Goal: Task Accomplishment & Management: Contribute content

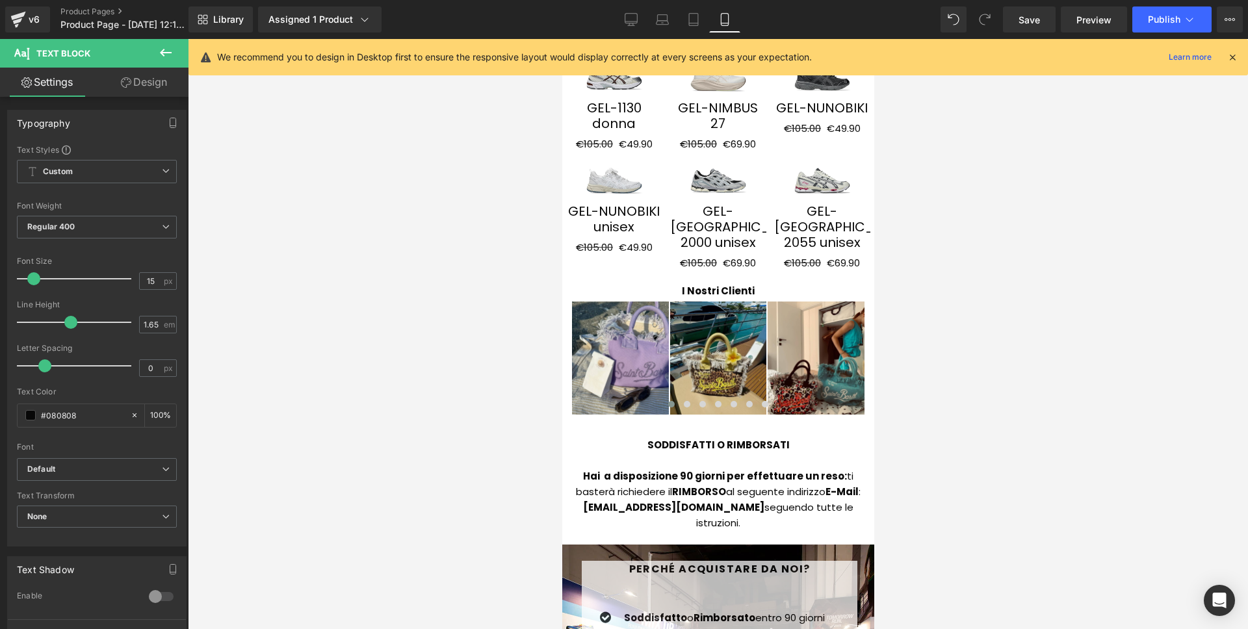
click at [1054, 167] on div at bounding box center [718, 334] width 1060 height 590
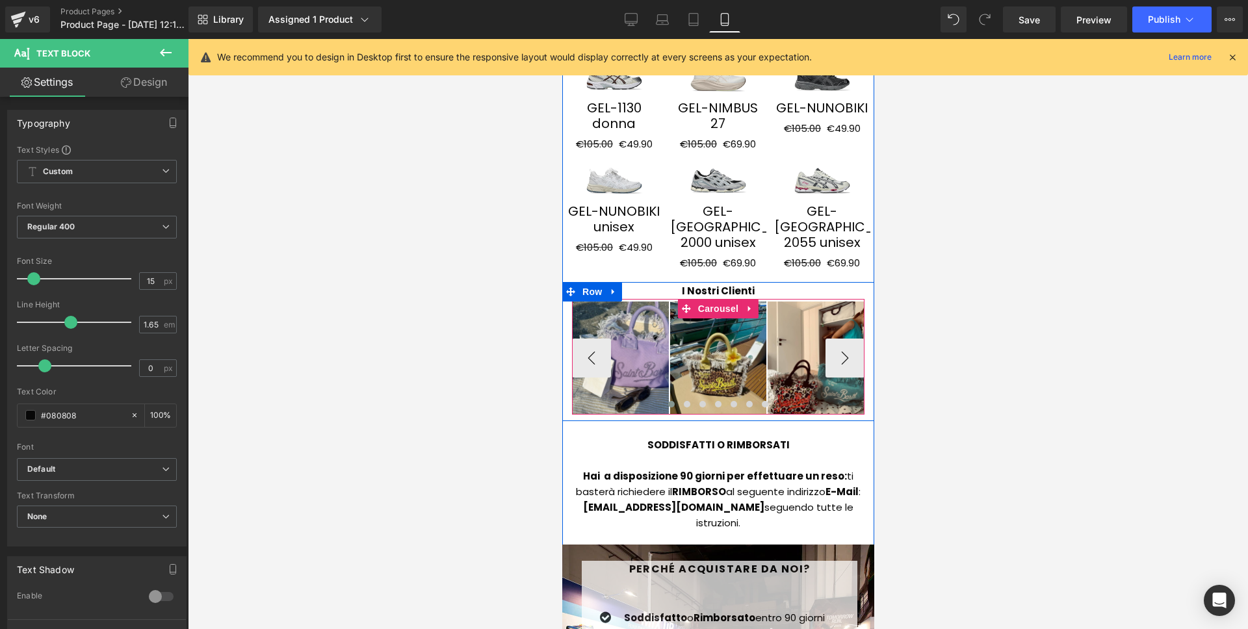
click at [690, 350] on span at bounding box center [697, 358] width 14 height 16
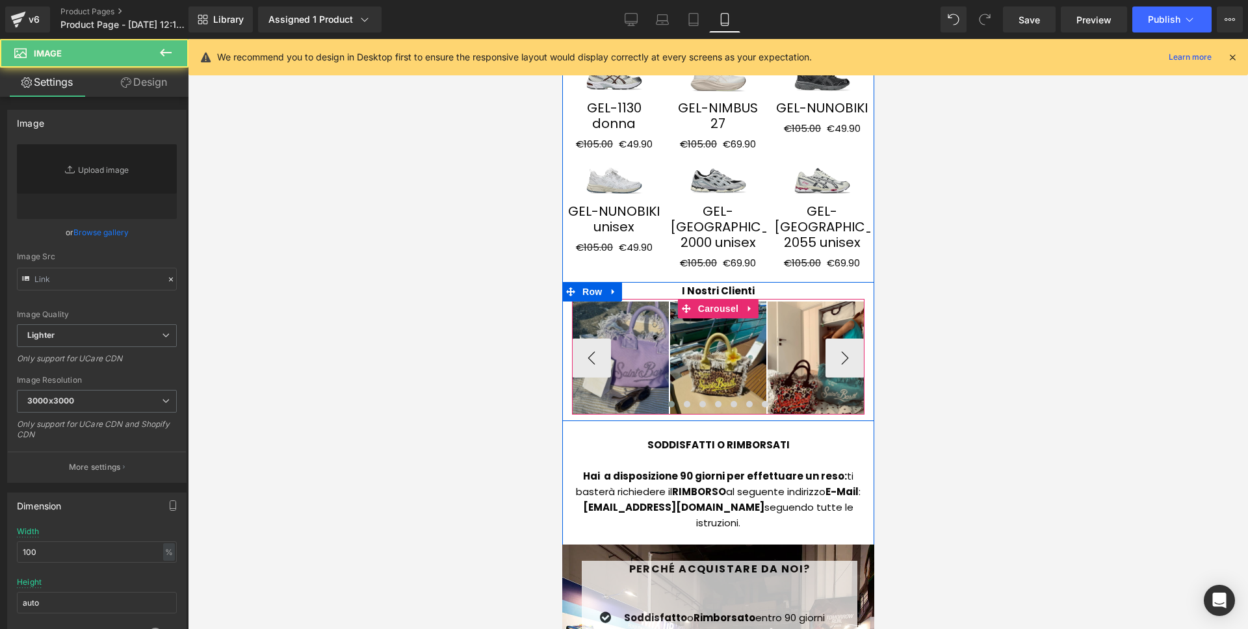
type input "[URL][DOMAIN_NAME]"
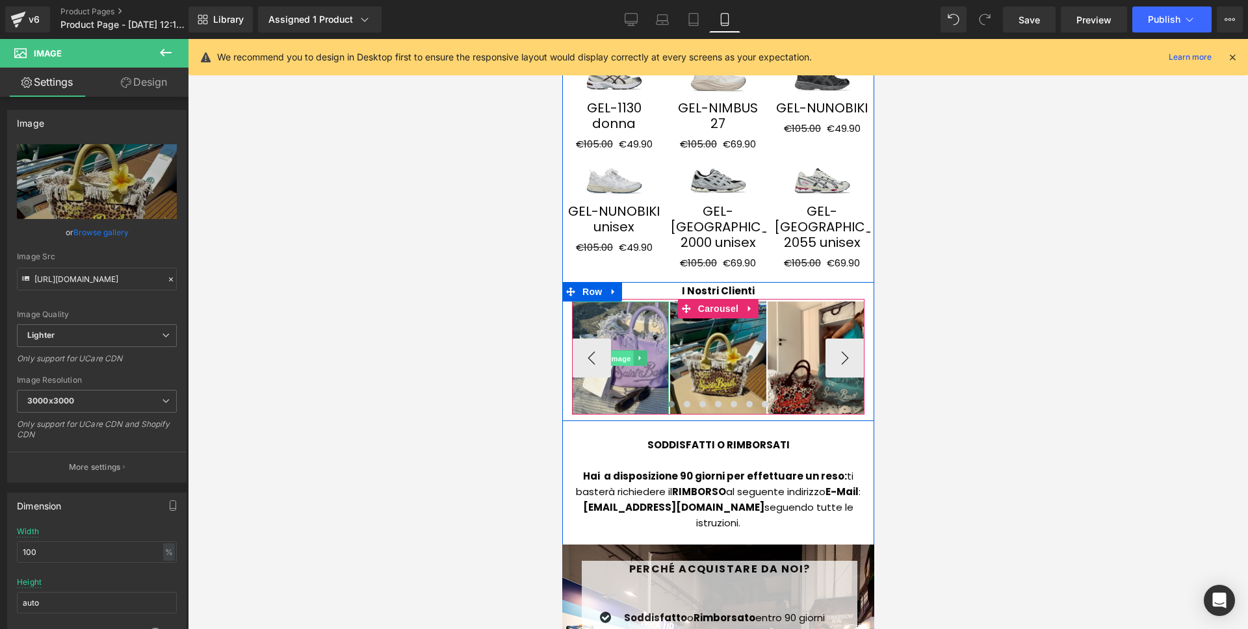
click at [612, 351] on span "Image" at bounding box center [619, 359] width 27 height 16
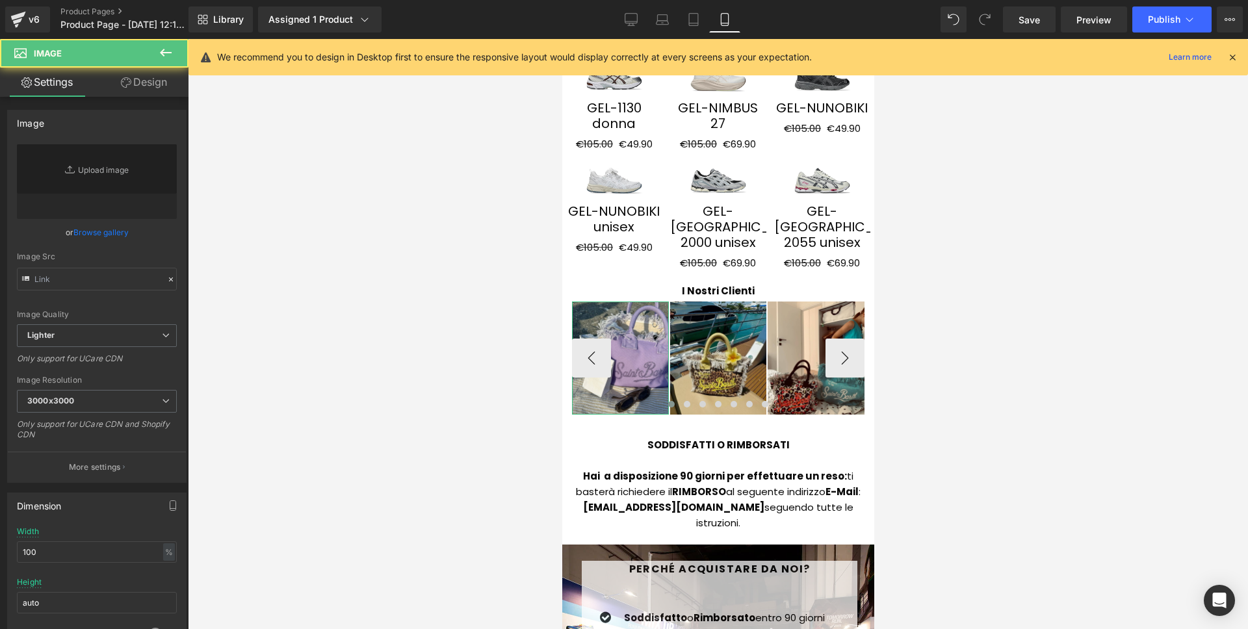
type input "[URL][DOMAIN_NAME]"
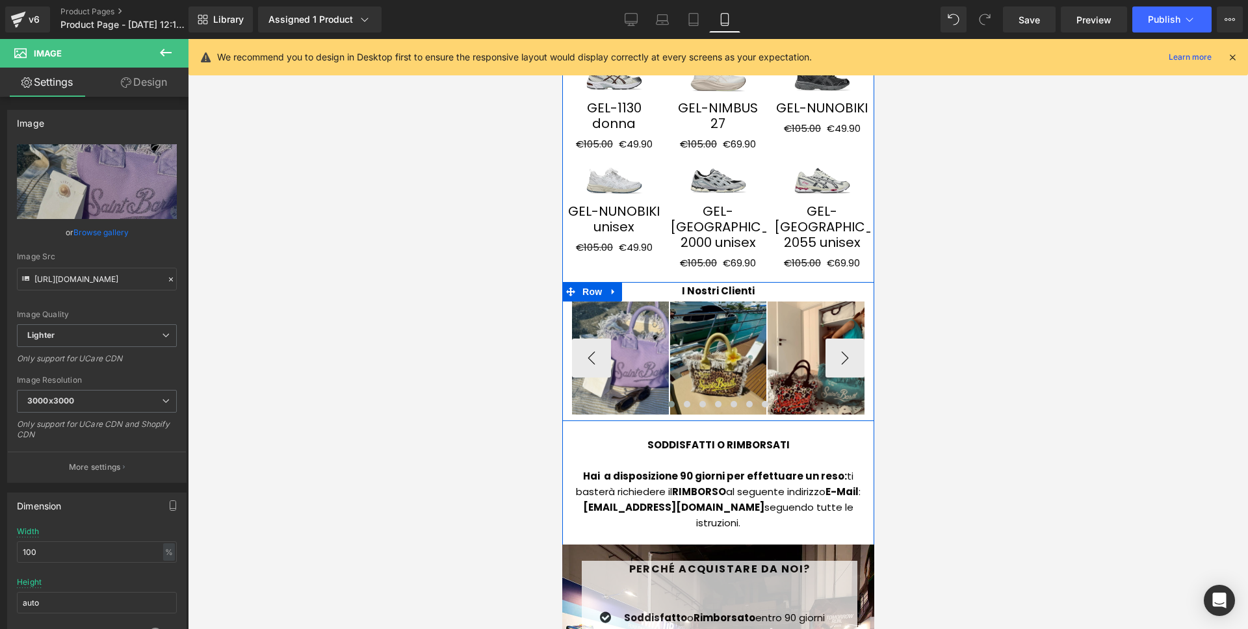
click at [705, 301] on span "Carousel" at bounding box center [718, 309] width 38 height 16
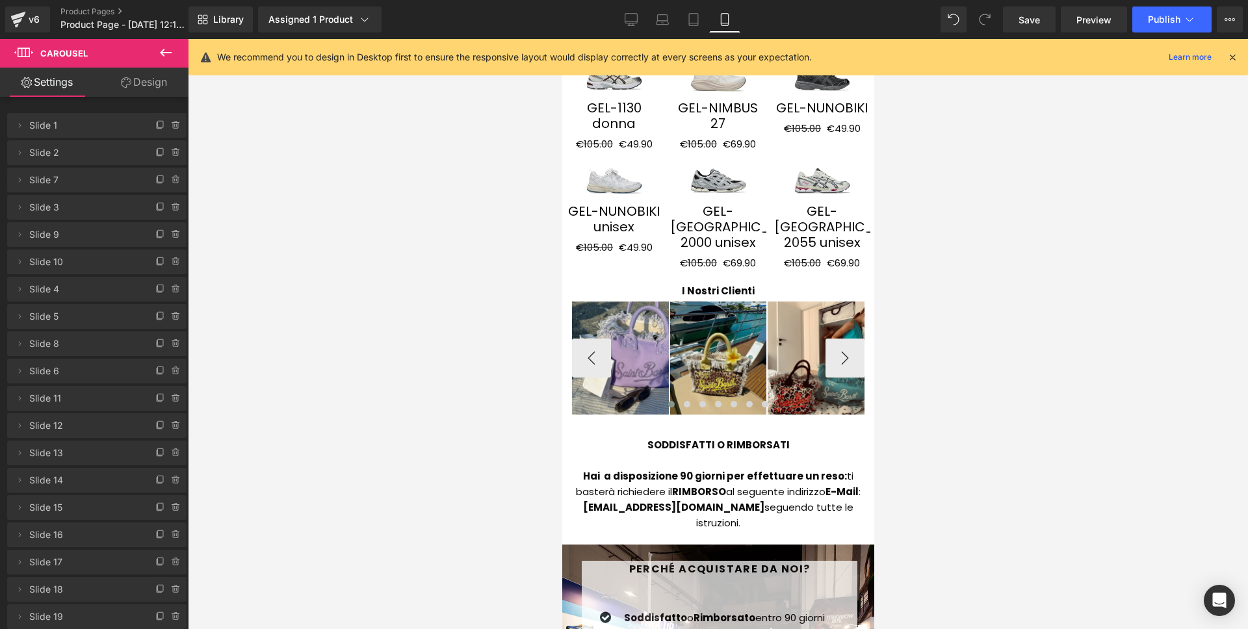
click at [608, 302] on div "Image" at bounding box center [619, 358] width 97 height 112
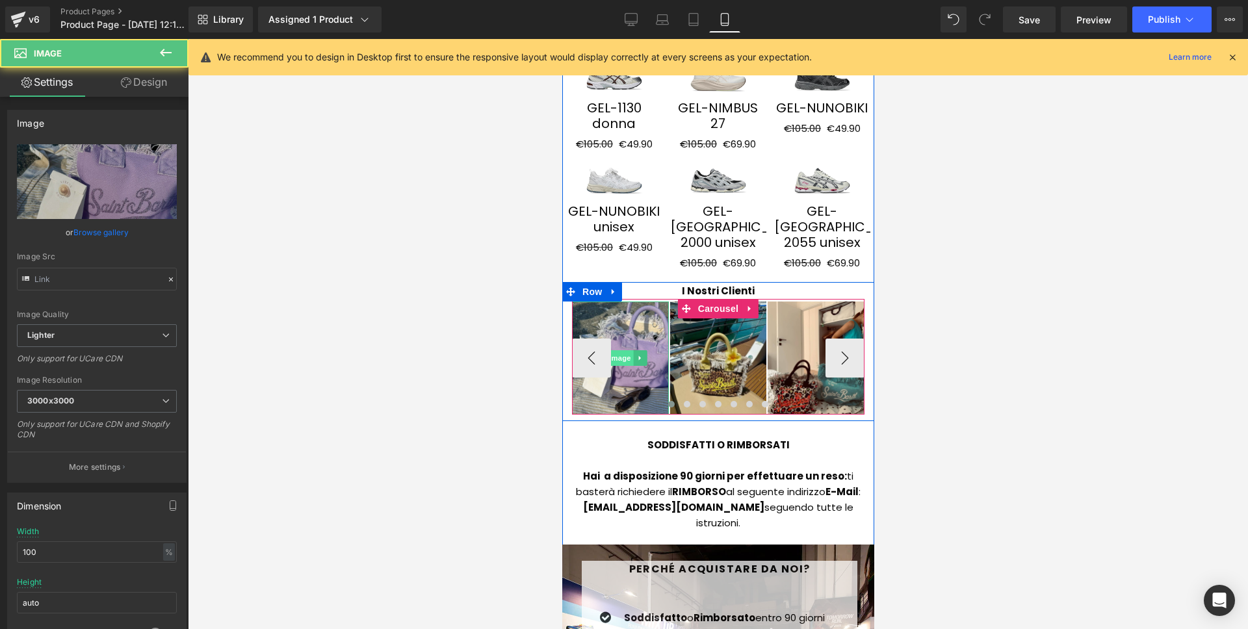
type input "[URL][DOMAIN_NAME]"
click at [611, 350] on span "Image" at bounding box center [619, 358] width 27 height 16
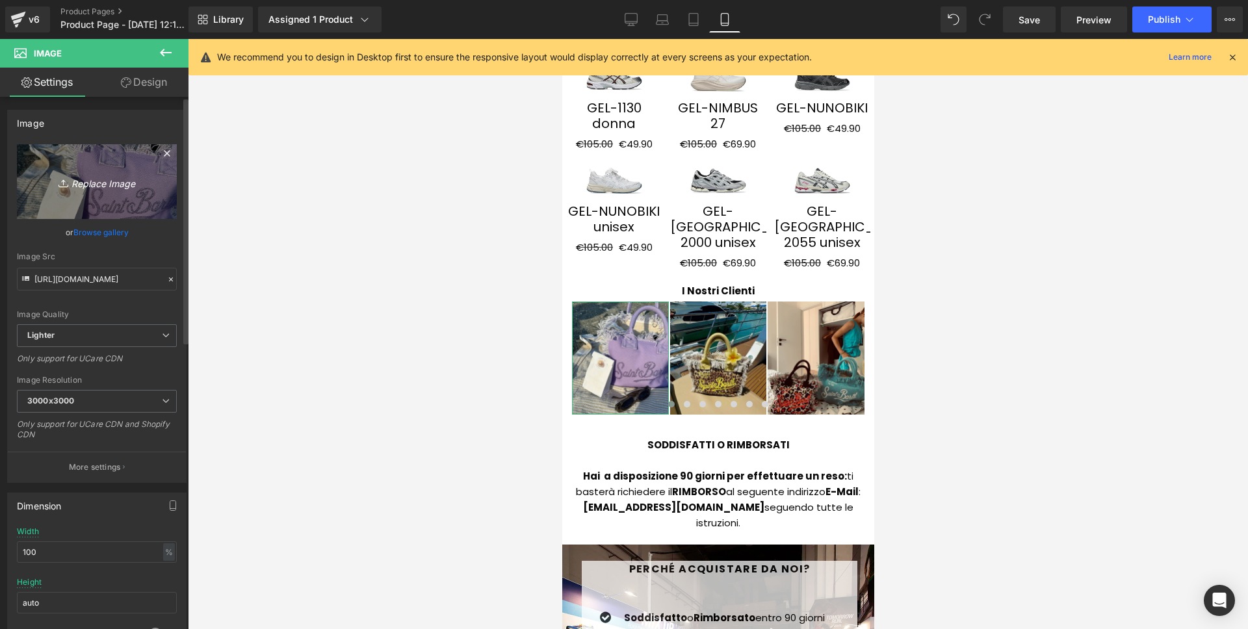
click at [90, 190] on link "Replace Image" at bounding box center [97, 181] width 160 height 75
type input "C:\fakepath\1.png"
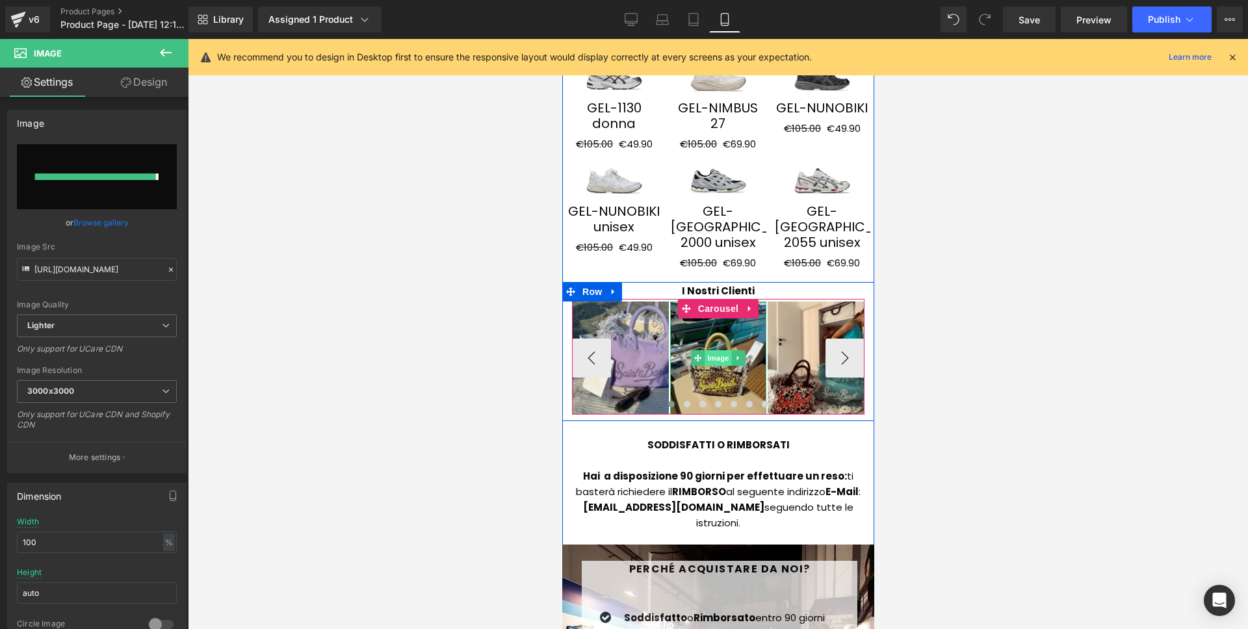
type input "https://ucarecdn.com/cecd27ee-66af-40c9-b233-ab1e86acbabd/-/format/auto/-/previ…"
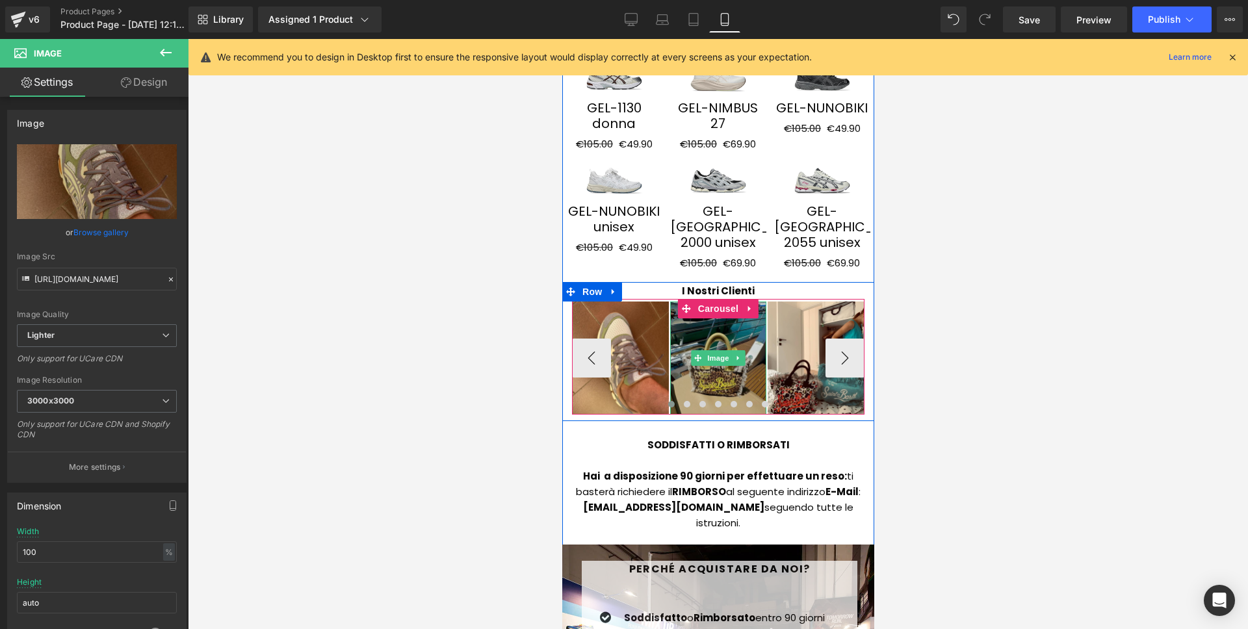
click at [726, 302] on img at bounding box center [717, 358] width 97 height 112
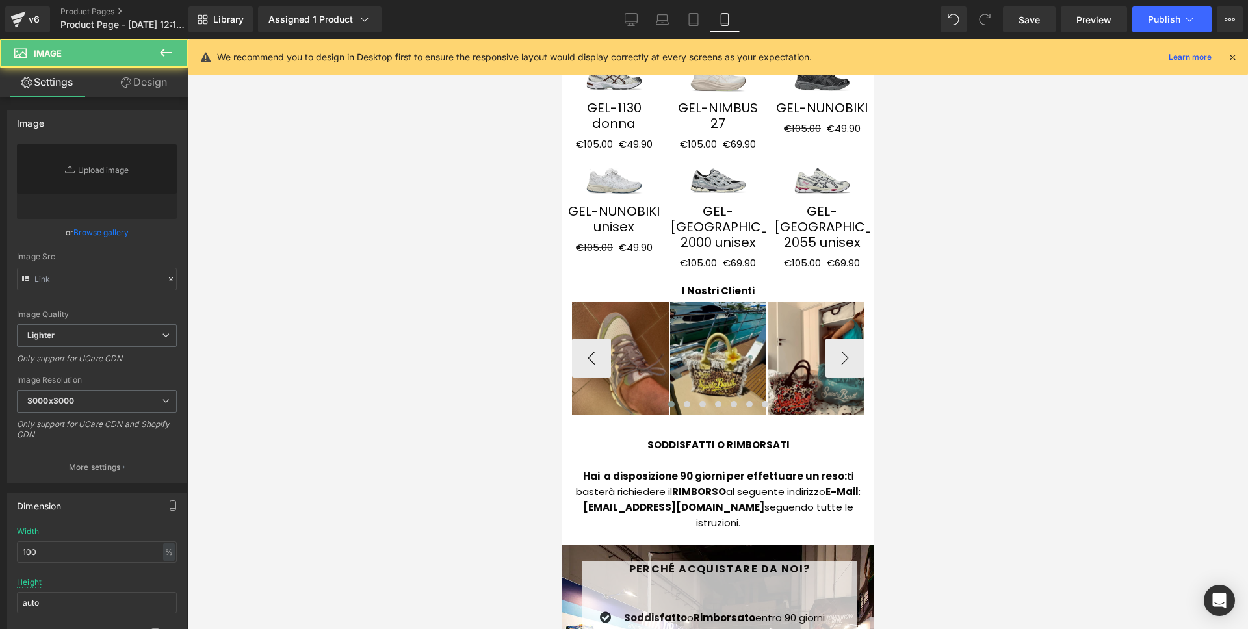
type input "https://ucarecdn.com/d09073ab-549c-4f43-bab8-a7c5f7b8d5b2/-/format/auto/-/previ…"
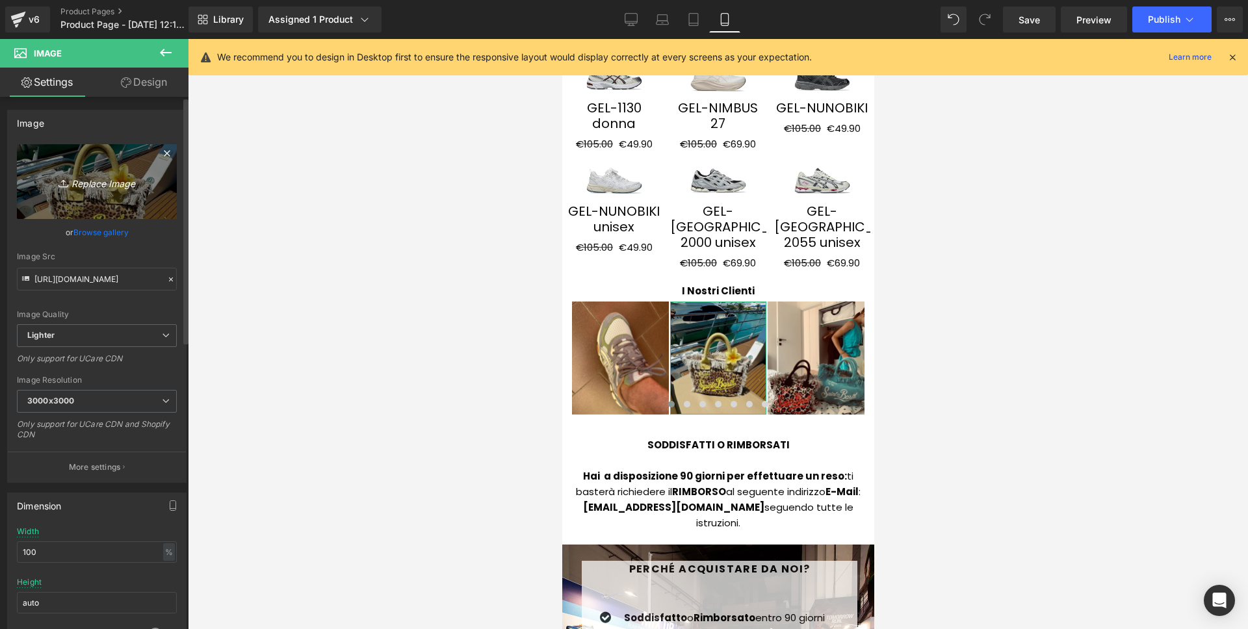
click at [63, 203] on link "Replace Image" at bounding box center [97, 181] width 160 height 75
type input "C:\fakepath\2.png"
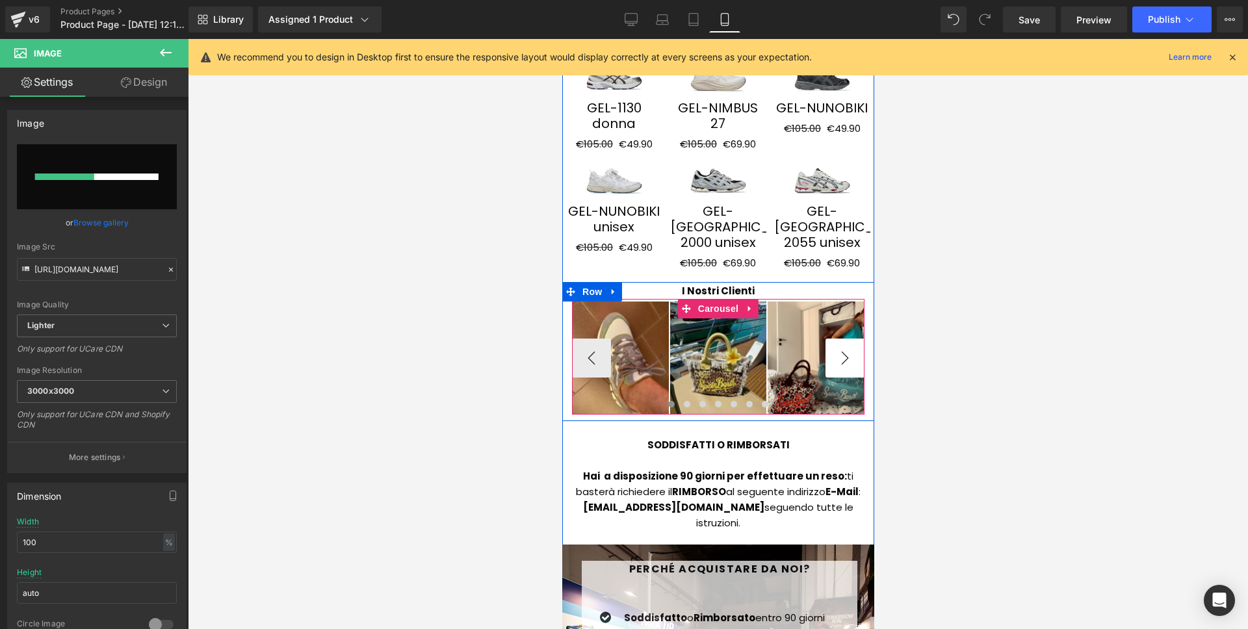
click at [833, 339] on button "›" at bounding box center [844, 358] width 39 height 39
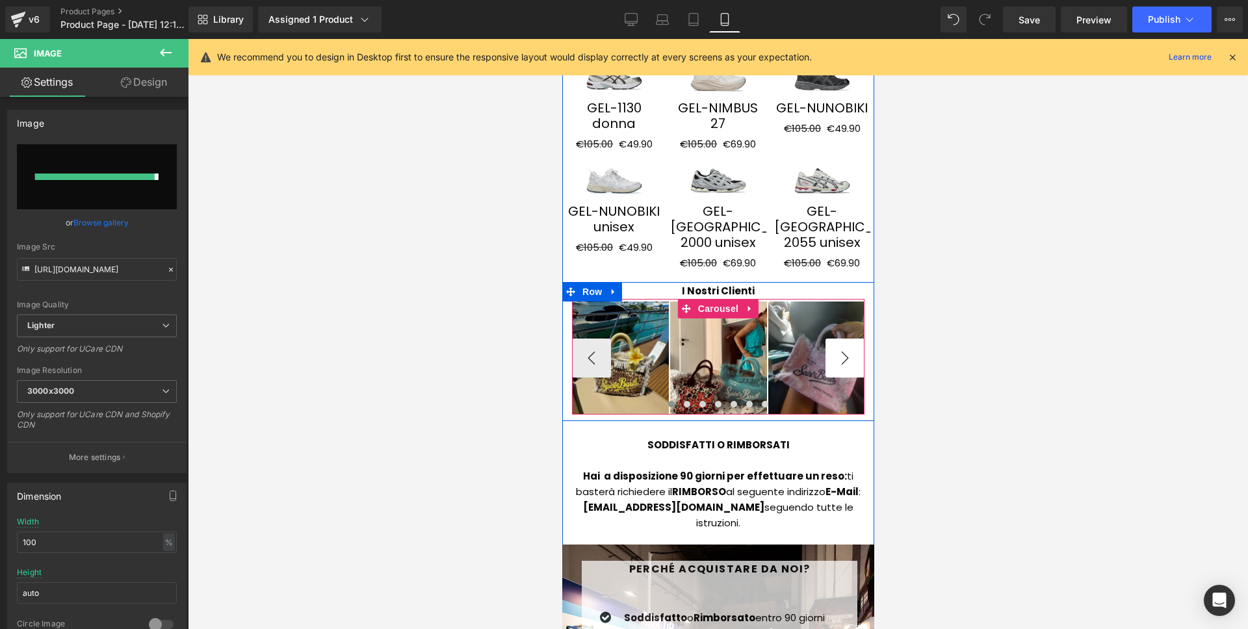
type input "https://ucarecdn.com/fcb263f3-f578-4ceb-8cbf-b9efeb76e973/-/format/auto/-/previ…"
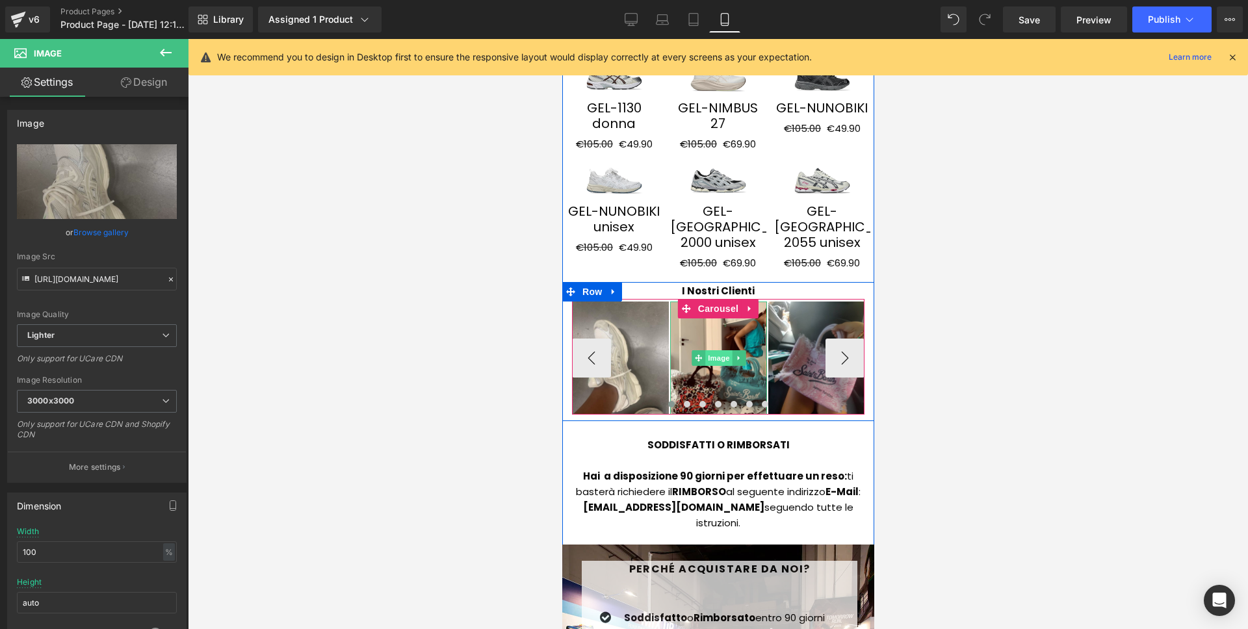
click at [708, 350] on span "Image" at bounding box center [718, 358] width 27 height 16
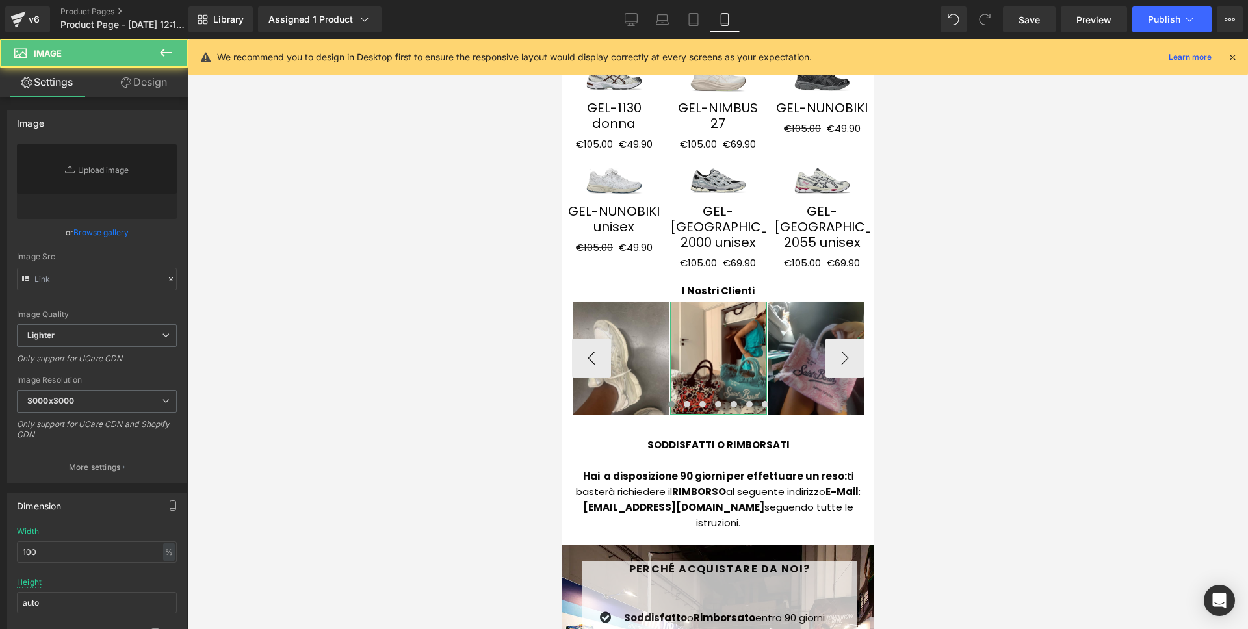
click at [128, 190] on link "Replace Image" at bounding box center [97, 181] width 160 height 75
type input "https://ucarecdn.com/aaaf7c0b-705b-41f6-8200-6df1b9d19a91/-/format/auto/-/previ…"
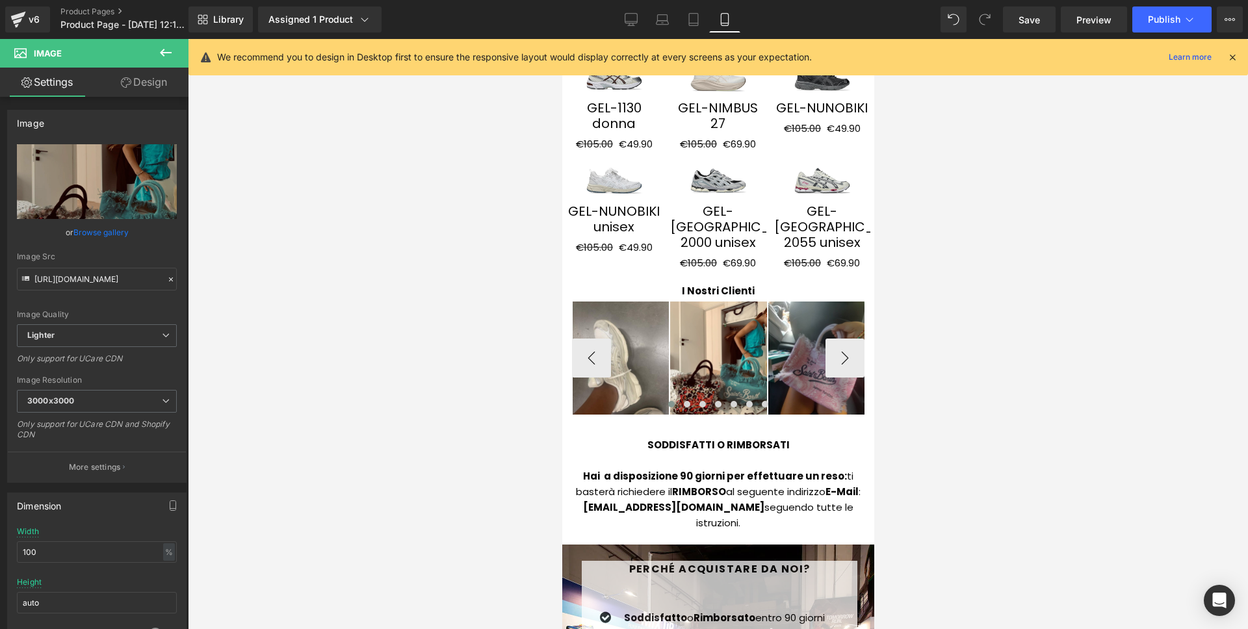
type input "C:\fakepath\4.png"
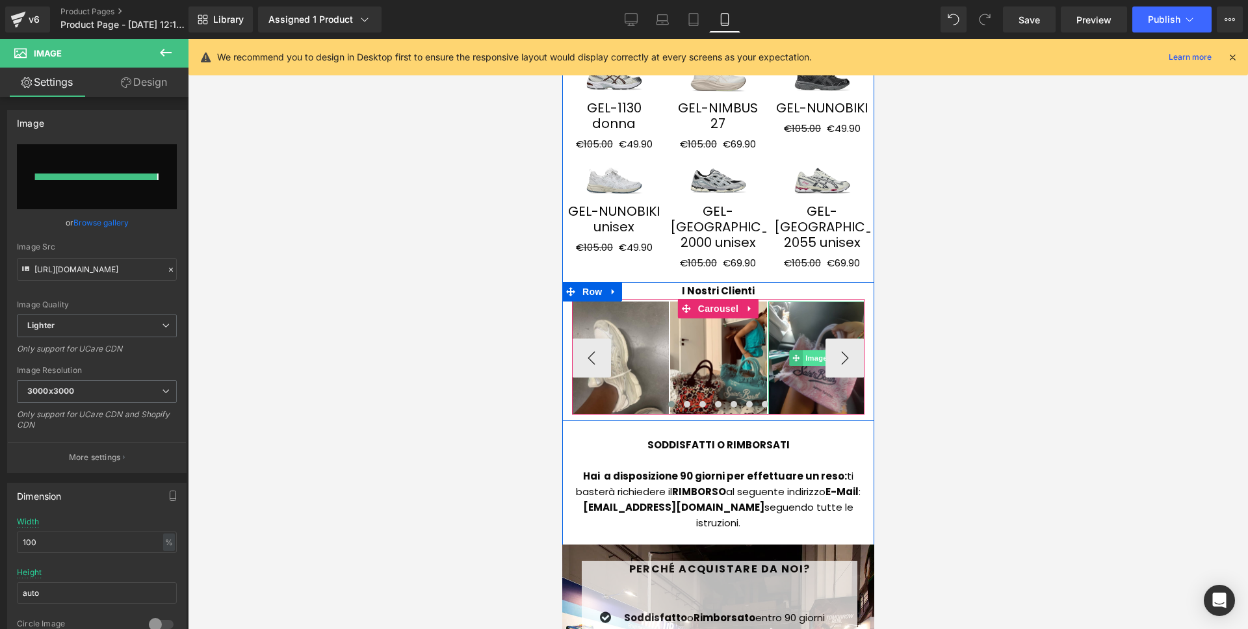
type input "https://ucarecdn.com/c25b9bdb-ff19-46a0-ae30-e92eb02260c6/-/format/auto/-/previ…"
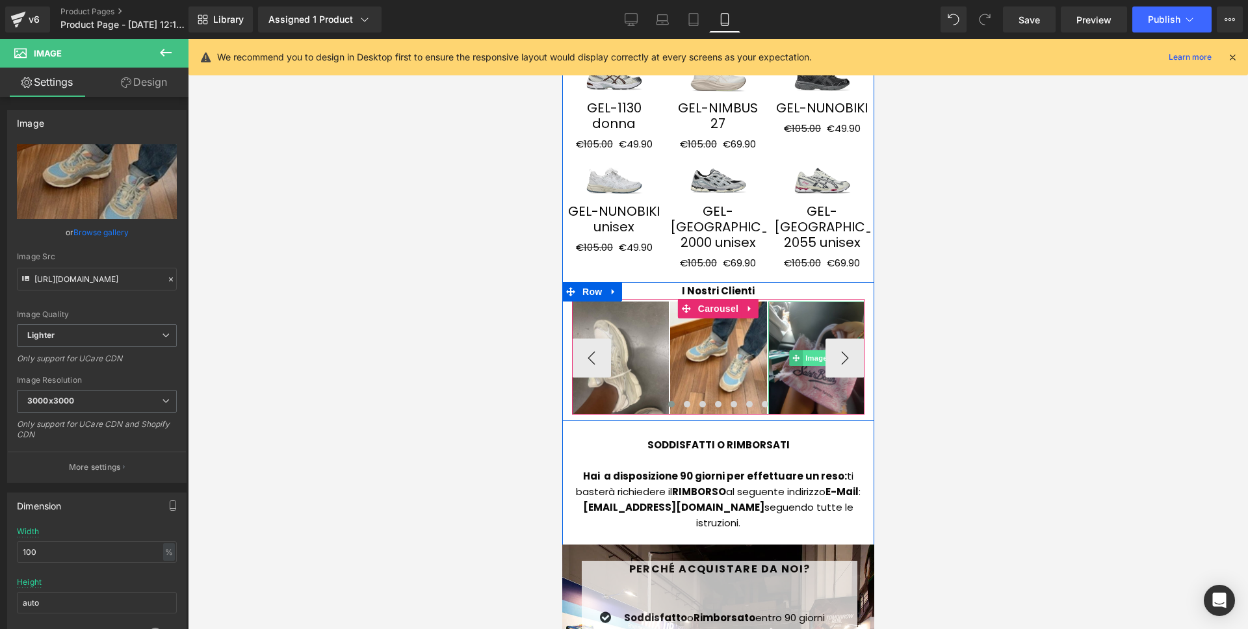
click at [802, 350] on span "Image" at bounding box center [815, 358] width 27 height 16
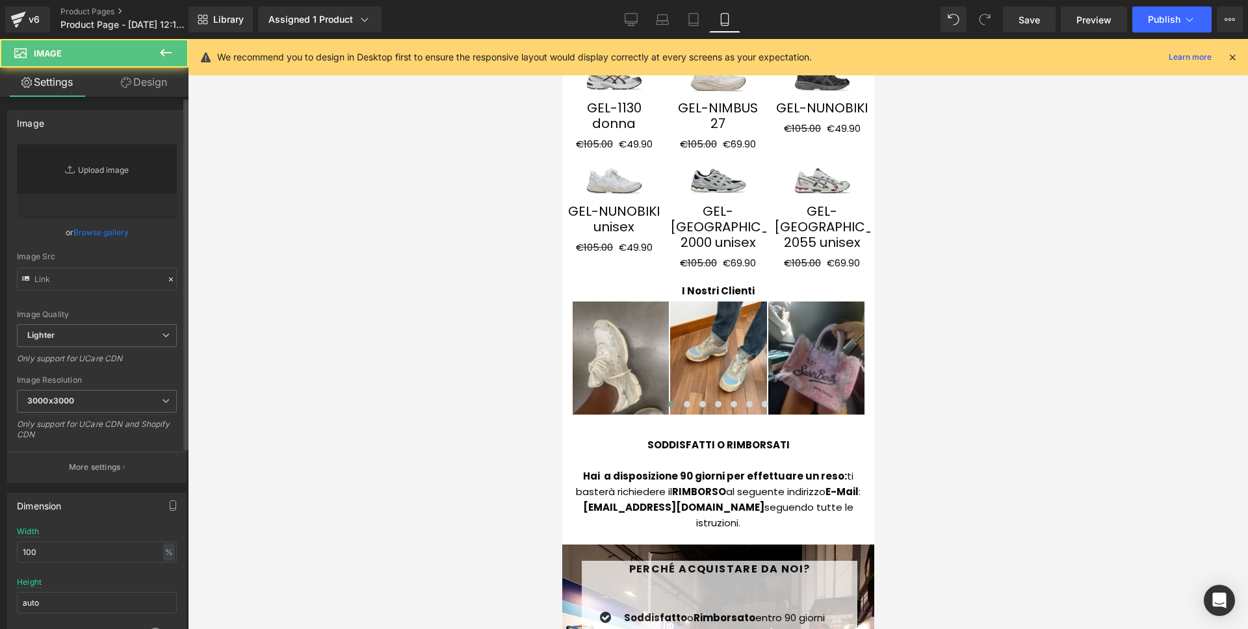
type input "https://ucarecdn.com/7772641f-a1c7-47c4-b740-a8b53ecc49b1/-/format/auto/-/previ…"
click at [123, 181] on icon "Replace Image" at bounding box center [97, 182] width 104 height 16
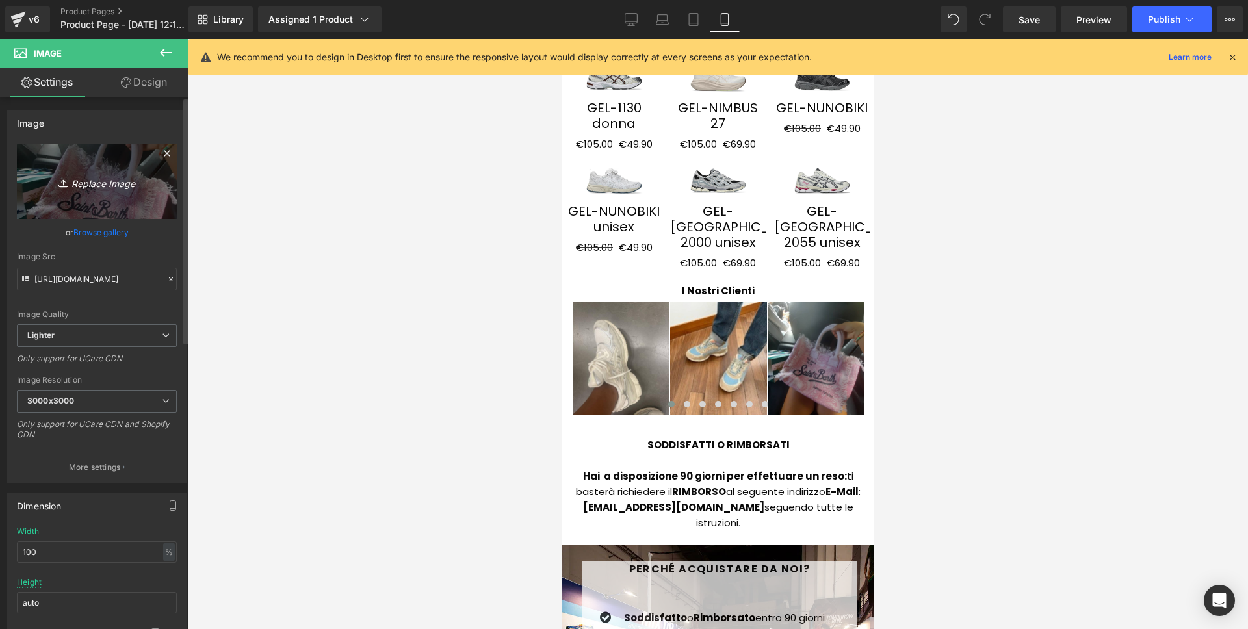
type input "C:\fakepath\7.png"
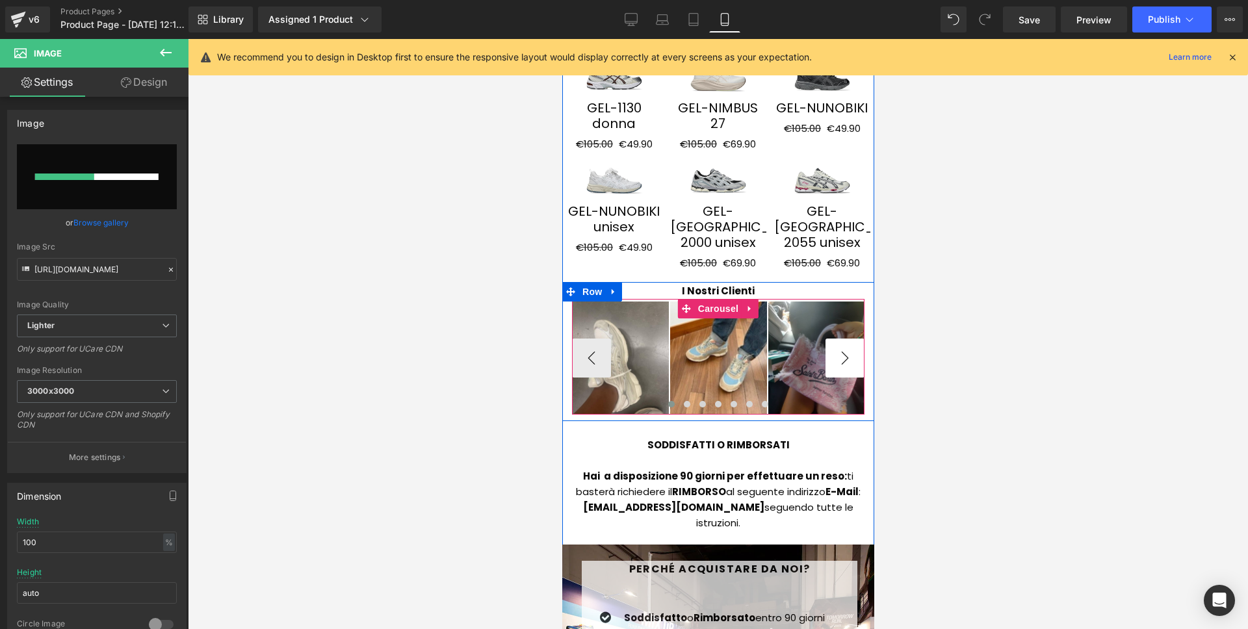
click at [850, 339] on button "›" at bounding box center [844, 358] width 39 height 39
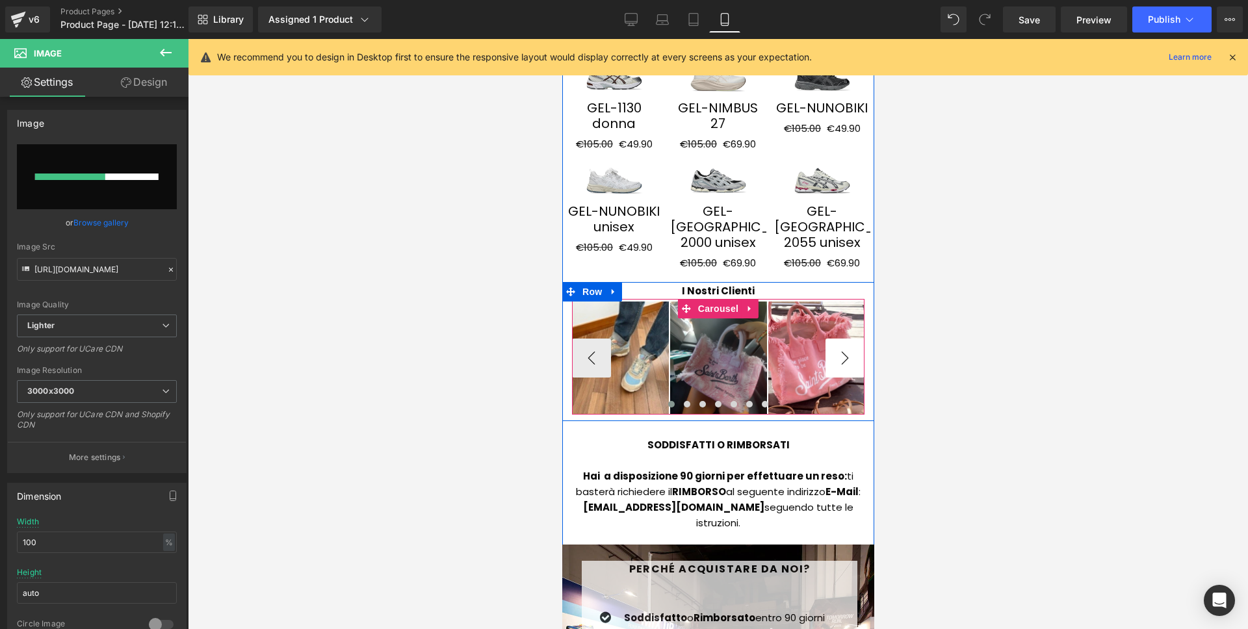
click at [844, 339] on button "›" at bounding box center [844, 358] width 39 height 39
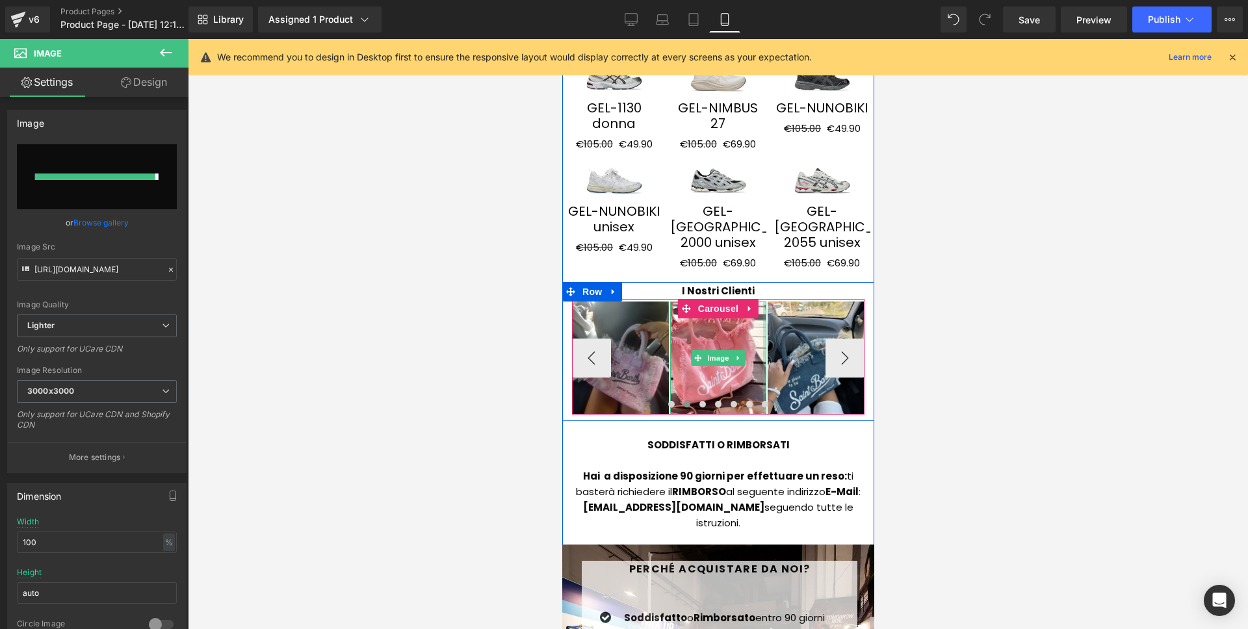
type input "https://ucarecdn.com/1e8a1f38-a4cb-4de1-9f98-85f9cc01b0fc/-/format/auto/-/previ…"
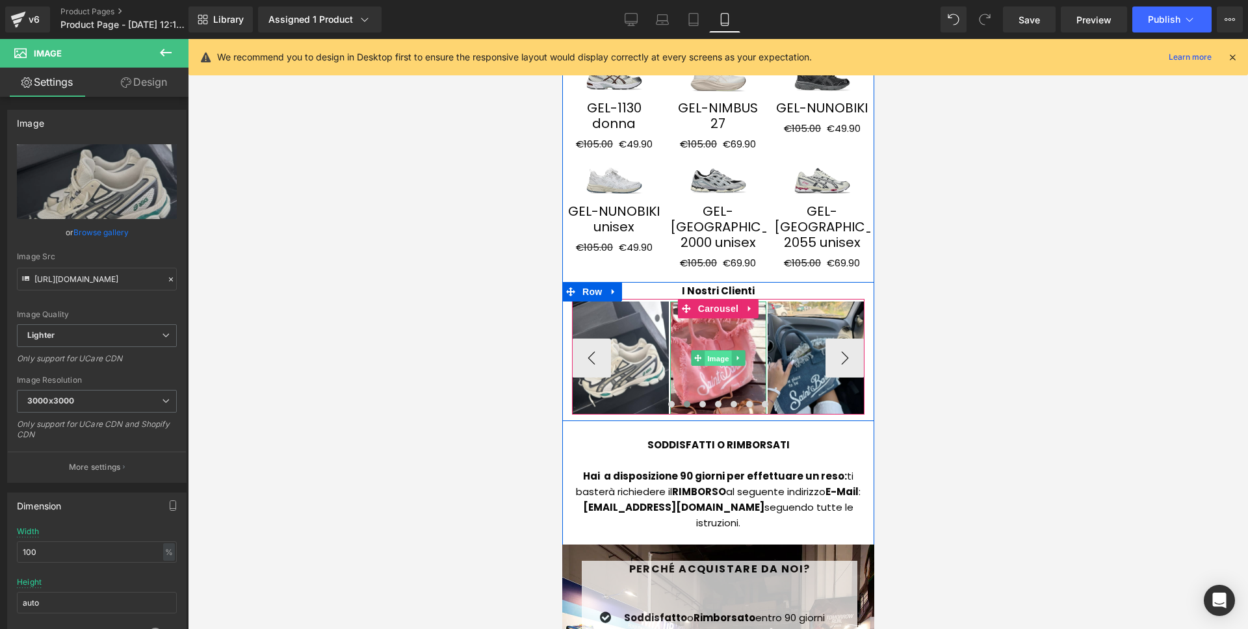
click at [717, 351] on span "Image" at bounding box center [717, 359] width 27 height 16
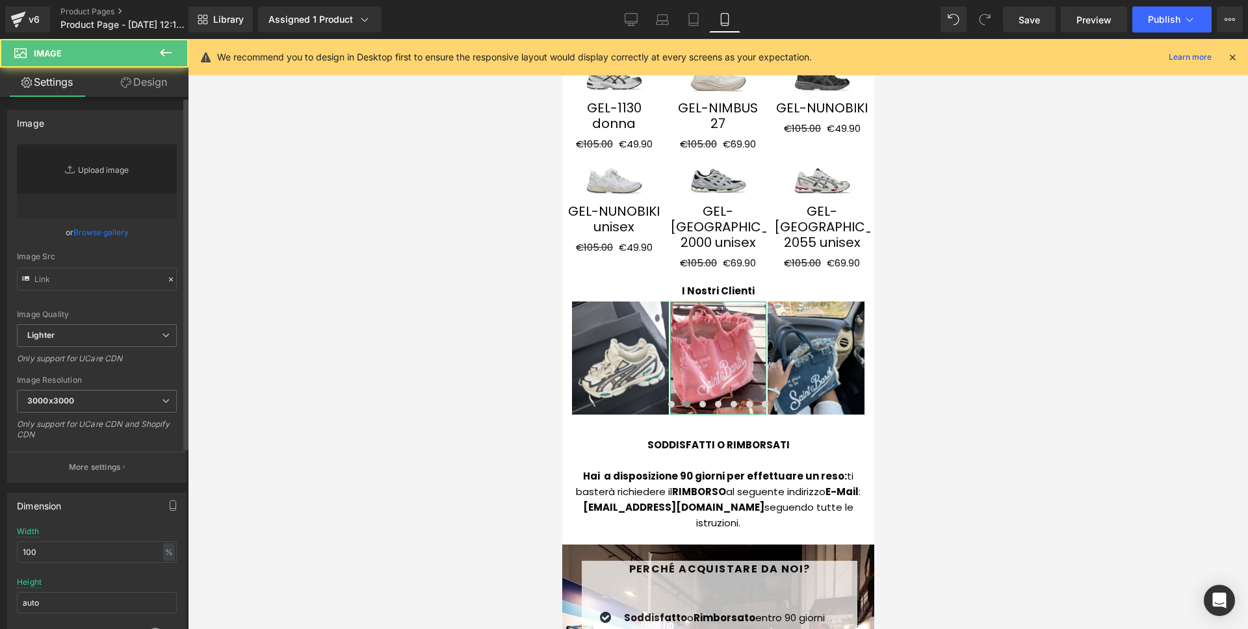
type input "https://ucarecdn.com/376f179b-bf2b-485e-a6c2-ac3c978c86b2/-/format/auto/-/previ…"
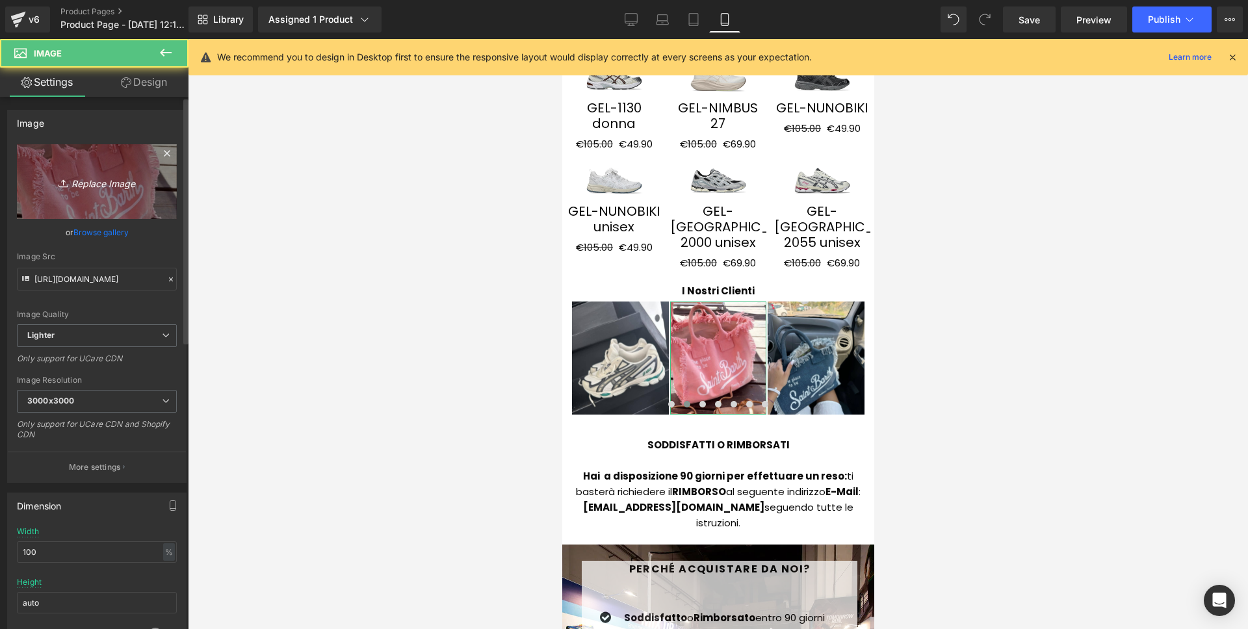
click at [129, 177] on icon "Replace Image" at bounding box center [97, 182] width 104 height 16
type input "C:\fakepath\12.png"
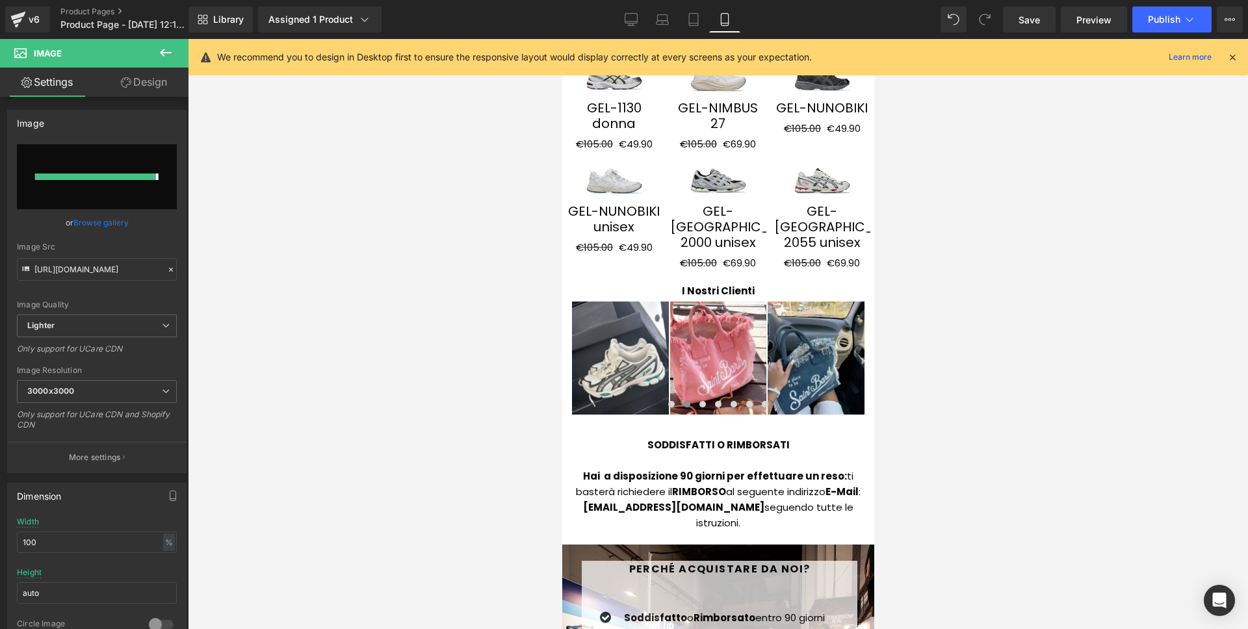
type input "https://ucarecdn.com/4507755c-a45b-4966-9b92-9b68bc08b738/-/format/auto/-/previ…"
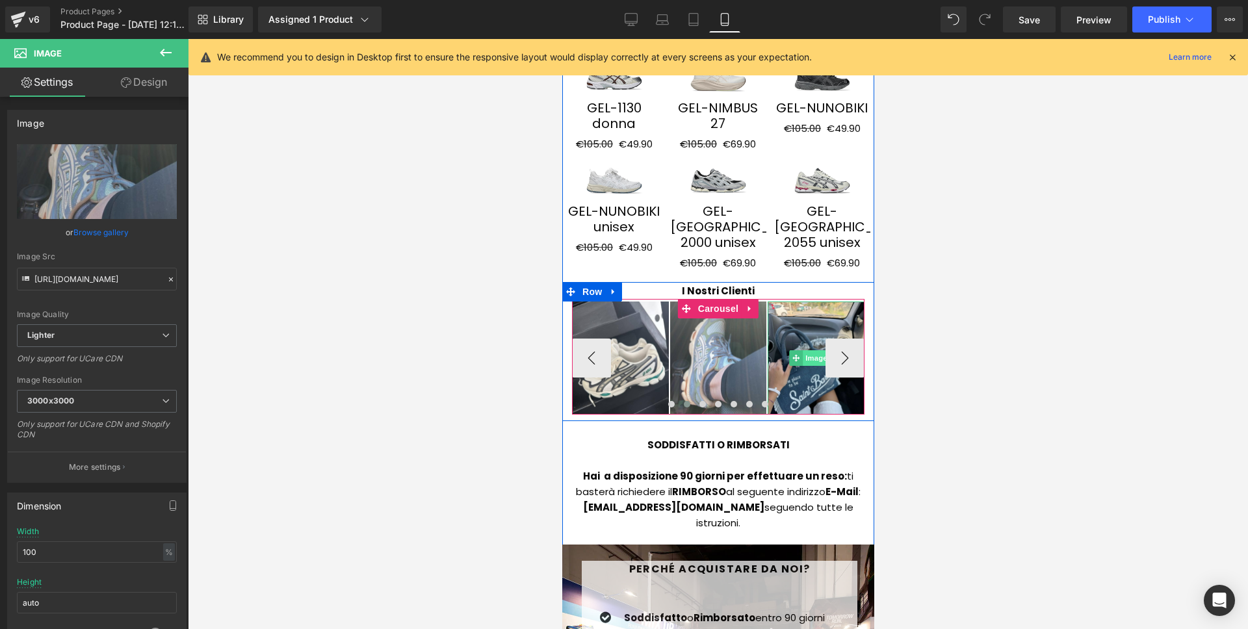
click at [803, 350] on span "Image" at bounding box center [815, 358] width 27 height 16
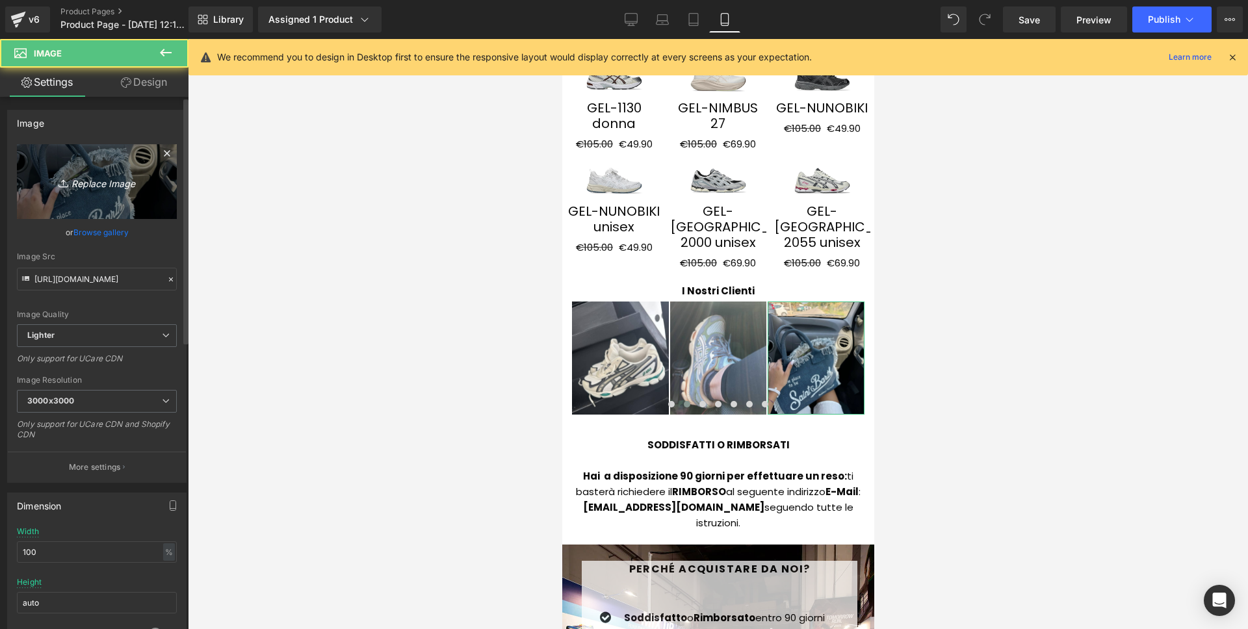
click at [137, 172] on link "Replace Image" at bounding box center [97, 181] width 160 height 75
type input "C:\fakepath\15.png"
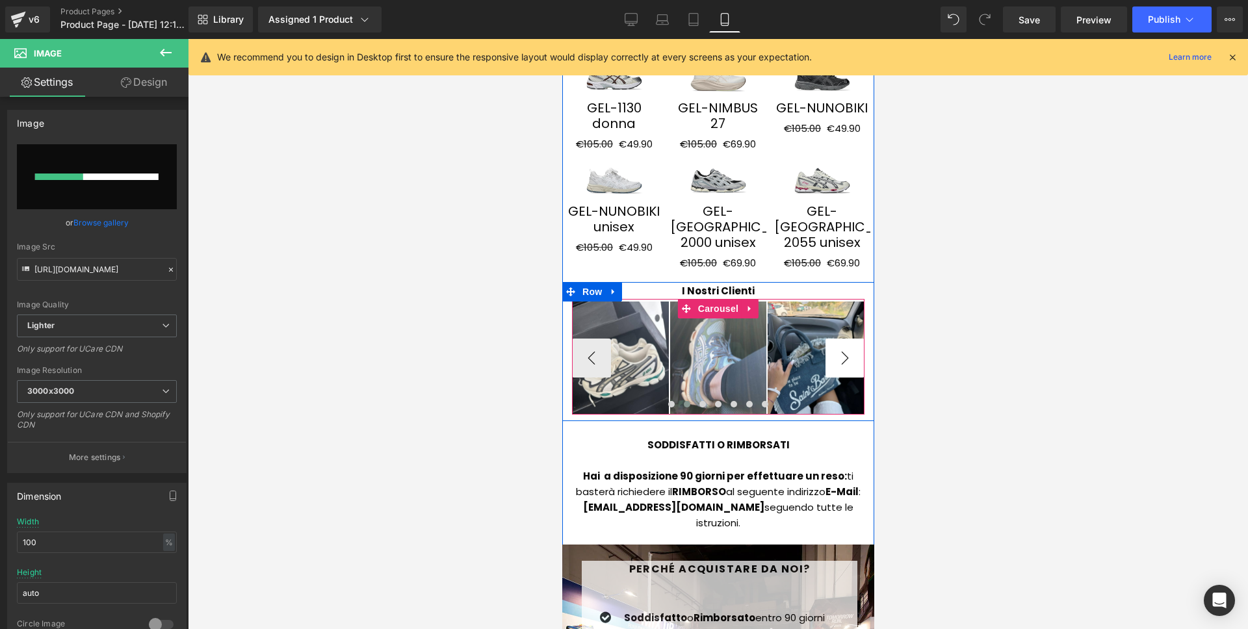
click at [842, 339] on button "›" at bounding box center [844, 358] width 39 height 39
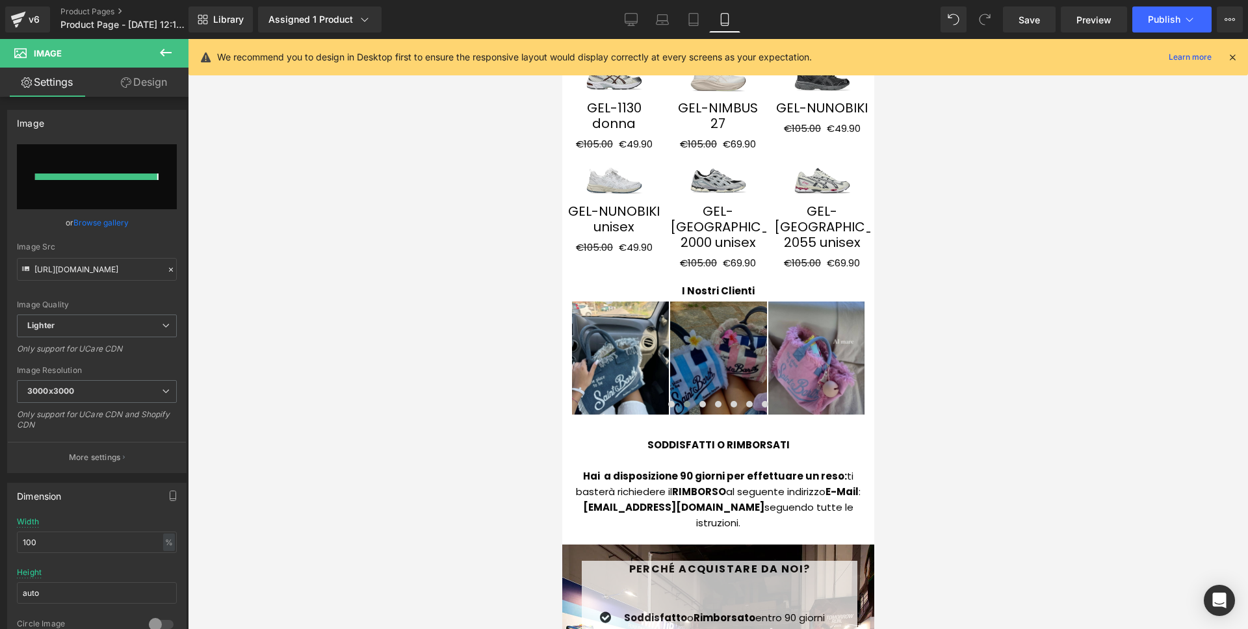
type input "https://ucarecdn.com/a26e812f-4705-430a-b781-d7a597b08e01/-/format/auto/-/previ…"
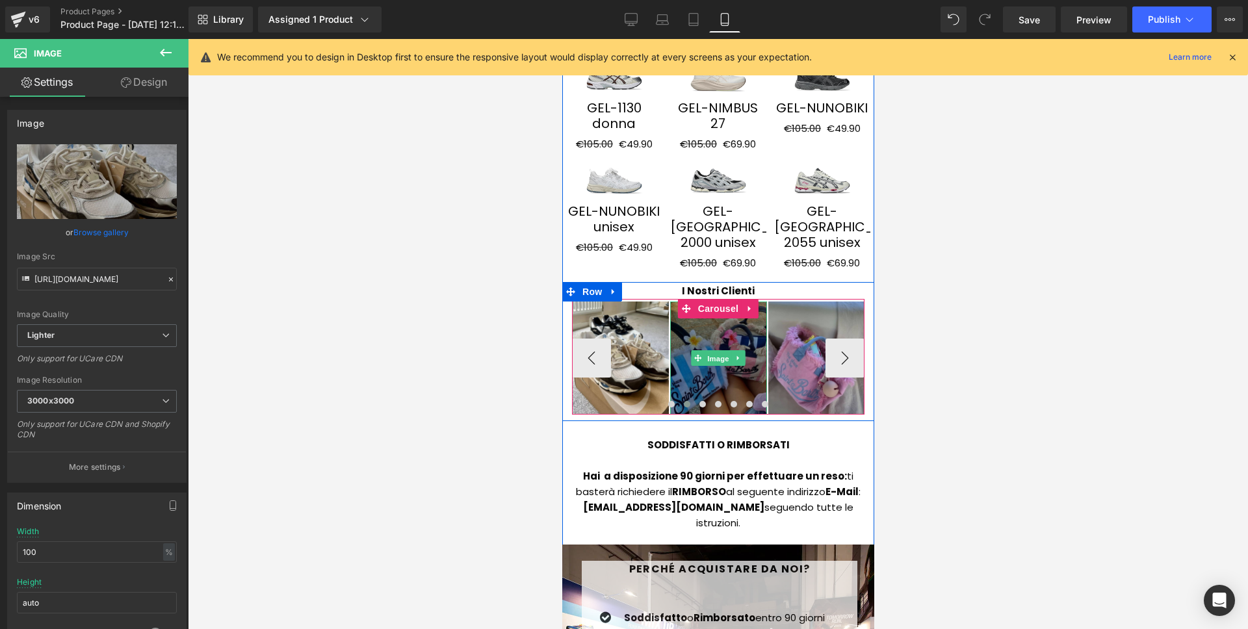
click at [707, 351] on span "Image" at bounding box center [717, 359] width 27 height 16
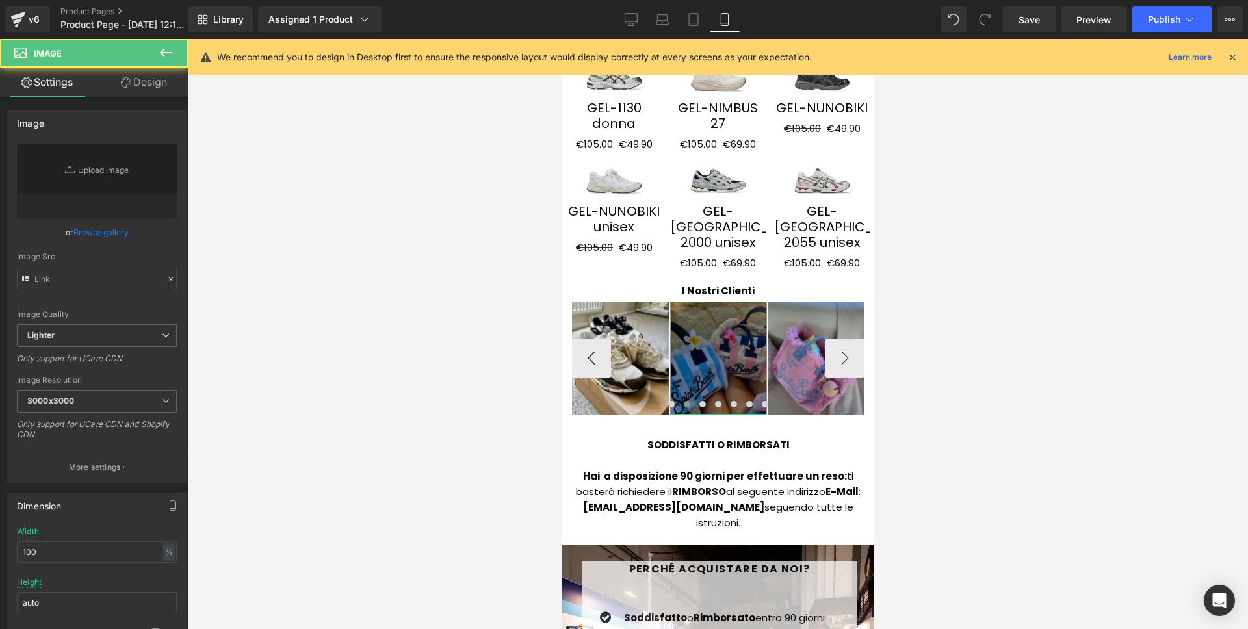
click at [45, 200] on link "Replace Image" at bounding box center [97, 181] width 160 height 75
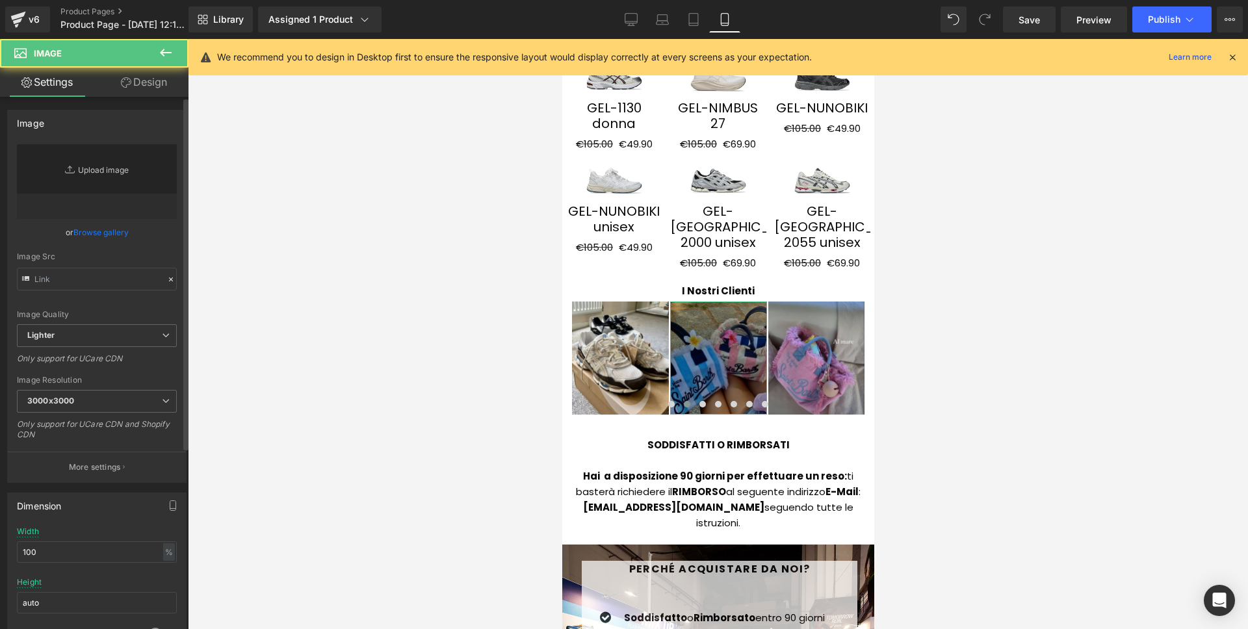
type input "https://ucarecdn.com/b48b554d-5aae-4501-8440-cc5ae7e64ee9/-/format/auto/-/previ…"
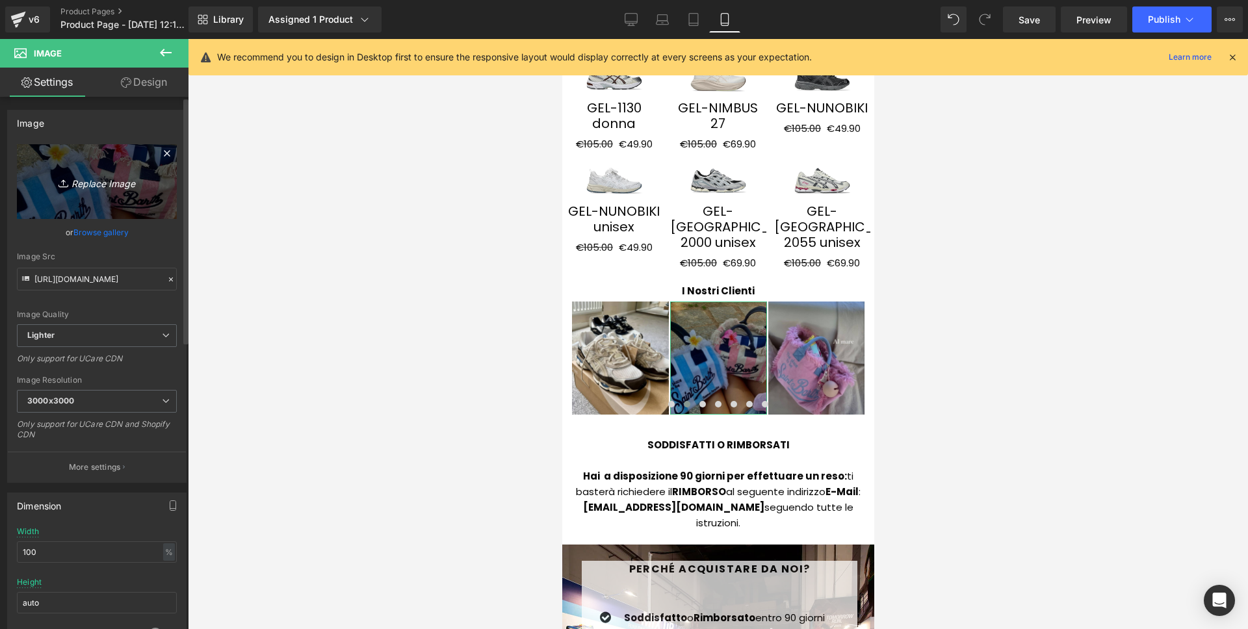
click at [121, 175] on icon "Replace Image" at bounding box center [97, 182] width 104 height 16
type input "C:\fakepath\17.png"
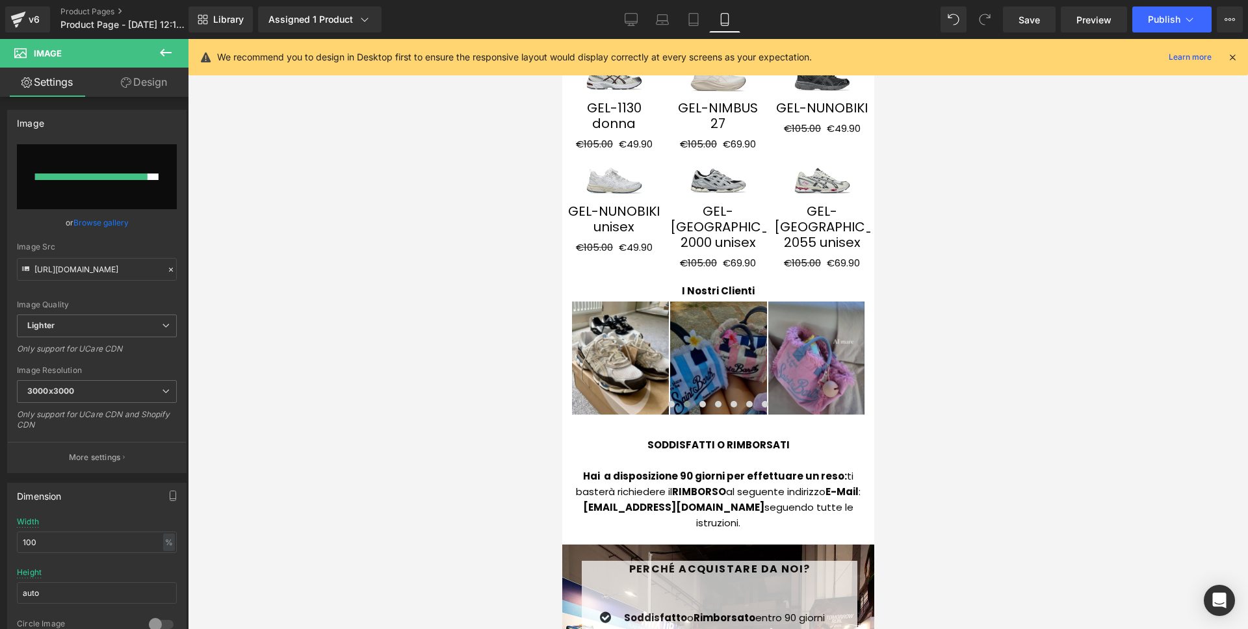
click at [958, 320] on div at bounding box center [718, 334] width 1060 height 590
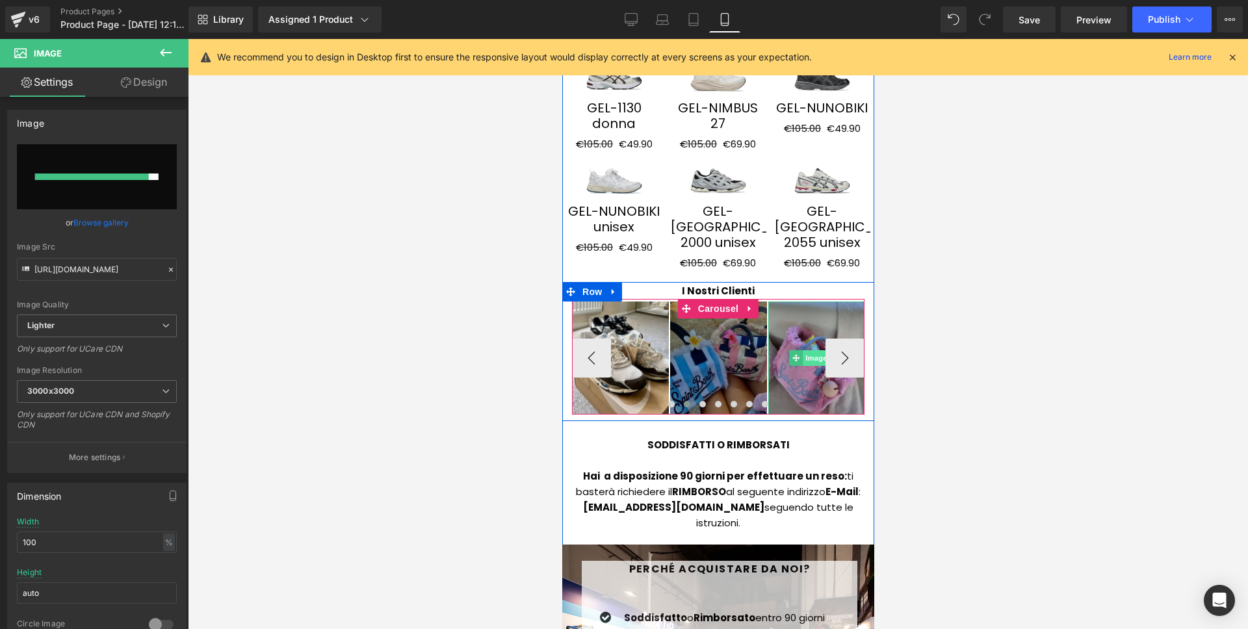
drag, startPoint x: 815, startPoint y: 313, endPoint x: 785, endPoint y: 251, distance: 69.2
click at [815, 350] on span "Image" at bounding box center [815, 358] width 27 height 16
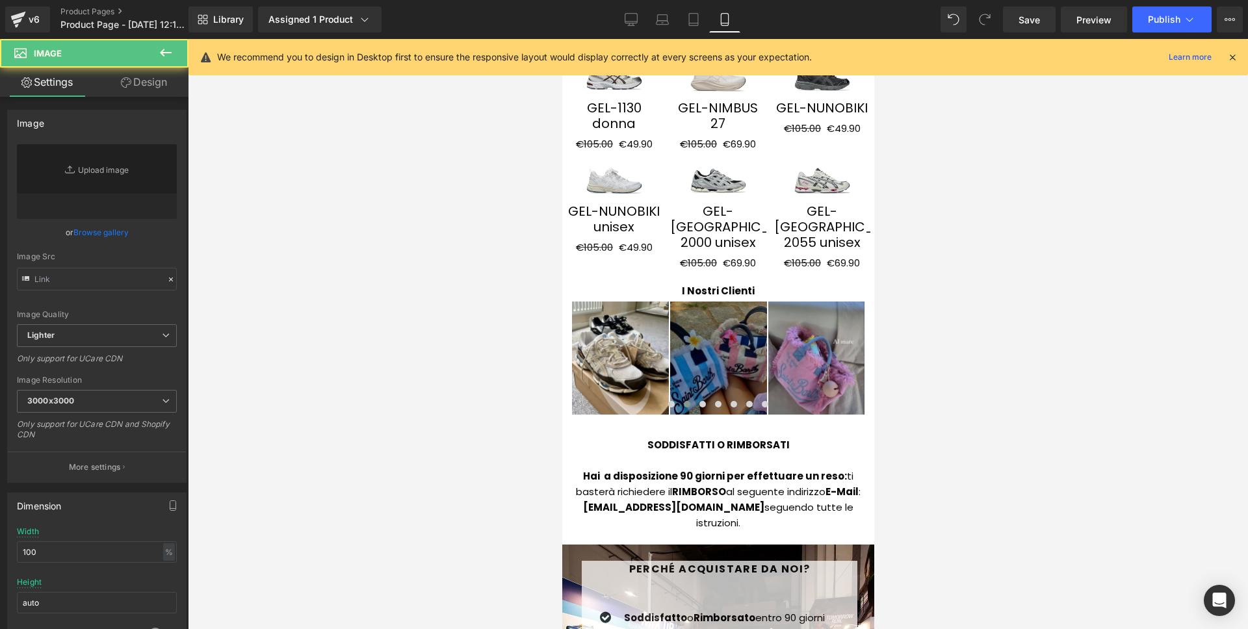
type input "https://ucarecdn.com/951bbe53-ea9e-4db1-a01a-b488088d43b3/-/format/auto/-/previ…"
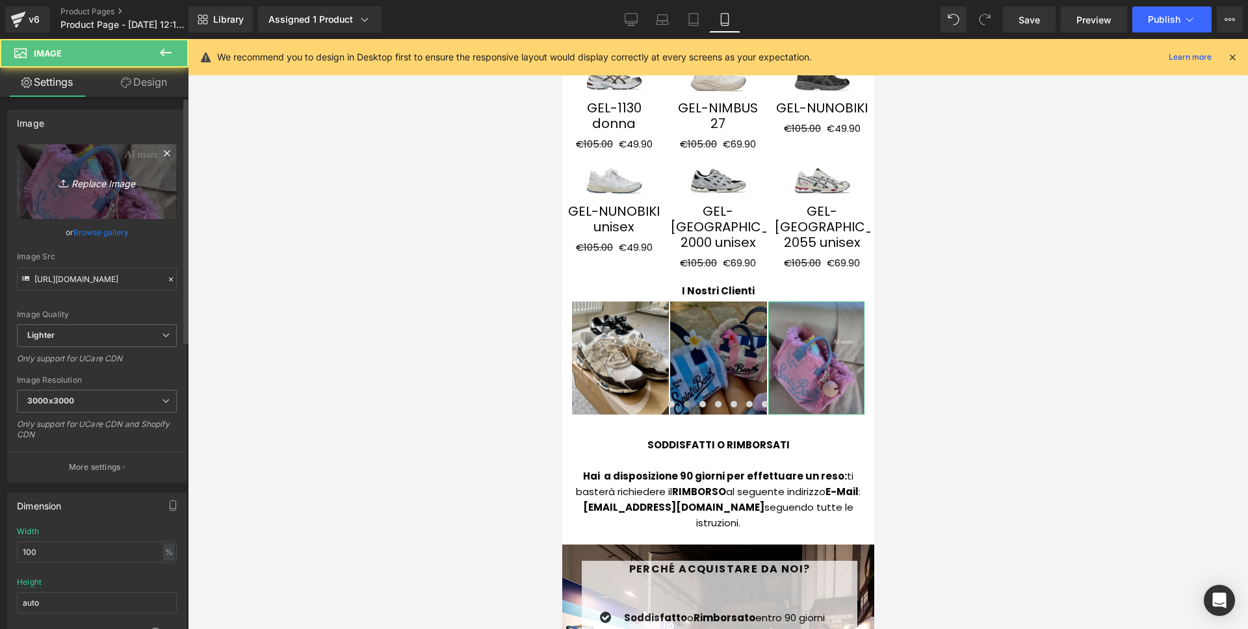
click at [149, 194] on link "Replace Image" at bounding box center [97, 181] width 160 height 75
type input "C:\fakepath\17.png"
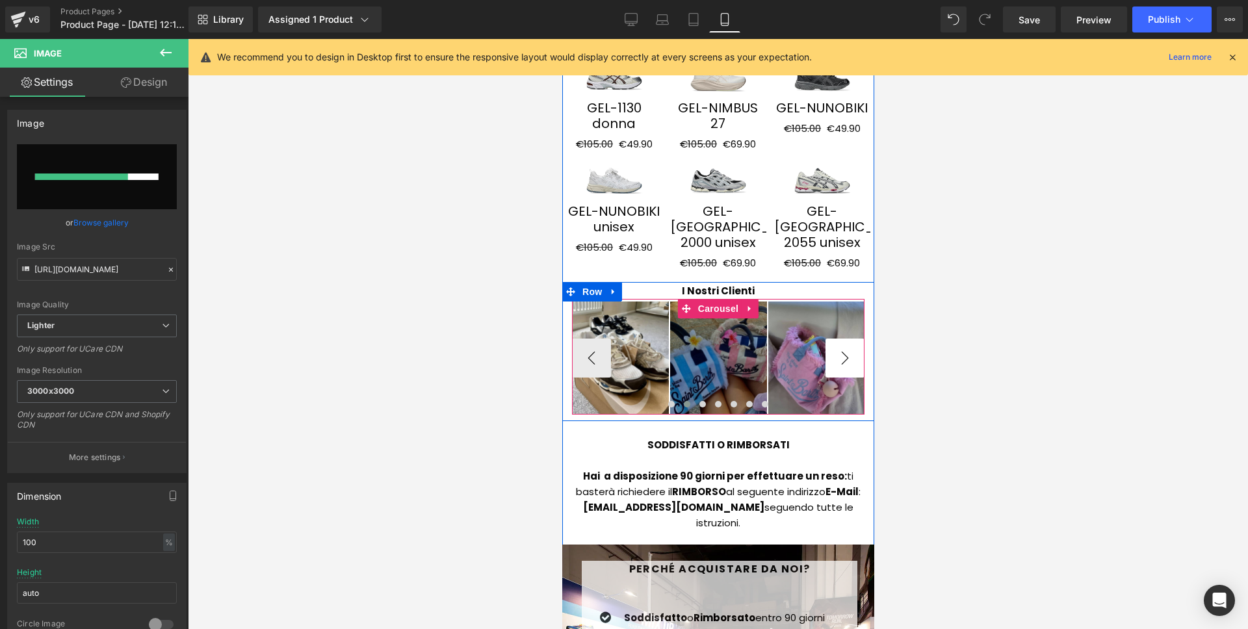
click at [836, 339] on button "›" at bounding box center [844, 358] width 39 height 39
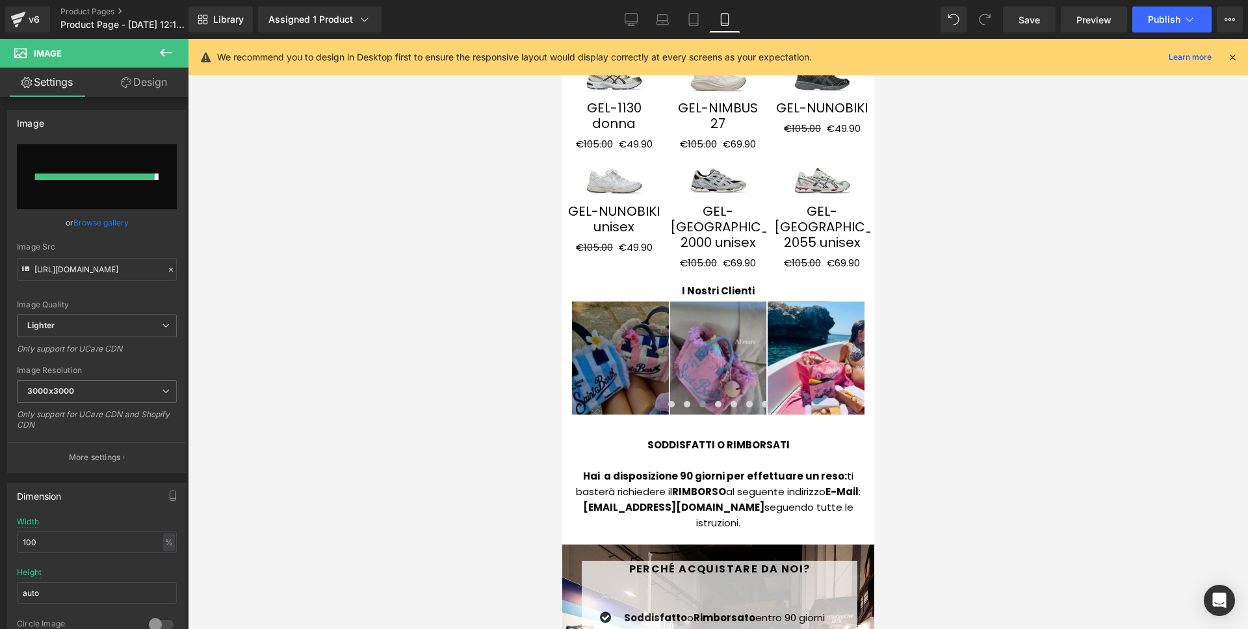
type input "https://ucarecdn.com/01966368-86c4-4004-a183-7d3aa2bb96b1/-/format/auto/-/previ…"
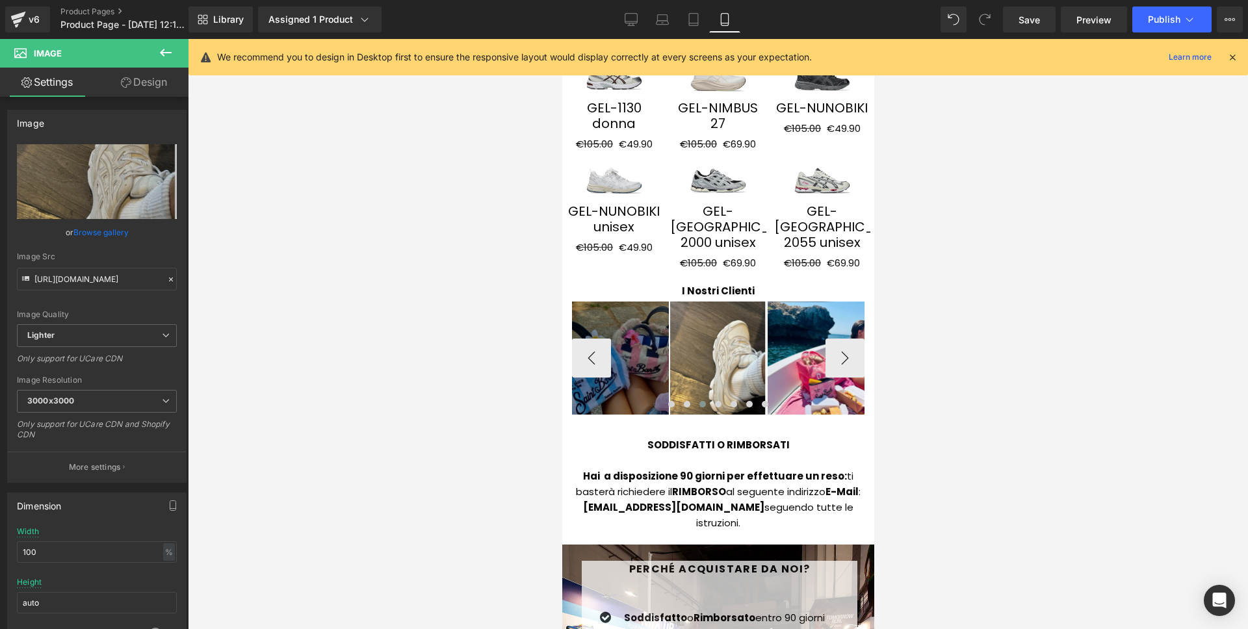
click at [615, 302] on img at bounding box center [619, 358] width 97 height 112
click at [609, 350] on span "Image" at bounding box center [619, 358] width 27 height 16
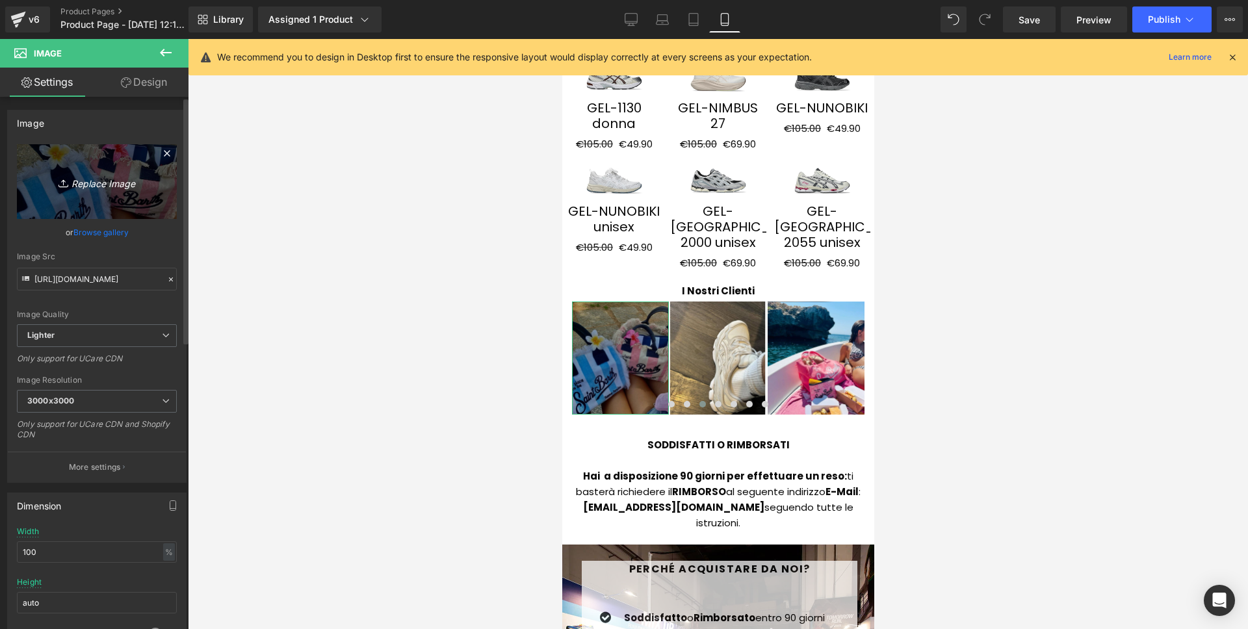
click at [117, 190] on link "Replace Image" at bounding box center [97, 181] width 160 height 75
type input "C:\fakepath\23.png"
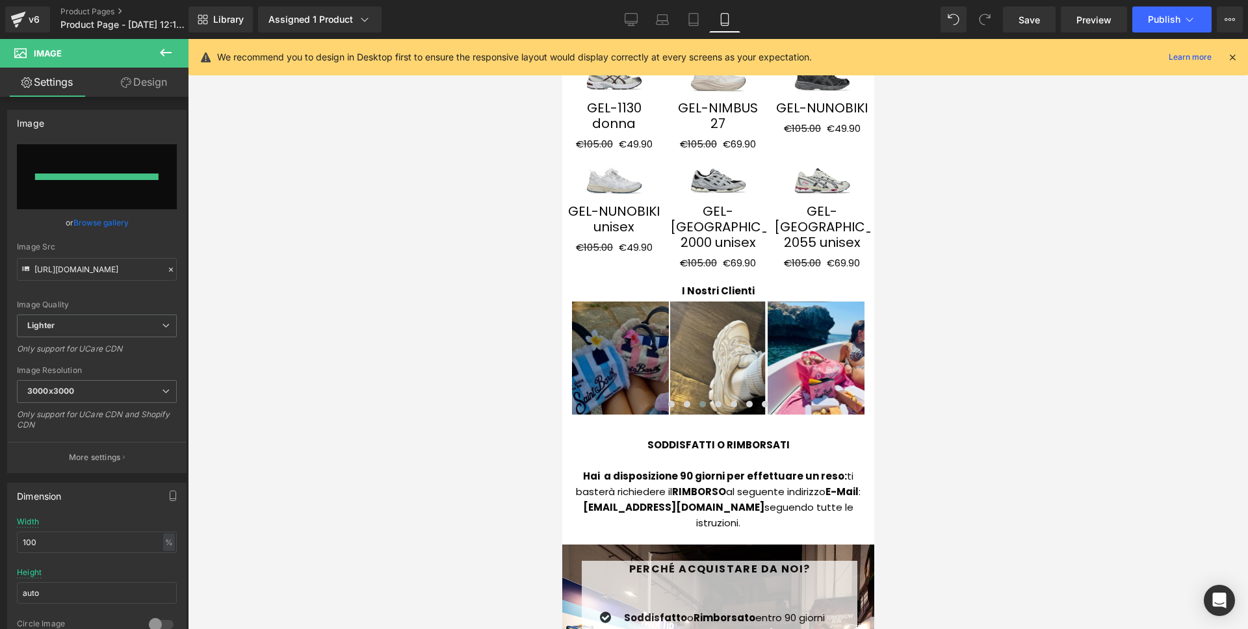
type input "https://ucarecdn.com/94e9d7bb-d311-404c-9059-e7ed6acea9b1/-/format/auto/-/previ…"
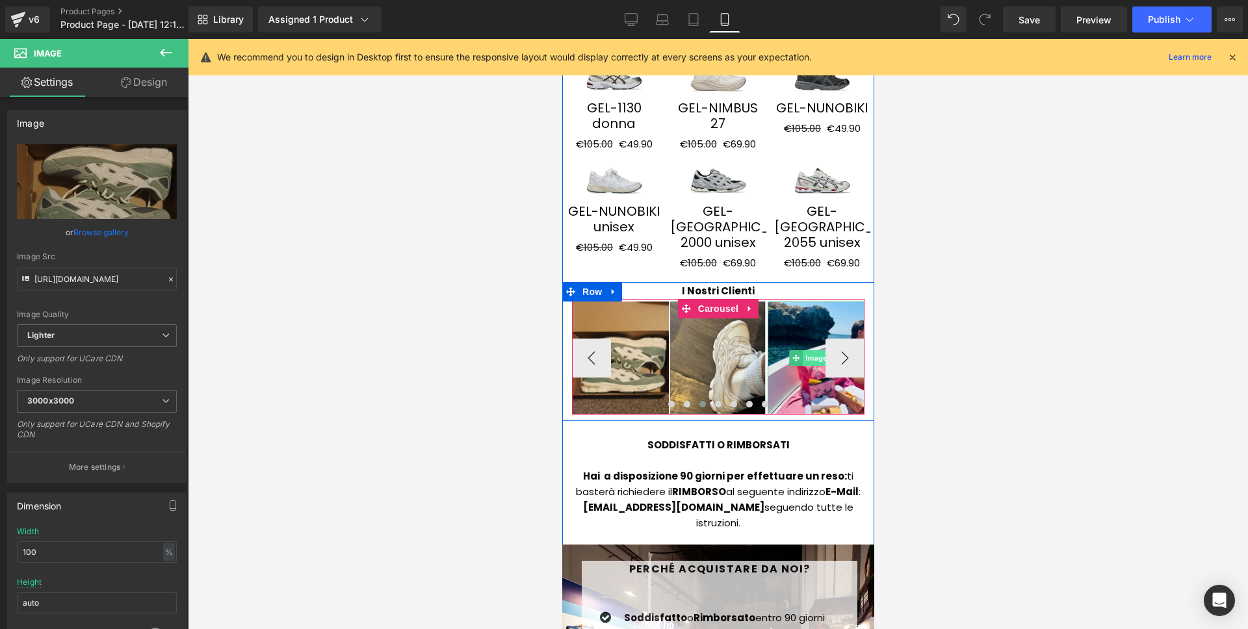
click at [816, 350] on span "Image" at bounding box center [815, 358] width 27 height 16
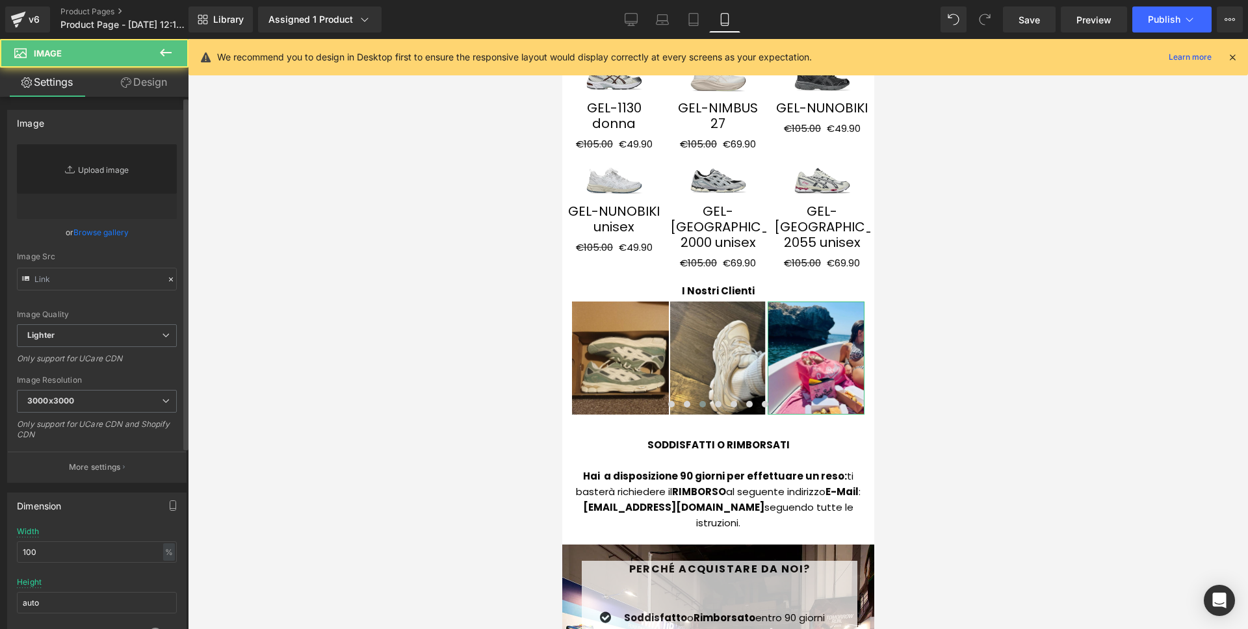
type input "https://ucarecdn.com/2018e4f6-ca76-437c-8929-904f2f53a1c6/-/format/auto/-/previ…"
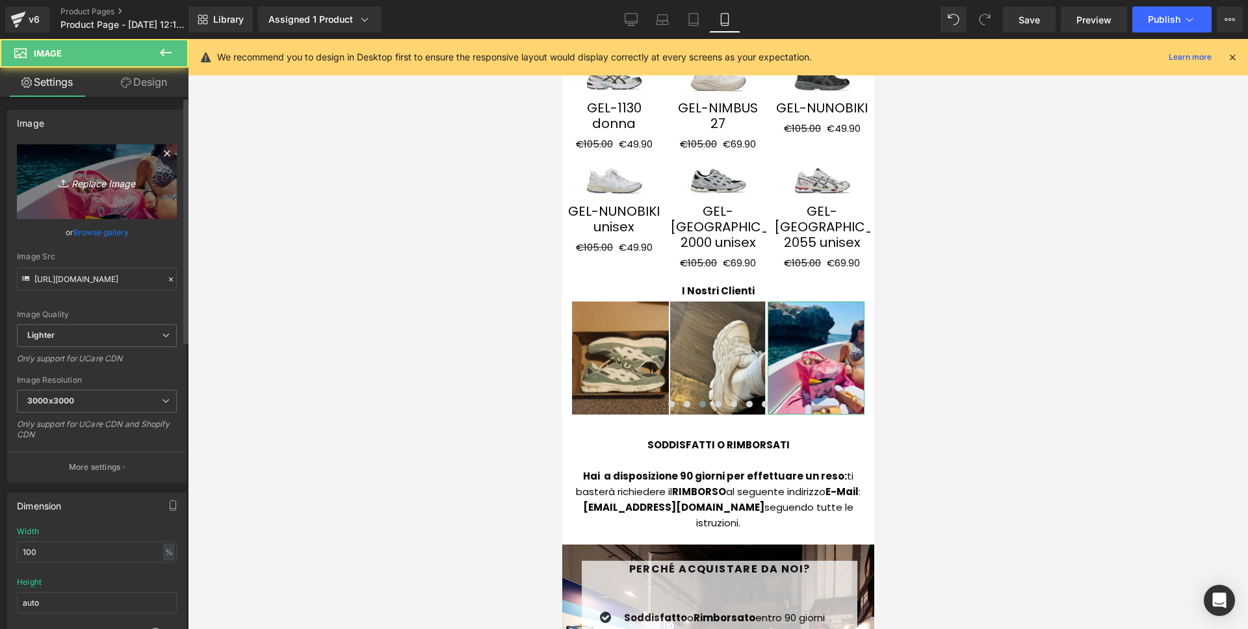
click at [95, 196] on link "Replace Image" at bounding box center [97, 181] width 160 height 75
type input "C:\fakepath\24.png"
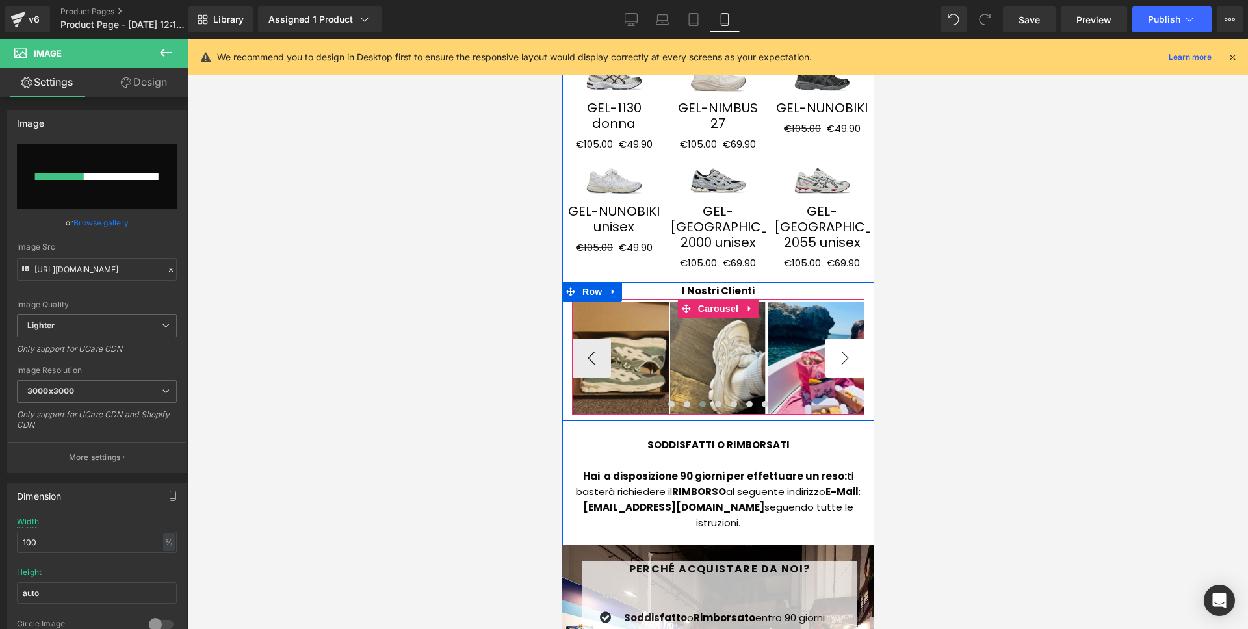
click at [850, 339] on button "›" at bounding box center [844, 358] width 39 height 39
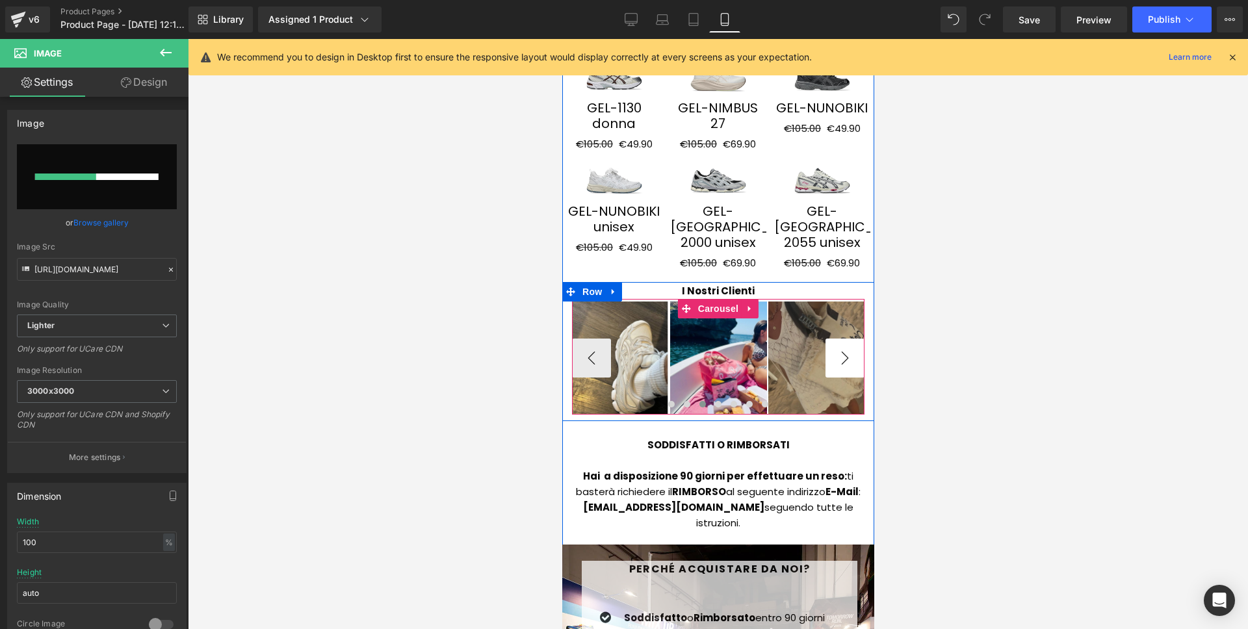
click at [850, 339] on button "›" at bounding box center [844, 358] width 39 height 39
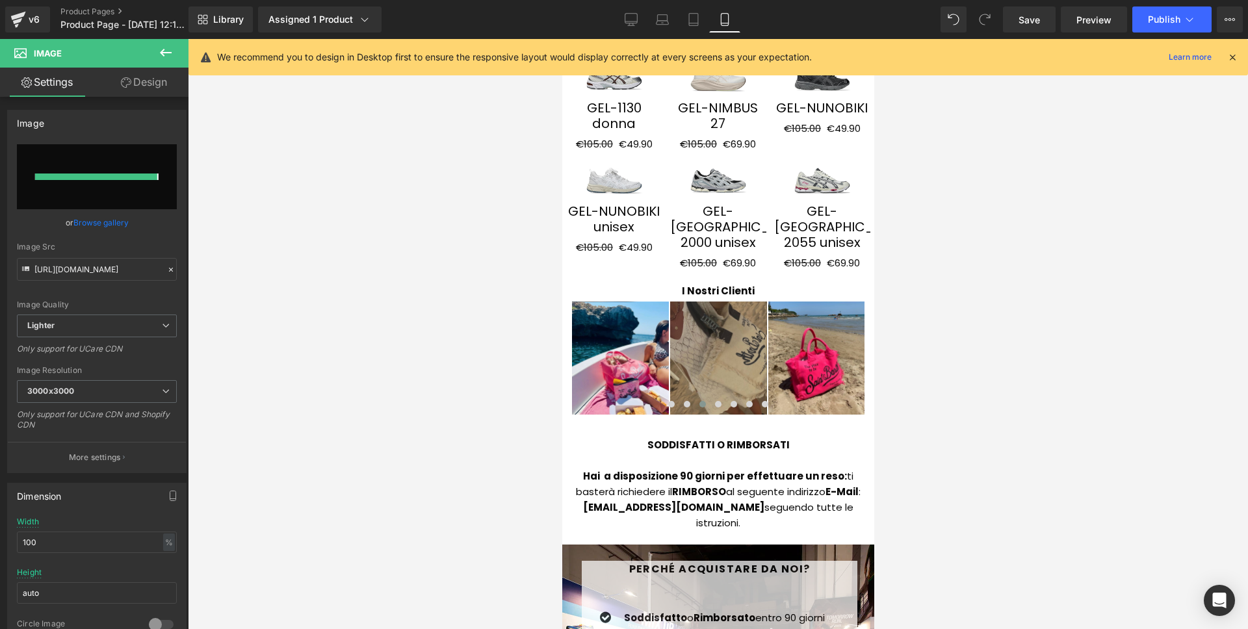
type input "https://ucarecdn.com/347627c2-3f40-404b-aa9a-19415a51b214/-/format/auto/-/previ…"
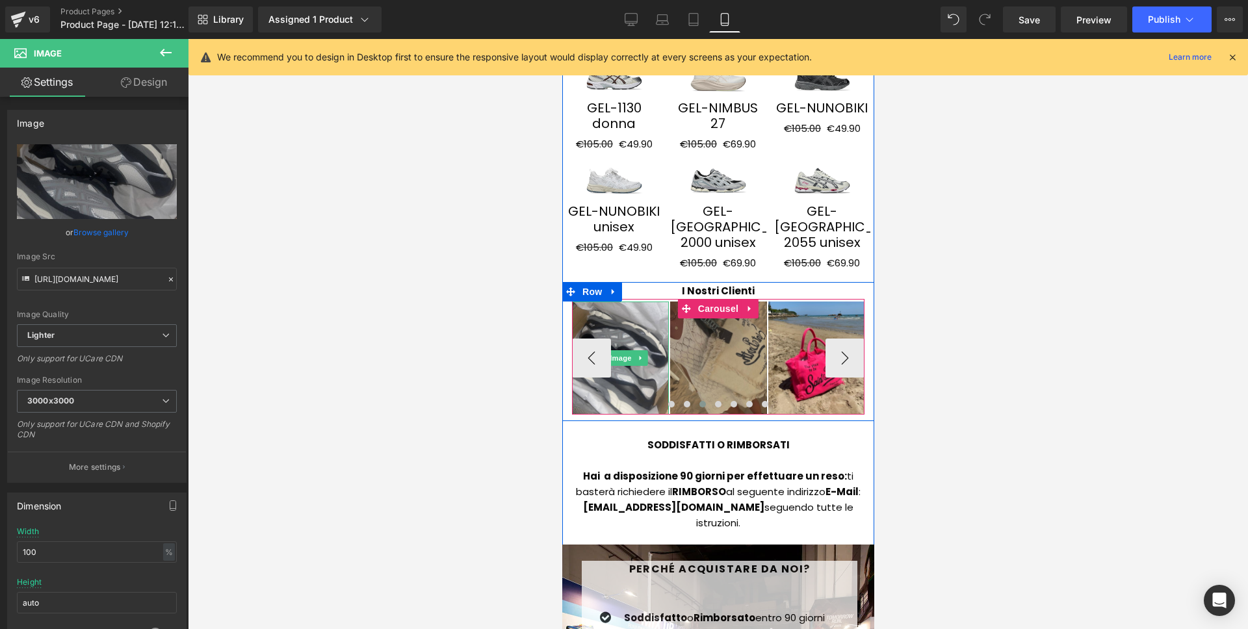
click at [680, 307] on img at bounding box center [717, 358] width 97 height 112
click at [706, 350] on span "Image" at bounding box center [717, 358] width 27 height 16
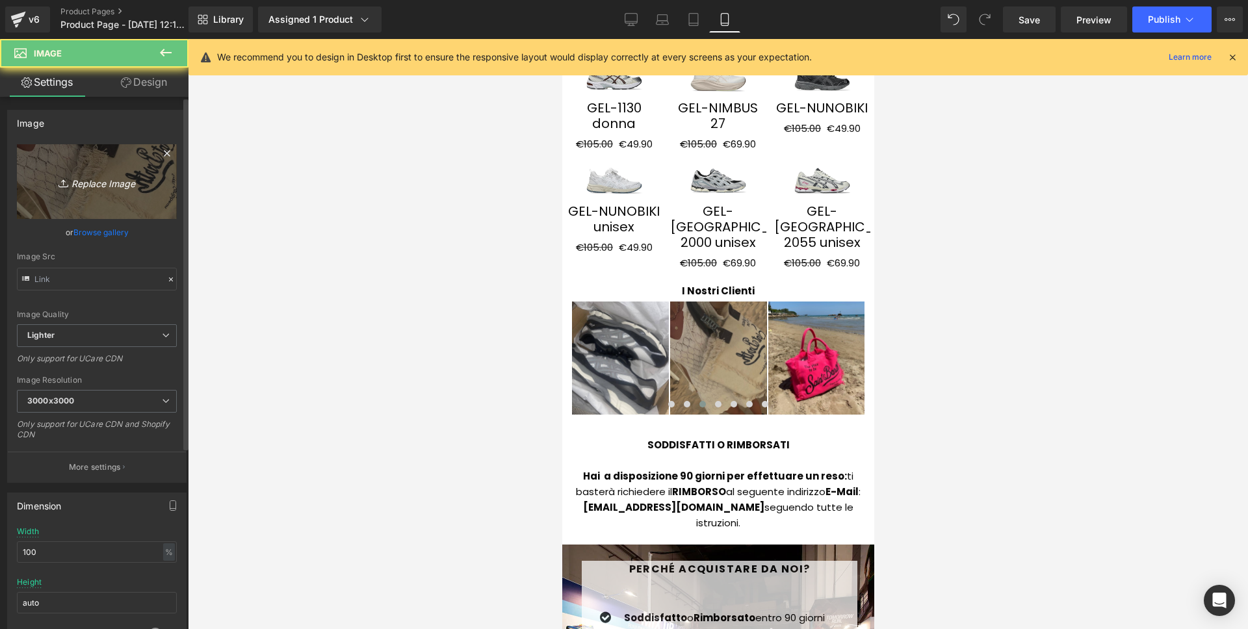
type input "https://ucarecdn.com/f0e2a0b3-590b-4597-ad47-ce704918df3d/-/format/auto/-/previ…"
click at [90, 179] on icon "Replace Image" at bounding box center [97, 182] width 104 height 16
type input "C:\fakepath\26.png"
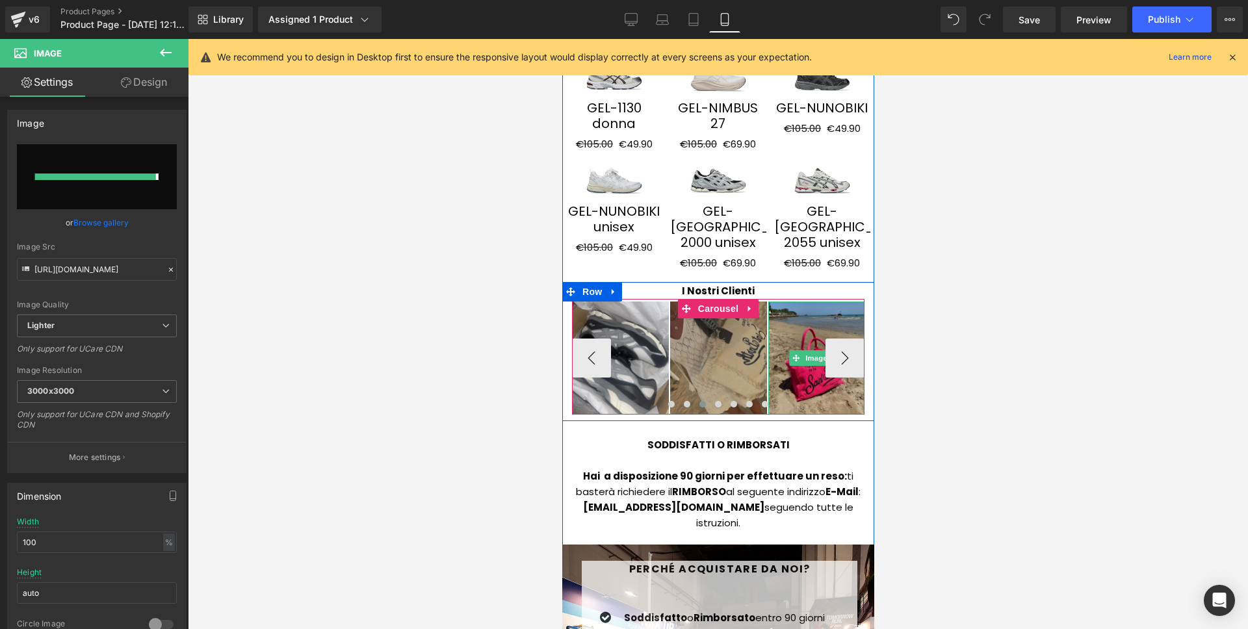
type input "https://ucarecdn.com/5770675b-6333-4bd5-b877-f2312fe1b555/-/format/auto/-/previ…"
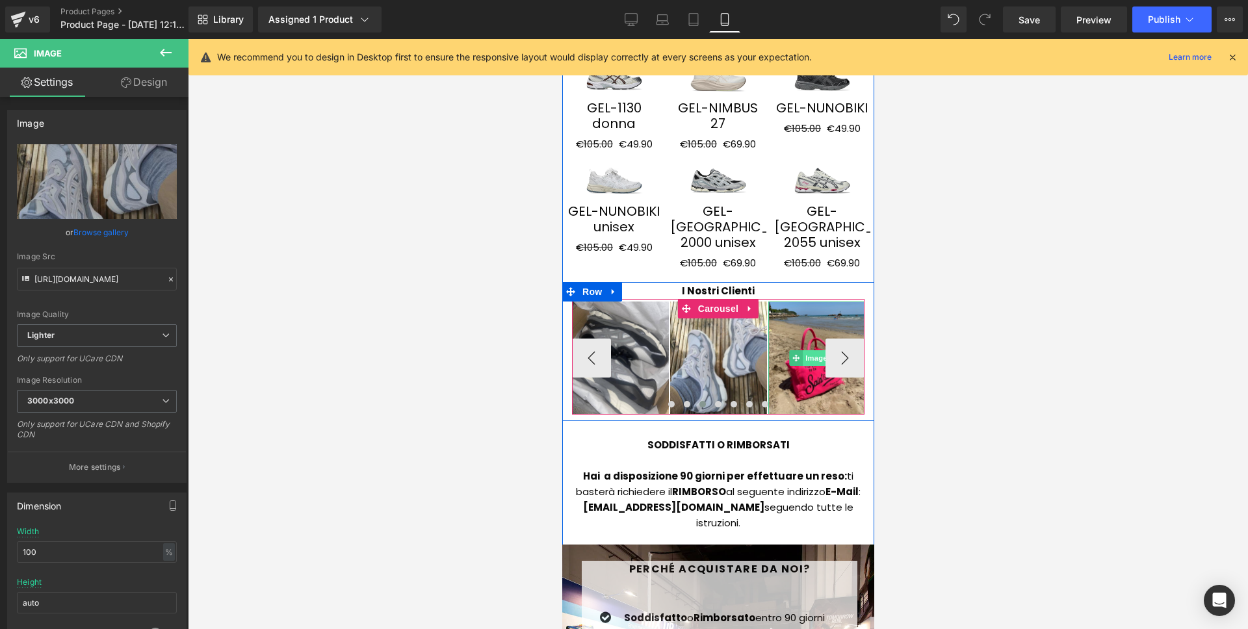
click at [805, 350] on span "Image" at bounding box center [815, 358] width 27 height 16
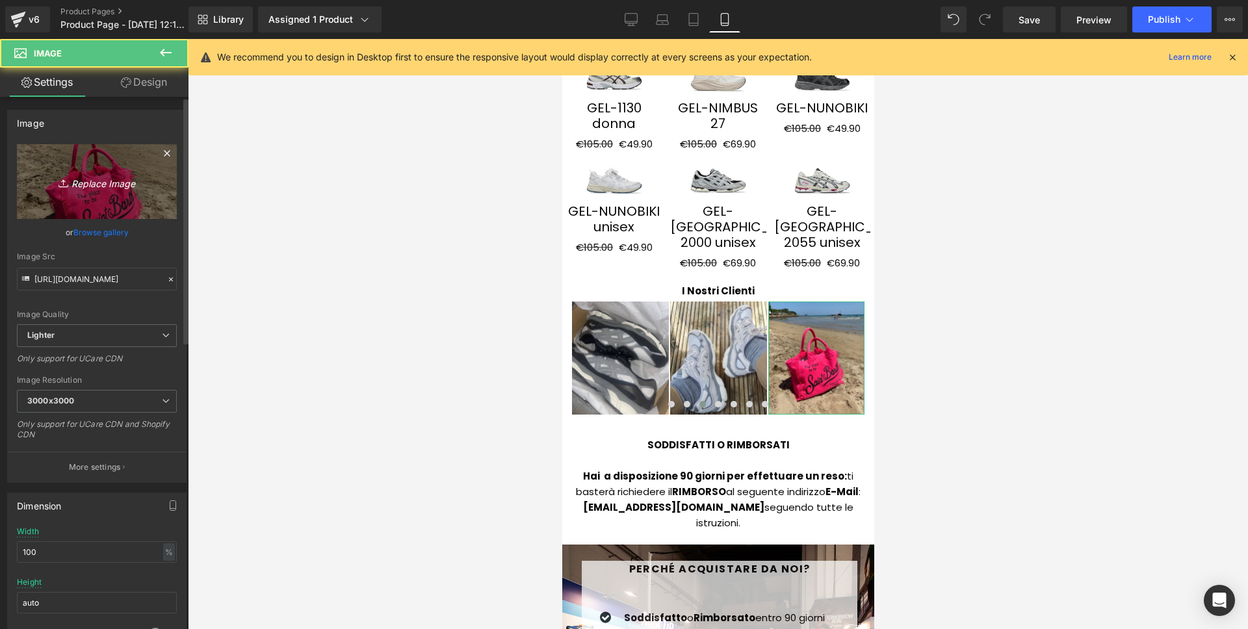
click at [107, 191] on link "Replace Image" at bounding box center [97, 181] width 160 height 75
type input "C:\fakepath\27.png"
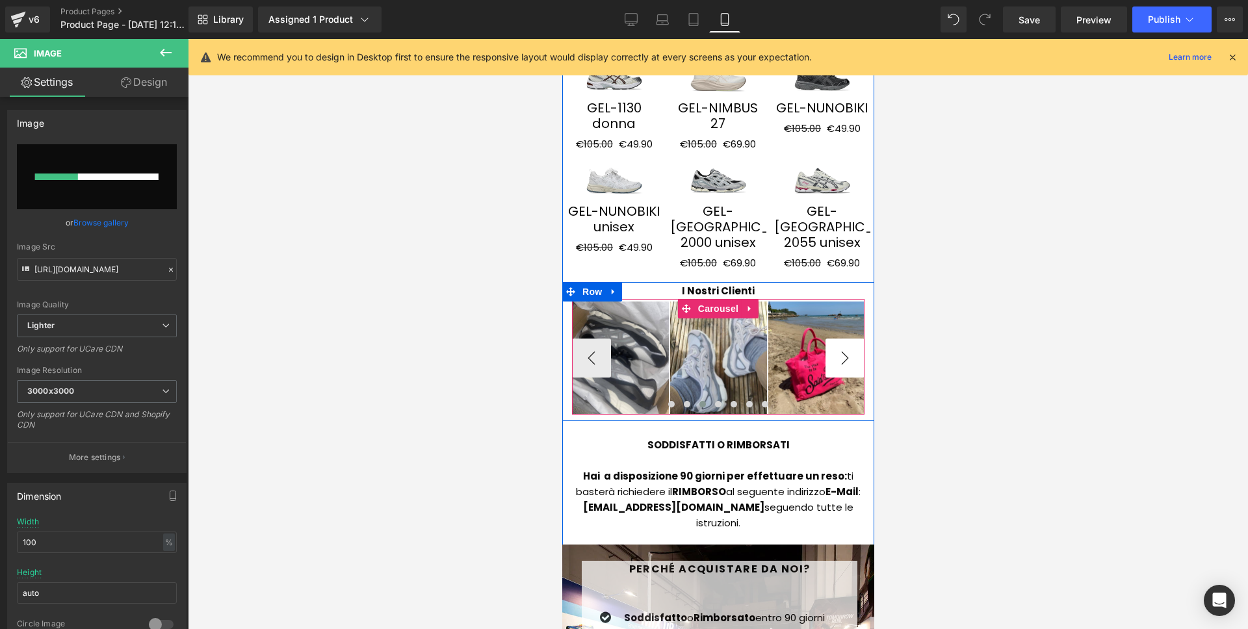
click at [833, 339] on button "›" at bounding box center [844, 358] width 39 height 39
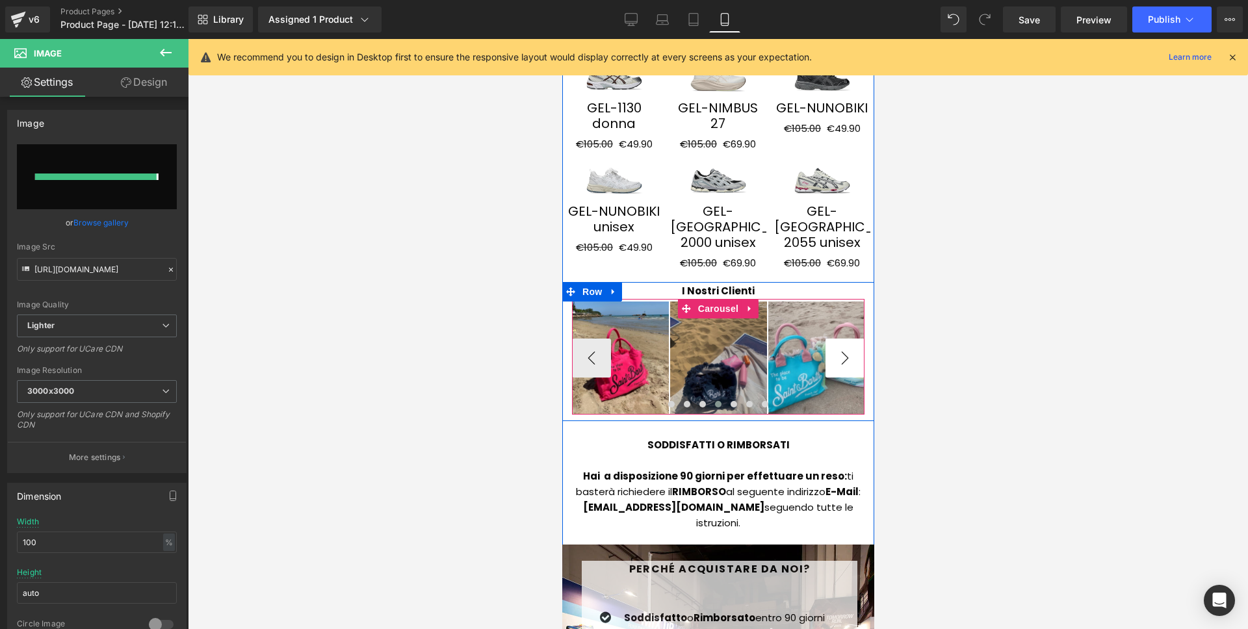
type input "https://ucarecdn.com/f757f255-cc0c-46c4-94fc-0d947d5ffbc0/-/format/auto/-/previ…"
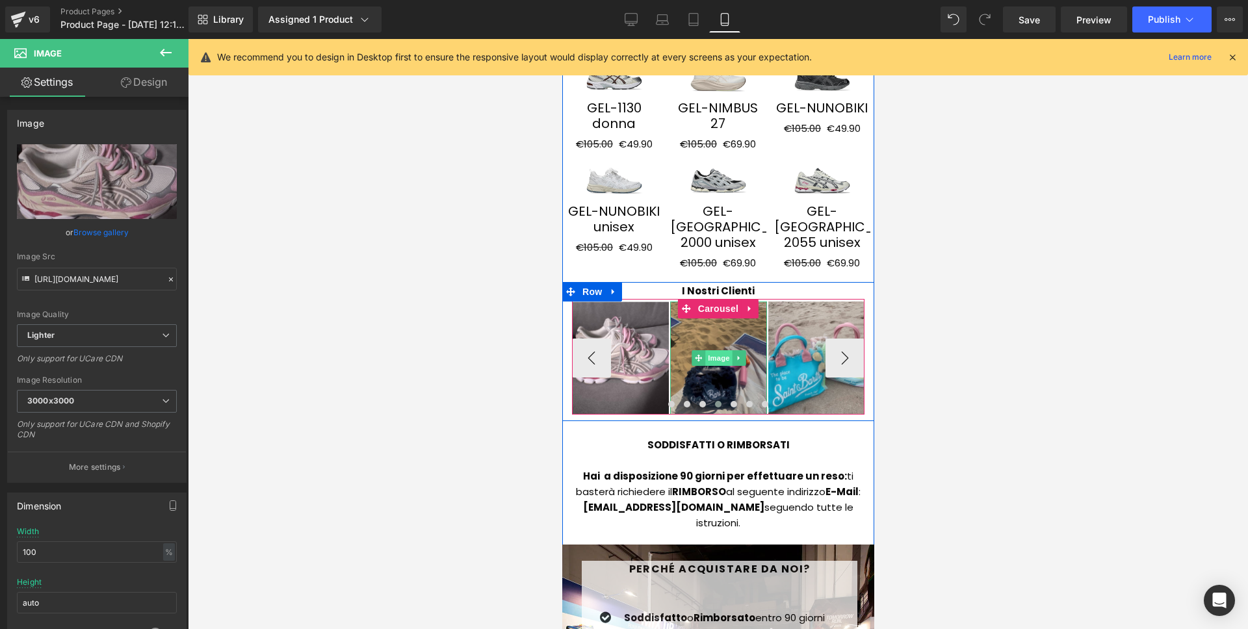
click at [722, 350] on span "Image" at bounding box center [718, 358] width 27 height 16
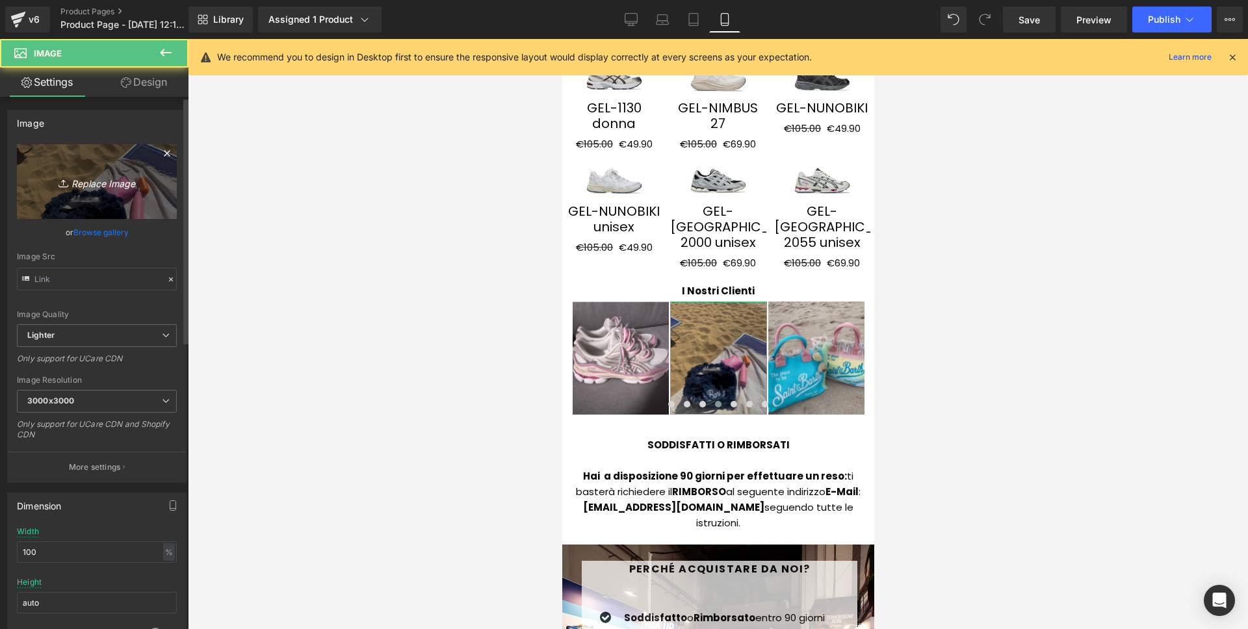
type input "https://ucarecdn.com/441c8eb0-6996-47bb-95c9-8a35ef78edaa/-/format/auto/-/previ…"
click at [129, 183] on icon "Replace Image" at bounding box center [97, 182] width 104 height 16
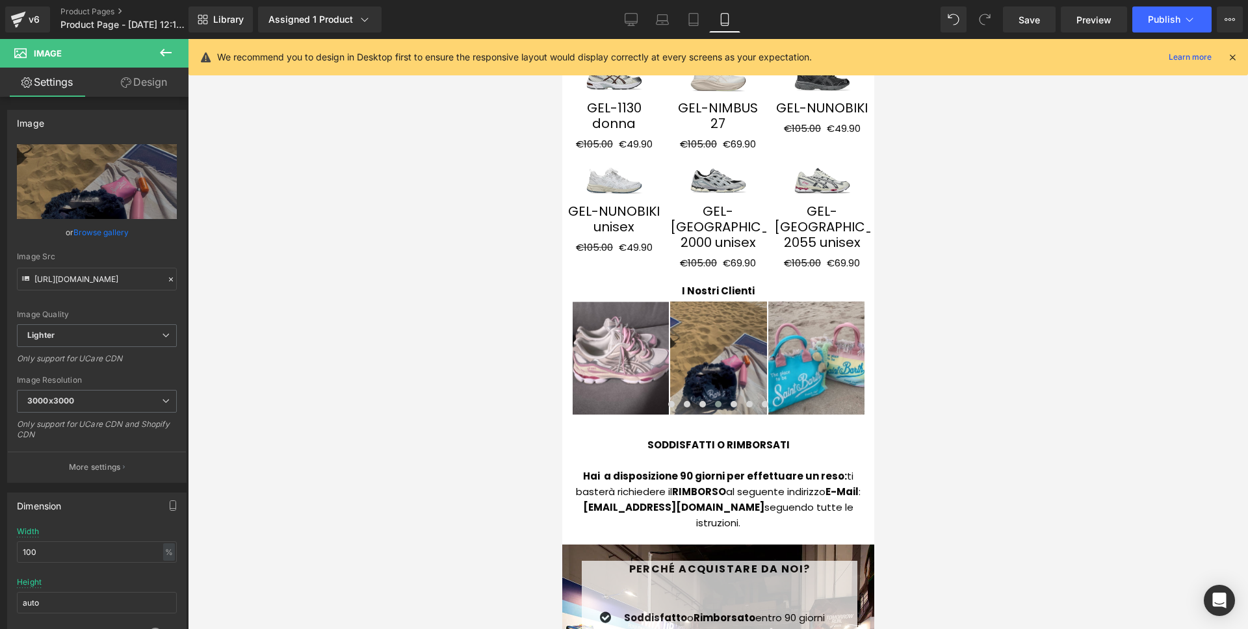
type input "C:\fakepath\29.png"
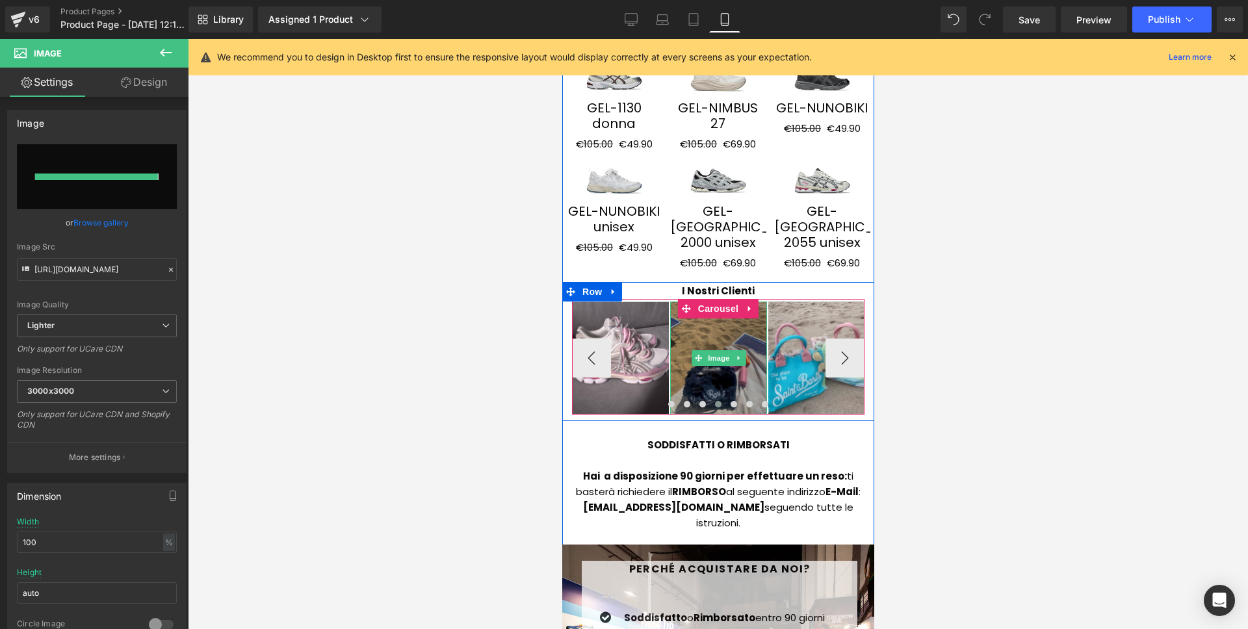
type input "https://ucarecdn.com/37e9ea0d-367a-4879-9edc-04a526e04a02/-/format/auto/-/previ…"
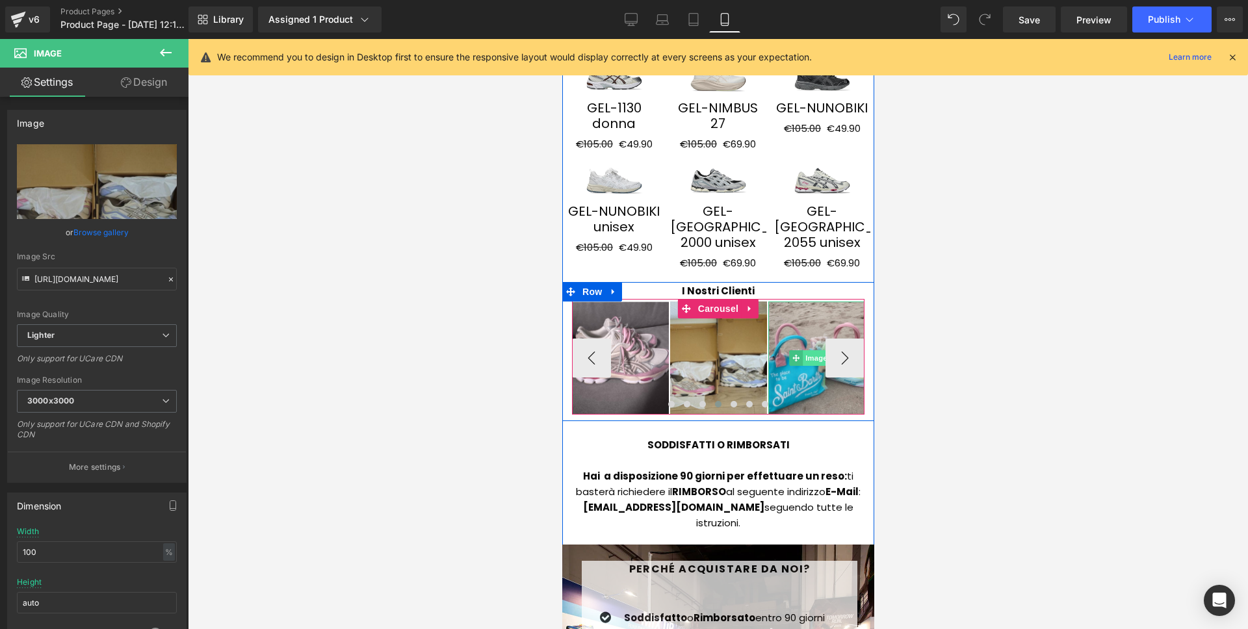
click at [808, 350] on span "Image" at bounding box center [815, 358] width 27 height 16
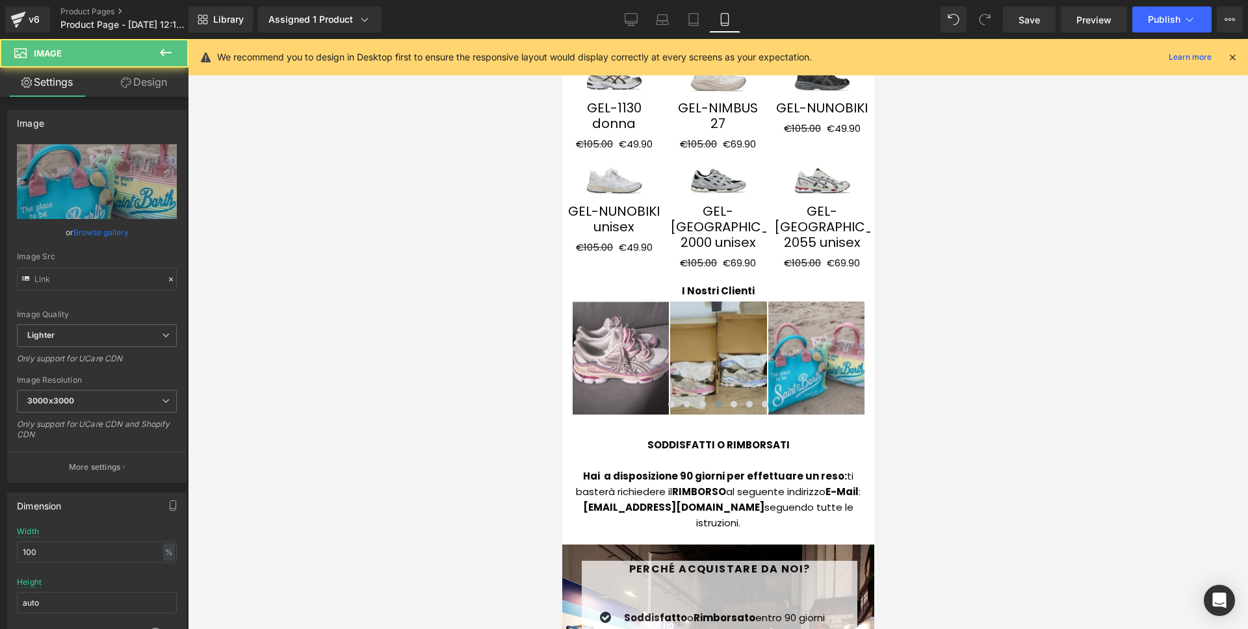
type input "https://ucarecdn.com/95510543-be9d-4b3b-9a90-b398762f74c2/-/format/auto/-/previ…"
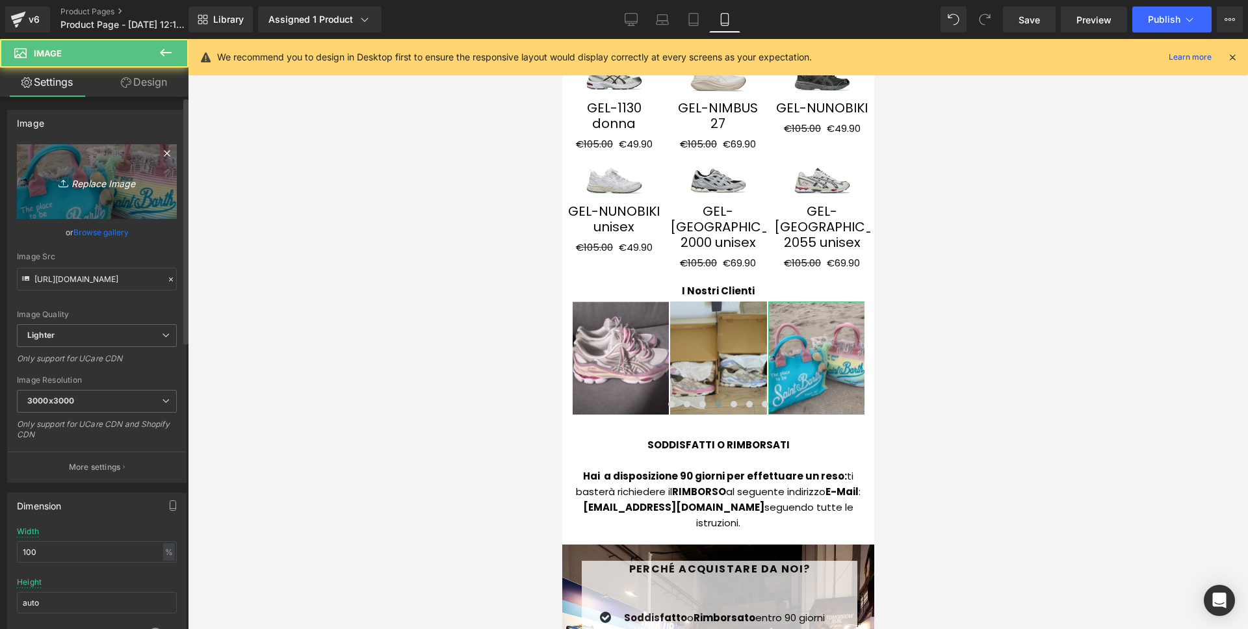
click at [103, 182] on icon "Replace Image" at bounding box center [97, 182] width 104 height 16
type input "C:\fakepath\32.png"
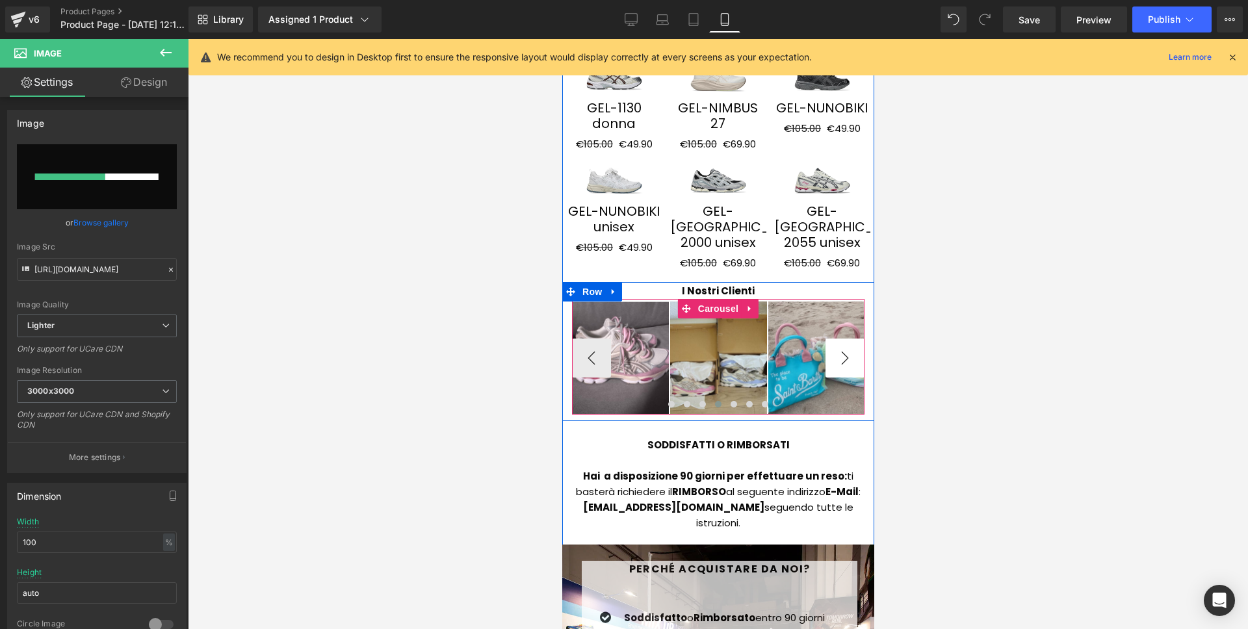
click at [835, 339] on button "›" at bounding box center [844, 358] width 39 height 39
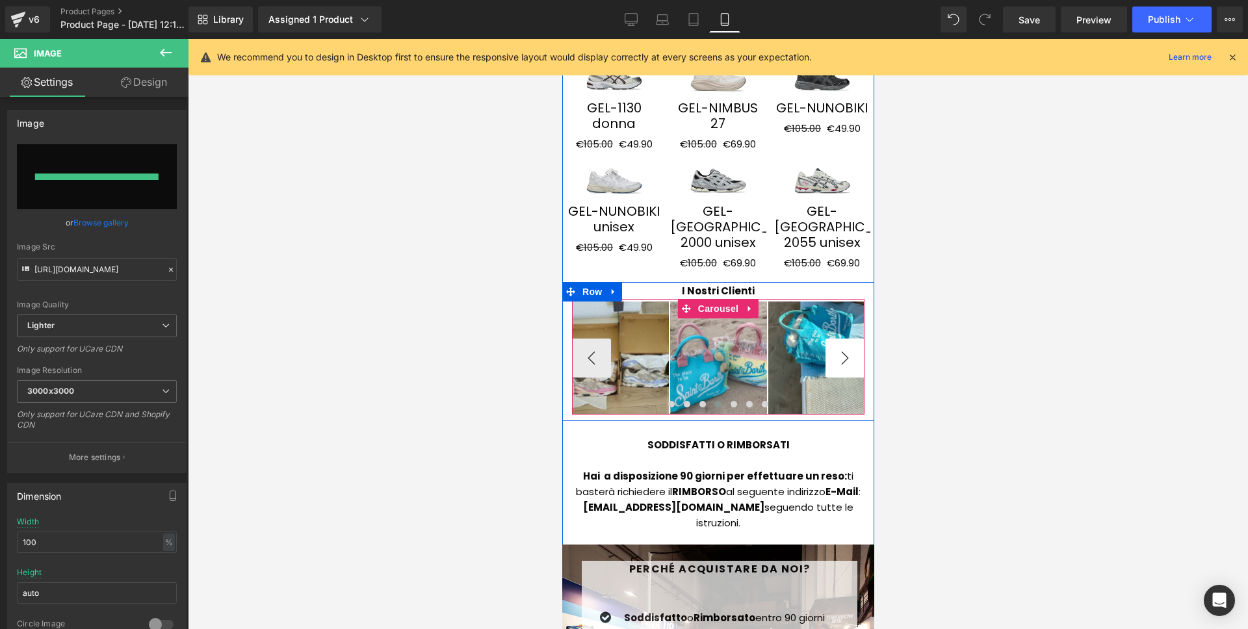
type input "https://ucarecdn.com/3d7afc67-5800-4e6c-a286-c860e348a90a/-/format/auto/-/previ…"
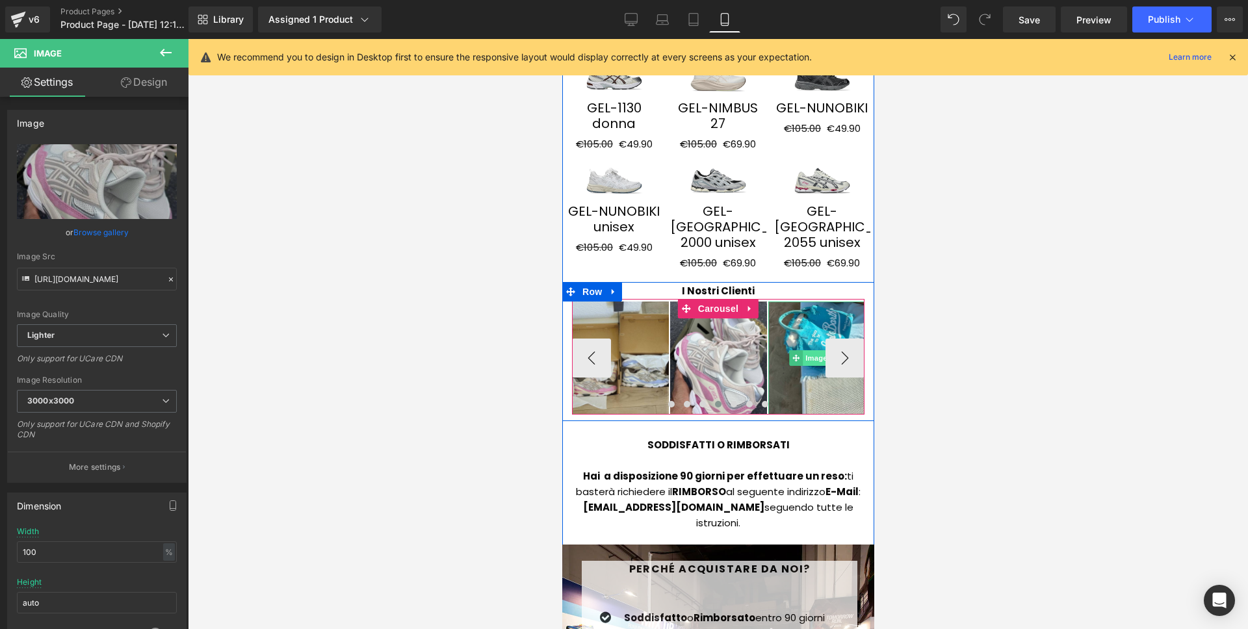
drag, startPoint x: 808, startPoint y: 304, endPoint x: 855, endPoint y: 249, distance: 71.9
click at [808, 350] on span "Image" at bounding box center [815, 358] width 27 height 16
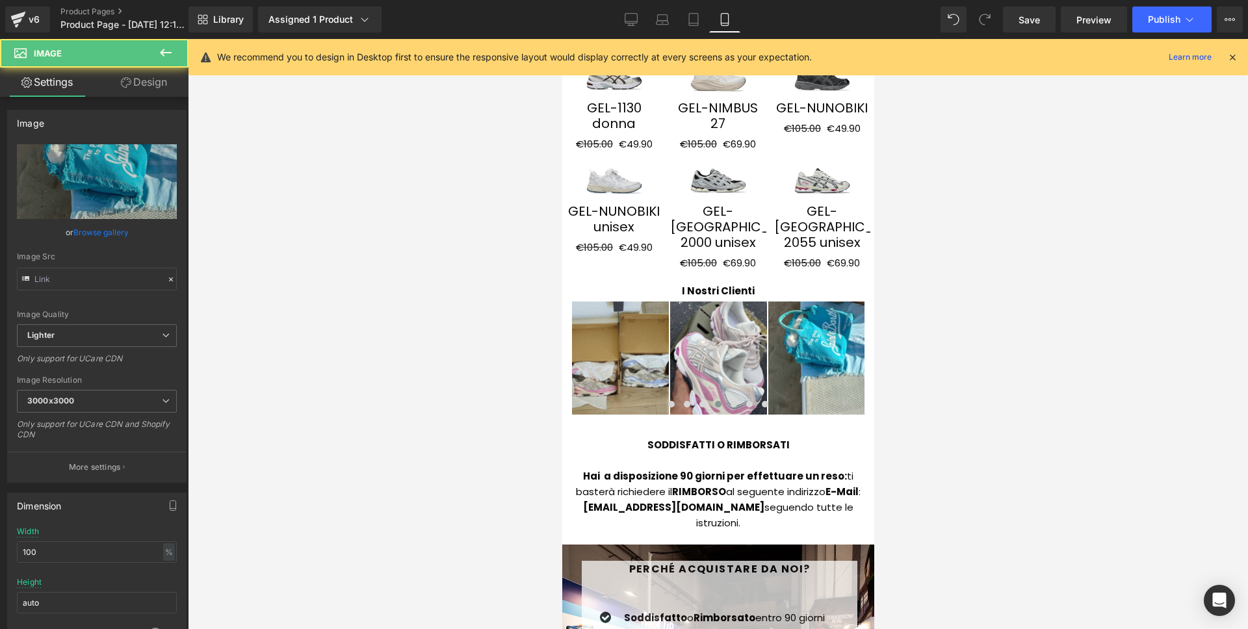
type input "https://ucarecdn.com/13c9ba50-eb3c-4250-9d69-25a336d23771/-/format/auto/-/previ…"
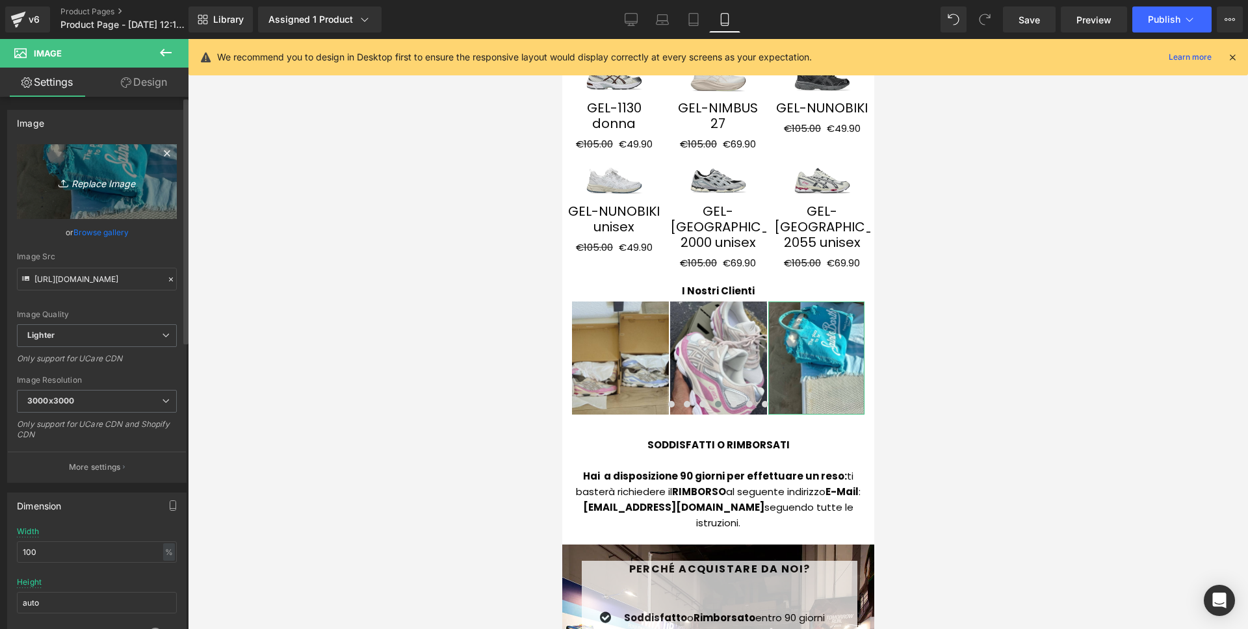
click at [151, 188] on link "Replace Image" at bounding box center [97, 181] width 160 height 75
type input "C:\fakepath\39.png"
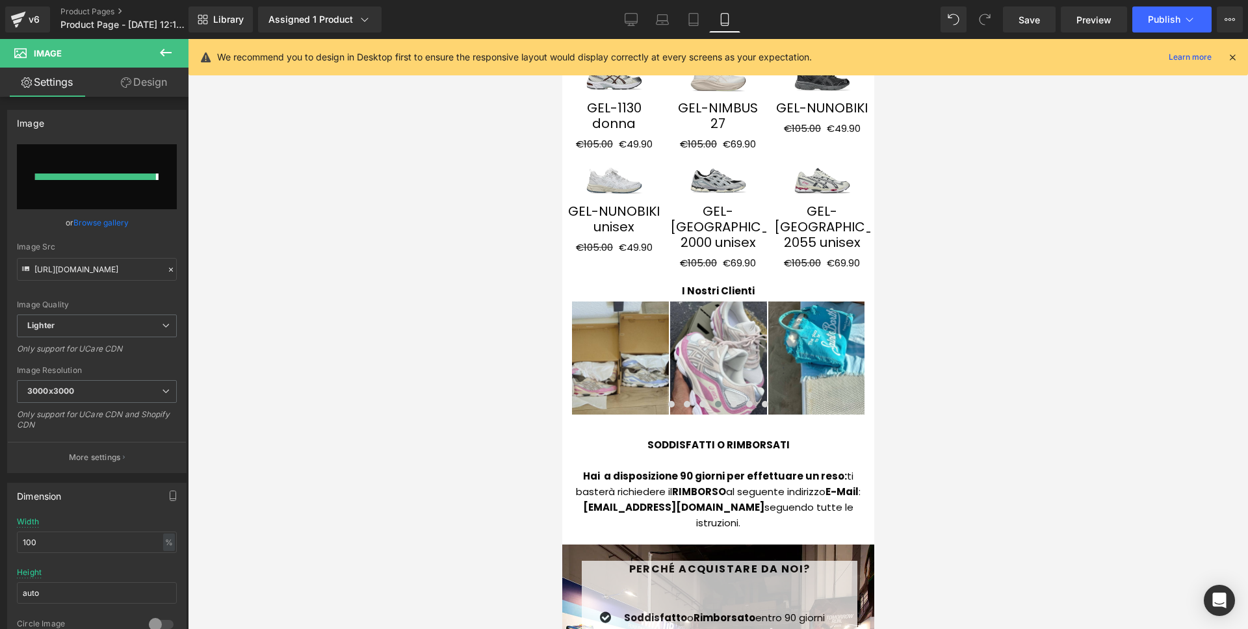
type input "https://ucarecdn.com/d5751a27-d04a-4fce-a9c2-c32f759ad05f/-/format/auto/-/previ…"
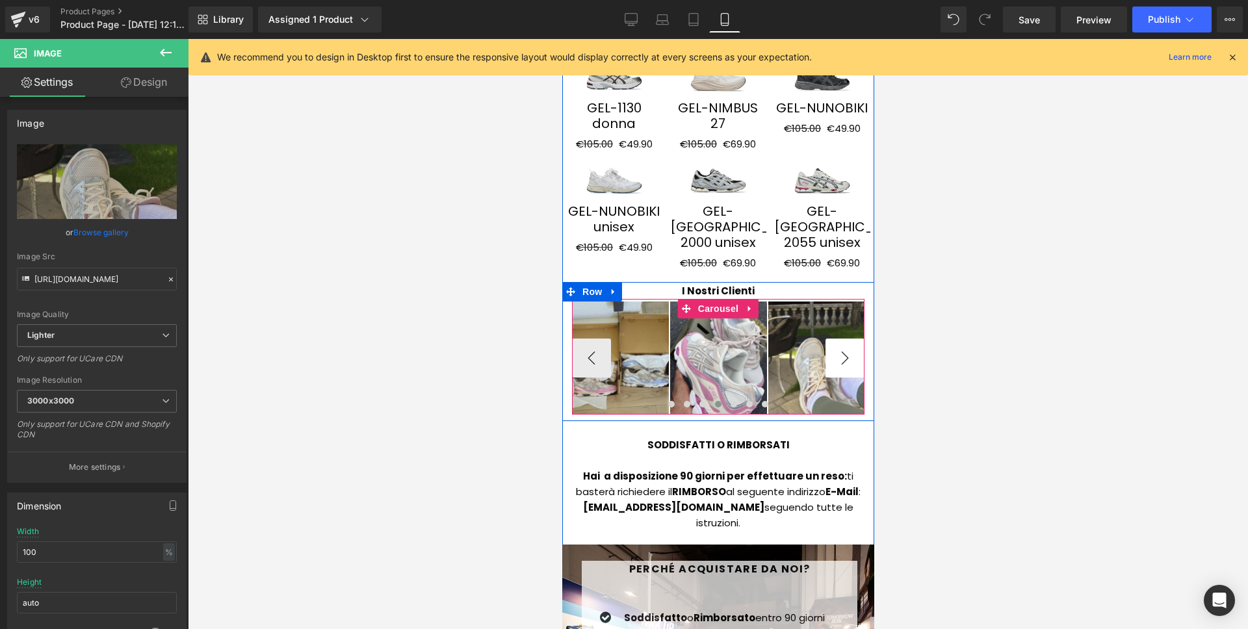
click at [839, 339] on button "›" at bounding box center [844, 358] width 39 height 39
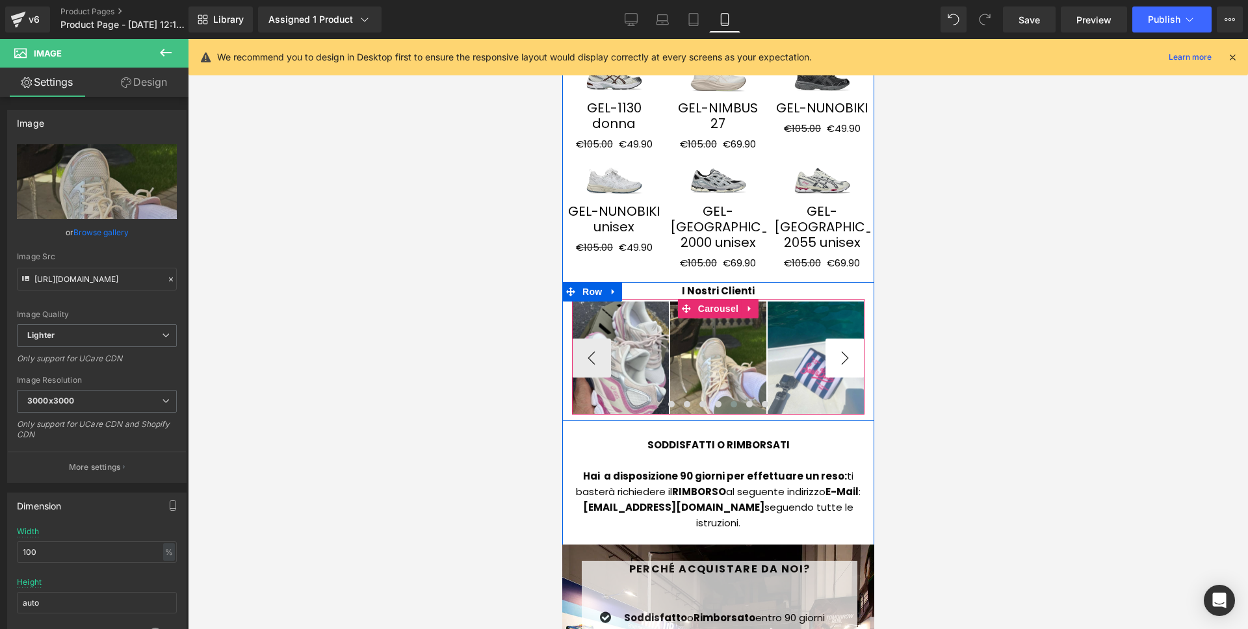
click at [839, 339] on button "›" at bounding box center [844, 358] width 39 height 39
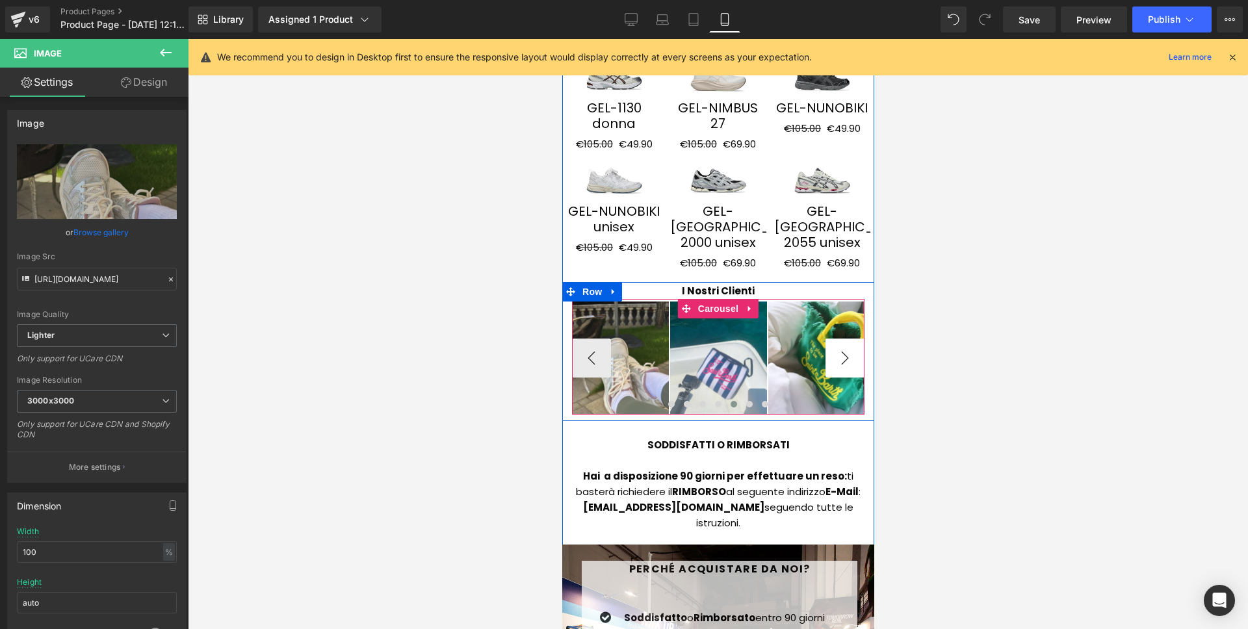
click at [839, 339] on button "›" at bounding box center [844, 358] width 39 height 39
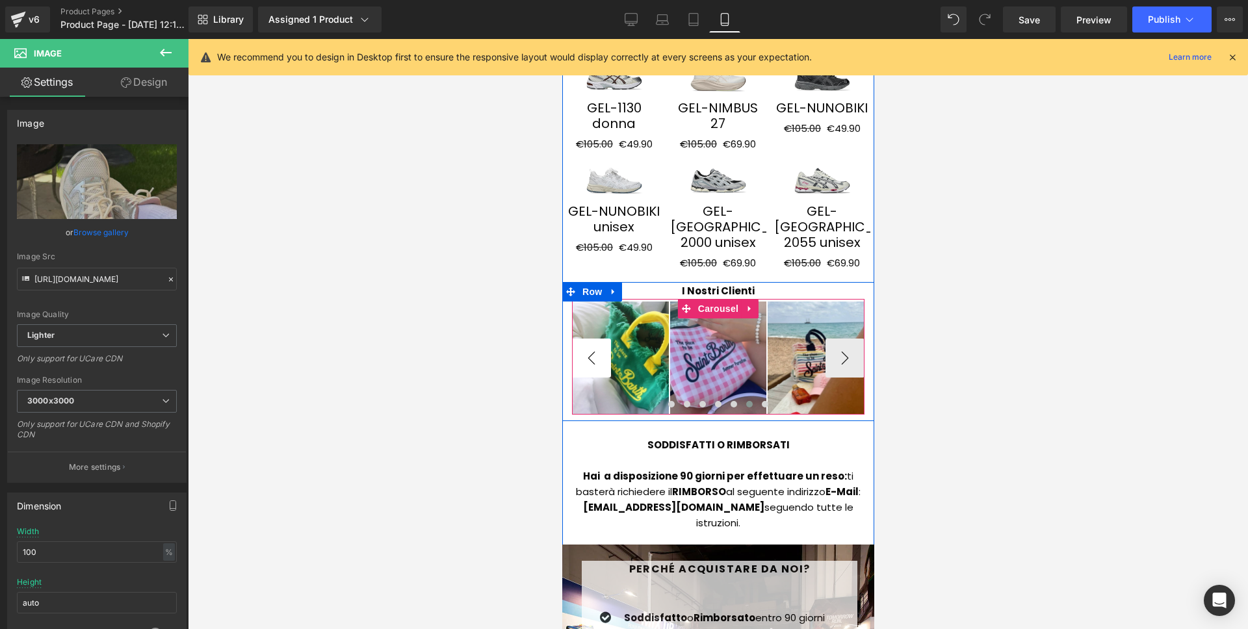
click at [586, 339] on button "‹" at bounding box center [590, 358] width 39 height 39
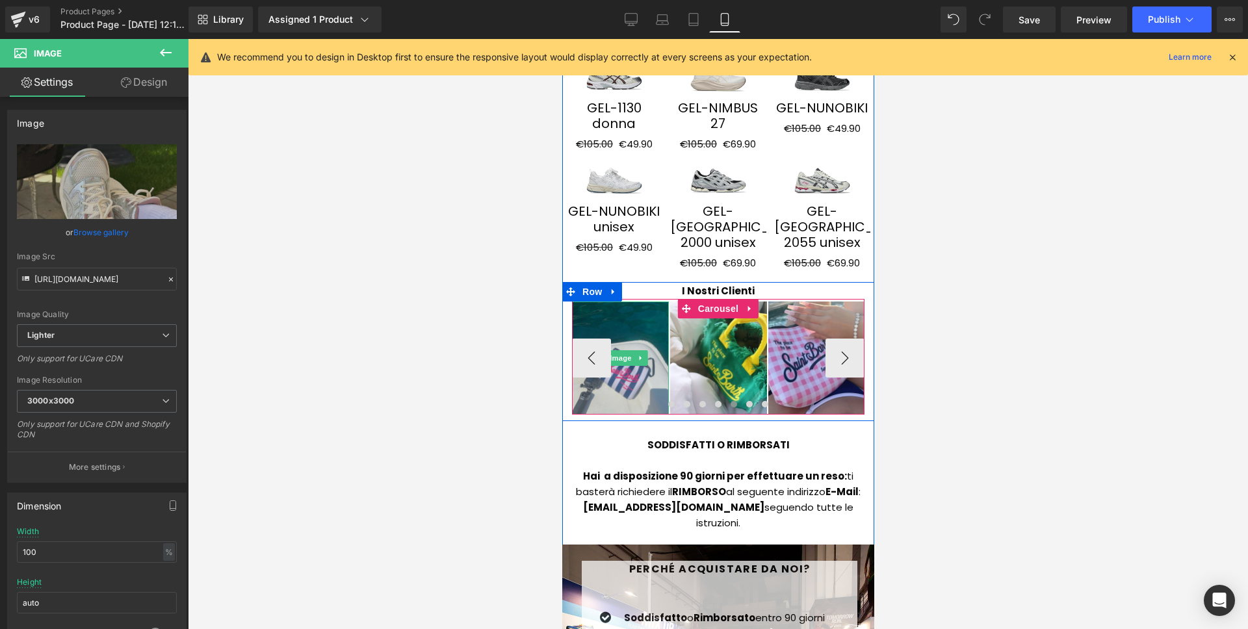
click at [668, 318] on img at bounding box center [619, 358] width 97 height 112
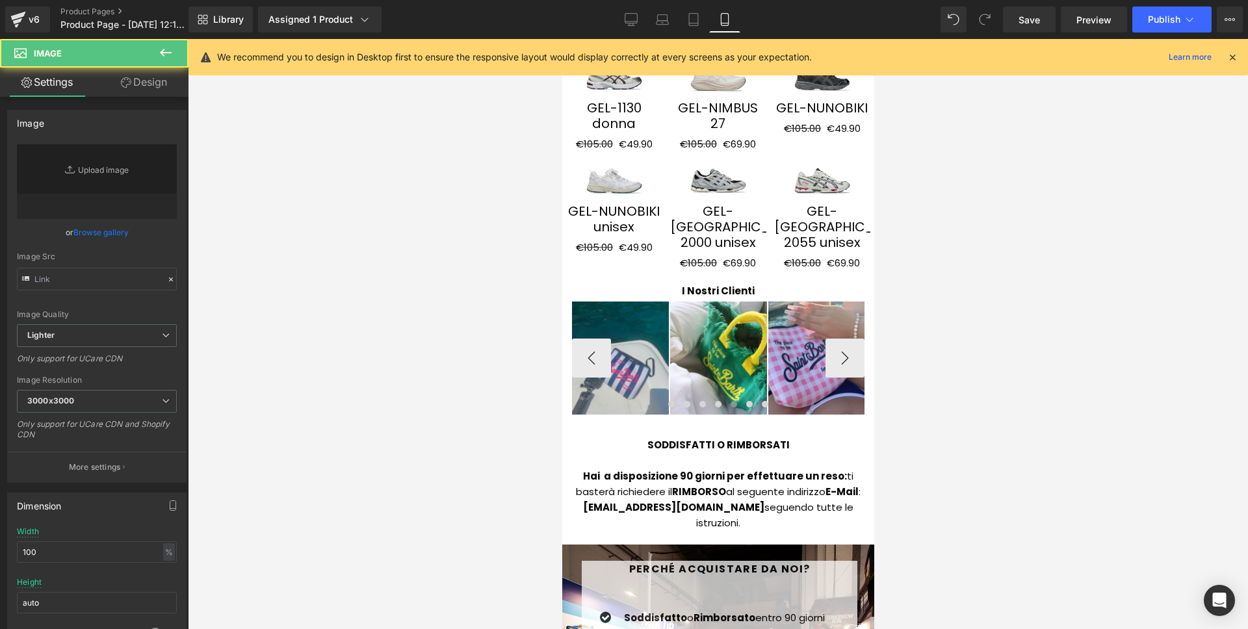
type input "https://ucarecdn.com/8efef025-2fee-4356-b217-646b33342912/-/format/auto/-/previ…"
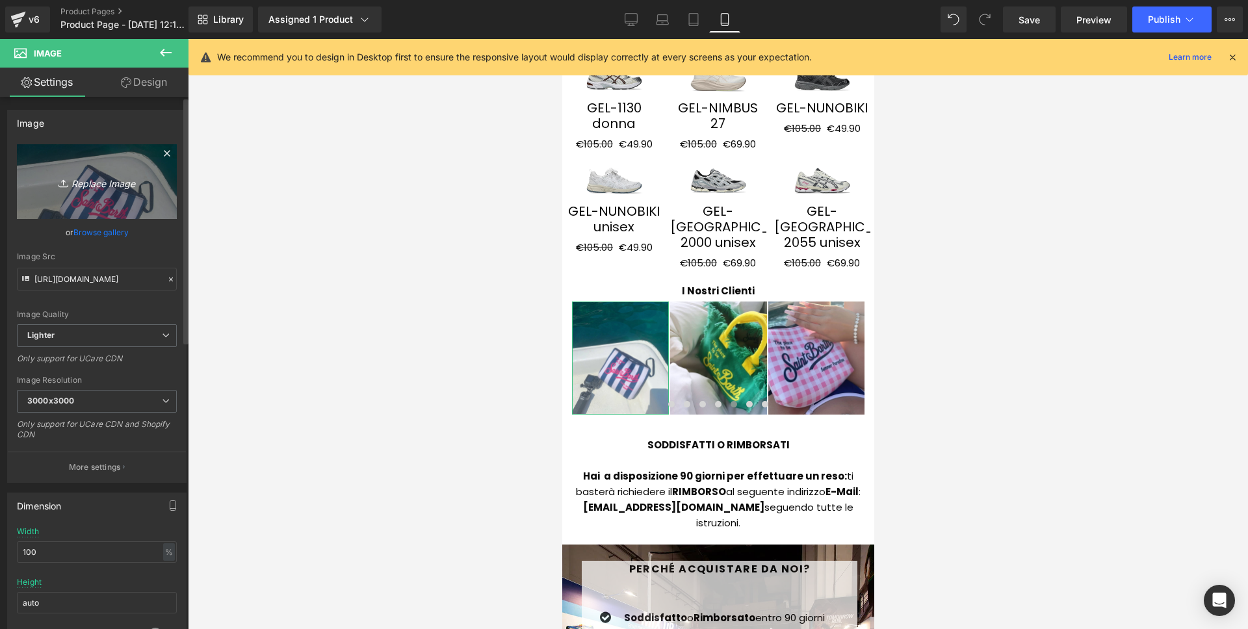
click at [121, 195] on link "Replace Image" at bounding box center [97, 181] width 160 height 75
type input "C:\fakepath\40.png"
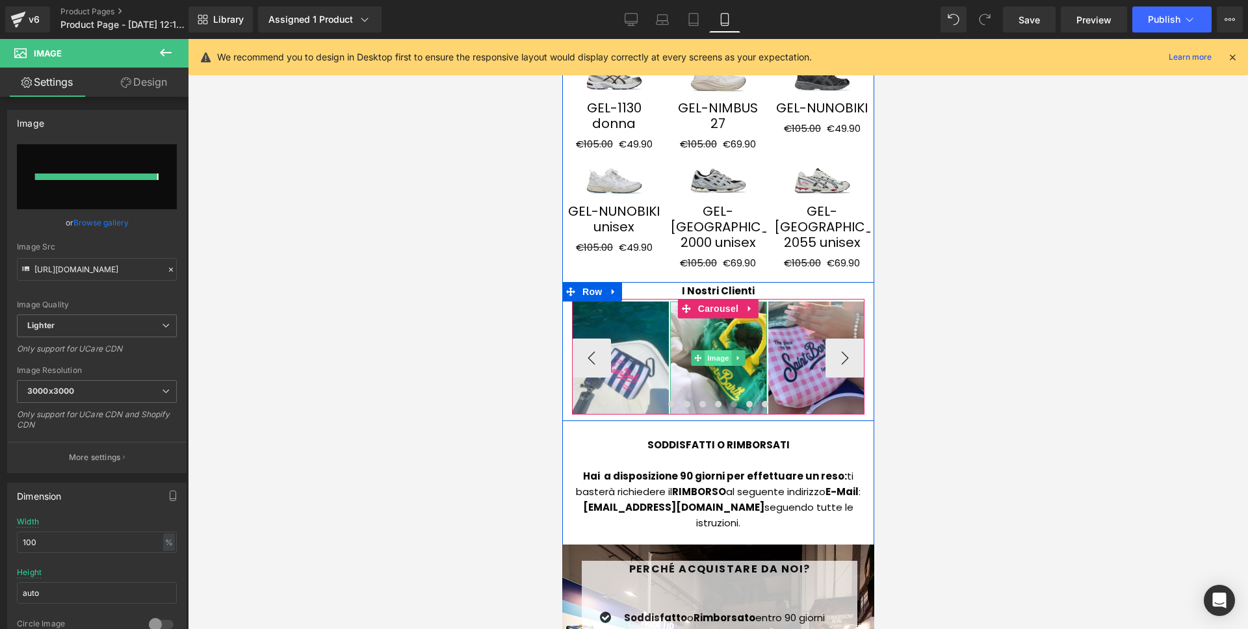
type input "https://ucarecdn.com/ef3706e1-f00b-456e-ae21-a9a3603ce22a/-/format/auto/-/previ…"
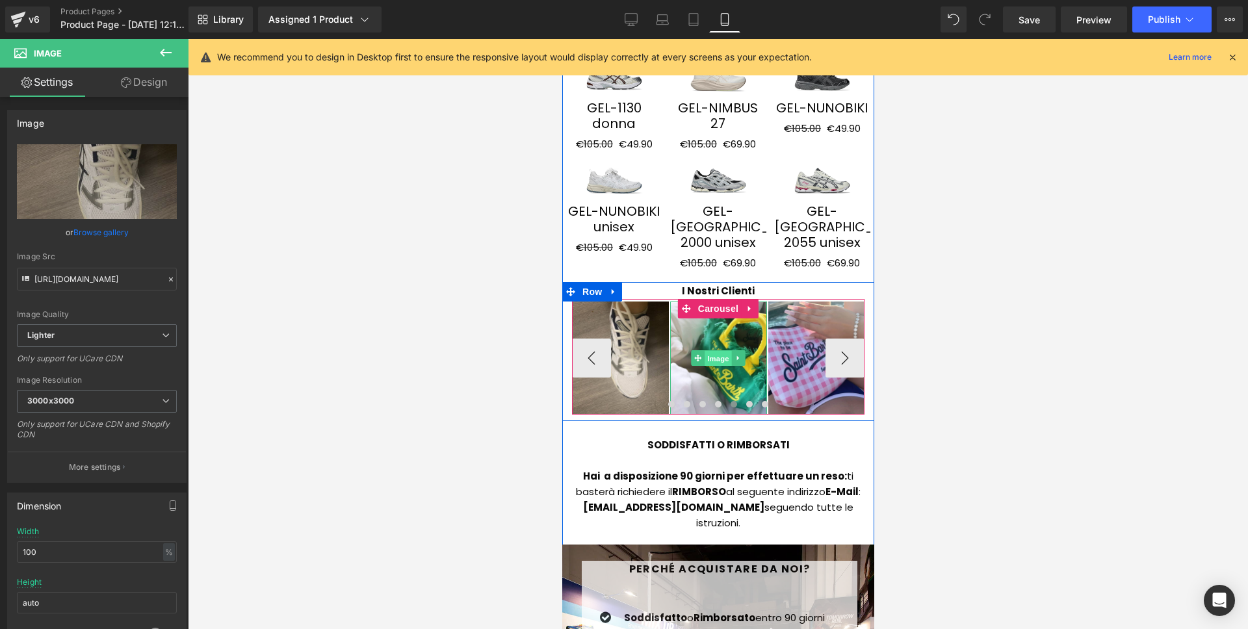
drag, startPoint x: 717, startPoint y: 307, endPoint x: 734, endPoint y: 271, distance: 39.5
click at [717, 351] on span "Image" at bounding box center [717, 359] width 27 height 16
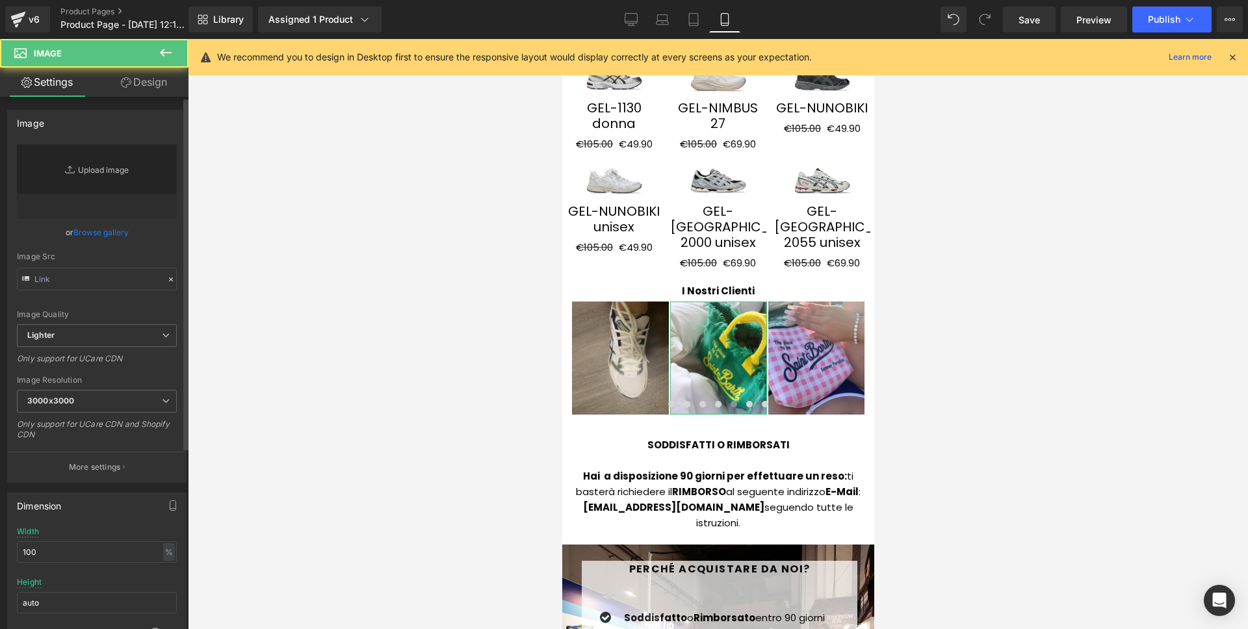
type input "https://ucarecdn.com/10db9d35-5d0c-4cd1-bb69-31486ce9cb25/-/format/auto/-/previ…"
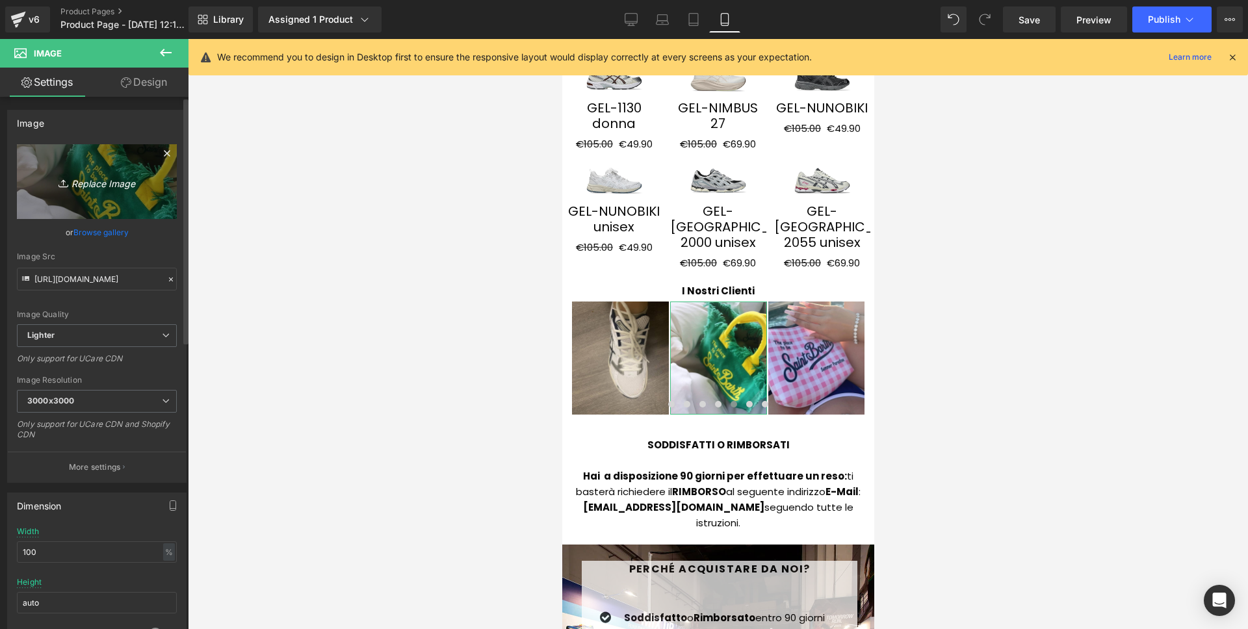
click at [118, 188] on icon "Replace Image" at bounding box center [97, 182] width 104 height 16
type input "C:\fakepath\41.png"
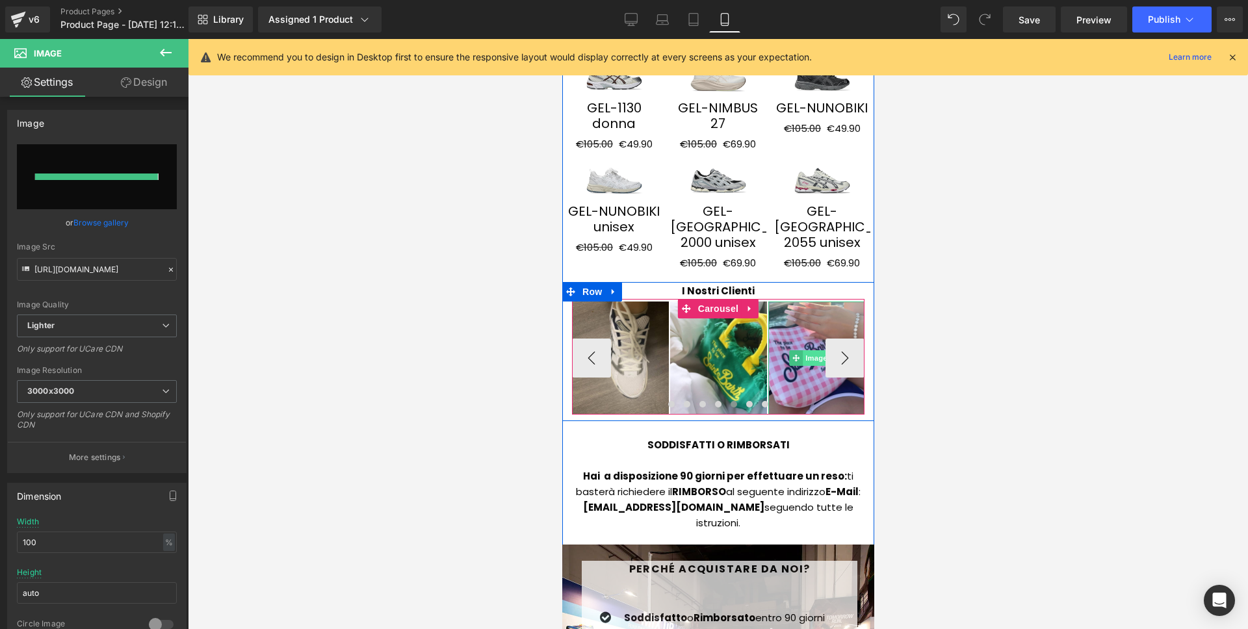
type input "https://ucarecdn.com/be275204-0c1c-4efb-a562-75c9afee2733/-/format/auto/-/previ…"
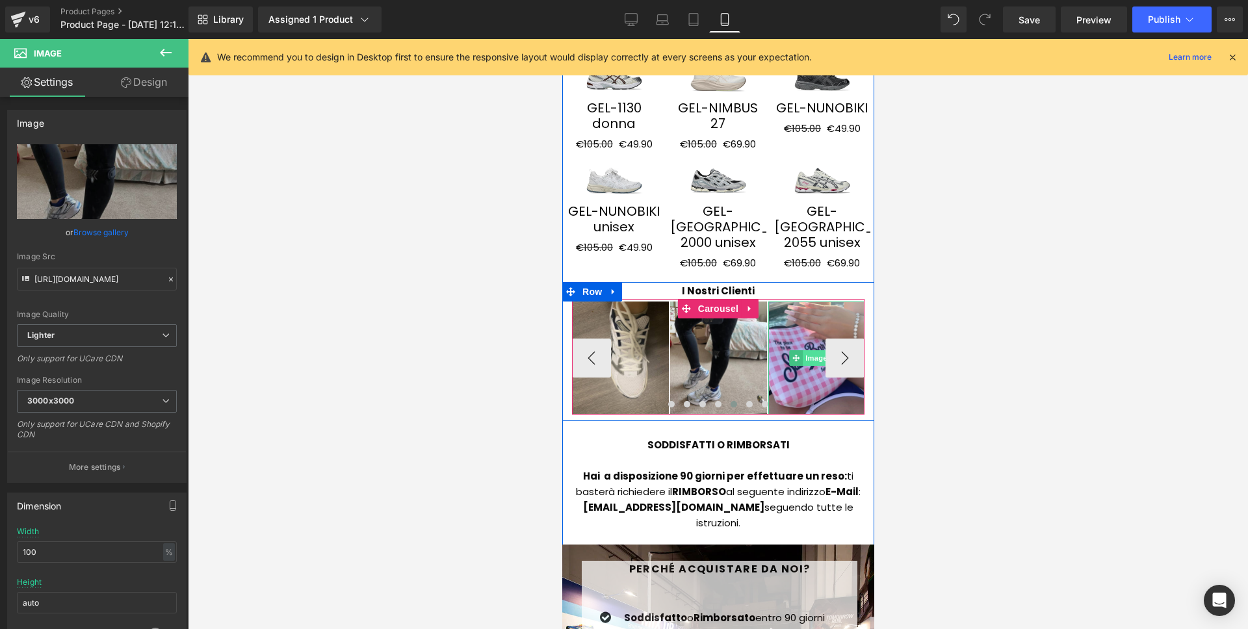
click at [802, 350] on span "Image" at bounding box center [815, 358] width 27 height 16
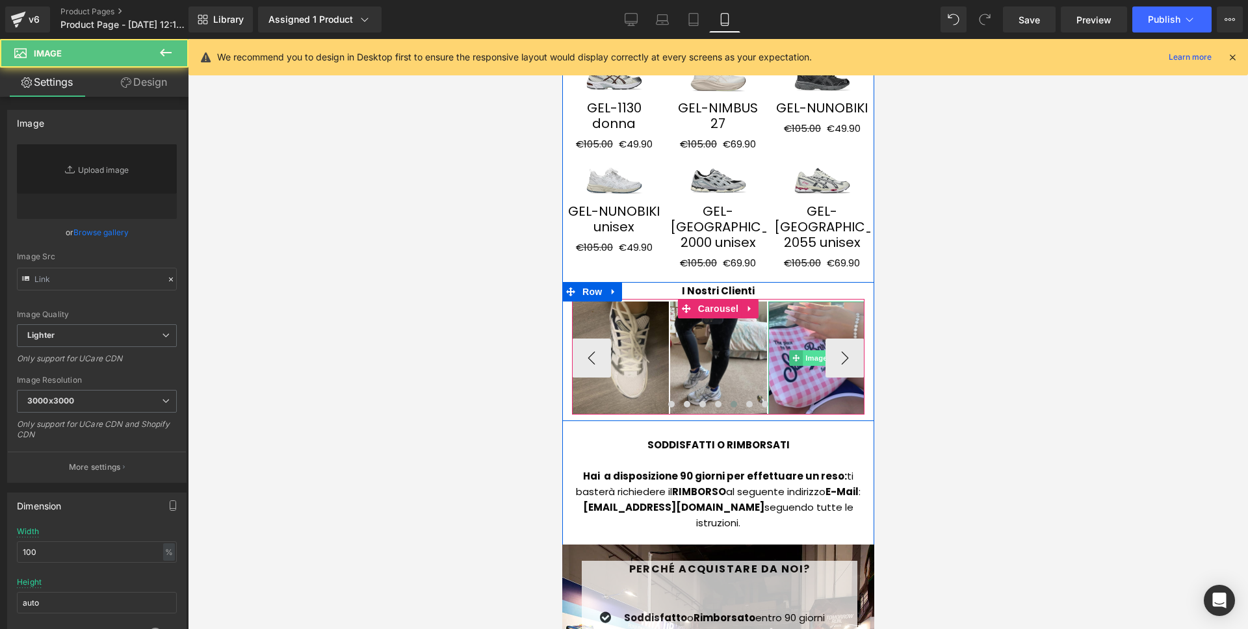
type input "https://ucarecdn.com/5faa9f63-edc7-4bd8-a787-0a228bcd789e/-/format/auto/-/previ…"
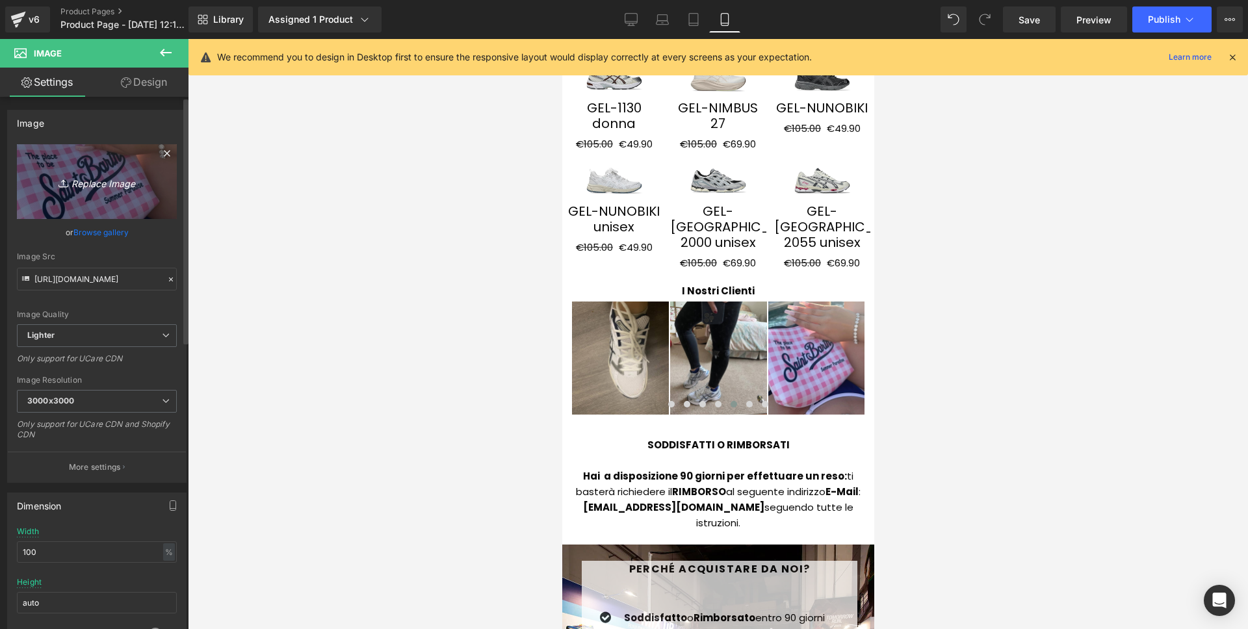
click at [29, 205] on link "Replace Image" at bounding box center [97, 181] width 160 height 75
type input "C:\fakepath\42.png"
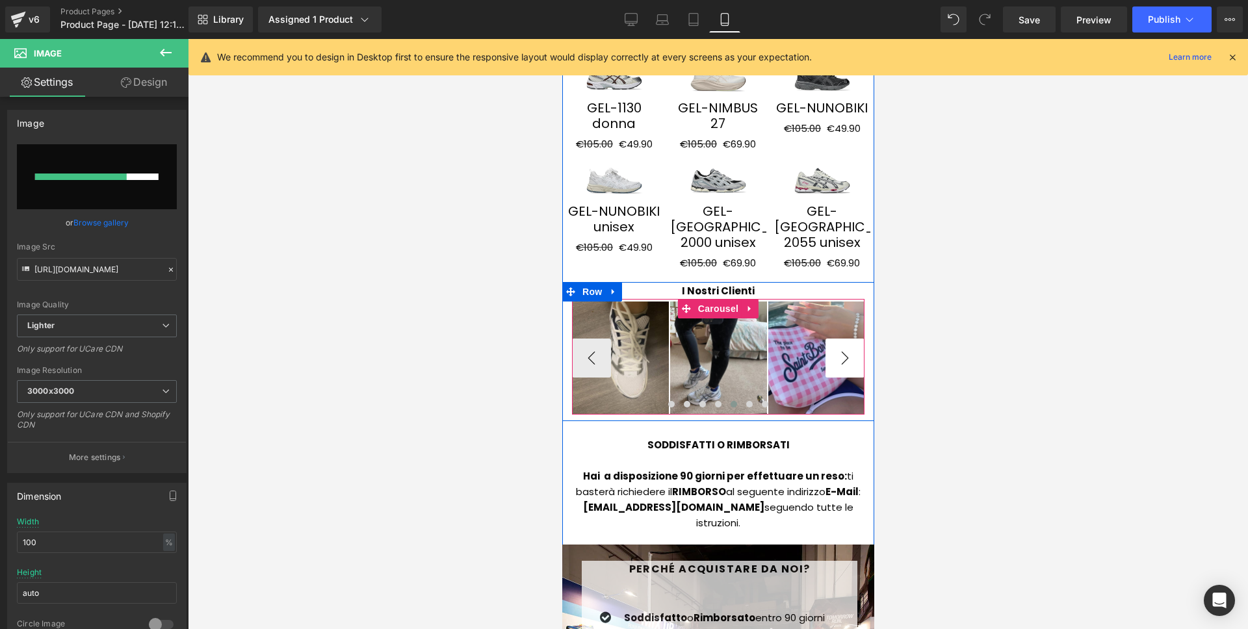
click at [844, 339] on button "›" at bounding box center [844, 358] width 39 height 39
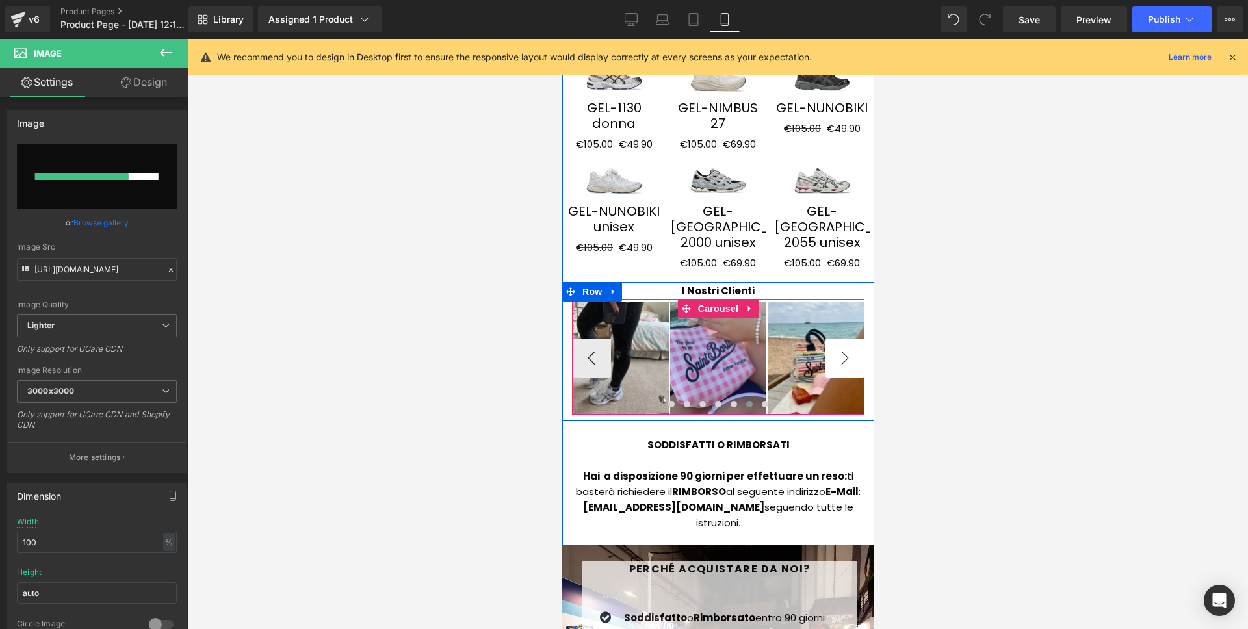
click at [844, 339] on button "›" at bounding box center [844, 358] width 39 height 39
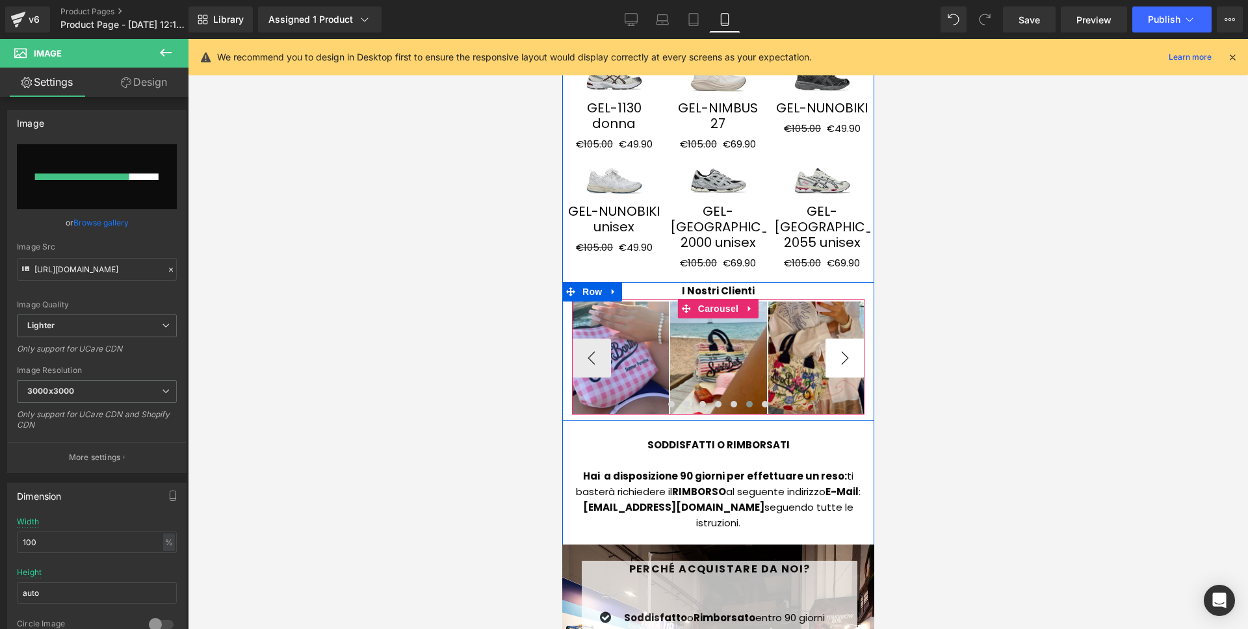
click at [844, 339] on button "›" at bounding box center [844, 358] width 39 height 39
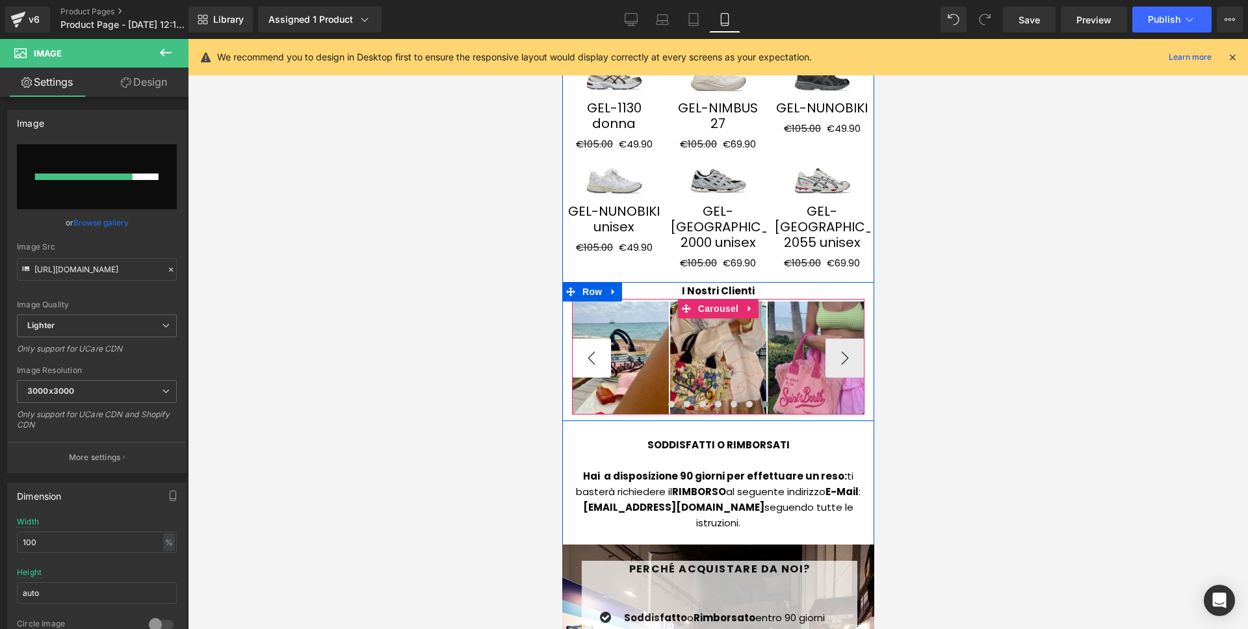
click at [595, 339] on button "‹" at bounding box center [590, 358] width 39 height 39
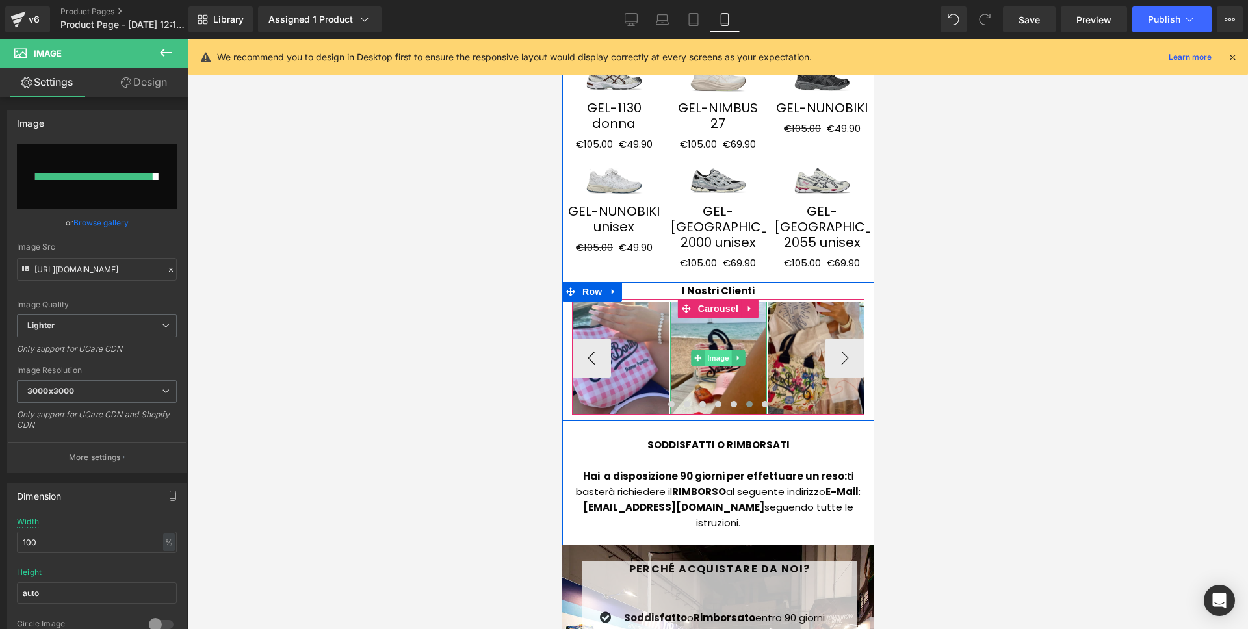
click at [710, 350] on span "Image" at bounding box center [718, 358] width 27 height 16
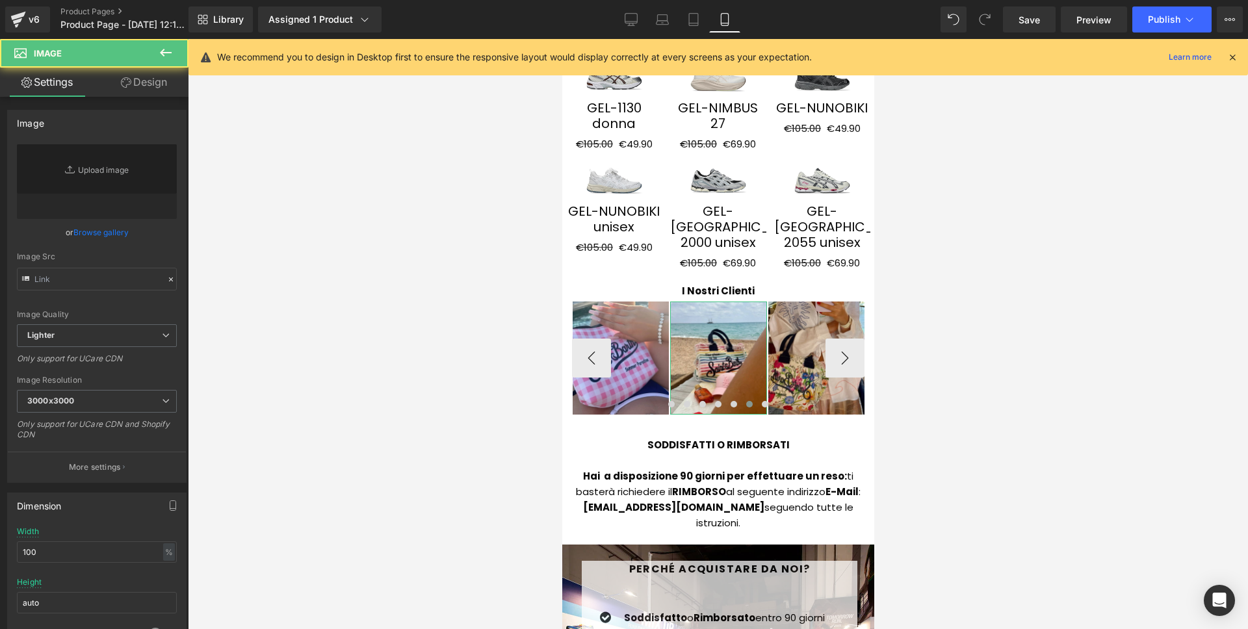
type input "https://ucarecdn.com/372b19b0-3776-417f-806b-847f604c0130/-/format/auto/-/previ…"
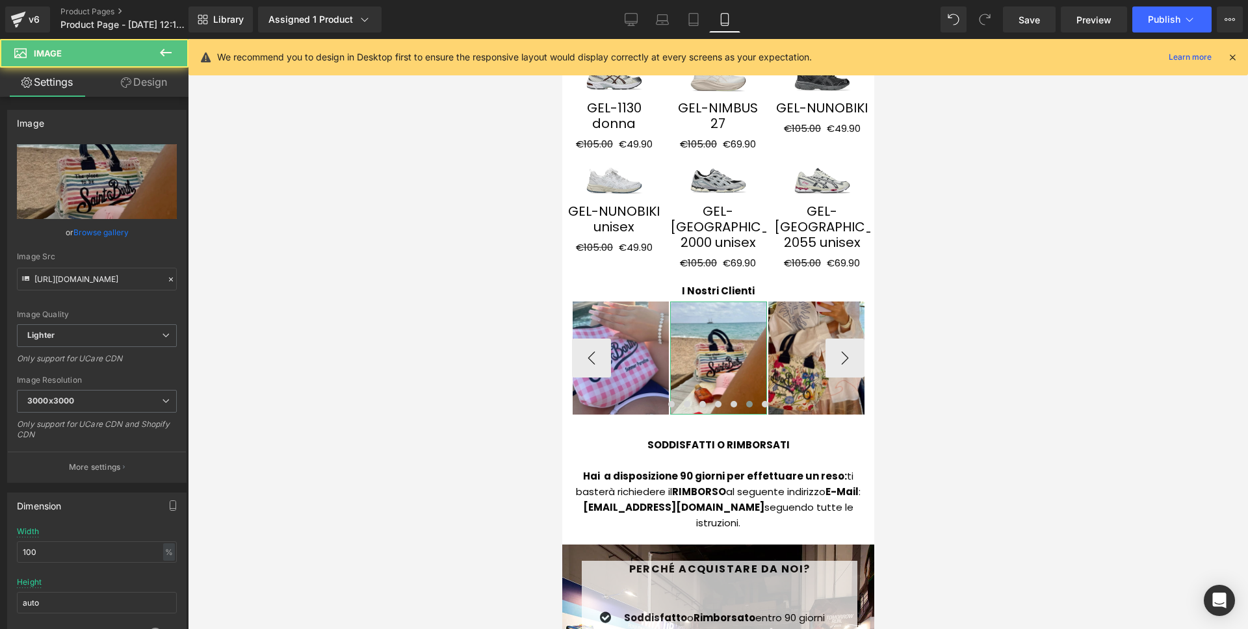
click at [0, 0] on icon "Replace Image" at bounding box center [0, 0] width 0 height 0
type input "C:\fakepath\42.png"
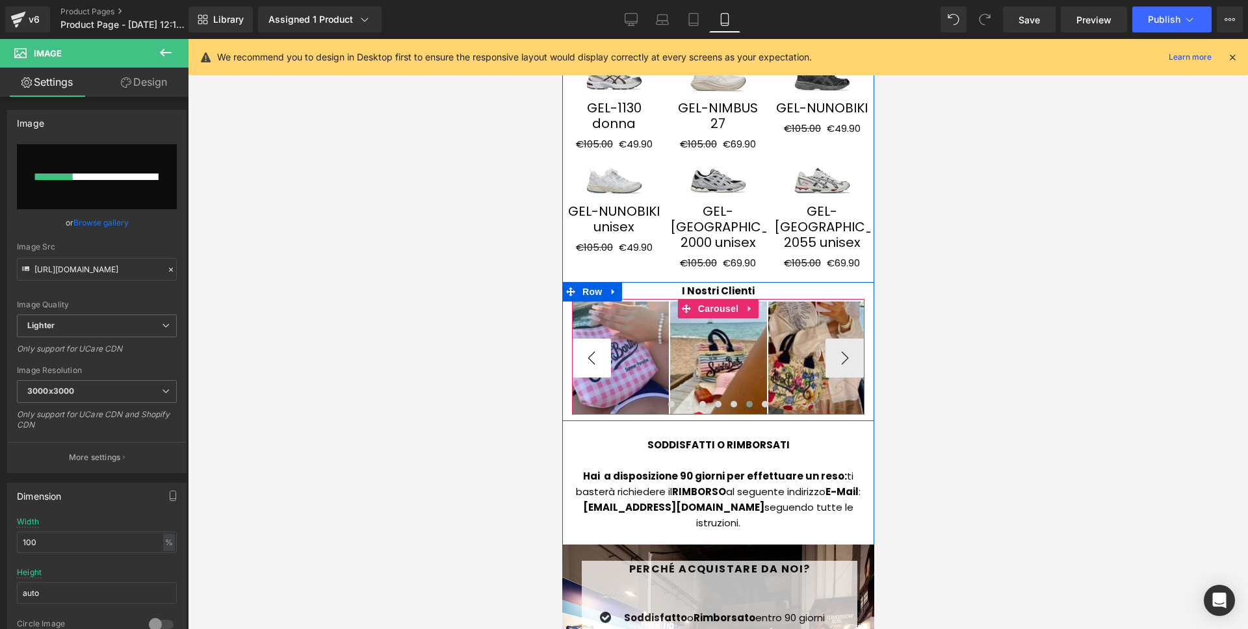
click at [599, 339] on button "‹" at bounding box center [590, 358] width 39 height 39
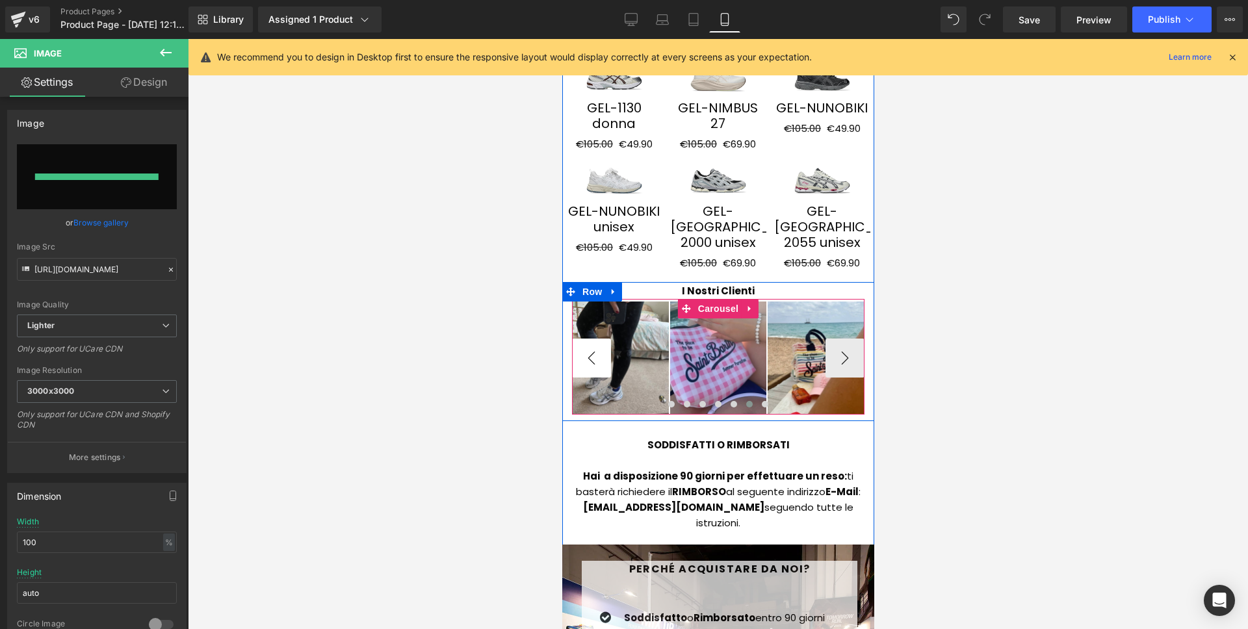
type input "https://ucarecdn.com/23d92a78-f6b4-4931-b848-bfb4d4a0d620/-/format/auto/-/previ…"
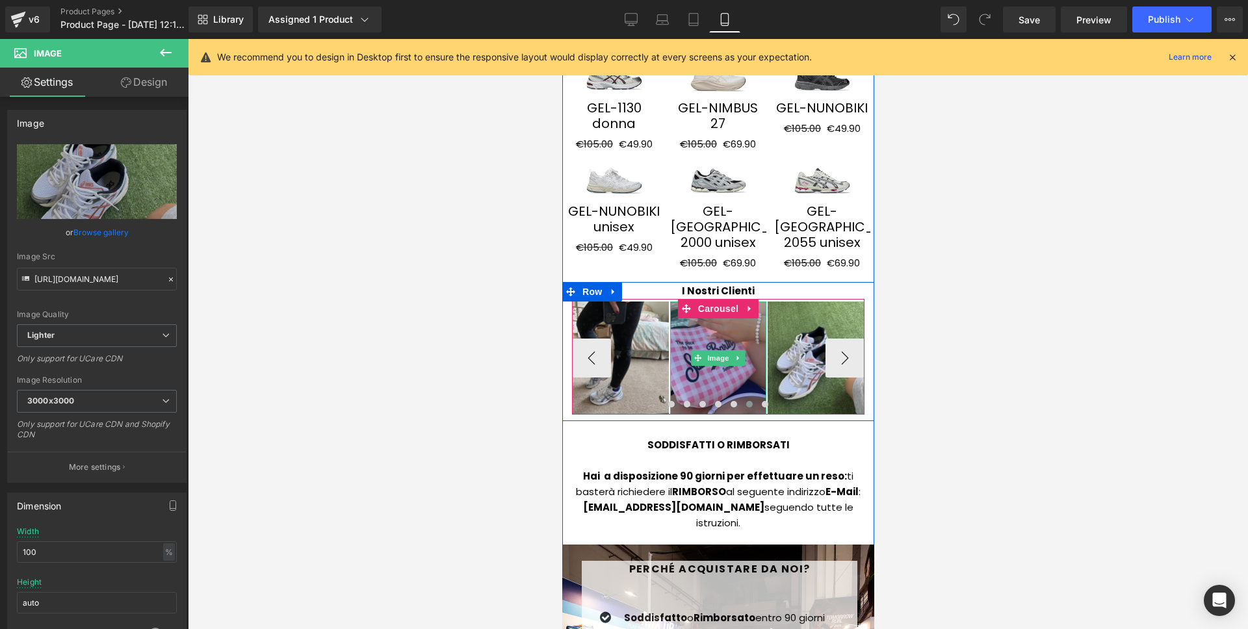
click at [699, 302] on img at bounding box center [717, 358] width 97 height 112
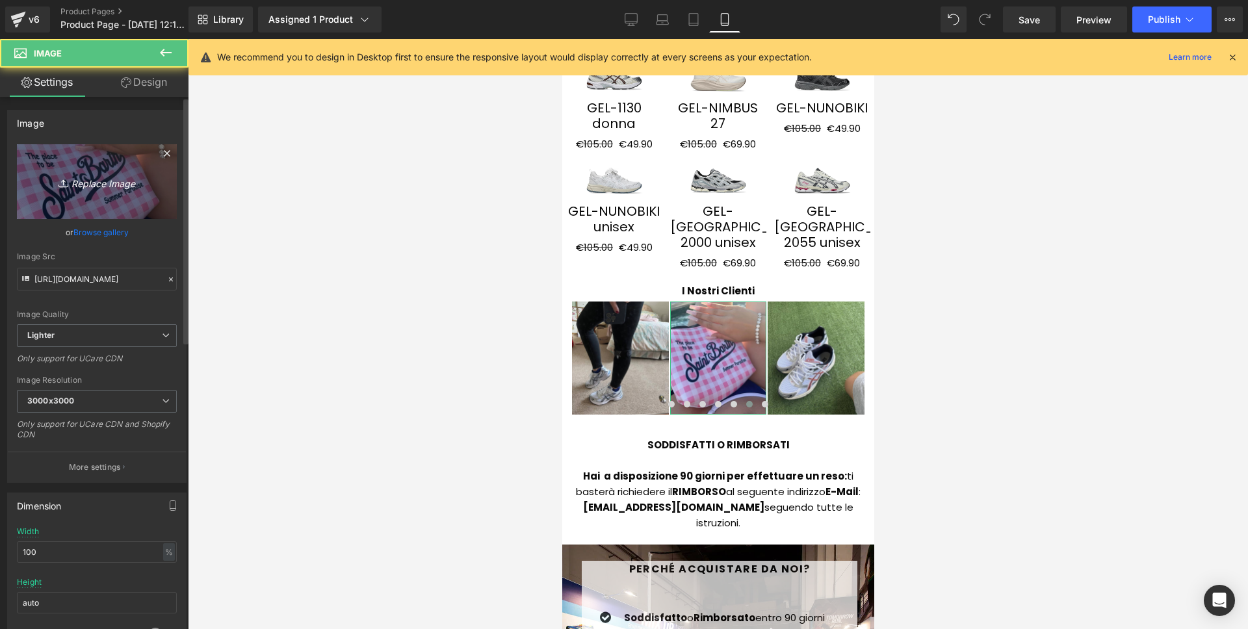
click at [123, 196] on link "Replace Image" at bounding box center [97, 181] width 160 height 75
type input "C:\fakepath\43.png"
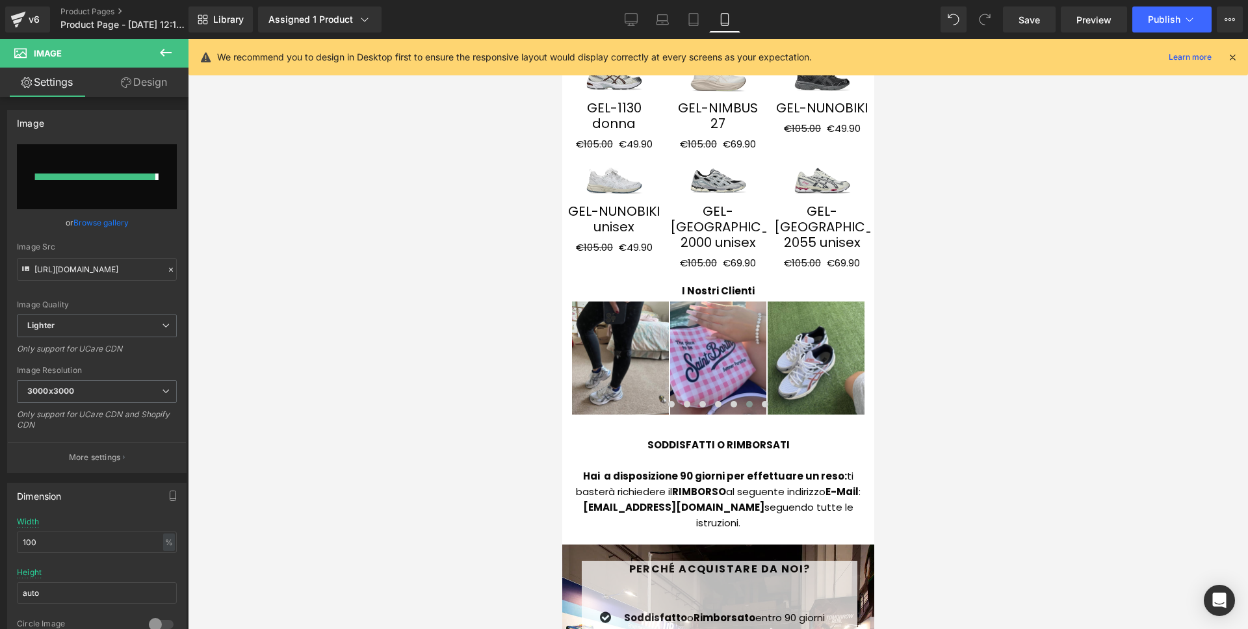
type input "https://ucarecdn.com/fef2419f-6778-4628-9458-97c801778f36/-/format/auto/-/previ…"
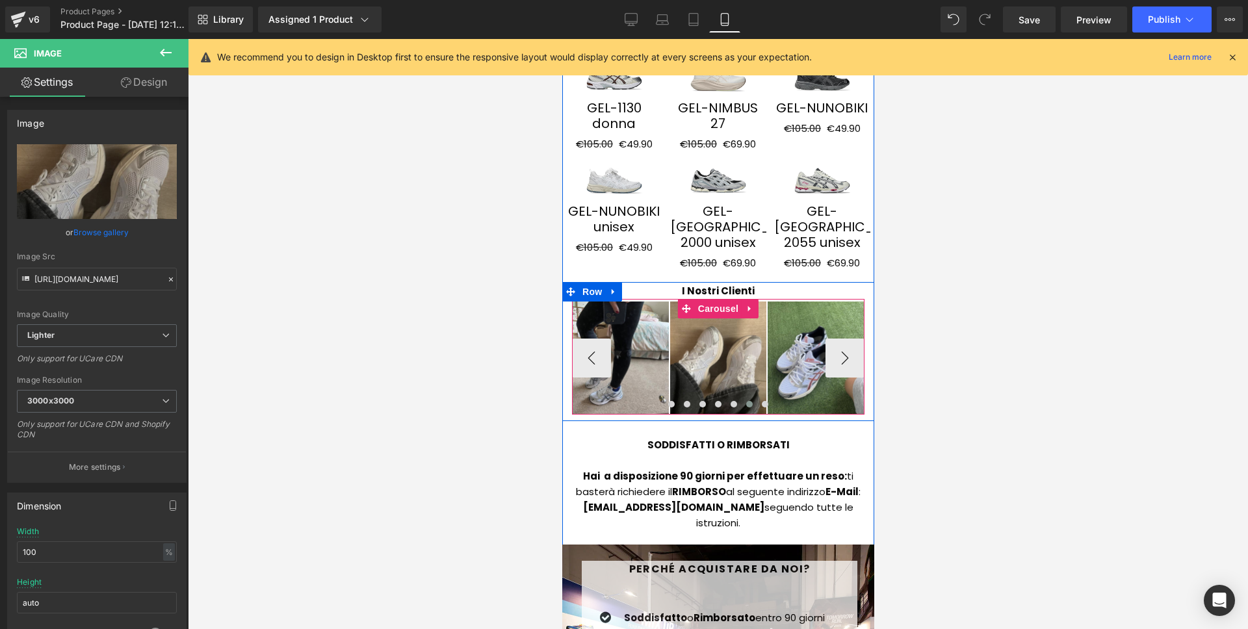
click at [834, 339] on button "›" at bounding box center [844, 358] width 39 height 39
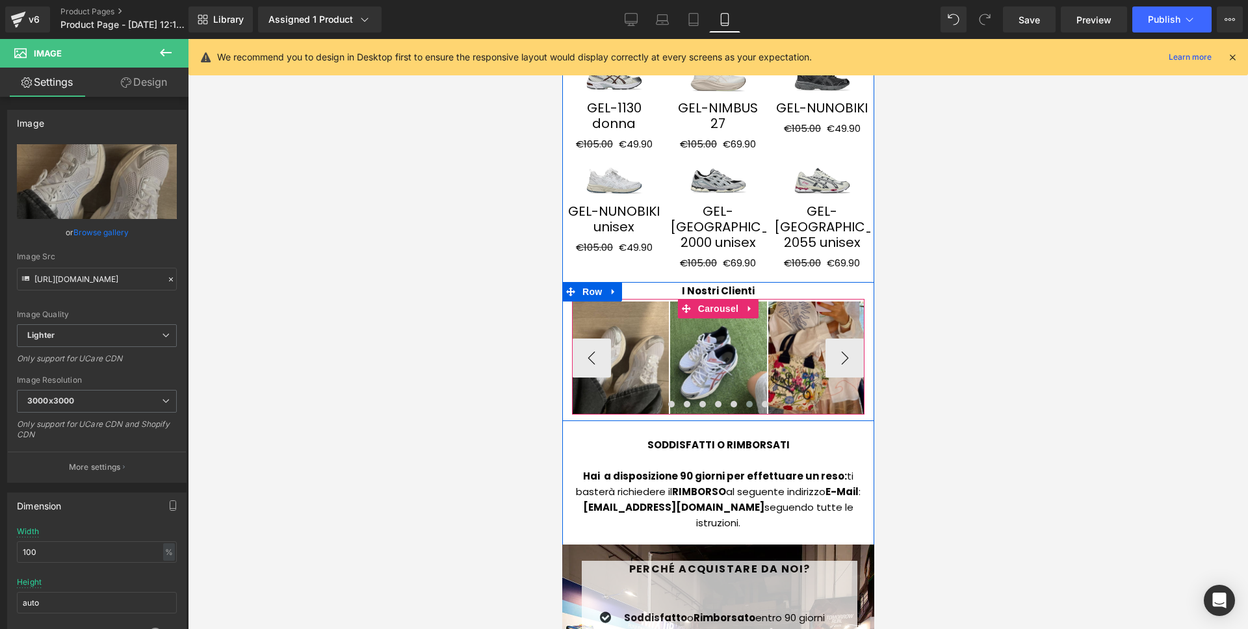
click at [834, 339] on button "›" at bounding box center [844, 358] width 39 height 39
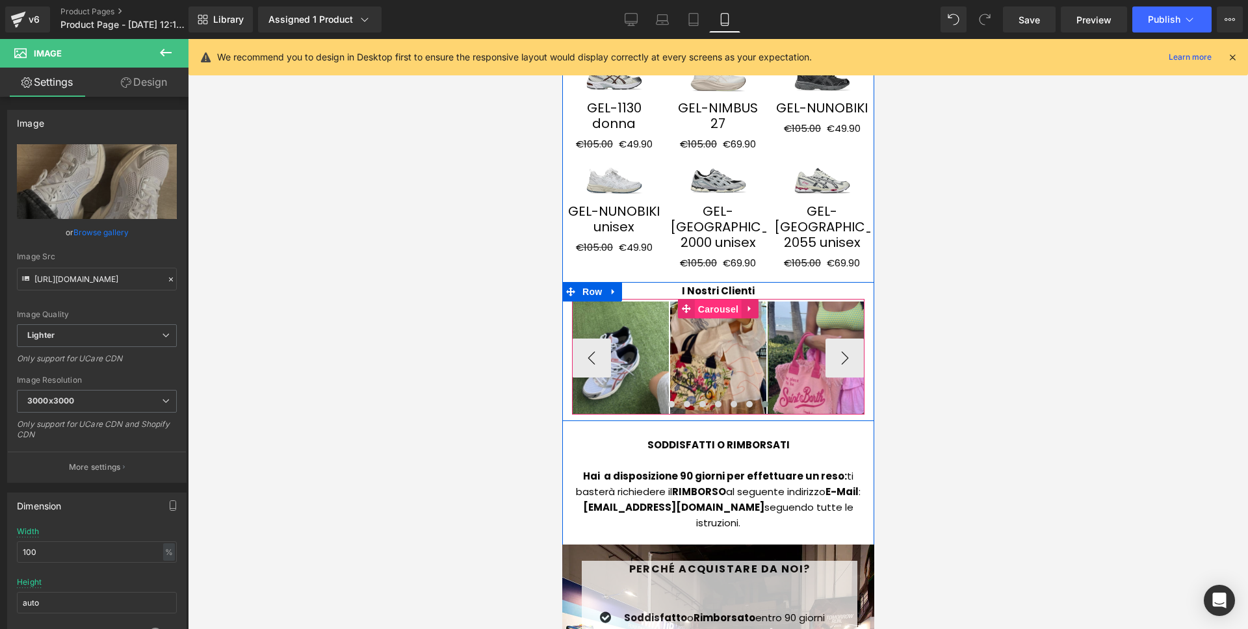
click at [731, 300] on span "Carousel" at bounding box center [717, 309] width 47 height 19
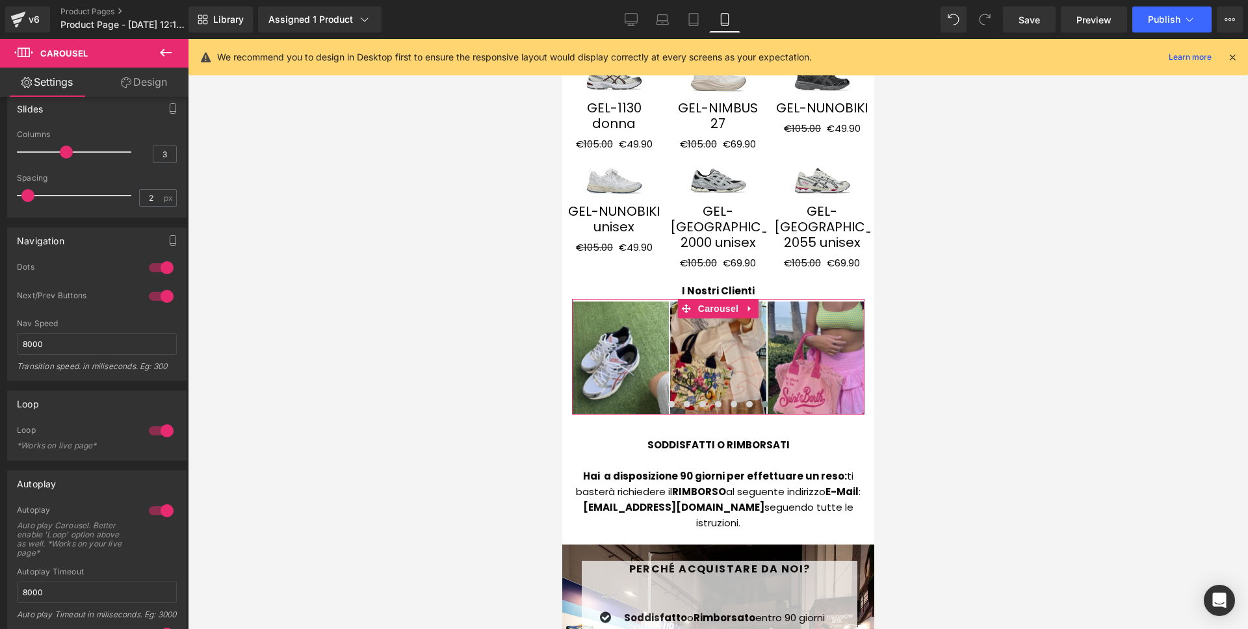
scroll to position [454, 0]
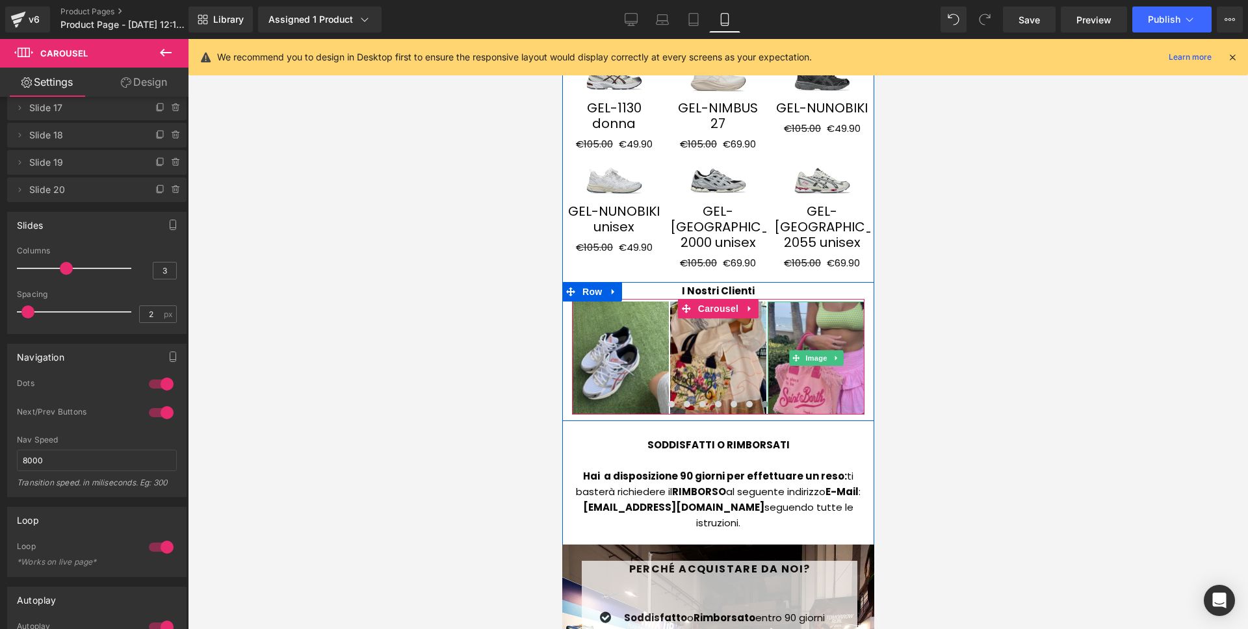
click at [892, 292] on div at bounding box center [718, 334] width 1060 height 590
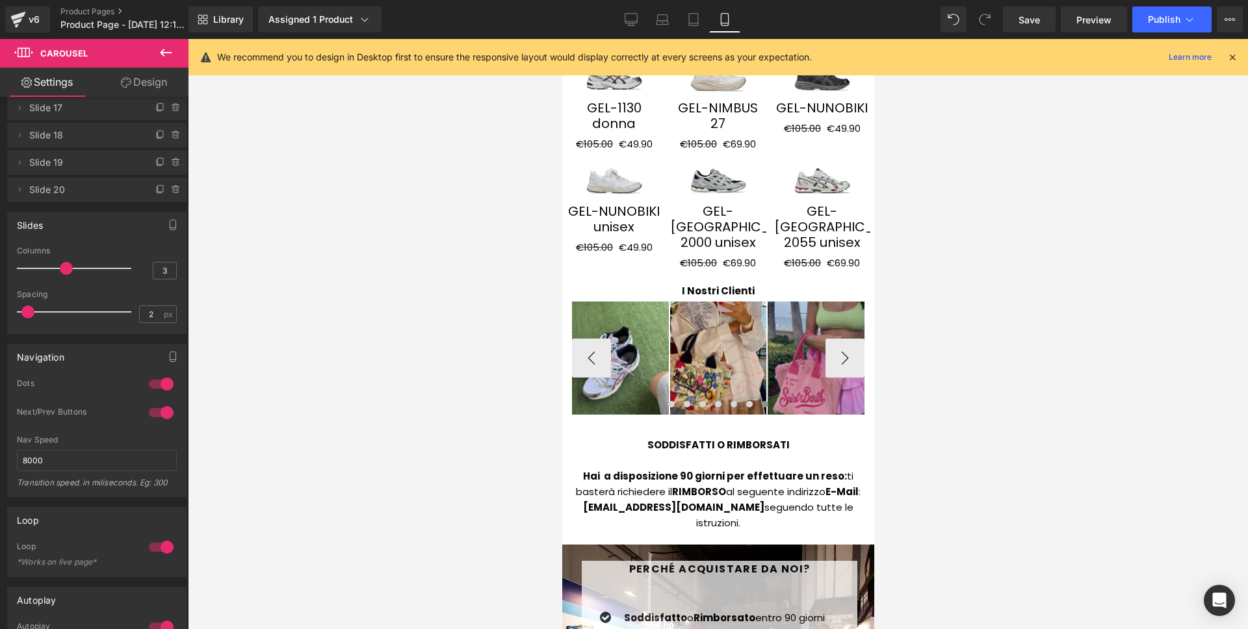
click at [842, 339] on button "›" at bounding box center [844, 358] width 39 height 39
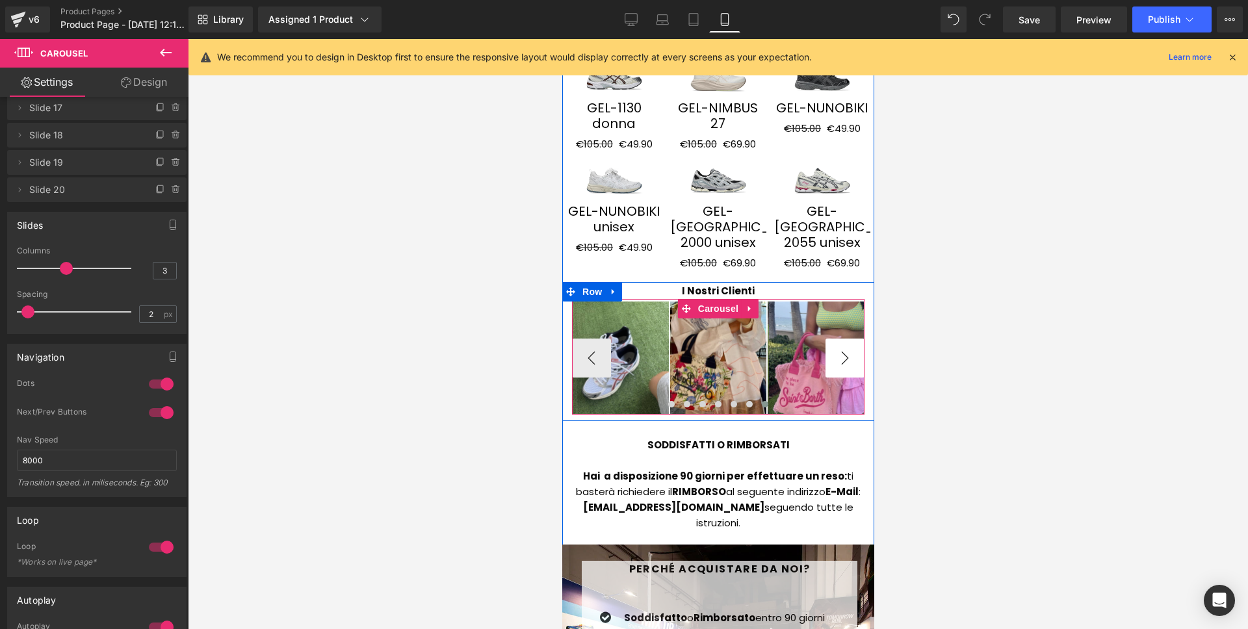
click at [825, 339] on button "›" at bounding box center [844, 358] width 39 height 39
click at [704, 350] on span "Image" at bounding box center [717, 358] width 27 height 16
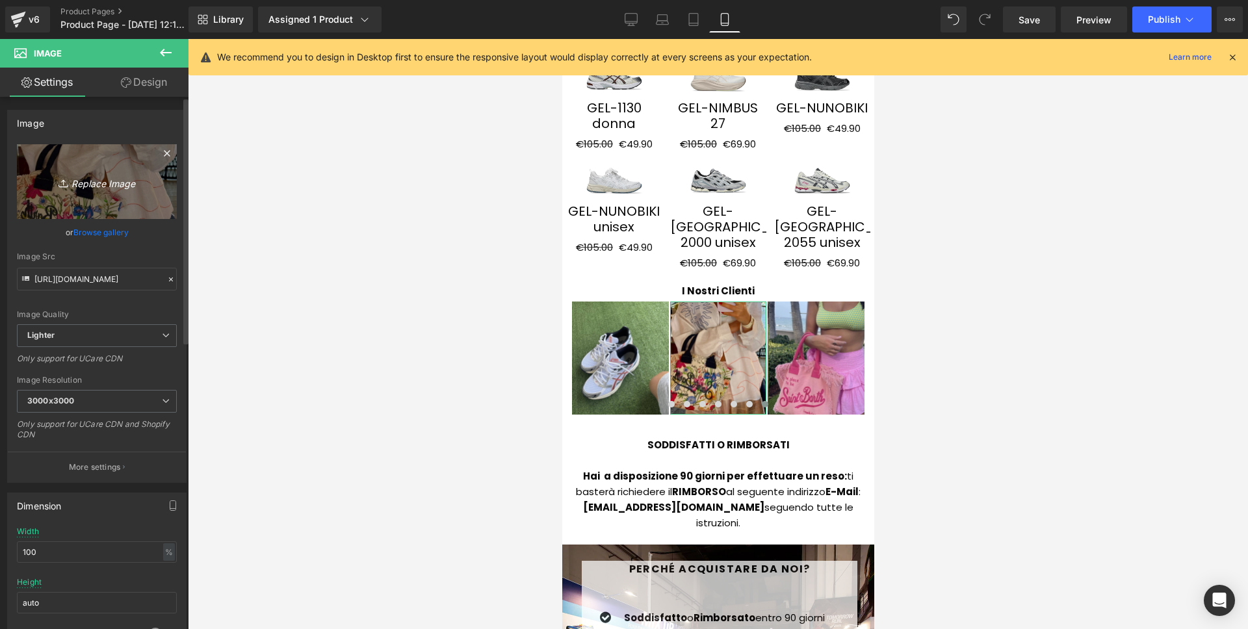
click at [149, 213] on link "Replace Image" at bounding box center [97, 181] width 160 height 75
type input "C:\fakepath\32.png"
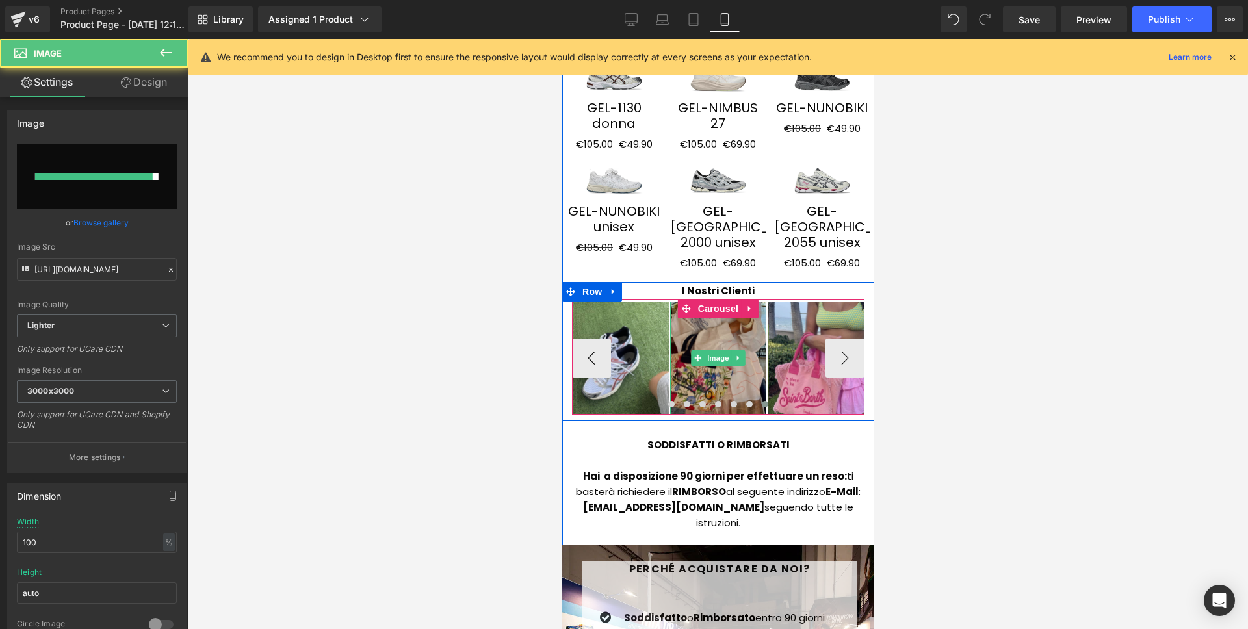
click at [720, 302] on img at bounding box center [717, 358] width 97 height 112
click at [705, 350] on span "Image" at bounding box center [717, 358] width 27 height 16
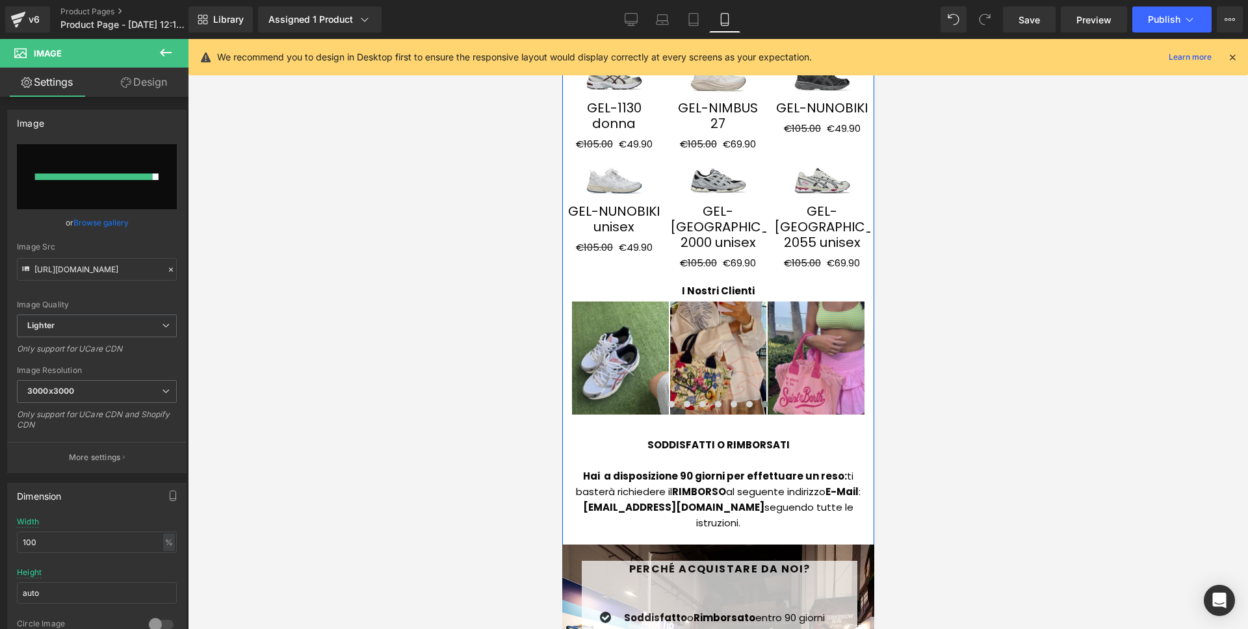
click at [441, 186] on div at bounding box center [718, 334] width 1060 height 590
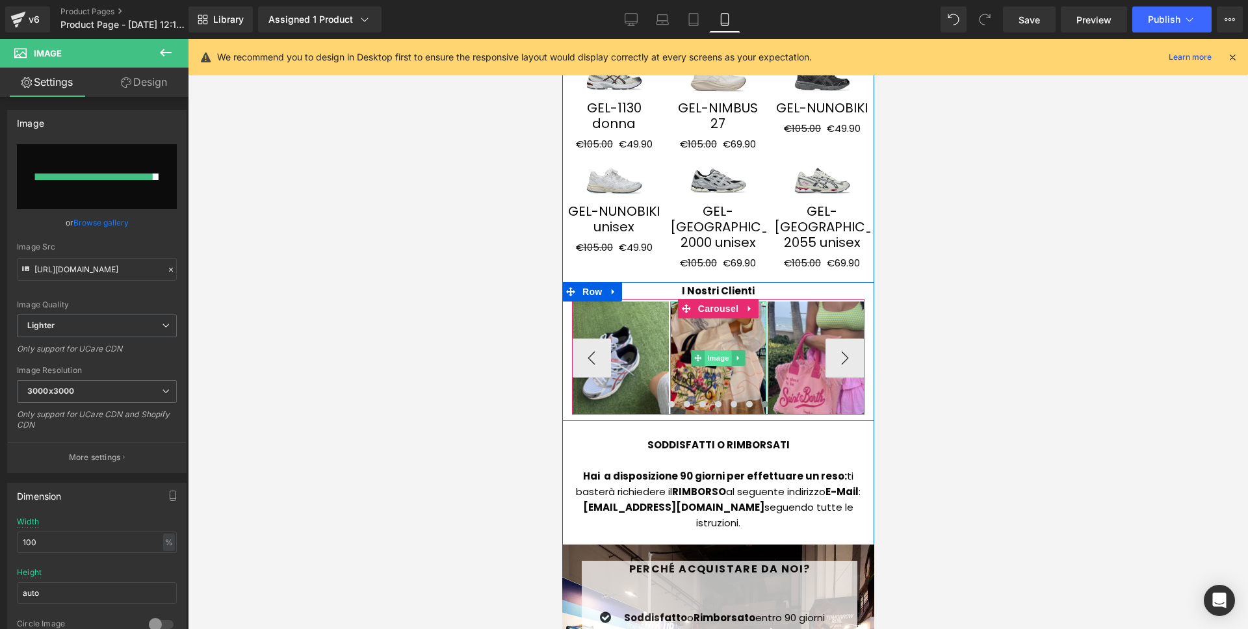
click at [713, 350] on span "Image" at bounding box center [717, 358] width 27 height 16
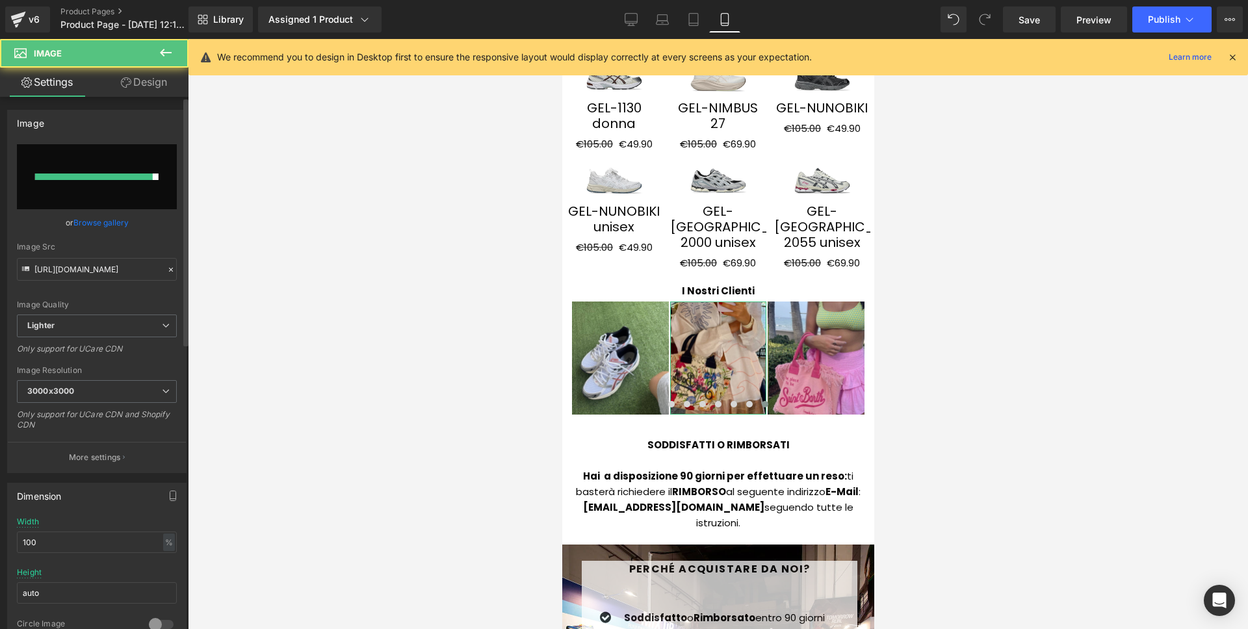
click at [104, 163] on input "file" at bounding box center [97, 176] width 160 height 65
type input "C:\fakepath\32.png"
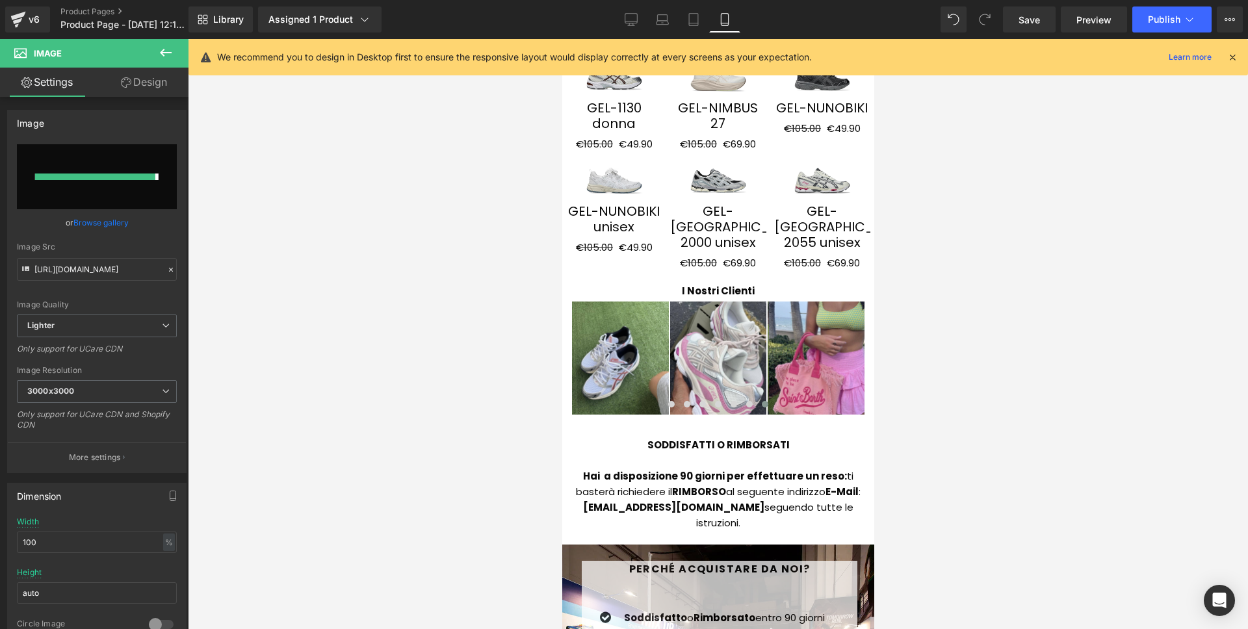
type input "https://ucarecdn.com/fb14650b-ebc5-419e-a284-527b30c22122/-/format/auto/-/previ…"
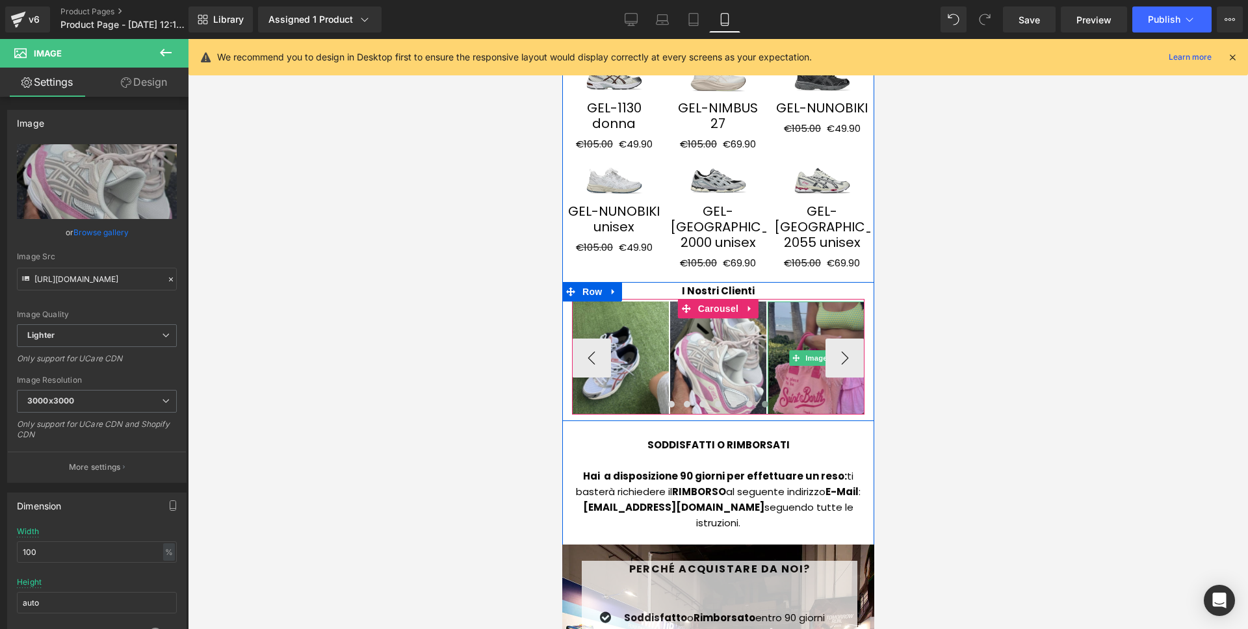
click at [810, 350] on span "Image" at bounding box center [815, 358] width 27 height 16
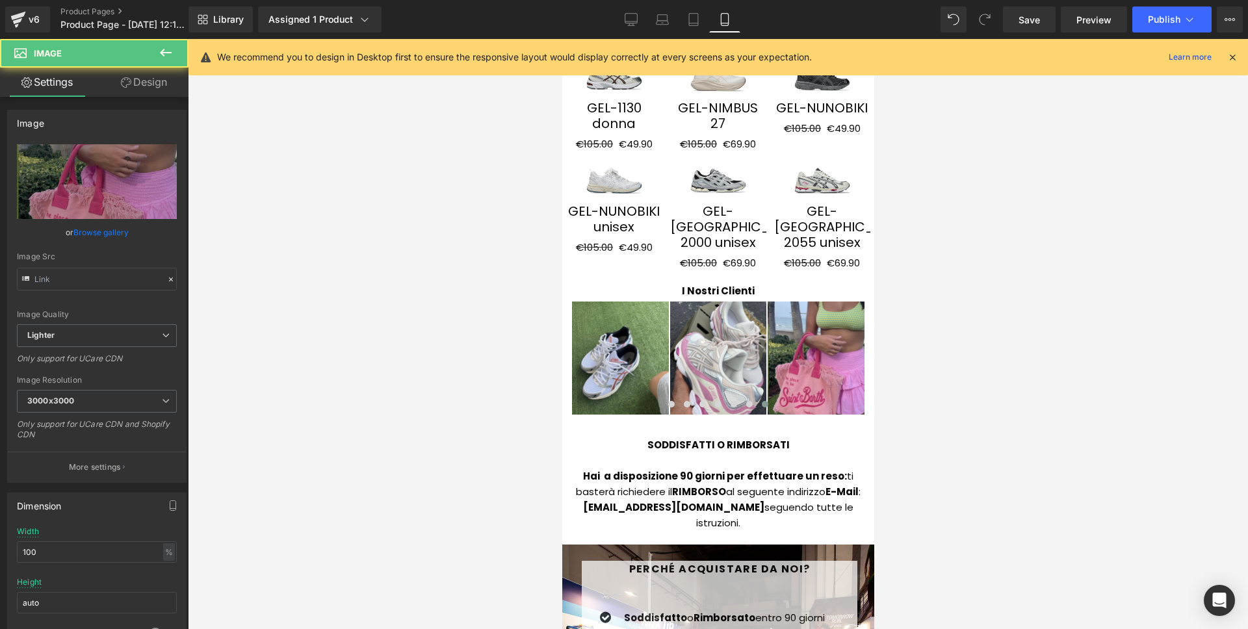
type input "https://ucarecdn.com/9a5e5942-f0f8-4aa4-941b-58acfae2db71/-/format/auto/-/previ…"
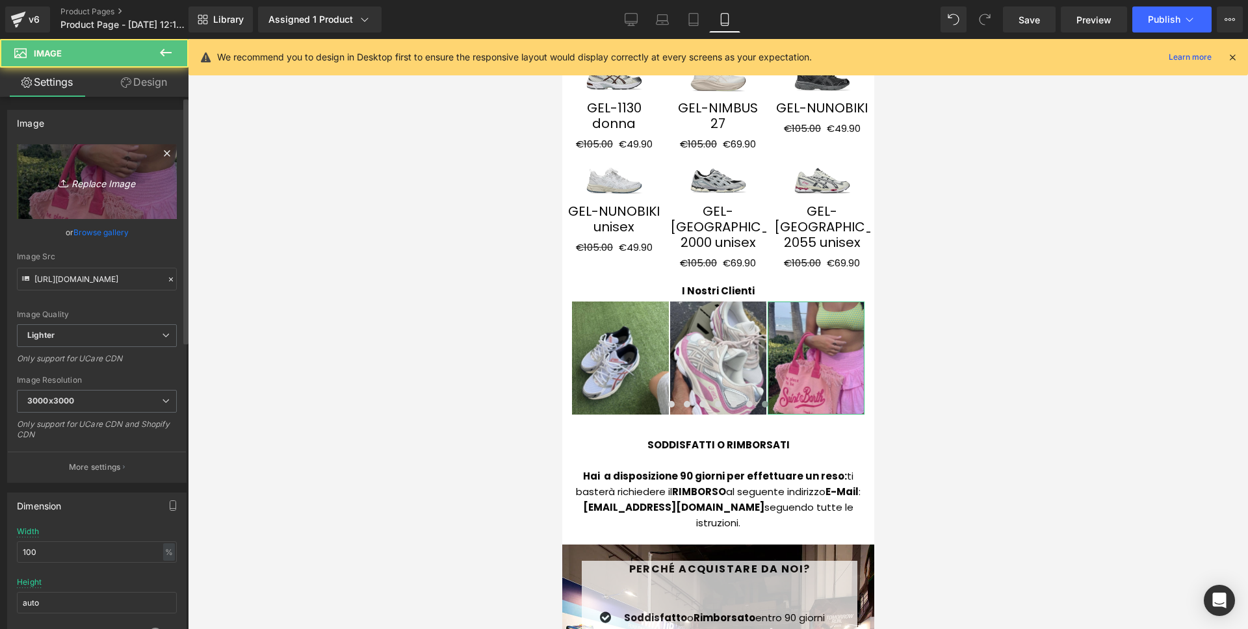
click at [103, 187] on icon "Replace Image" at bounding box center [97, 182] width 104 height 16
type input "C:\fakepath\37.png"
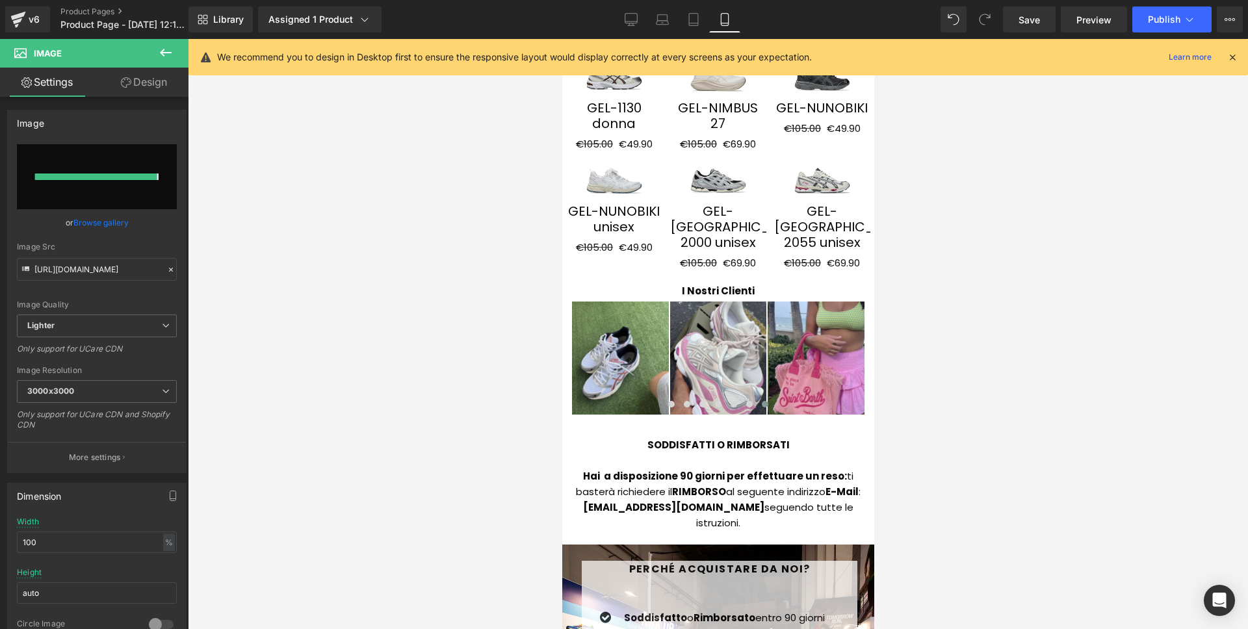
type input "https://ucarecdn.com/4adf3063-8d72-48d6-958f-47fbc5762b43/-/format/auto/-/previ…"
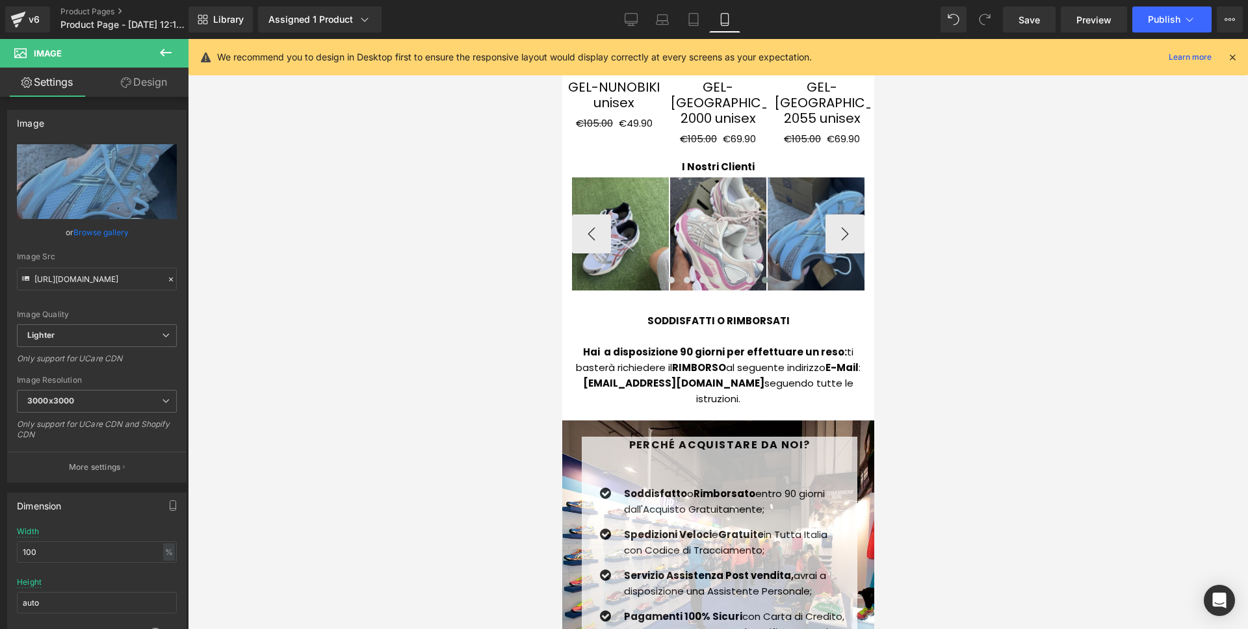
scroll to position [2508, 0]
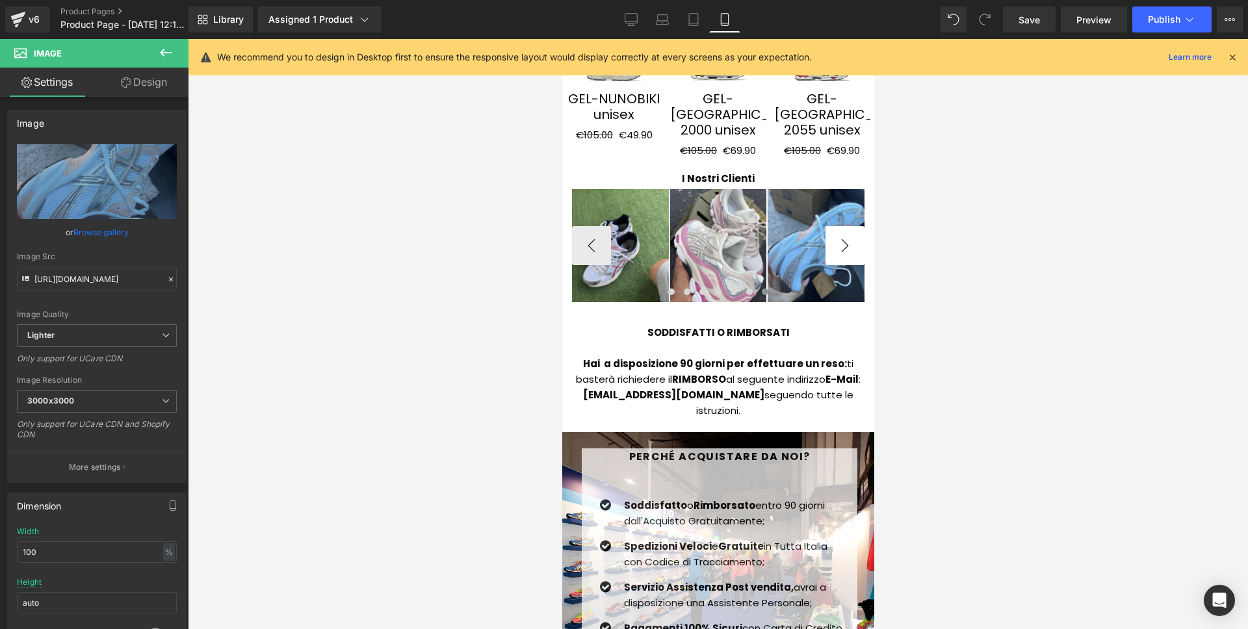
click at [833, 226] on button "›" at bounding box center [844, 245] width 39 height 39
click at [1170, 25] on button "Publish" at bounding box center [1171, 19] width 79 height 26
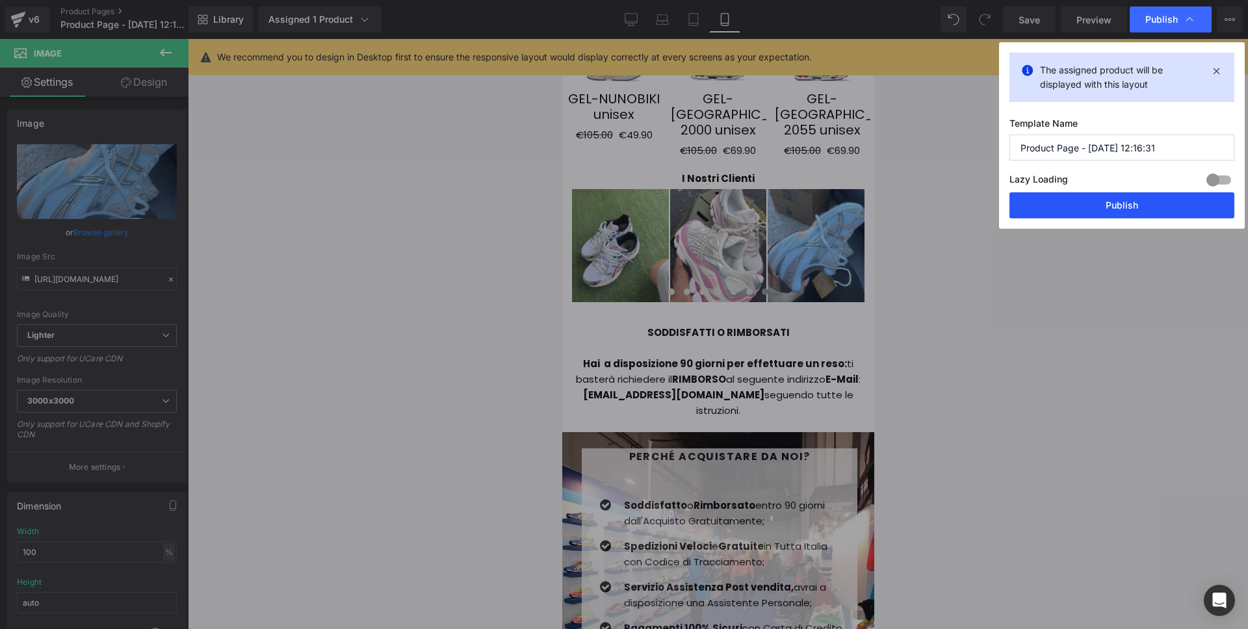
drag, startPoint x: 1134, startPoint y: 199, endPoint x: 184, endPoint y: 159, distance: 951.0
click at [1134, 199] on button "Publish" at bounding box center [1121, 205] width 225 height 26
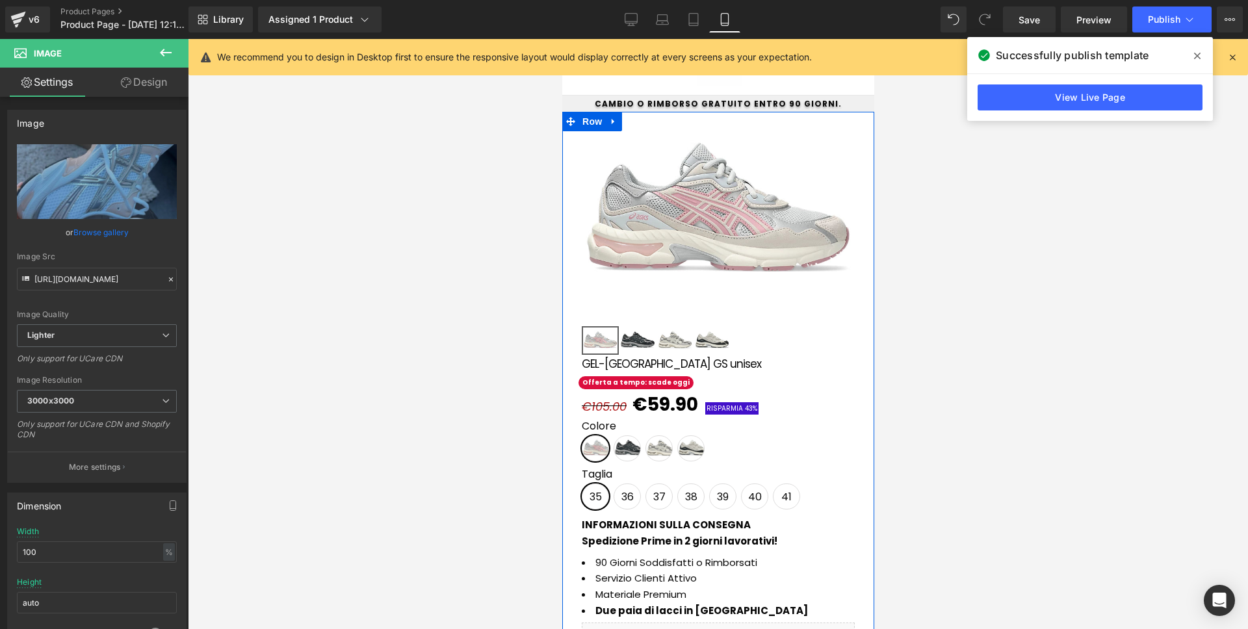
scroll to position [0, 0]
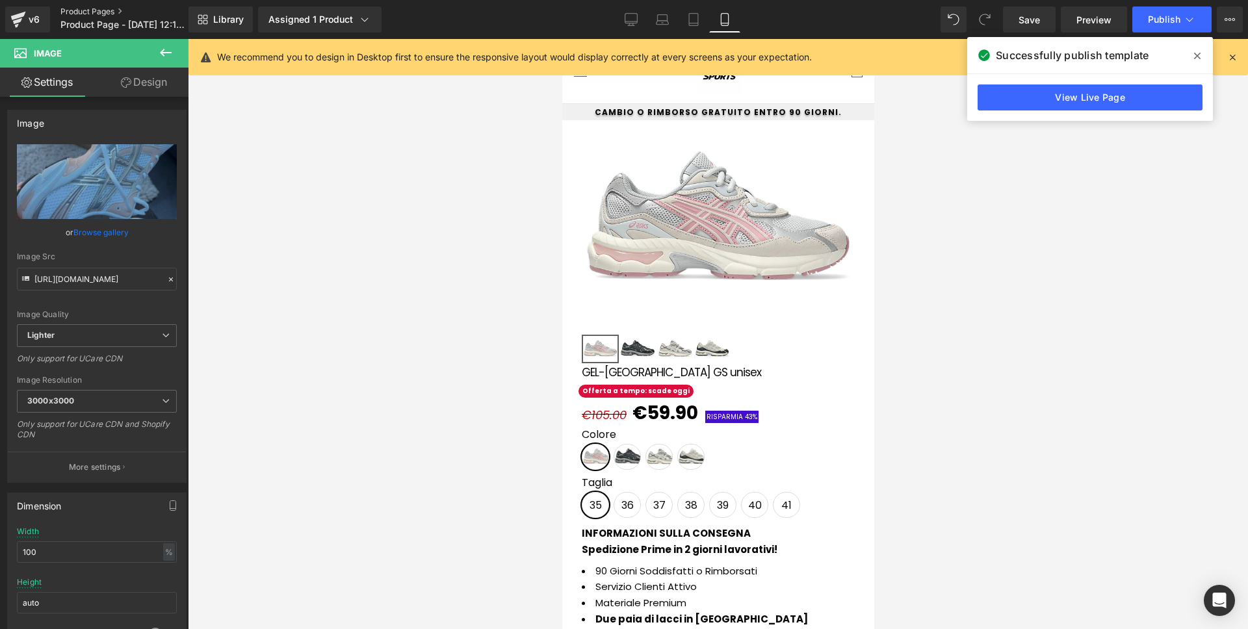
click at [73, 11] on link "Product Pages" at bounding box center [134, 11] width 149 height 10
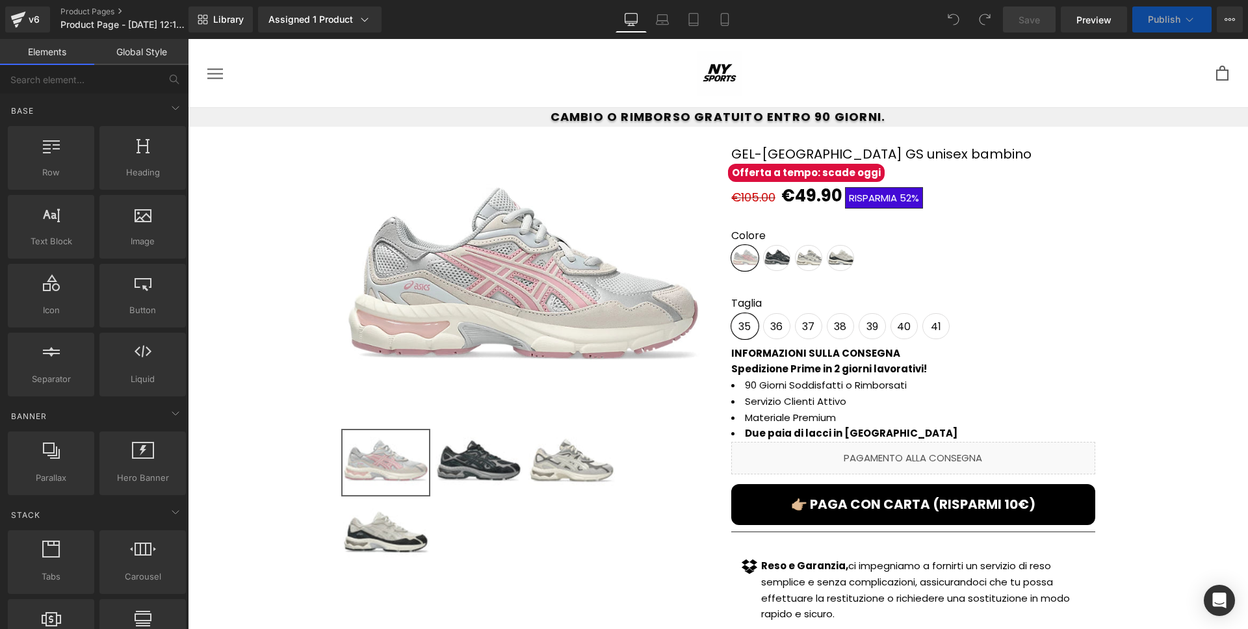
click at [751, 21] on div "Library Assigned 1 Product Product Preview GEL-NYC GS unisex bambino Manage ass…" at bounding box center [717, 19] width 1059 height 26
click at [725, 18] on icon at bounding box center [724, 19] width 13 height 13
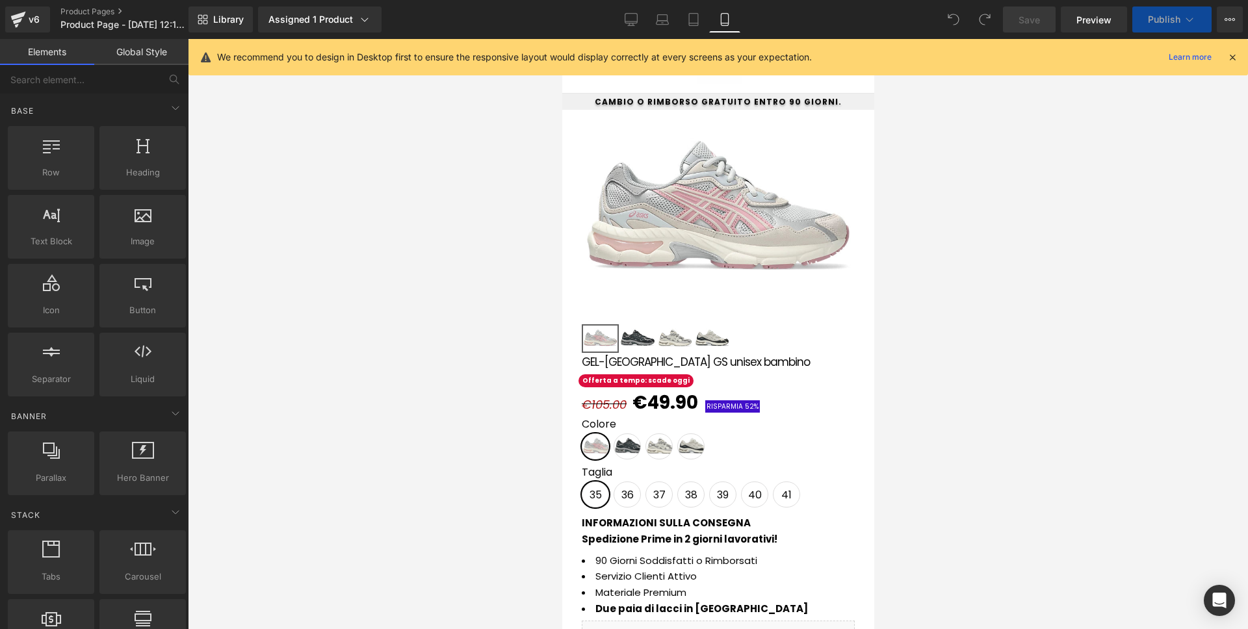
scroll to position [350, 0]
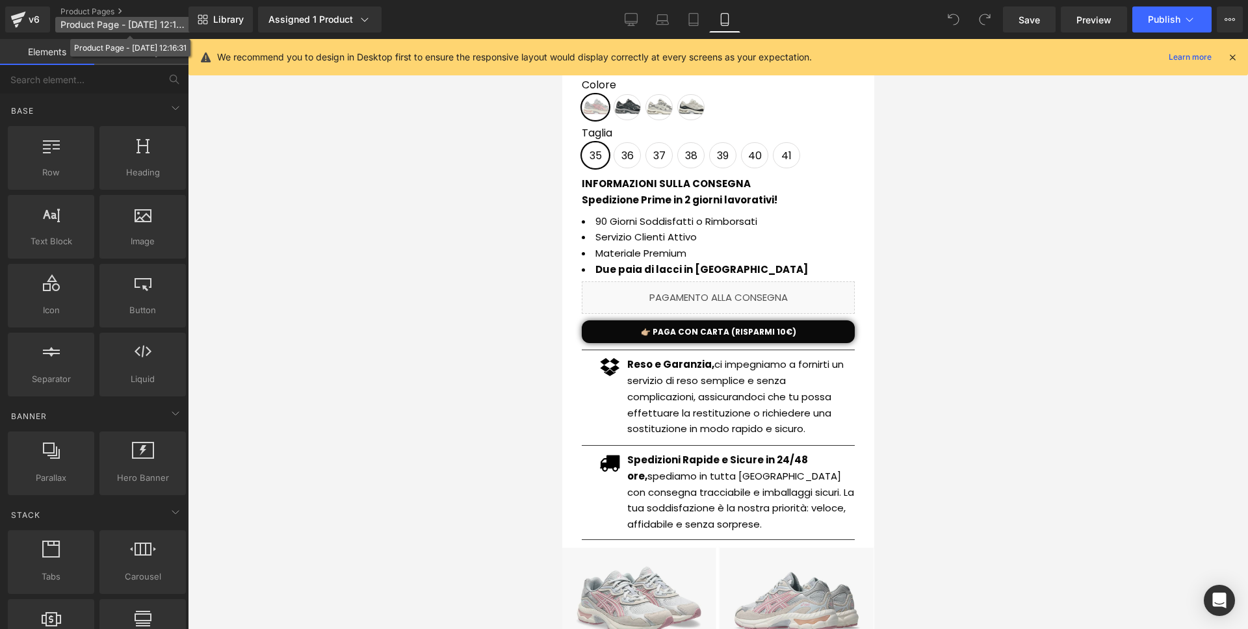
click at [91, 23] on span "Product Page - [DATE] 12:16:31" at bounding box center [122, 24] width 125 height 10
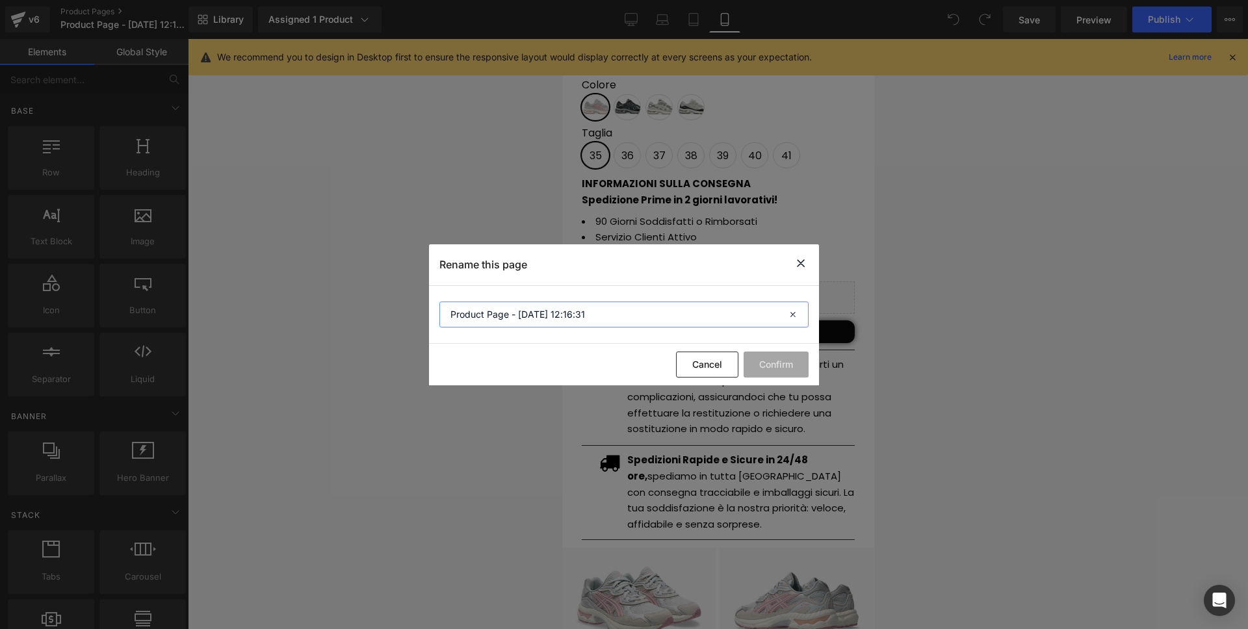
click at [697, 316] on input "Product Page - [DATE] 12:16:31" at bounding box center [623, 315] width 369 height 26
paste input "GEL-NYC GS unisex bambino"
type input "GEL-NYC GS unisex bambino"
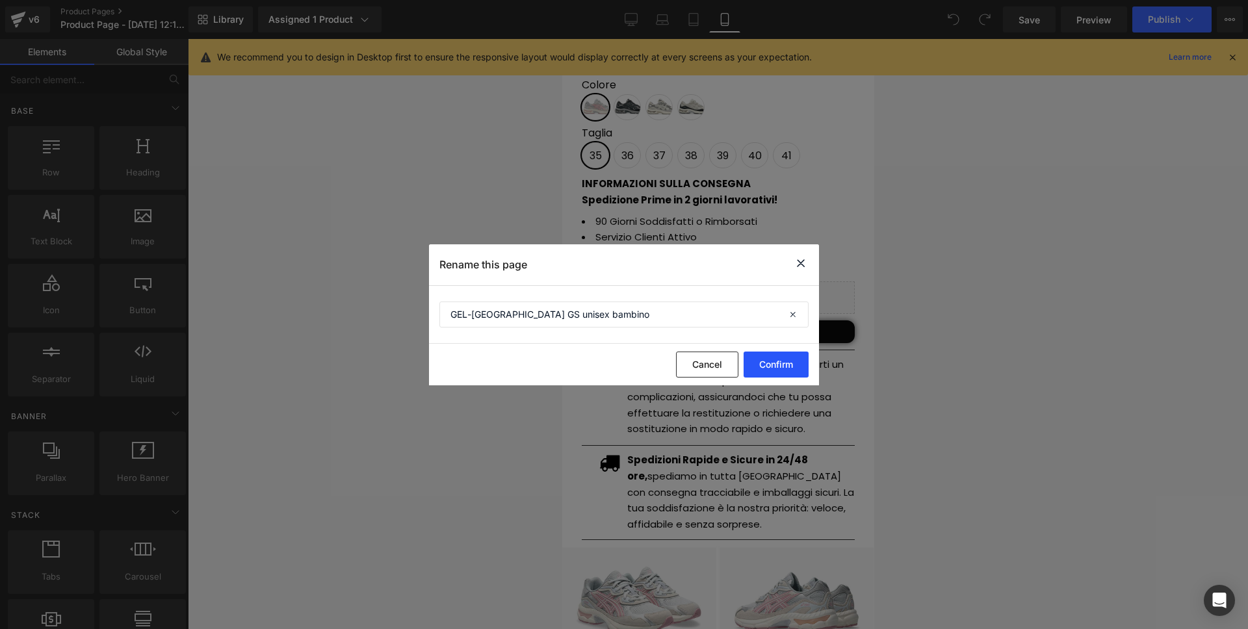
click at [780, 366] on button "Confirm" at bounding box center [776, 365] width 65 height 26
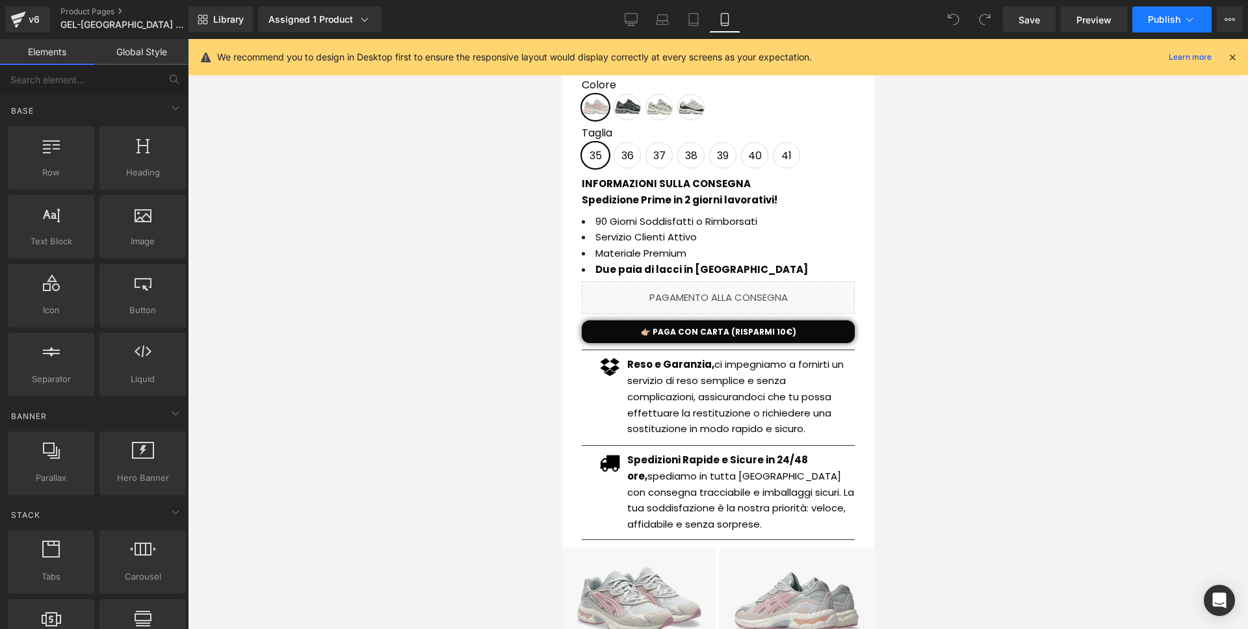
click at [1156, 30] on button "Publish" at bounding box center [1171, 19] width 79 height 26
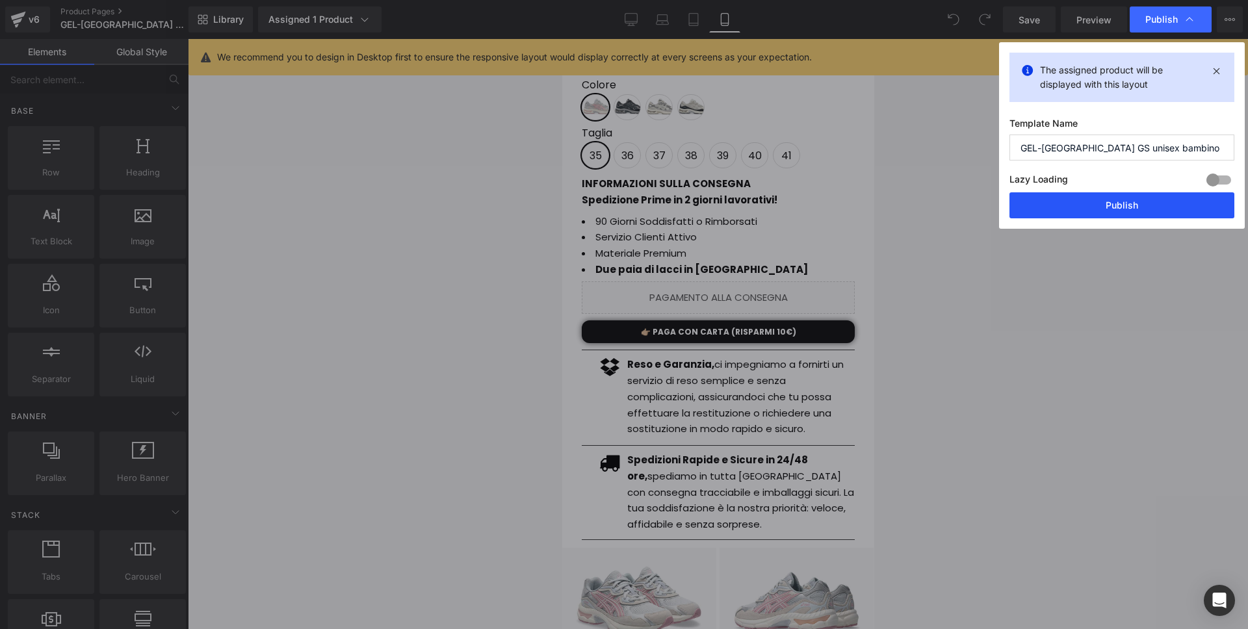
click at [1165, 209] on button "Publish" at bounding box center [1121, 205] width 225 height 26
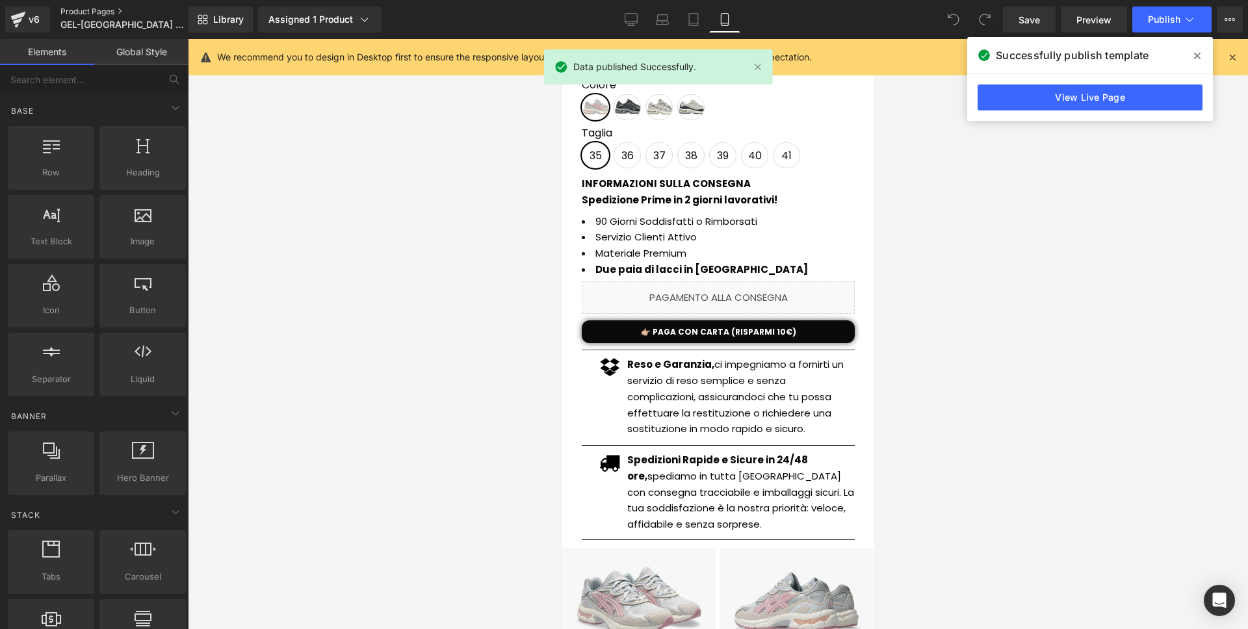
click at [107, 8] on link "Product Pages" at bounding box center [134, 11] width 149 height 10
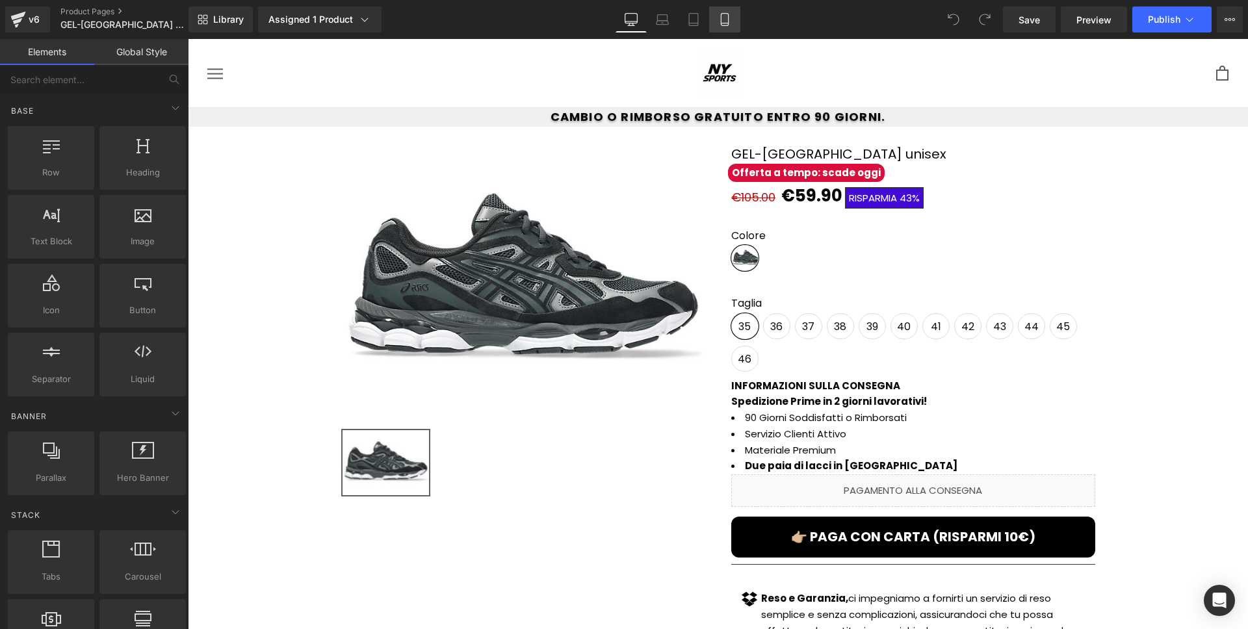
click at [728, 25] on icon at bounding box center [724, 20] width 7 height 12
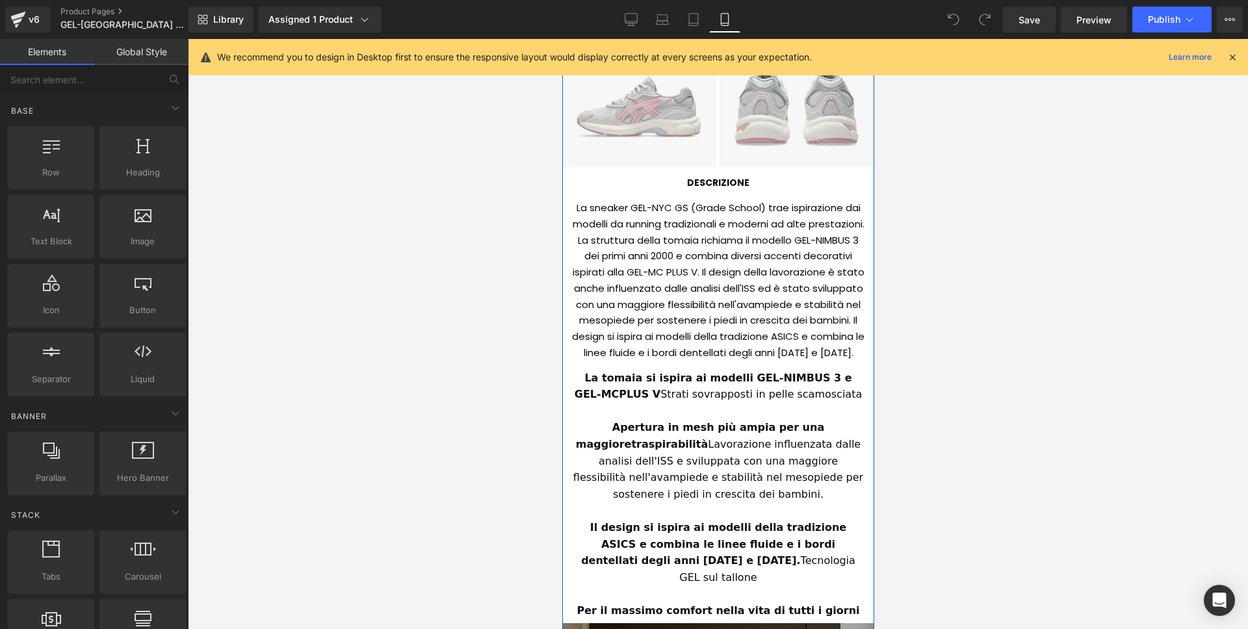
scroll to position [1006, 0]
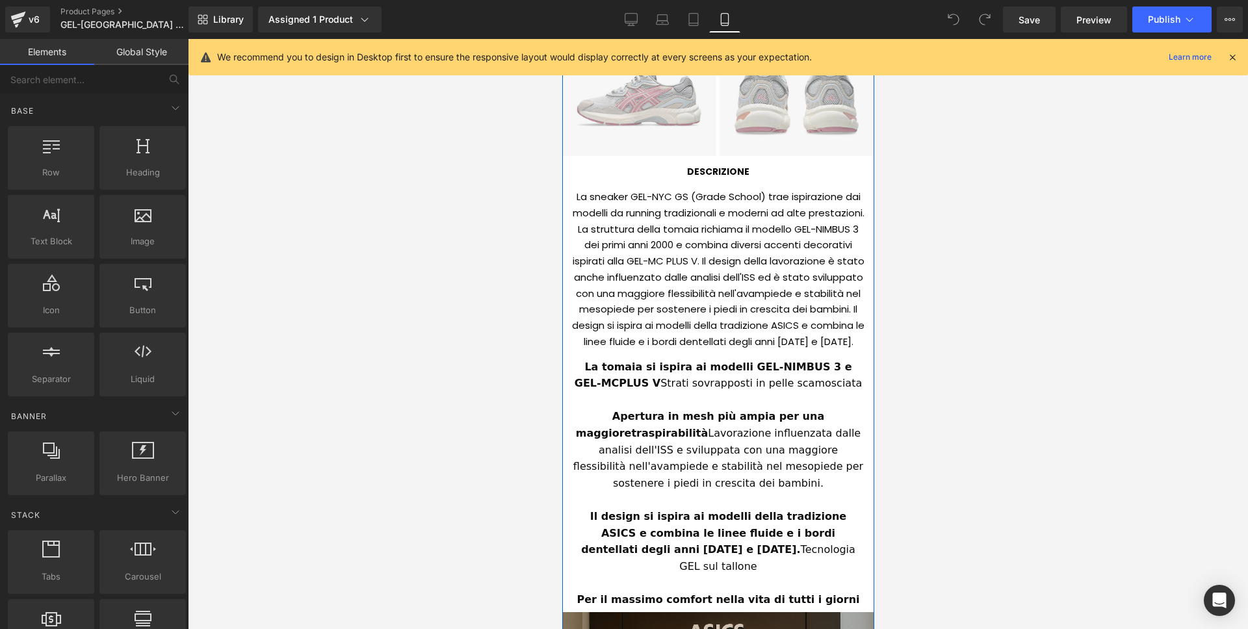
click at [621, 256] on div "La sneaker GEL-NYC GS (Grade School) trae ispirazione dai modelli da running tr…" at bounding box center [717, 267] width 292 height 172
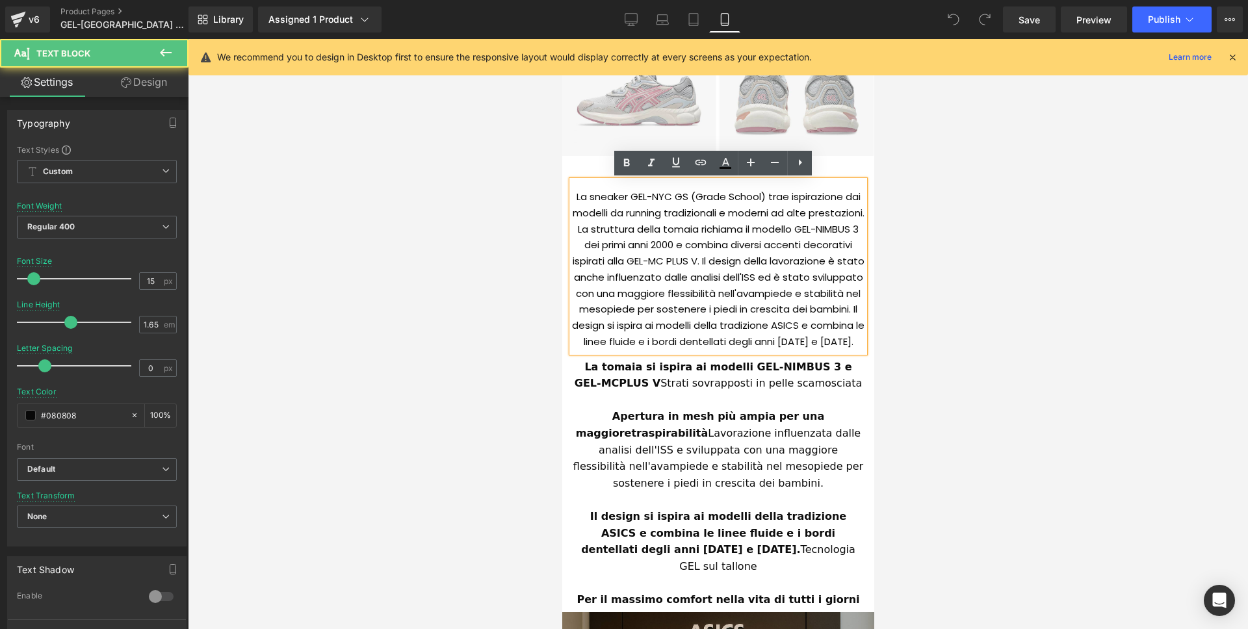
click at [582, 206] on div "La sneaker GEL-NYC GS (Grade School) trae ispirazione dai modelli da running tr…" at bounding box center [717, 267] width 292 height 172
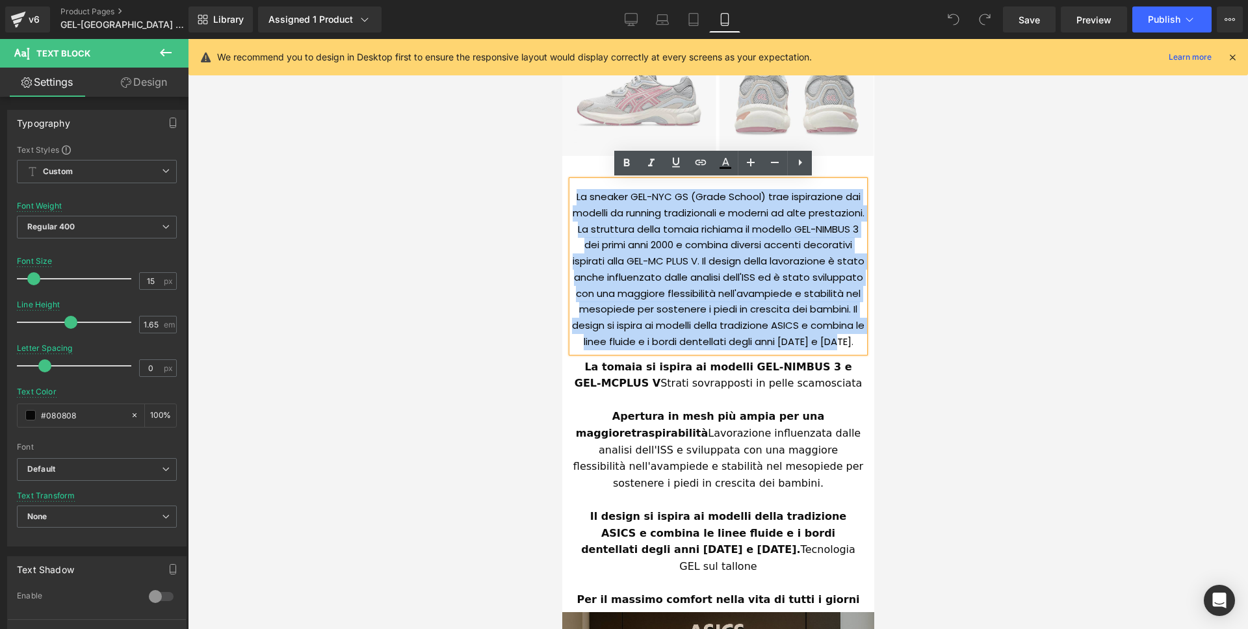
drag, startPoint x: 569, startPoint y: 192, endPoint x: 839, endPoint y: 361, distance: 318.8
click at [839, 352] on div "La sneaker GEL-NYC GS (Grade School) trae ispirazione dai modelli da running tr…" at bounding box center [717, 267] width 292 height 172
paste div
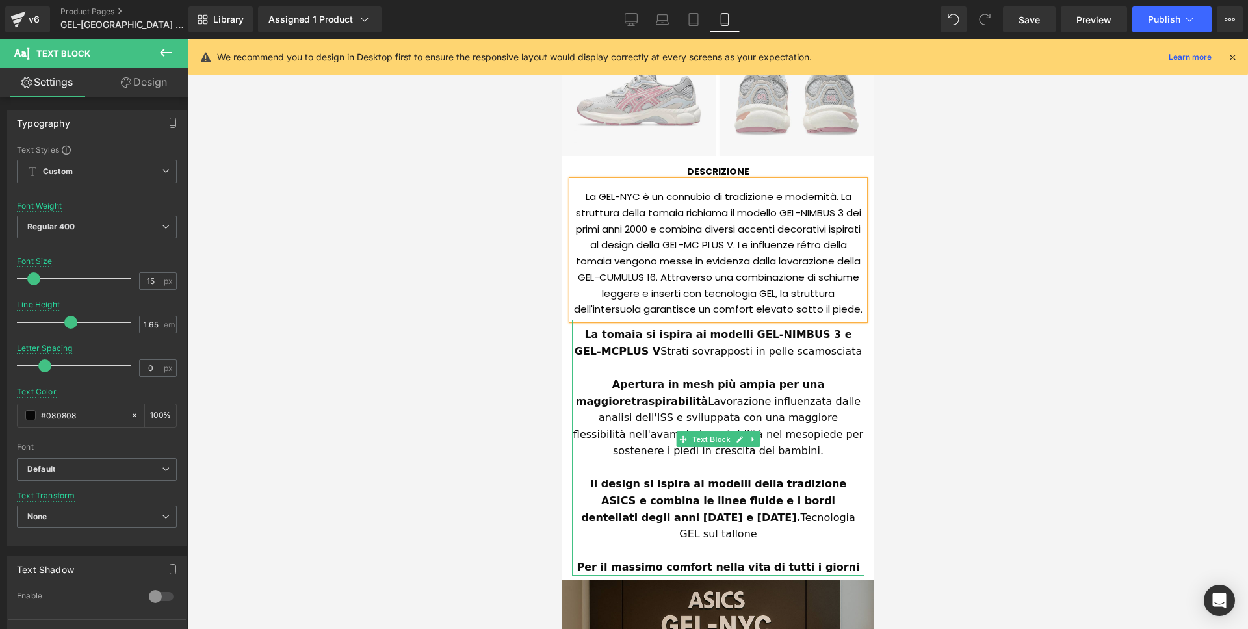
click at [578, 337] on strong "La tomaia si ispira ai modelli GEL-NIMBUS 3 e GEL-MC" at bounding box center [714, 342] width 281 height 29
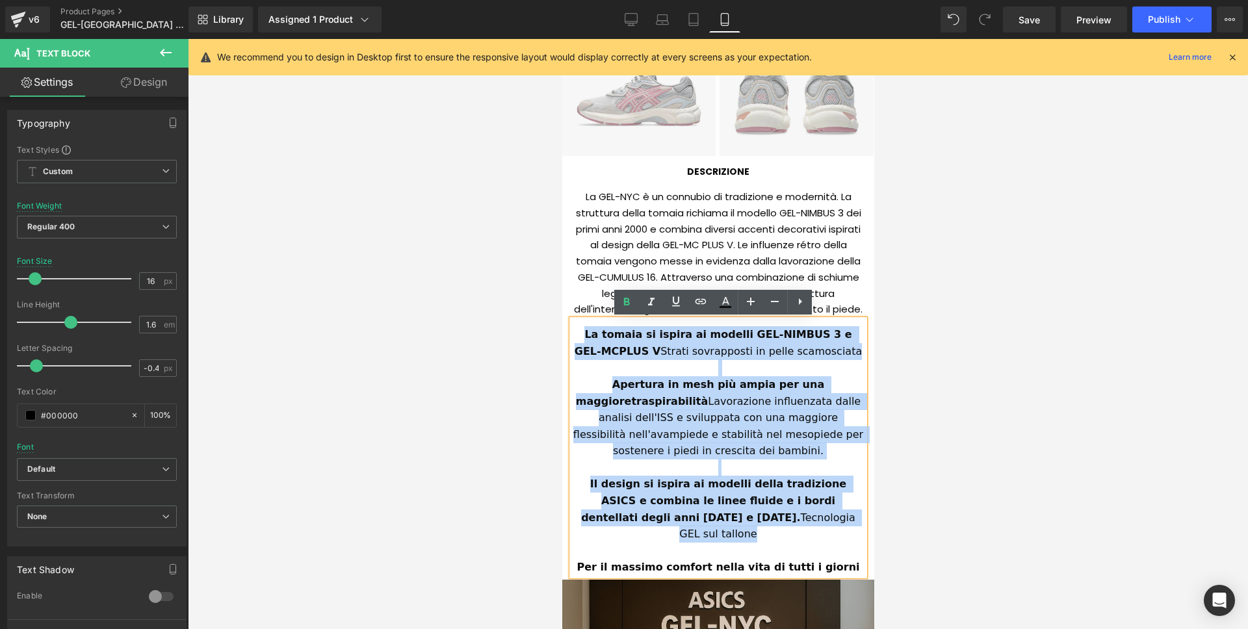
drag, startPoint x: 576, startPoint y: 333, endPoint x: 832, endPoint y: 542, distance: 329.8
click at [832, 542] on div "La tomaia si ispira ai modelli GEL-NIMBUS 3 e GEL-MC PLUS V Strati sovrapposti …" at bounding box center [717, 448] width 292 height 256
paste div
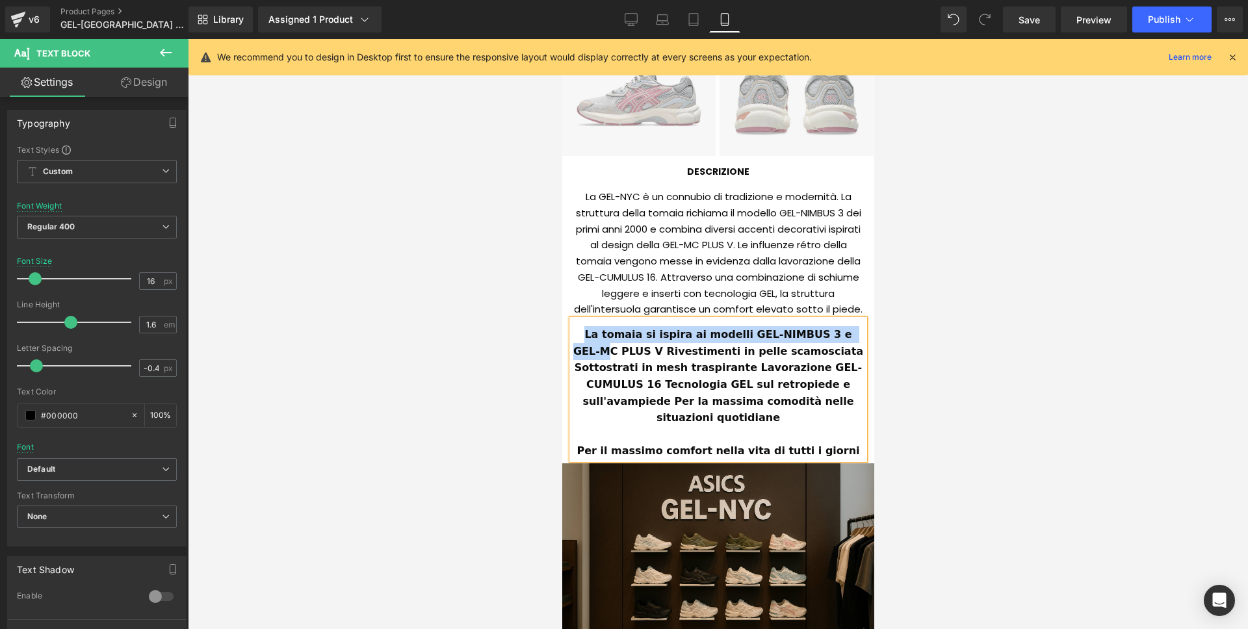
drag, startPoint x: 578, startPoint y: 332, endPoint x: 840, endPoint y: 332, distance: 261.9
click at [840, 332] on b "La tomaia si ispira ai modelli GEL-NIMBUS 3 e GEL-MC PLUS V Rivestimenti in pel…" at bounding box center [720, 376] width 294 height 96
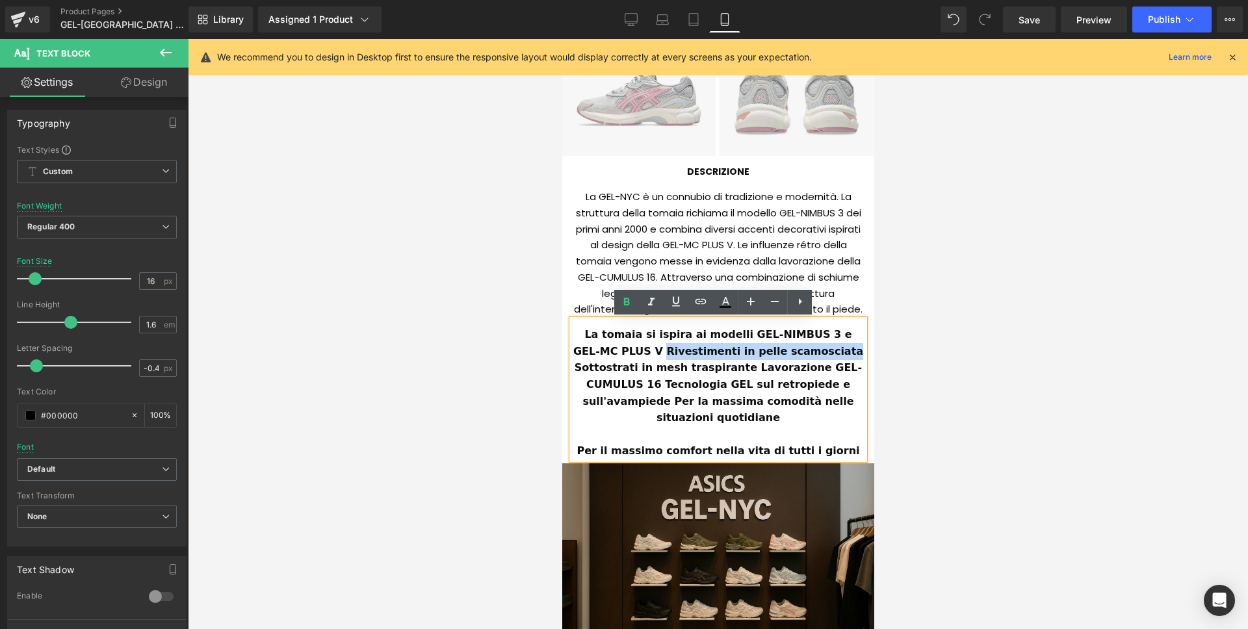
drag, startPoint x: 617, startPoint y: 351, endPoint x: 780, endPoint y: 351, distance: 163.1
click at [780, 351] on b "La tomaia si ispira ai modelli GEL-NIMBUS 3 e GEL-MC PLUS V Rivestimenti in pel…" at bounding box center [720, 376] width 294 height 96
click at [625, 307] on icon at bounding box center [627, 302] width 16 height 16
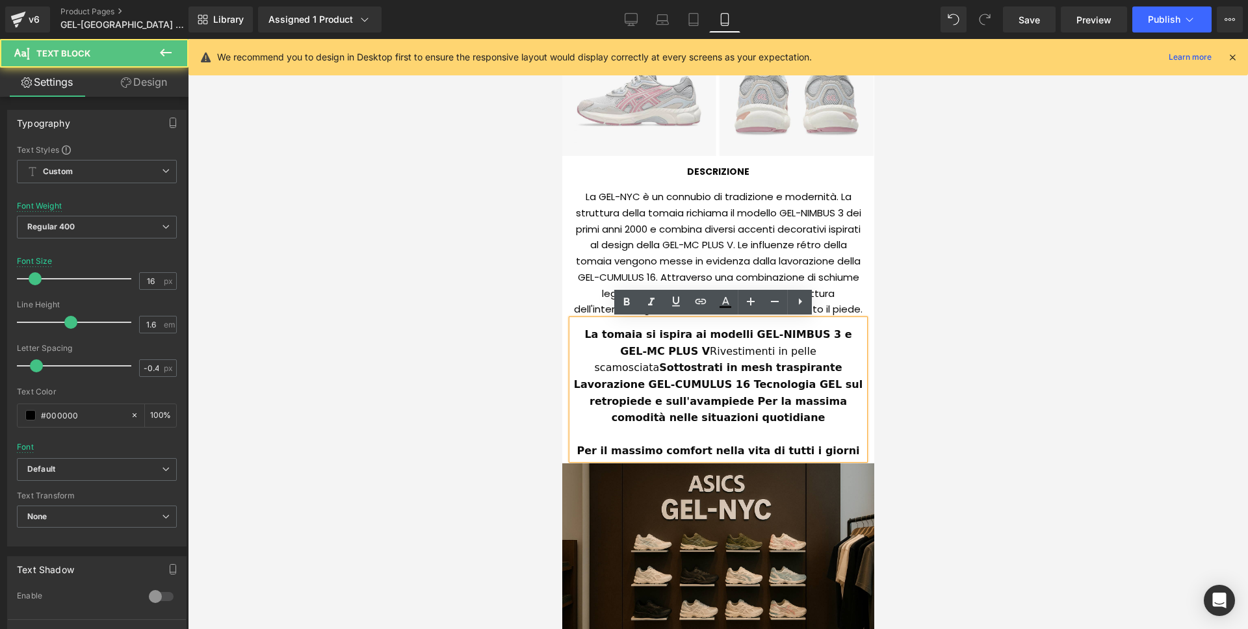
click at [779, 361] on strong "Sottostrati in mesh traspirante Lavorazione GEL-CUMULUS 16 Tecnologia GEL sul r…" at bounding box center [719, 392] width 292 height 62
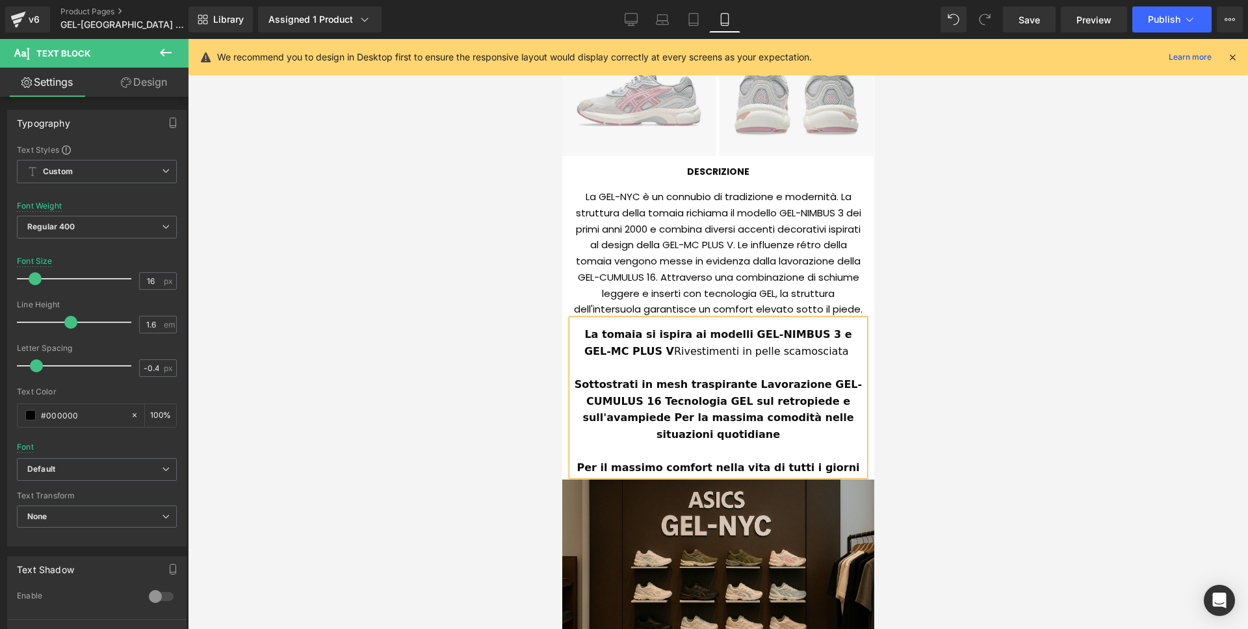
click at [750, 382] on strong "Sottostrati in mesh traspirante Lavorazione GEL-CUMULUS 16 Tecnologia GEL sul r…" at bounding box center [717, 409] width 287 height 62
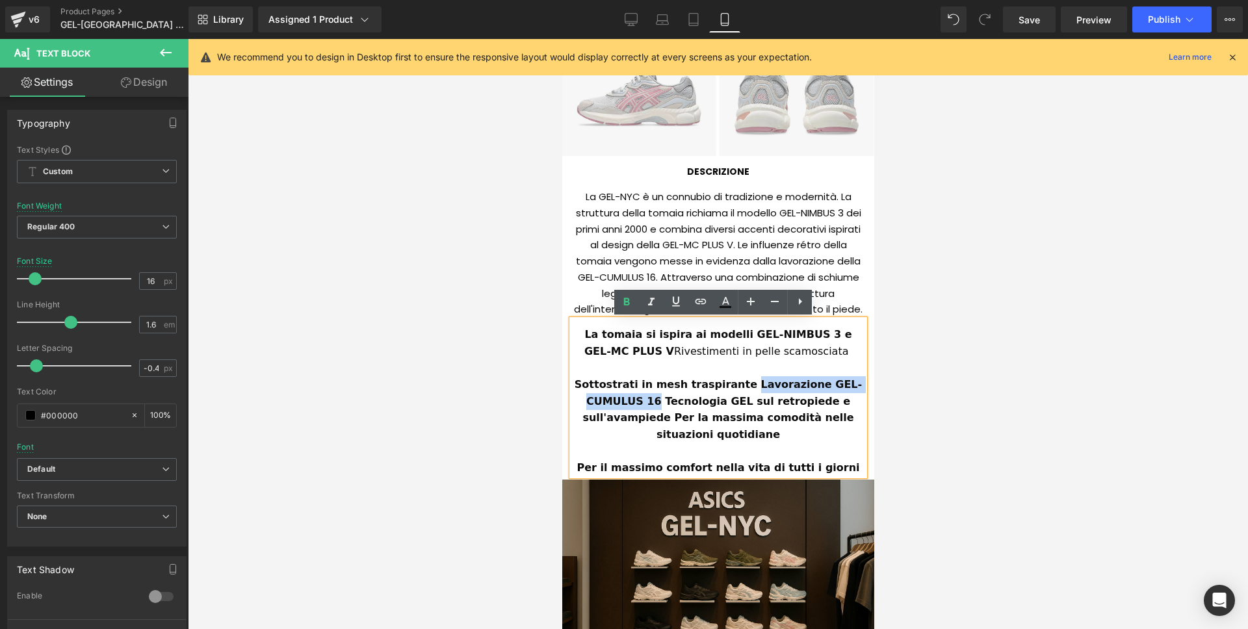
drag, startPoint x: 747, startPoint y: 382, endPoint x: 665, endPoint y: 399, distance: 83.6
click at [665, 399] on strong "Sottostrati in mesh traspirante Lavorazione GEL-CUMULUS 16 Tecnologia GEL sul r…" at bounding box center [717, 409] width 287 height 62
click at [622, 307] on icon at bounding box center [627, 302] width 16 height 16
click at [708, 396] on strong "Tecnologia GEL sul retropiede e sull'avampiede Per la massima comodità nelle si…" at bounding box center [719, 417] width 275 height 45
click at [586, 404] on strong "Tecnologia GEL sul retropiede e sull'avampiede Per la massima comodità nelle si…" at bounding box center [719, 417] width 275 height 45
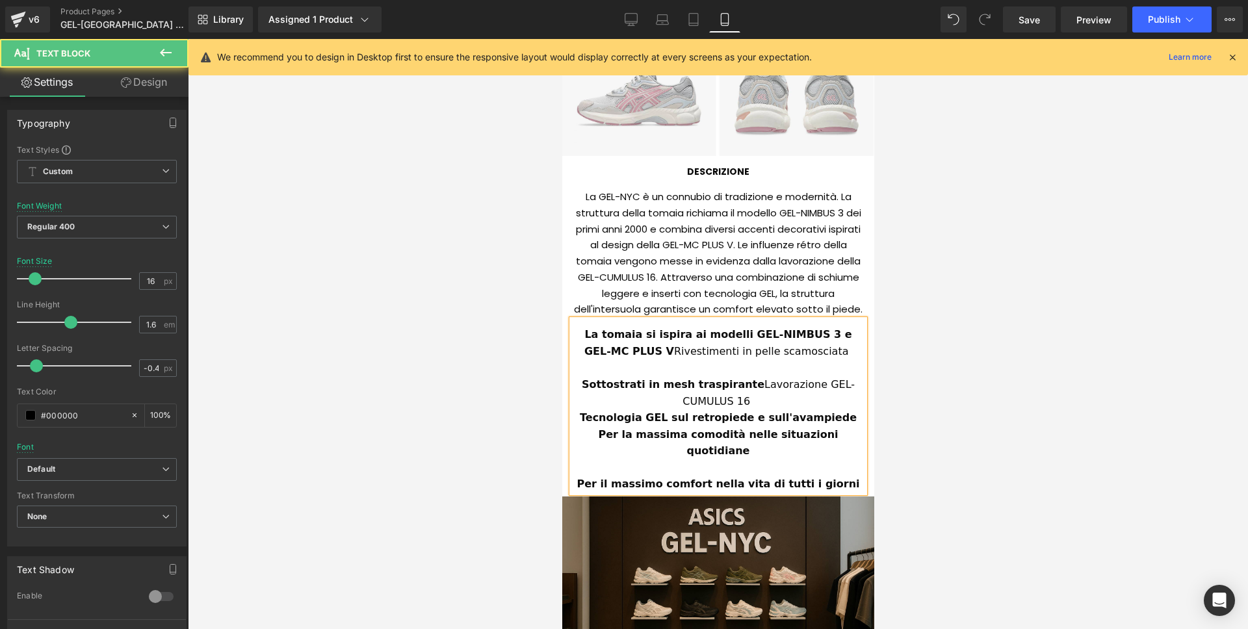
click at [725, 387] on span "Sottostrati in mesh traspirante Lavorazione GEL-CUMULUS 16" at bounding box center [717, 392] width 273 height 29
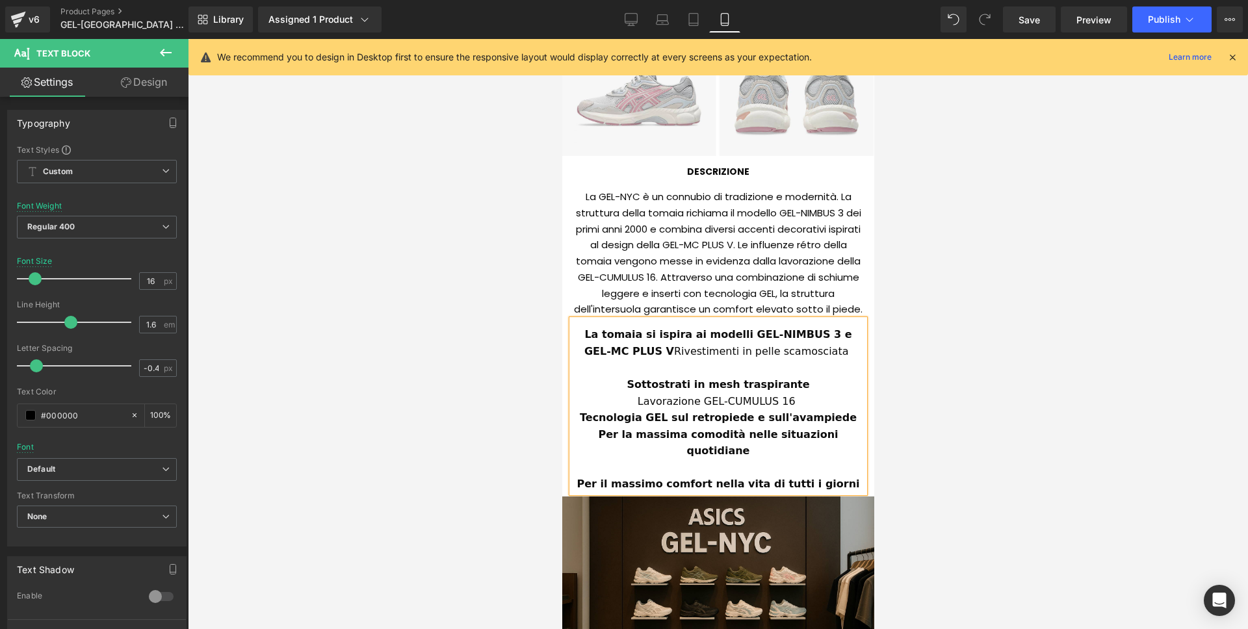
click at [836, 393] on div "Lavorazione GEL-CUMULUS 16" at bounding box center [717, 401] width 292 height 17
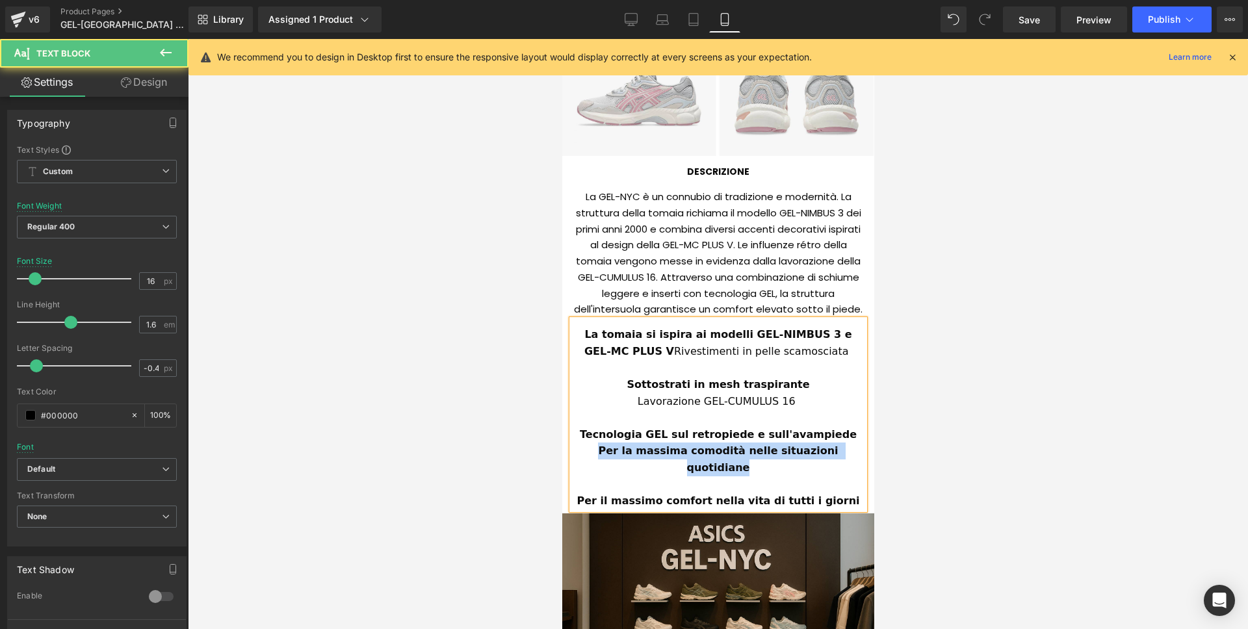
drag, startPoint x: 823, startPoint y: 435, endPoint x: 831, endPoint y: 445, distance: 12.5
click at [831, 445] on div "Tecnologia GEL sul retropiede e sull'avampiede Per la massima comodità nelle si…" at bounding box center [717, 451] width 292 height 50
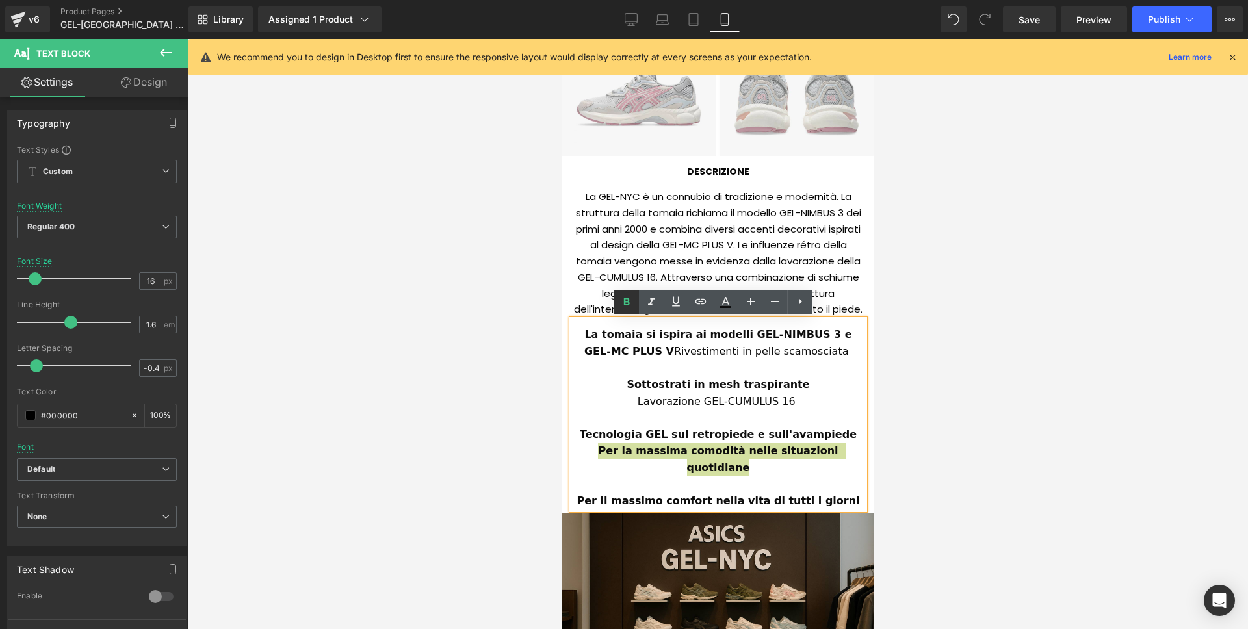
click at [627, 299] on icon at bounding box center [627, 302] width 6 height 8
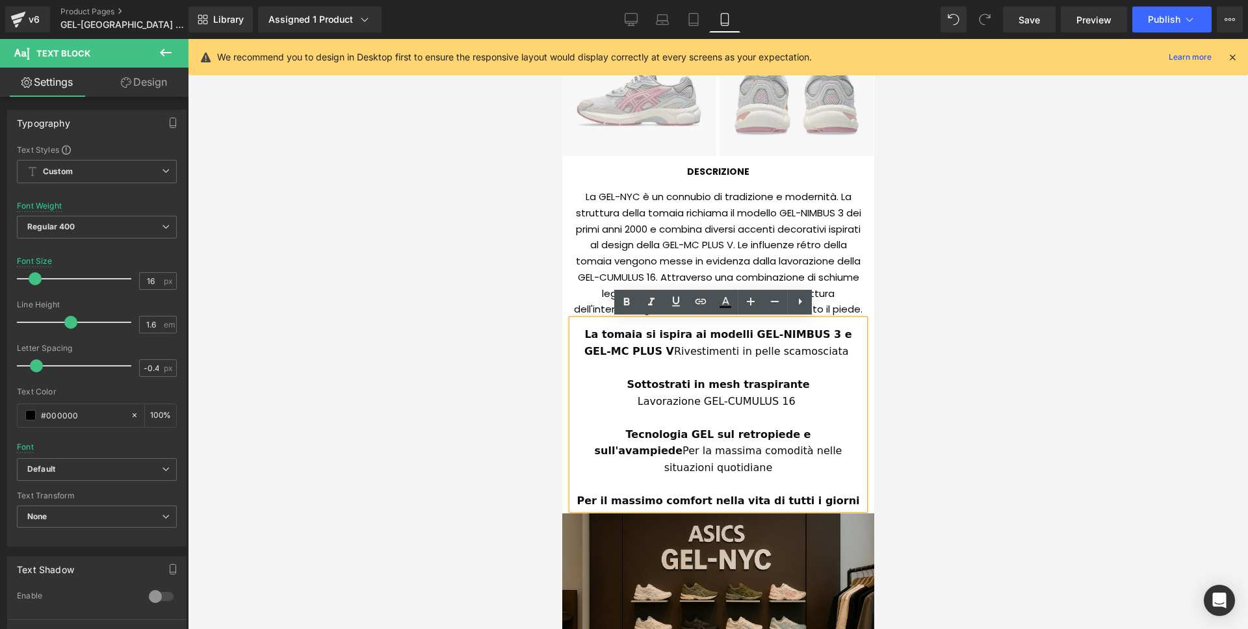
click at [819, 432] on span "Tecnologia GEL sul retropiede e sull'avampiede Per la massima comodità nelle si…" at bounding box center [719, 450] width 251 height 45
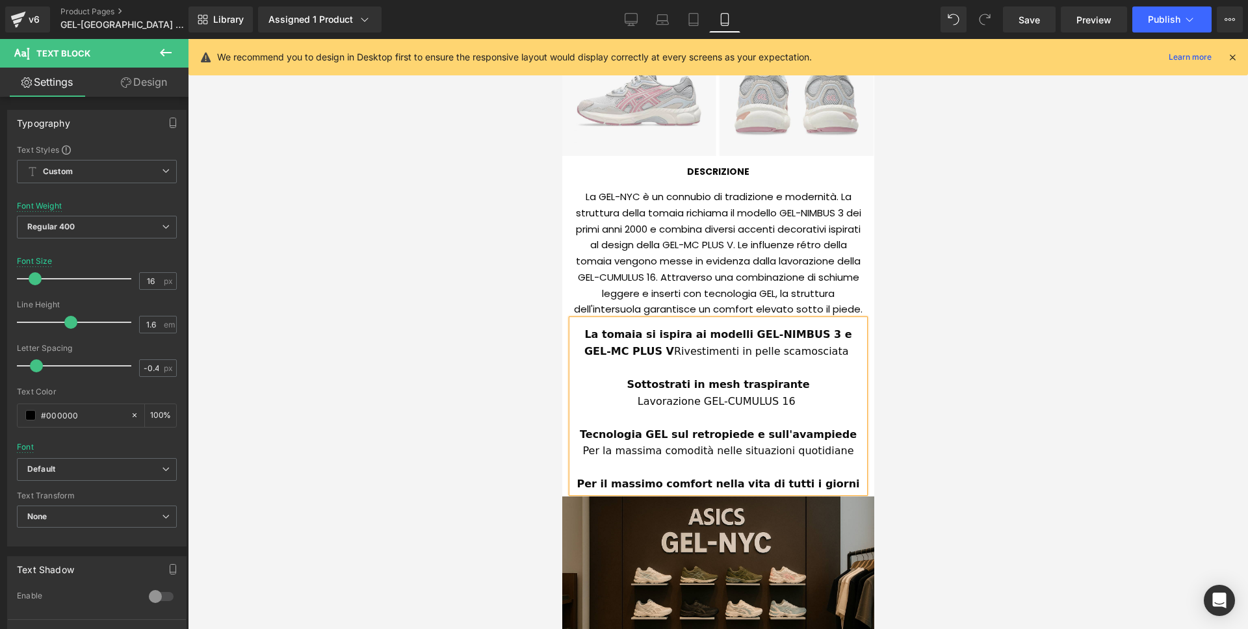
click at [1021, 380] on div at bounding box center [718, 334] width 1060 height 590
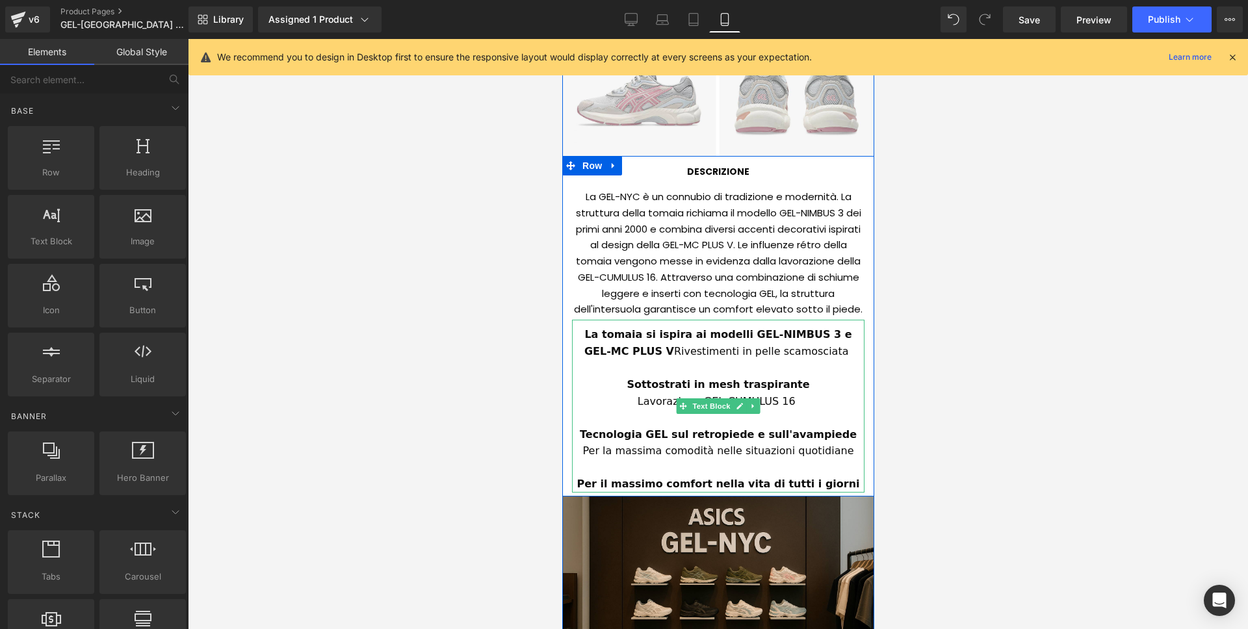
click at [654, 350] on span "La tomaia si ispira ai modelli GEL-NIMBUS 3 e GEL-MC PLUS V Rivestimenti in pel…" at bounding box center [719, 342] width 271 height 29
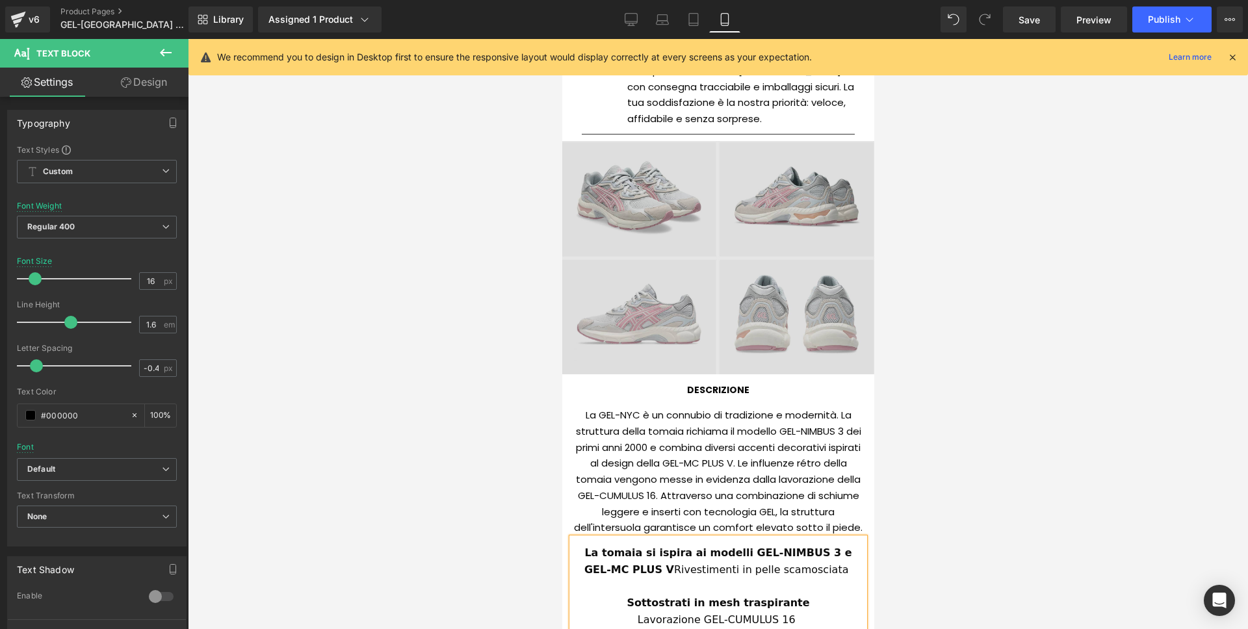
scroll to position [757, 0]
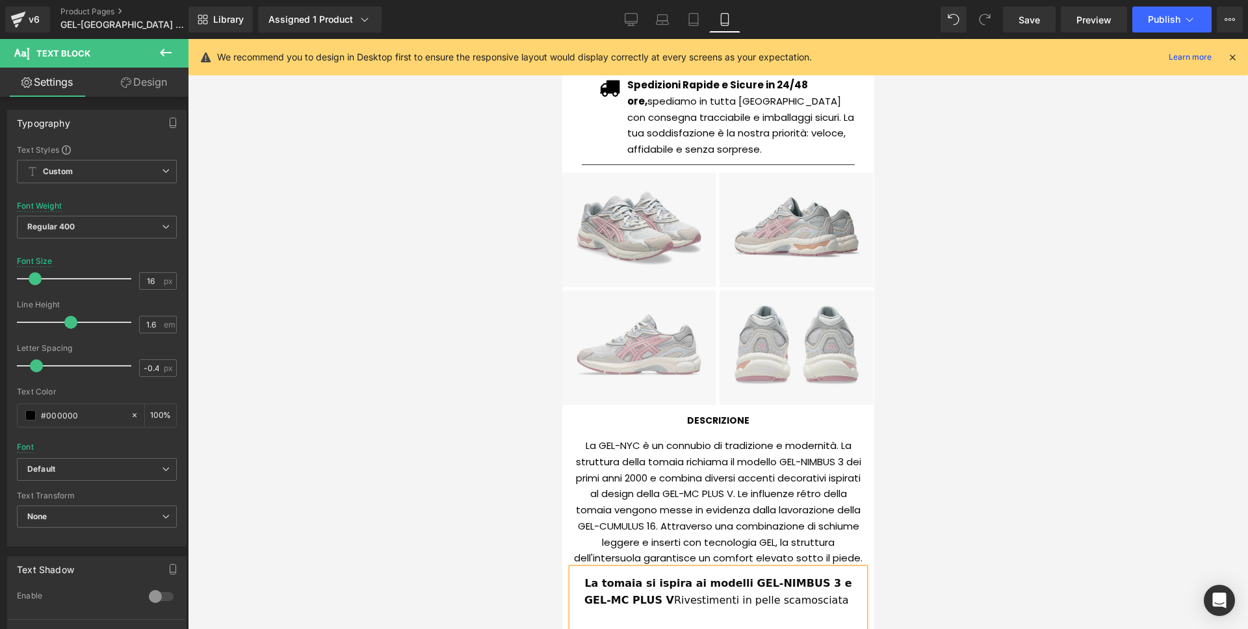
click at [695, 300] on img at bounding box center [718, 288] width 312 height 233
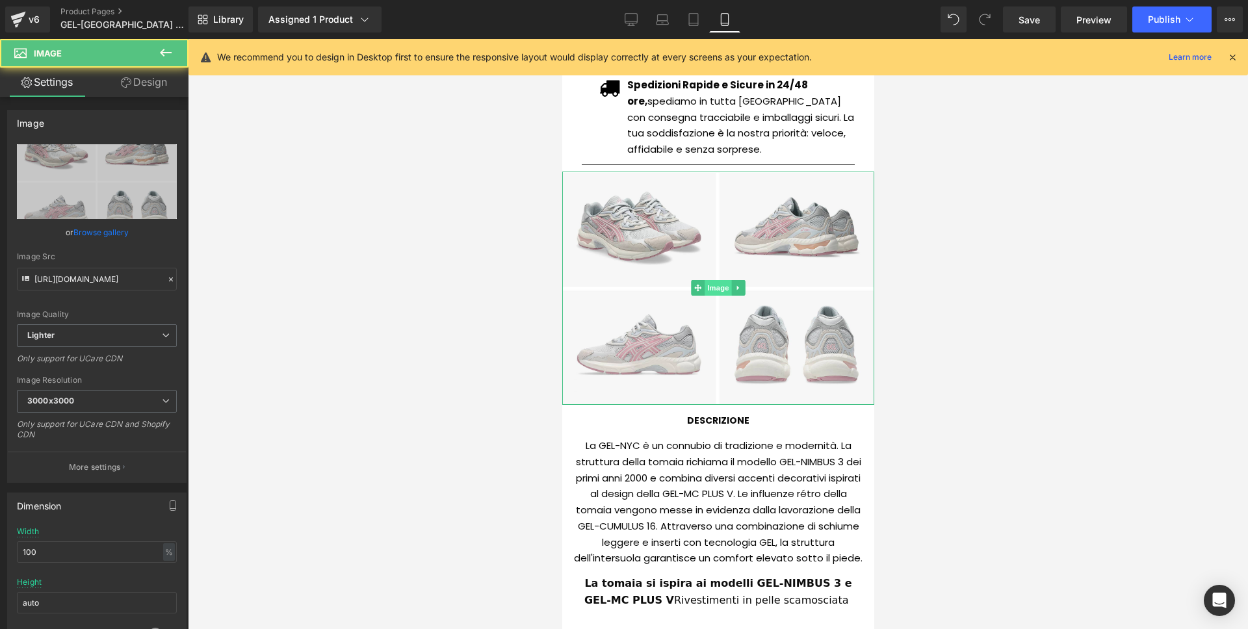
click at [704, 286] on span "Image" at bounding box center [717, 288] width 27 height 16
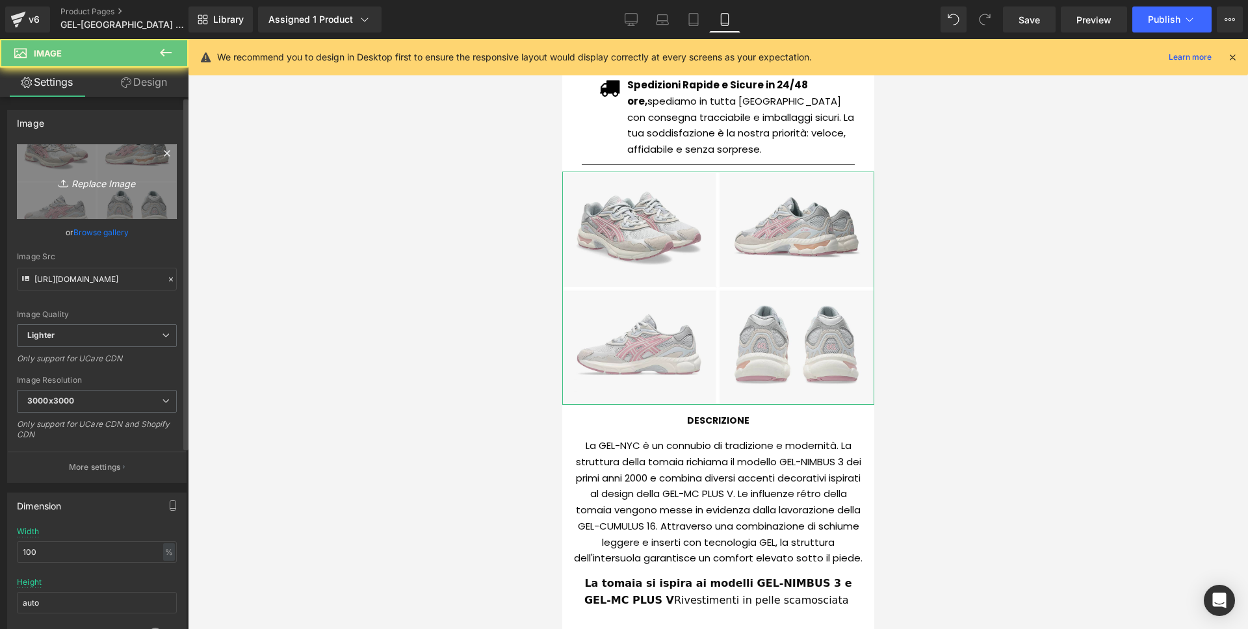
click at [136, 175] on icon "Replace Image" at bounding box center [97, 182] width 104 height 16
type input "C:\fakepath\Screenshot 2025-09-02 alle 16.31.23.png"
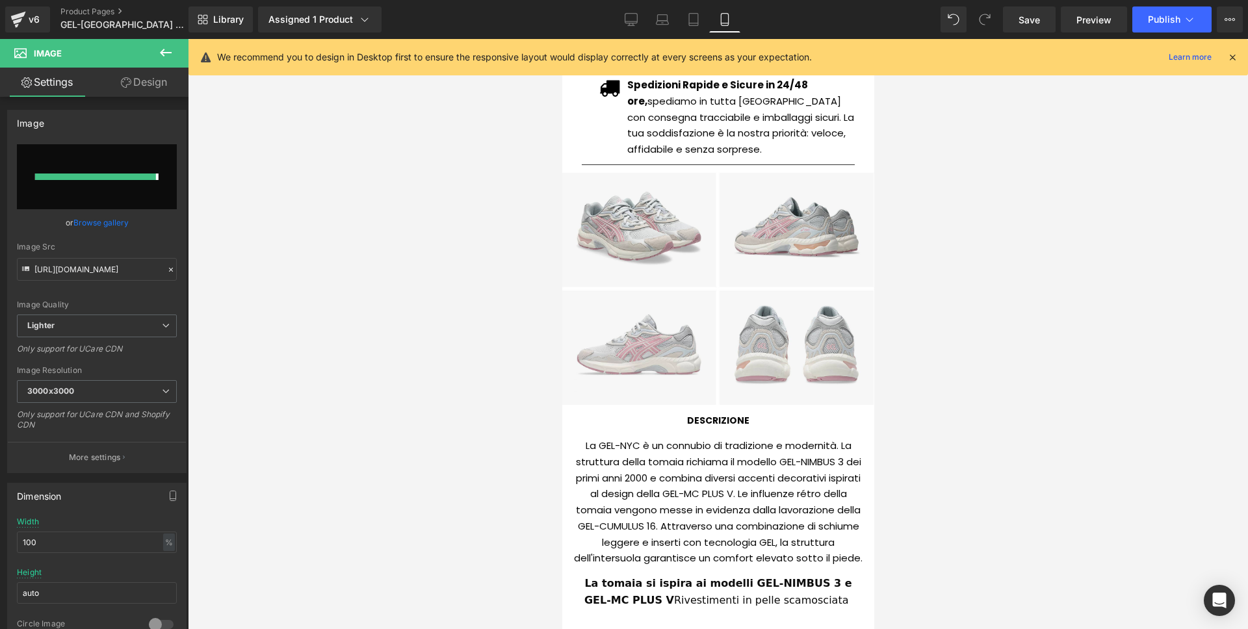
type input "https://ucarecdn.com/a8a77de9-3668-43ef-910e-3b5b1ac5d608/-/format/auto/-/previ…"
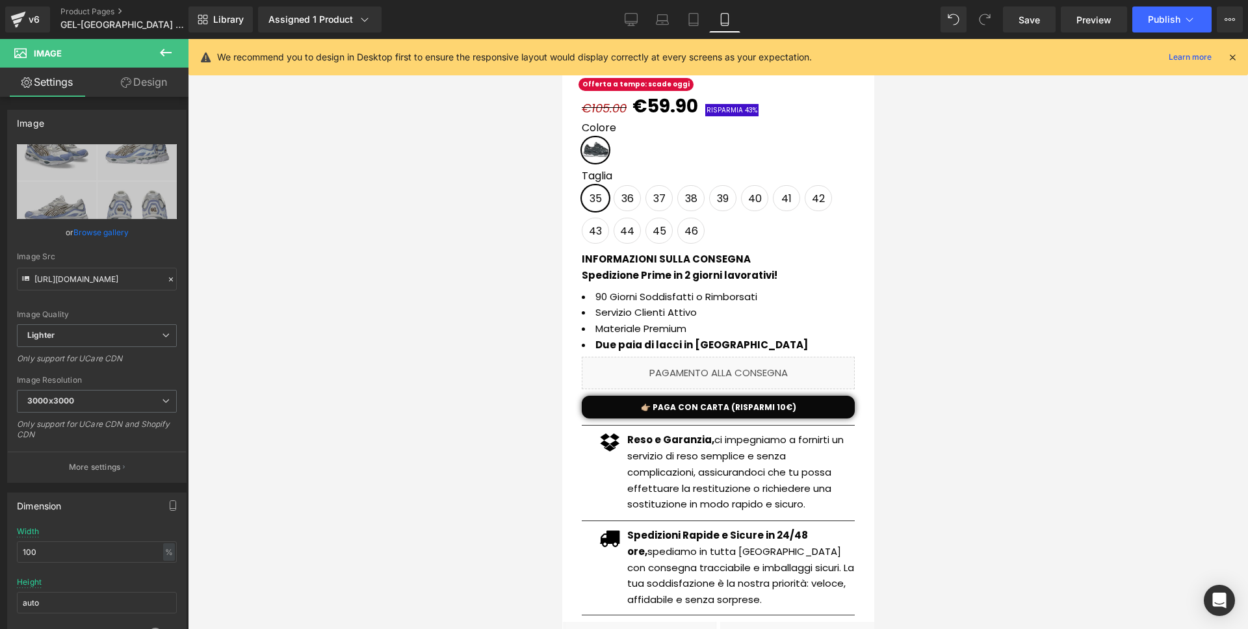
scroll to position [0, 0]
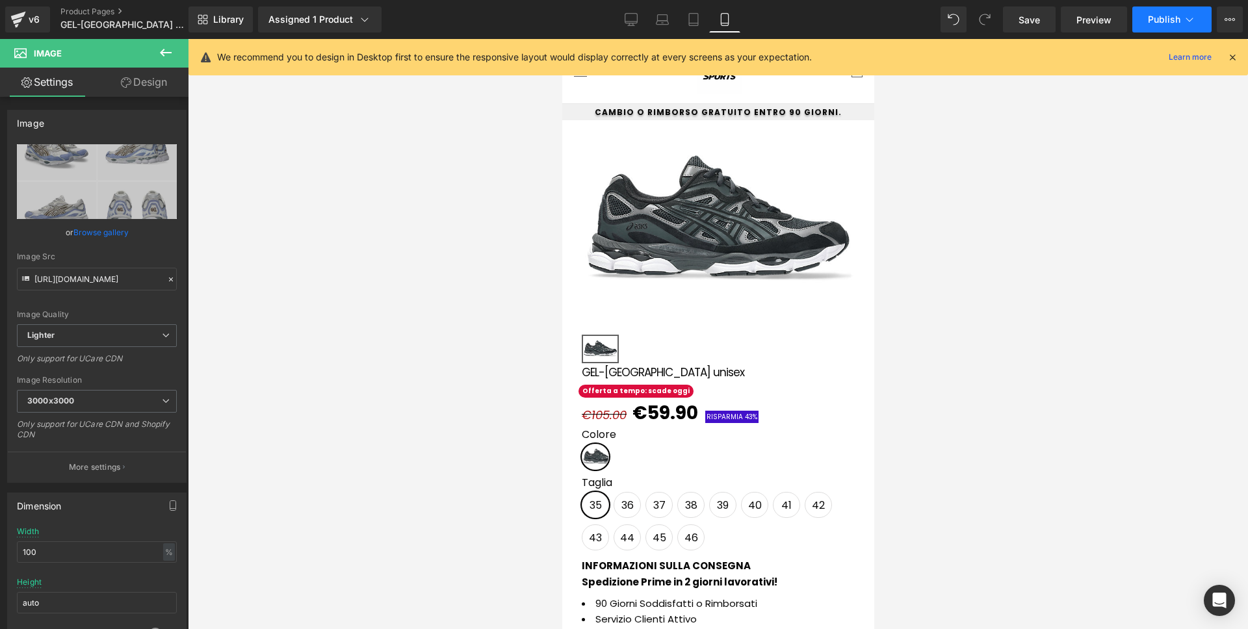
click at [1167, 28] on button "Publish" at bounding box center [1171, 19] width 79 height 26
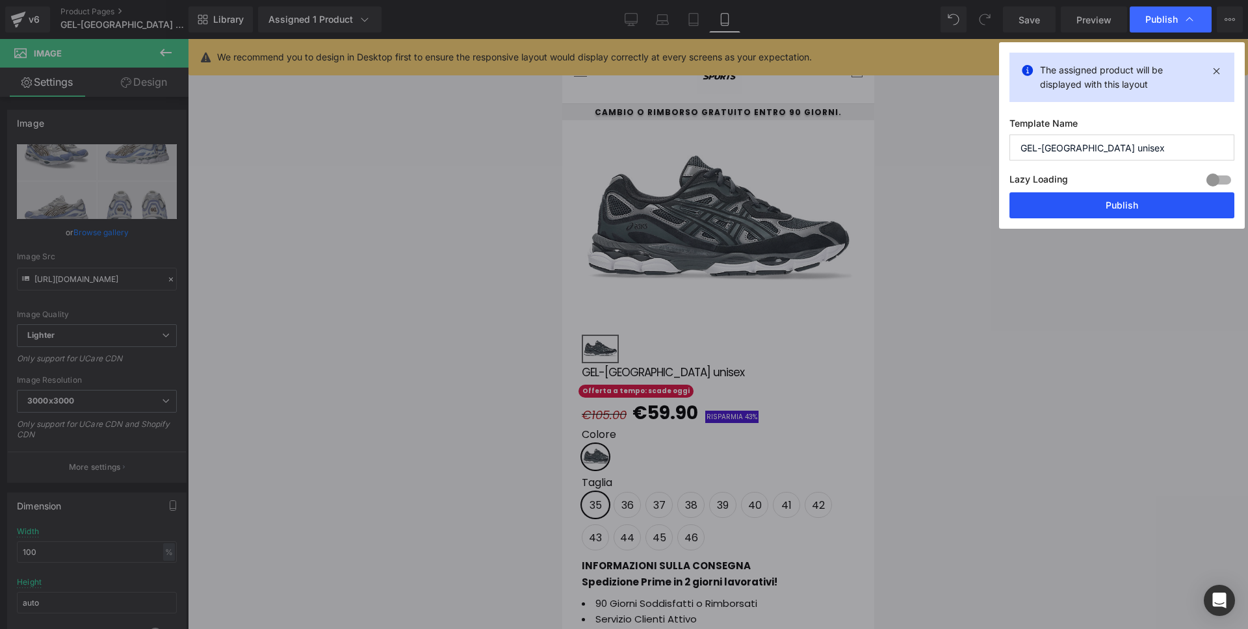
click at [1080, 193] on button "Publish" at bounding box center [1121, 205] width 225 height 26
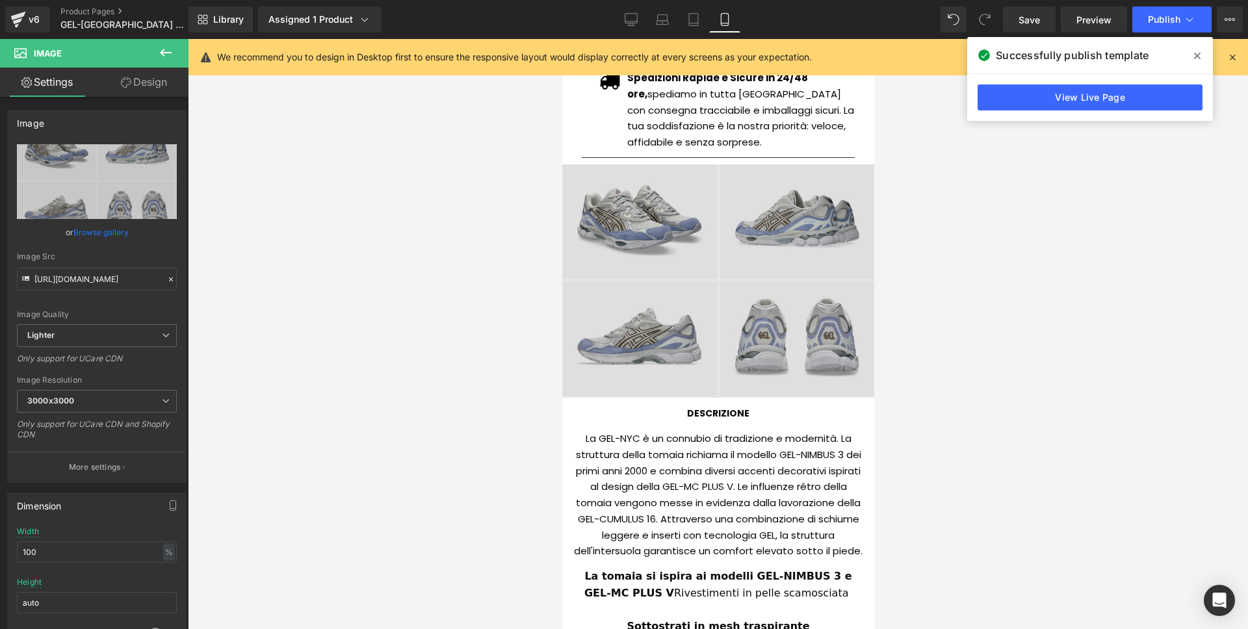
scroll to position [824, 0]
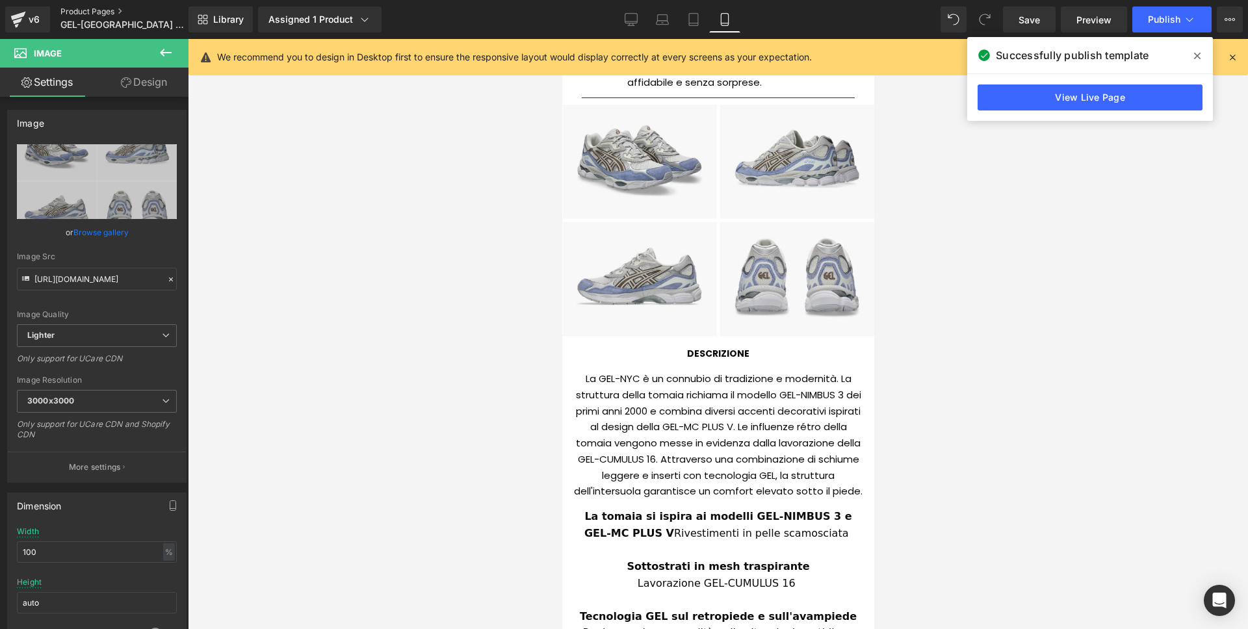
click at [103, 12] on link "Product Pages" at bounding box center [134, 11] width 149 height 10
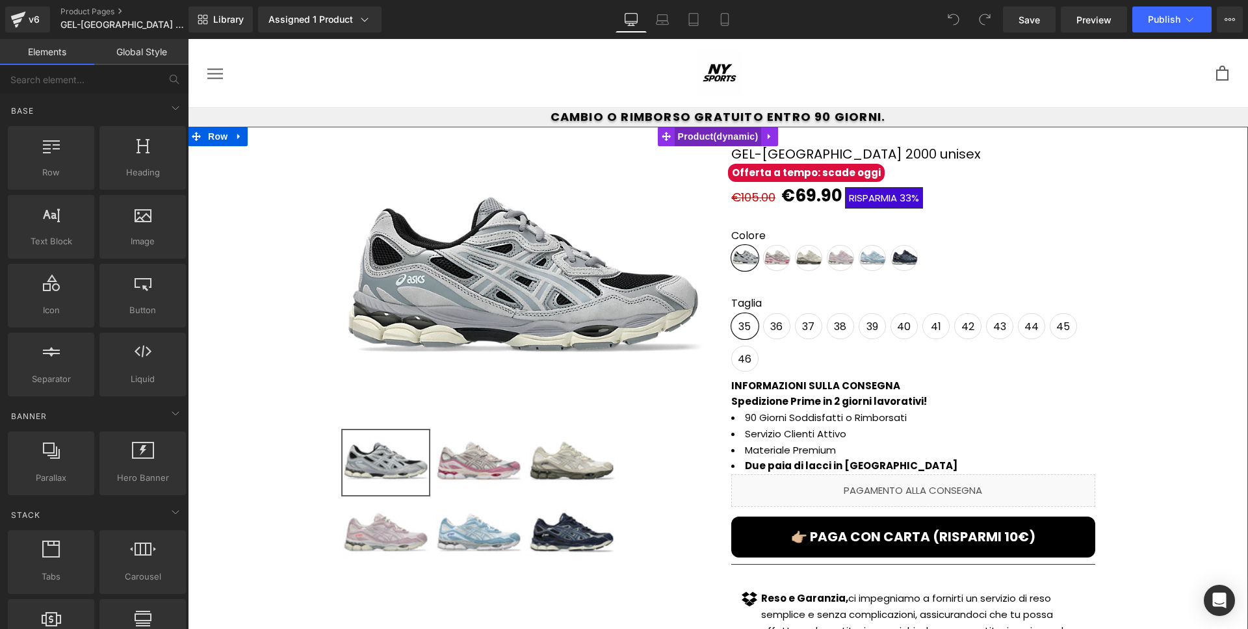
click at [716, 140] on span "Product" at bounding box center [718, 136] width 87 height 19
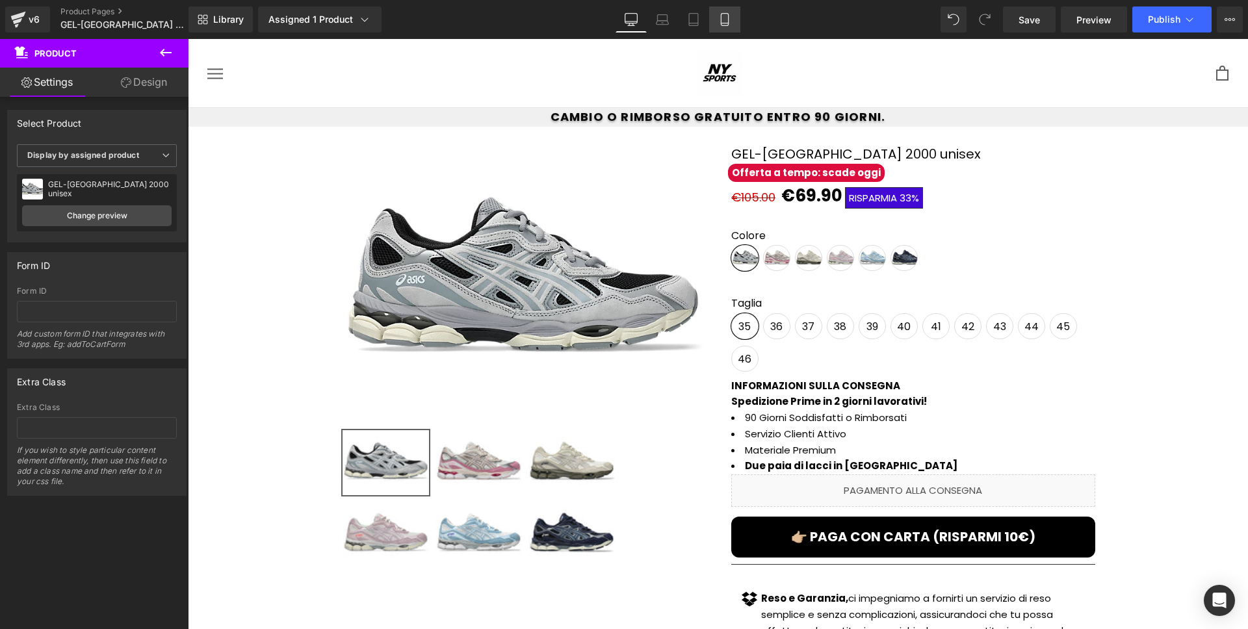
click at [719, 26] on link "Mobile" at bounding box center [724, 19] width 31 height 26
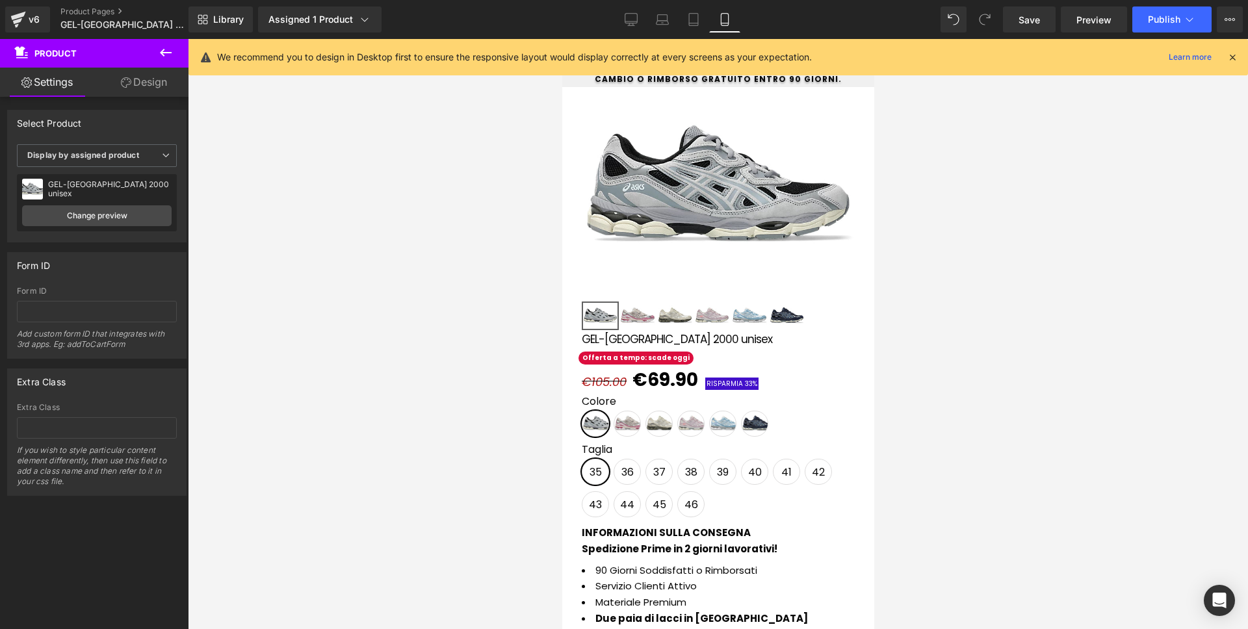
scroll to position [933, 0]
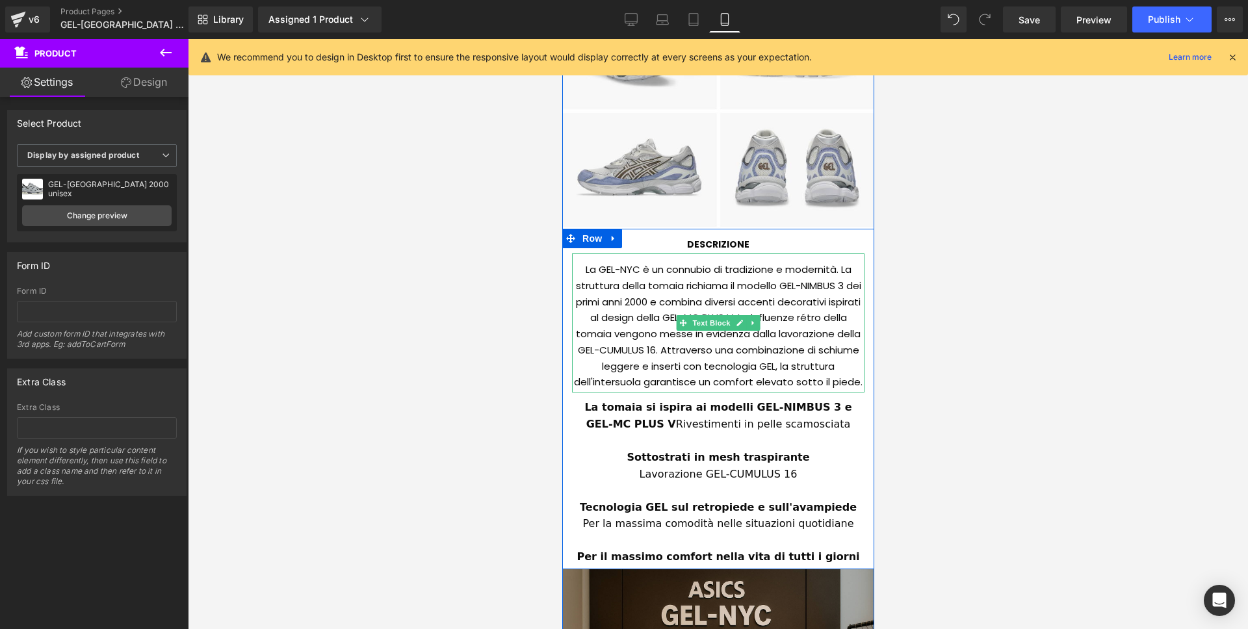
click at [609, 279] on div "La GEL-NYC è un connubio di tradizione e modernità. La struttura della tomaia r…" at bounding box center [717, 322] width 292 height 139
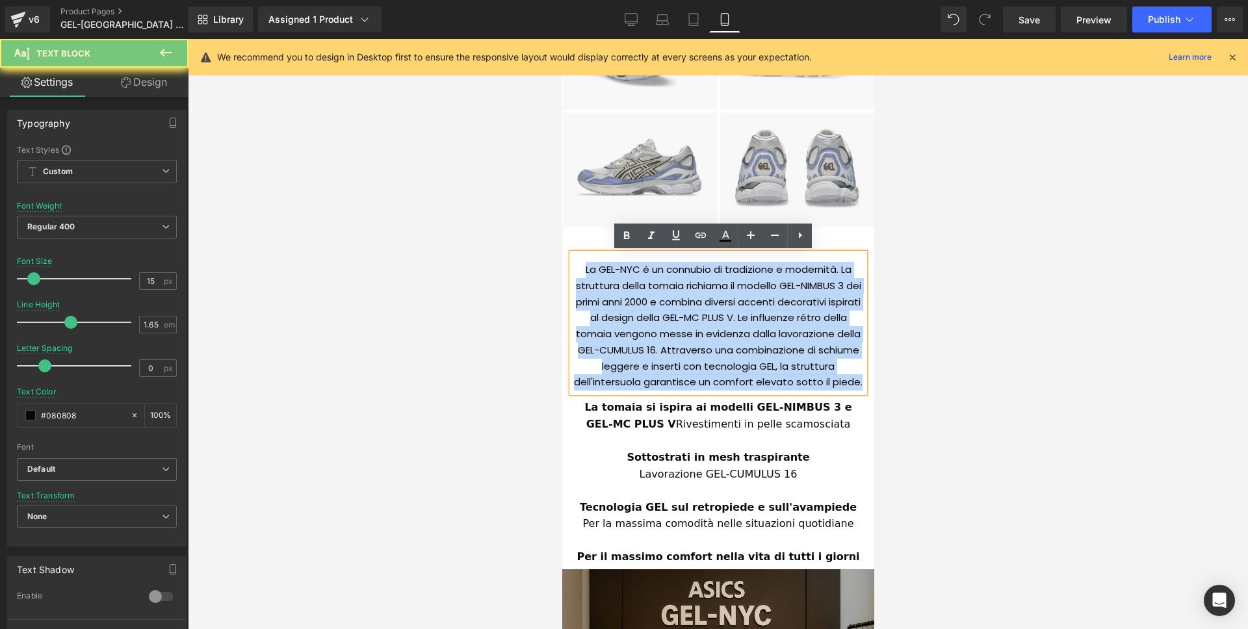
click at [609, 279] on div "La GEL-NYC è un connubio di tradizione e modernità. La struttura della tomaia r…" at bounding box center [717, 322] width 292 height 139
paste div
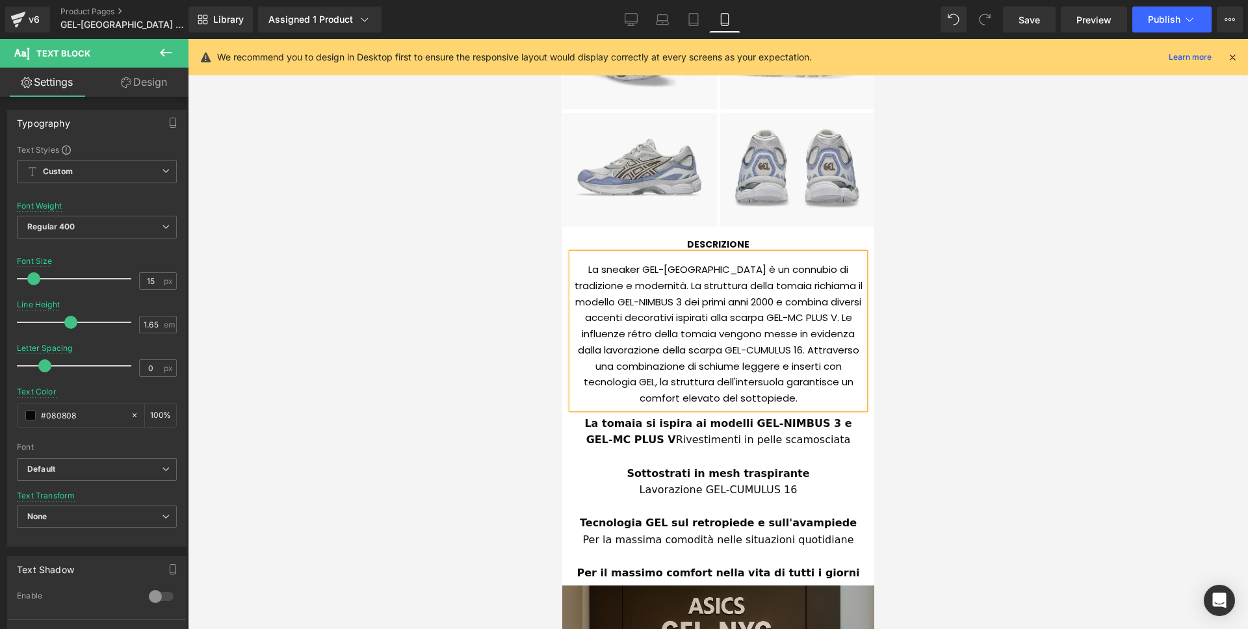
click at [1015, 362] on div at bounding box center [718, 334] width 1060 height 590
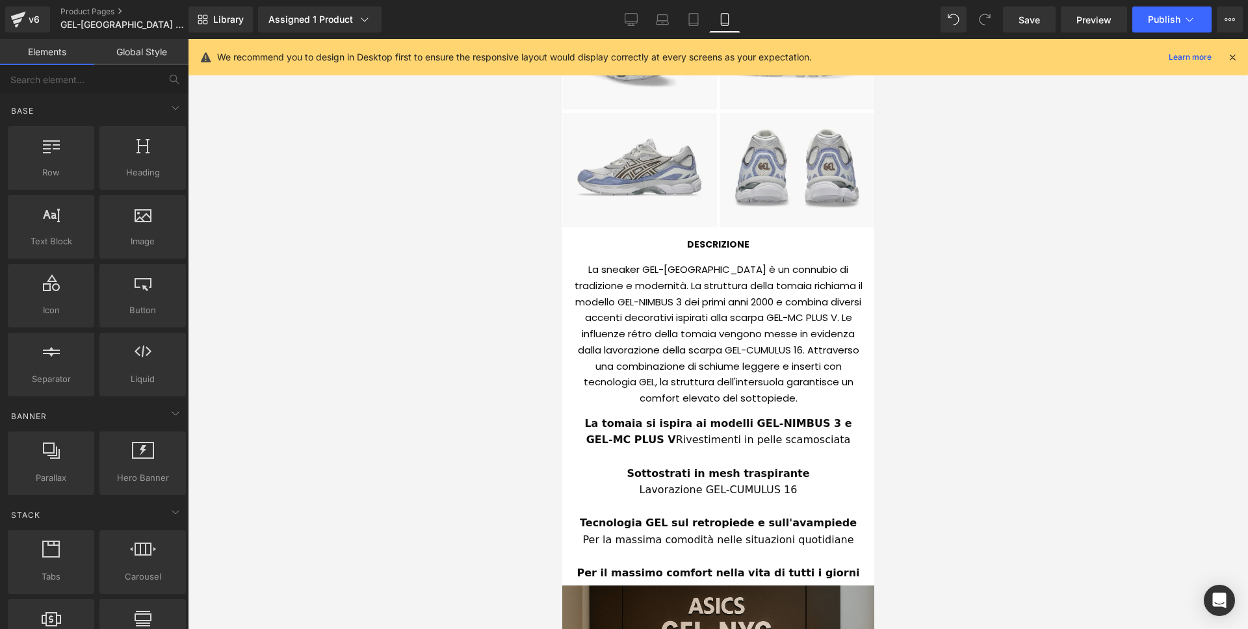
click at [571, 409] on div "La tomaia si ispira ai modelli GEL-NIMBUS 3 e GEL-MC PLUS V Rivestimenti in pel…" at bounding box center [717, 495] width 292 height 173
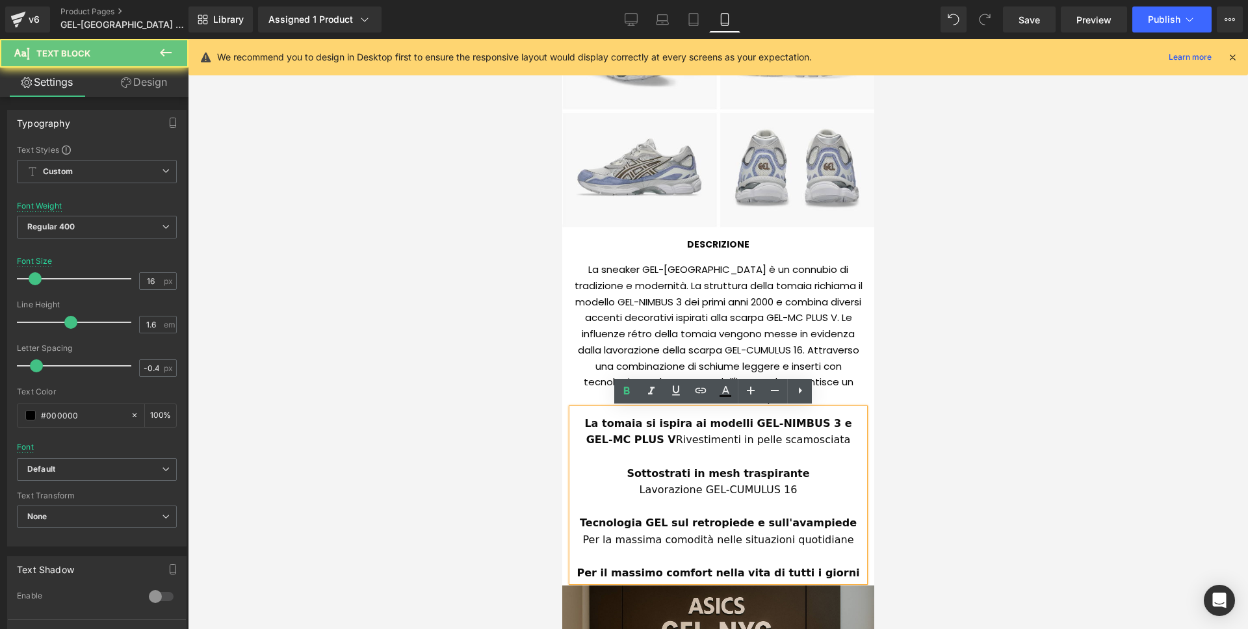
drag, startPoint x: 586, startPoint y: 430, endPoint x: 576, endPoint y: 421, distance: 12.9
click at [585, 429] on div "La tomaia si ispira ai modelli GEL-NIMBUS 3 e GEL-MC PLUS V Rivestimenti in pel…" at bounding box center [717, 431] width 292 height 33
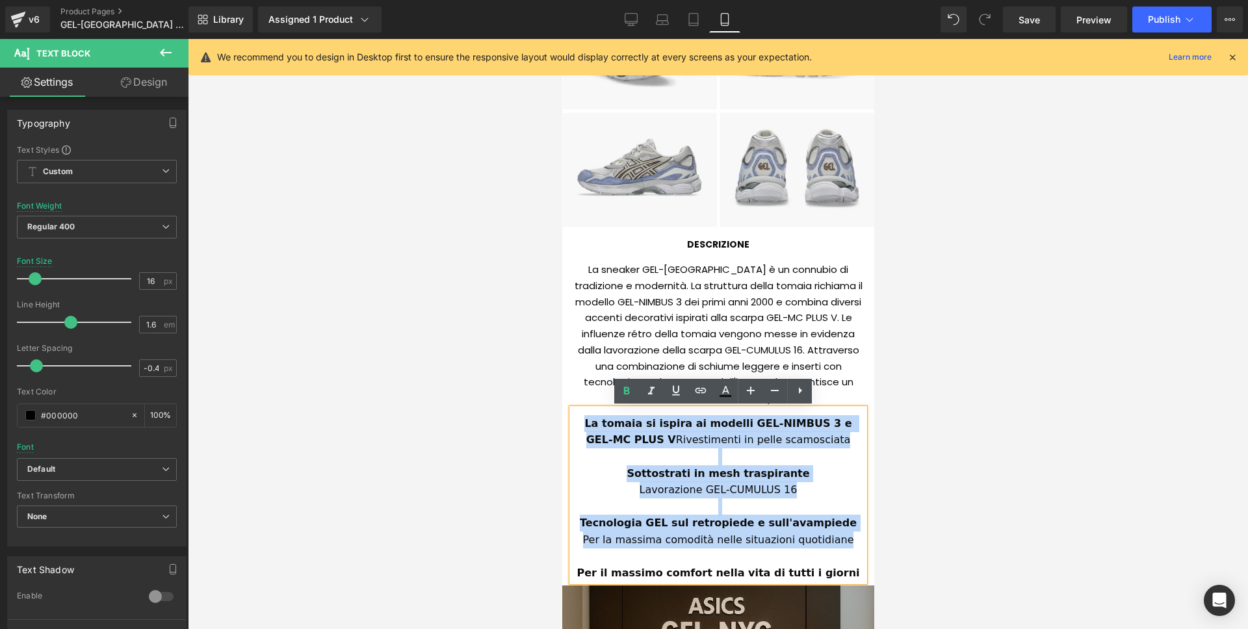
drag, startPoint x: 757, startPoint y: 521, endPoint x: 838, endPoint y: 536, distance: 83.4
click at [838, 536] on div "La tomaia si ispira ai modelli GEL-NIMBUS 3 e GEL-MC PLUS V Rivestimenti in pel…" at bounding box center [717, 495] width 292 height 173
paste div
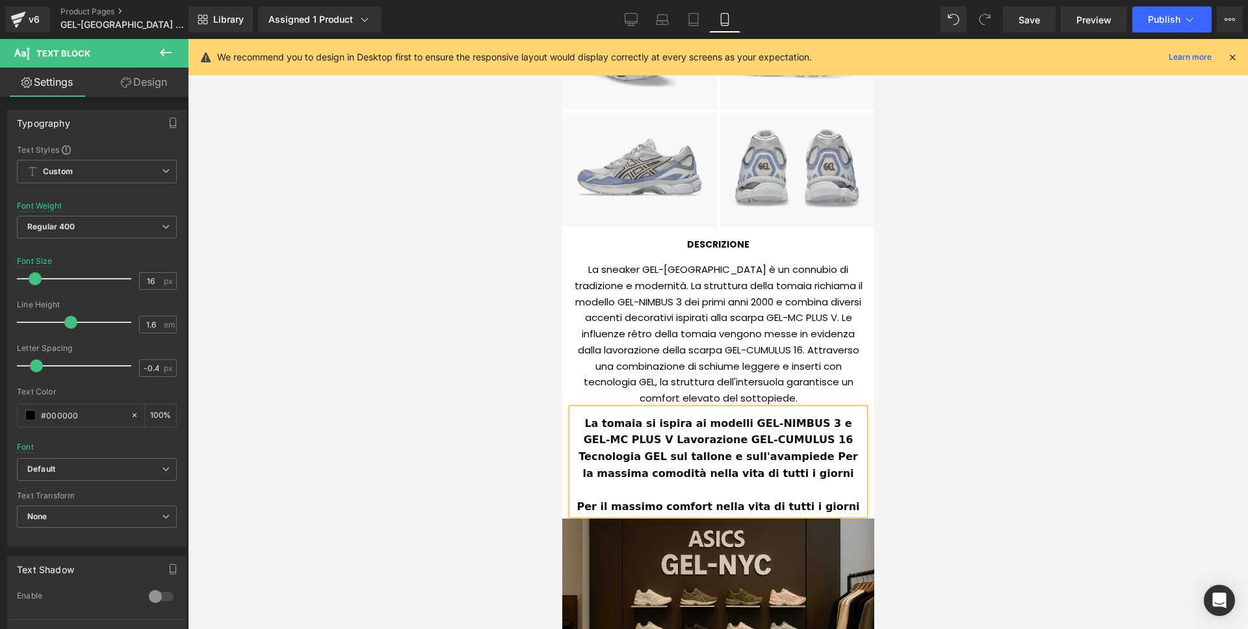
click at [606, 442] on b "La tomaia si ispira ai modelli GEL-NIMBUS 3 e GEL-MC PLUS V Lavorazione GEL-CUM…" at bounding box center [719, 448] width 283 height 62
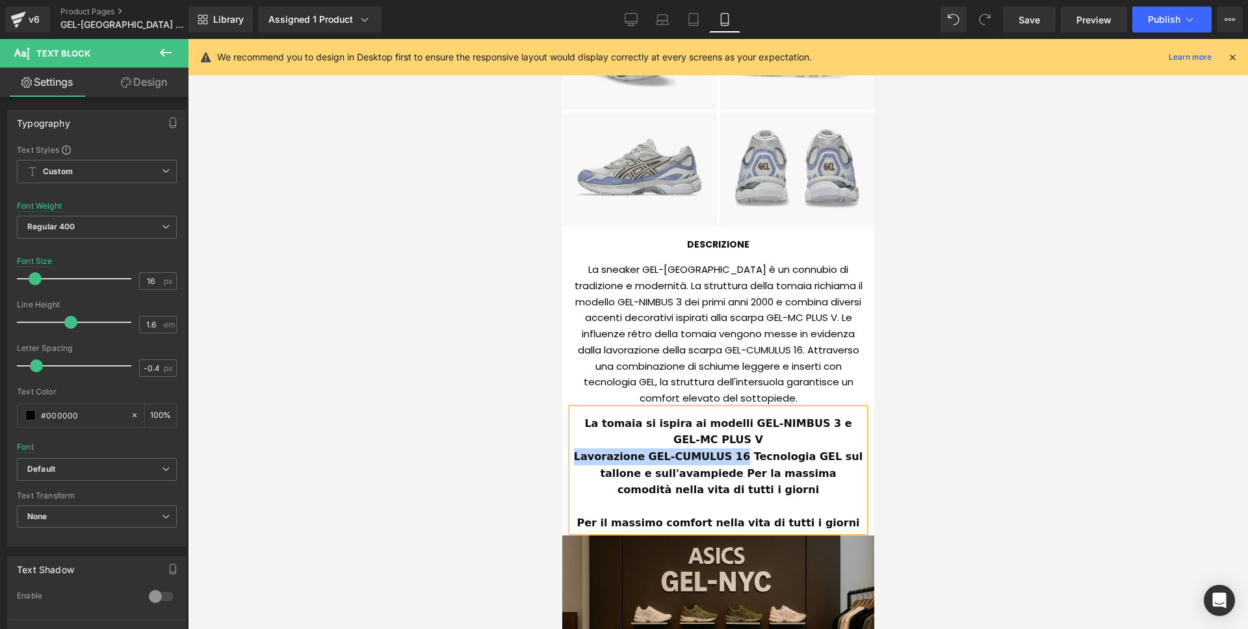
drag, startPoint x: 573, startPoint y: 456, endPoint x: 723, endPoint y: 455, distance: 150.1
click at [723, 455] on b "Lavorazione GEL-CUMULUS 16 Tecnologia GEL sul tallone e sull'avampiede Per la m…" at bounding box center [719, 472] width 292 height 45
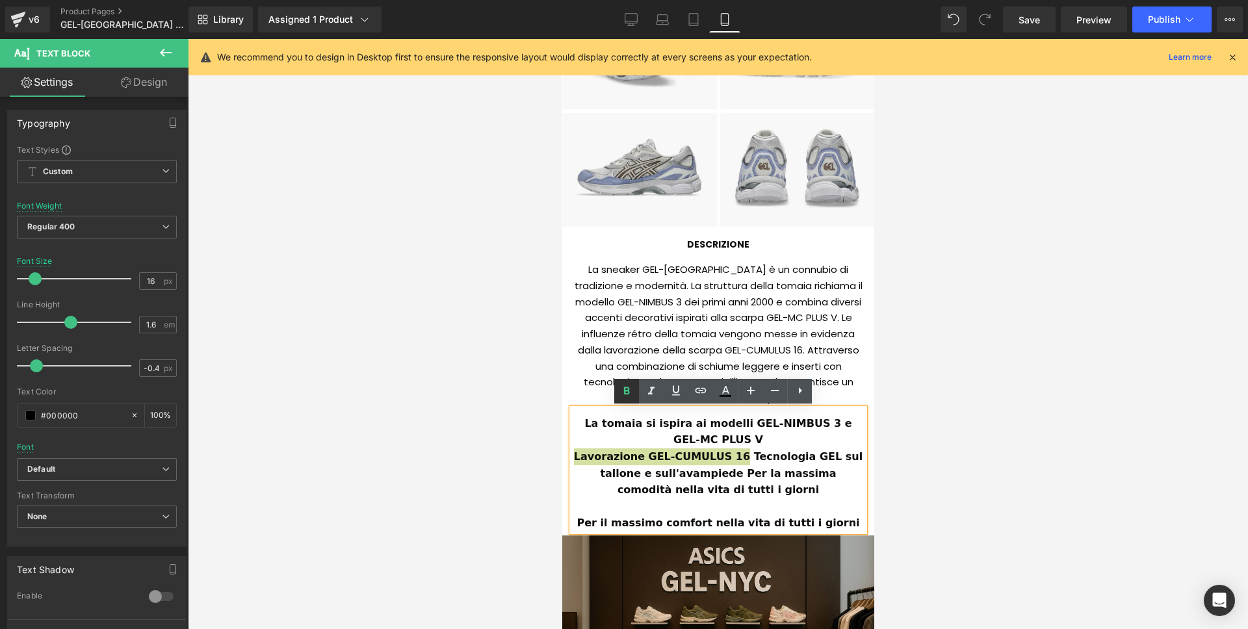
click at [628, 389] on icon at bounding box center [627, 391] width 6 height 8
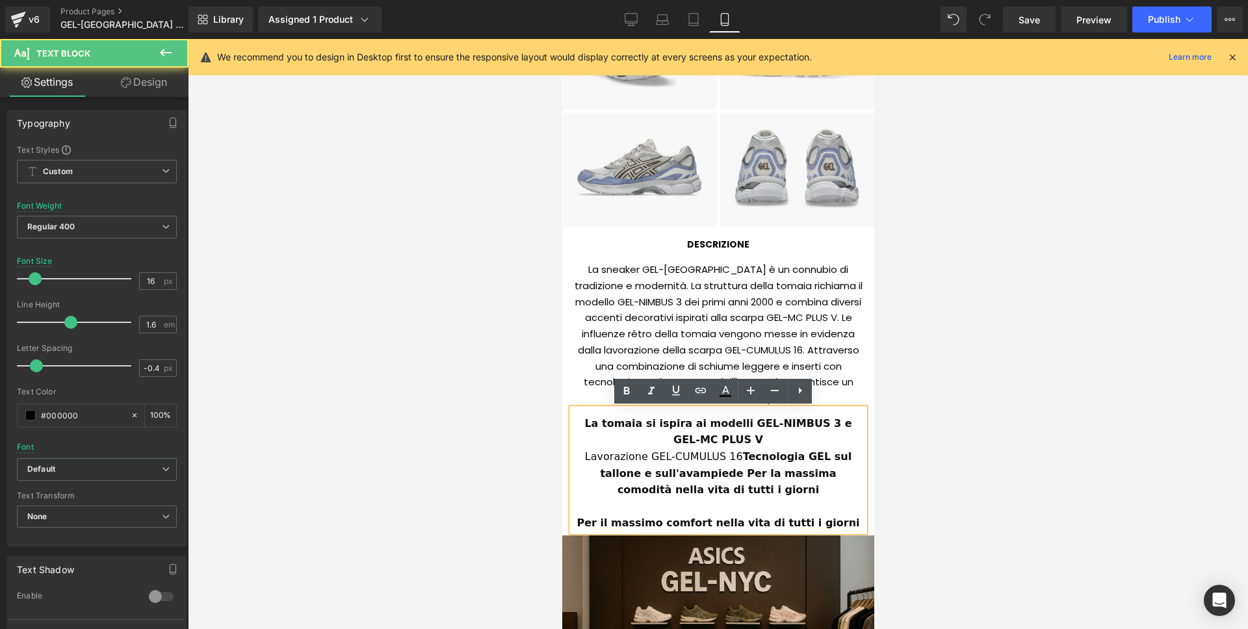
click at [720, 455] on strong "Tecnologia GEL sul tallone e sull'avampiede Per la massima comodità nella vita …" at bounding box center [726, 472] width 255 height 45
click at [718, 455] on strong "Tecnologia GEL sul tallone e sull'avampiede Per la massima comodità nella vita …" at bounding box center [726, 472] width 255 height 45
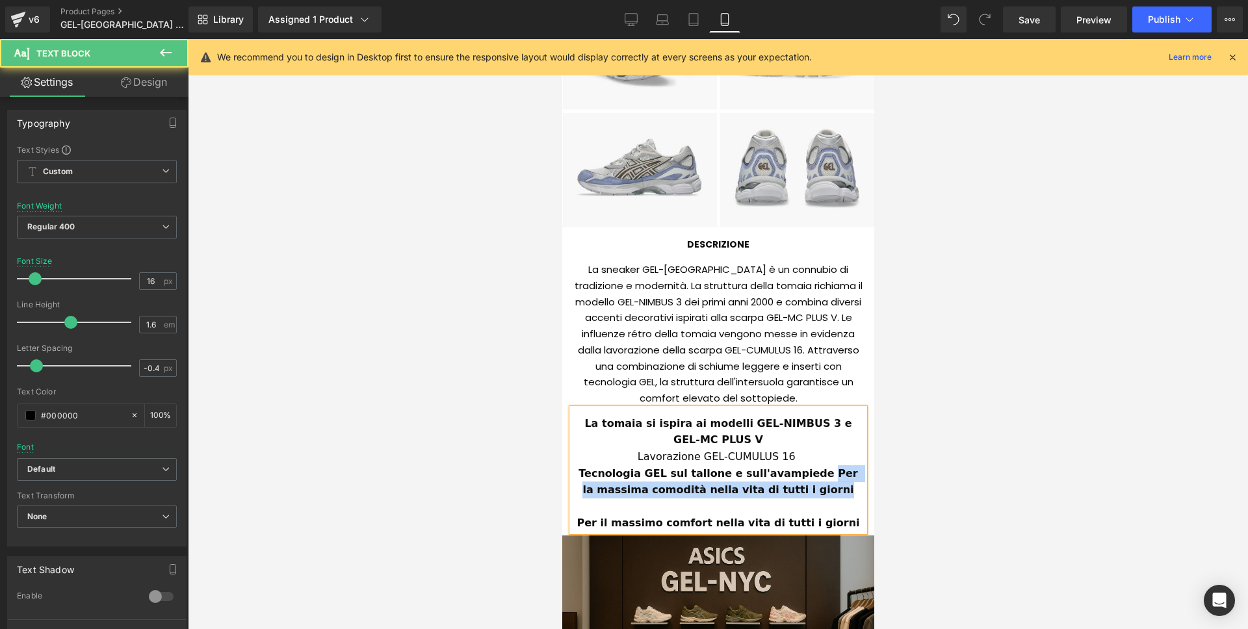
drag, startPoint x: 810, startPoint y: 470, endPoint x: 825, endPoint y: 492, distance: 26.3
click at [833, 495] on div "Tecnologia GEL sul tallone e sull'avampiede Per la massima comodità nella vita …" at bounding box center [717, 481] width 292 height 33
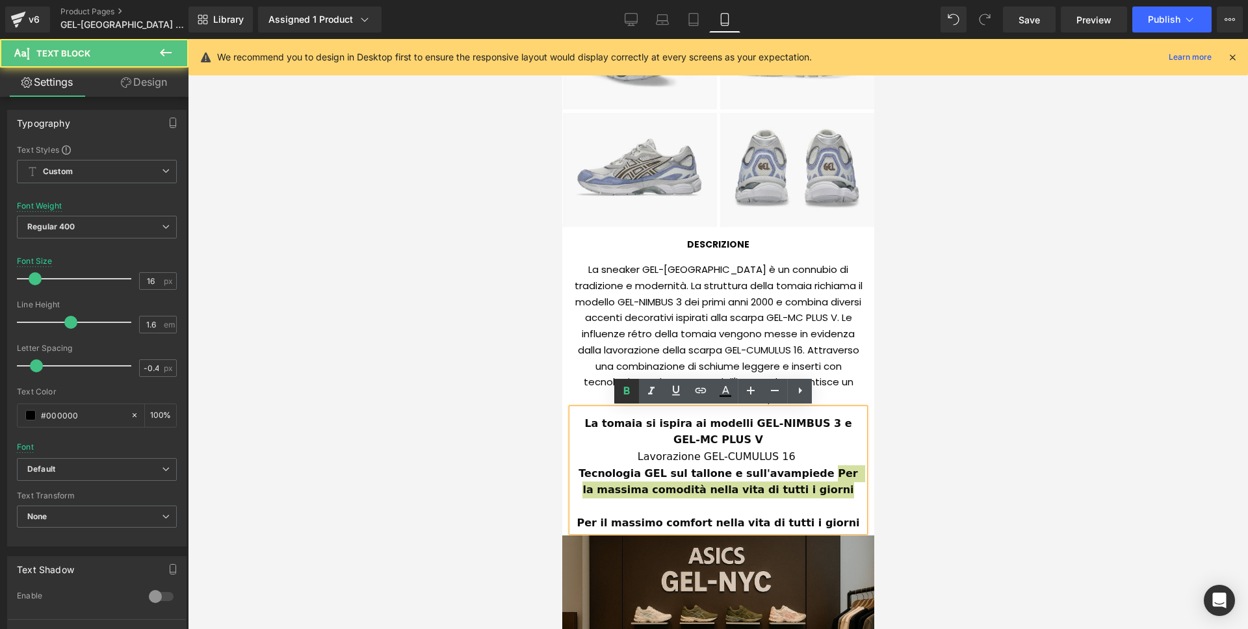
click at [630, 393] on icon at bounding box center [627, 391] width 16 height 16
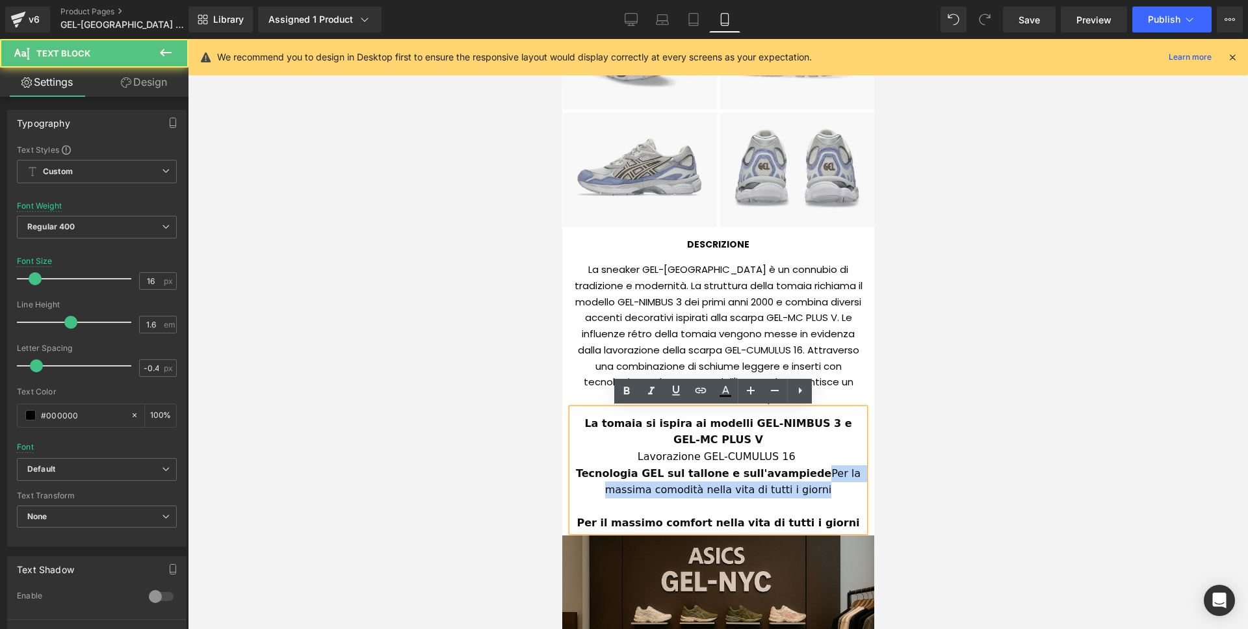
click at [802, 486] on div "Tecnologia GEL sul tallone e sull'avampiede Per la massima comodità nella vita …" at bounding box center [717, 481] width 292 height 33
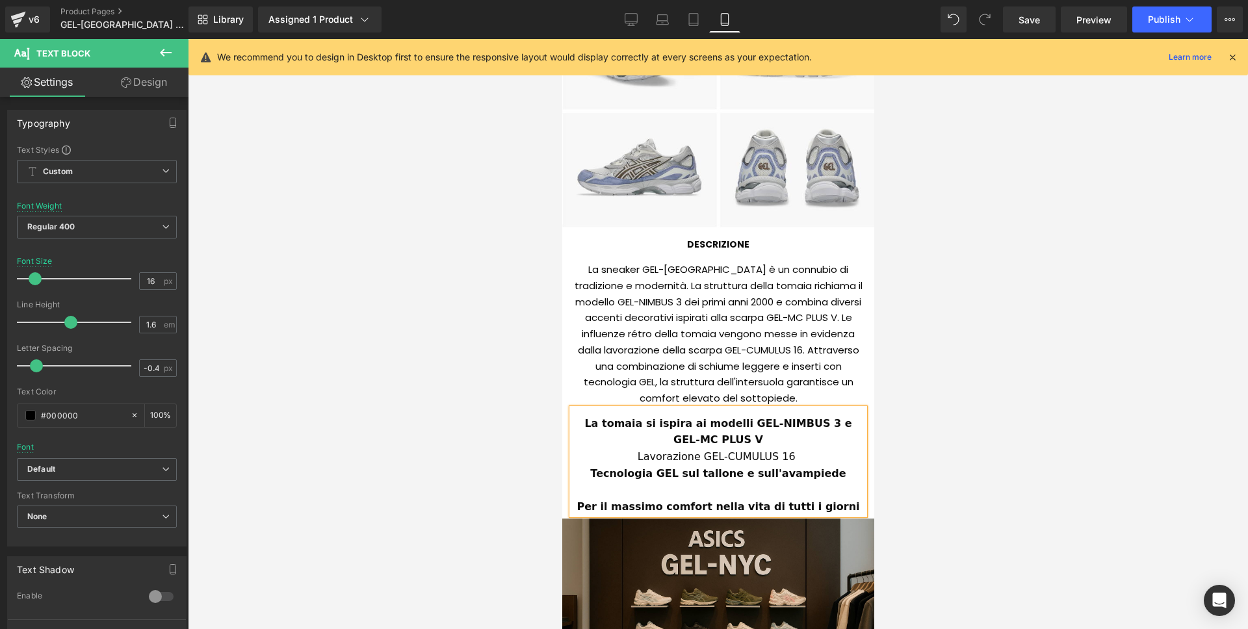
click at [794, 460] on div "Lavorazione GEL-CUMULUS 16" at bounding box center [717, 456] width 292 height 17
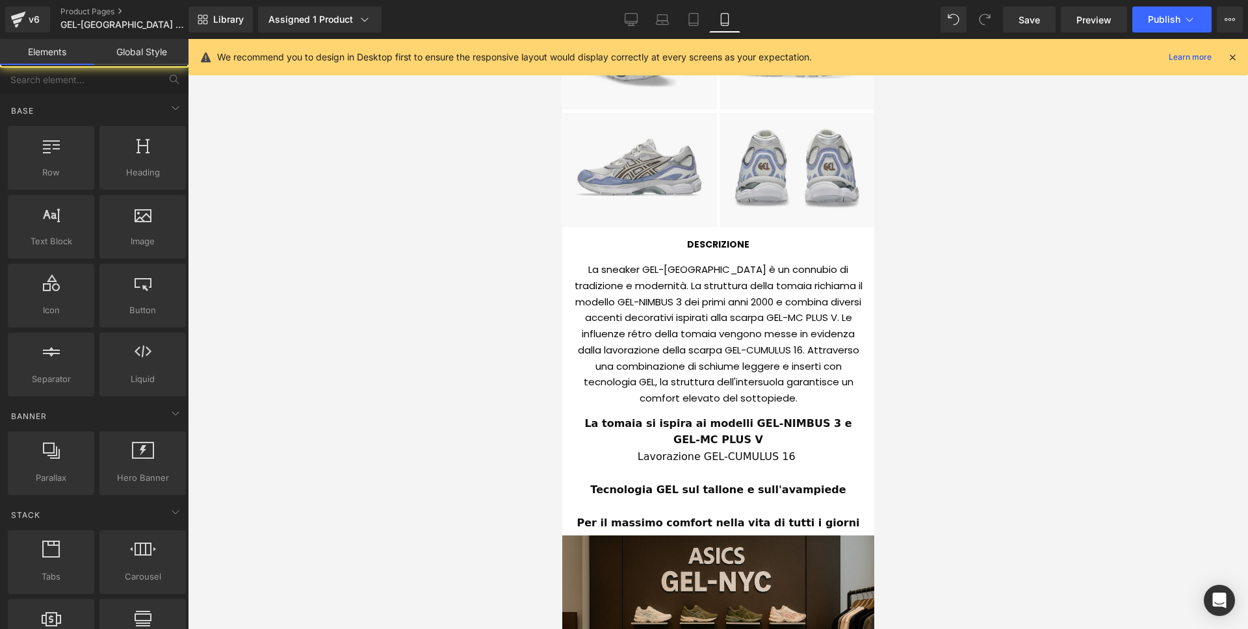
click at [896, 422] on div at bounding box center [718, 334] width 1060 height 590
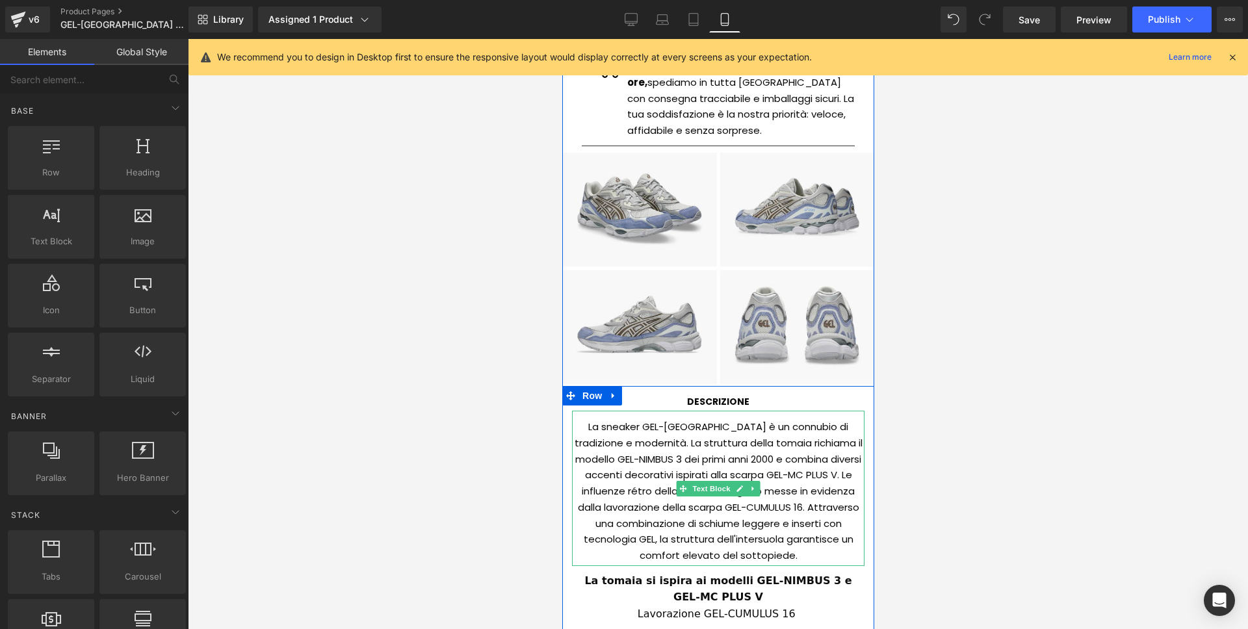
scroll to position [657, 0]
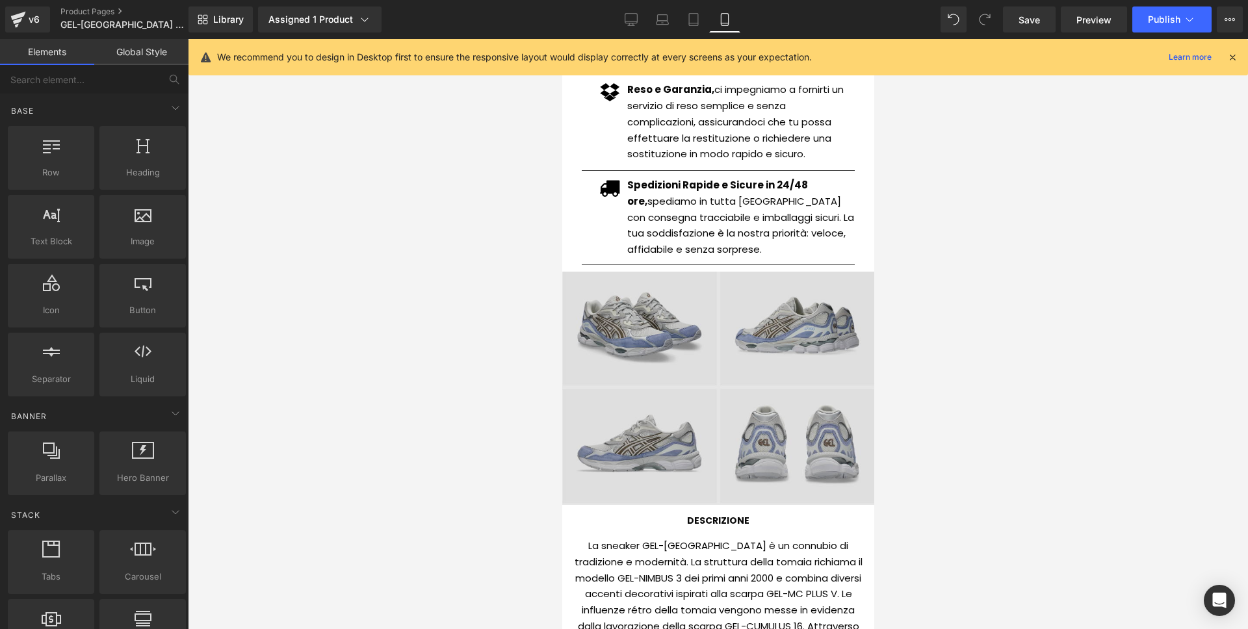
click at [733, 385] on div "Image" at bounding box center [718, 388] width 312 height 233
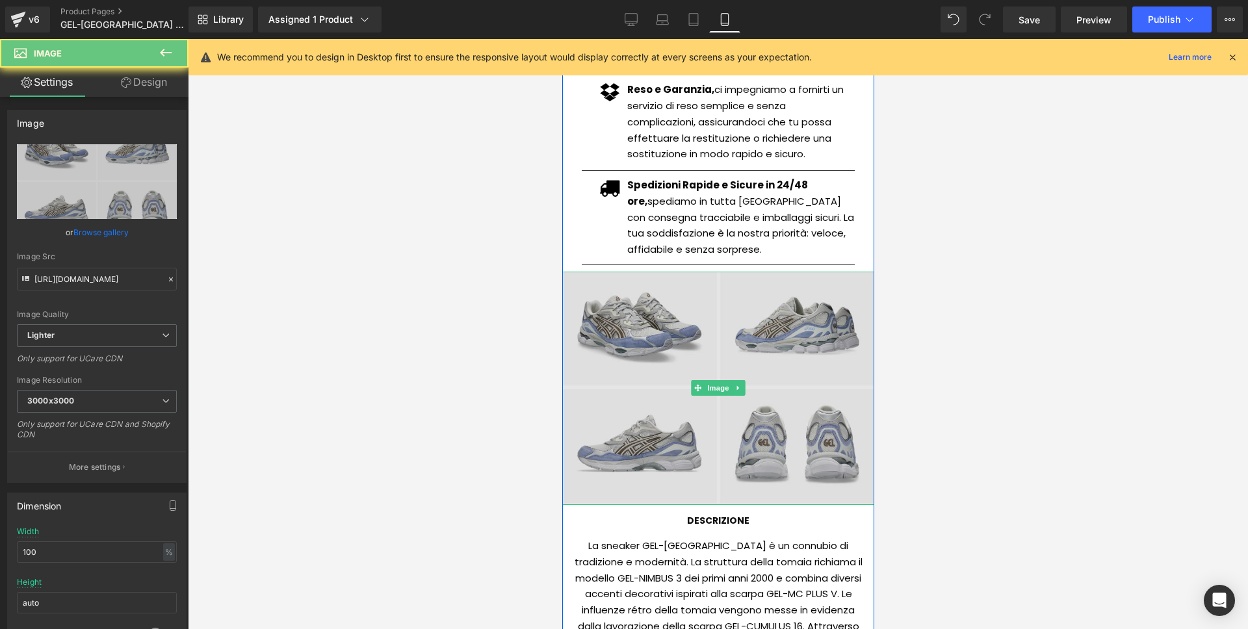
click at [728, 359] on img at bounding box center [718, 388] width 312 height 233
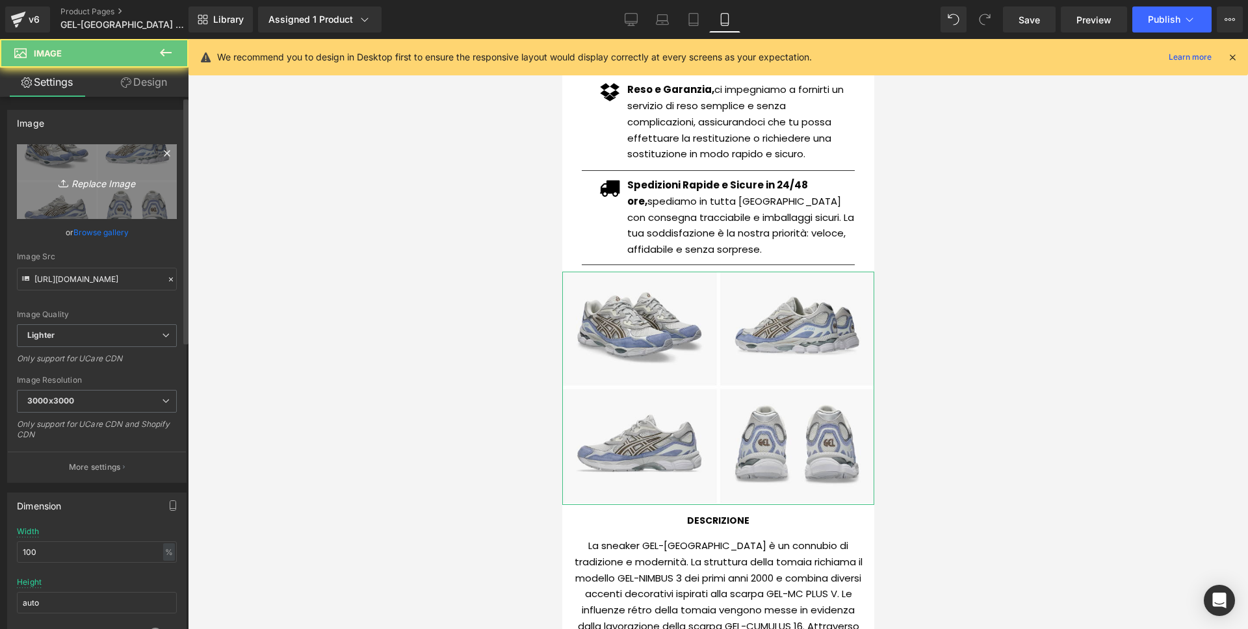
click at [70, 155] on link "Replace Image" at bounding box center [97, 181] width 160 height 75
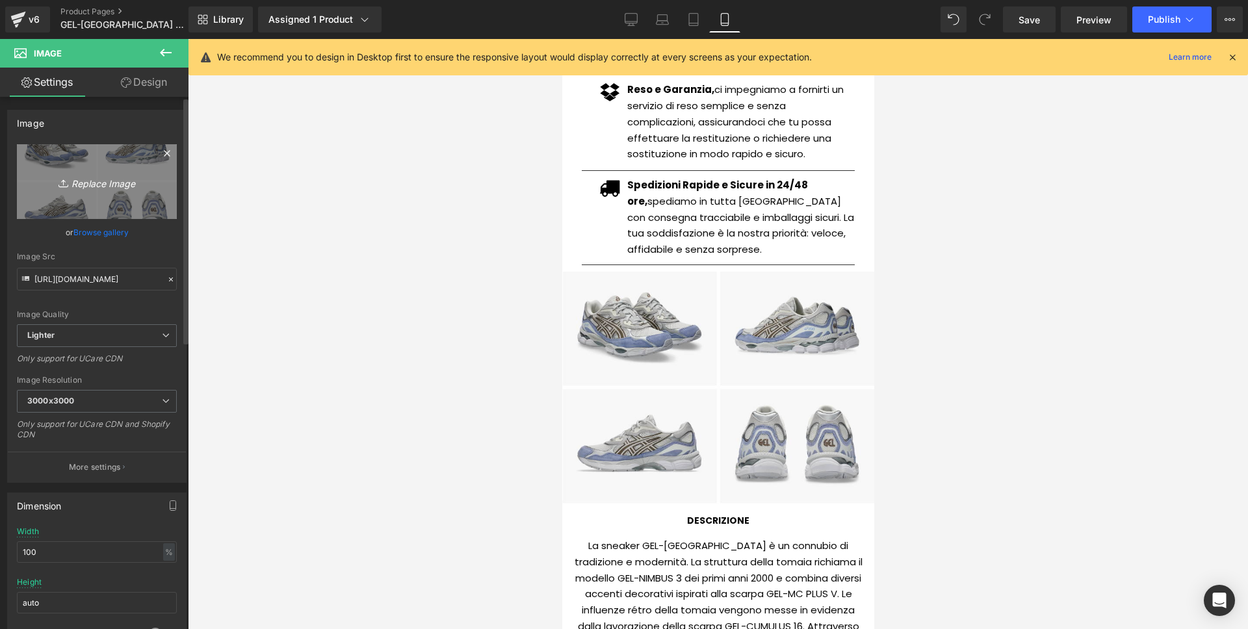
type input "C:\fakepath\Screenshot 2025-09-02 alle 16.34.10.png"
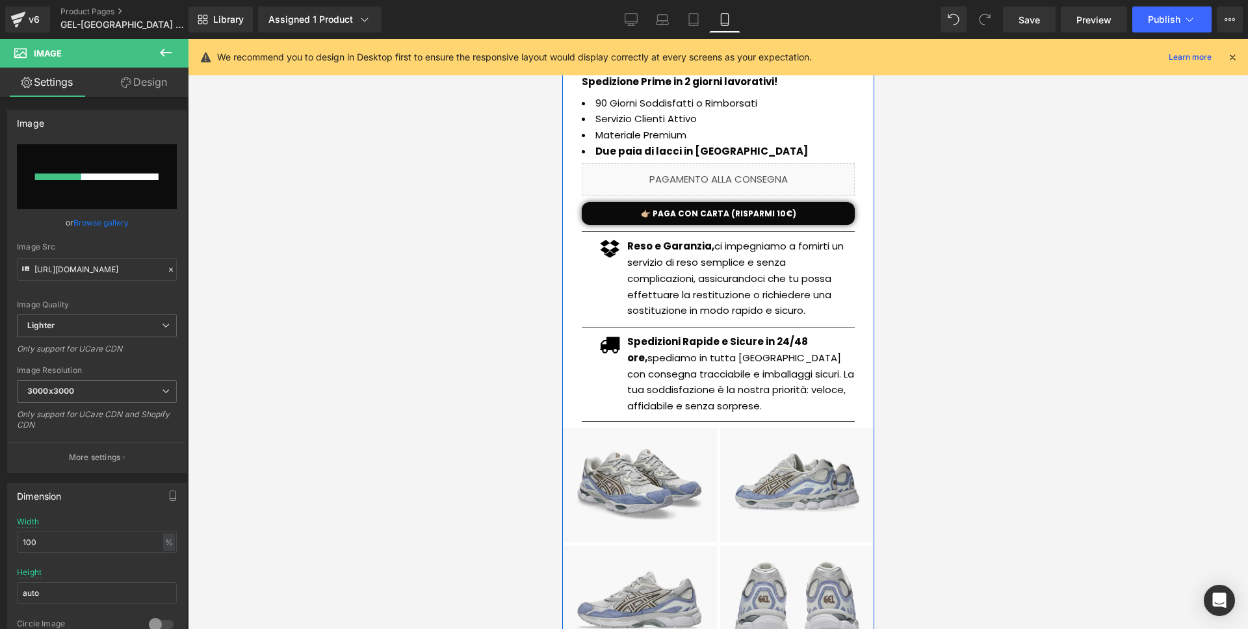
scroll to position [370, 0]
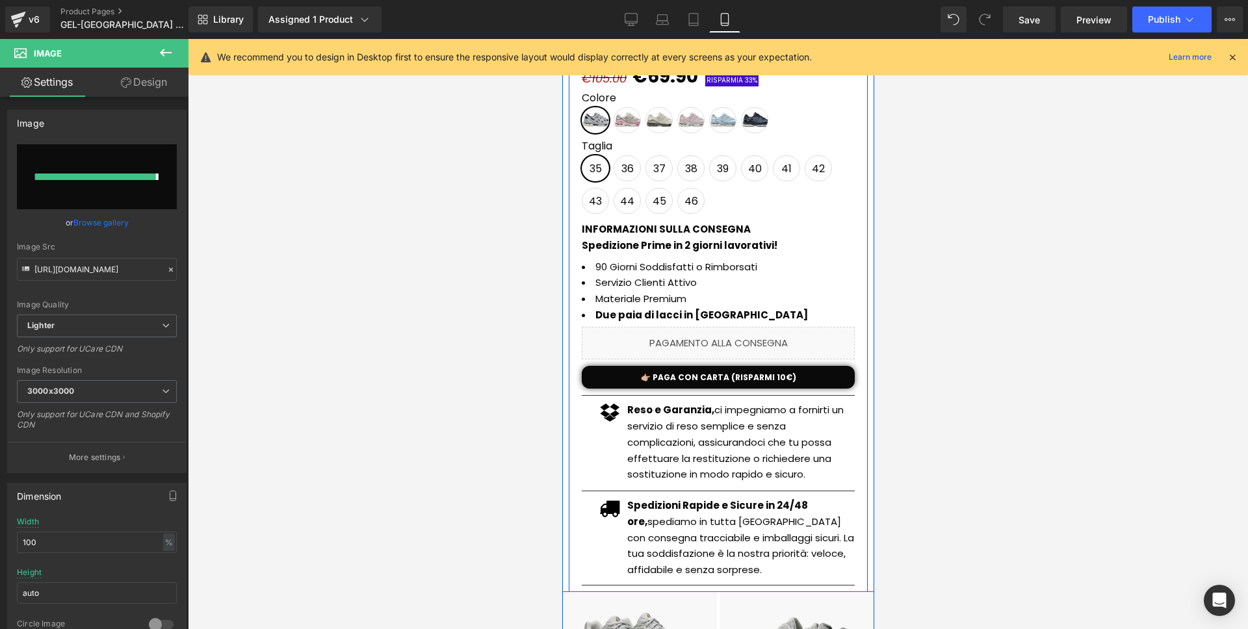
type input "[URL][DOMAIN_NAME]"
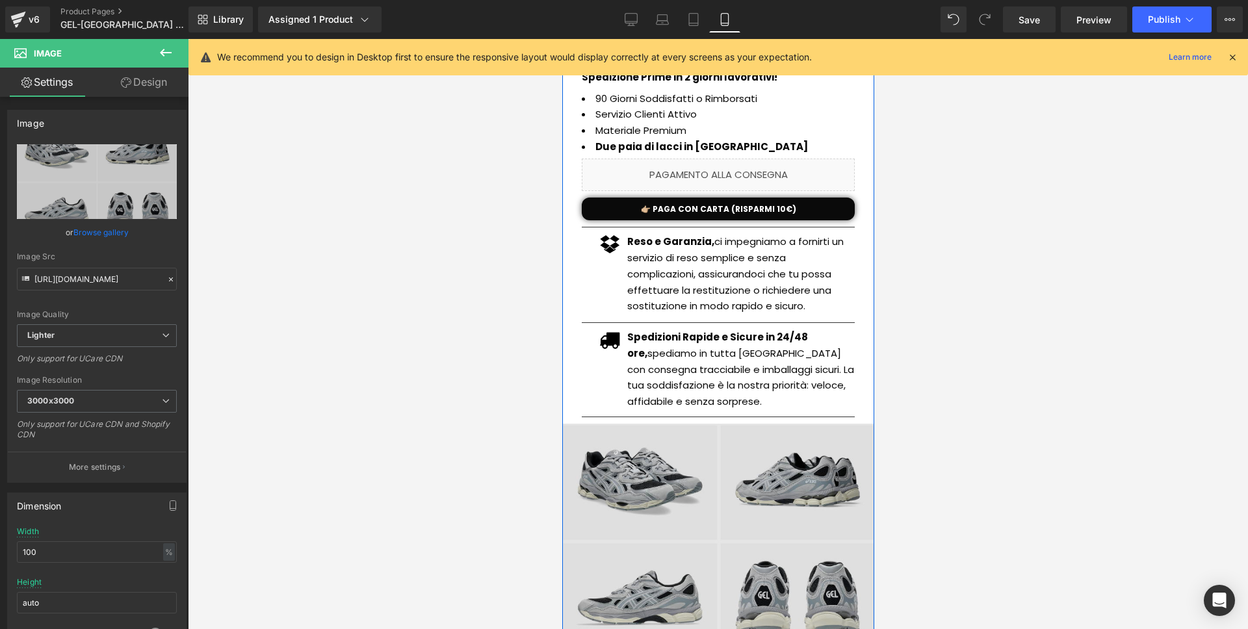
scroll to position [749, 0]
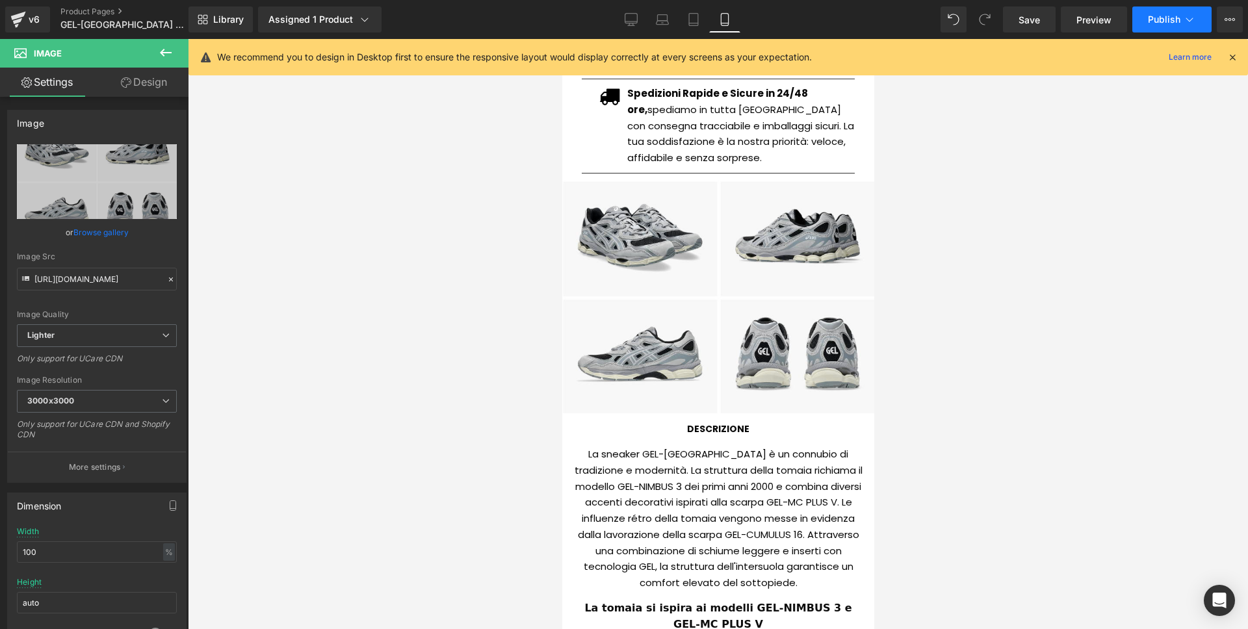
click at [1162, 23] on span "Publish" at bounding box center [1164, 19] width 32 height 10
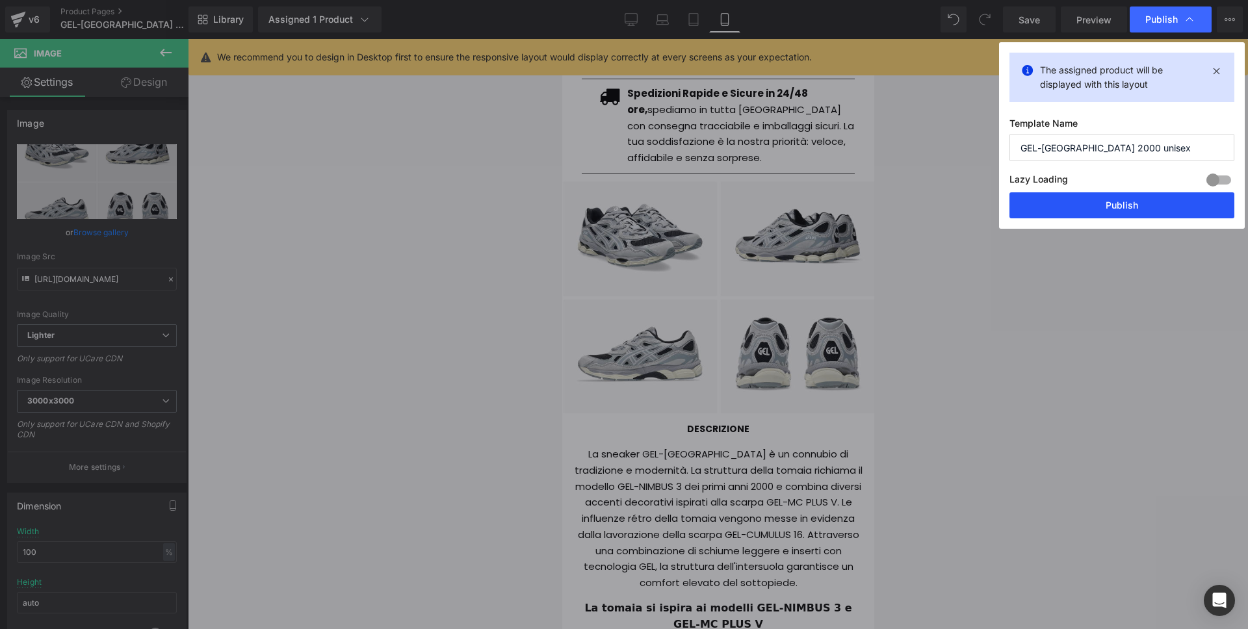
click at [1123, 205] on button "Publish" at bounding box center [1121, 205] width 225 height 26
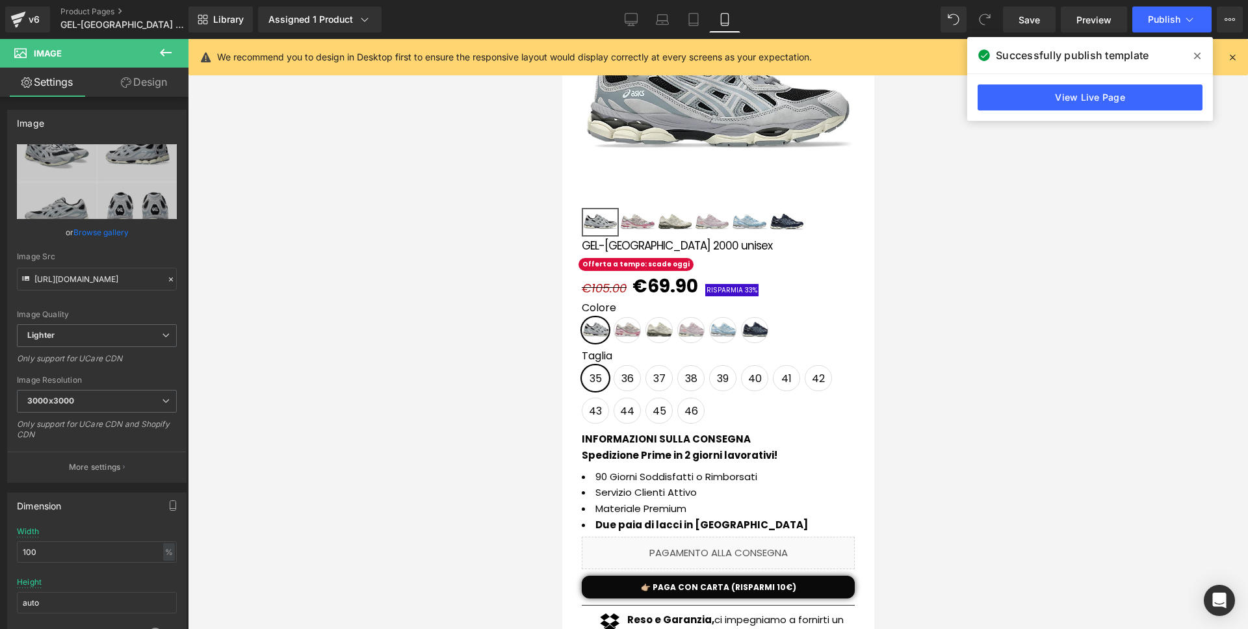
scroll to position [0, 0]
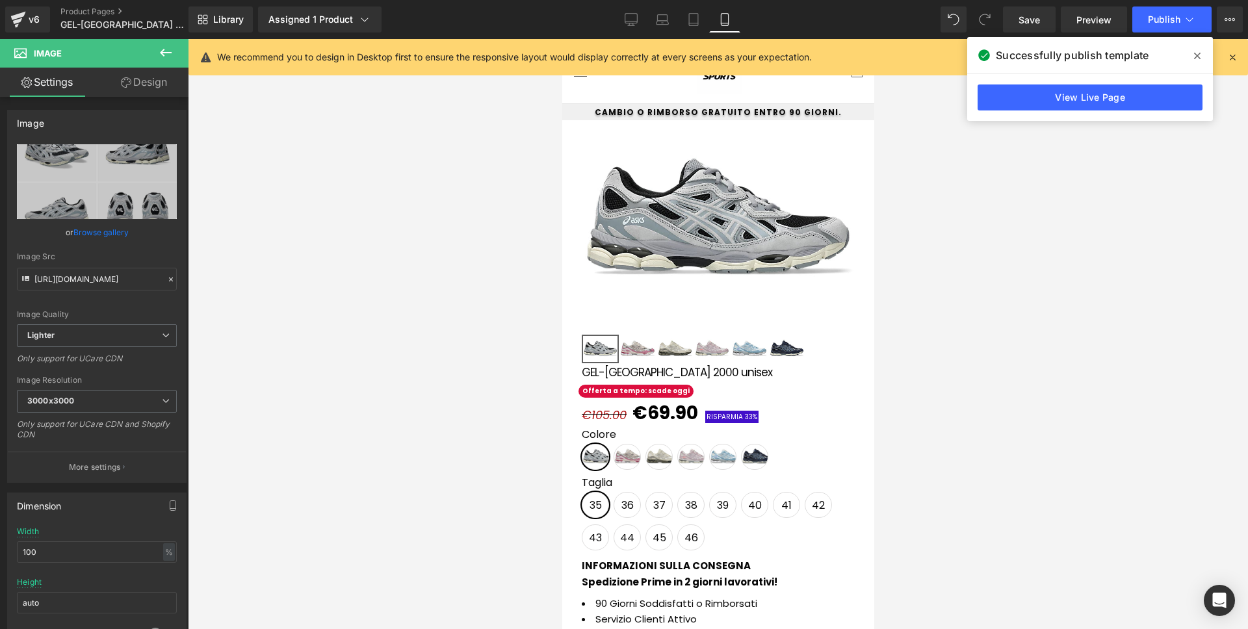
click at [1236, 55] on icon at bounding box center [1232, 57] width 12 height 12
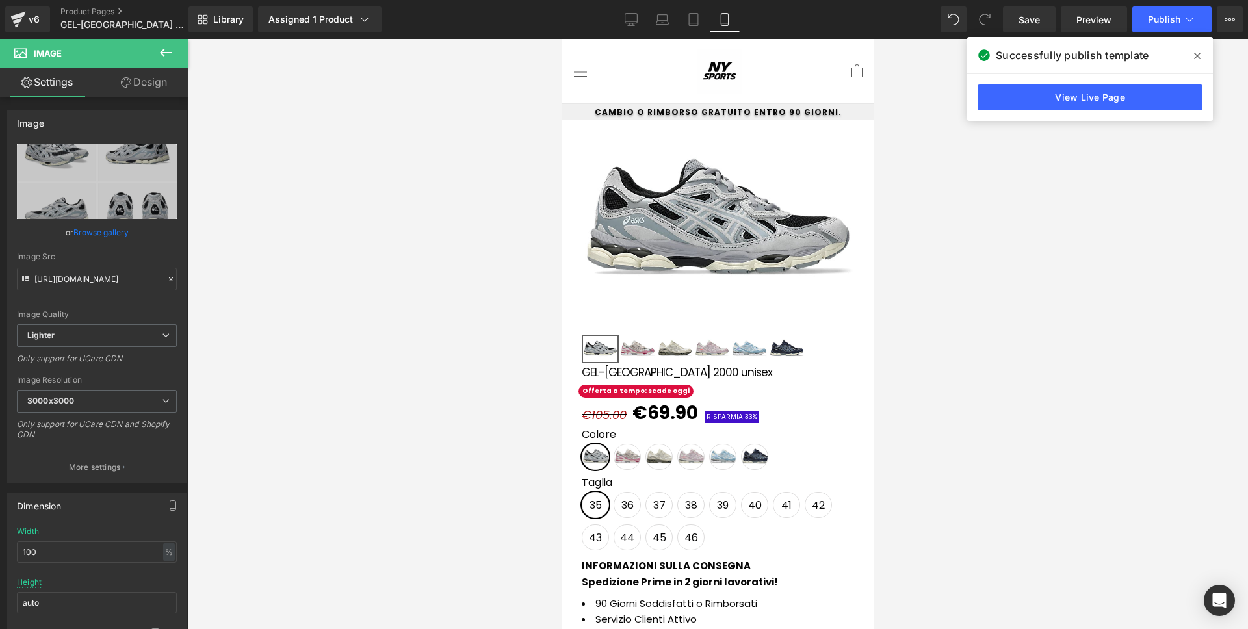
click at [1198, 49] on span at bounding box center [1197, 55] width 21 height 21
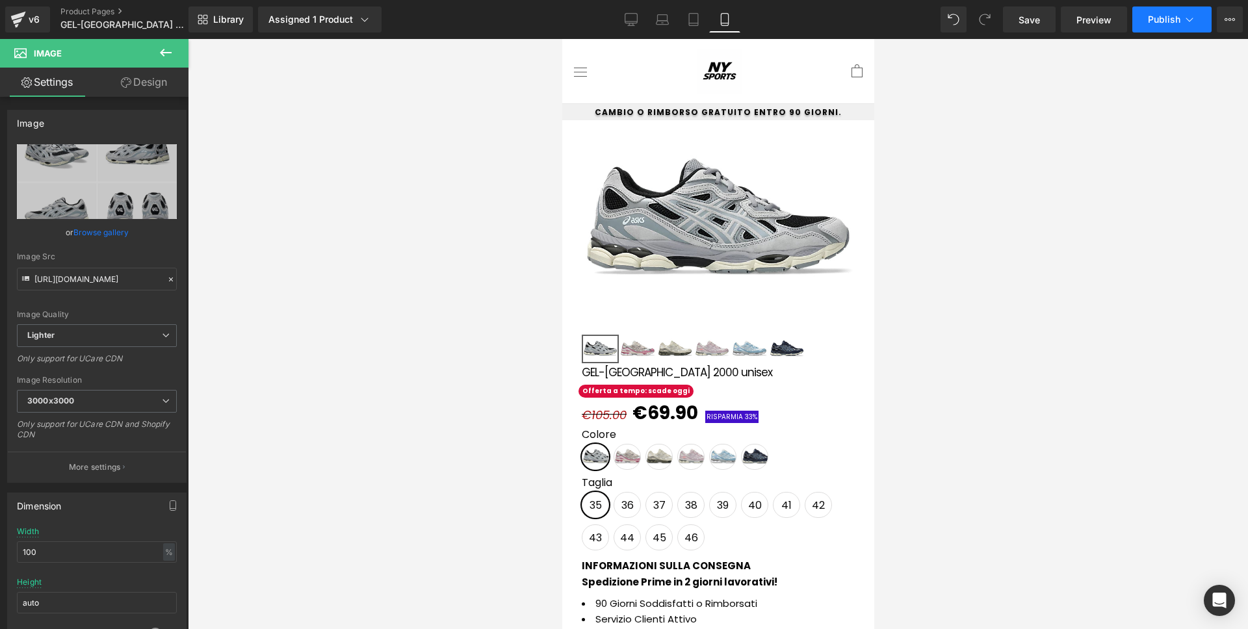
click at [1164, 23] on span "Publish" at bounding box center [1164, 19] width 32 height 10
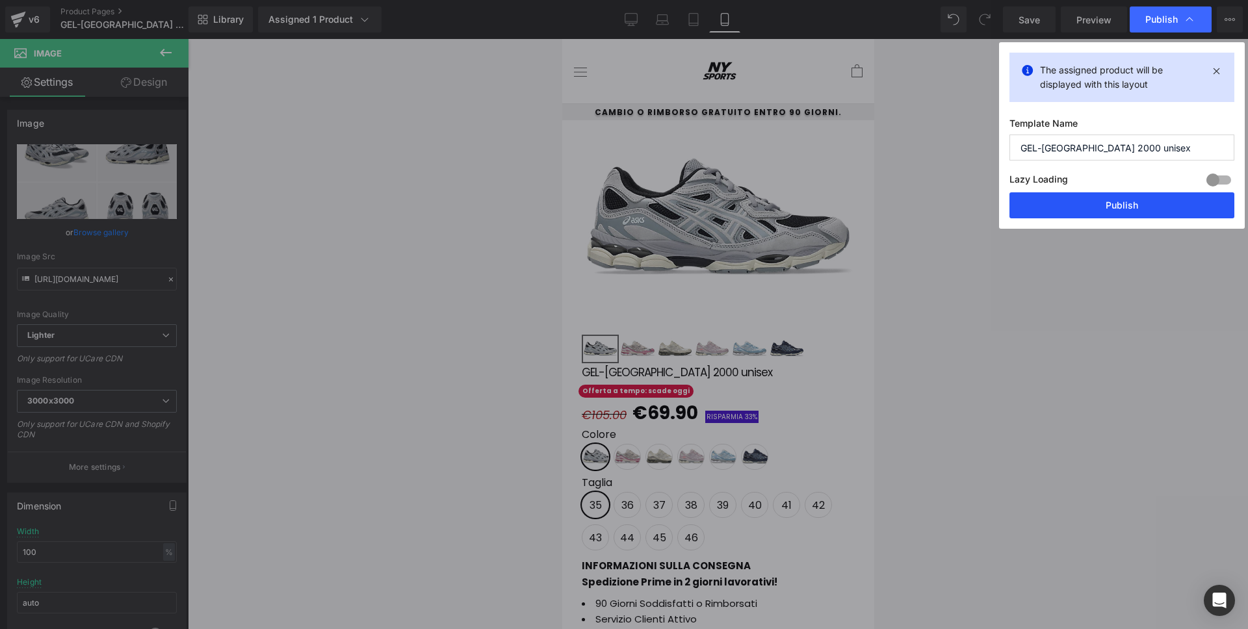
drag, startPoint x: 1109, startPoint y: 202, endPoint x: 243, endPoint y: 242, distance: 867.3
click at [1109, 202] on button "Publish" at bounding box center [1121, 205] width 225 height 26
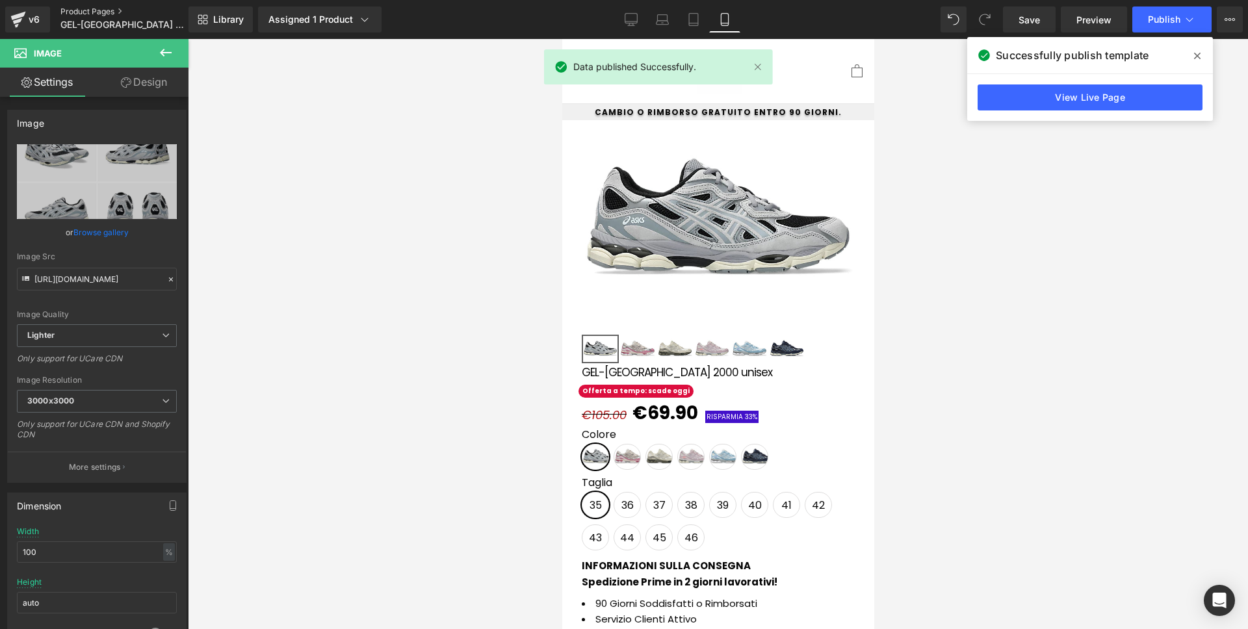
click at [94, 9] on link "Product Pages" at bounding box center [134, 11] width 149 height 10
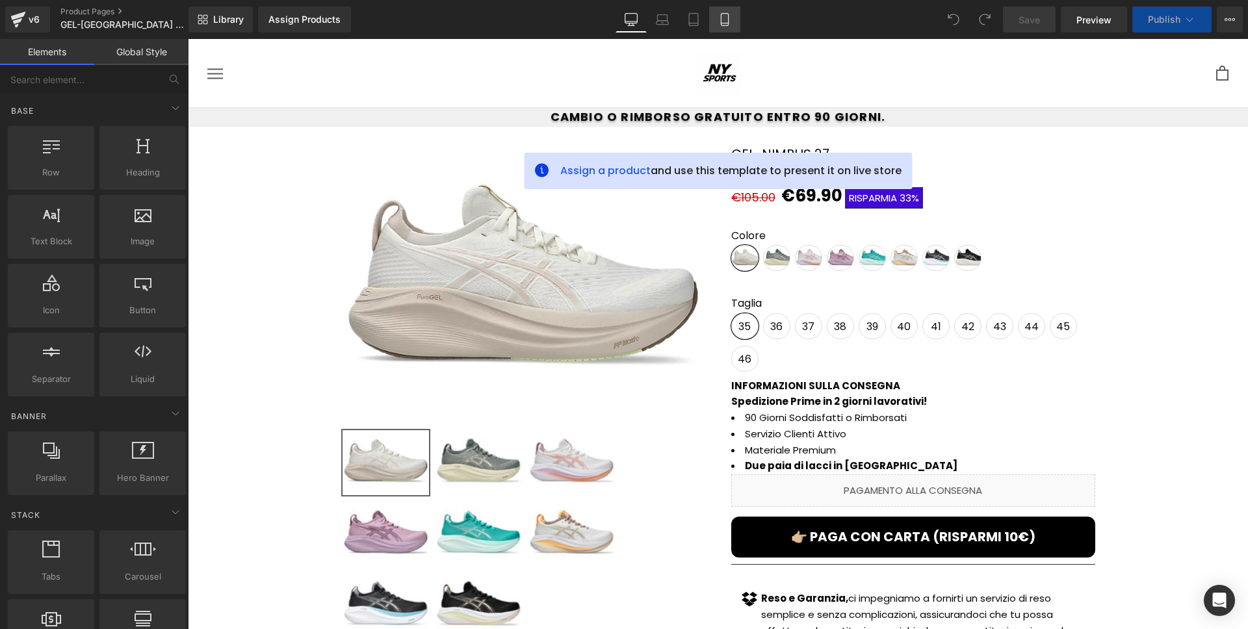
click at [736, 20] on link "Mobile" at bounding box center [724, 19] width 31 height 26
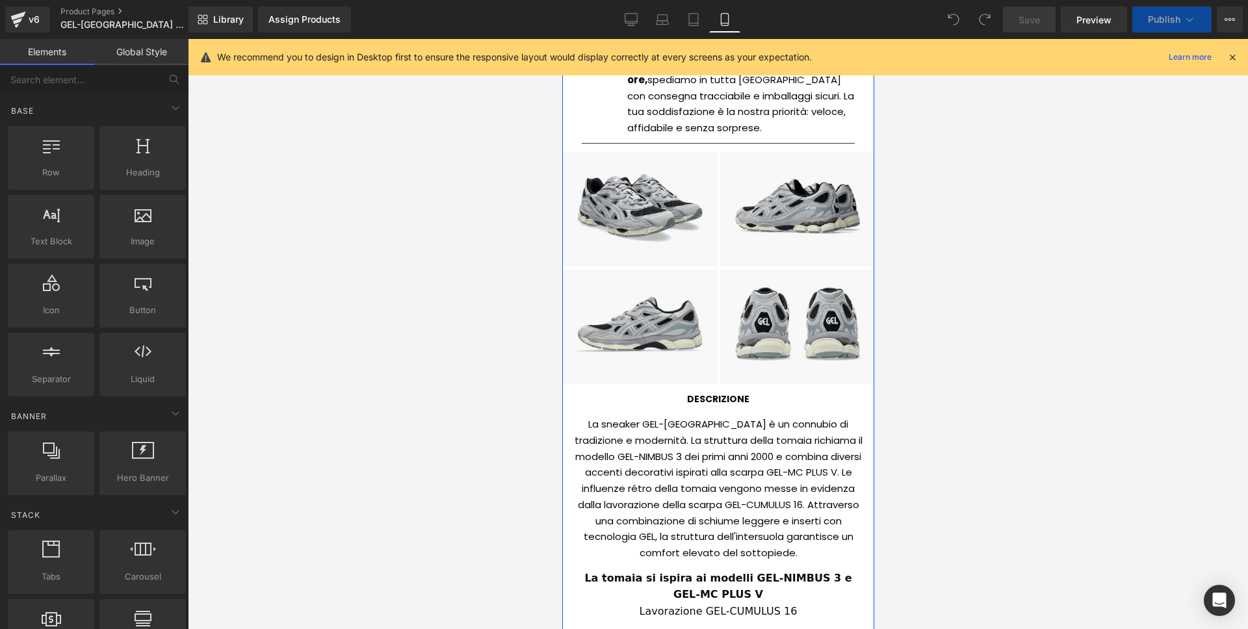
scroll to position [886, 0]
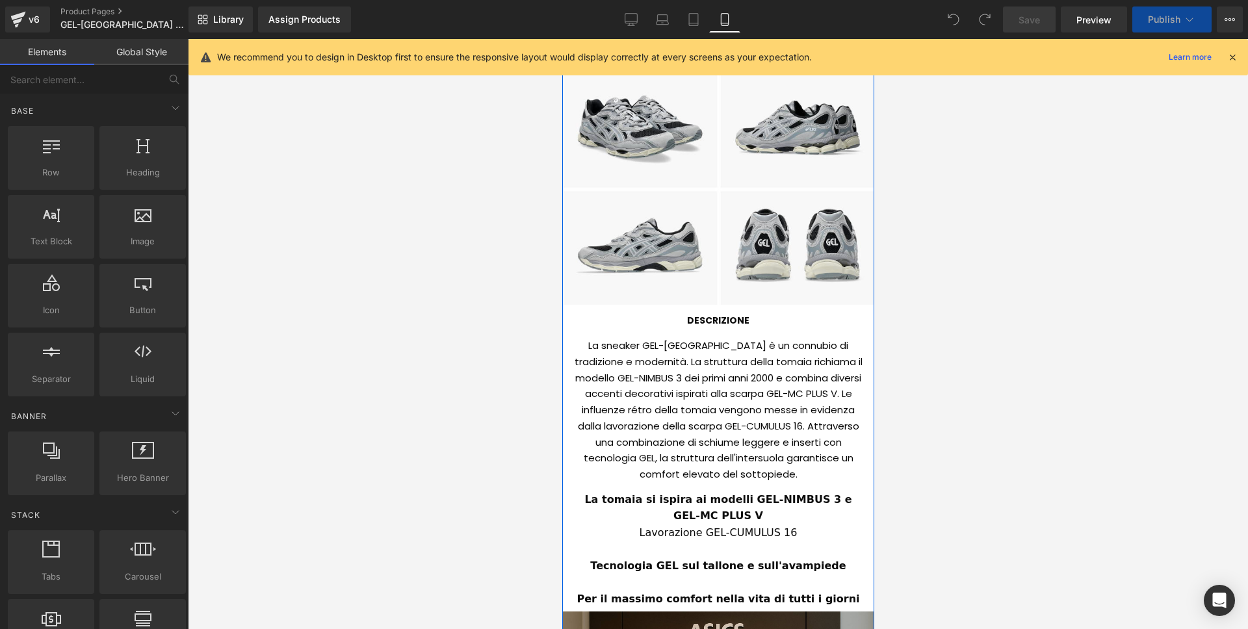
click at [708, 456] on div "La sneaker GEL-[GEOGRAPHIC_DATA] è un connubio di tradizione e modernità. La st…" at bounding box center [717, 407] width 292 height 155
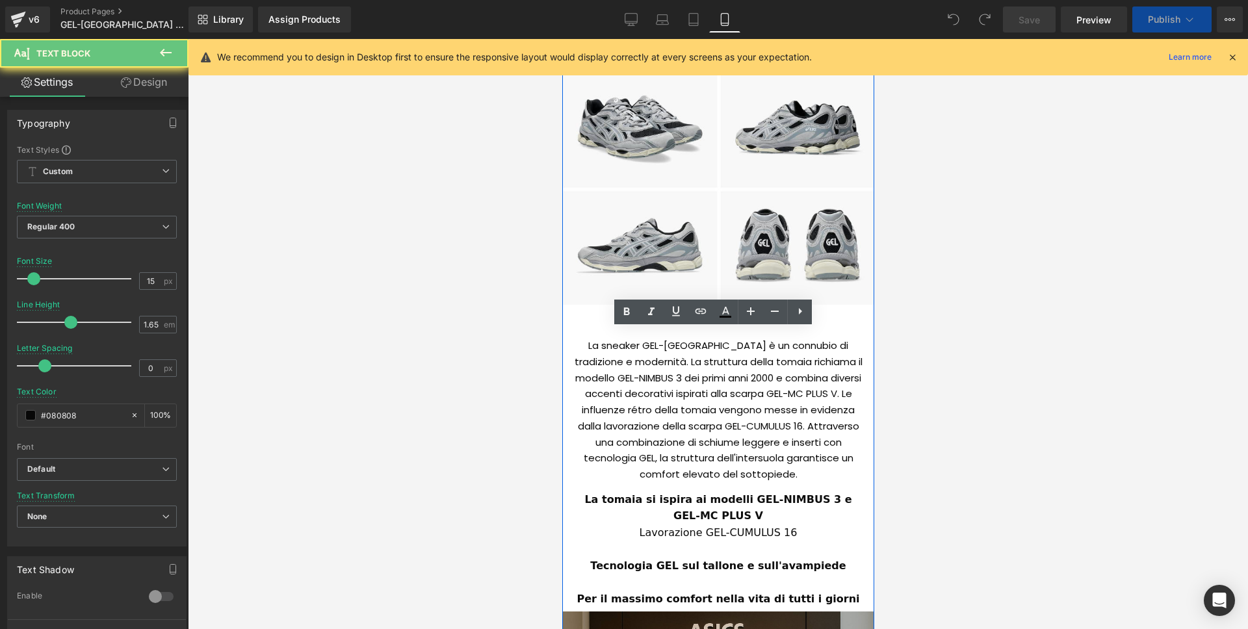
click at [708, 456] on div "La sneaker GEL-[GEOGRAPHIC_DATA] è un connubio di tradizione e modernità. La st…" at bounding box center [717, 407] width 292 height 155
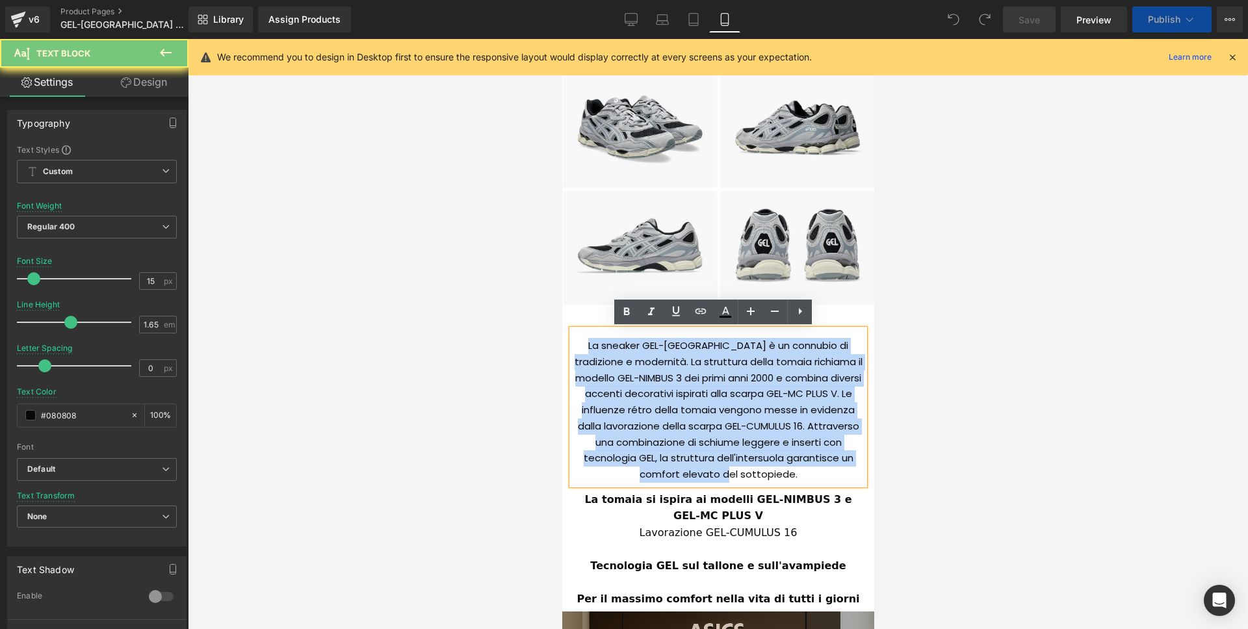
click at [708, 456] on div "La sneaker GEL-[GEOGRAPHIC_DATA] è un connubio di tradizione e modernità. La st…" at bounding box center [717, 407] width 292 height 155
paste div
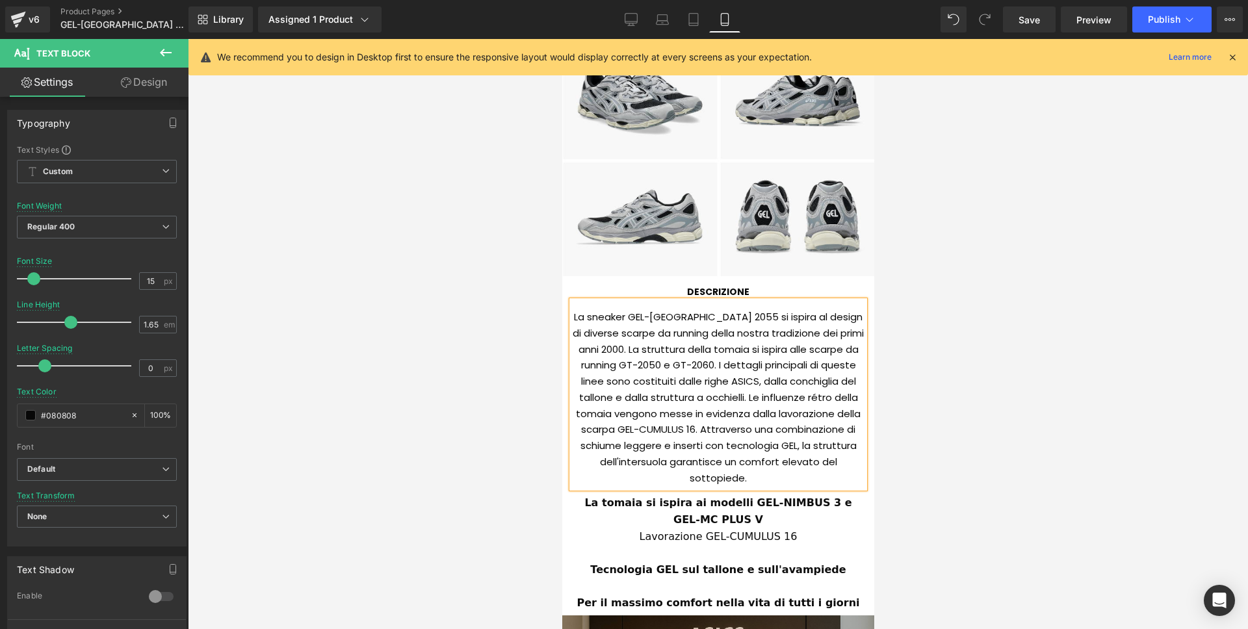
scroll to position [857, 0]
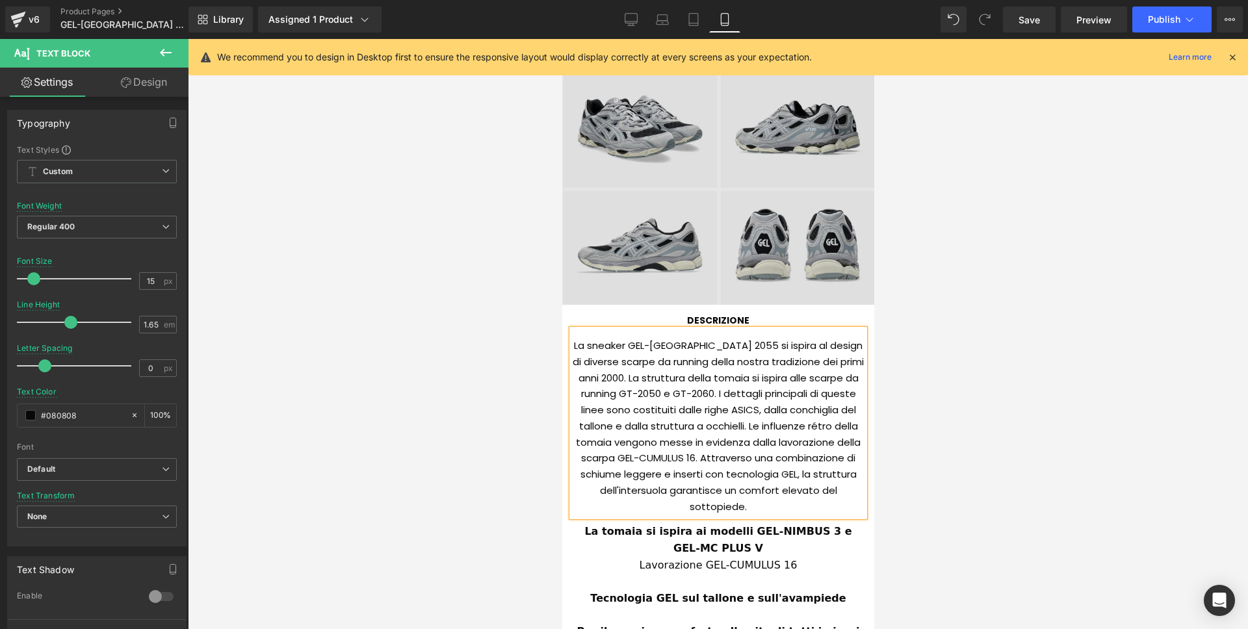
click at [697, 201] on img at bounding box center [718, 187] width 312 height 233
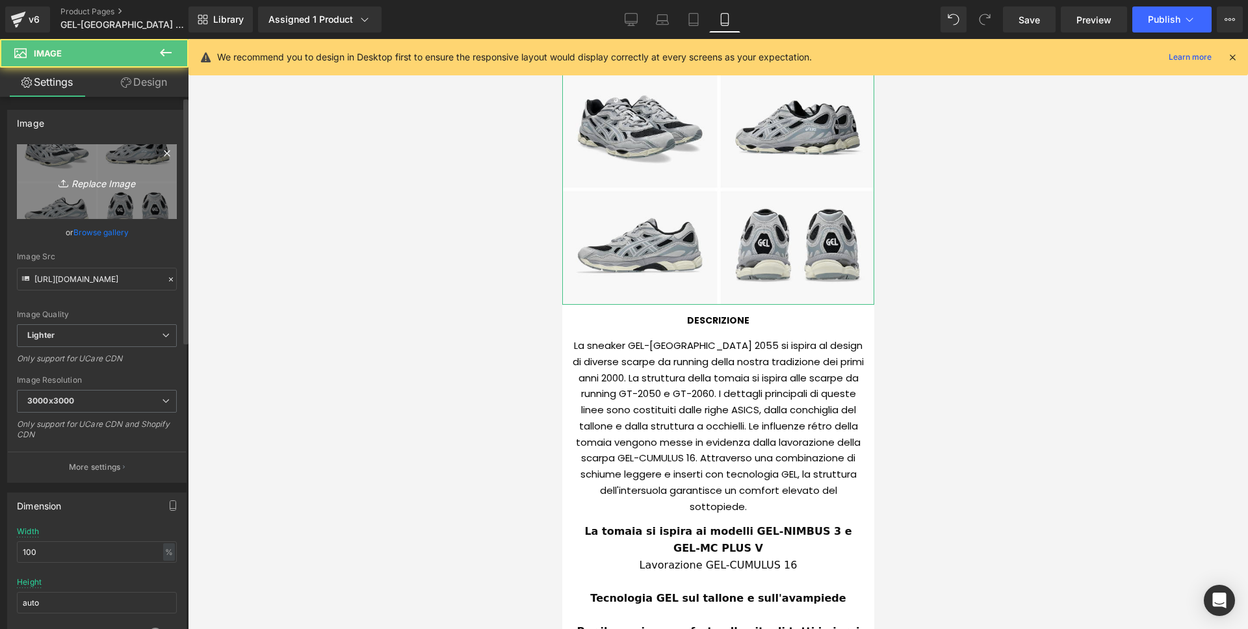
click at [109, 166] on link "Replace Image" at bounding box center [97, 181] width 160 height 75
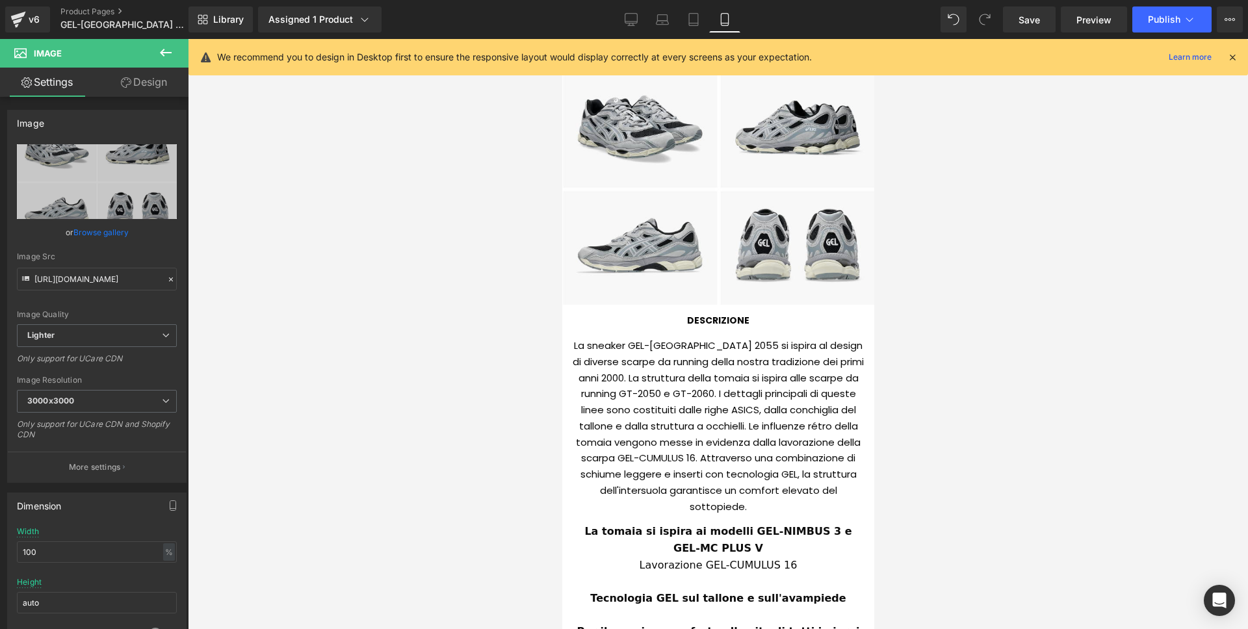
type input "C:\fakepath\Screenshot [DATE] alle 16.36.21.png"
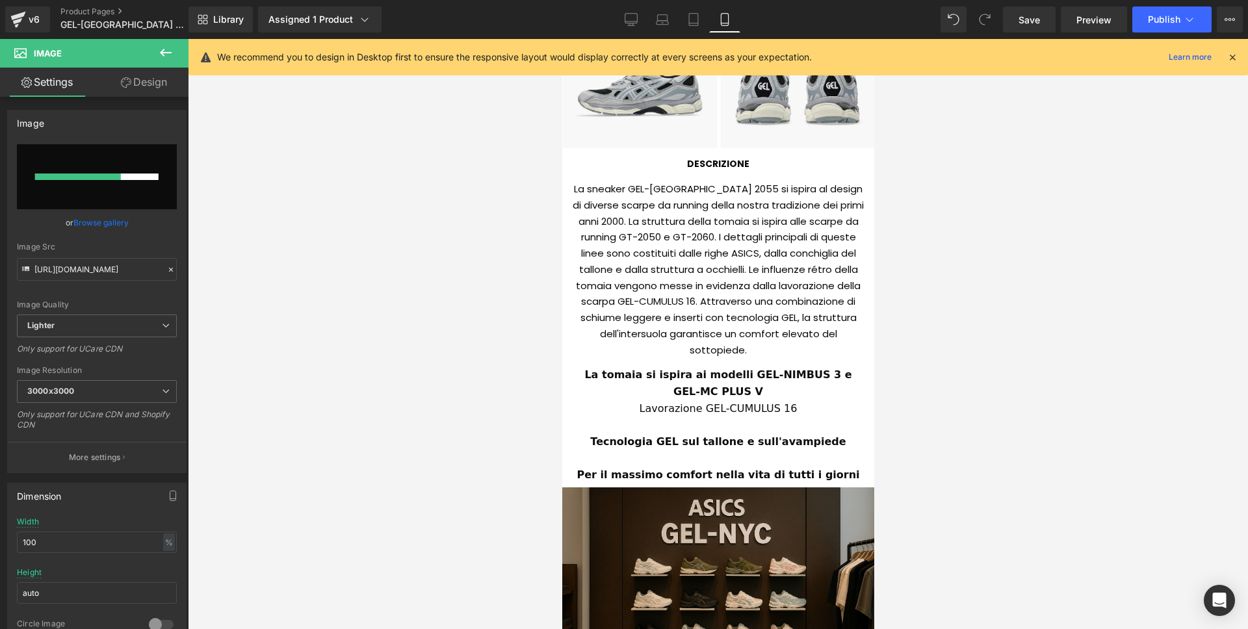
scroll to position [999, 0]
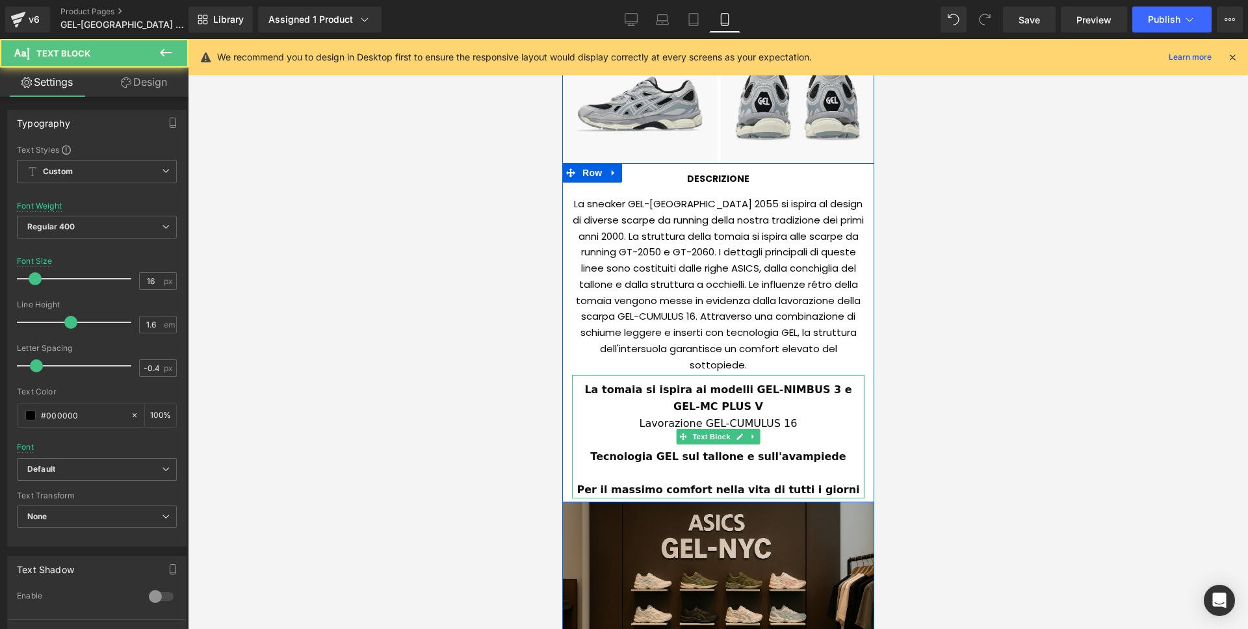
drag, startPoint x: 723, startPoint y: 387, endPoint x: 736, endPoint y: 400, distance: 17.9
click at [736, 400] on div "La tomaia si ispira ai modelli GEL-NIMBUS 3 e GEL-MC PLUS V" at bounding box center [717, 398] width 292 height 33
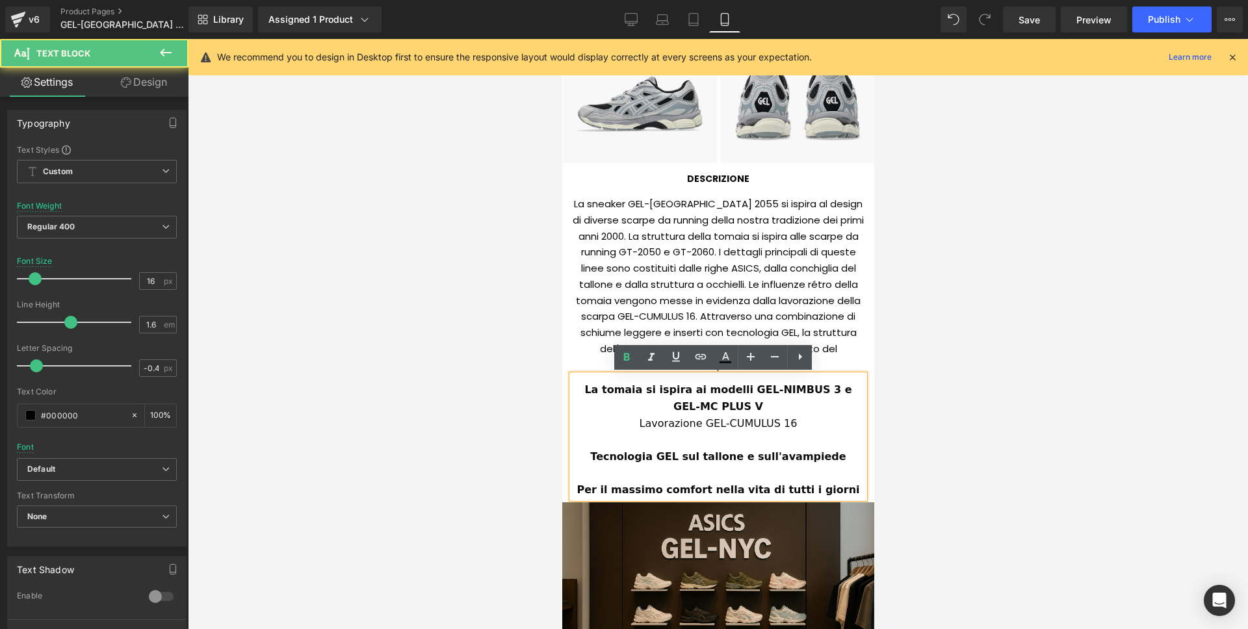
paste div
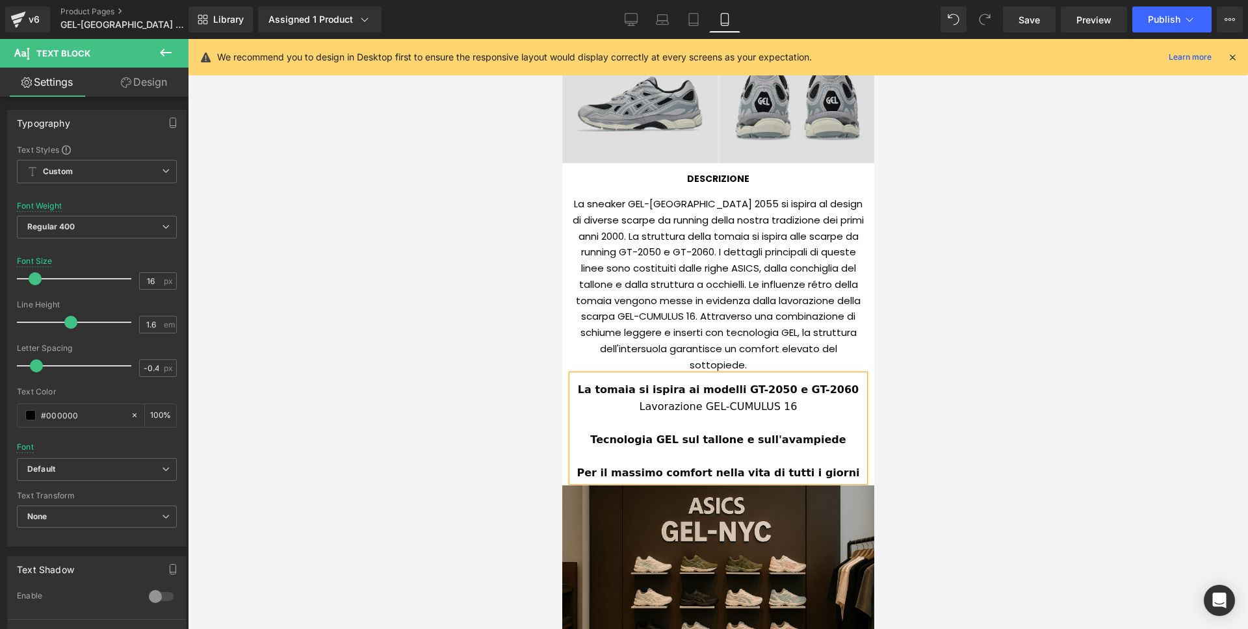
click at [774, 135] on img at bounding box center [718, 46] width 312 height 233
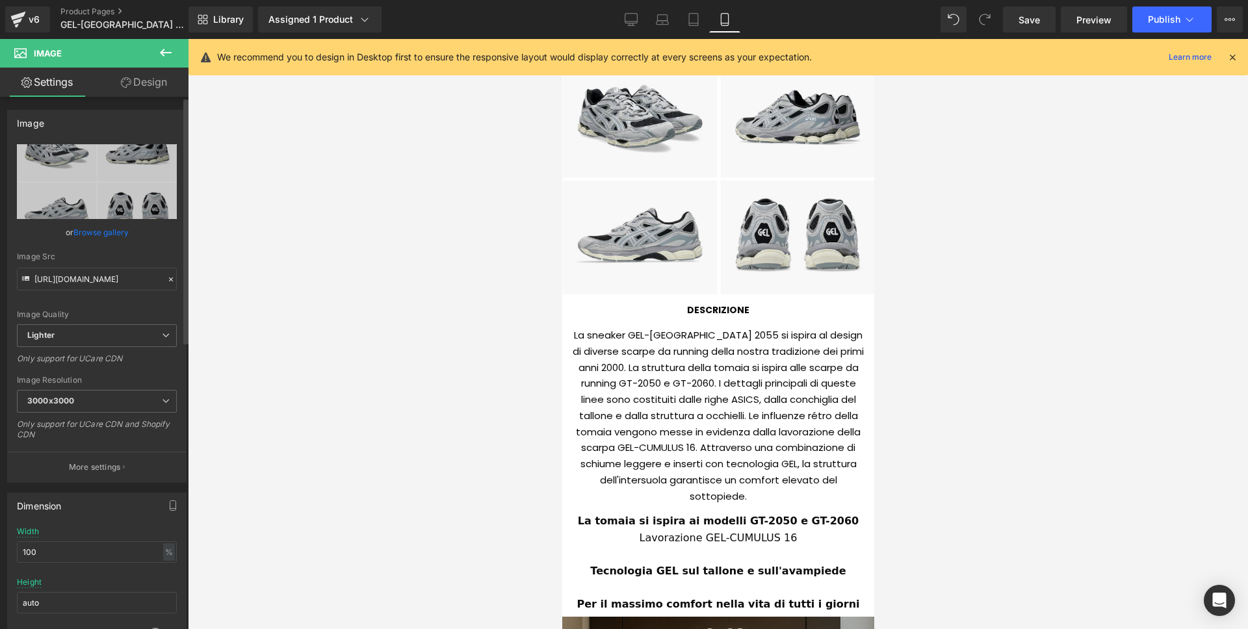
scroll to position [825, 0]
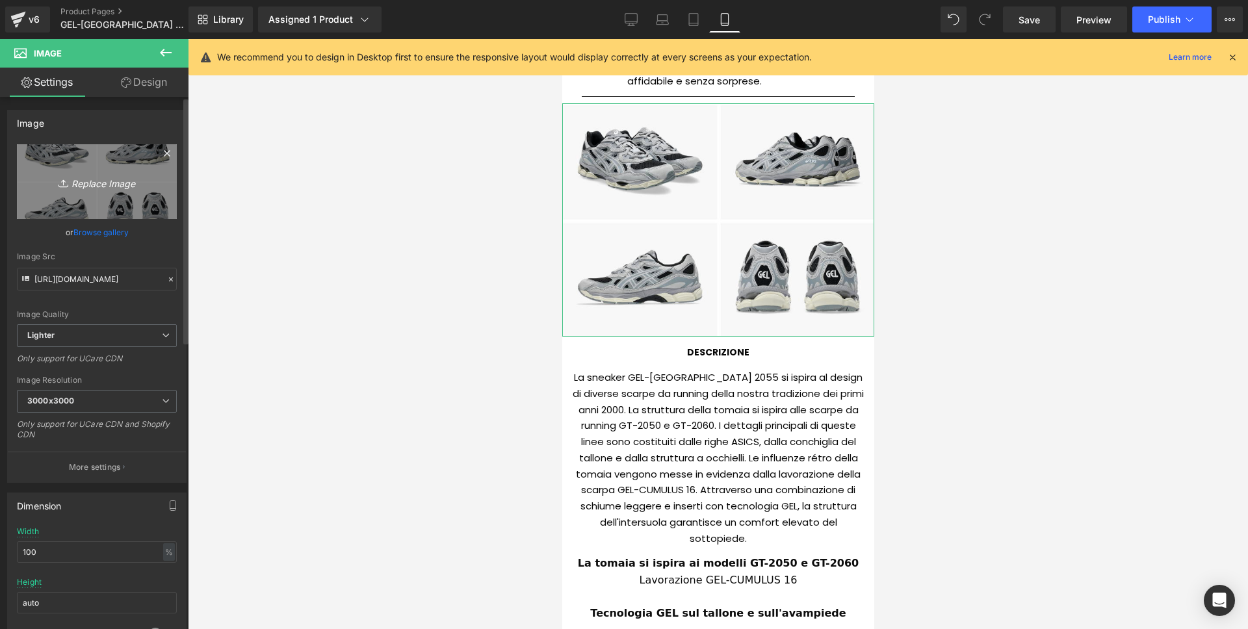
click at [108, 182] on icon "Replace Image" at bounding box center [97, 182] width 104 height 16
type input "C:\fakepath\Screenshot 2025-09-02 alle 16.36.21.png"
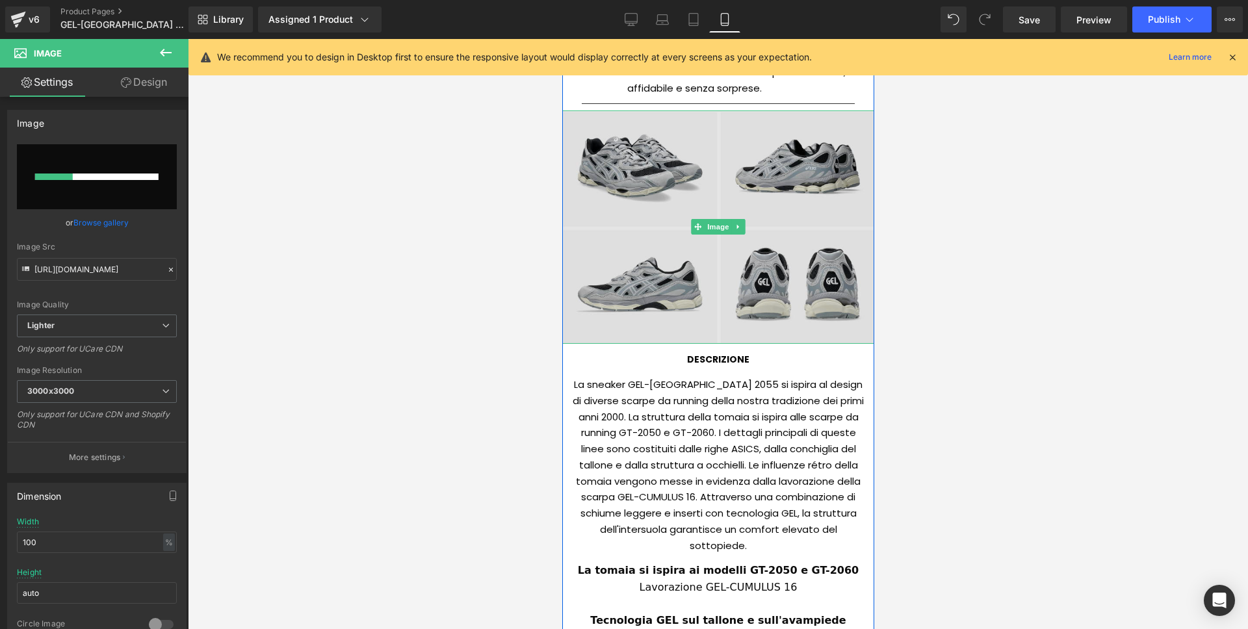
scroll to position [817, 0]
type input "[URL][DOMAIN_NAME]"
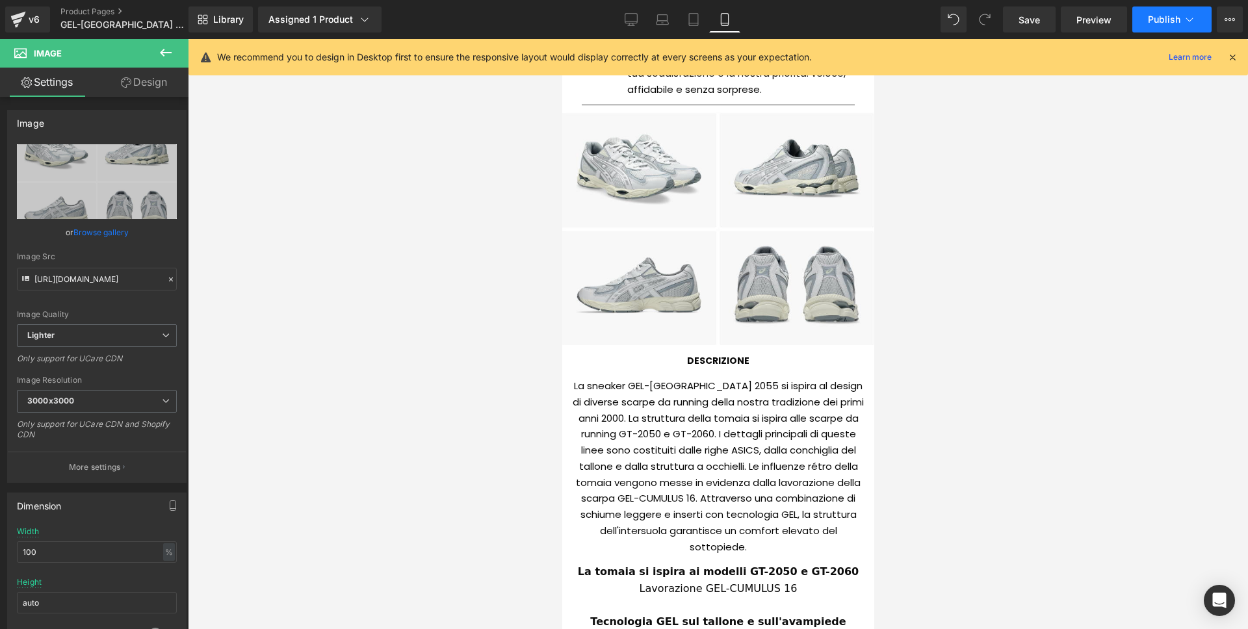
click at [1150, 19] on span "Publish" at bounding box center [1164, 19] width 32 height 10
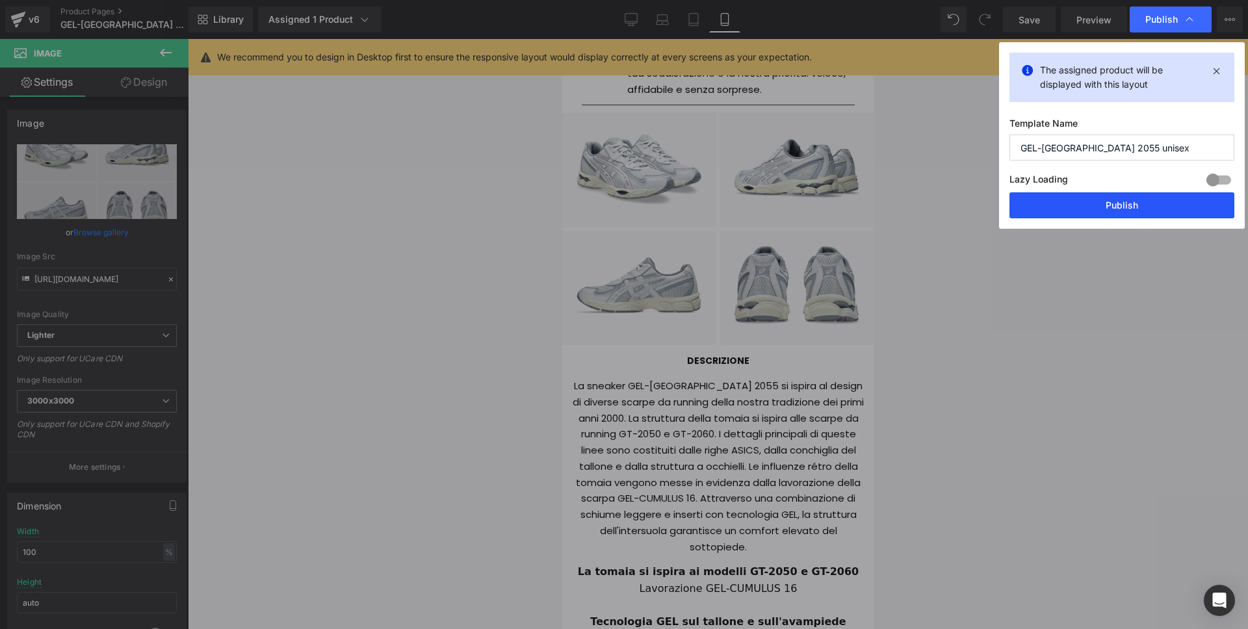
click at [1081, 197] on button "Publish" at bounding box center [1121, 205] width 225 height 26
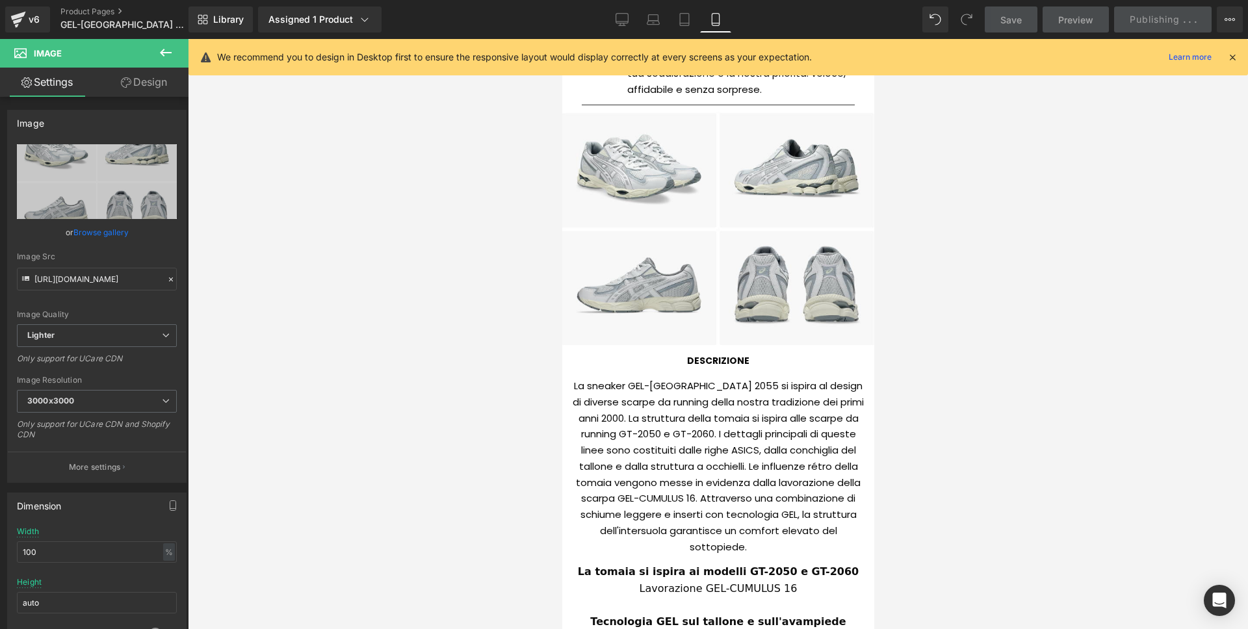
scroll to position [0, 0]
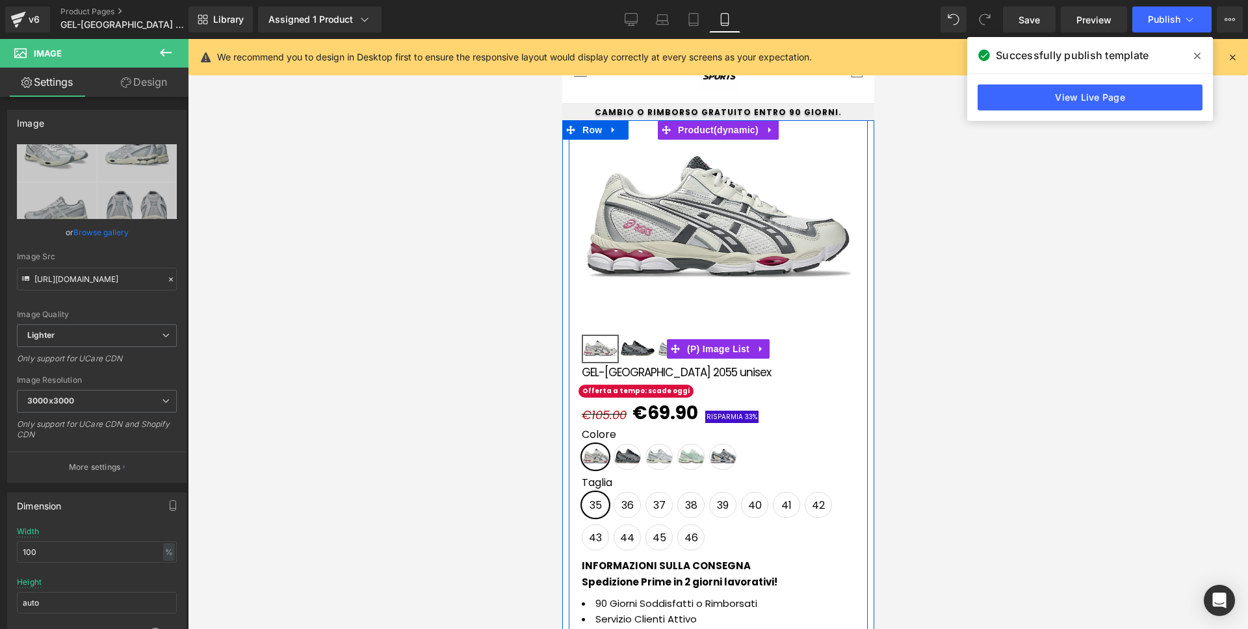
click at [636, 348] on img at bounding box center [636, 349] width 34 height 26
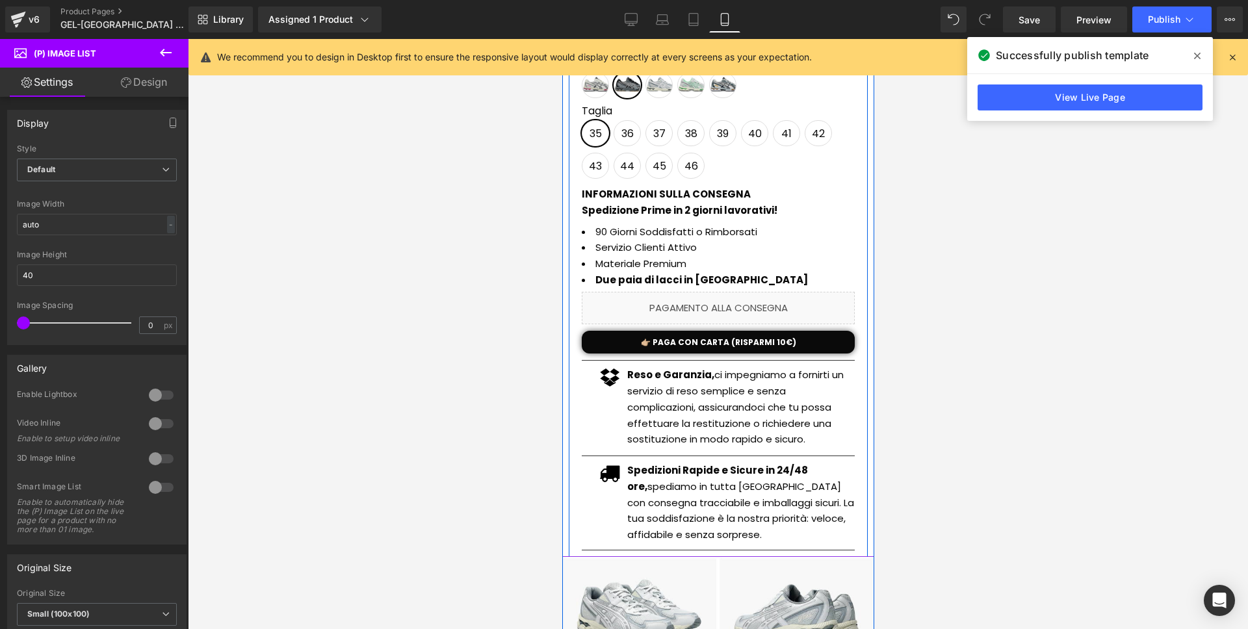
scroll to position [373, 0]
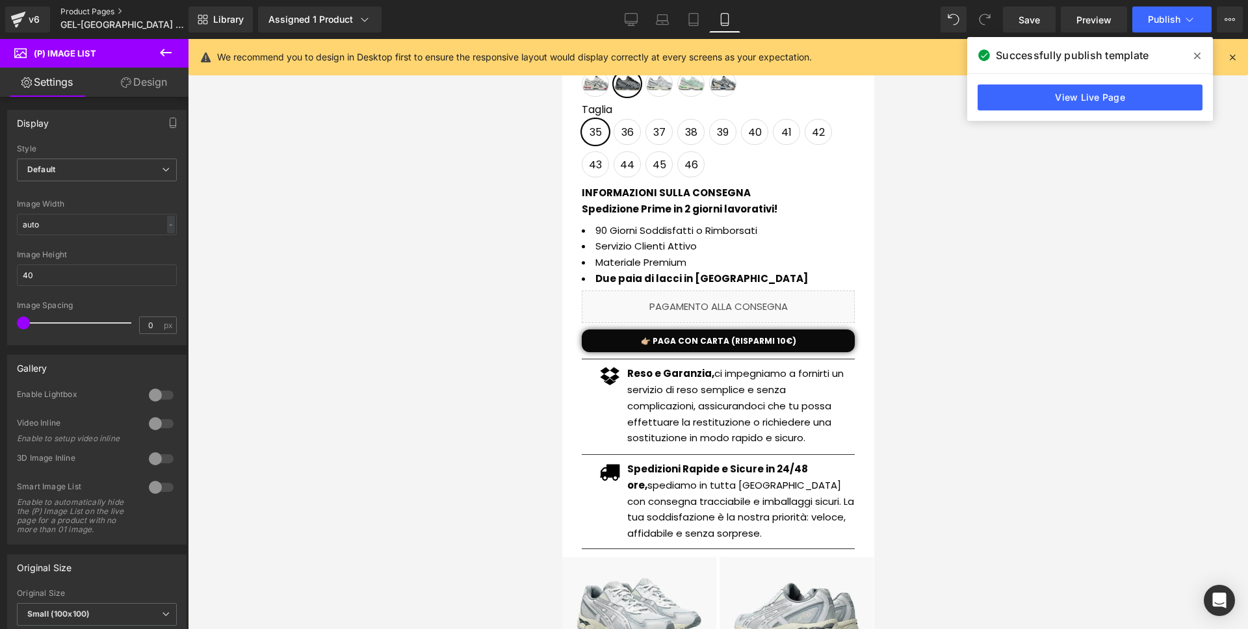
click at [113, 12] on link "Product Pages" at bounding box center [134, 11] width 149 height 10
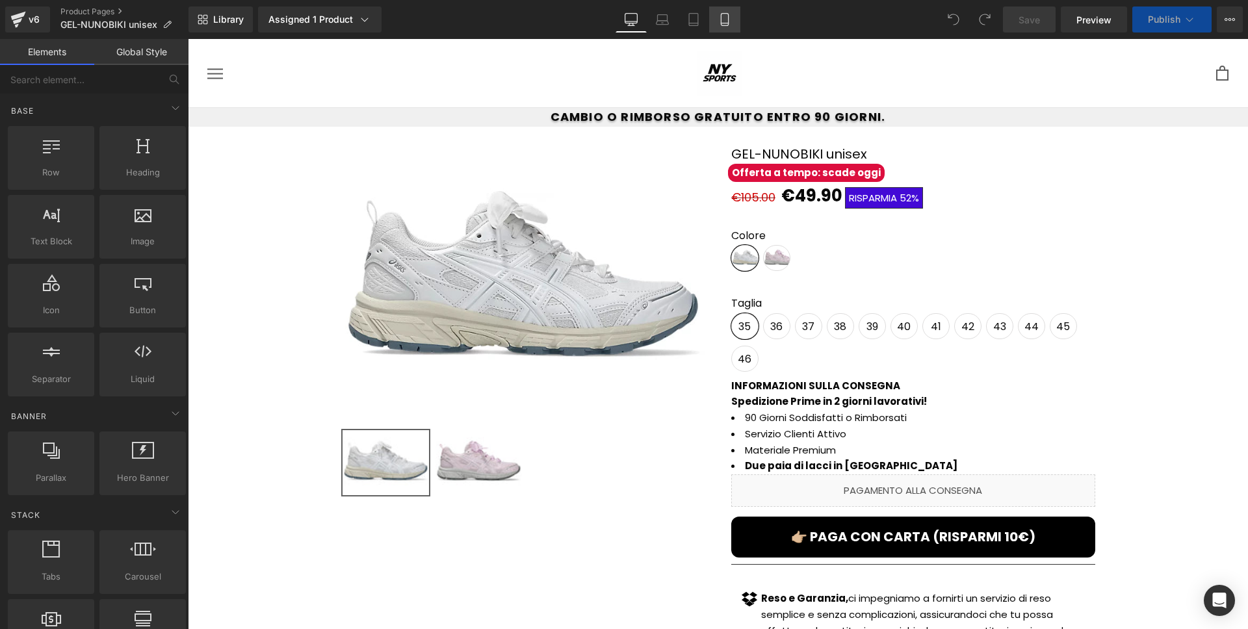
click at [723, 21] on icon at bounding box center [724, 19] width 13 height 13
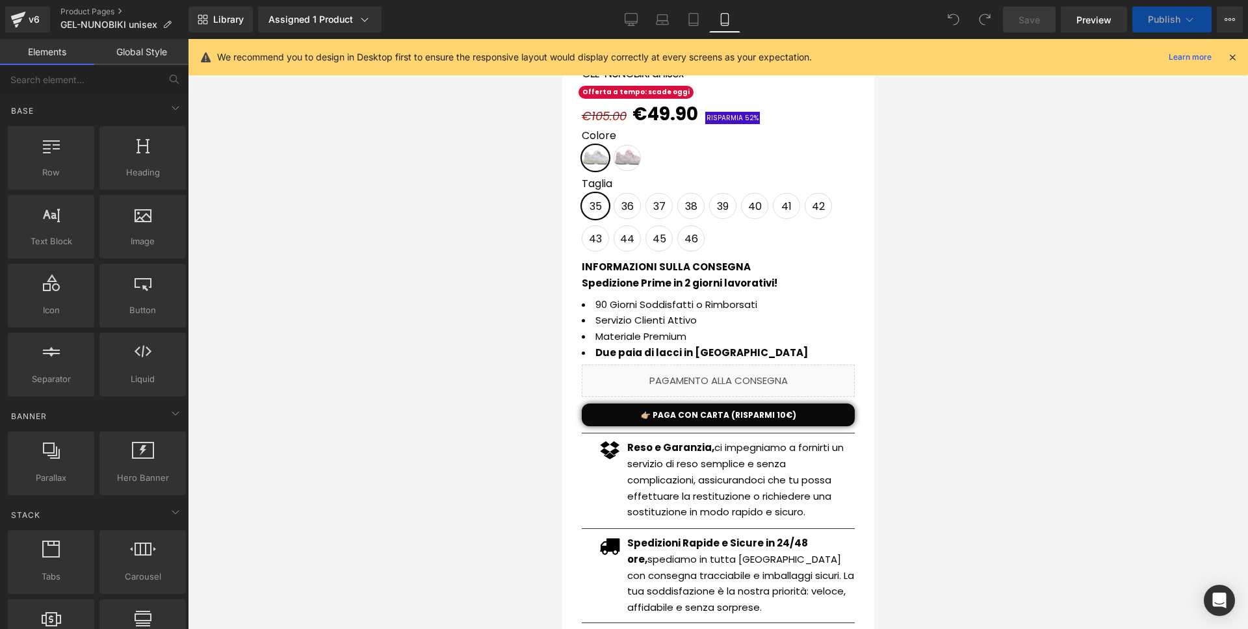
scroll to position [366, 0]
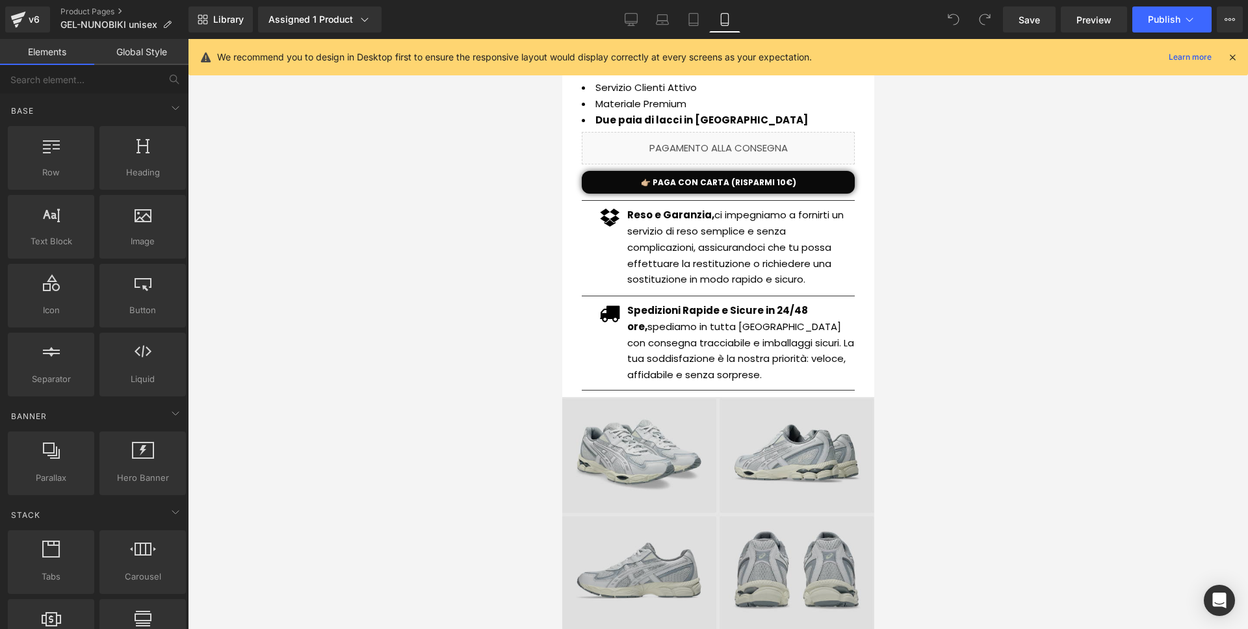
click at [742, 478] on img at bounding box center [718, 513] width 312 height 233
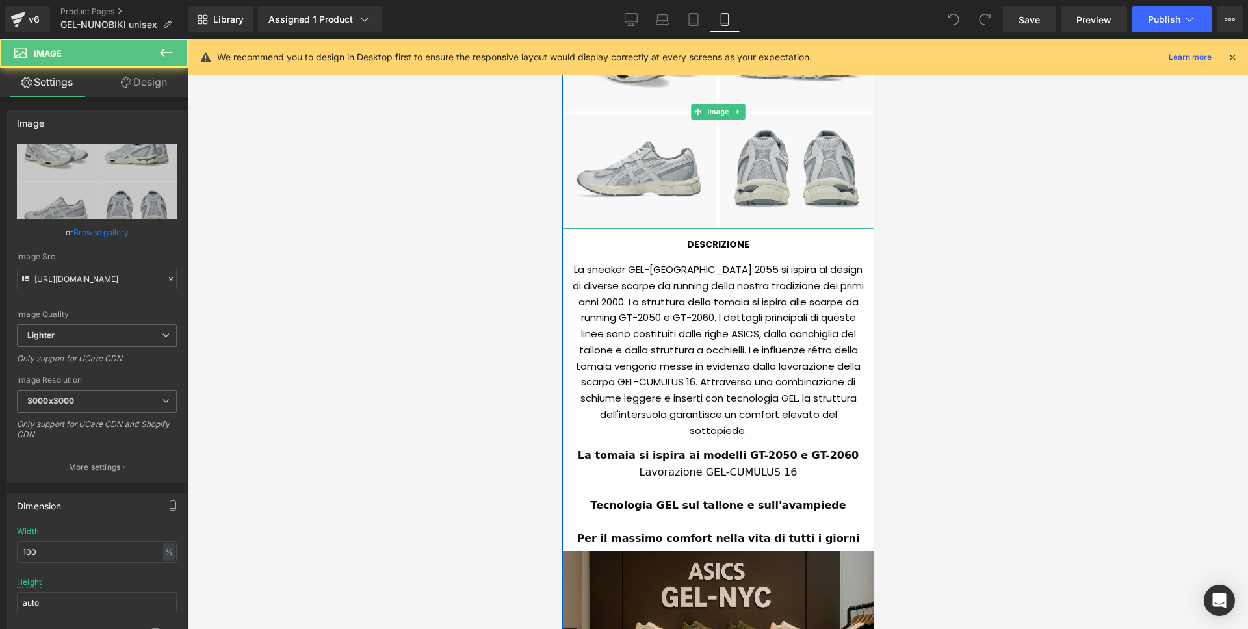
scroll to position [1066, 0]
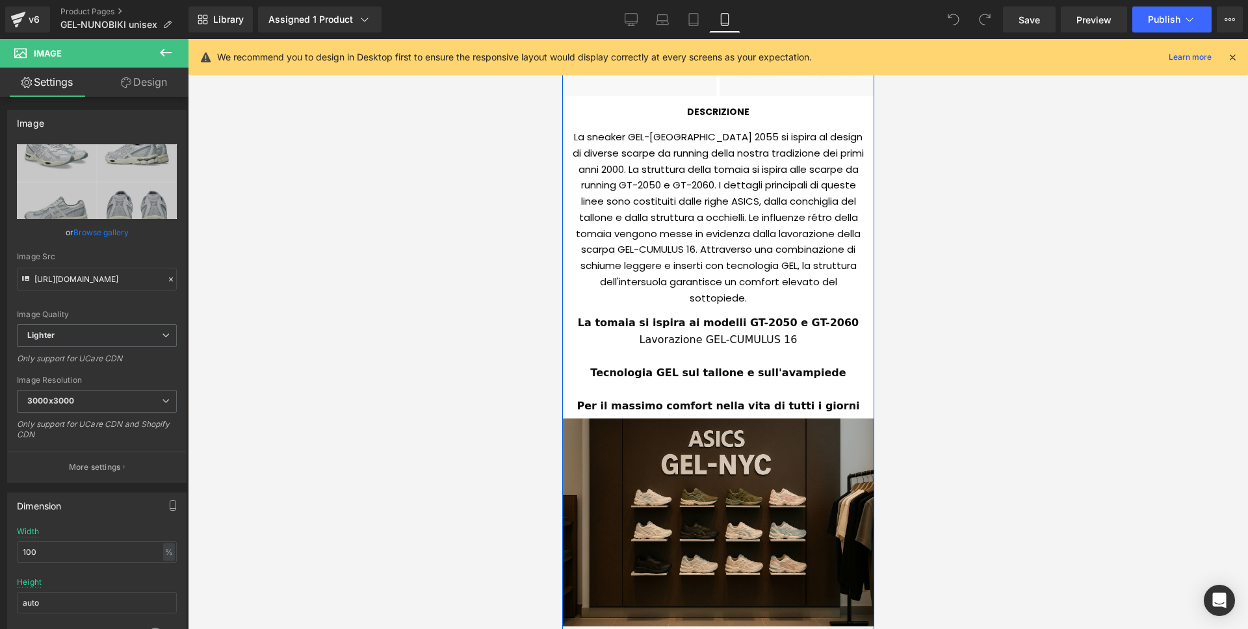
click at [684, 194] on div "La sneaker GEL-NYC 2055 si ispira al design di diverse scarpe da running della …" at bounding box center [717, 214] width 292 height 187
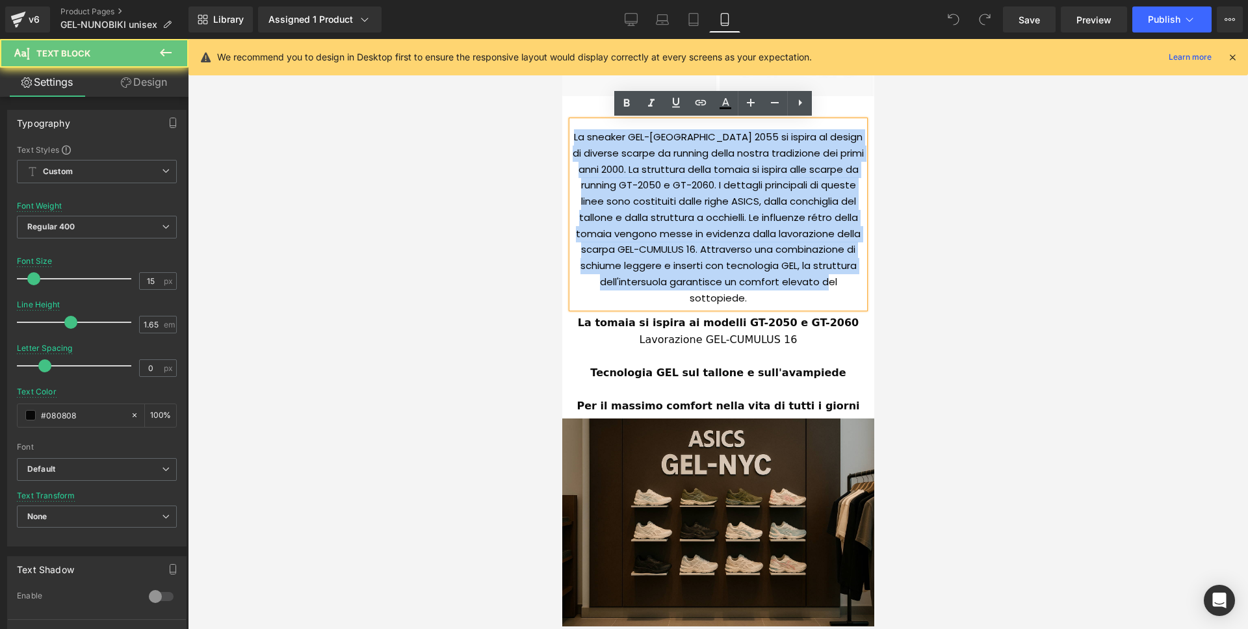
click at [684, 194] on div "La sneaker GEL-NYC 2055 si ispira al design di diverse scarpe da running della …" at bounding box center [717, 214] width 292 height 187
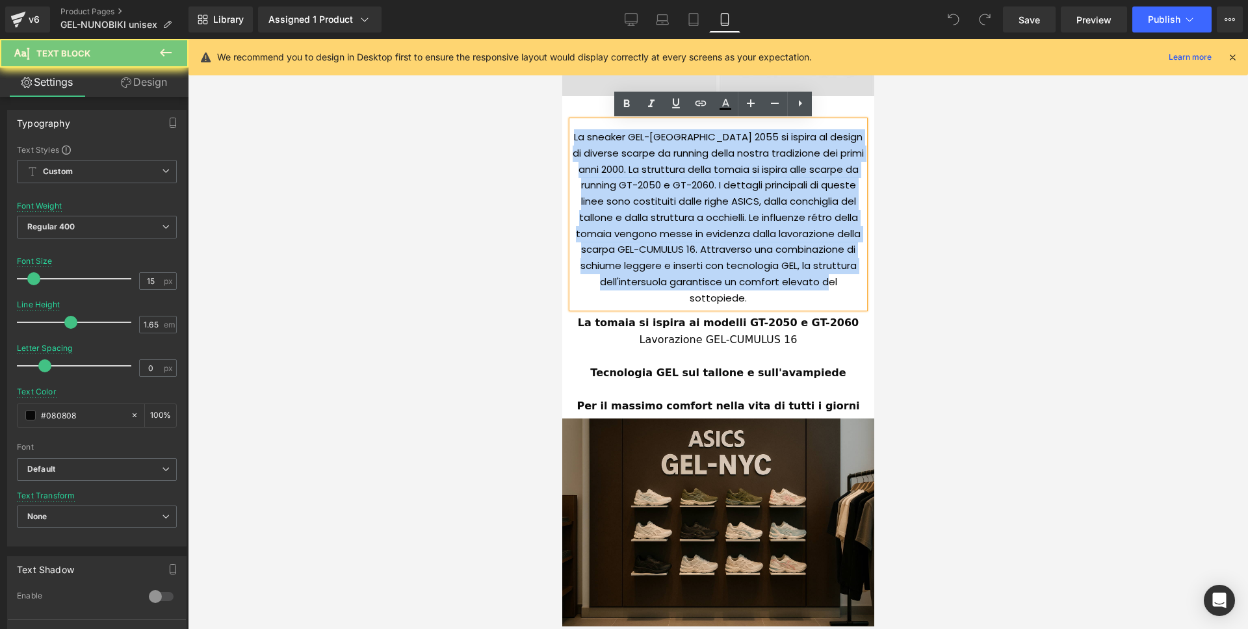
scroll to position [918, 0]
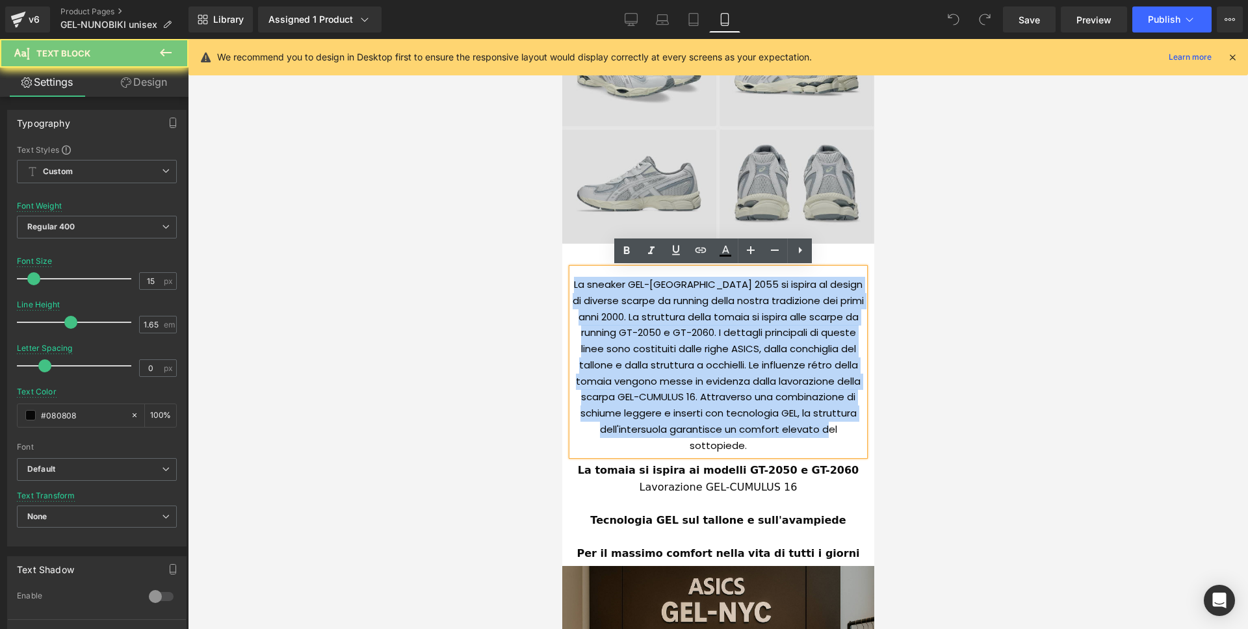
paste div
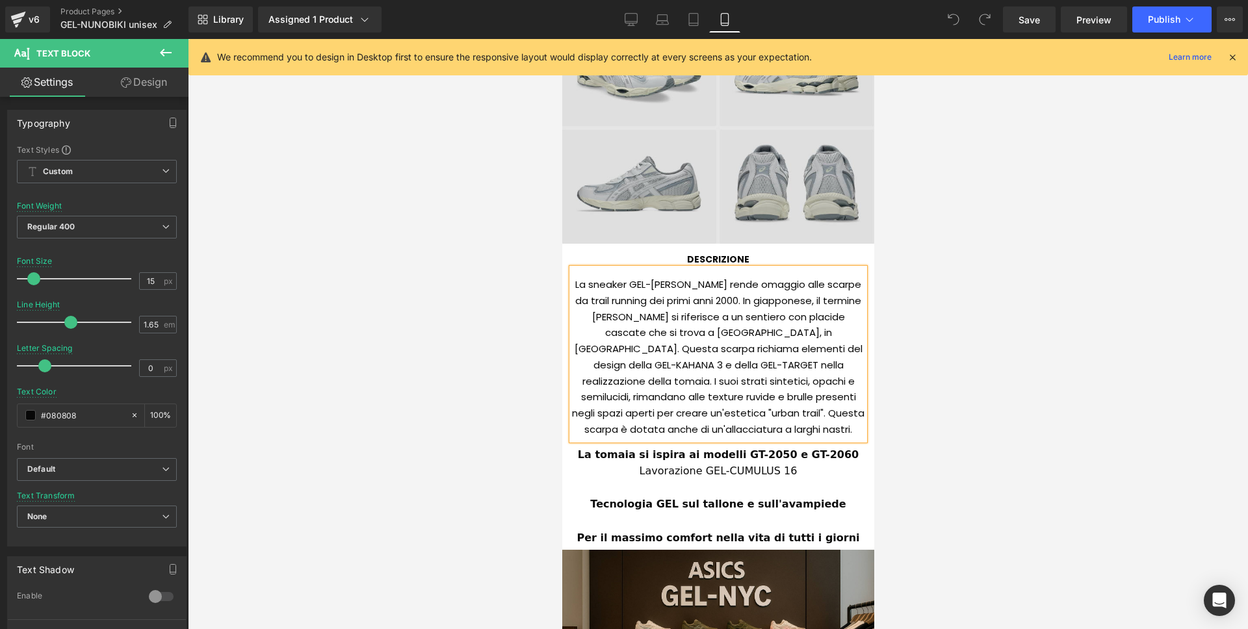
click at [739, 135] on img at bounding box center [718, 126] width 312 height 233
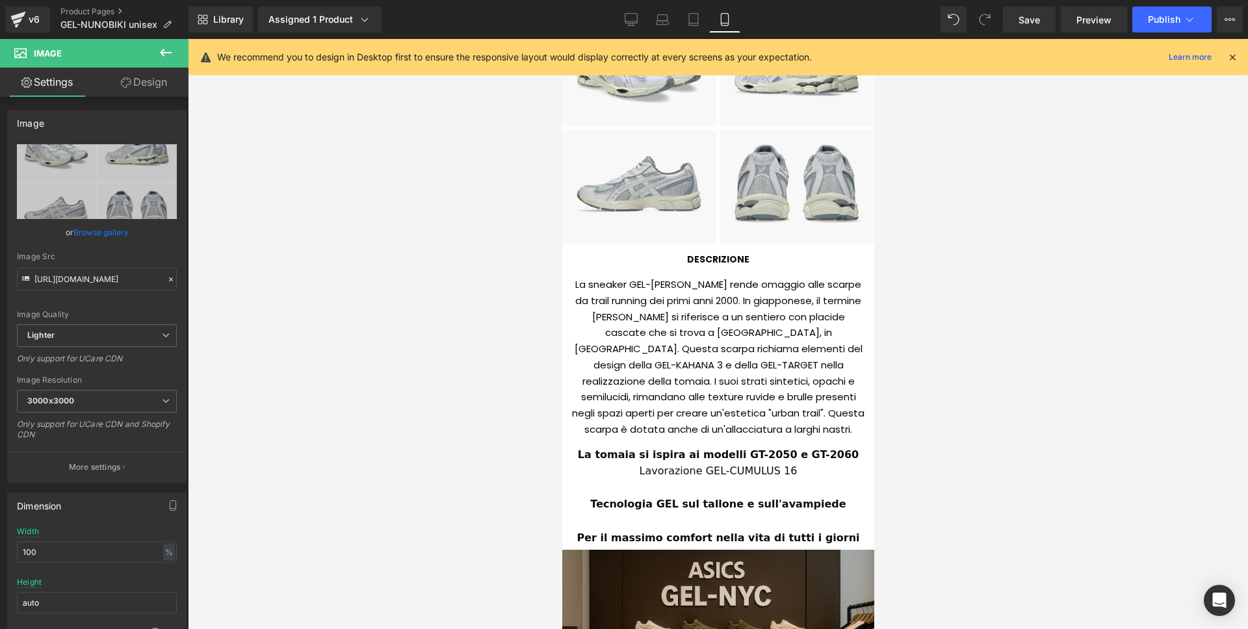
click at [191, 168] on div at bounding box center [718, 334] width 1060 height 590
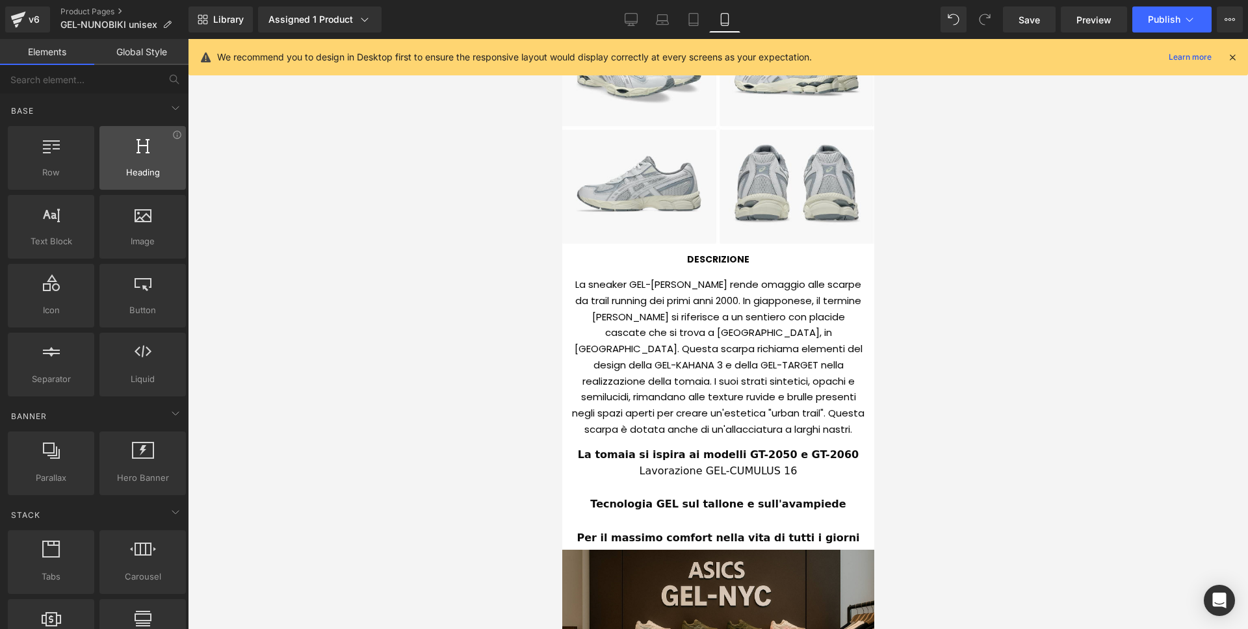
click at [147, 174] on span "Heading" at bounding box center [142, 173] width 79 height 14
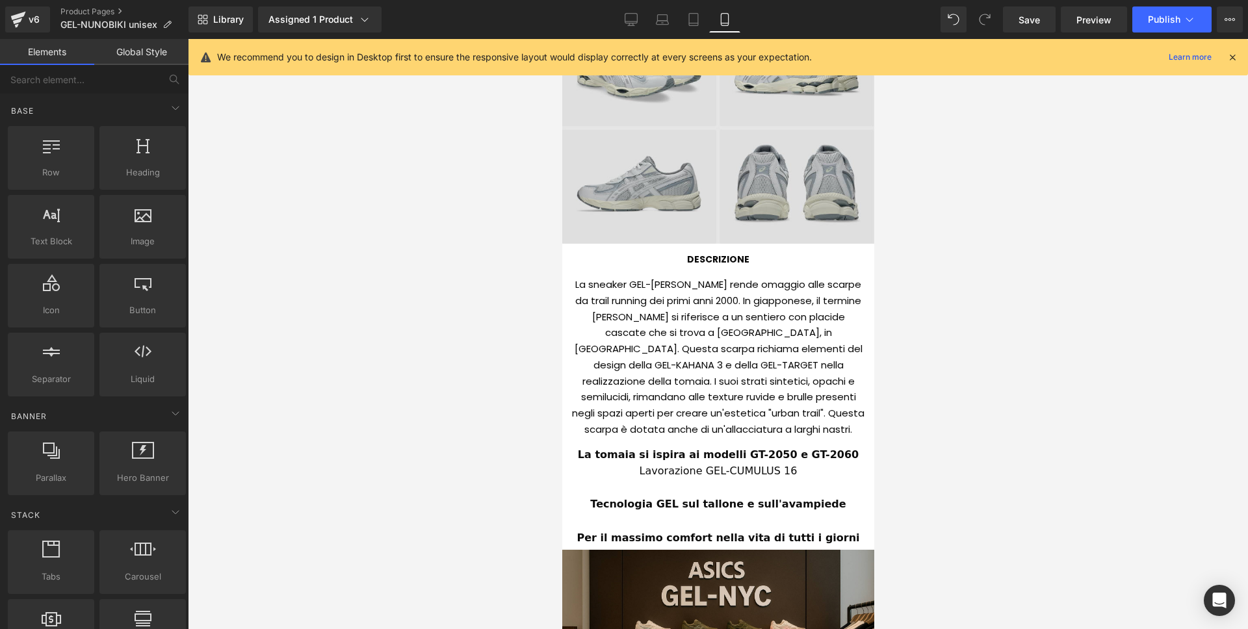
click at [757, 172] on img at bounding box center [718, 126] width 312 height 233
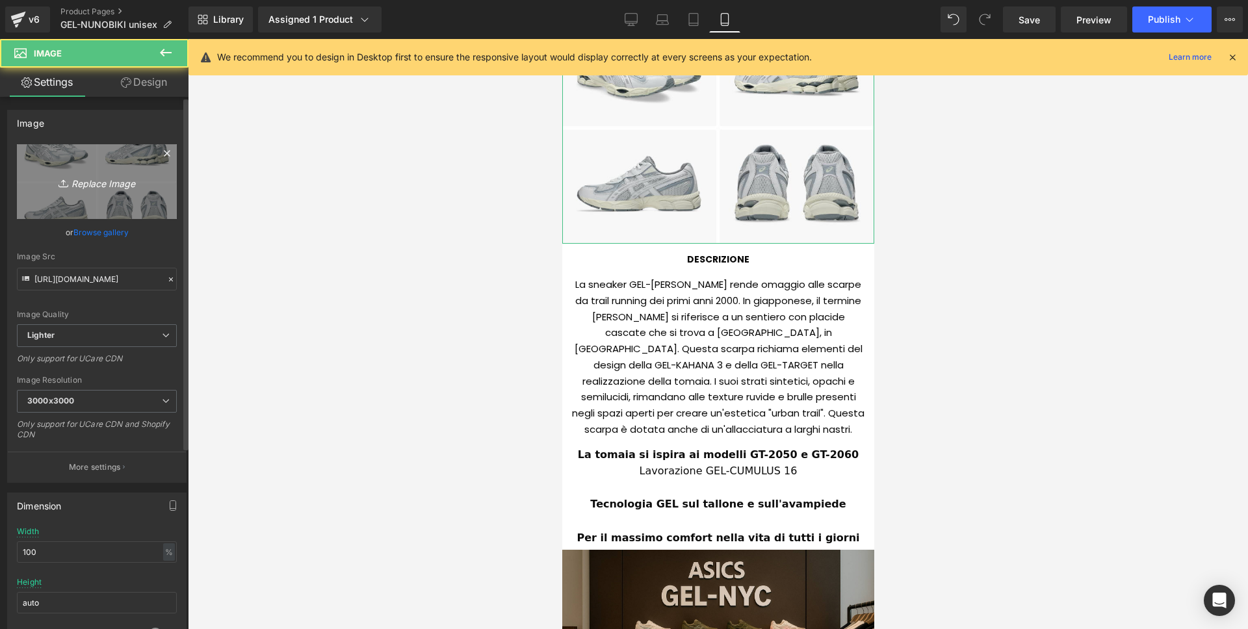
click at [110, 172] on link "Replace Image" at bounding box center [97, 181] width 160 height 75
type input "C:\fakepath\Screenshot 2025-09-02 alle 16.38.54.png"
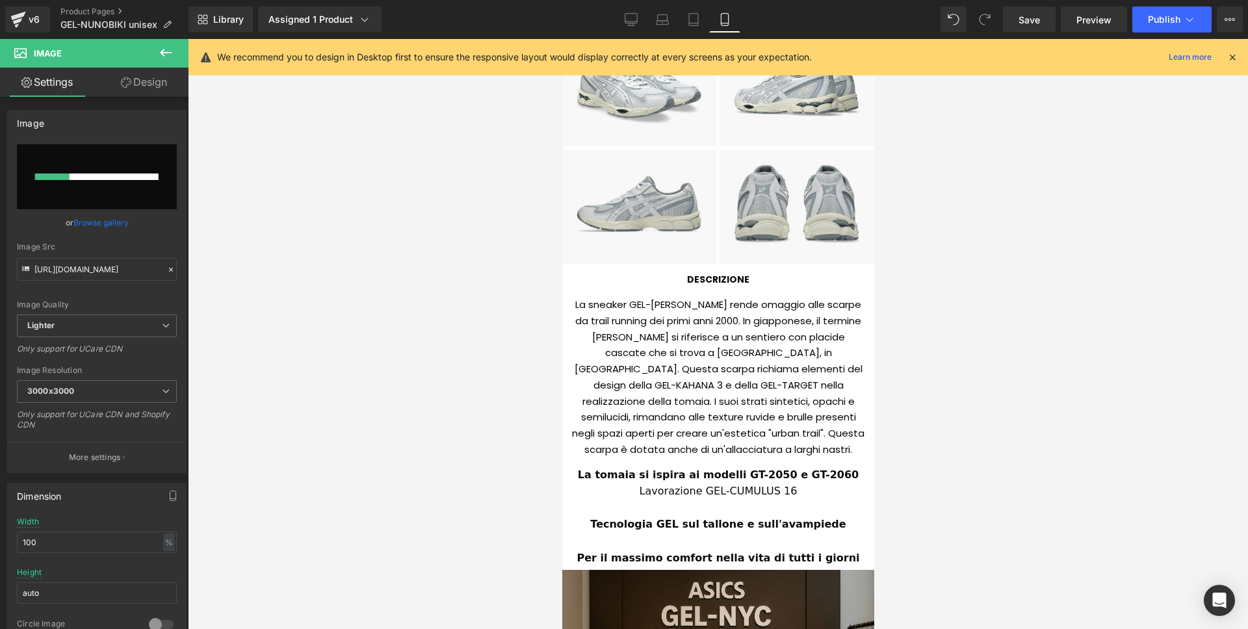
scroll to position [898, 0]
type input "https://ucarecdn.com/ab70f288-97be-4565-b7e4-3cb644e9975d/-/format/auto/-/previ…"
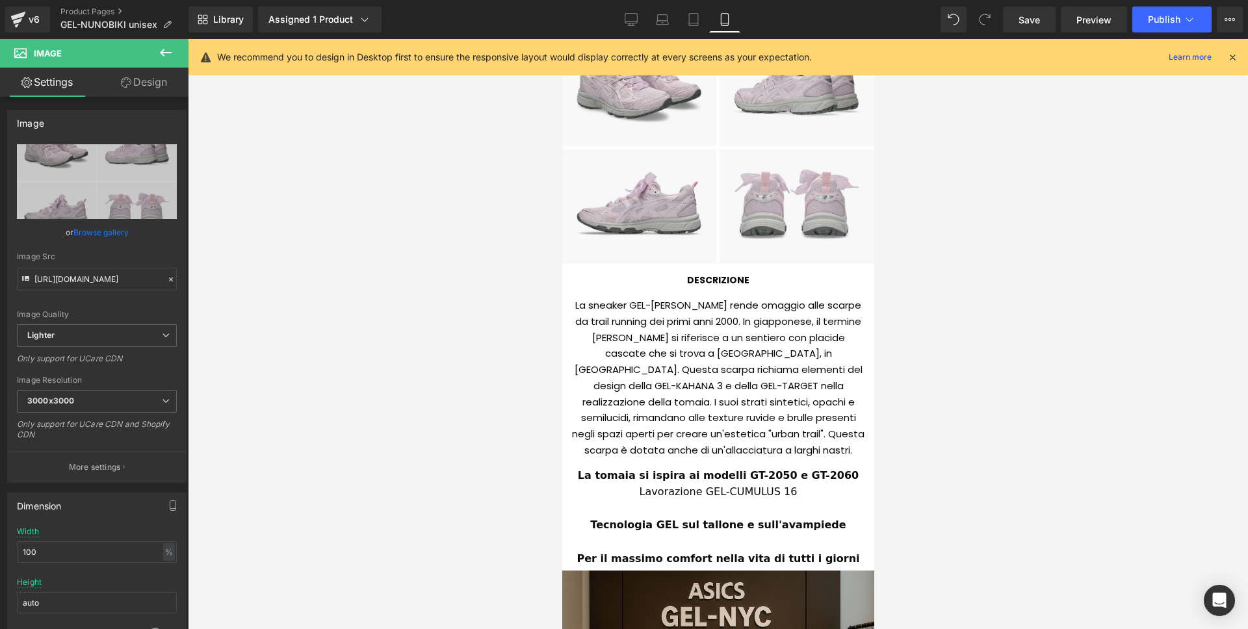
click at [666, 469] on b "La tomaia si ispira ai modelli GT-2050 e GT-2060" at bounding box center [717, 475] width 281 height 12
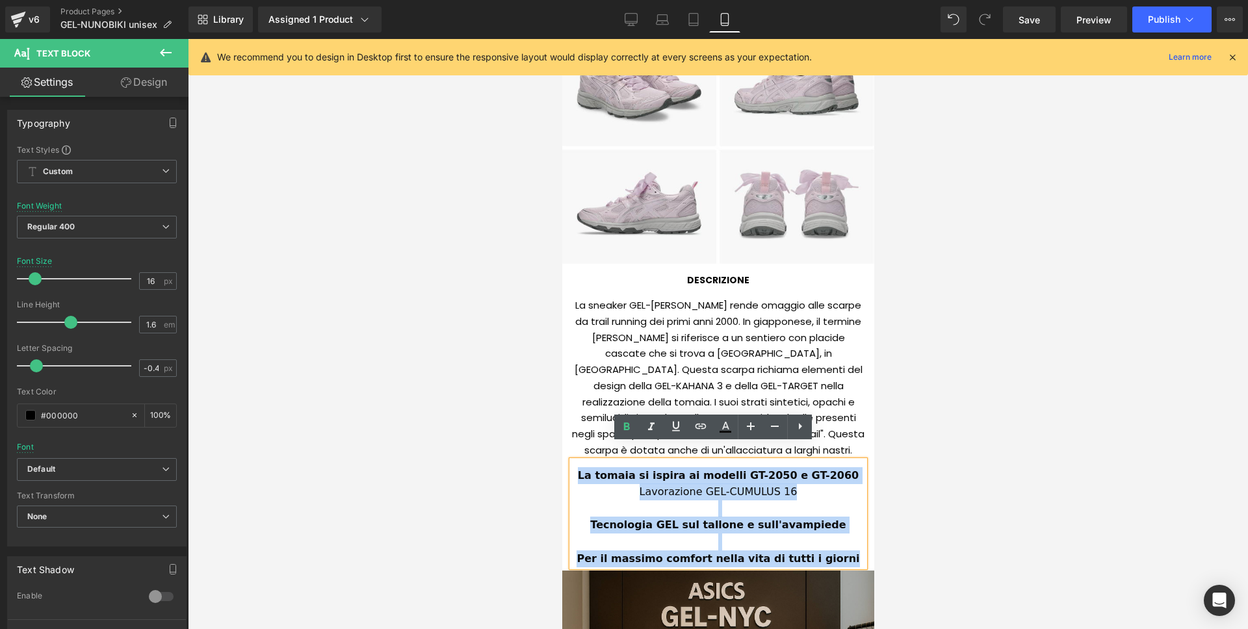
drag, startPoint x: 582, startPoint y: 460, endPoint x: 846, endPoint y: 542, distance: 277.1
click at [846, 542] on div "La tomaia si ispira ai modelli GT-2050 e GT-2060 Lavorazione GEL-CUMULUS 16 Tec…" at bounding box center [717, 514] width 292 height 107
click at [812, 534] on div at bounding box center [717, 542] width 292 height 17
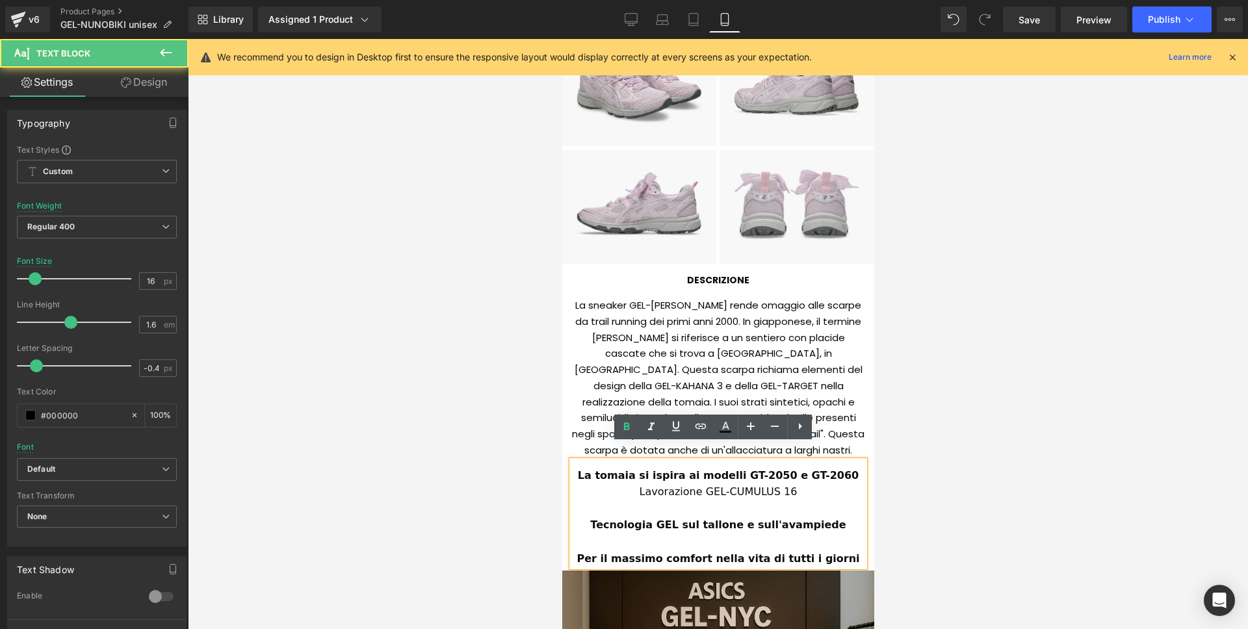
click at [654, 486] on span "Lavorazione GEL-CUMULUS 16" at bounding box center [718, 492] width 158 height 12
click at [597, 469] on b "La tomaia si ispira ai modelli GT-2050 e GT-2060" at bounding box center [717, 475] width 281 height 12
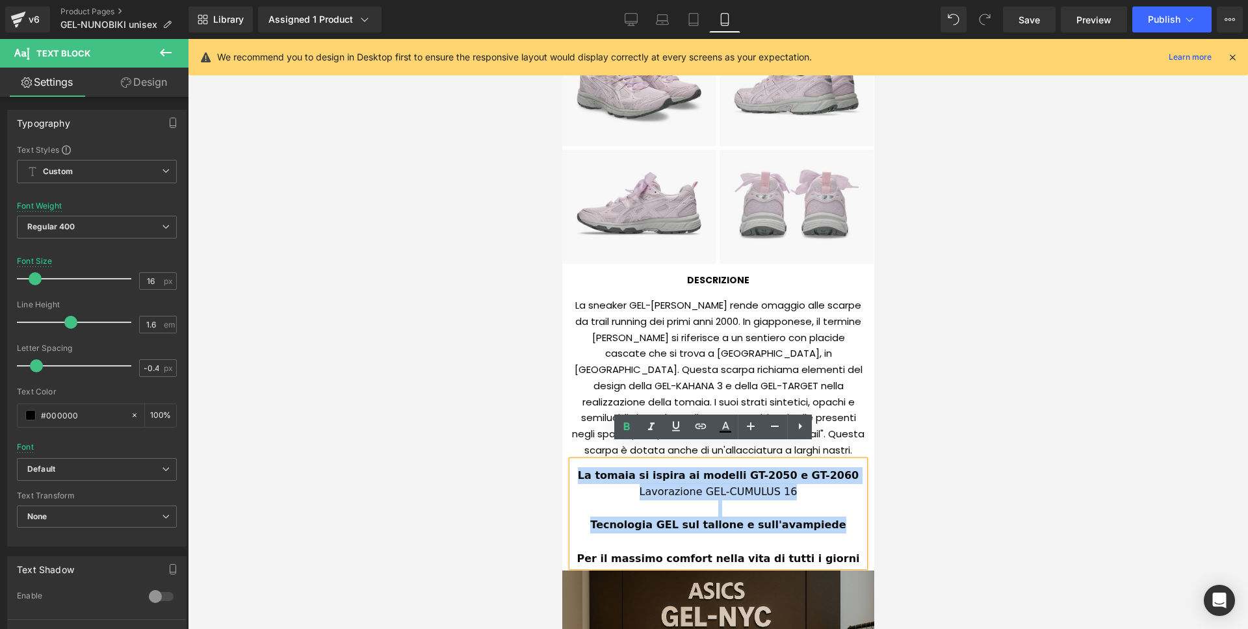
drag, startPoint x: 624, startPoint y: 472, endPoint x: 826, endPoint y: 522, distance: 208.2
click at [826, 522] on div "La tomaia si ispira ai modelli GT-2050 e GT-2060 Lavorazione GEL-CUMULUS 16 Tec…" at bounding box center [717, 514] width 292 height 107
paste div
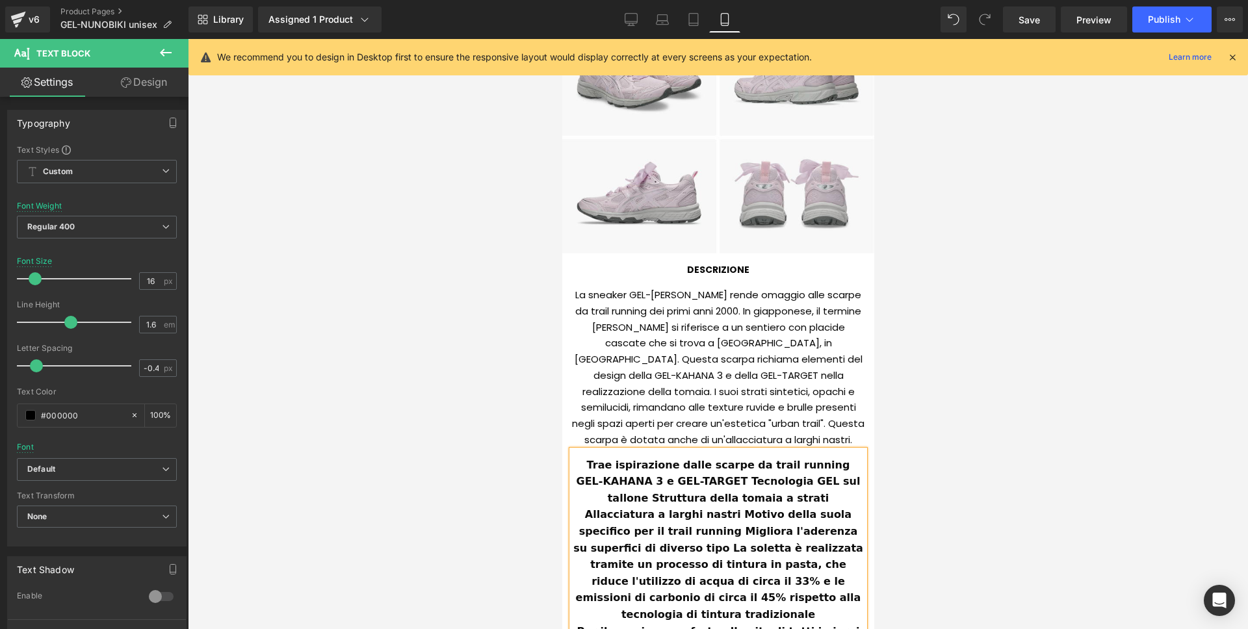
scroll to position [923, 0]
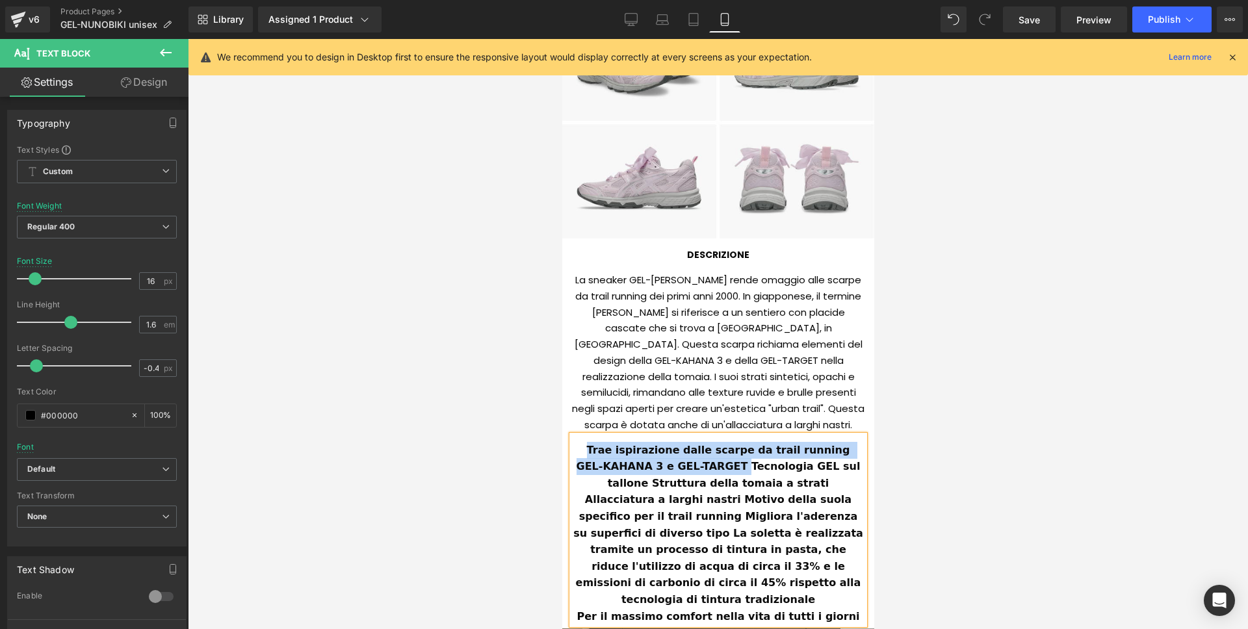
drag, startPoint x: 715, startPoint y: 448, endPoint x: 873, endPoint y: 454, distance: 158.0
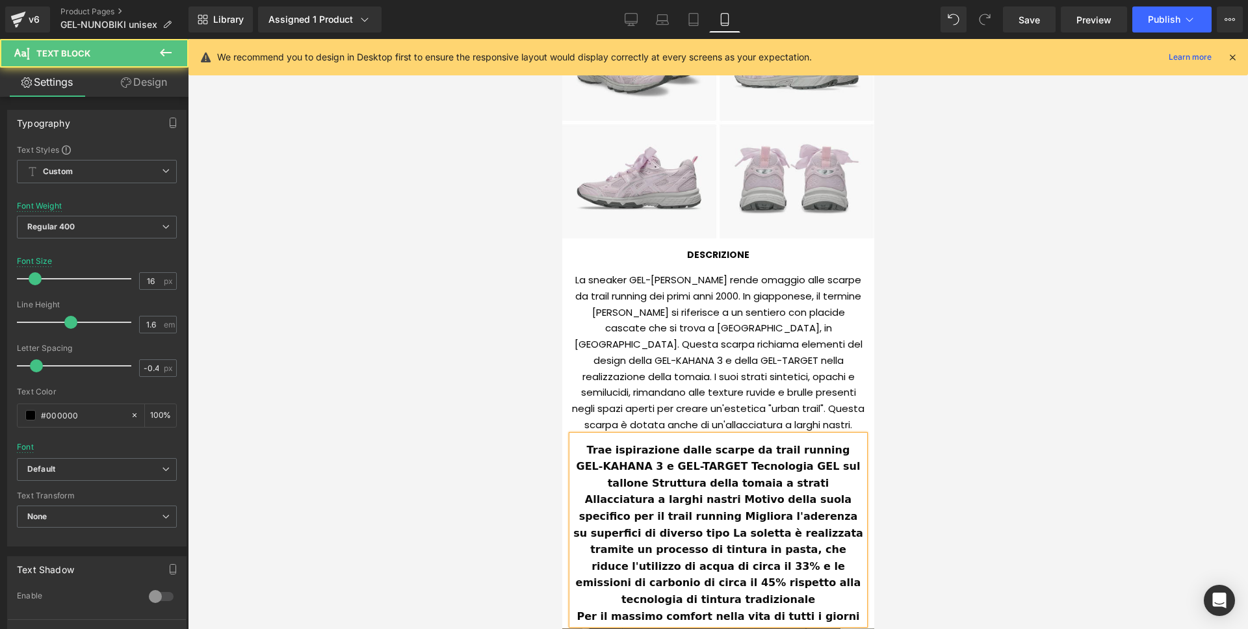
click at [758, 468] on b "Trae ispirazione dalle scarpe da trail running GEL-KAHANA 3 e GEL-TARGET Tecnol…" at bounding box center [719, 525] width 293 height 162
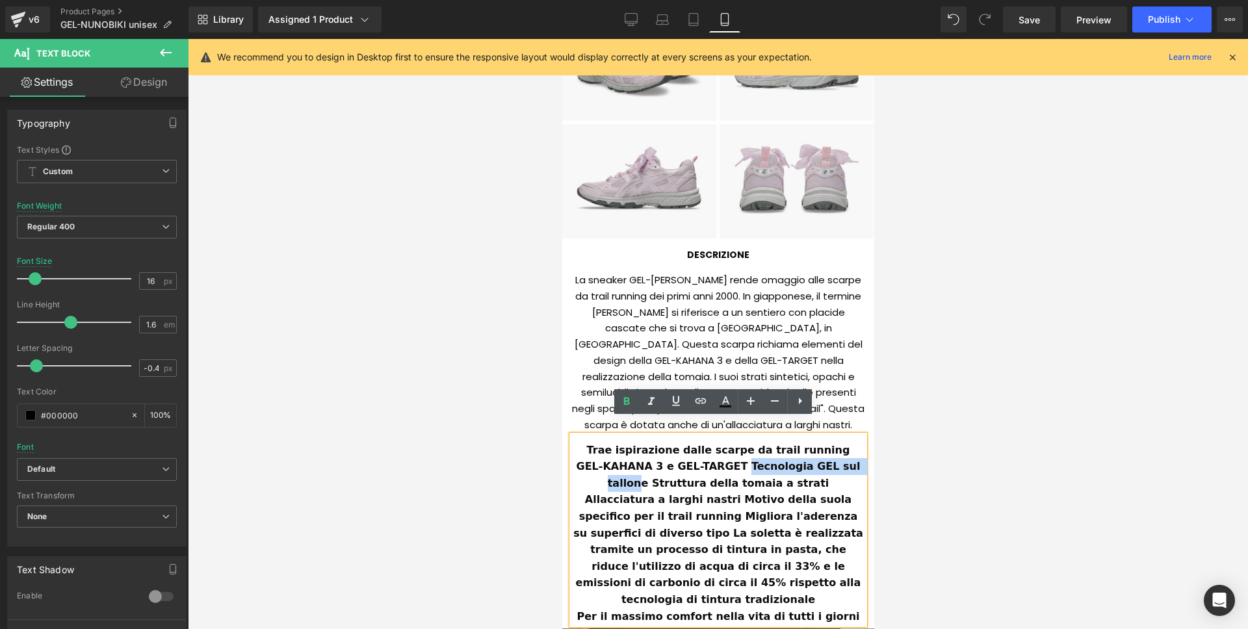
drag, startPoint x: 716, startPoint y: 448, endPoint x: 850, endPoint y: 449, distance: 134.5
click at [841, 449] on b "Trae ispirazione dalle scarpe da trail running GEL-KAHANA 3 e GEL-TARGET Tecnol…" at bounding box center [719, 525] width 293 height 162
drag, startPoint x: 836, startPoint y: 449, endPoint x: 691, endPoint y: 444, distance: 145.0
click at [714, 450] on div "Trae ispirazione dalle scarpe da trail running GEL-KAHANA 3 e GEL-TARGET Tecnol…" at bounding box center [717, 525] width 292 height 166
click at [625, 408] on icon at bounding box center [627, 402] width 16 height 16
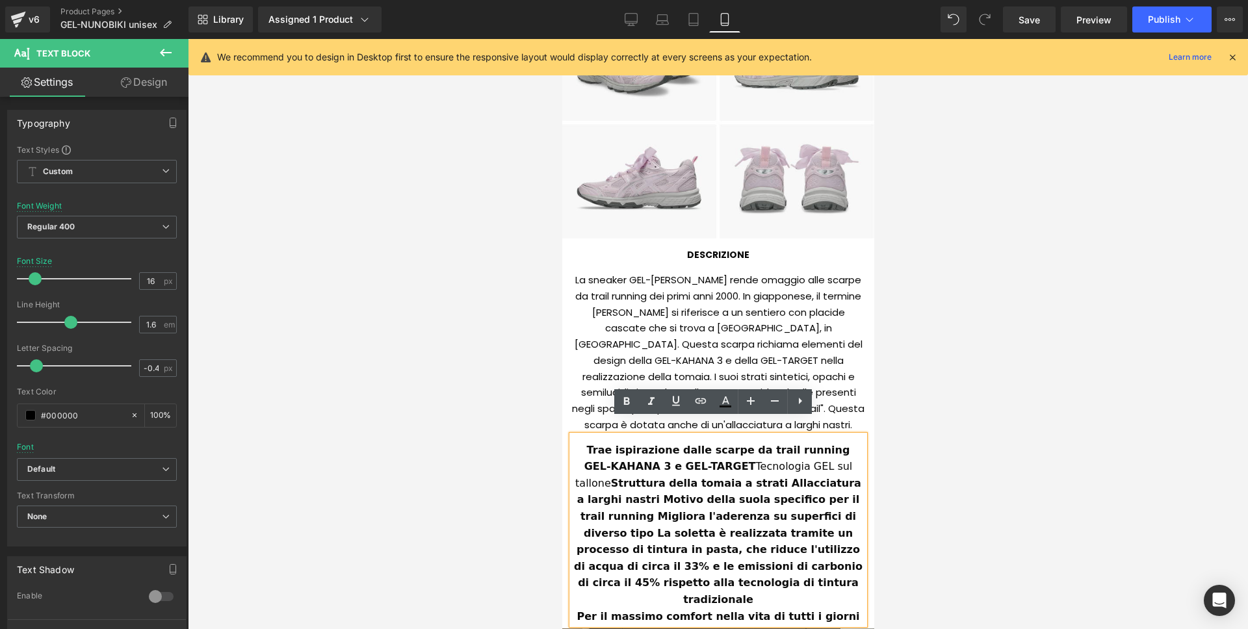
click at [861, 448] on div "Trae ispirazione dalle scarpe da trail running GEL-KAHANA 3 e GEL-TARGET Tecnol…" at bounding box center [718, 530] width 312 height 190
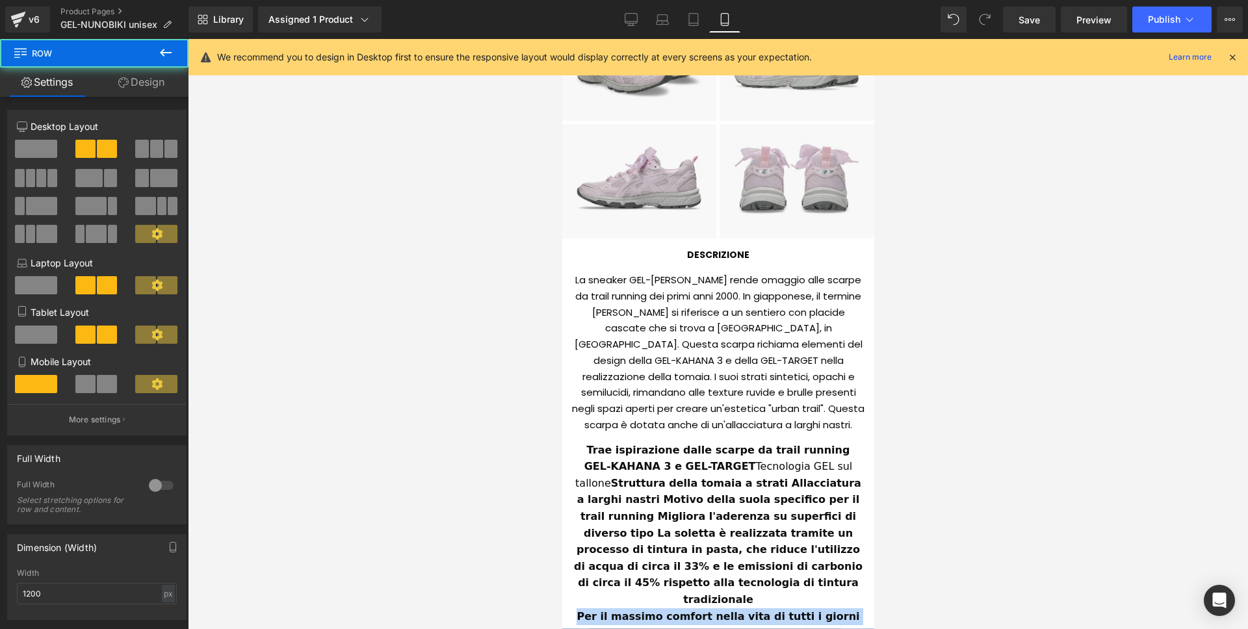
click at [848, 448] on div "Trae ispirazione dalle scarpe da trail running GEL-KAHANA 3 e GEL-TARGET Tecnol…" at bounding box center [717, 525] width 292 height 166
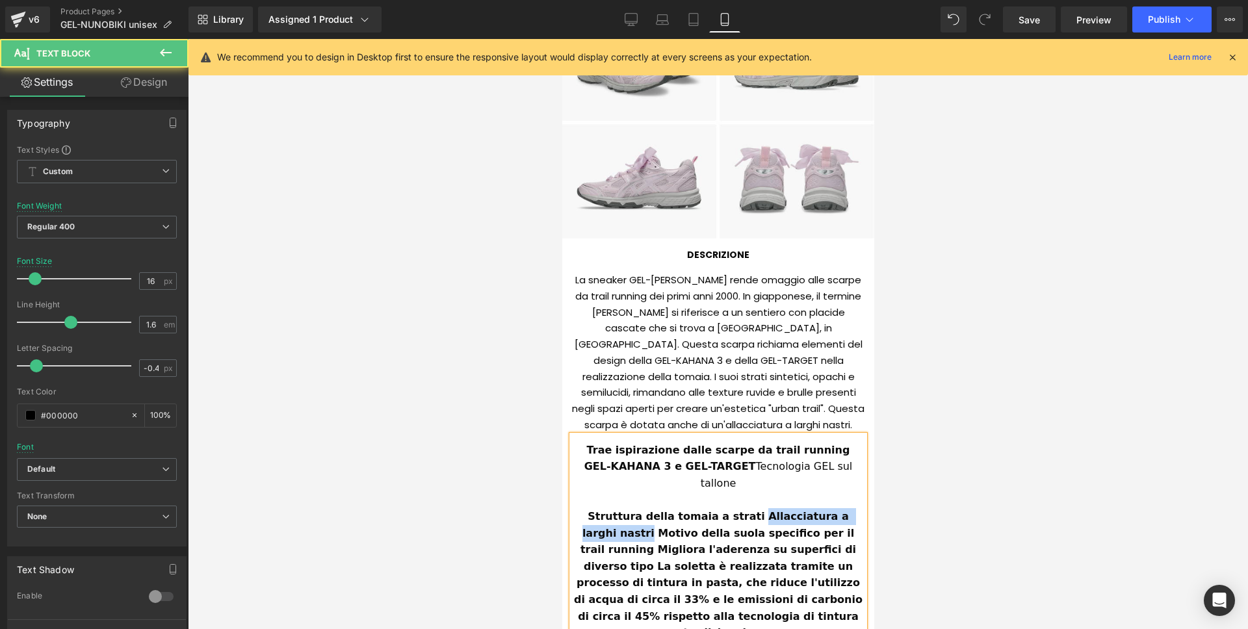
drag, startPoint x: 723, startPoint y: 480, endPoint x: 853, endPoint y: 484, distance: 130.0
click at [853, 510] on strong "Struttura della tomaia a strati Allacciatura a larghi nastri Motivo della suola…" at bounding box center [719, 574] width 292 height 129
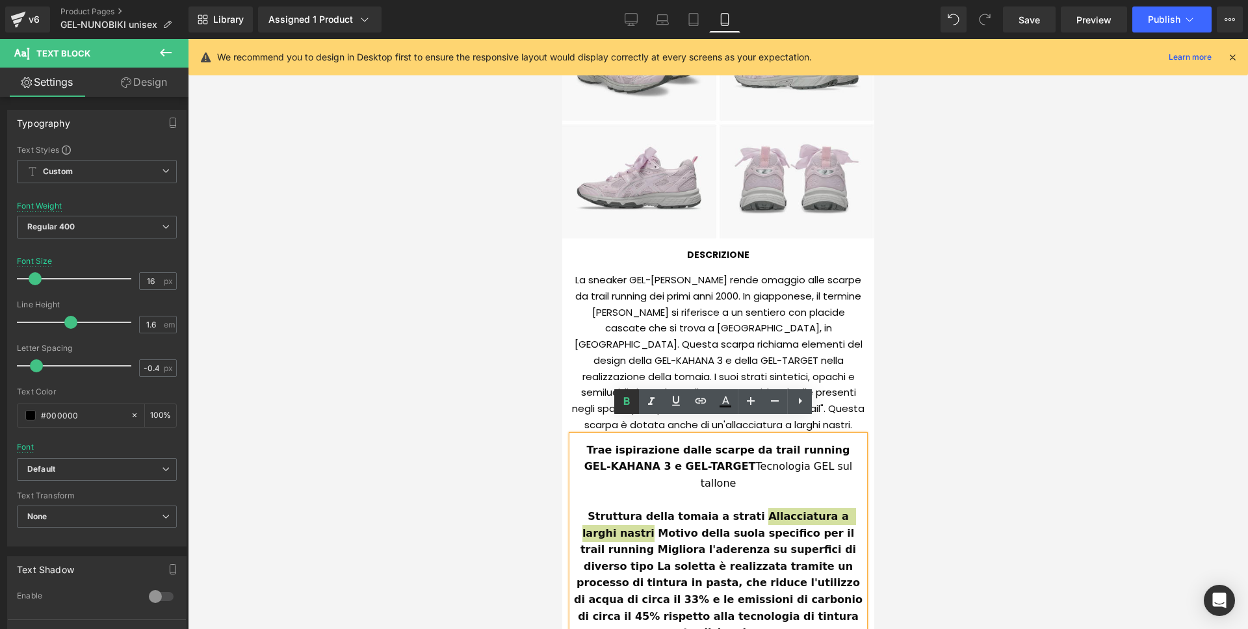
click at [631, 398] on icon at bounding box center [627, 402] width 16 height 16
click at [574, 508] on div "Struttura della tomaia a strati Allacciatura a larghi nastri Motivo della suola…" at bounding box center [717, 574] width 292 height 133
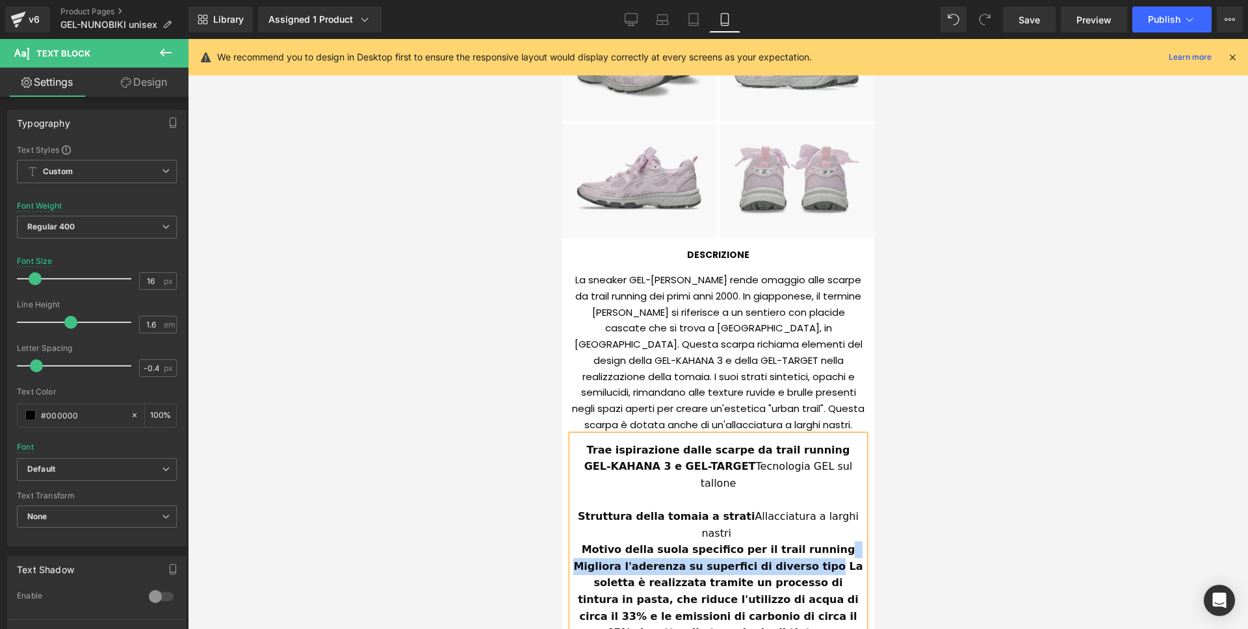
drag, startPoint x: 807, startPoint y: 500, endPoint x: 761, endPoint y: 508, distance: 46.9
click at [774, 543] on strong "Motivo della suola specifico per il trail running Migliora l'aderenza su superf…" at bounding box center [719, 599] width 293 height 112
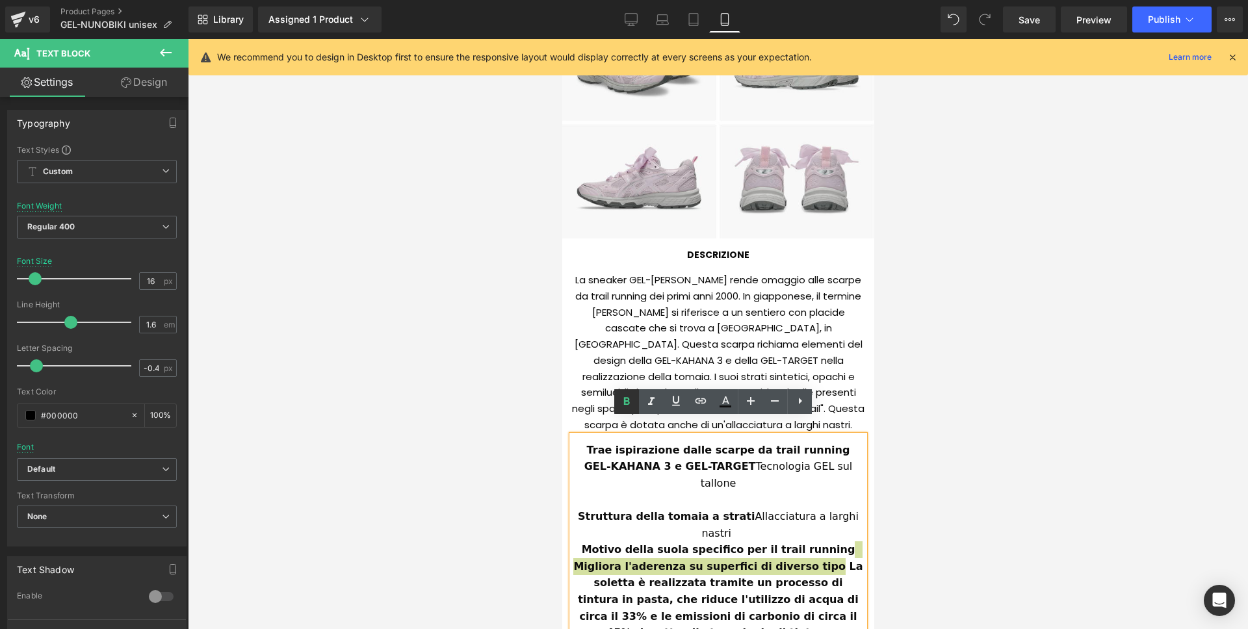
click at [631, 409] on link at bounding box center [626, 401] width 25 height 25
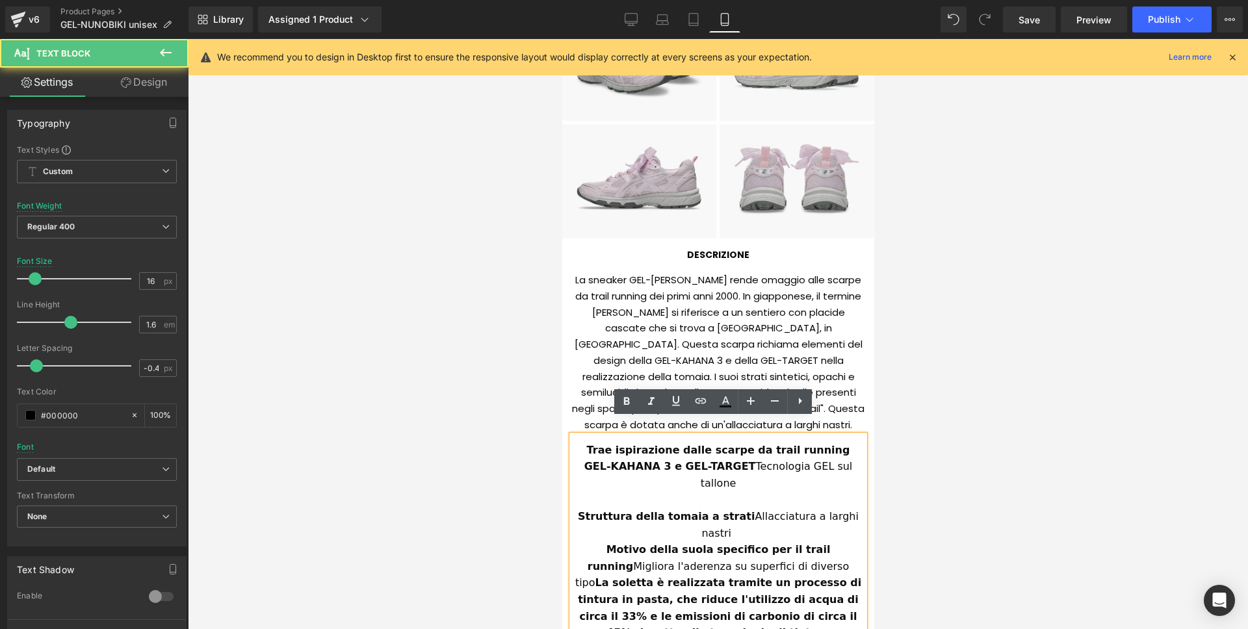
click at [817, 543] on span "Motivo della suola specifico per il trail running Migliora l'aderenza su superf…" at bounding box center [720, 599] width 290 height 112
click at [851, 508] on div "Struttura della tomaia a strati Allacciatura a larghi nastri" at bounding box center [717, 524] width 292 height 33
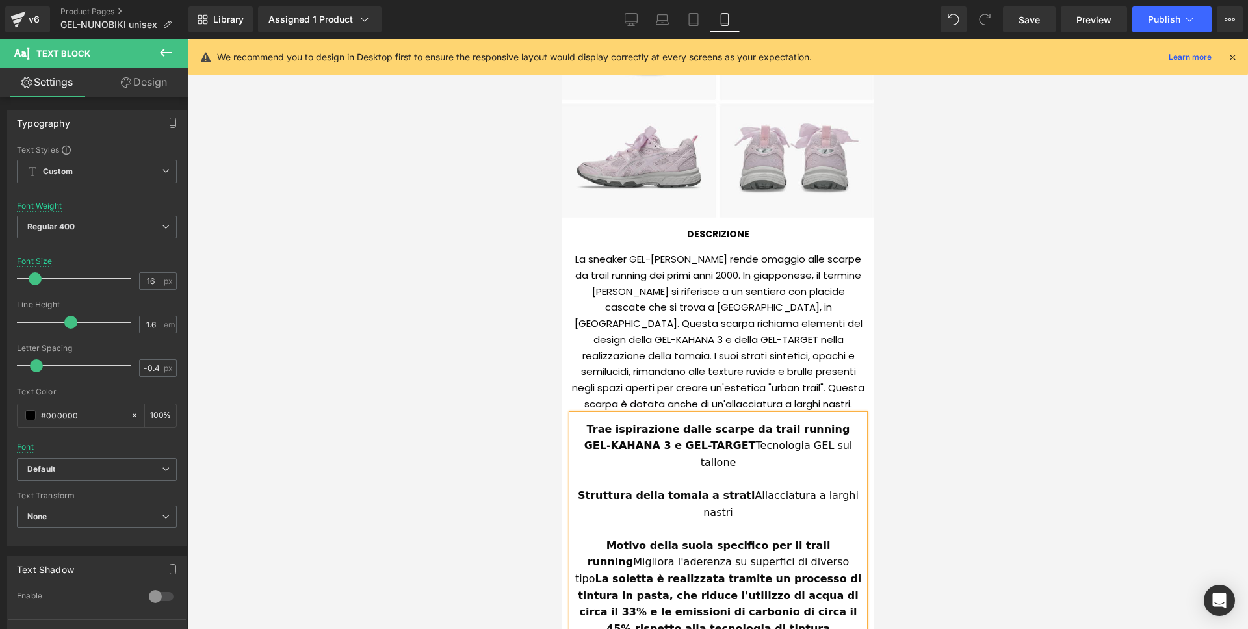
scroll to position [969, 0]
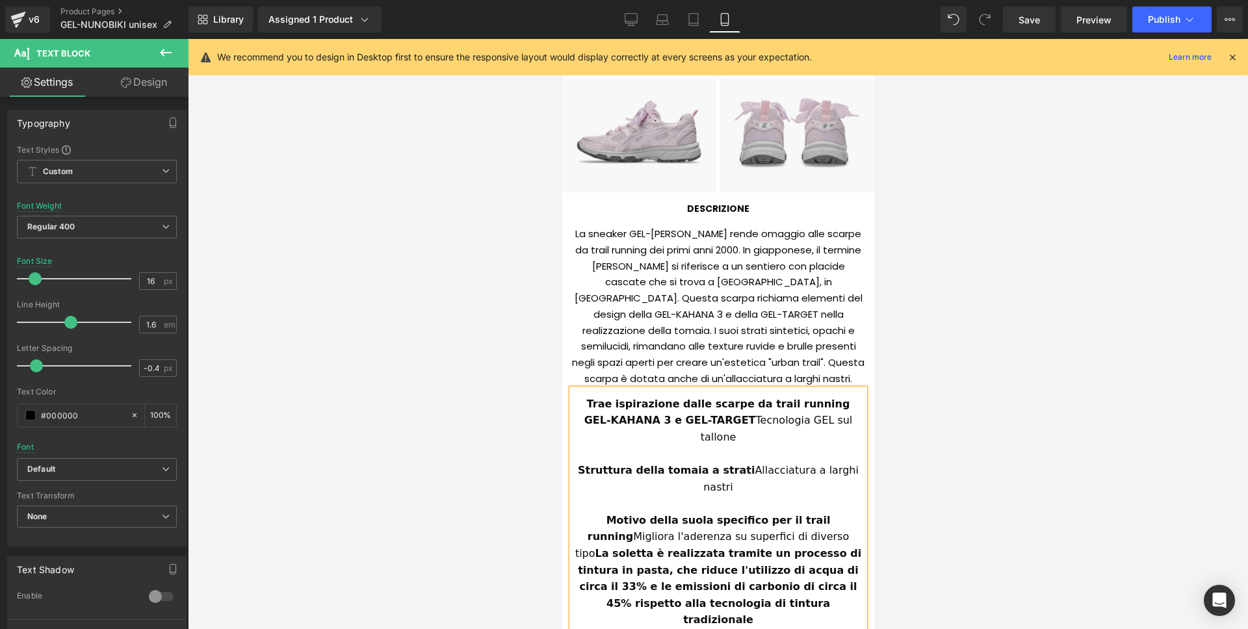
click at [749, 547] on strong "La soletta è realizzata tramite un processo di tintura in pasta, che riduce l'u…" at bounding box center [720, 586] width 287 height 79
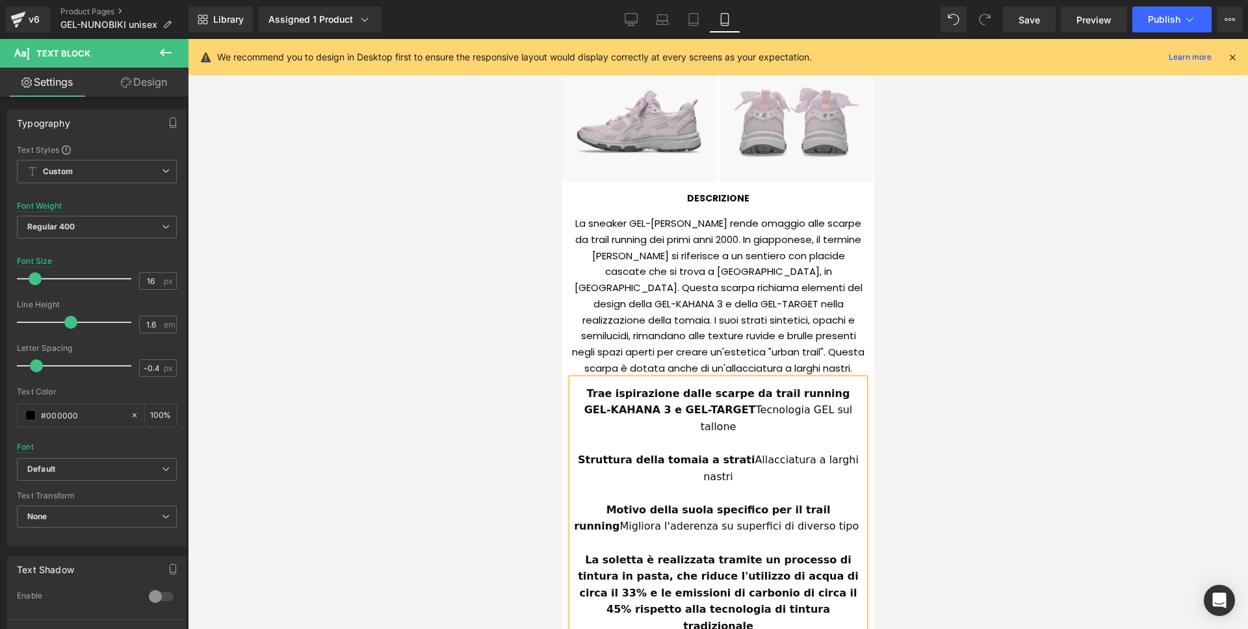
scroll to position [994, 0]
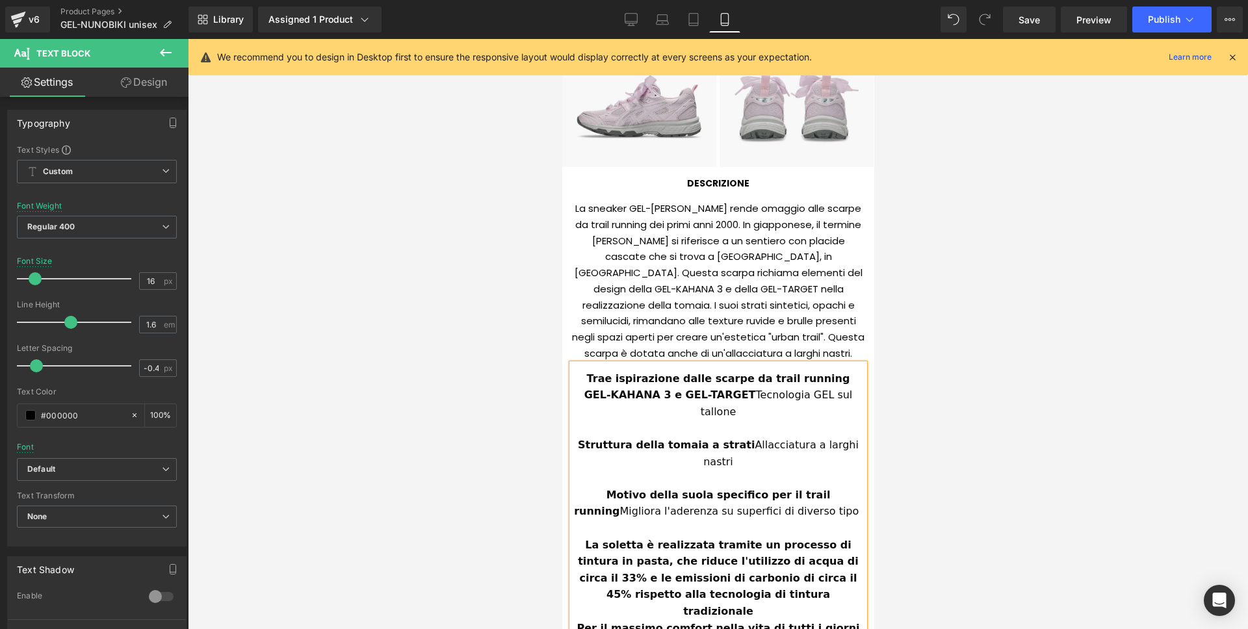
drag, startPoint x: 799, startPoint y: 545, endPoint x: 805, endPoint y: 549, distance: 7.0
click at [800, 545] on div "La soletta è realizzata tramite un processo di tintura in pasta, che riduce l'u…" at bounding box center [717, 578] width 292 height 83
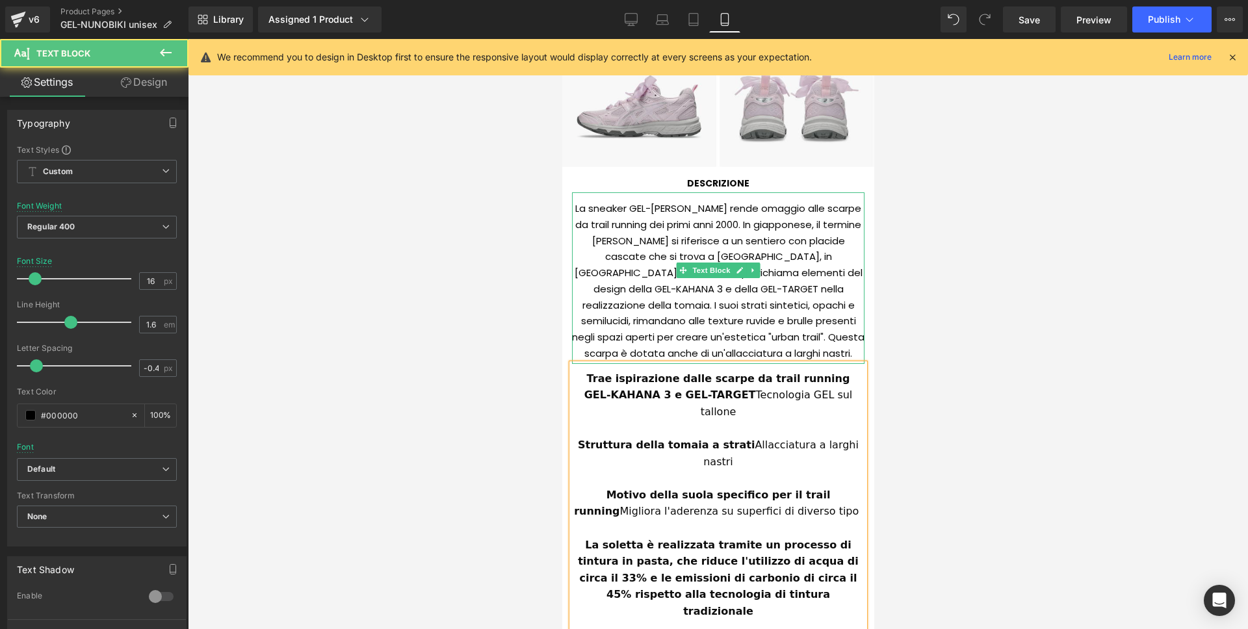
click at [861, 294] on div at bounding box center [862, 278] width 3 height 172
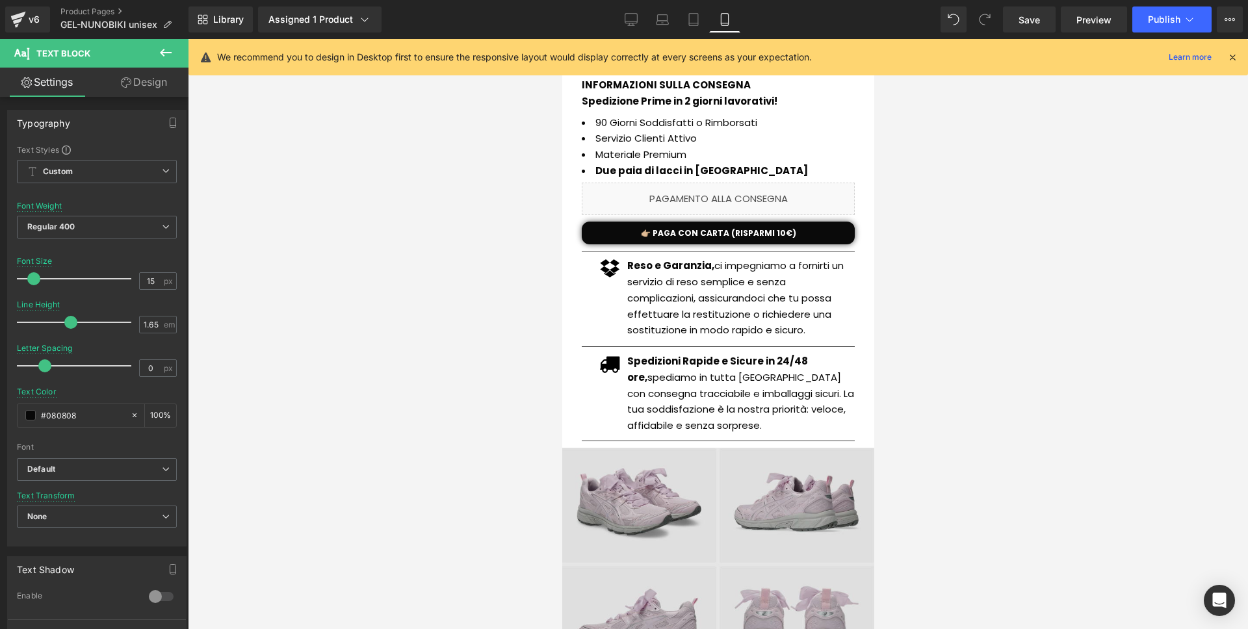
scroll to position [248, 0]
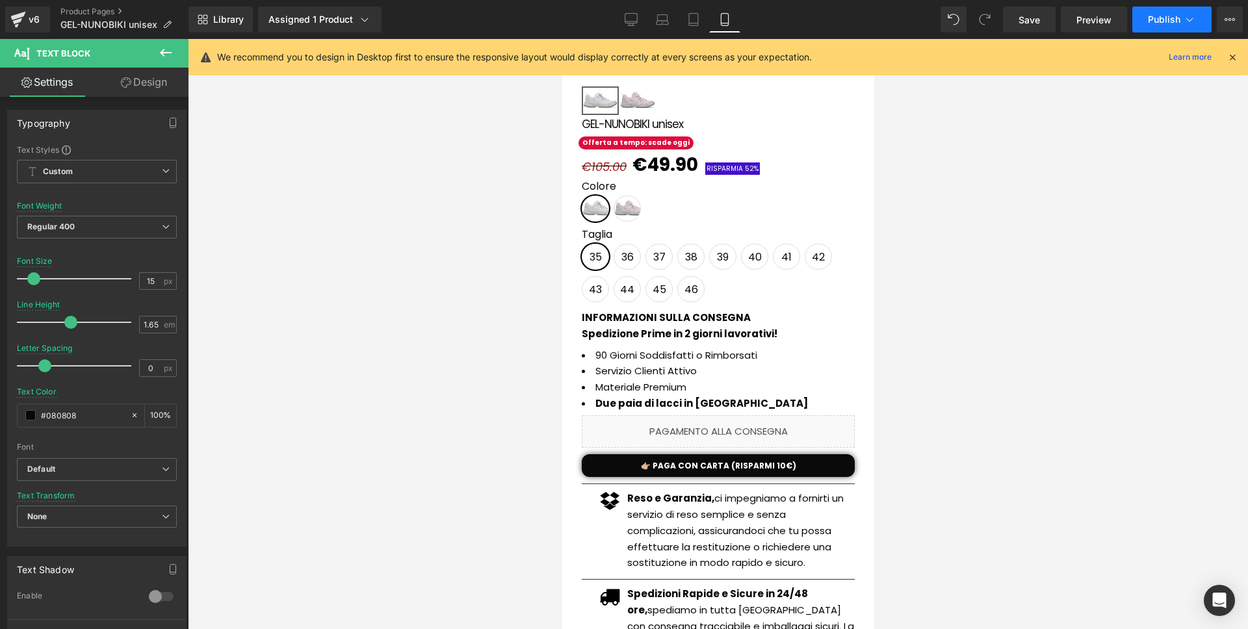
click at [1158, 18] on span "Publish" at bounding box center [1164, 19] width 32 height 10
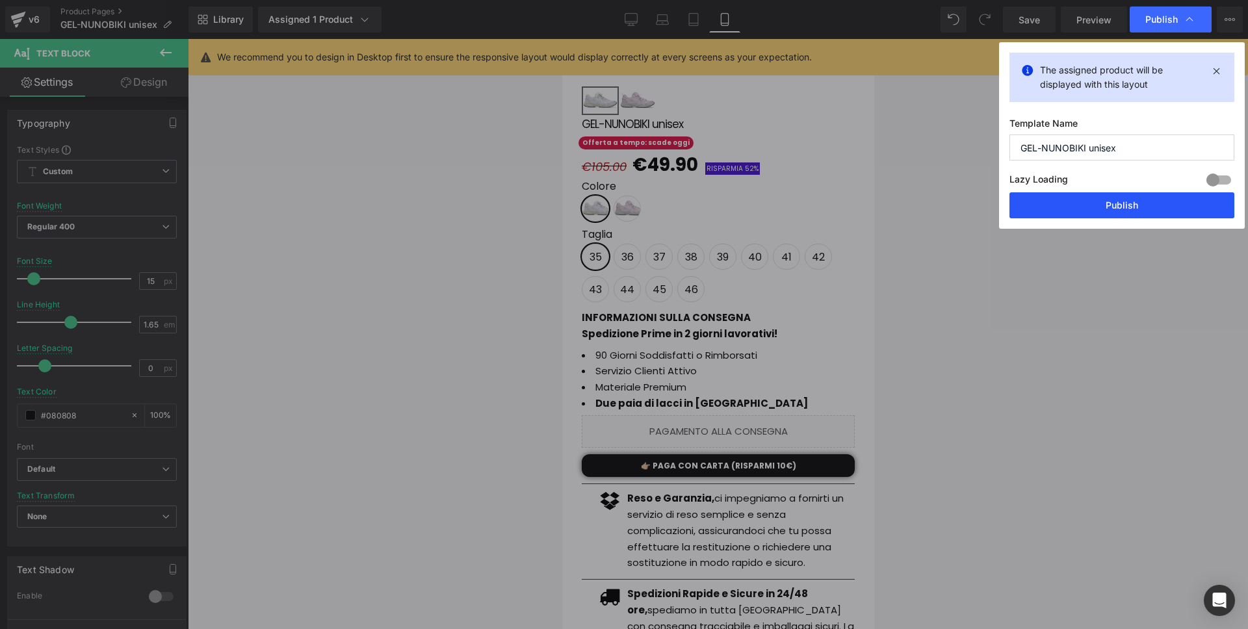
drag, startPoint x: 1105, startPoint y: 204, endPoint x: 260, endPoint y: 219, distance: 845.0
click at [1105, 204] on button "Publish" at bounding box center [1121, 205] width 225 height 26
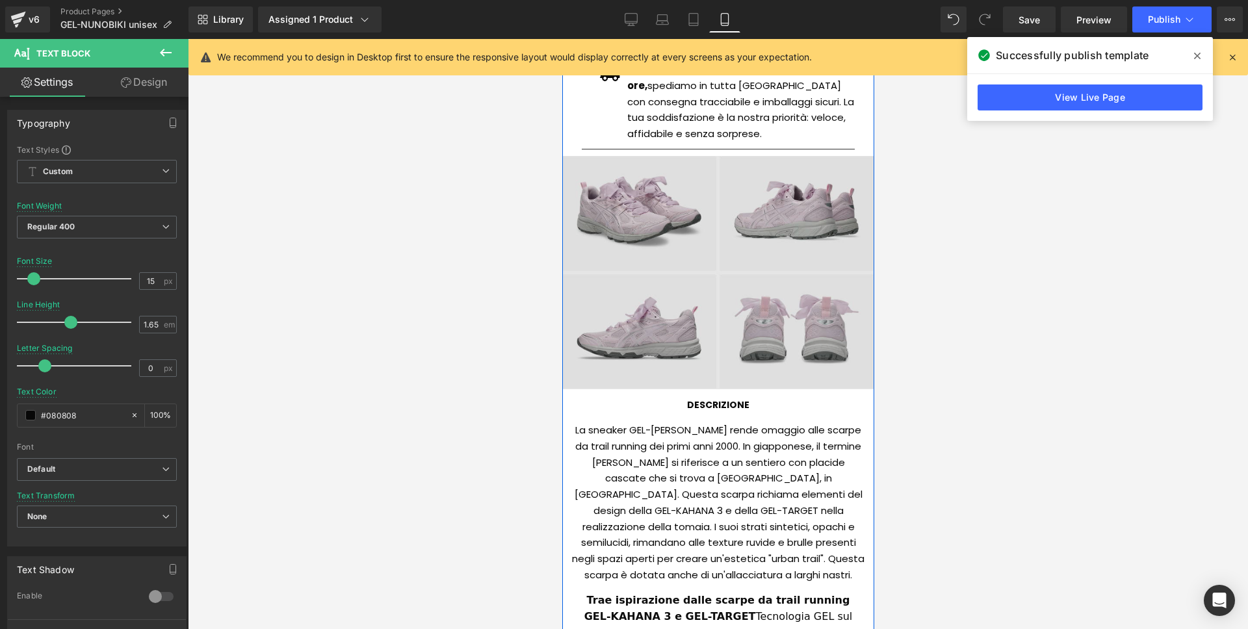
scroll to position [886, 0]
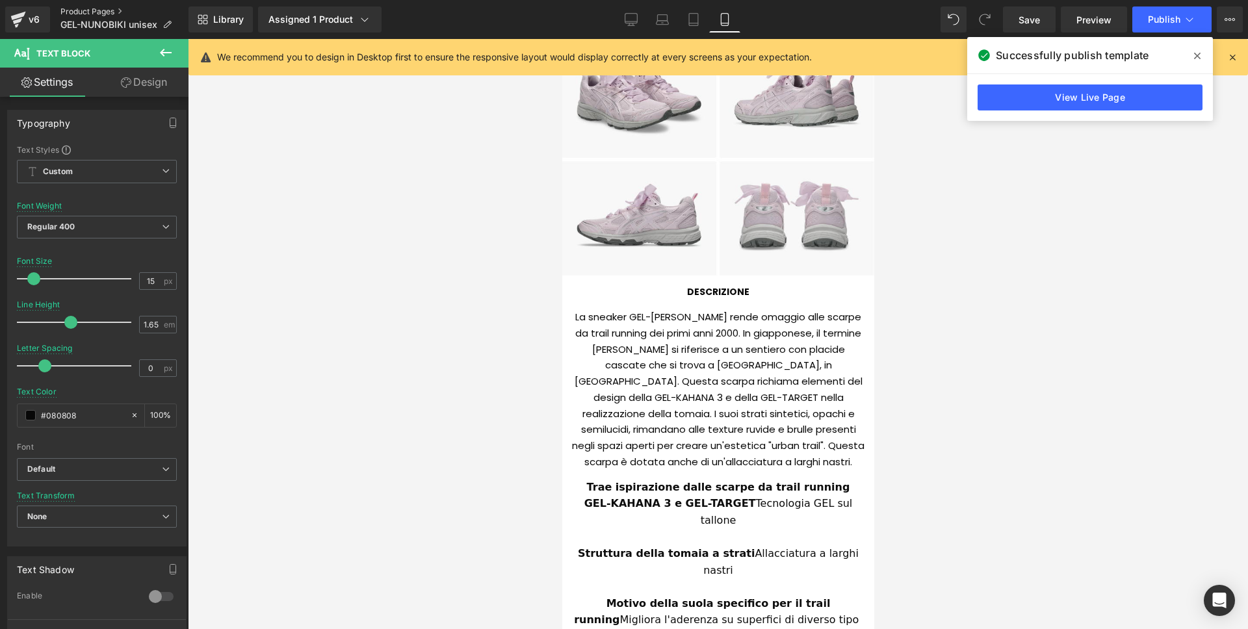
click at [98, 13] on link "Product Pages" at bounding box center [124, 11] width 128 height 10
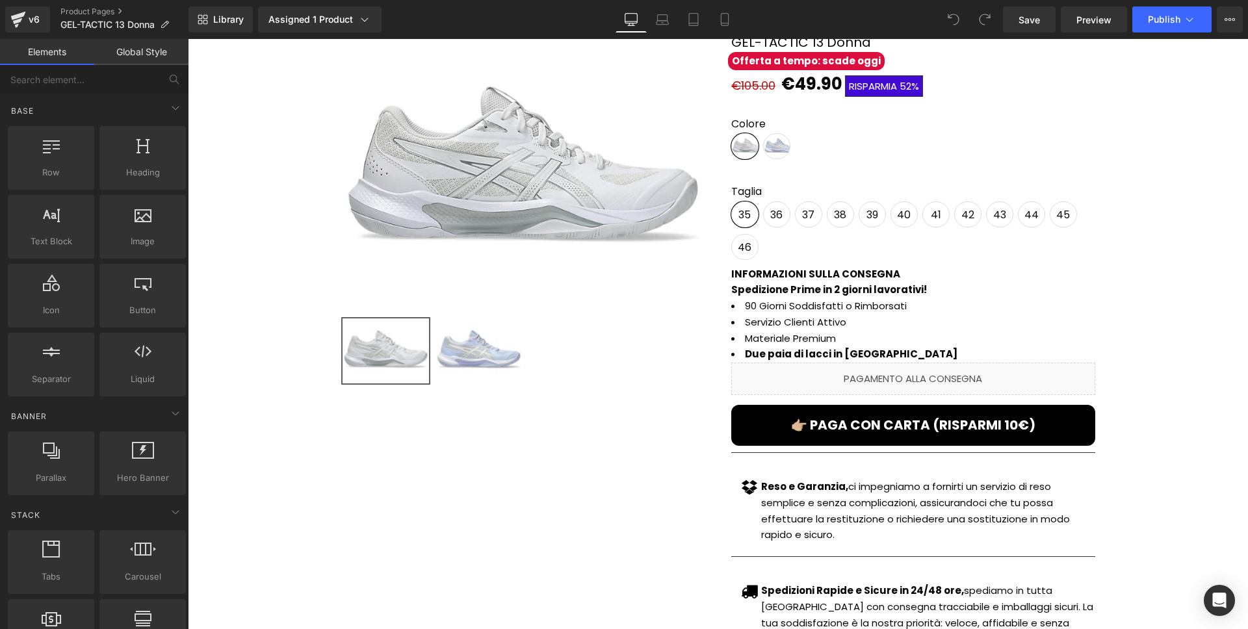
scroll to position [181, 0]
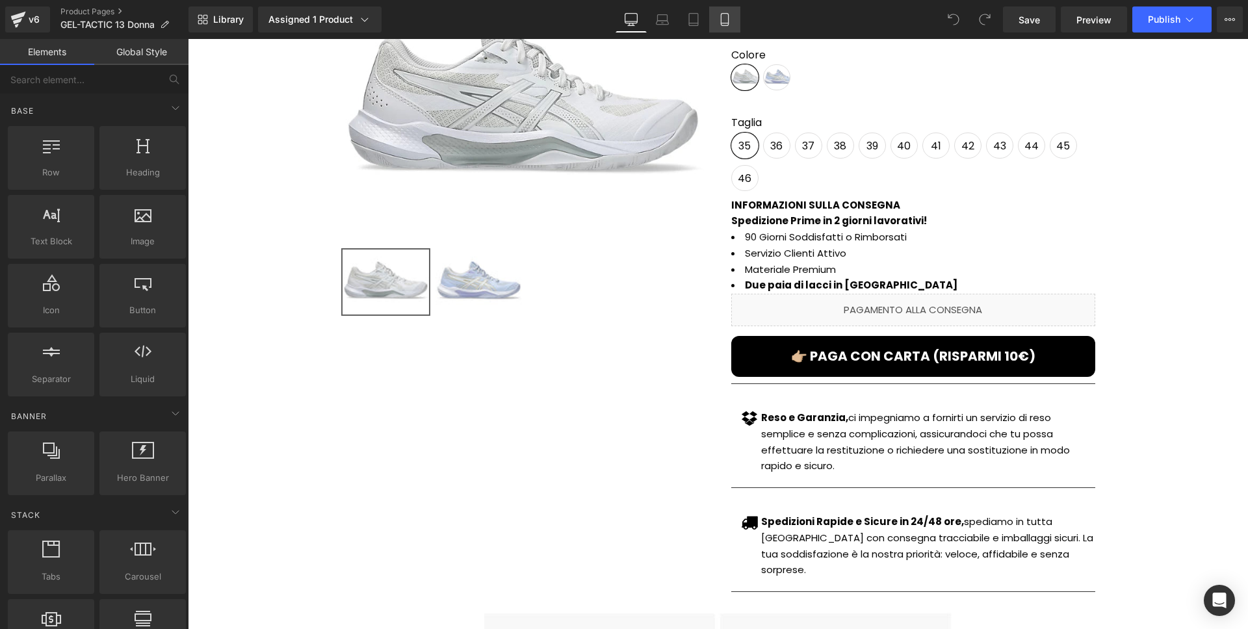
click at [736, 29] on link "Mobile" at bounding box center [724, 19] width 31 height 26
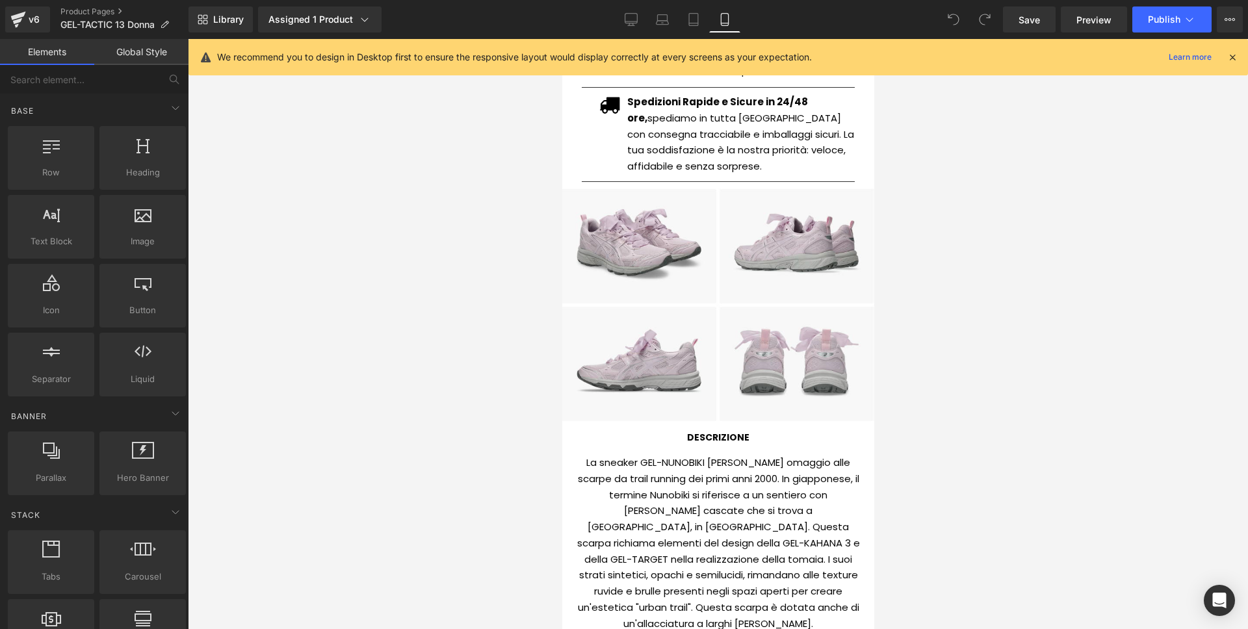
scroll to position [761, 0]
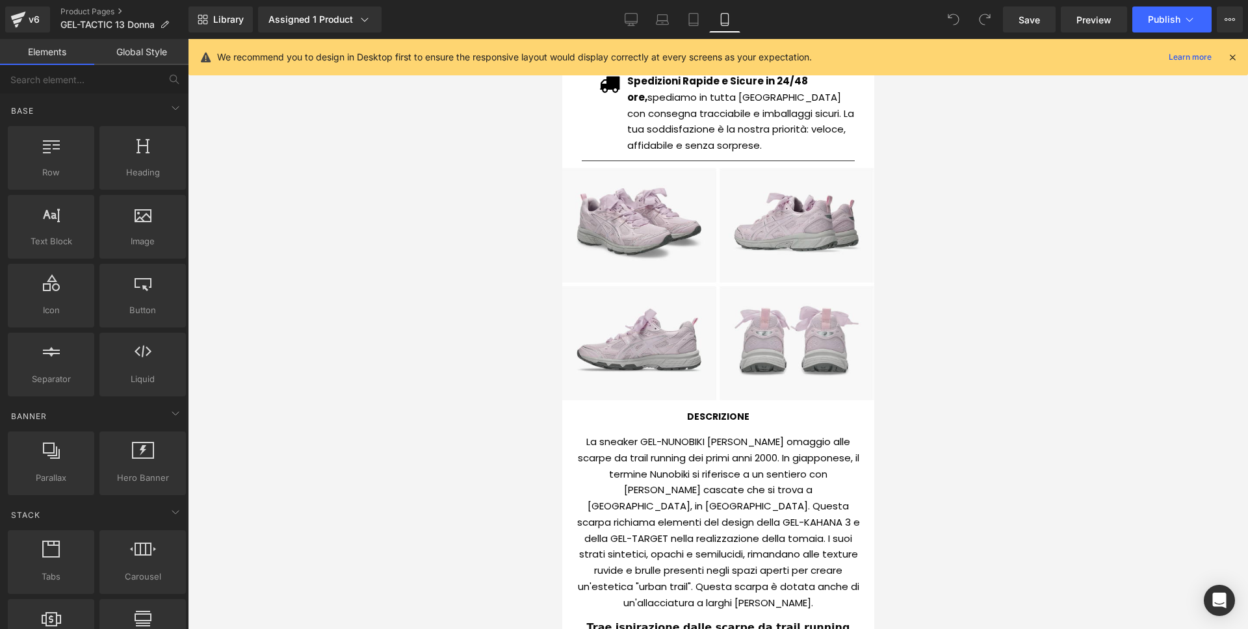
click at [704, 469] on div "La sneaker GEL-NUNOBIKI rende omaggio alle scarpe da trail running dei primi an…" at bounding box center [717, 519] width 292 height 187
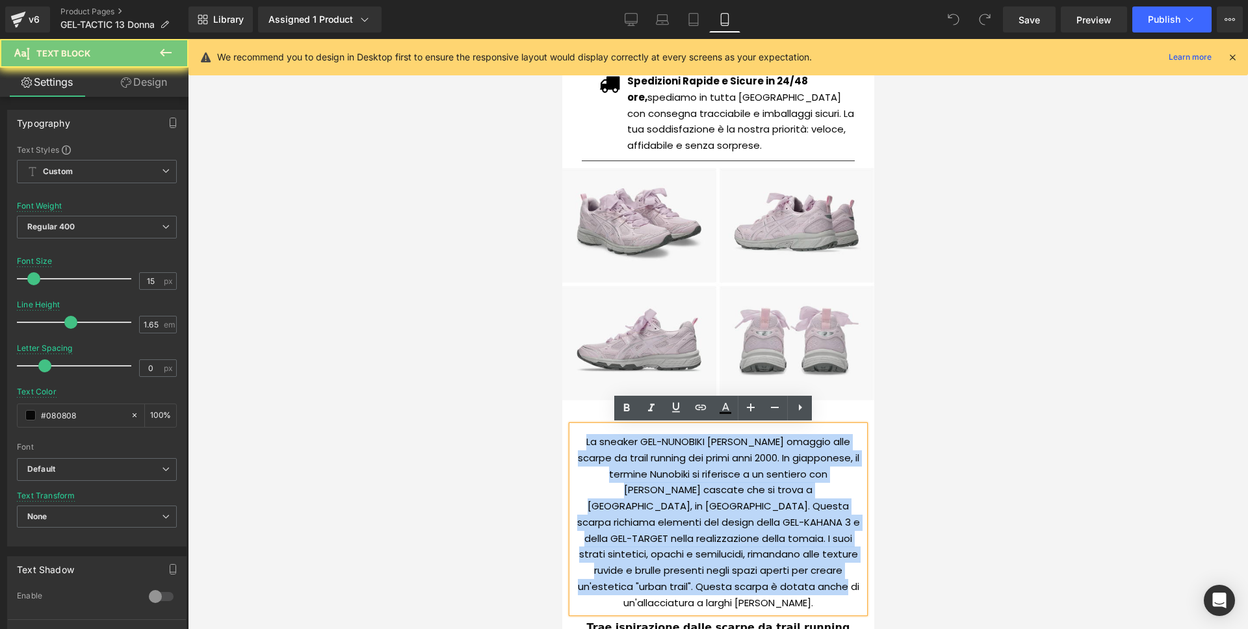
click at [704, 469] on div "La sneaker GEL-NUNOBIKI rende omaggio alle scarpe da trail running dei primi an…" at bounding box center [717, 519] width 292 height 187
paste div
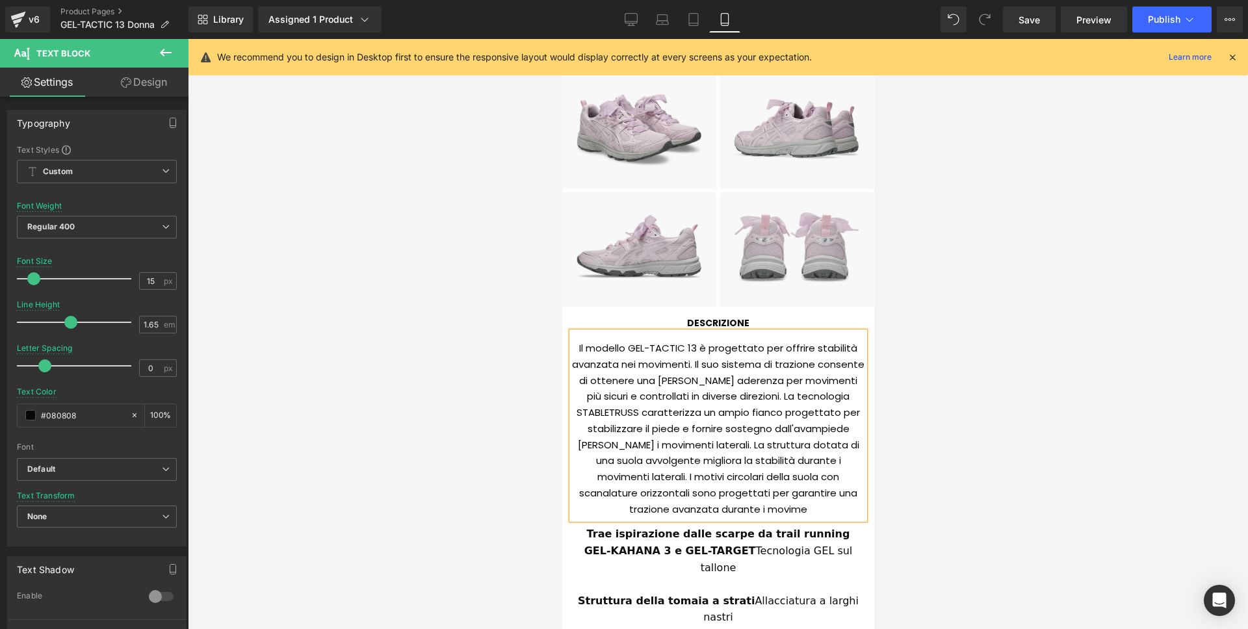
scroll to position [547, 0]
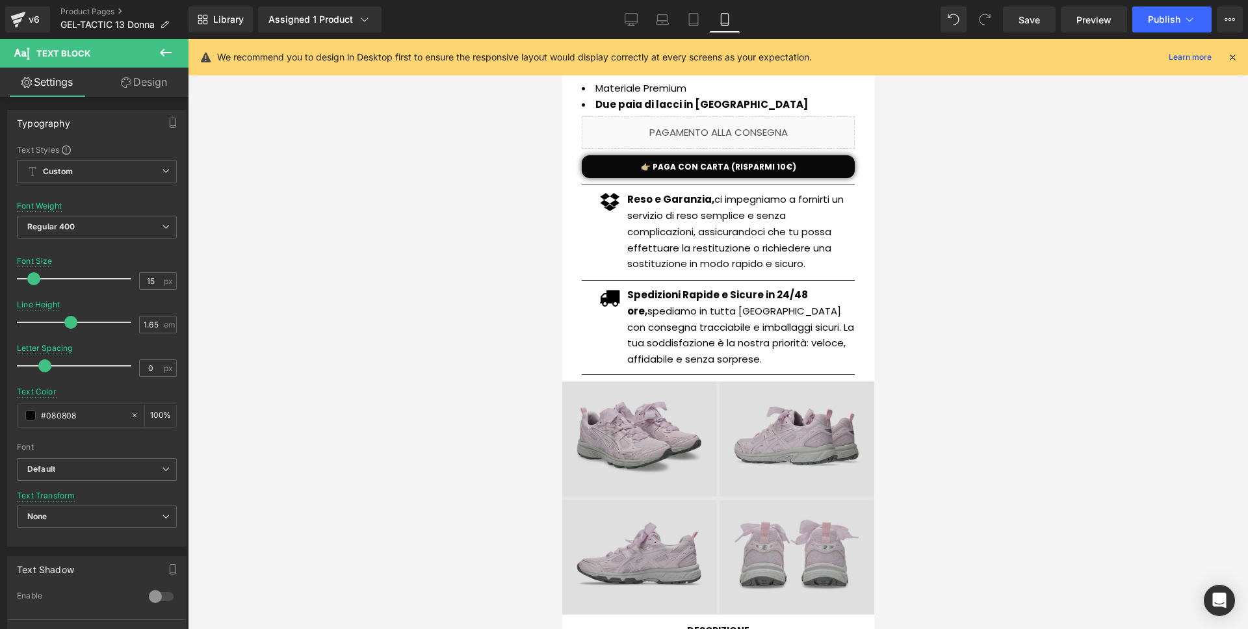
click at [662, 454] on img at bounding box center [718, 498] width 312 height 233
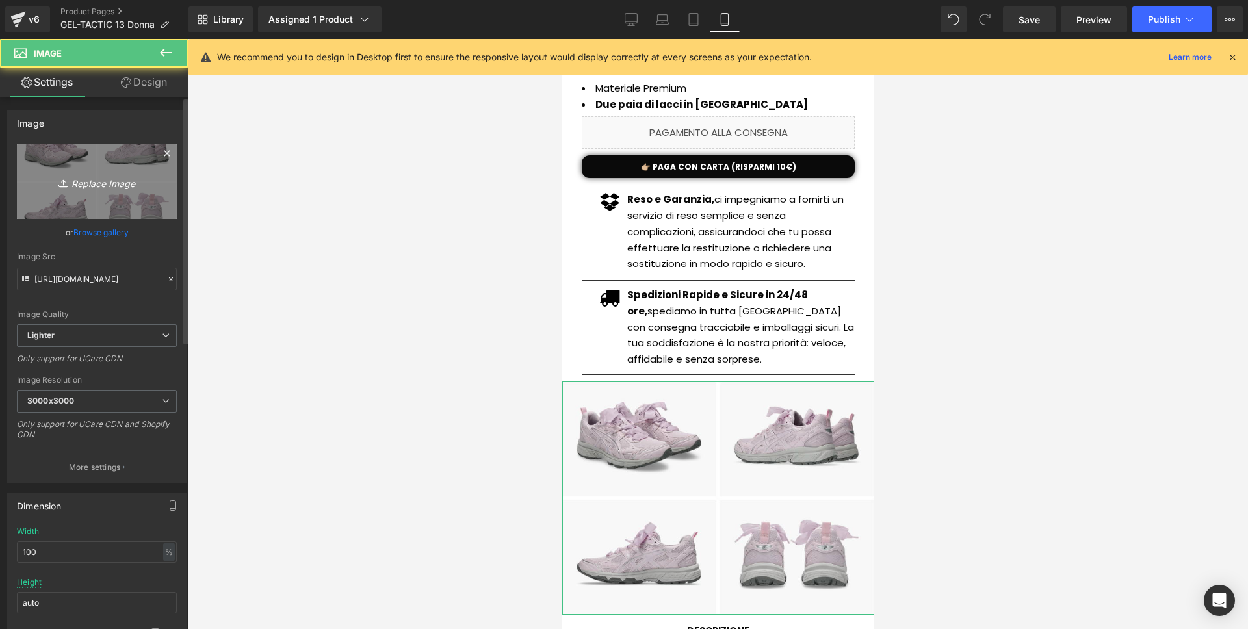
click at [105, 183] on icon "Replace Image" at bounding box center [97, 182] width 104 height 16
type input "C:\fakepath\Screenshot 2025-09-02 alle 16.43.30.png"
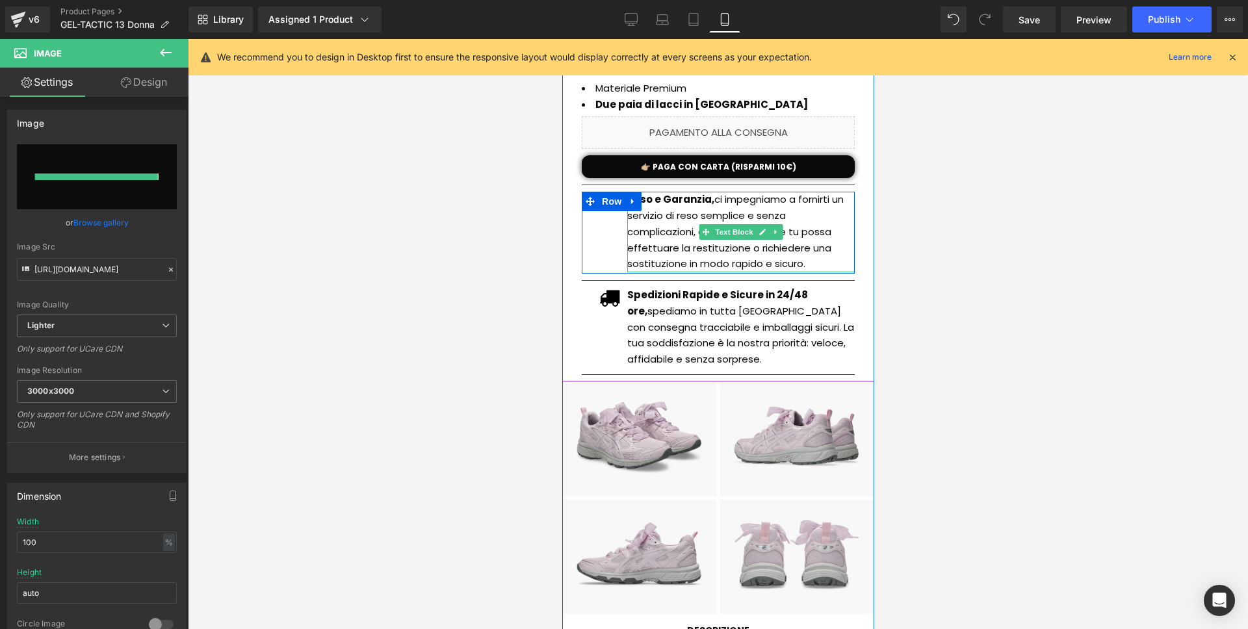
type input "[URL][DOMAIN_NAME]"
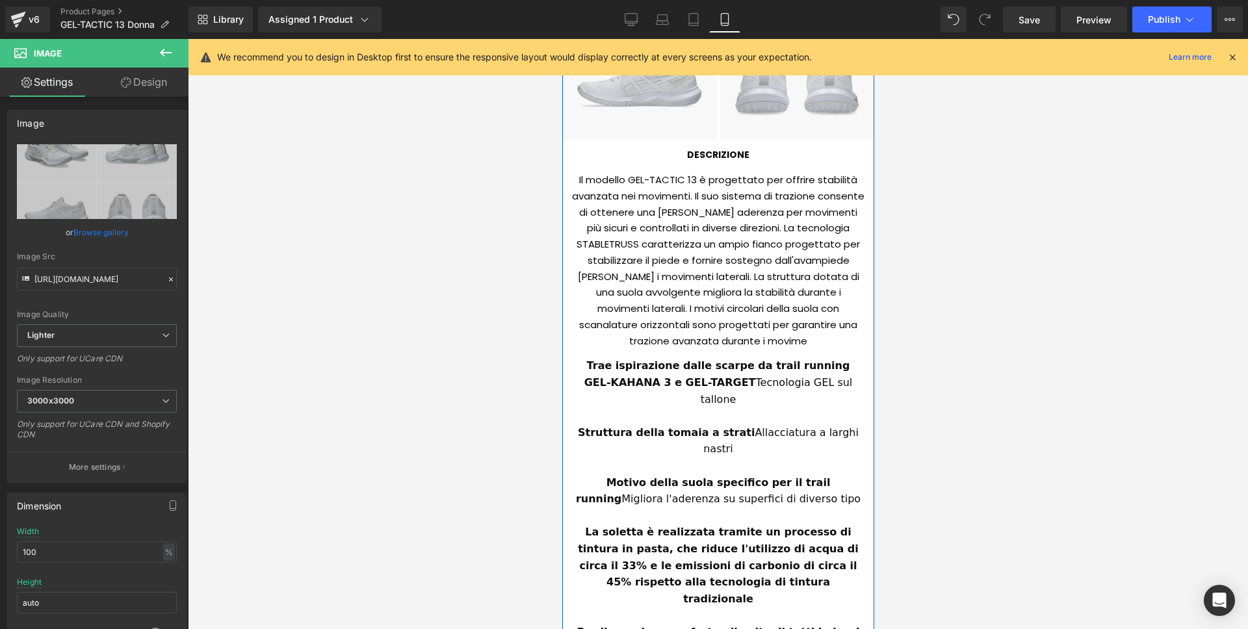
scroll to position [1038, 0]
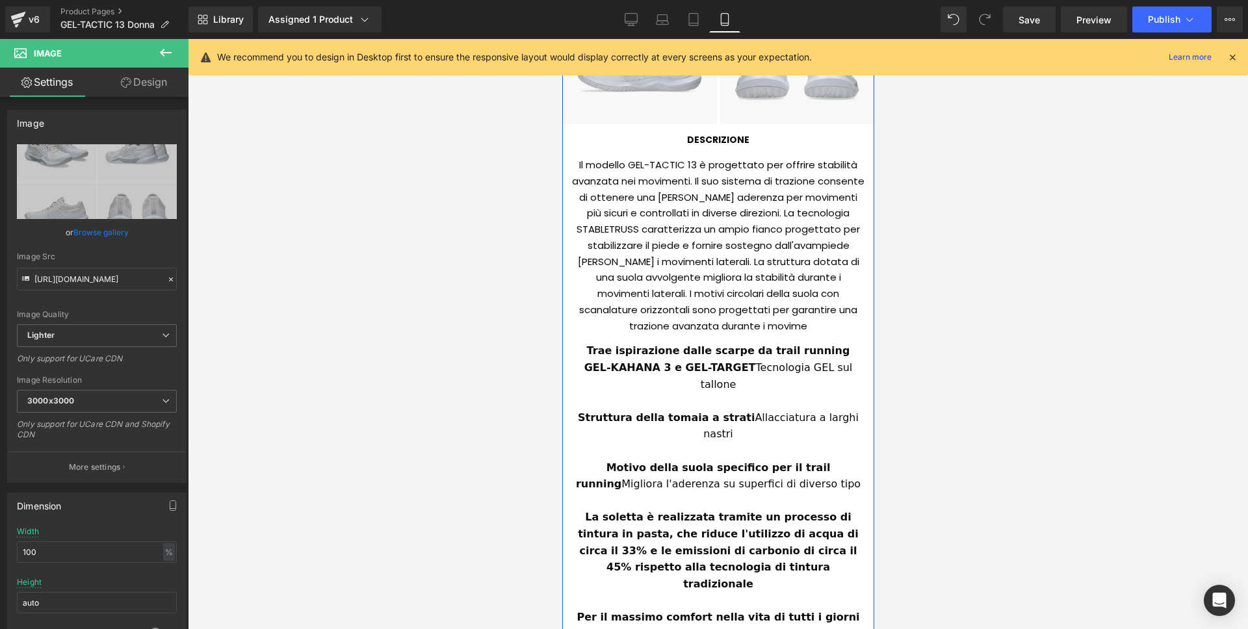
click at [614, 393] on div at bounding box center [717, 401] width 292 height 17
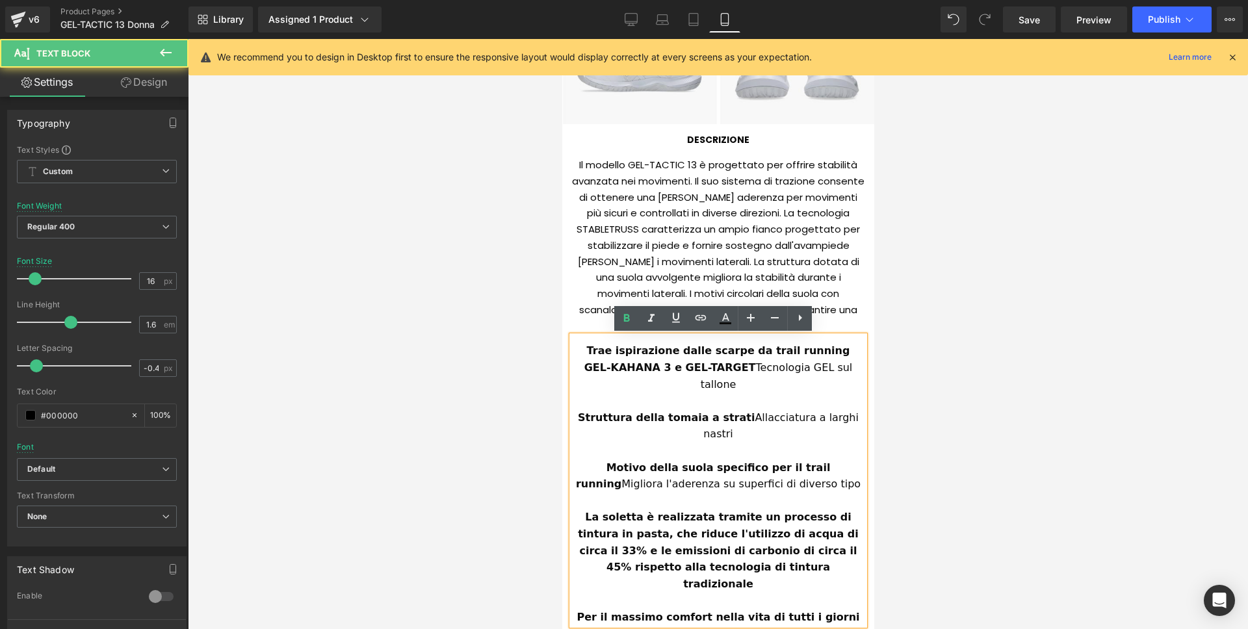
click at [591, 339] on div "Trae ispirazione dalle scarpe da trail running GEL-KAHANA 3 e GEL-TARGET Tecnol…" at bounding box center [717, 480] width 292 height 289
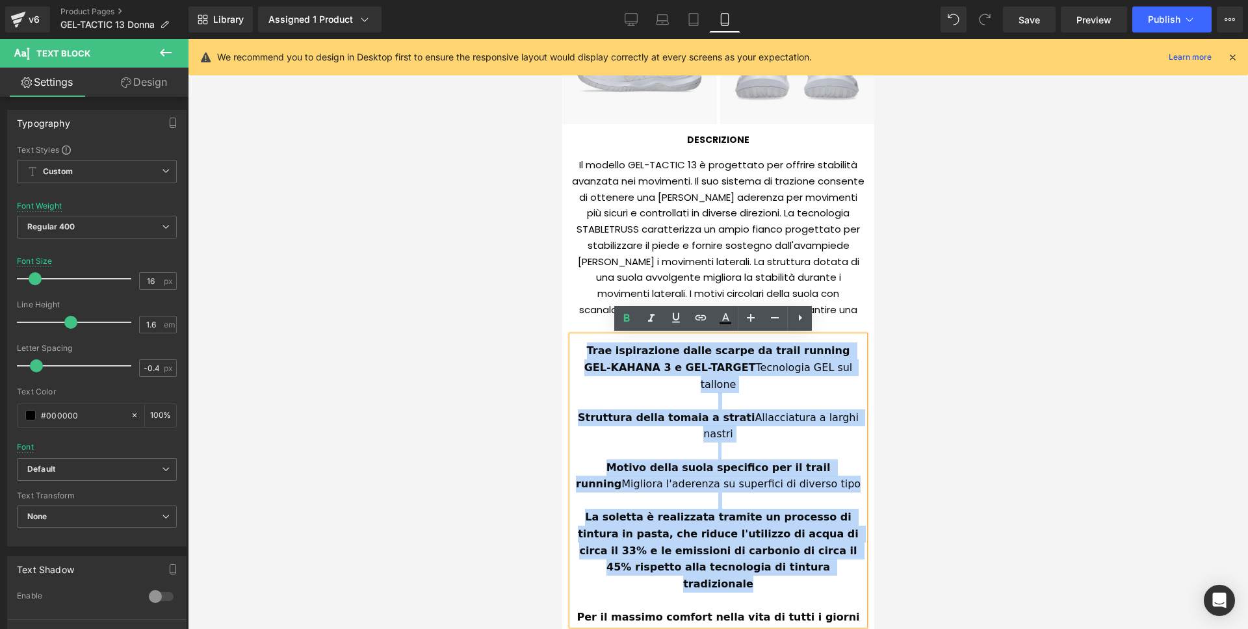
drag, startPoint x: 589, startPoint y: 342, endPoint x: 832, endPoint y: 540, distance: 313.2
click at [832, 540] on div "Trae ispirazione dalle scarpe da trail running GEL-KAHANA 3 e GEL-TARGET Tecnol…" at bounding box center [717, 480] width 292 height 289
paste div
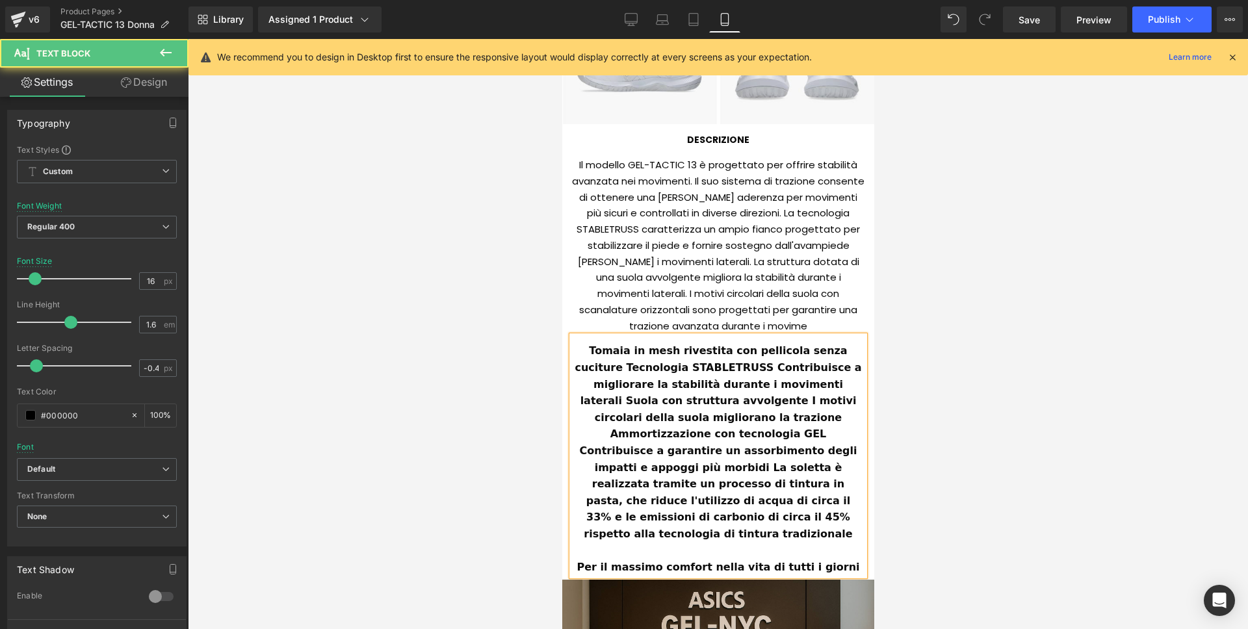
click at [734, 387] on b "Tomaia in mesh rivestita con pellicola senza cuciture Tecnologia STABLETRUSS Co…" at bounding box center [719, 442] width 291 height 196
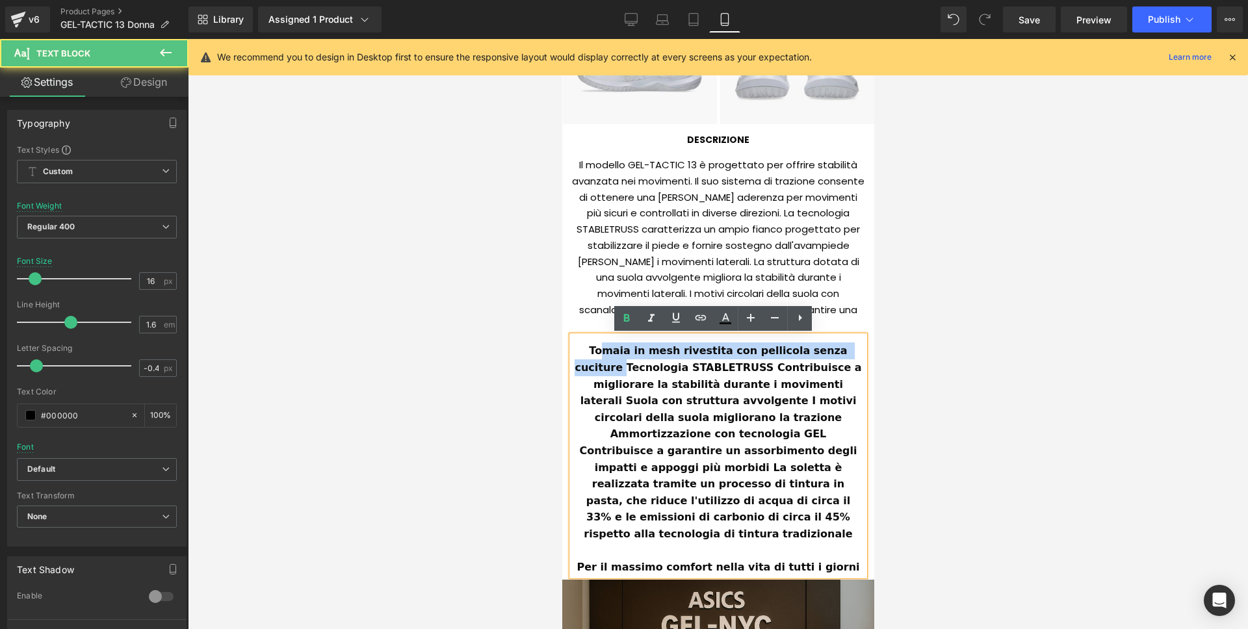
drag, startPoint x: 795, startPoint y: 348, endPoint x: 593, endPoint y: 346, distance: 202.1
click at [593, 346] on div "Tomaia in mesh rivestita con pellicola senza cuciture Tecnologia STABLETRUSS Co…" at bounding box center [717, 443] width 292 height 200
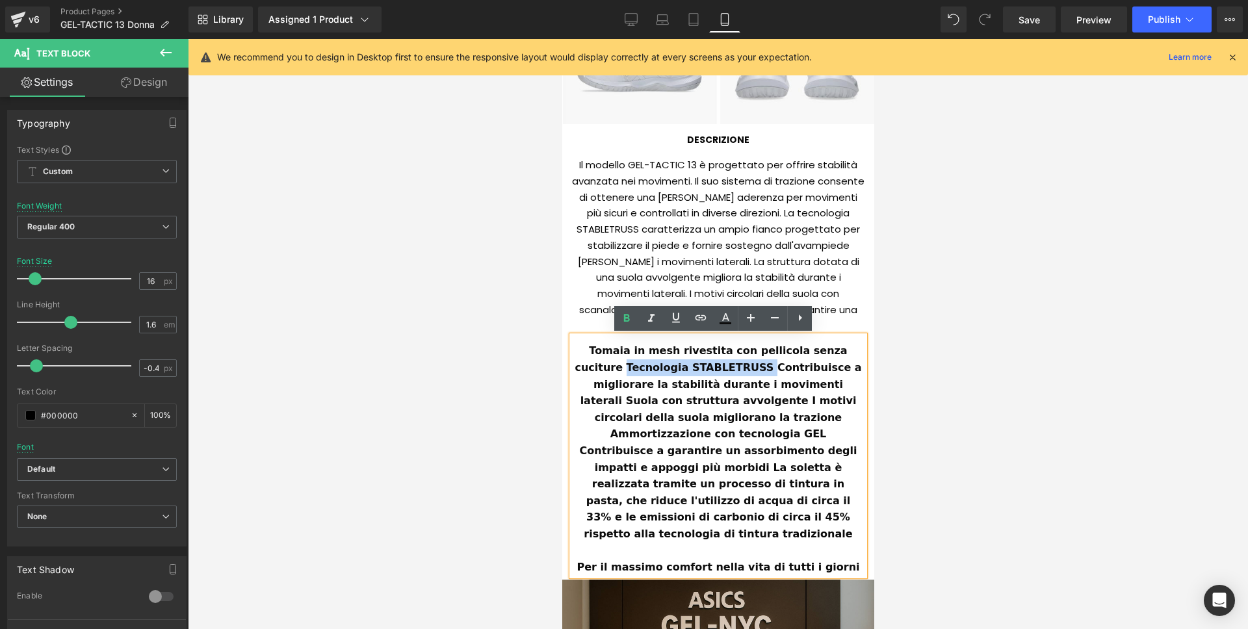
drag, startPoint x: 578, startPoint y: 364, endPoint x: 710, endPoint y: 361, distance: 131.3
click at [712, 363] on b "Tomaia in mesh rivestita con pellicola senza cuciture Tecnologia STABLETRUSS Co…" at bounding box center [719, 442] width 291 height 196
click at [625, 319] on icon at bounding box center [627, 319] width 6 height 8
click at [711, 369] on strong "Contribuisce a migliorare la stabilità durante i movimenti laterali Suola con s…" at bounding box center [719, 450] width 281 height 179
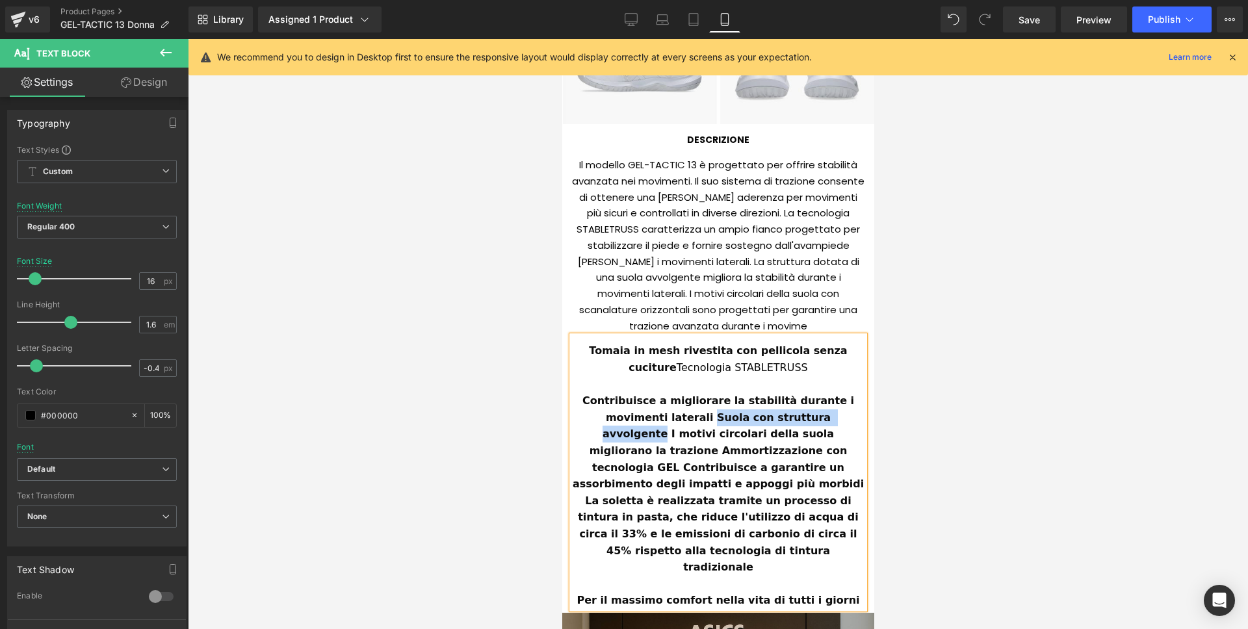
drag, startPoint x: 614, startPoint y: 419, endPoint x: 767, endPoint y: 410, distance: 153.7
click at [767, 410] on div "Contribuisce a migliorare la stabilità durante i movimenti laterali Suola con s…" at bounding box center [717, 484] width 292 height 183
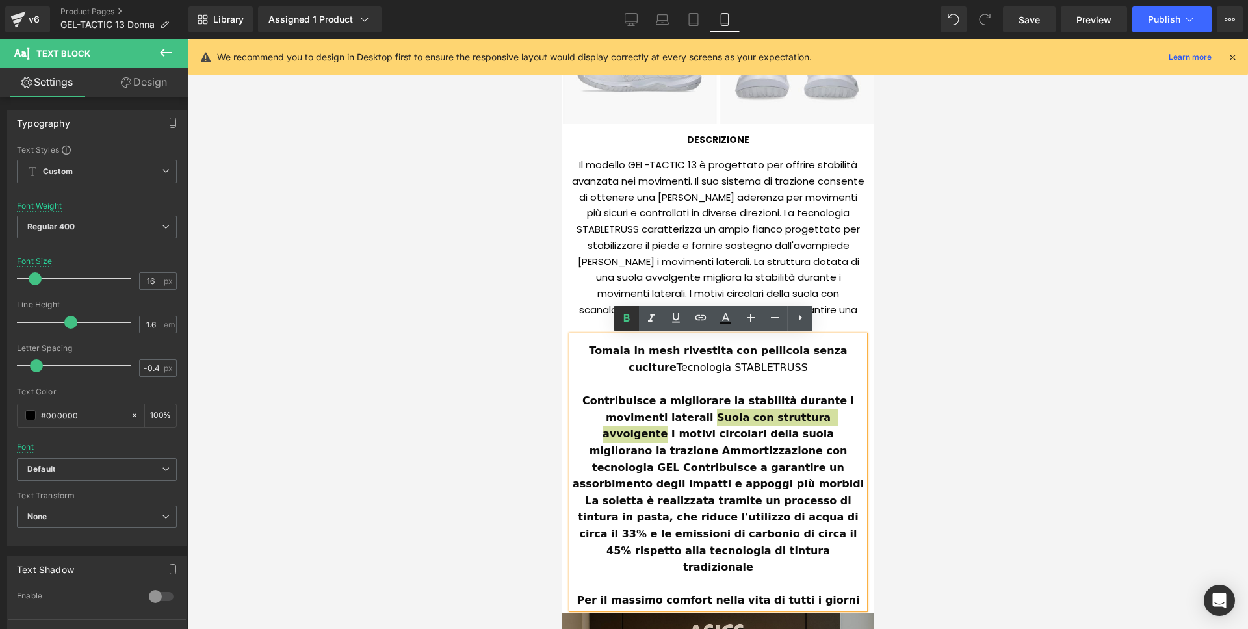
click at [626, 317] on icon at bounding box center [627, 319] width 16 height 16
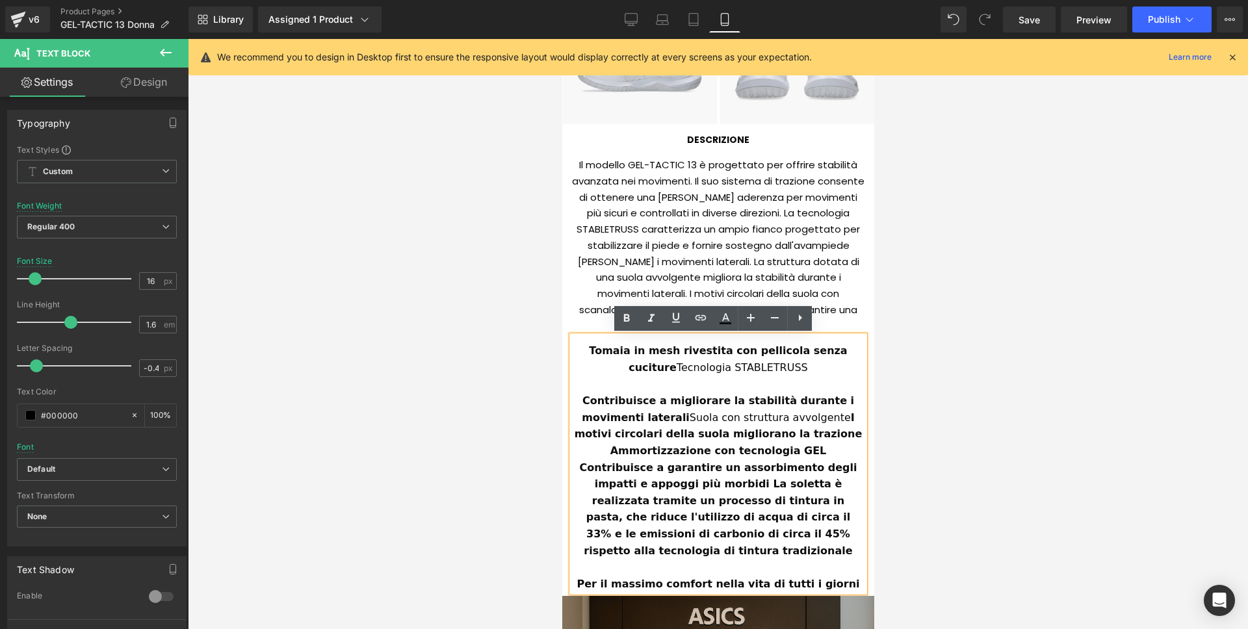
click at [751, 415] on strong "I motivi circolari della suola migliorano la trazione Ammortizzazione con tecno…" at bounding box center [719, 484] width 291 height 146
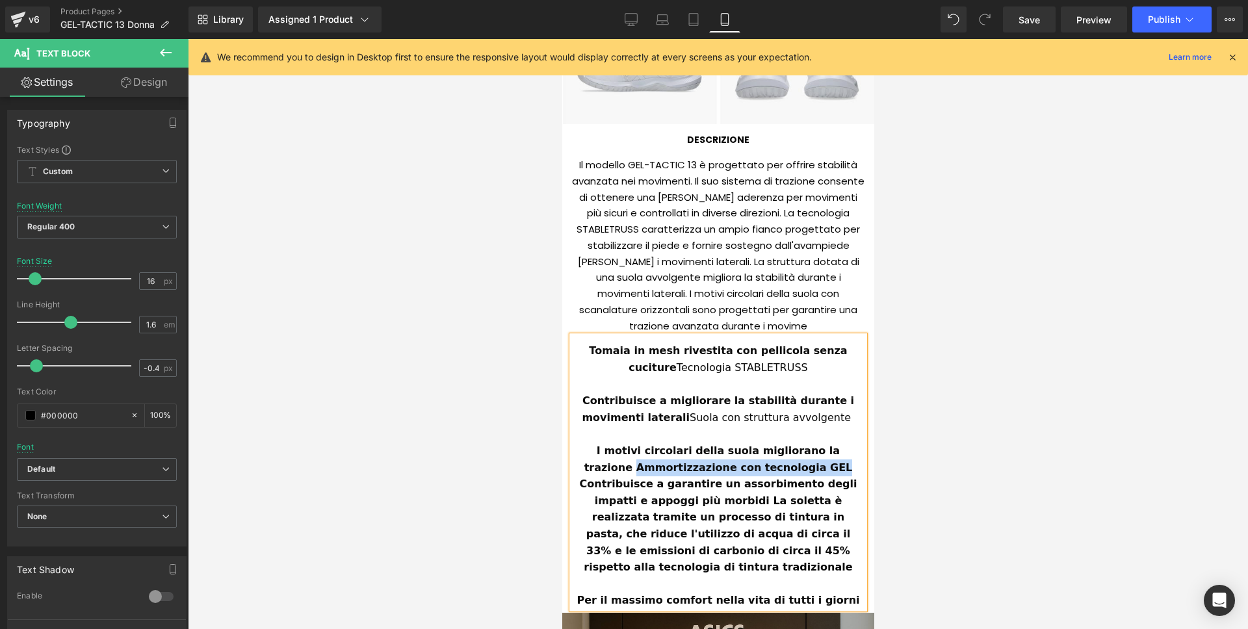
drag, startPoint x: 591, startPoint y: 468, endPoint x: 768, endPoint y: 467, distance: 177.4
click at [768, 467] on strong "I motivi circolari della suola migliorano la trazione Ammortizzazione con tecno…" at bounding box center [719, 509] width 281 height 129
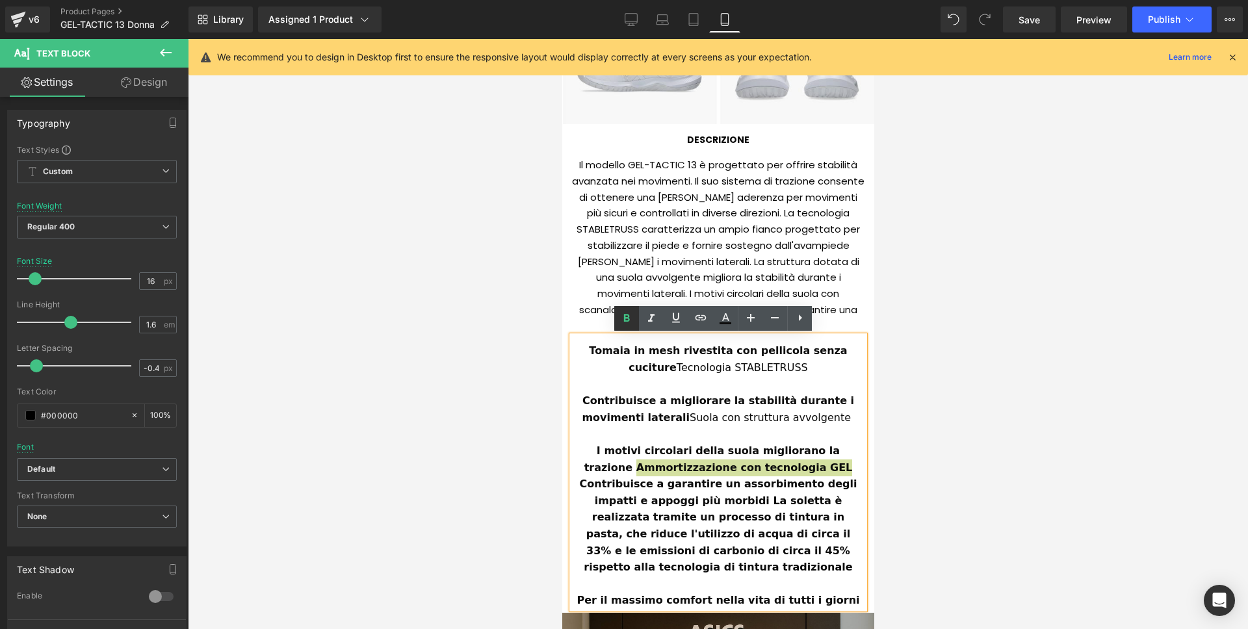
drag, startPoint x: 634, startPoint y: 314, endPoint x: 105, endPoint y: 302, distance: 528.5
click at [634, 314] on icon at bounding box center [627, 319] width 16 height 16
click at [766, 478] on strong "Contribuisce a garantire un assorbimento degli impatti e appoggi più morbidi La…" at bounding box center [720, 526] width 284 height 96
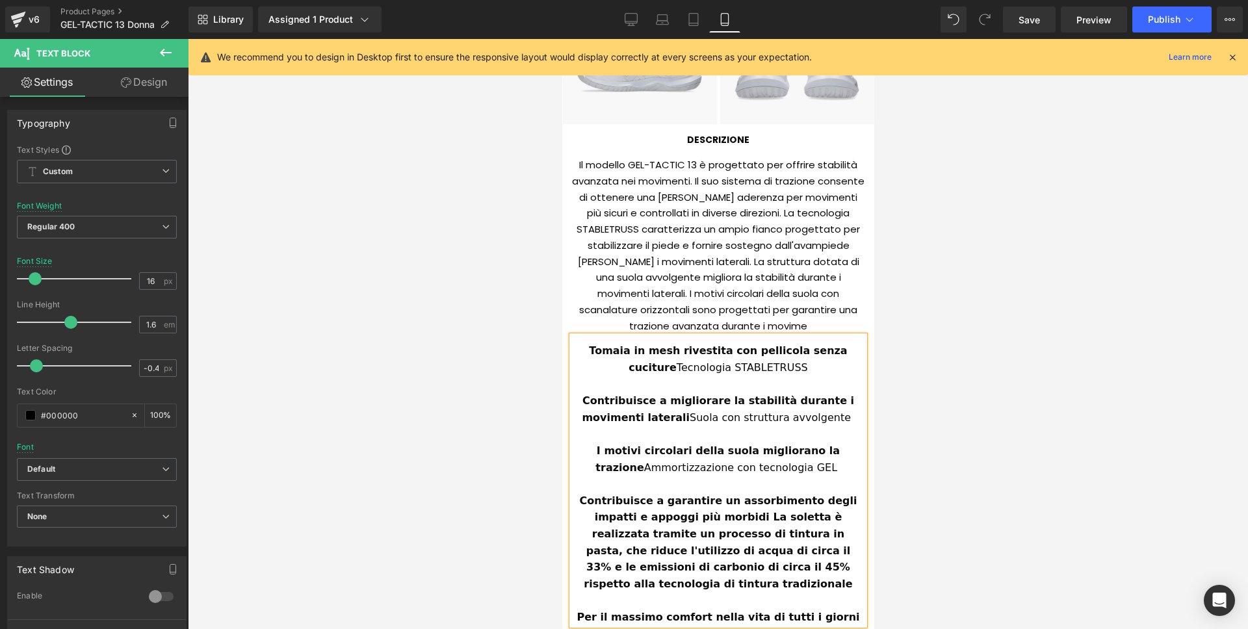
click at [765, 469] on span "I motivi circolari della suola migliorano la trazione Ammortizzazione con tecno…" at bounding box center [719, 459] width 248 height 29
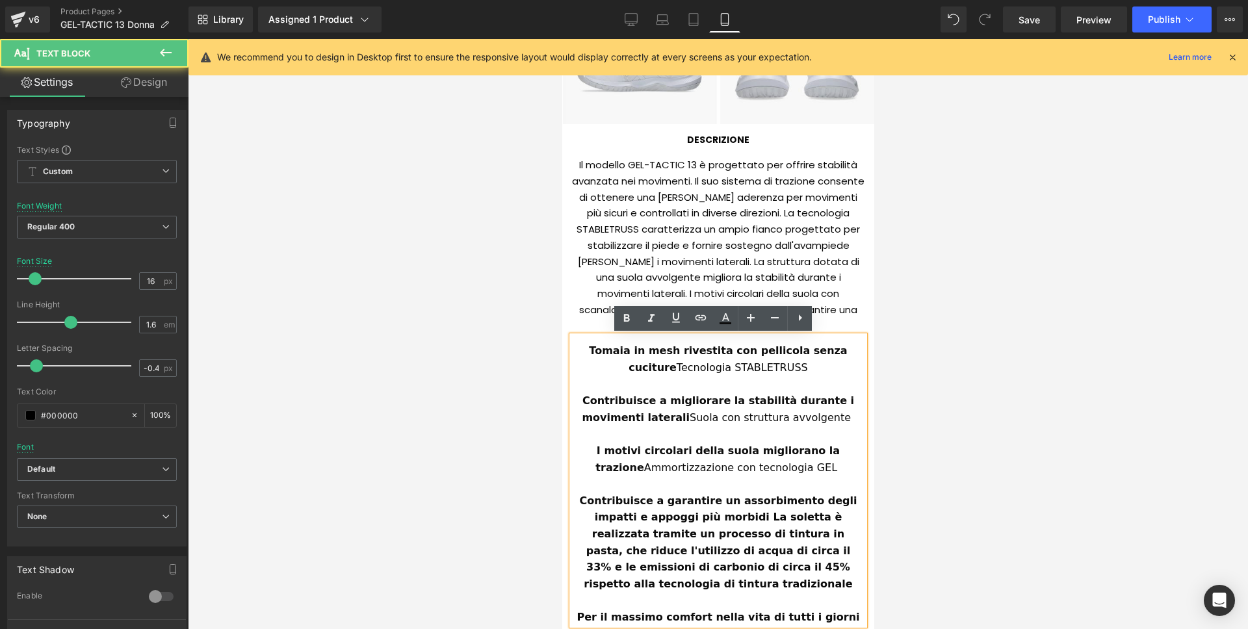
click at [765, 471] on span "I motivi circolari della suola migliorano la trazione Ammortizzazione con tecno…" at bounding box center [719, 459] width 248 height 29
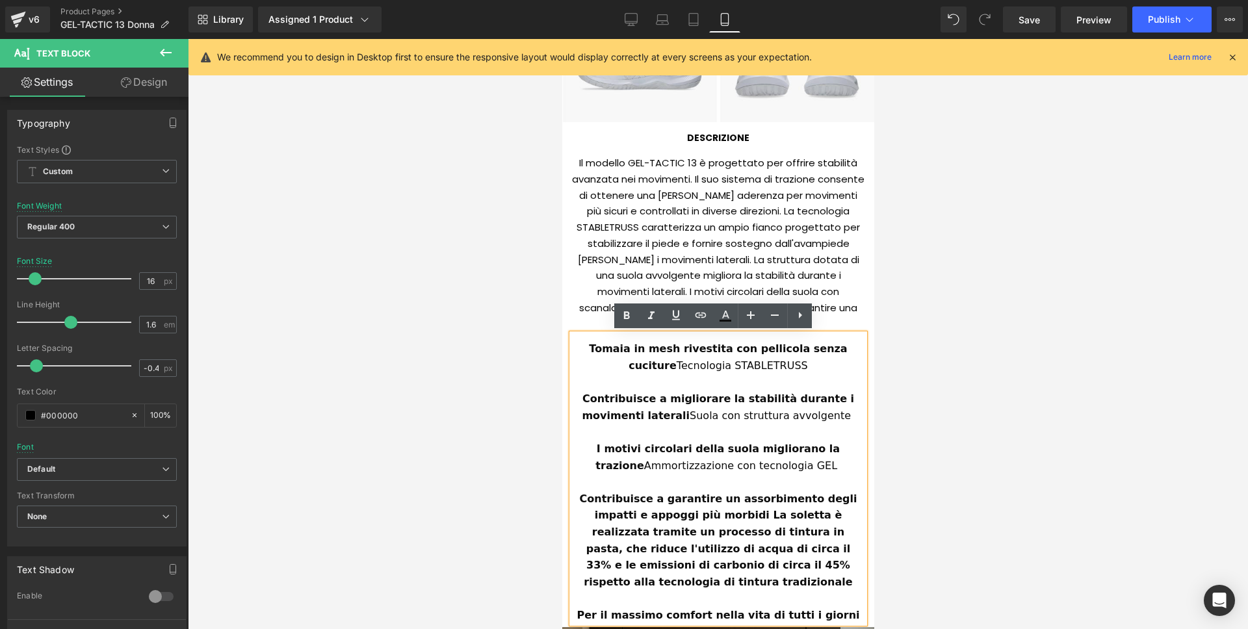
scroll to position [1041, 0]
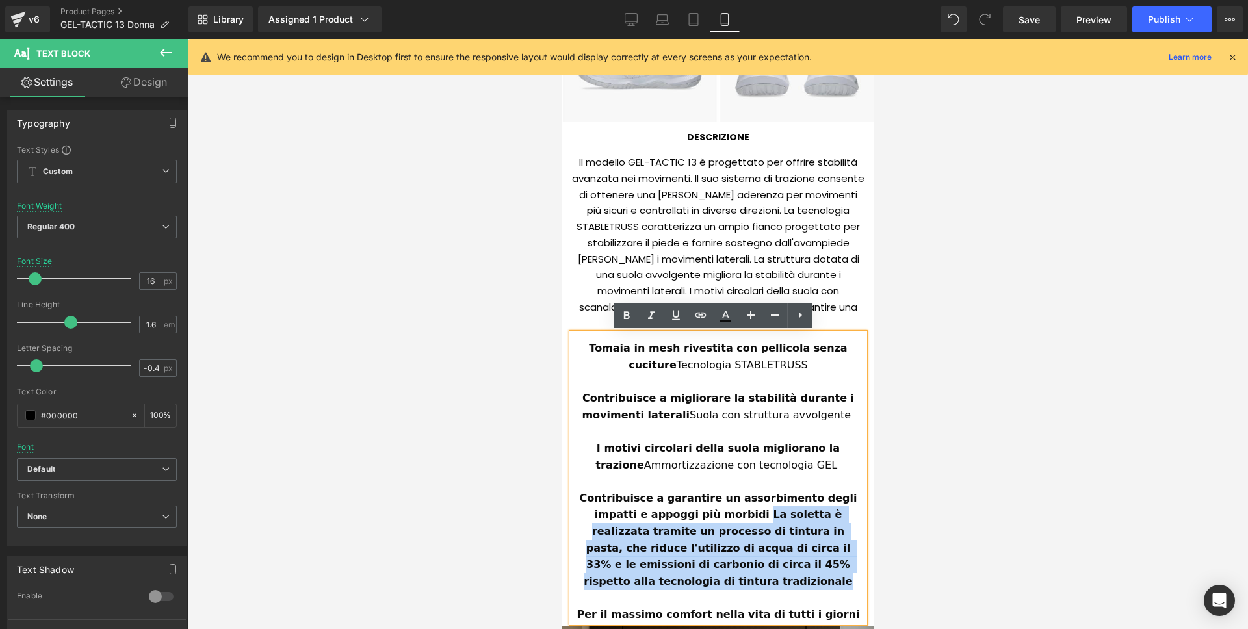
drag, startPoint x: 682, startPoint y: 515, endPoint x: 842, endPoint y: 567, distance: 168.3
click at [842, 567] on div "Contribuisce a garantire un assorbimento degli impatti e appoggi più morbidi La…" at bounding box center [717, 540] width 292 height 100
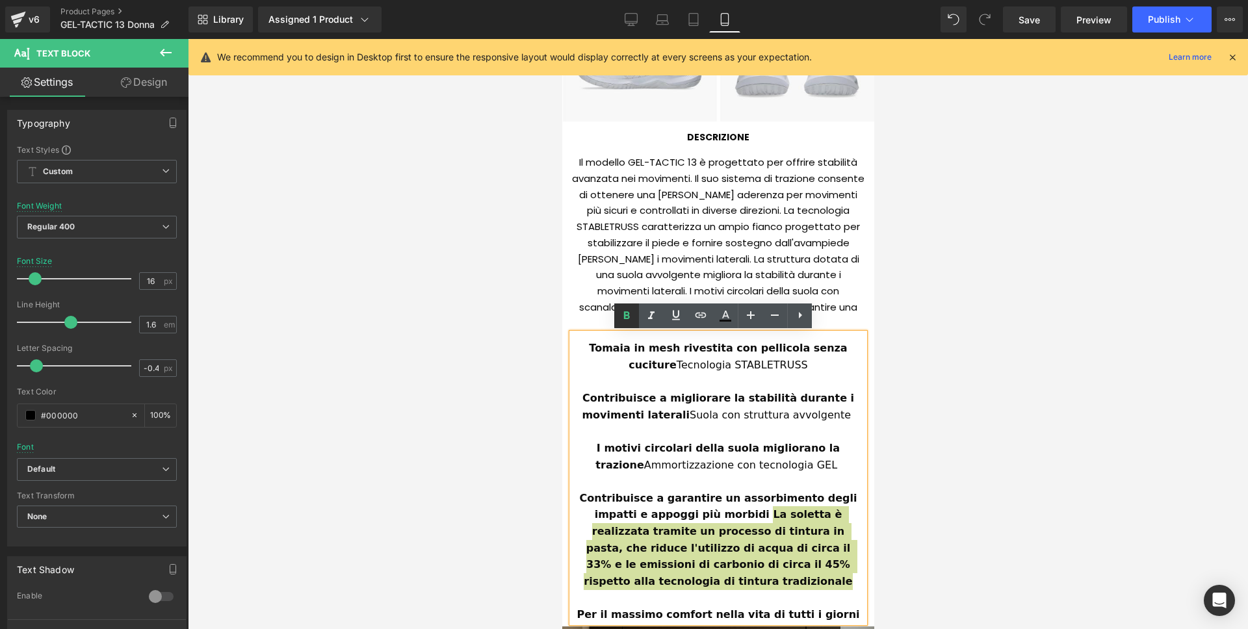
click at [620, 313] on icon at bounding box center [627, 316] width 16 height 16
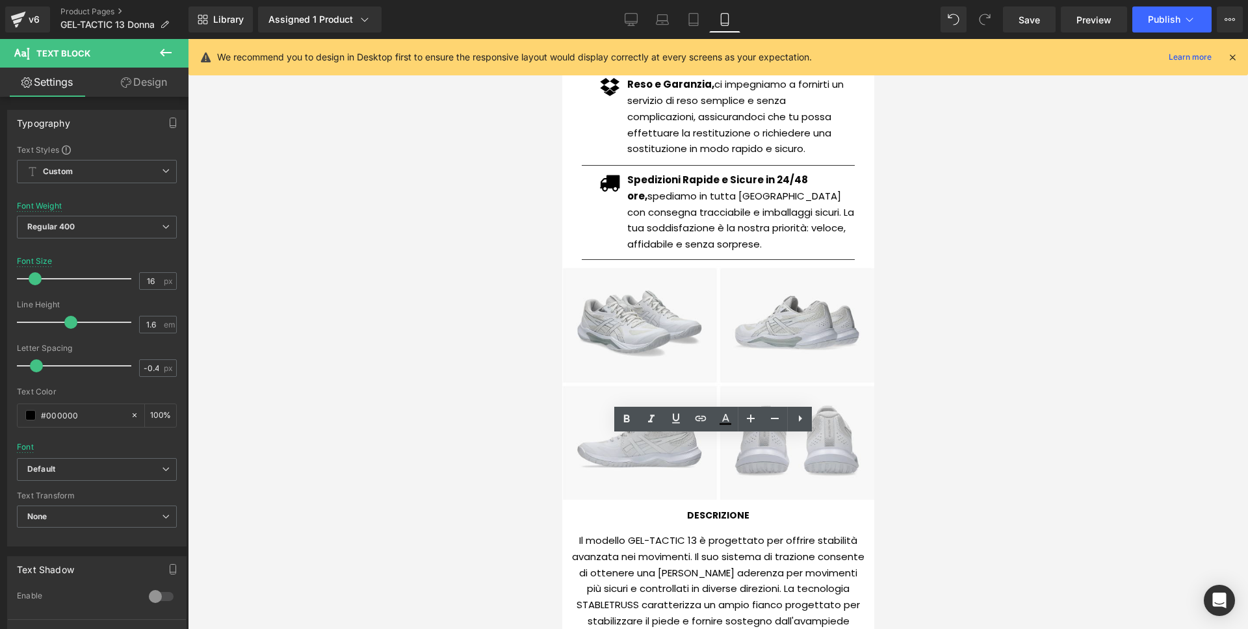
scroll to position [651, 0]
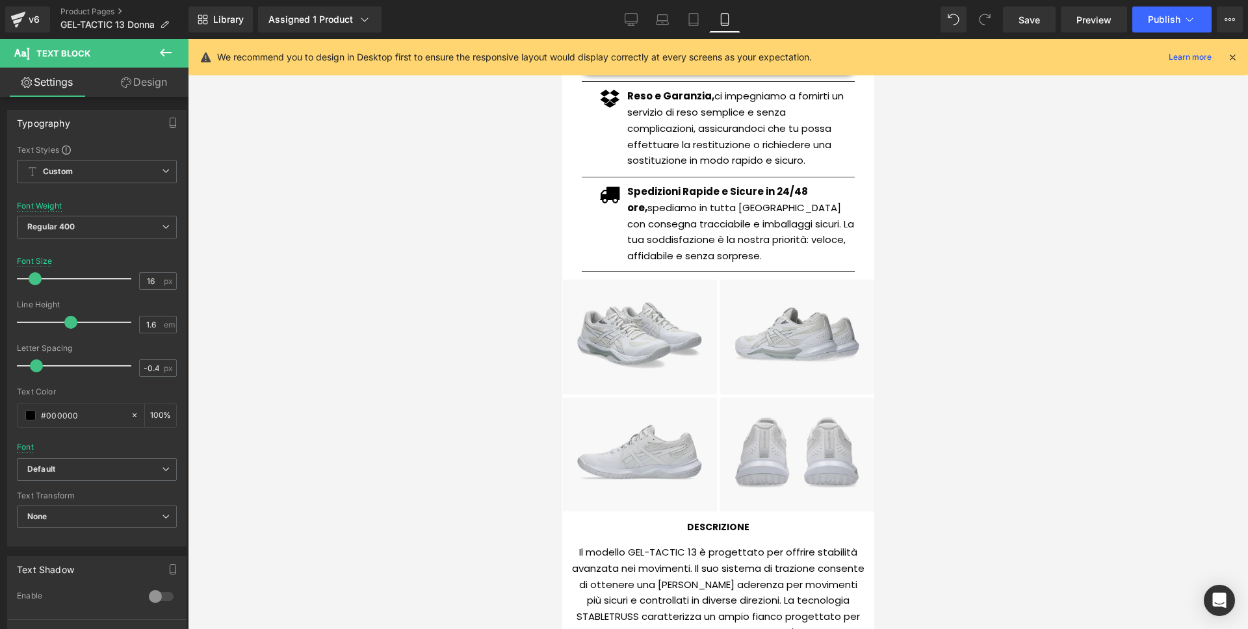
click at [1141, 34] on div "Library Assigned 1 Product Product Preview GEL-TACTIC 13 Donna Manage assigned …" at bounding box center [717, 19] width 1059 height 39
click at [1187, 31] on button "Publish" at bounding box center [1171, 19] width 79 height 26
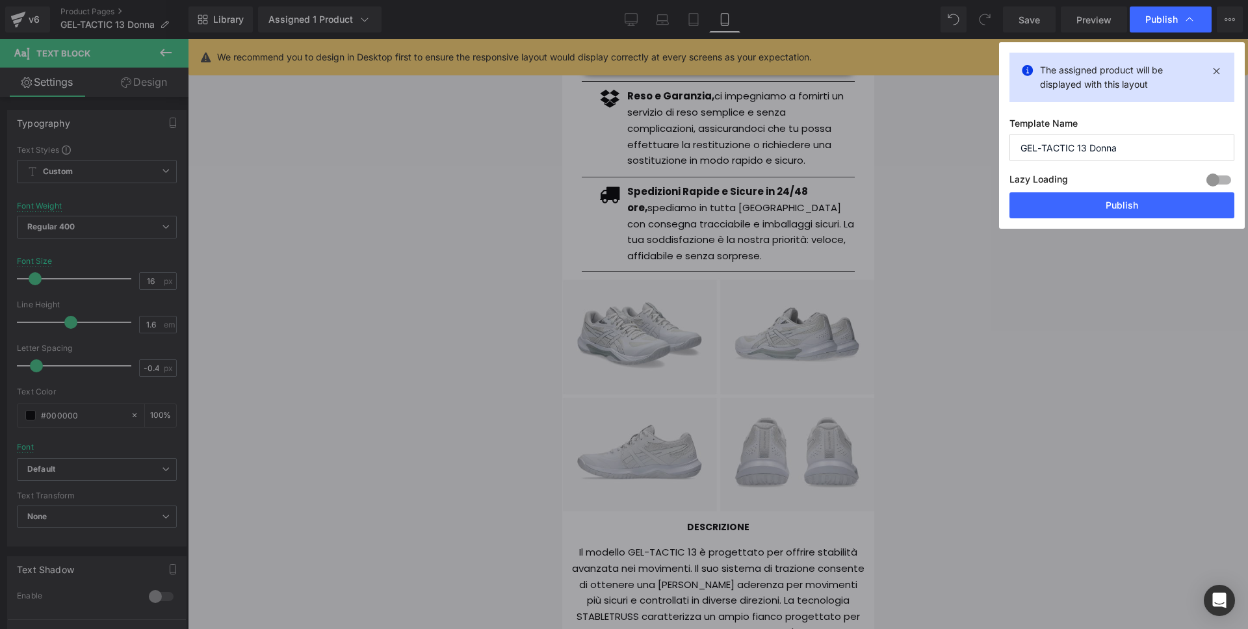
click at [1101, 188] on div "Lazy Loading Build Upgrade plan to unlock" at bounding box center [1121, 181] width 225 height 21
click at [1100, 198] on button "Publish" at bounding box center [1121, 205] width 225 height 26
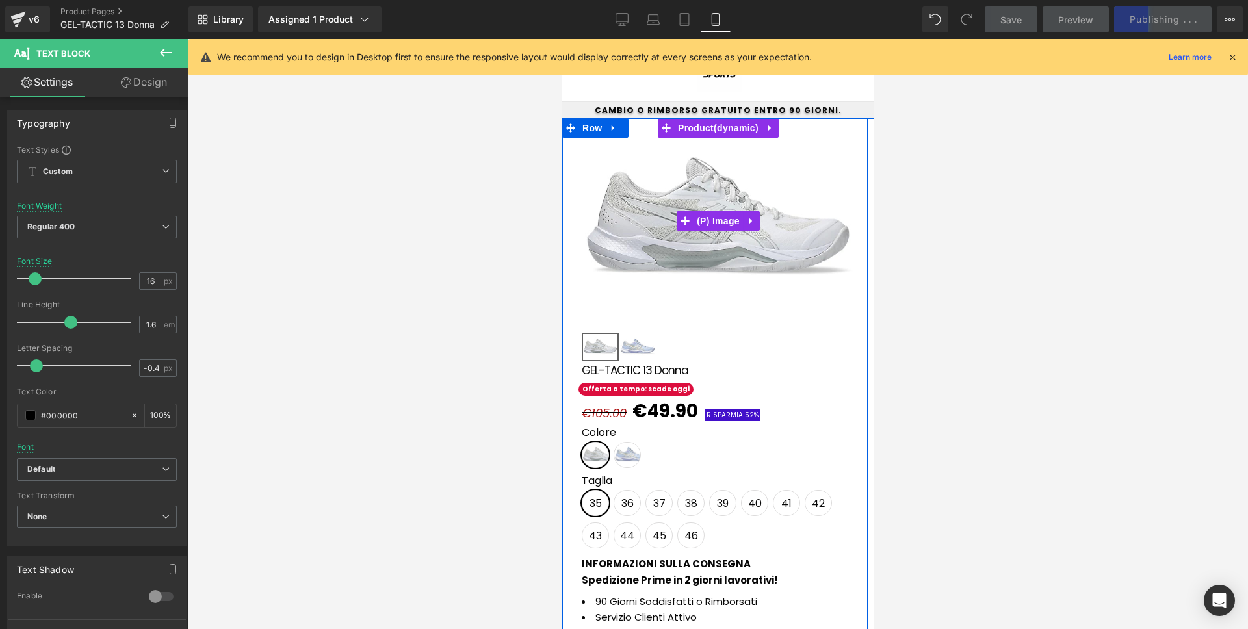
scroll to position [0, 0]
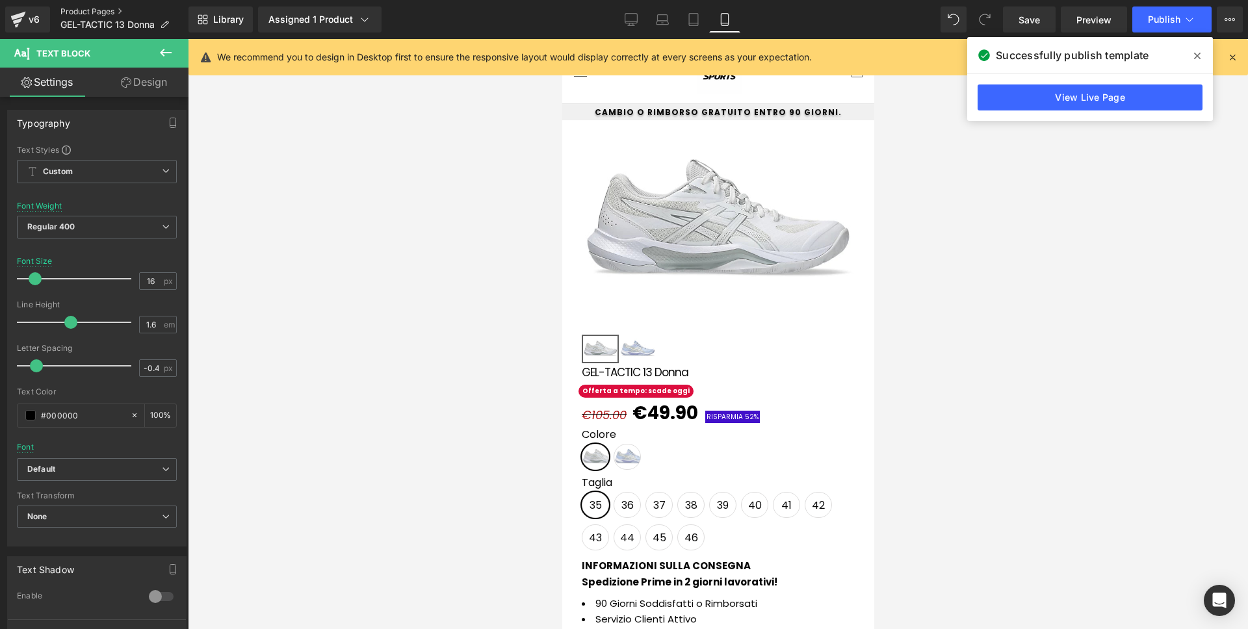
click at [81, 12] on link "Product Pages" at bounding box center [124, 11] width 128 height 10
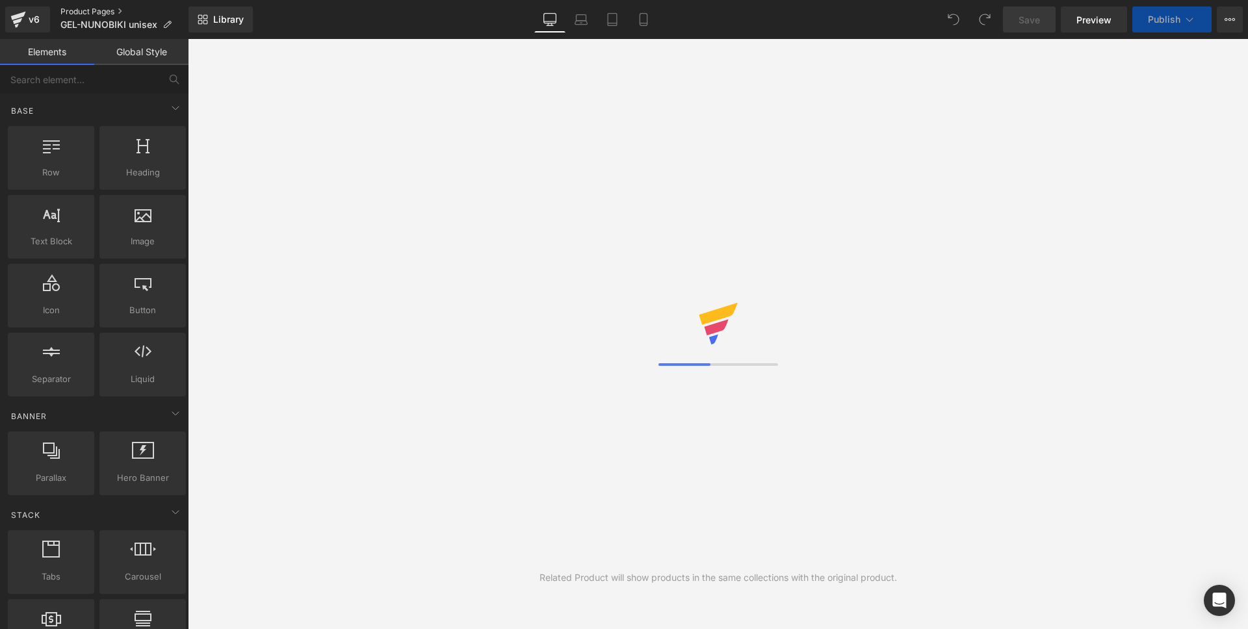
click at [86, 12] on link "Product Pages" at bounding box center [124, 11] width 128 height 10
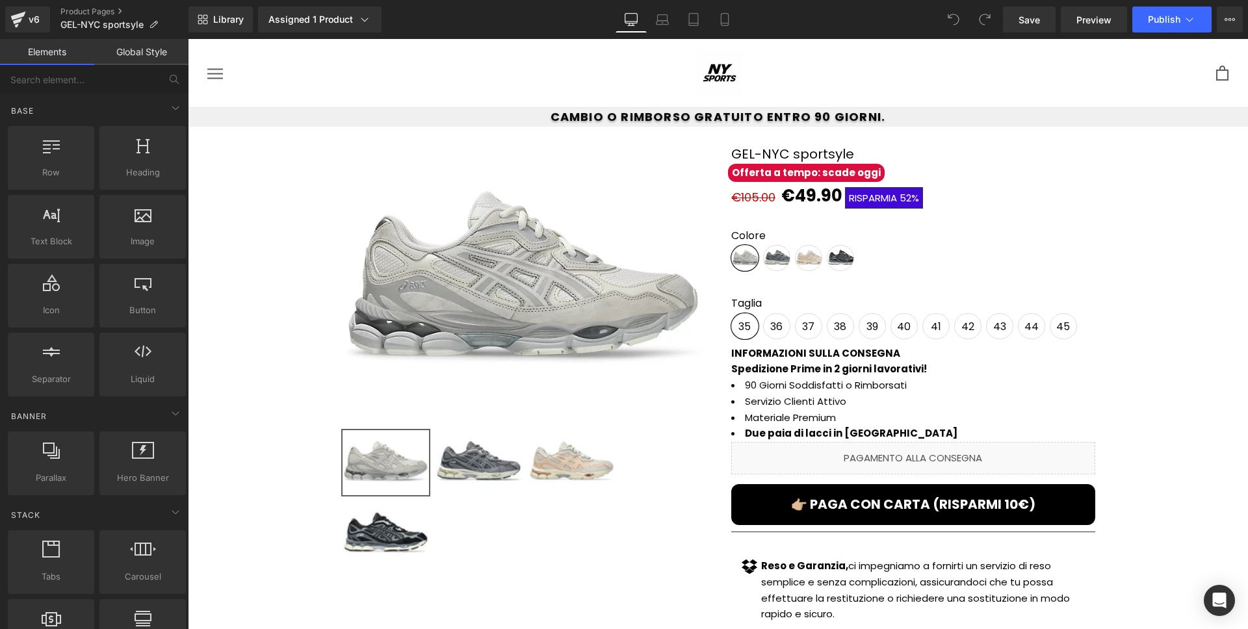
click at [741, 24] on div "Library Assigned 1 Product Product Preview GEL-NYC sportsyle Manage assigned pr…" at bounding box center [717, 19] width 1059 height 26
click at [737, 26] on link "Mobile" at bounding box center [724, 19] width 31 height 26
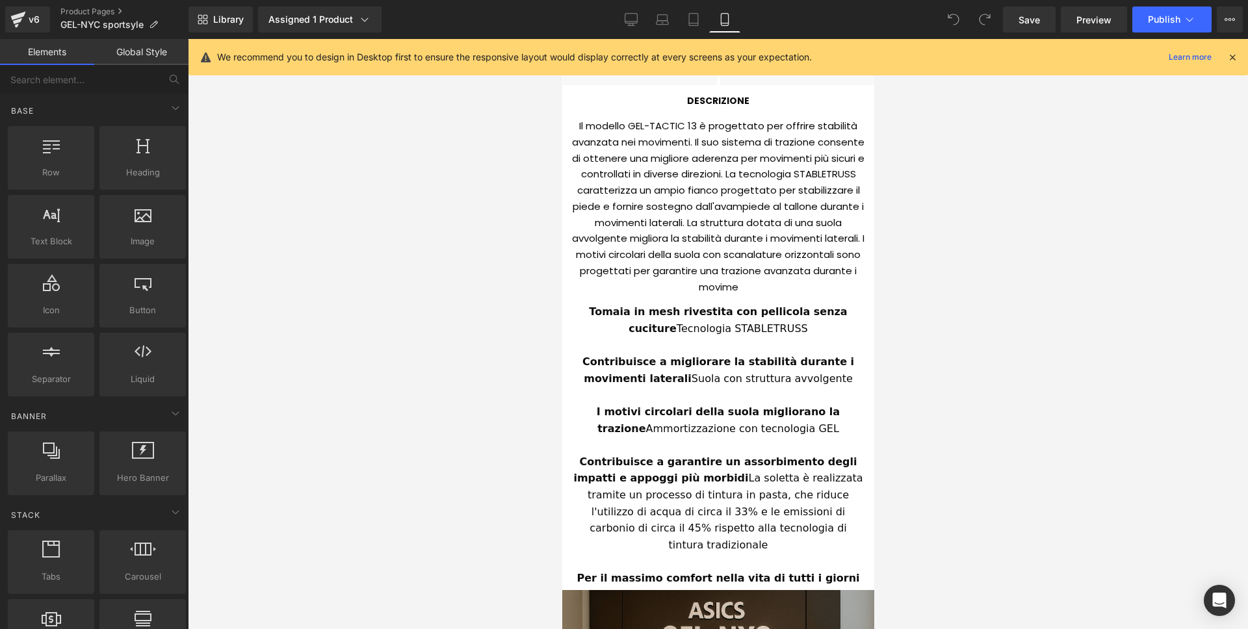
scroll to position [1108, 0]
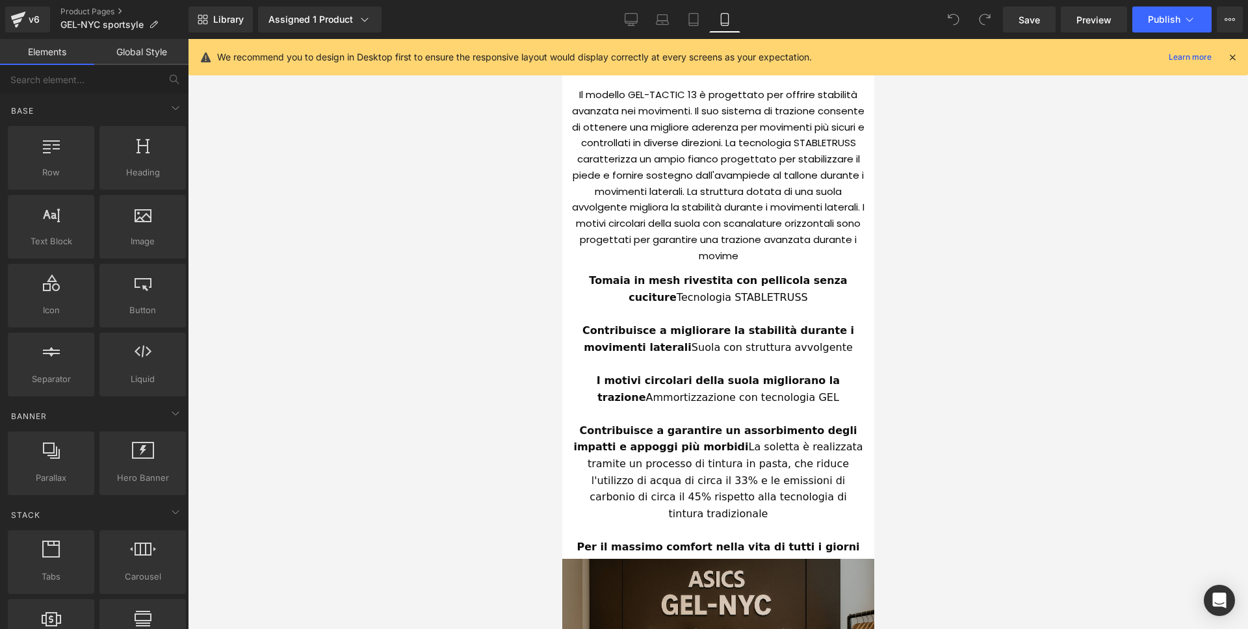
click at [658, 217] on div "Il modello GEL-TACTIC 13 è progettato per offrire stabilità avanzata nei movime…" at bounding box center [717, 172] width 292 height 187
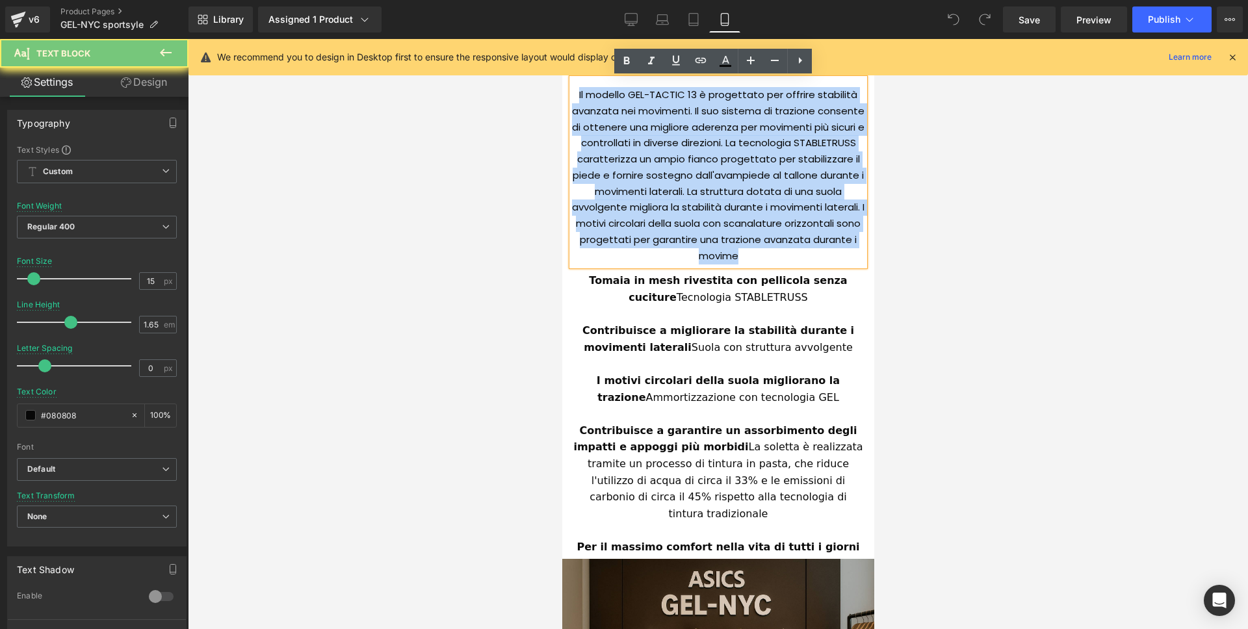
paste div
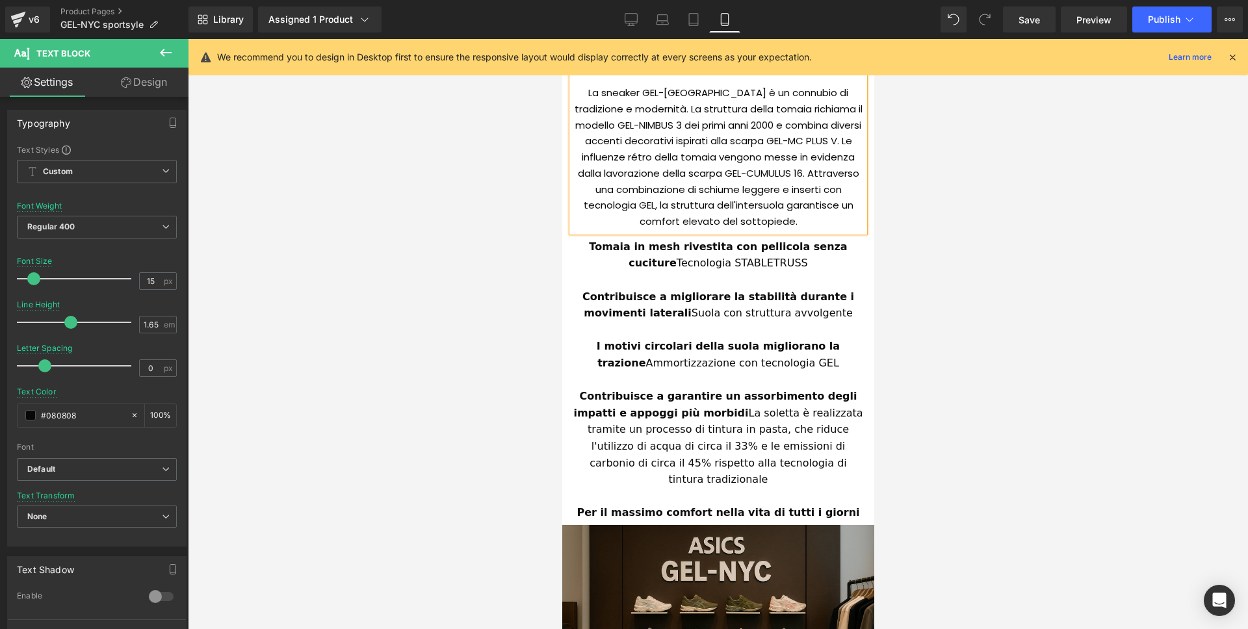
scroll to position [1128, 0]
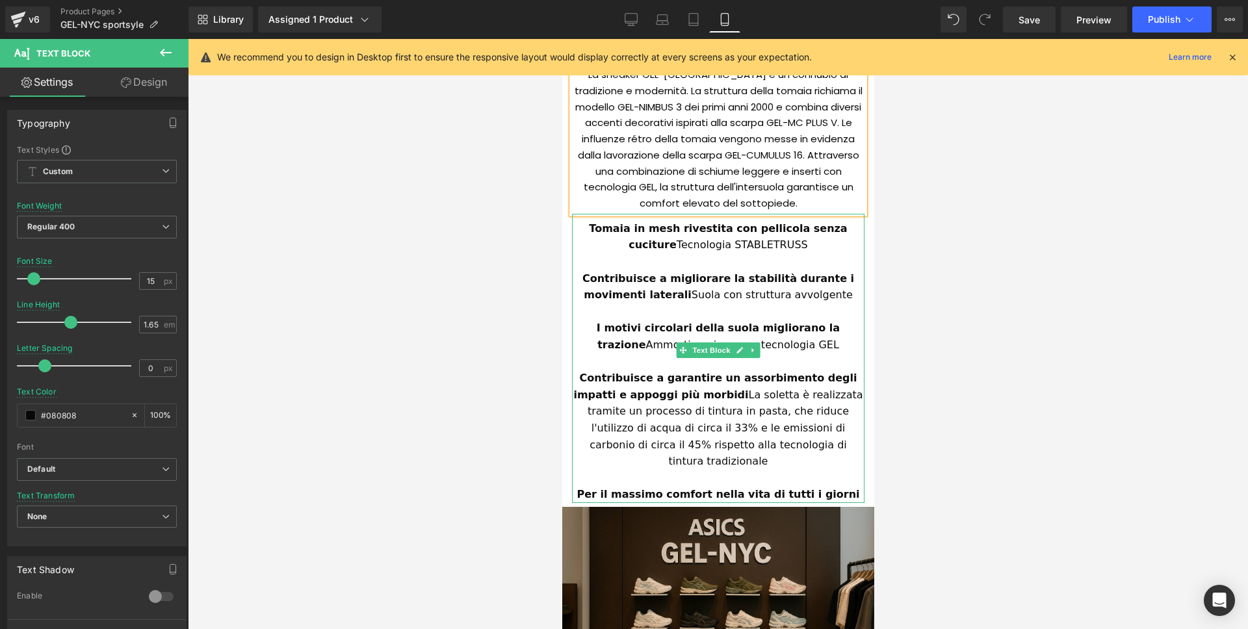
click at [571, 218] on div "Tomaia in mesh rivestita con pellicola senza cuciture Tecnologia STABLETRUSS Co…" at bounding box center [717, 358] width 292 height 289
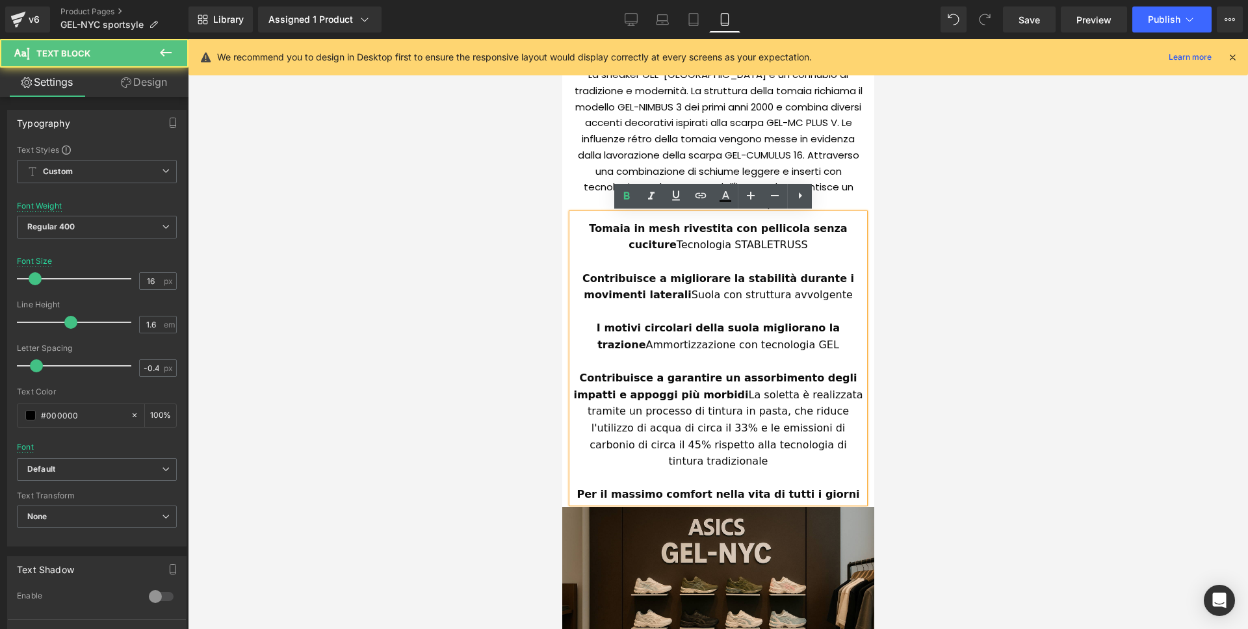
click at [576, 225] on div "Tomaia in mesh rivestita con pellicola senza cuciture Tecnologia STABLETRUSS" at bounding box center [717, 236] width 292 height 33
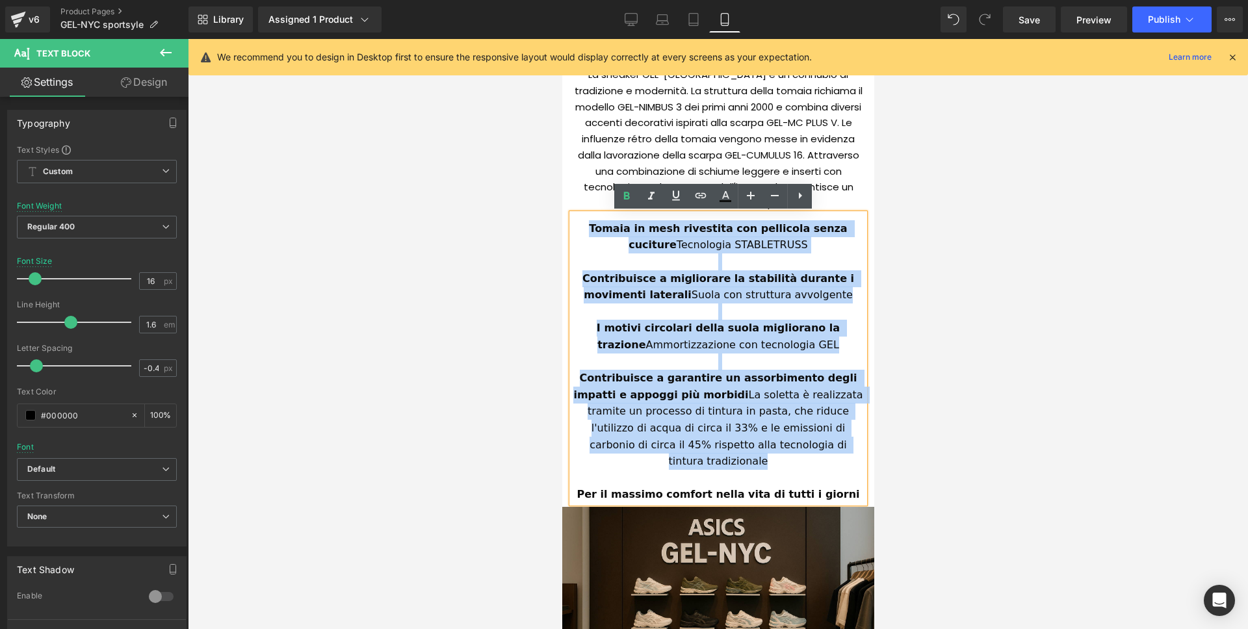
drag, startPoint x: 576, startPoint y: 225, endPoint x: 822, endPoint y: 443, distance: 329.2
click at [822, 443] on div "Tomaia in mesh rivestita con pellicola senza cuciture Tecnologia STABLETRUSS Co…" at bounding box center [717, 358] width 292 height 289
paste div
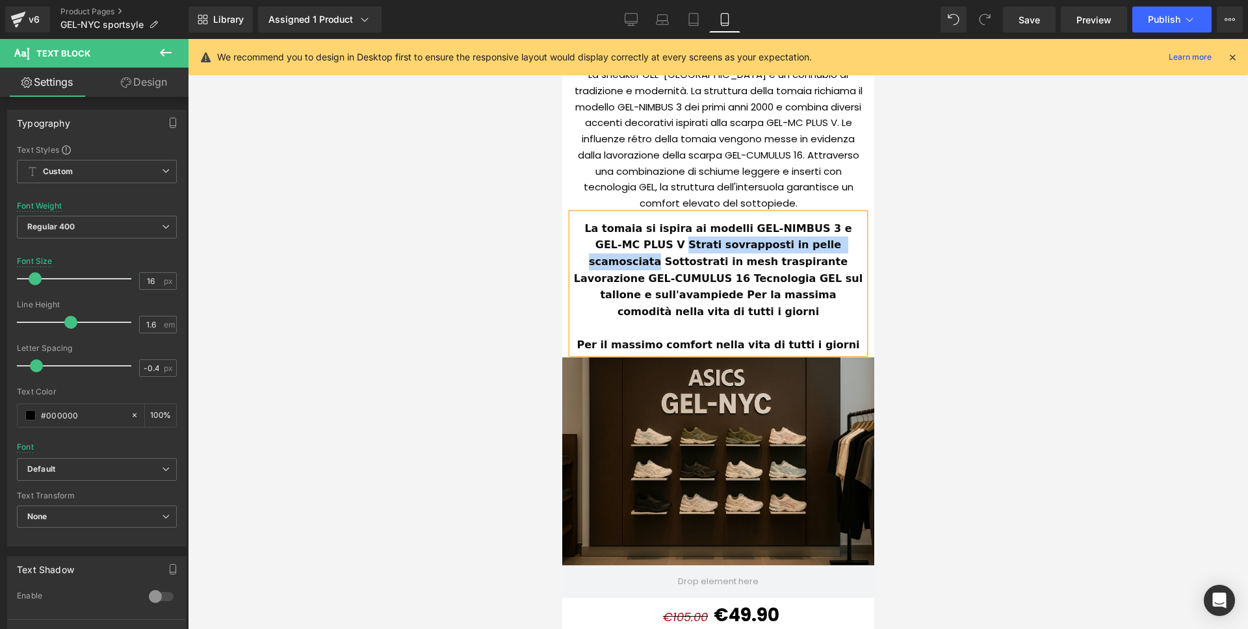
drag, startPoint x: 607, startPoint y: 247, endPoint x: 802, endPoint y: 242, distance: 195.0
click at [802, 242] on b "La tomaia si ispira ai modelli GEL-NIMBUS 3 e GEL-MC PLUS V Strati sovrapposti …" at bounding box center [719, 270] width 292 height 96
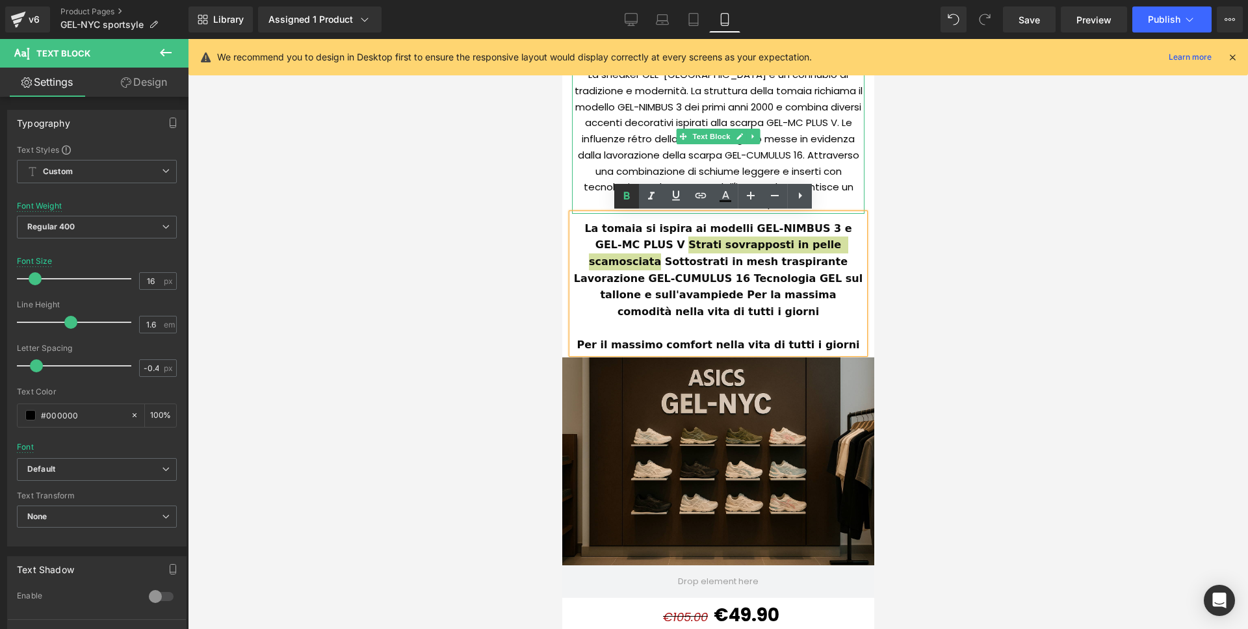
click at [636, 200] on link at bounding box center [626, 196] width 25 height 25
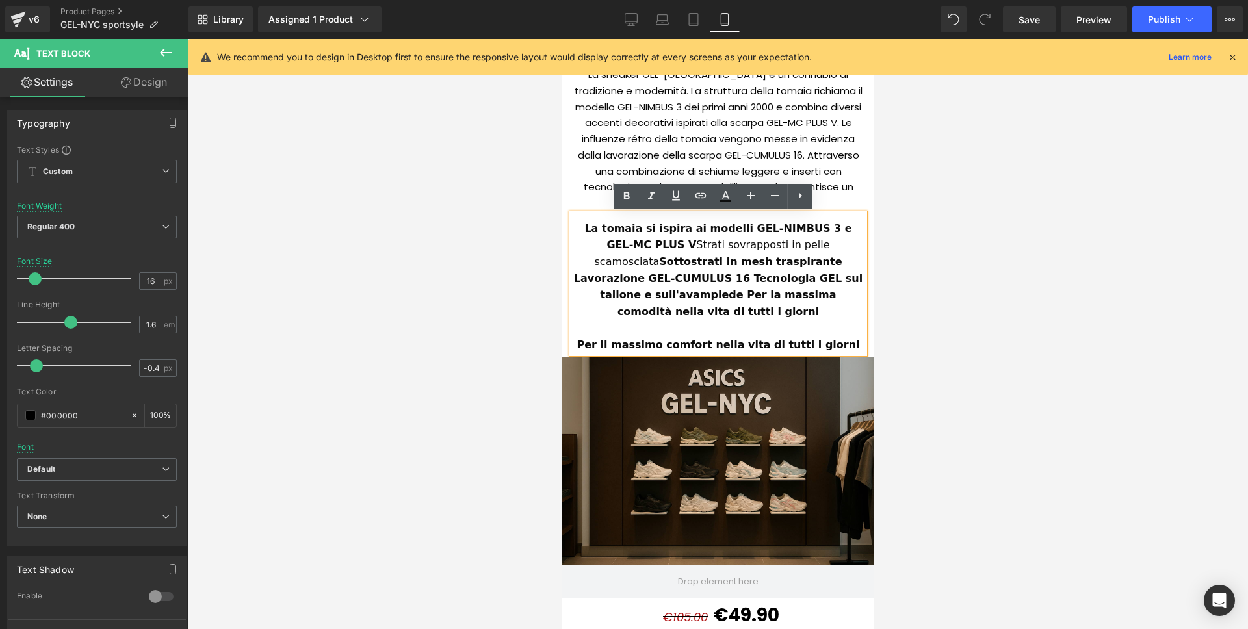
click at [794, 255] on strong "Sottostrati in mesh traspirante Lavorazione GEL-CUMULUS 16 Tecnologia GEL sul t…" at bounding box center [719, 286] width 292 height 62
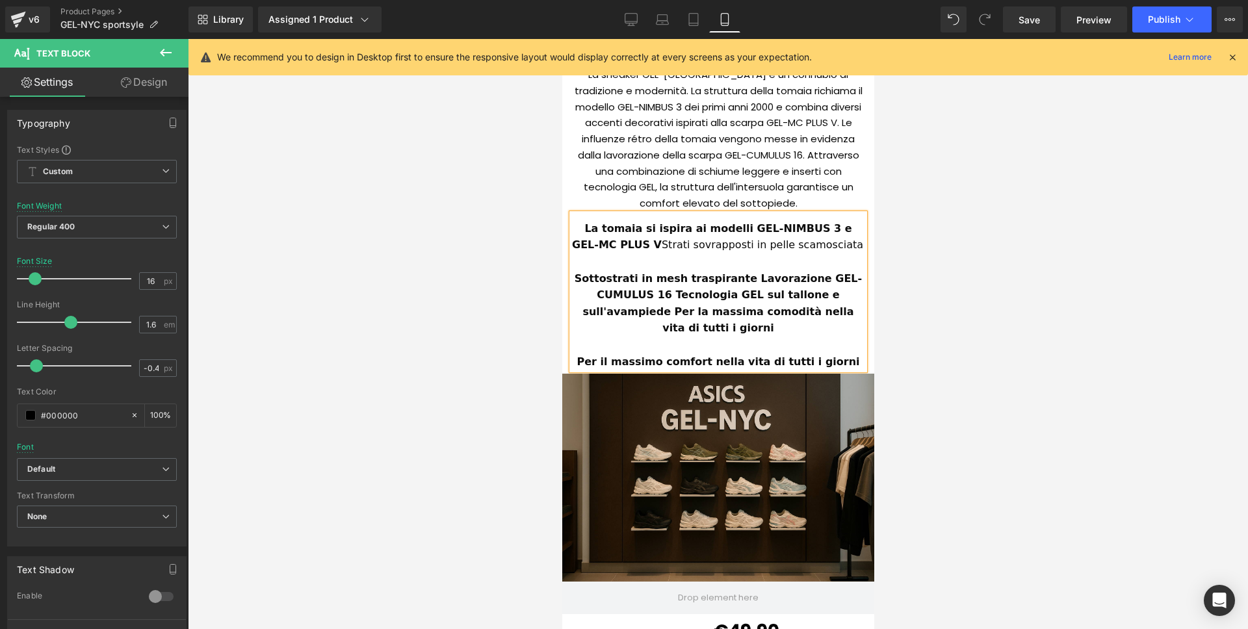
click at [695, 284] on div "Sottostrati in mesh traspirante Lavorazione GEL-CUMULUS 16 Tecnologia GEL sul t…" at bounding box center [717, 303] width 292 height 66
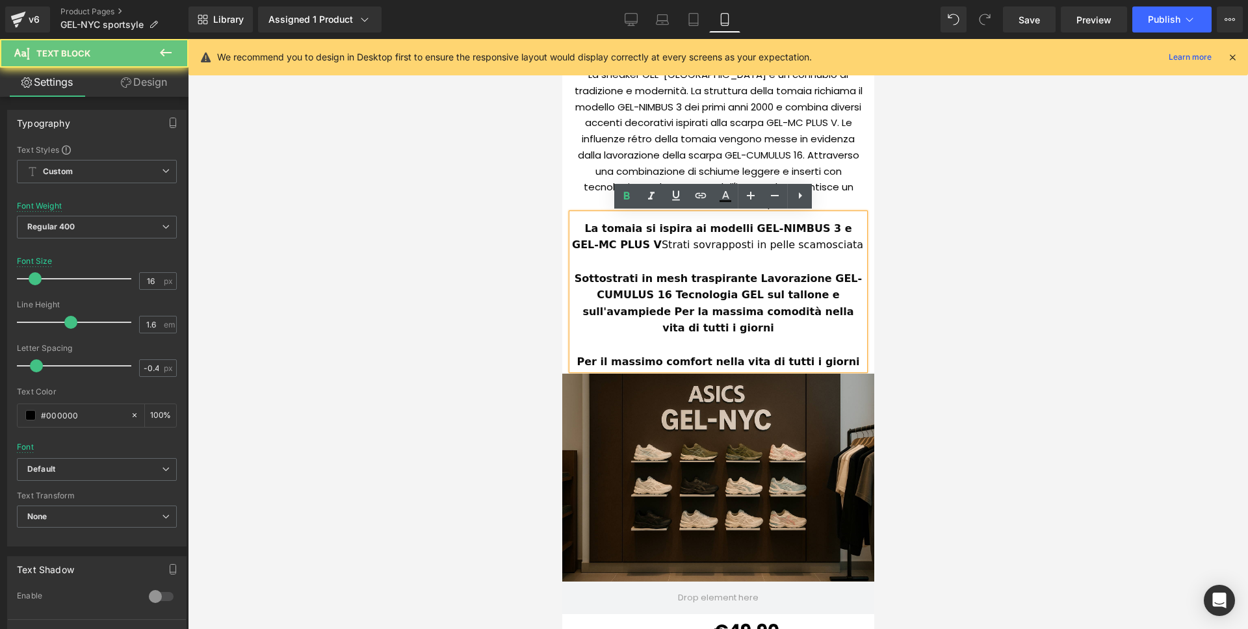
drag, startPoint x: 663, startPoint y: 276, endPoint x: 673, endPoint y: 277, distance: 9.8
click at [663, 276] on strong "Sottostrati in mesh traspirante Lavorazione GEL-CUMULUS 16 Tecnologia GEL sul t…" at bounding box center [717, 303] width 287 height 62
click at [767, 273] on strong "Sottostrati in mesh traspirante Lavorazione GEL-CUMULUS 16 Tecnologia GEL sul t…" at bounding box center [717, 303] width 287 height 62
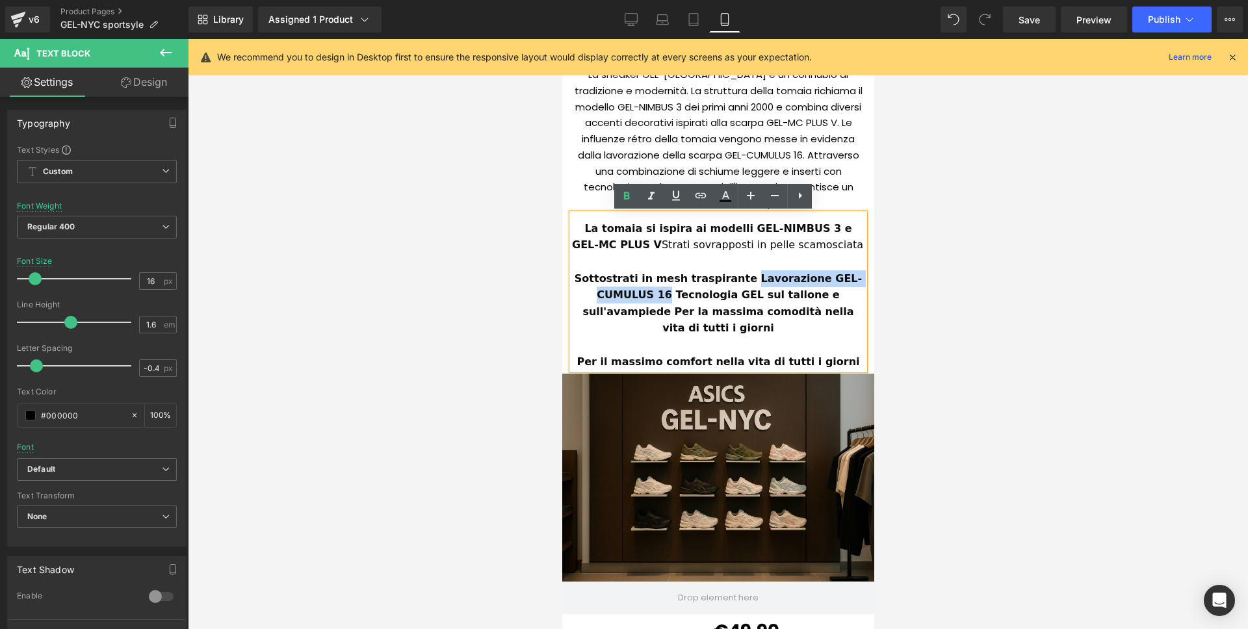
drag, startPoint x: 750, startPoint y: 277, endPoint x: 635, endPoint y: 297, distance: 116.8
click at [635, 297] on strong "Sottostrati in mesh traspirante Lavorazione GEL-CUMULUS 16 Tecnologia GEL sul t…" at bounding box center [717, 303] width 287 height 62
click at [624, 201] on icon at bounding box center [627, 196] width 16 height 16
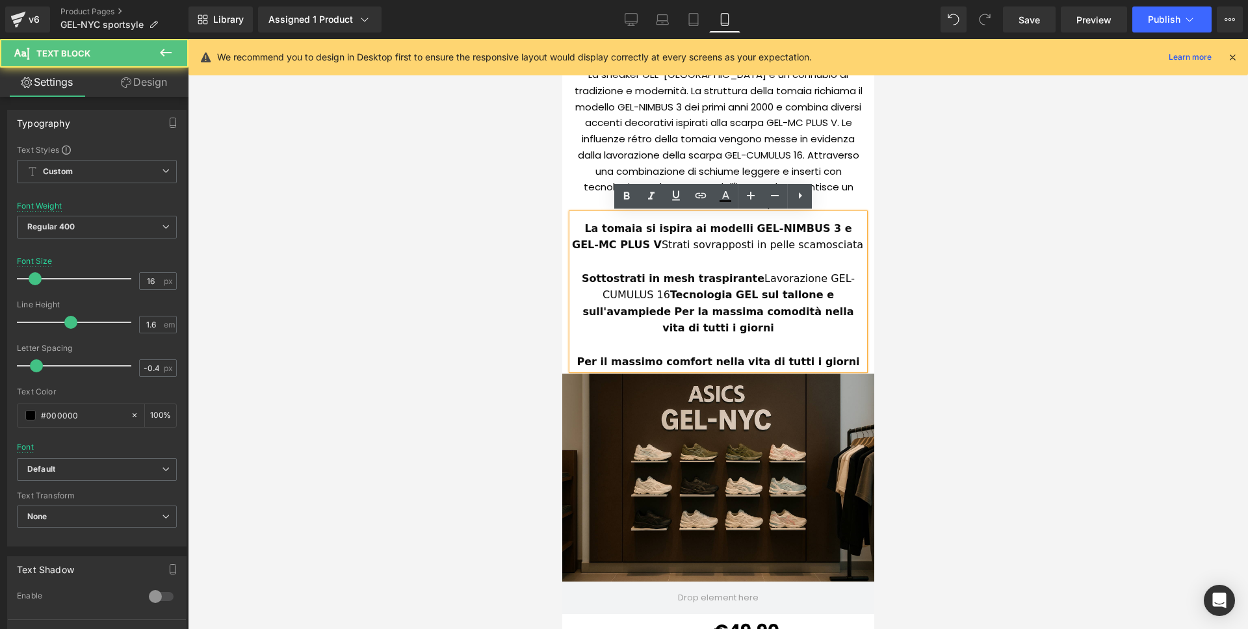
click at [597, 294] on strong "Tecnologia GEL sul tallone e sull'avampiede Per la massima comodità nella vita …" at bounding box center [719, 311] width 275 height 45
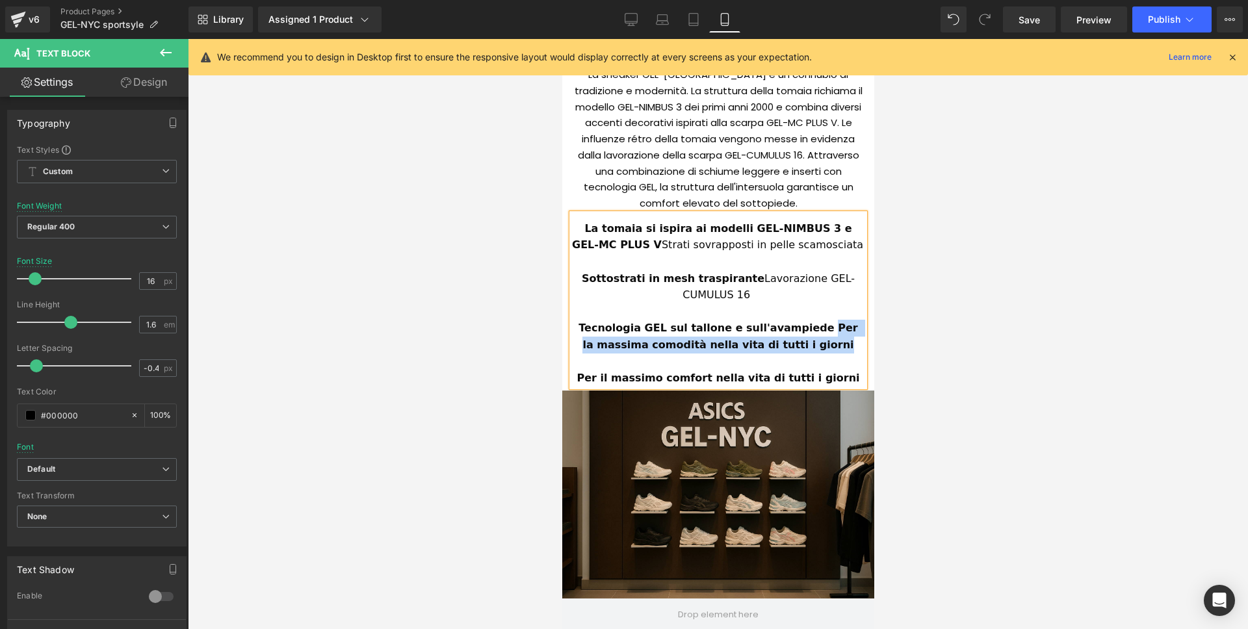
drag, startPoint x: 810, startPoint y: 327, endPoint x: 848, endPoint y: 364, distance: 52.9
click at [849, 364] on div "La tomaia si ispira ai modelli GEL-NIMBUS 3 e GEL-MC PLUS V Strati sovrapposti …" at bounding box center [717, 300] width 292 height 173
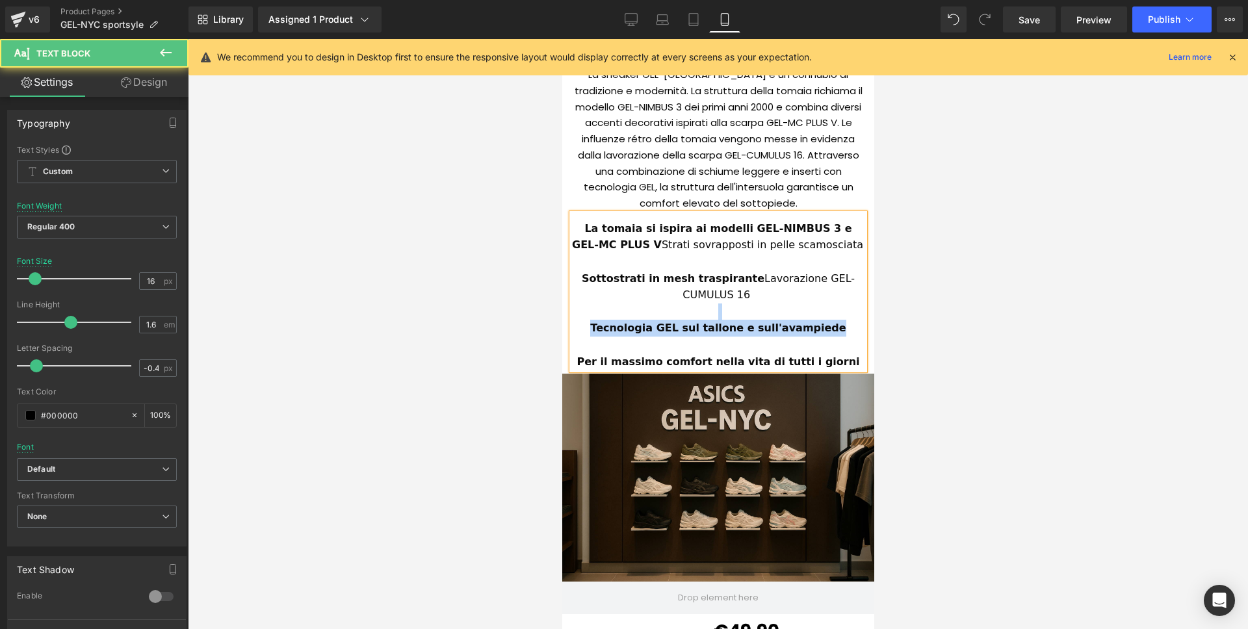
drag, startPoint x: 835, startPoint y: 331, endPoint x: 617, endPoint y: 310, distance: 218.8
click at [617, 310] on div "La tomaia si ispira ai modelli GEL-NIMBUS 3 e GEL-MC PLUS V Strati sovrapposti …" at bounding box center [717, 292] width 292 height 156
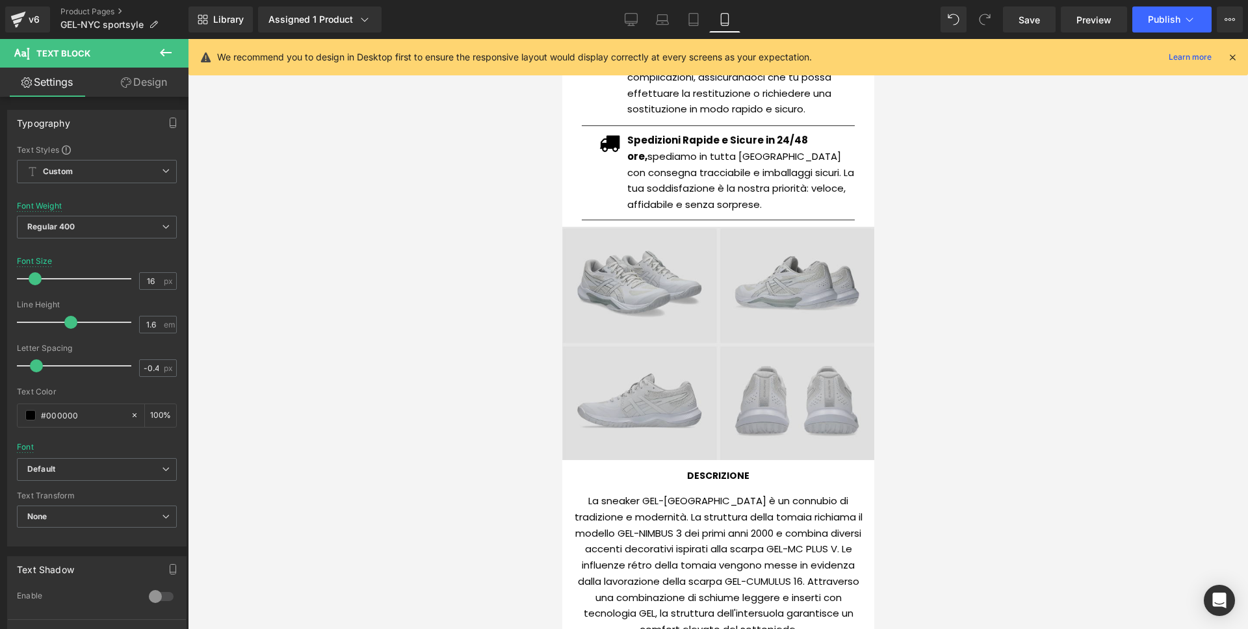
scroll to position [630, 0]
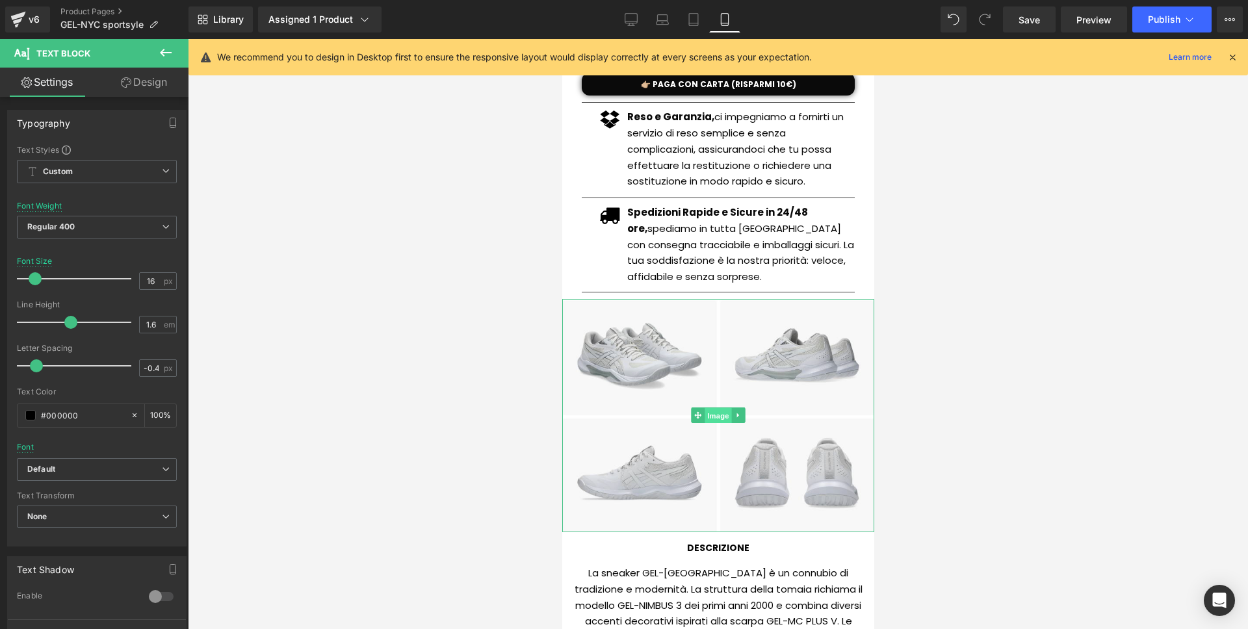
click at [713, 419] on span "Image" at bounding box center [717, 416] width 27 height 16
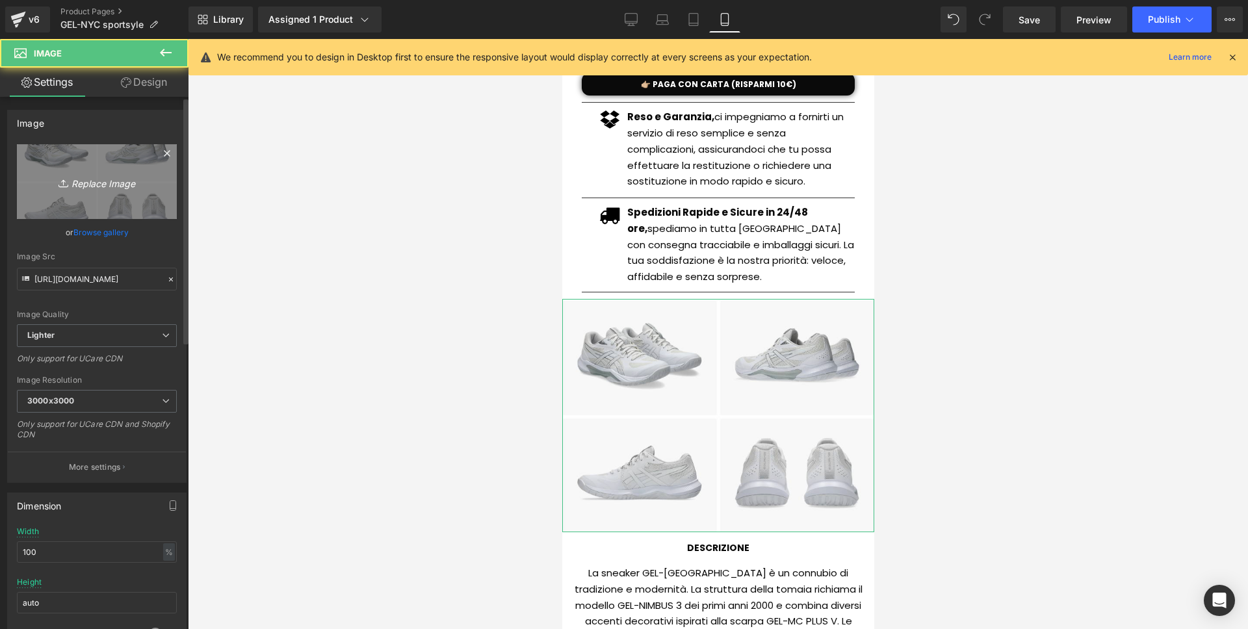
click at [97, 210] on link "Replace Image" at bounding box center [97, 181] width 160 height 75
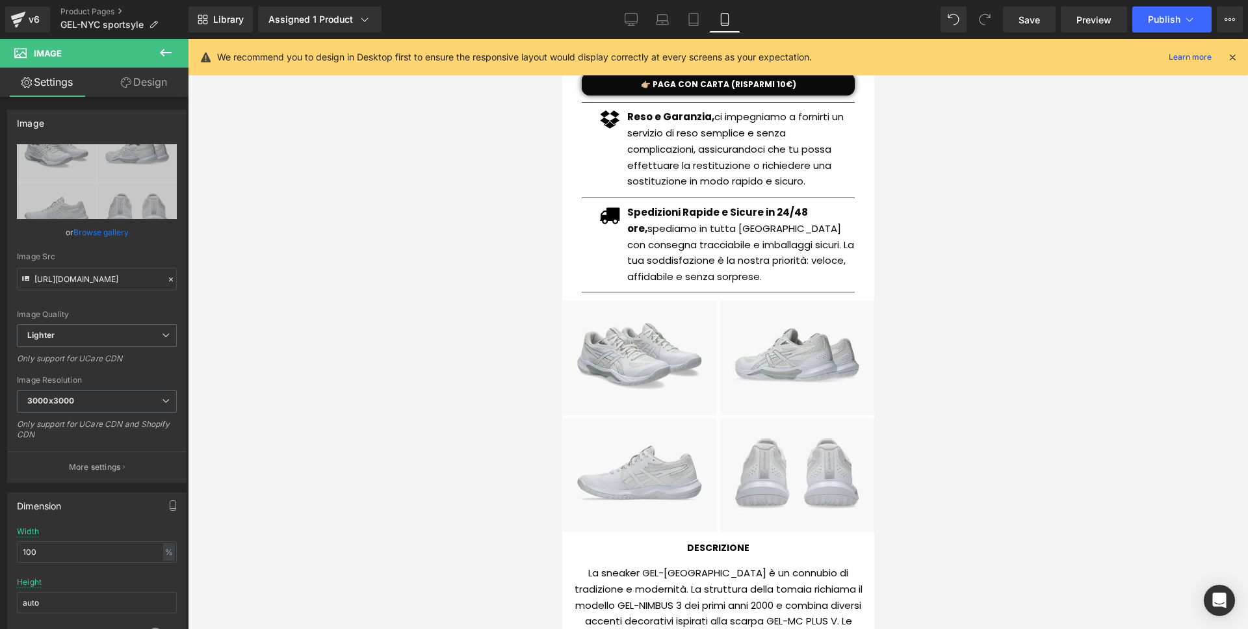
type input "C:\fakepath\Screenshot 2025-09-02 alle 16.47.07.png"
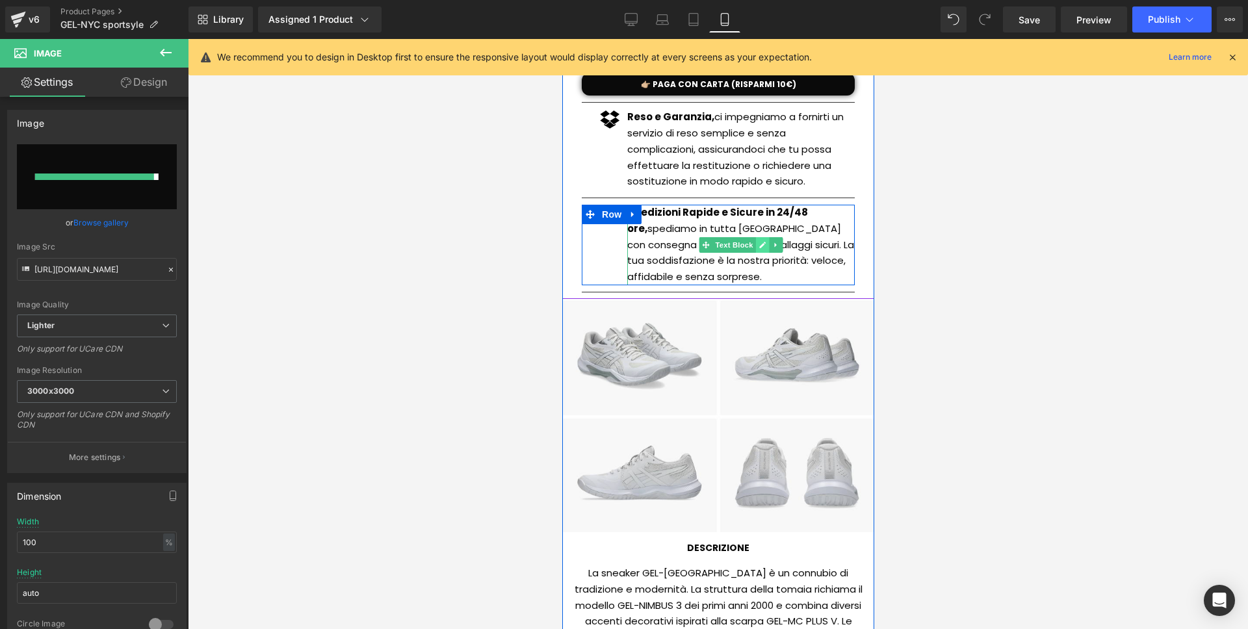
type input "[URL][DOMAIN_NAME]"
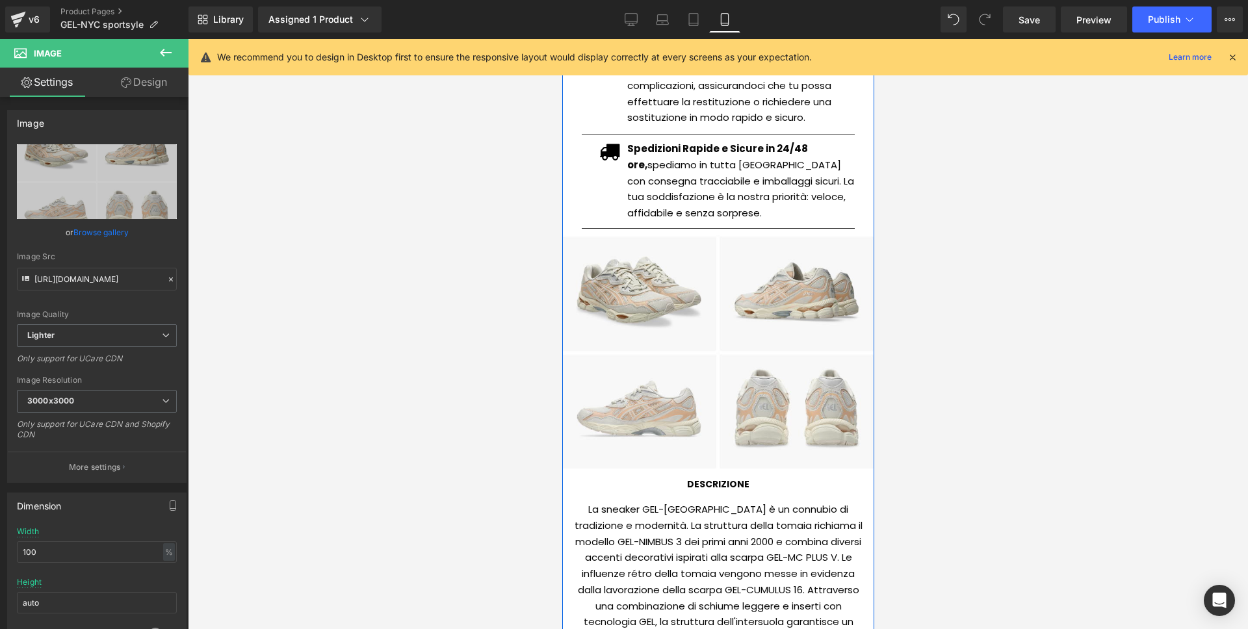
scroll to position [77, 0]
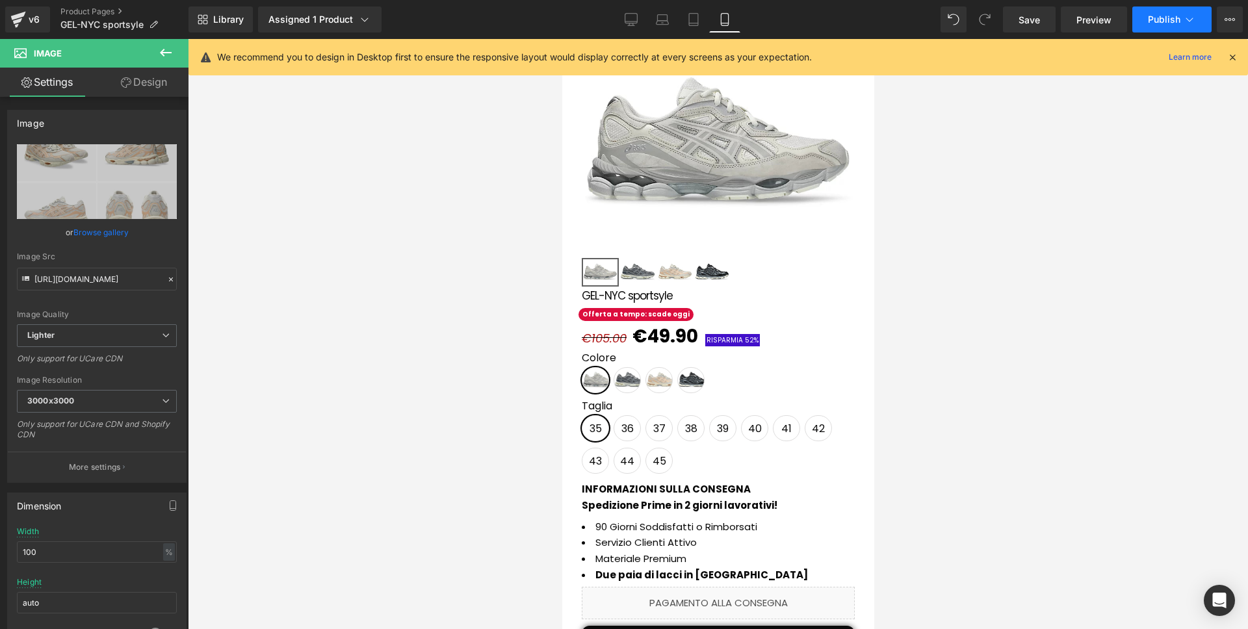
click at [1156, 22] on span "Publish" at bounding box center [1164, 19] width 32 height 10
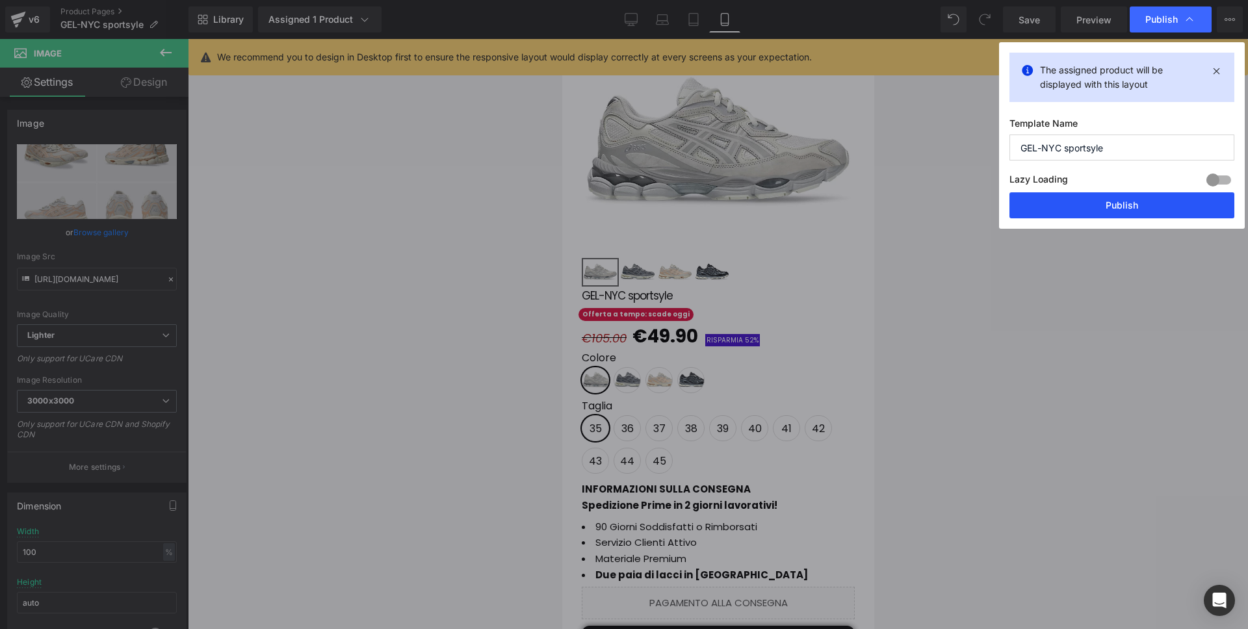
drag, startPoint x: 1144, startPoint y: 199, endPoint x: 135, endPoint y: 160, distance: 1009.5
click at [1144, 199] on button "Publish" at bounding box center [1121, 205] width 225 height 26
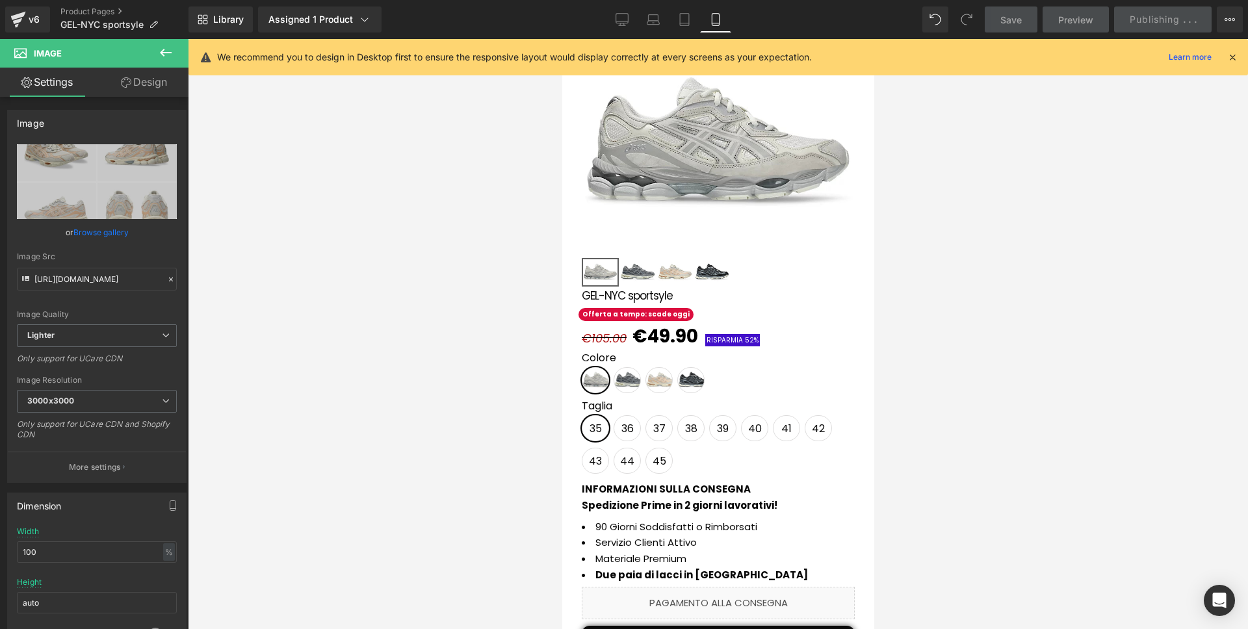
scroll to position [0, 0]
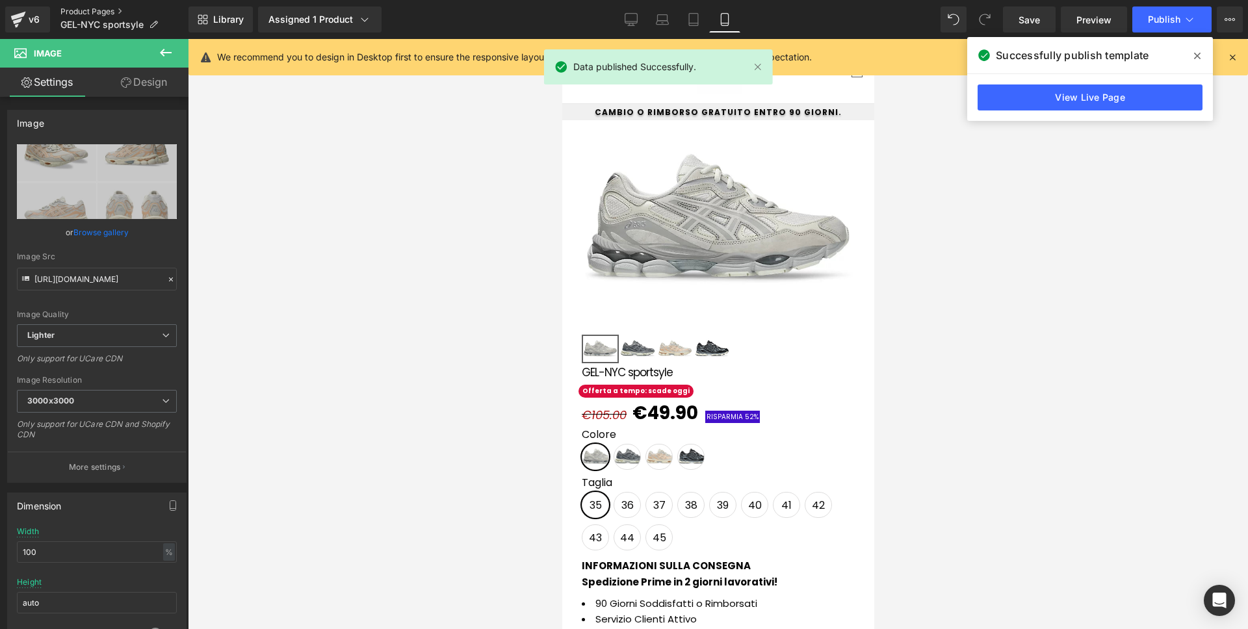
click at [104, 12] on link "Product Pages" at bounding box center [124, 11] width 128 height 10
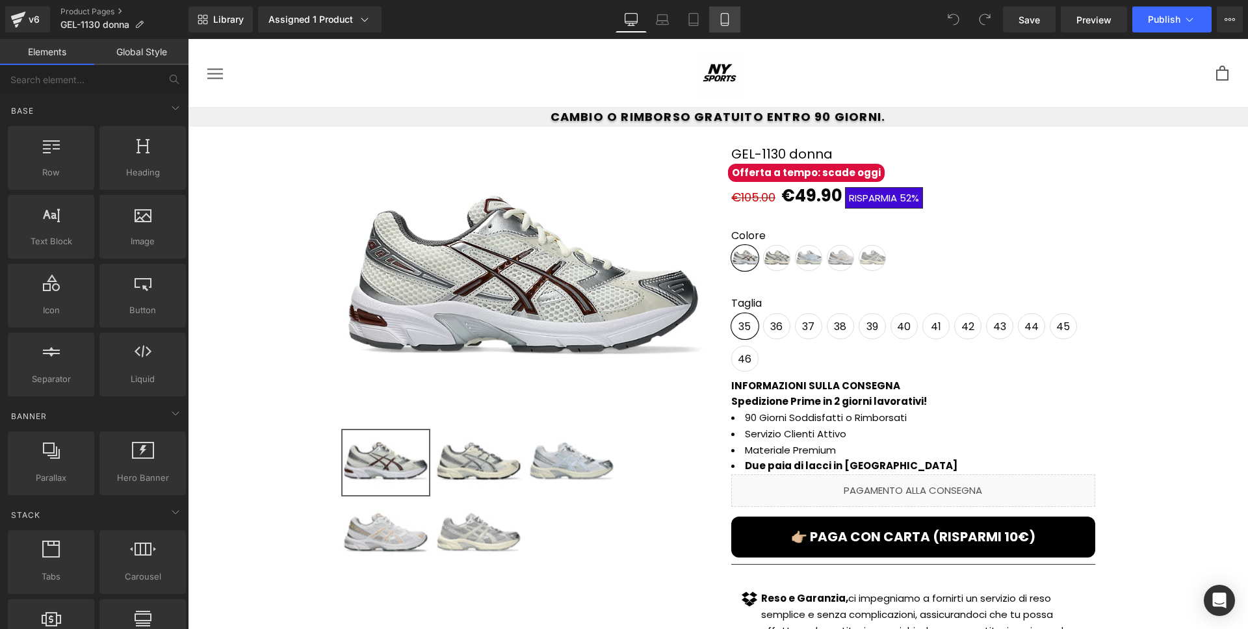
click at [713, 23] on link "Mobile" at bounding box center [724, 19] width 31 height 26
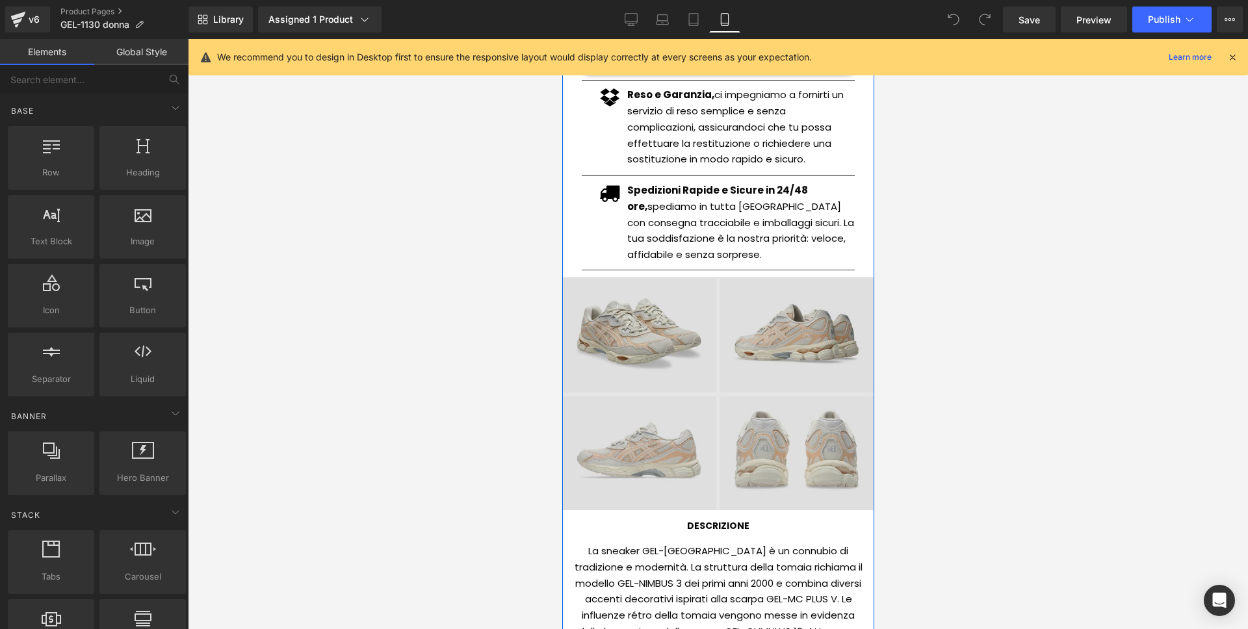
scroll to position [773, 0]
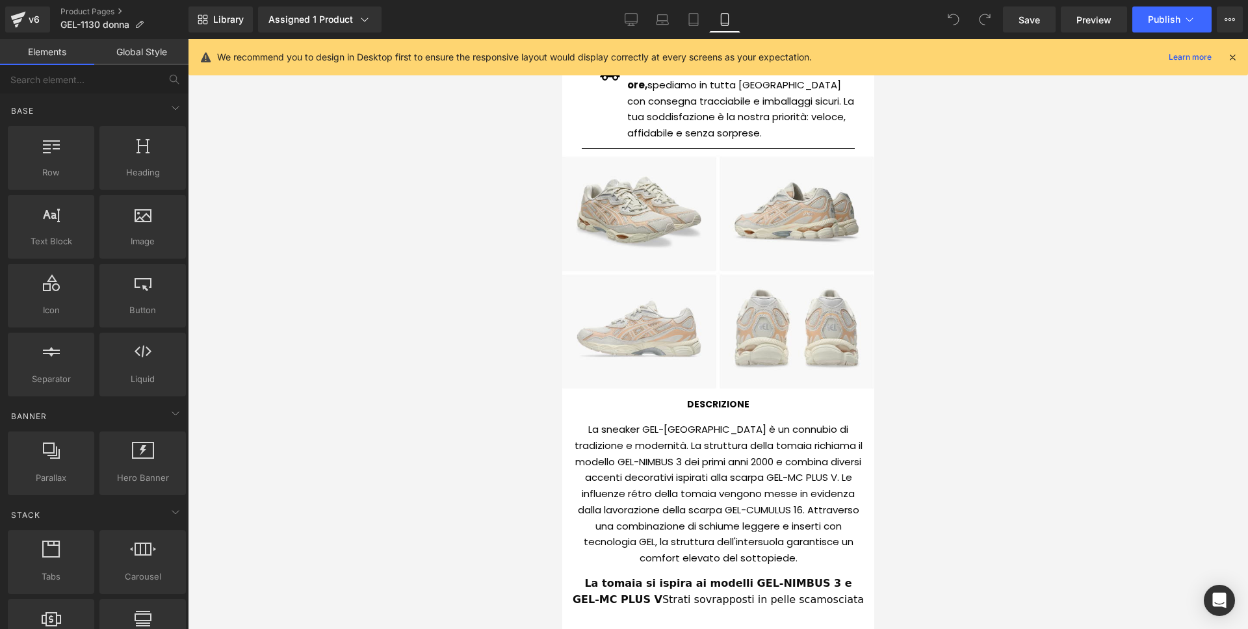
click at [717, 455] on div "La sneaker GEL-[GEOGRAPHIC_DATA] è un connubio di tradizione e modernità. La st…" at bounding box center [717, 490] width 292 height 155
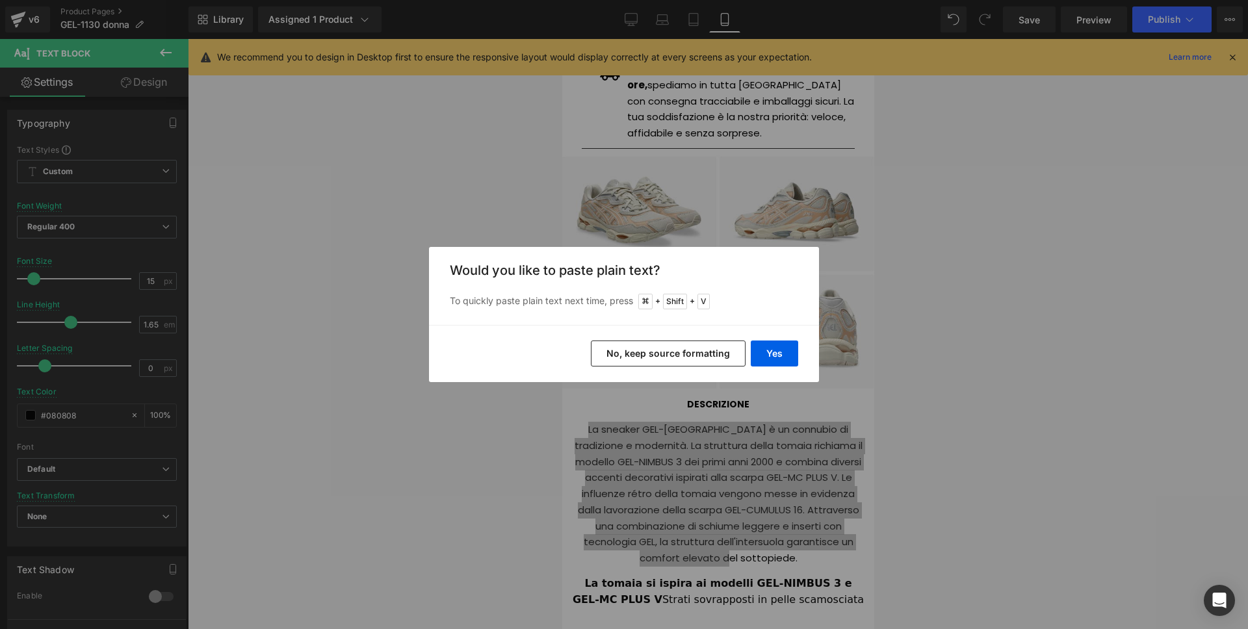
click at [732, 359] on button "No, keep source formatting" at bounding box center [668, 354] width 155 height 26
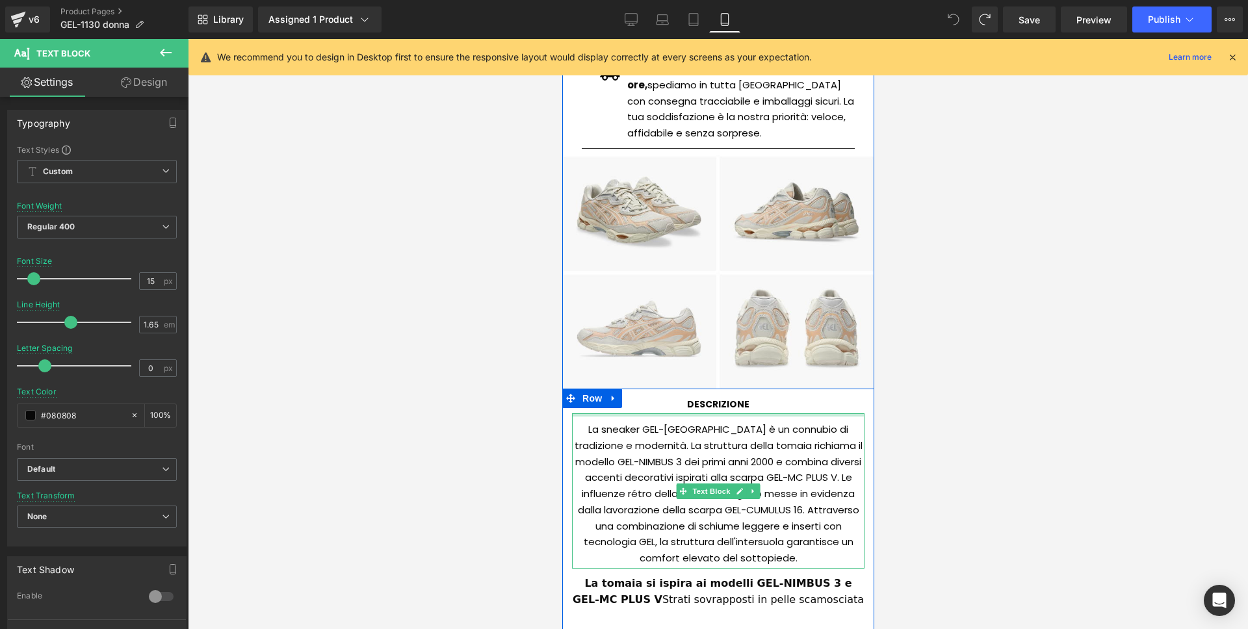
click at [794, 416] on div at bounding box center [717, 414] width 292 height 3
click at [794, 416] on div "La sneaker GEL-NYC è un connubio di tradizione e modernità. La struttura della …" at bounding box center [717, 490] width 292 height 155
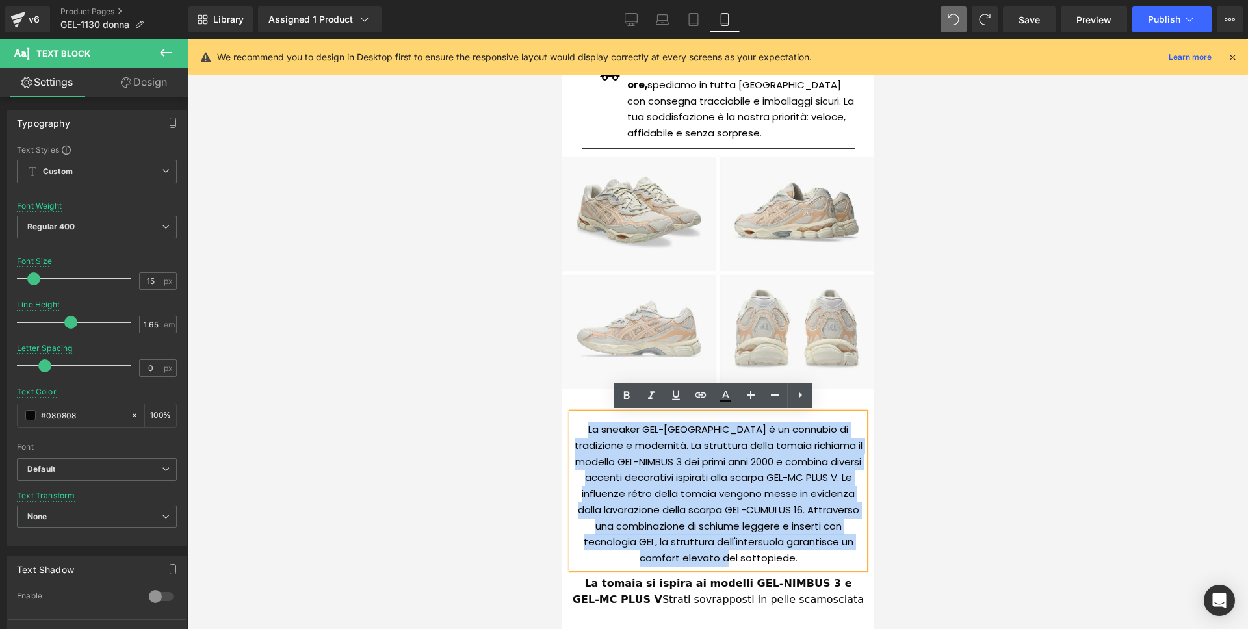
click at [794, 416] on div "La sneaker GEL-NYC è un connubio di tradizione e modernità. La struttura della …" at bounding box center [717, 490] width 292 height 155
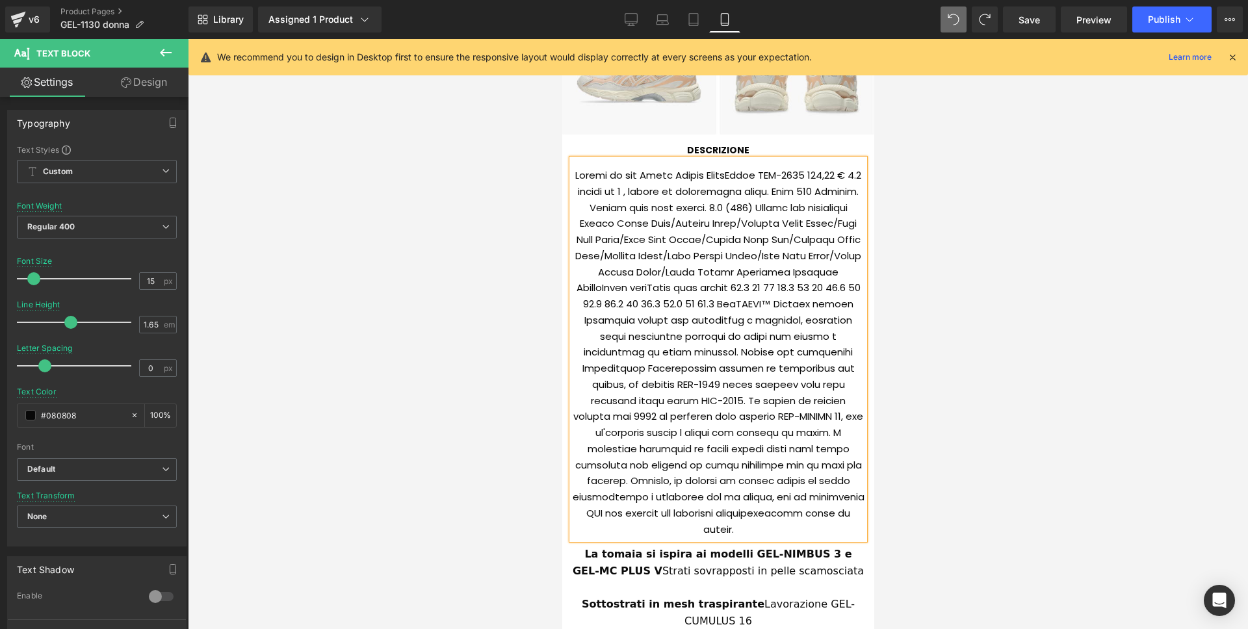
scroll to position [1052, 0]
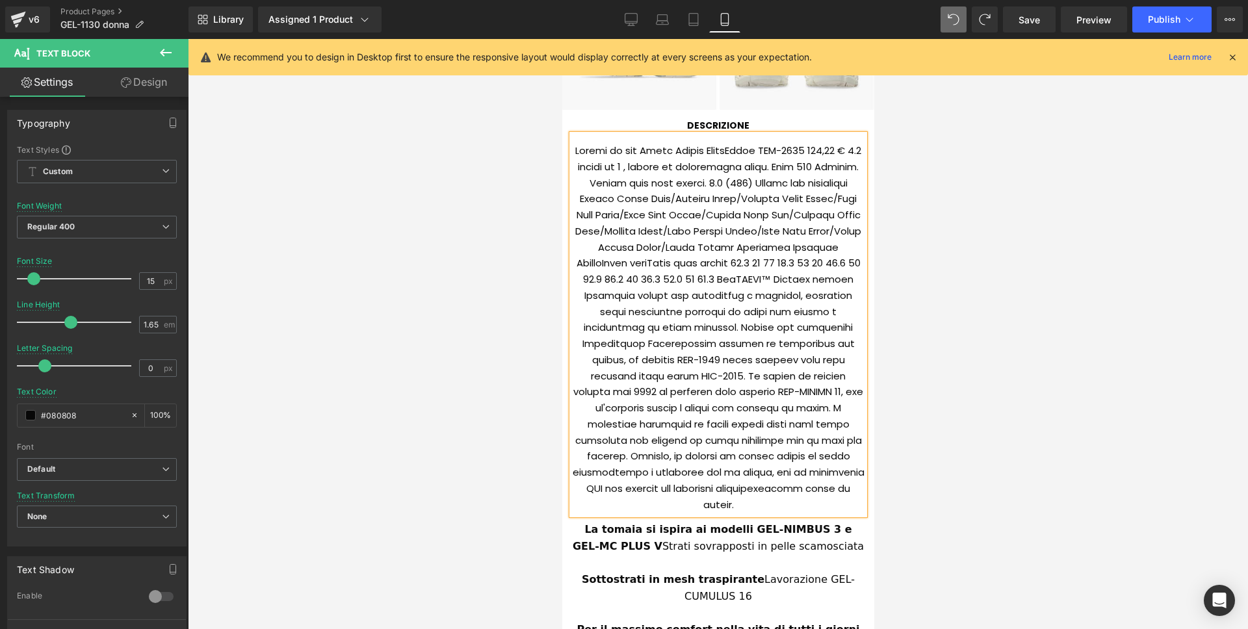
click at [742, 353] on div at bounding box center [717, 325] width 292 height 380
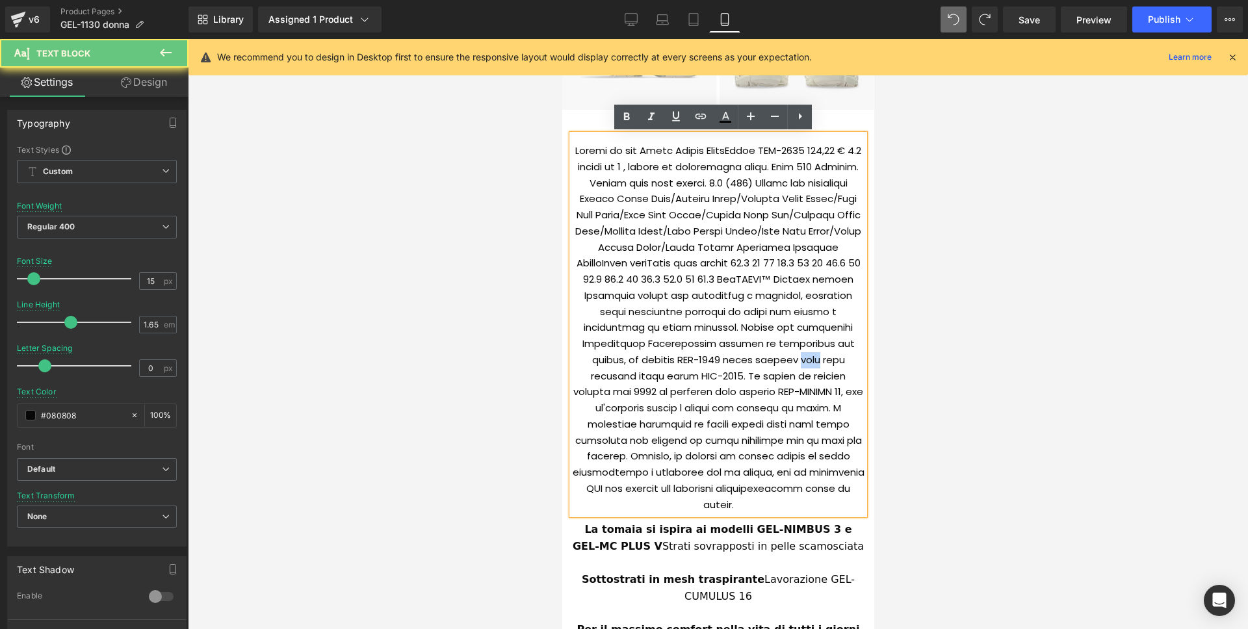
click at [742, 353] on div at bounding box center [717, 325] width 292 height 380
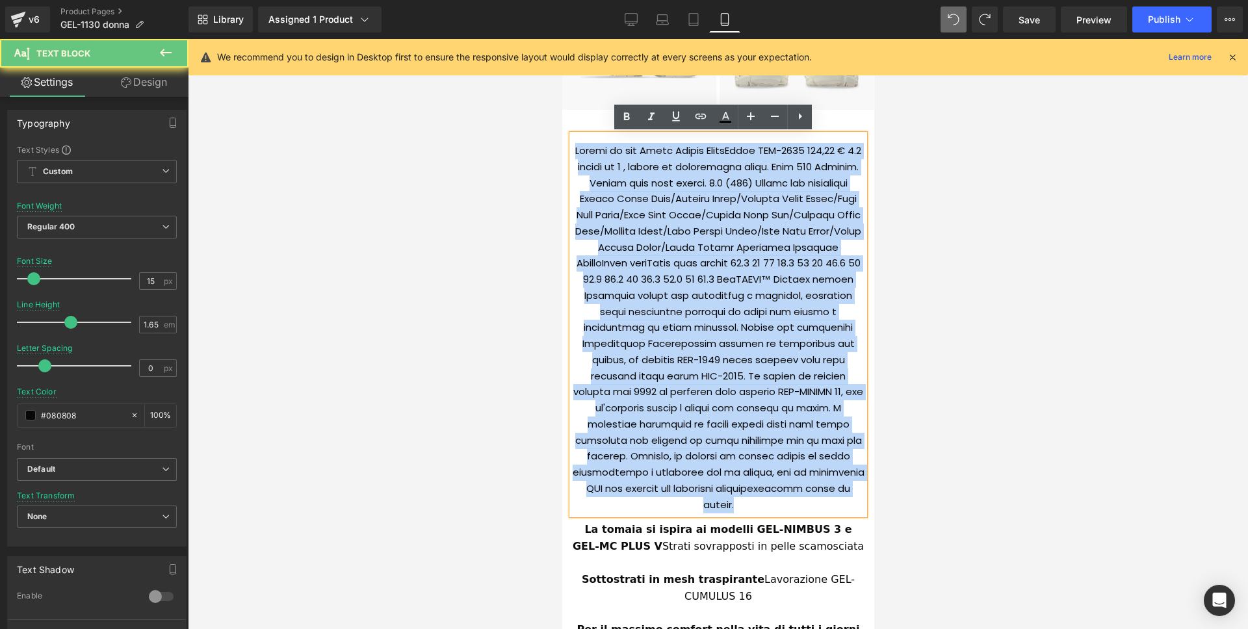
click at [742, 353] on div at bounding box center [717, 325] width 292 height 380
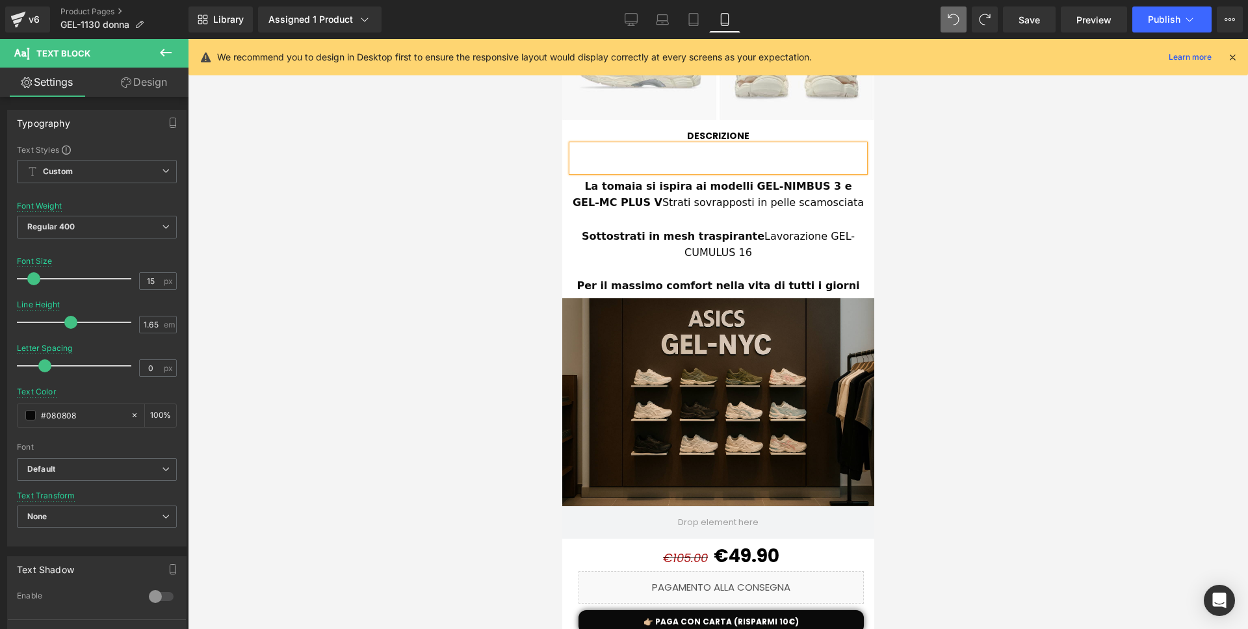
scroll to position [1031, 0]
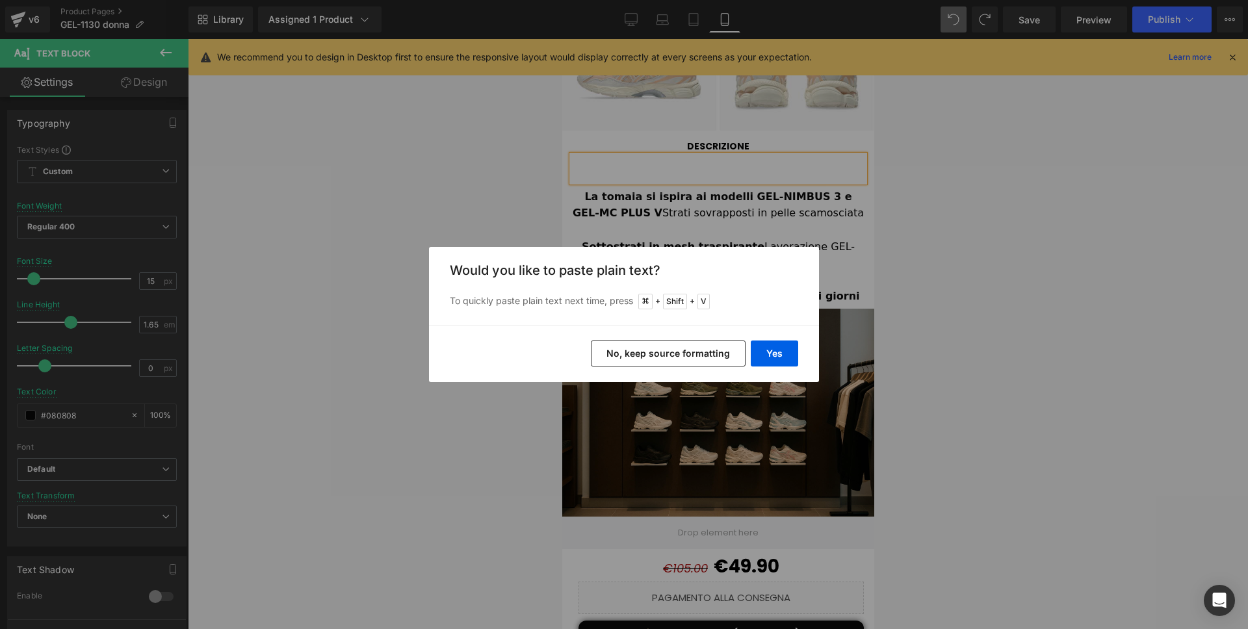
click at [706, 346] on button "No, keep source formatting" at bounding box center [668, 354] width 155 height 26
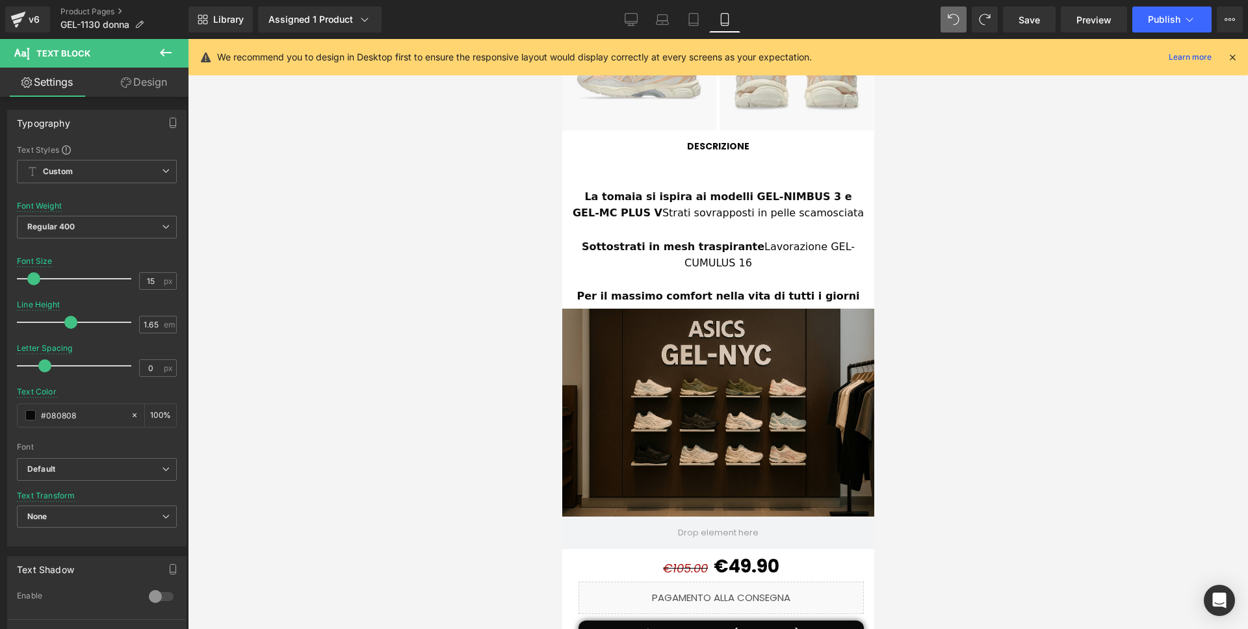
click at [789, 203] on div "La tomaia si ispira ai modelli GEL-NIMBUS 3 e GEL-MC PLUS V Strati sovrapposti …" at bounding box center [717, 204] width 292 height 33
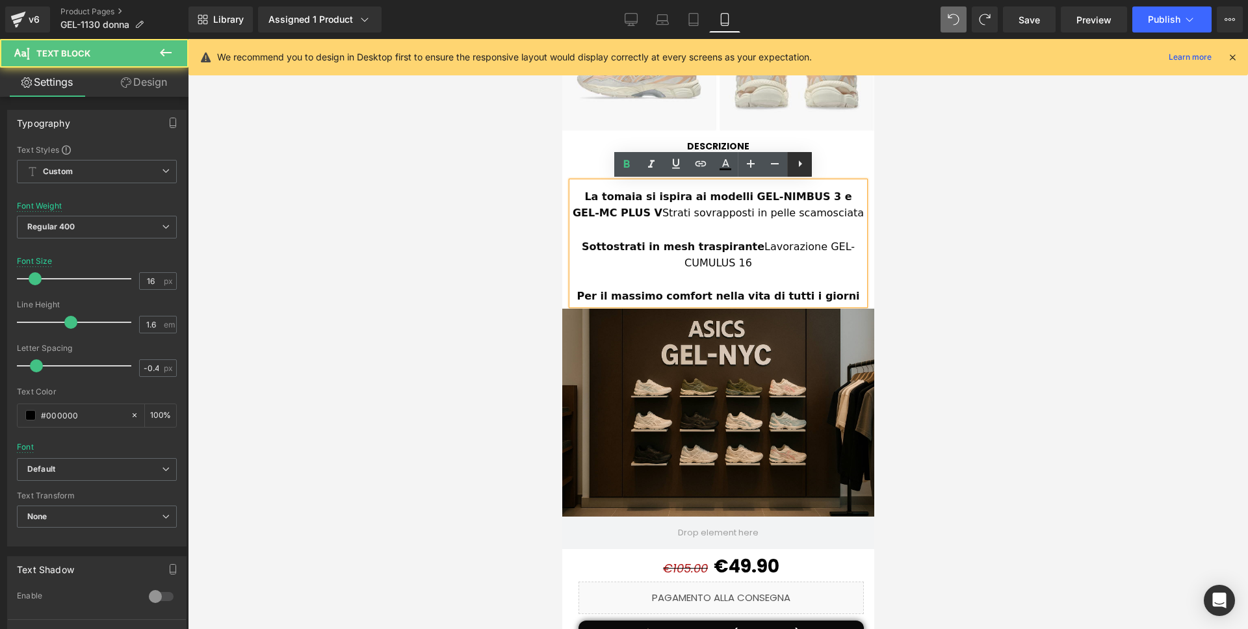
click at [787, 168] on link at bounding box center [799, 164] width 25 height 25
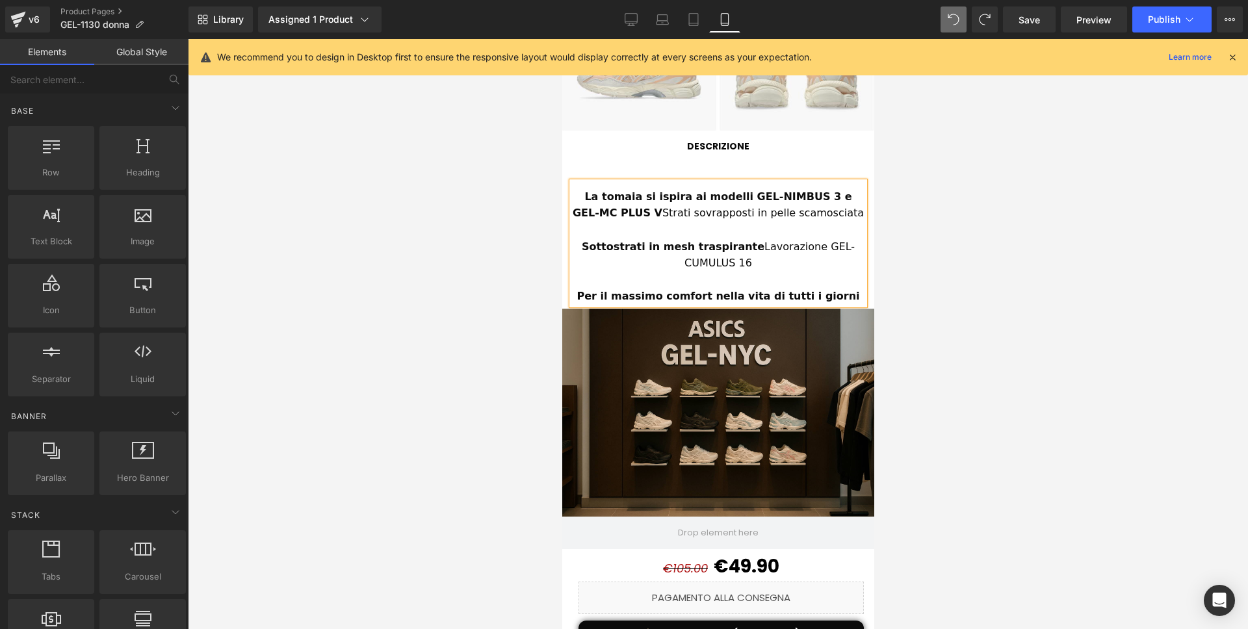
click at [524, 198] on div at bounding box center [718, 334] width 1060 height 590
click at [558, 164] on div at bounding box center [718, 334] width 1060 height 590
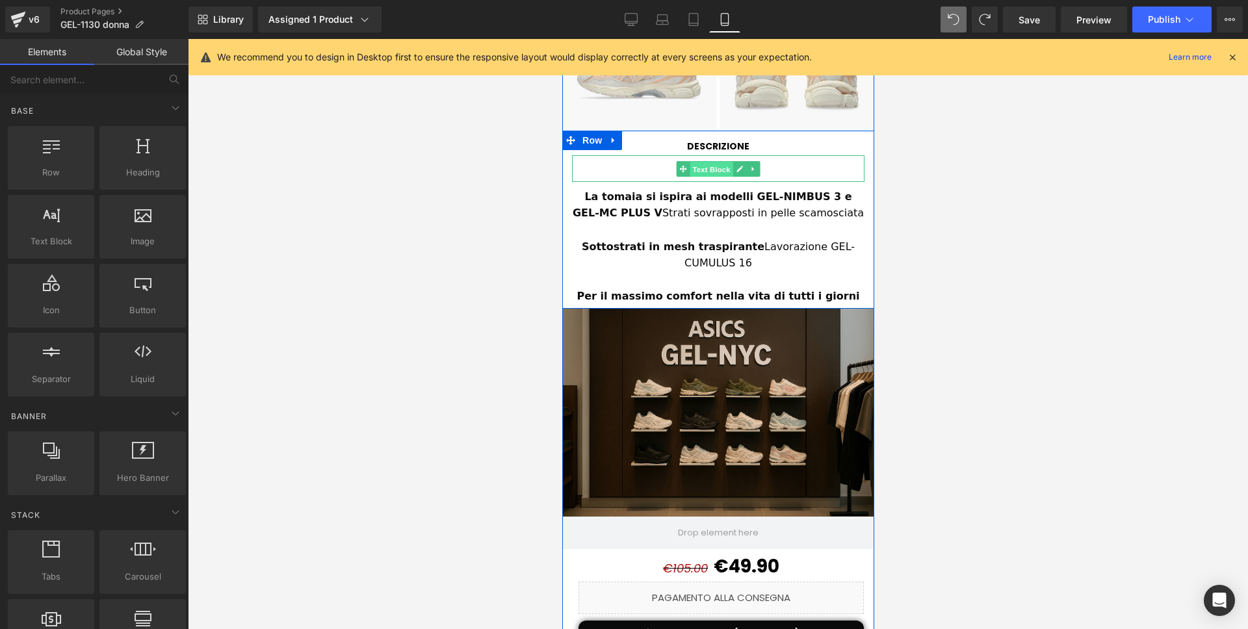
click at [706, 164] on span "Text Block" at bounding box center [710, 169] width 43 height 16
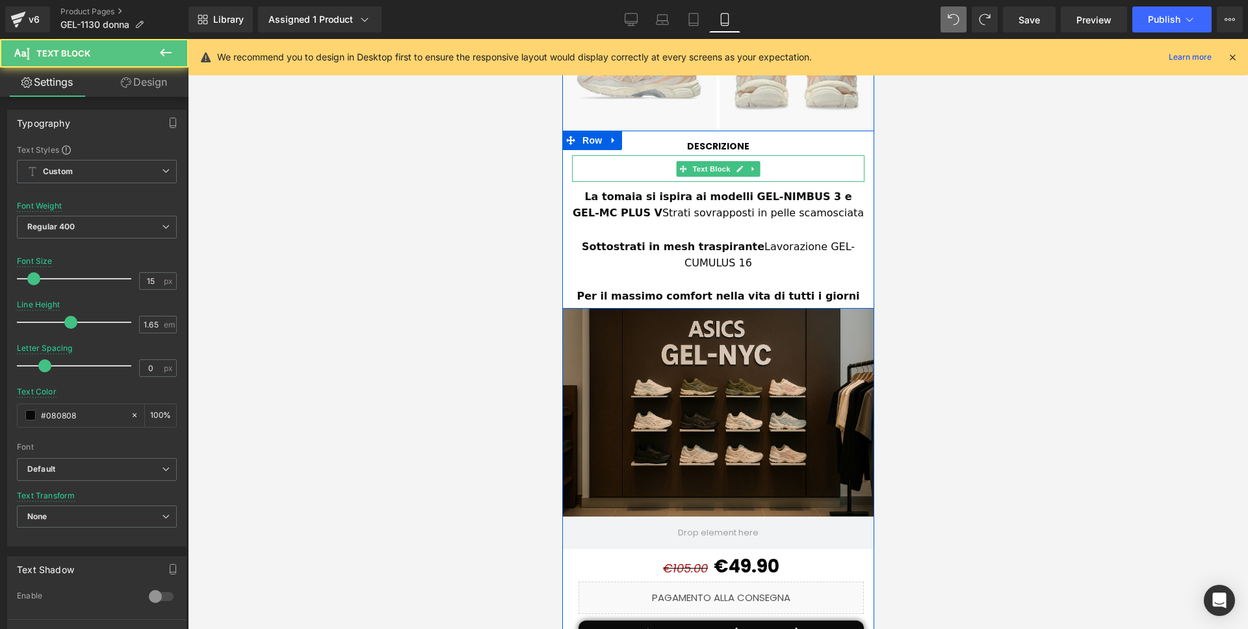
click at [647, 167] on div at bounding box center [717, 168] width 292 height 27
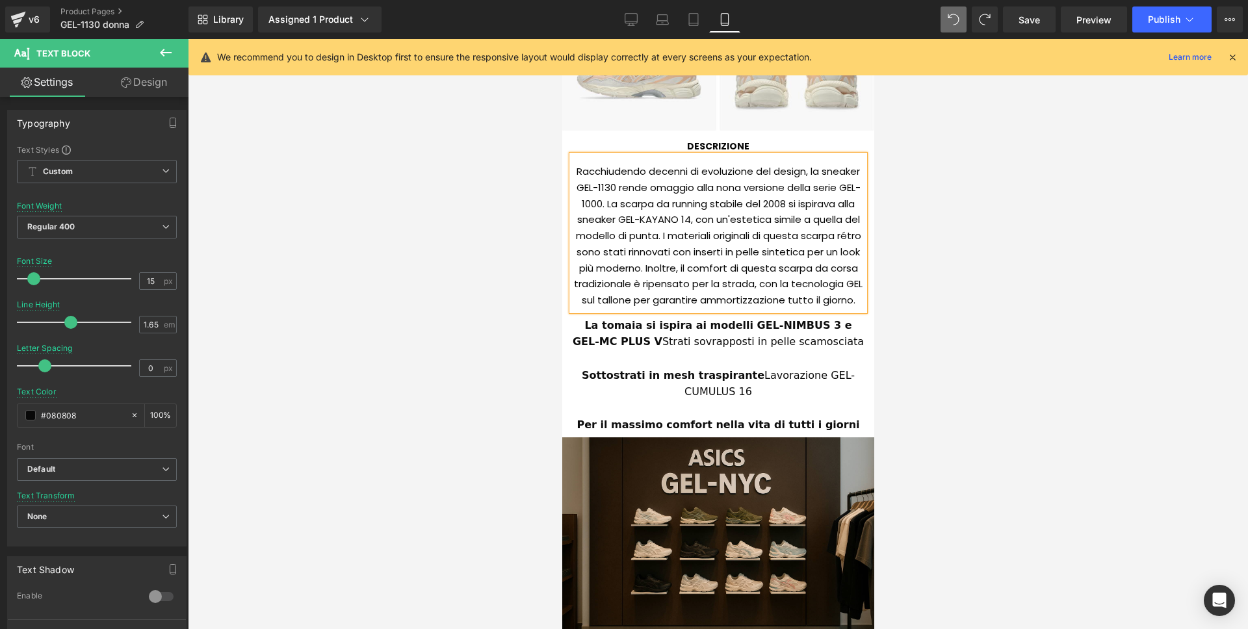
click at [1011, 259] on div at bounding box center [718, 334] width 1060 height 590
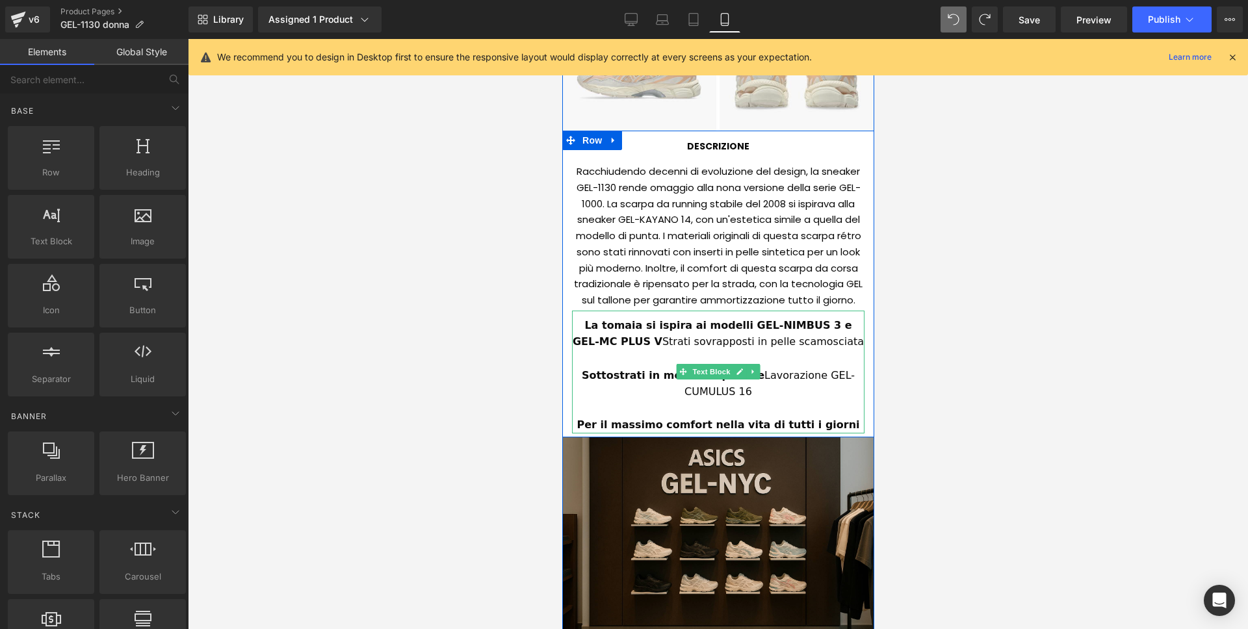
click at [695, 369] on span "Text Block" at bounding box center [710, 372] width 43 height 16
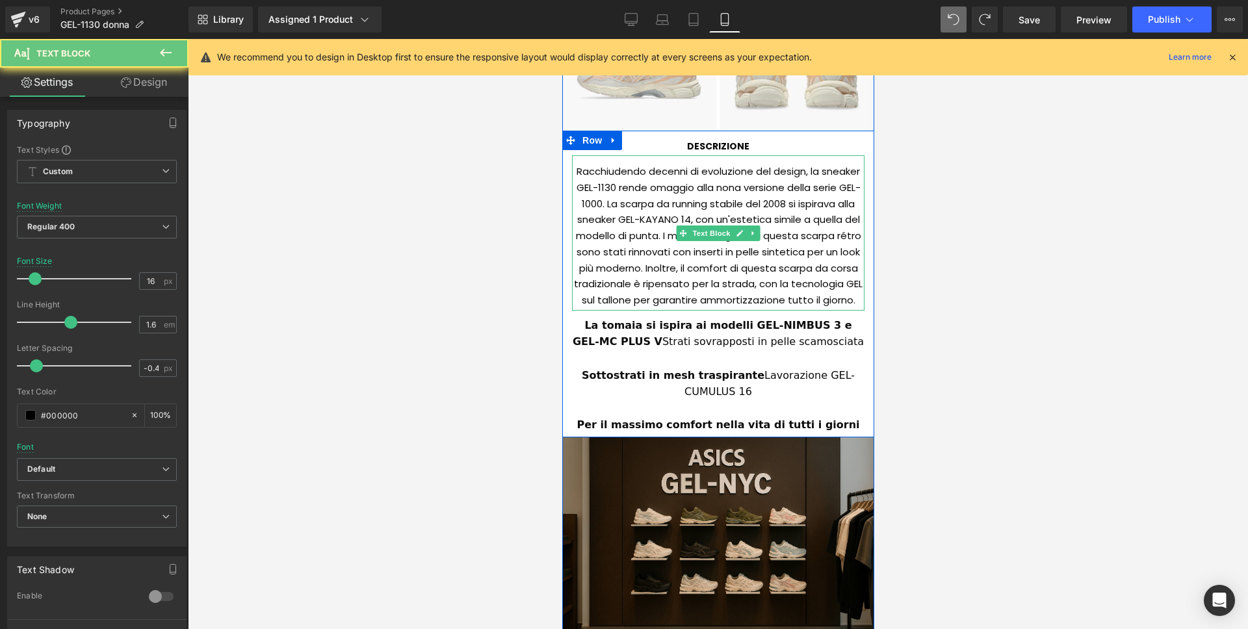
click at [580, 312] on div "La tomaia si ispira ai modelli GEL-NIMBUS 3 e GEL-MC PLUS V Strati sovrapposti …" at bounding box center [717, 372] width 292 height 123
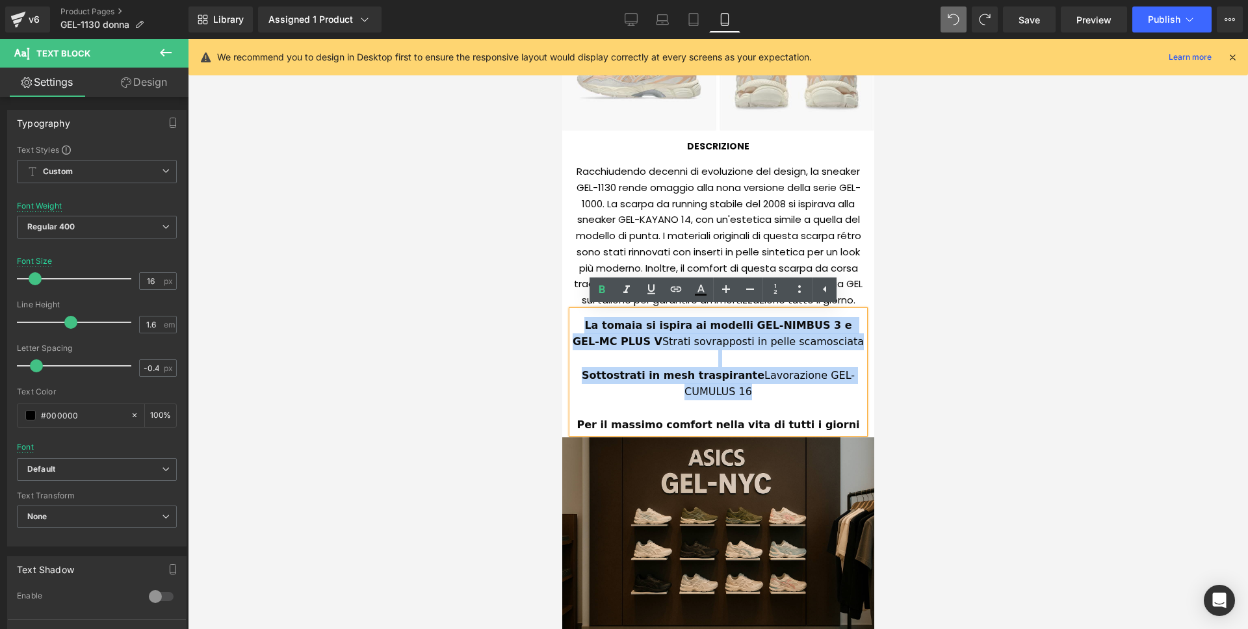
drag, startPoint x: 578, startPoint y: 320, endPoint x: 831, endPoint y: 404, distance: 266.2
click at [831, 404] on div "La tomaia si ispira ai modelli GEL-NIMBUS 3 e GEL-MC PLUS V Strati sovrapposti …" at bounding box center [717, 372] width 292 height 123
paste div
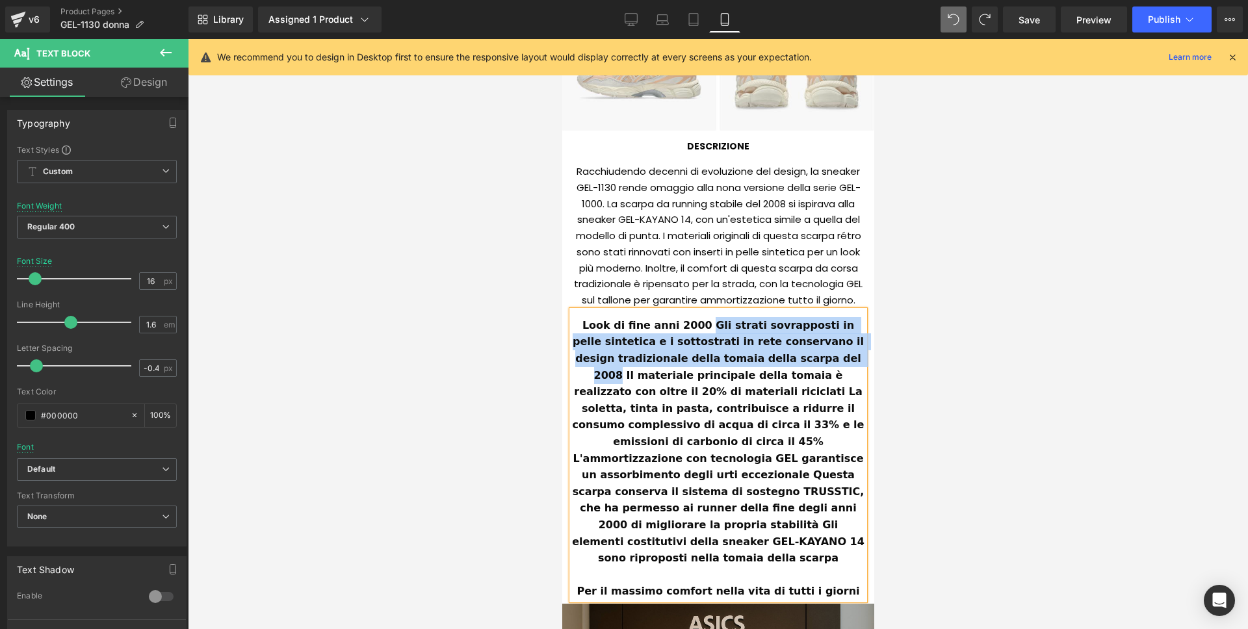
drag, startPoint x: 699, startPoint y: 324, endPoint x: 823, endPoint y: 354, distance: 126.9
click at [826, 354] on b "Look di fine anni 2000 Gli strati sovrapposti in pelle sintetica e i sottostrat…" at bounding box center [719, 441] width 296 height 245
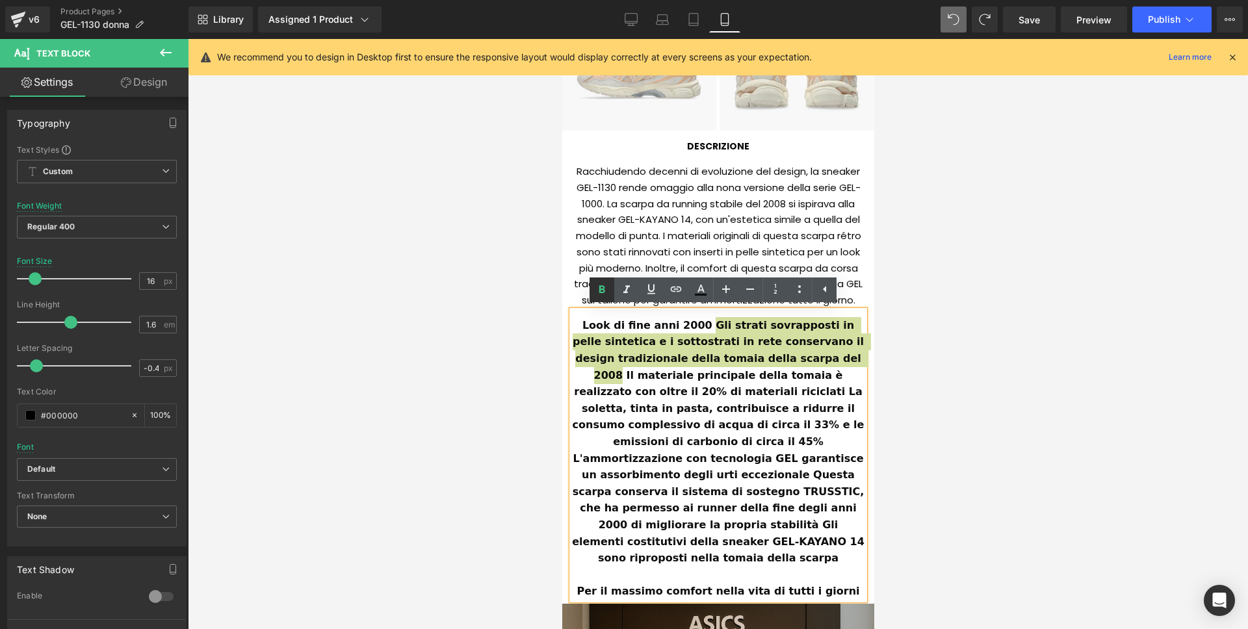
click at [606, 290] on icon at bounding box center [602, 290] width 16 height 16
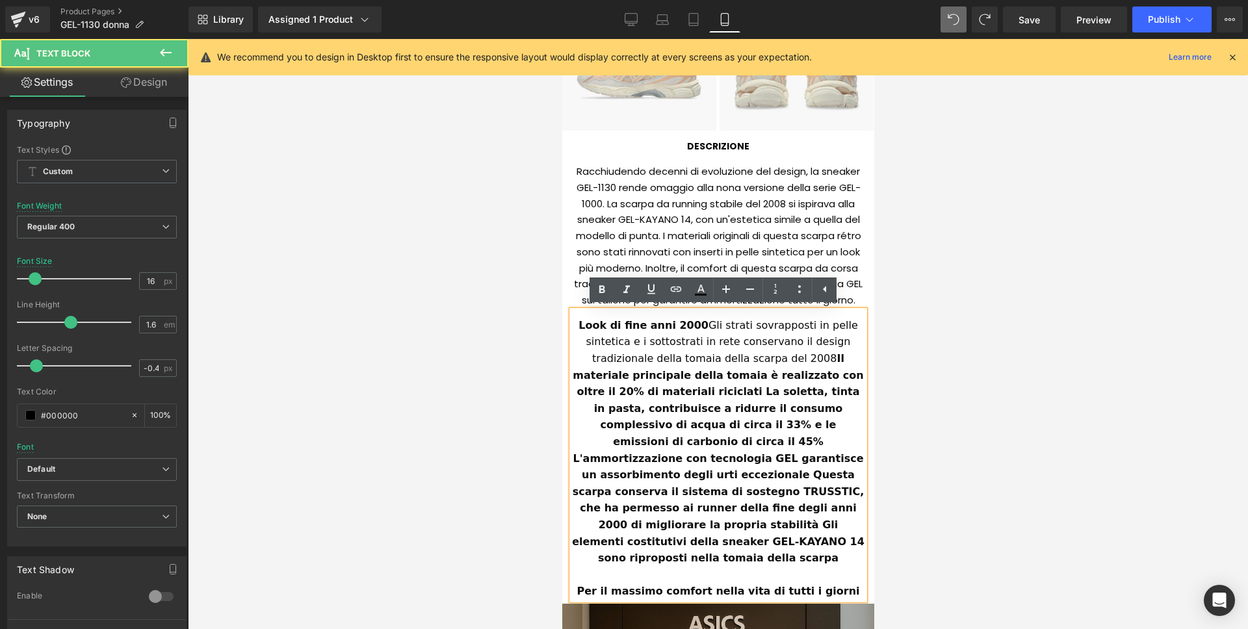
click at [716, 358] on strong "Il materiale principale della tomaia è realizzato con oltre il 20% di materiali…" at bounding box center [719, 458] width 296 height 212
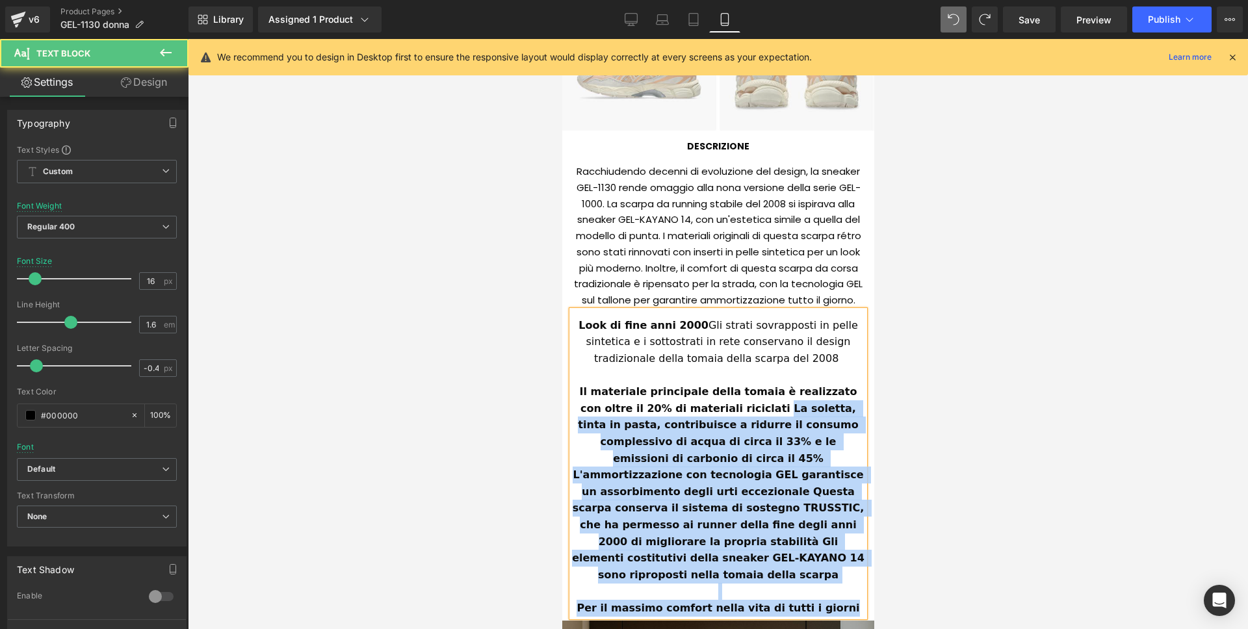
drag, startPoint x: 715, startPoint y: 405, endPoint x: 861, endPoint y: 445, distance: 150.9
click at [861, 445] on div "Look di fine anni 2000 Gli strati sovrapposti in pelle sintetica e i sottostrat…" at bounding box center [717, 464] width 292 height 306
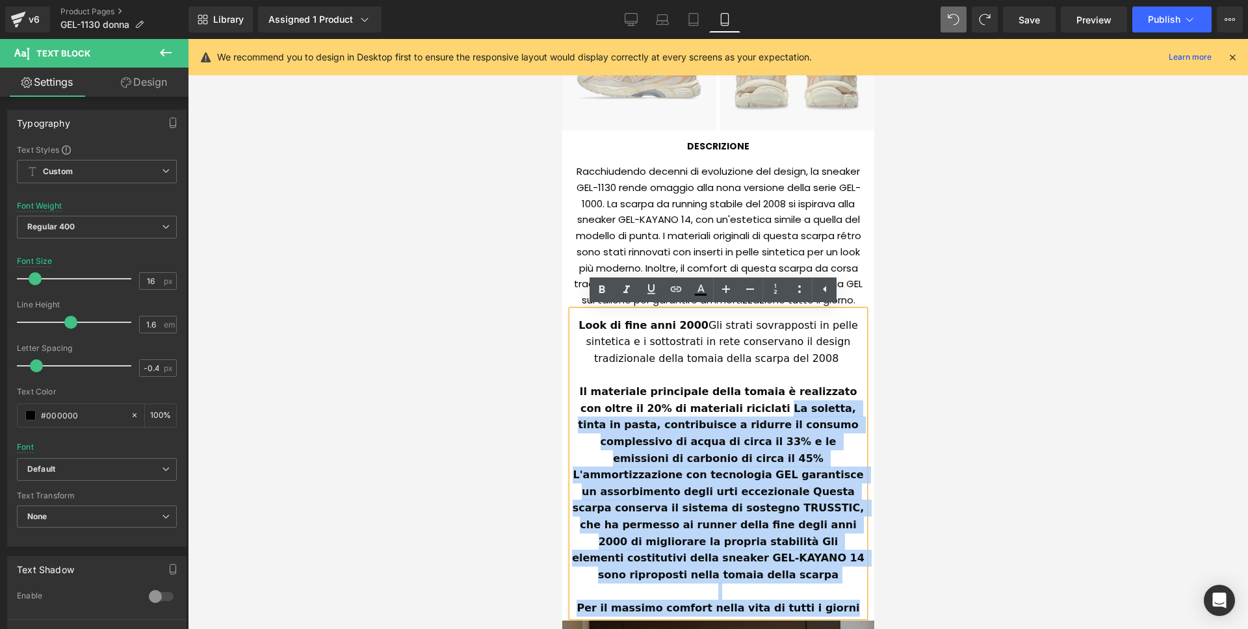
click at [846, 442] on strong "Il materiale principale della tomaia è realizzato con oltre il 20% di materiali…" at bounding box center [719, 483] width 296 height 196
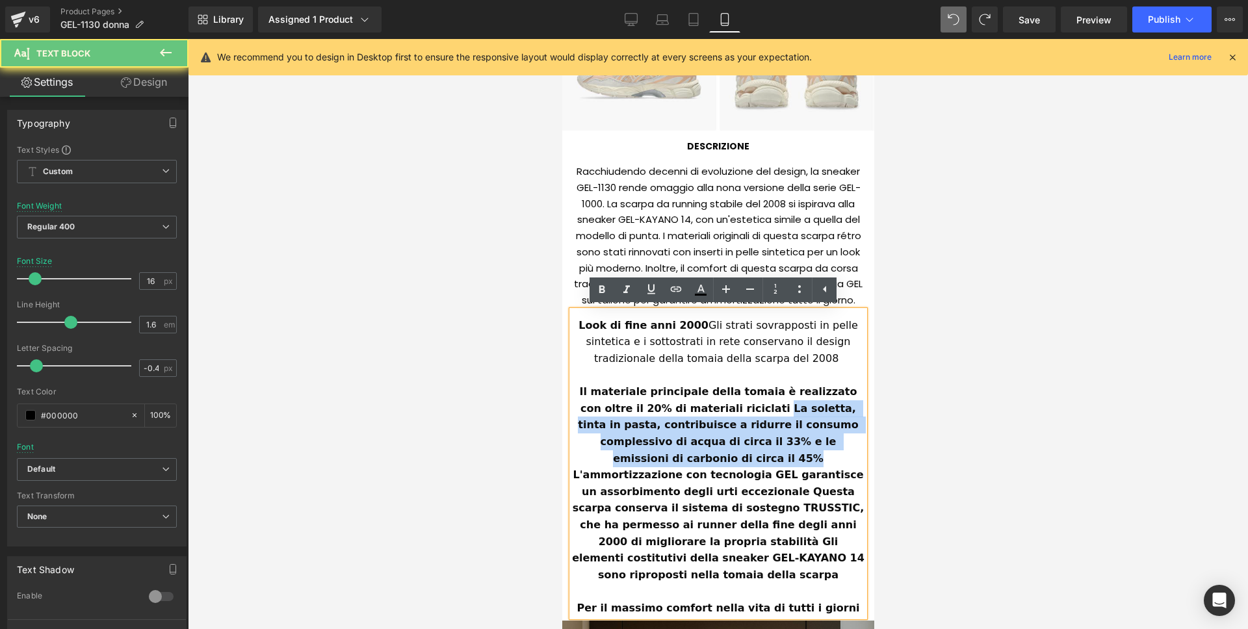
drag, startPoint x: 828, startPoint y: 439, endPoint x: 638, endPoint y: 318, distance: 225.4
click at [714, 407] on strong "Il materiale principale della tomaia è realizzato con oltre il 20% di materiali…" at bounding box center [719, 483] width 296 height 196
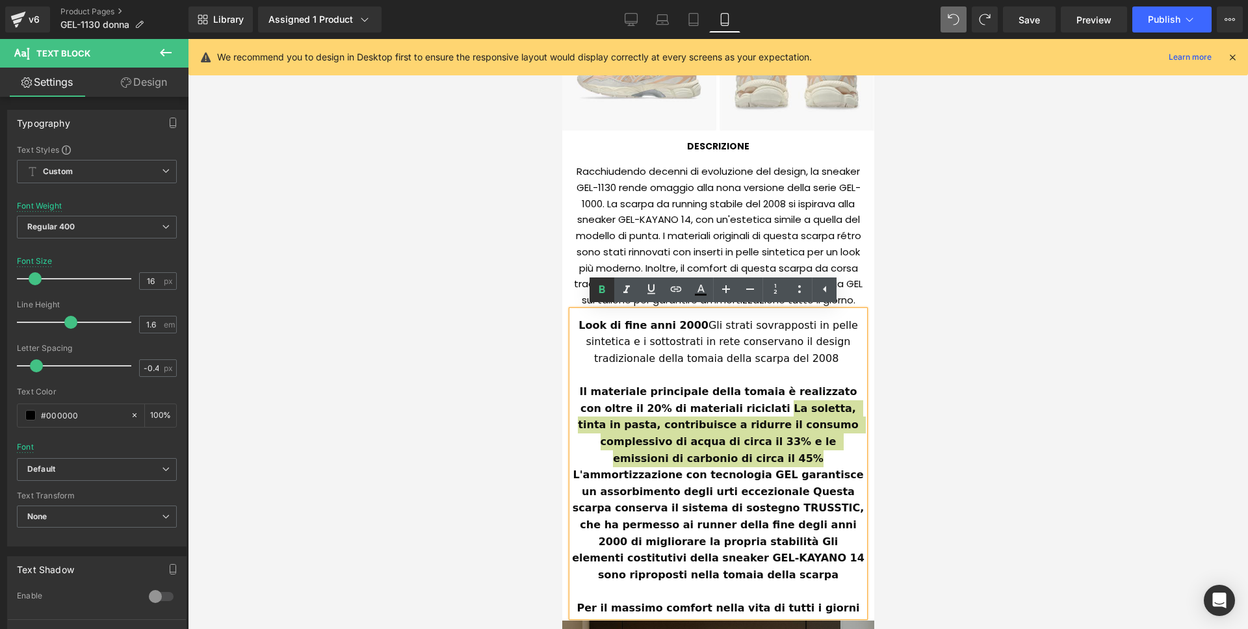
click at [602, 282] on icon at bounding box center [602, 290] width 16 height 16
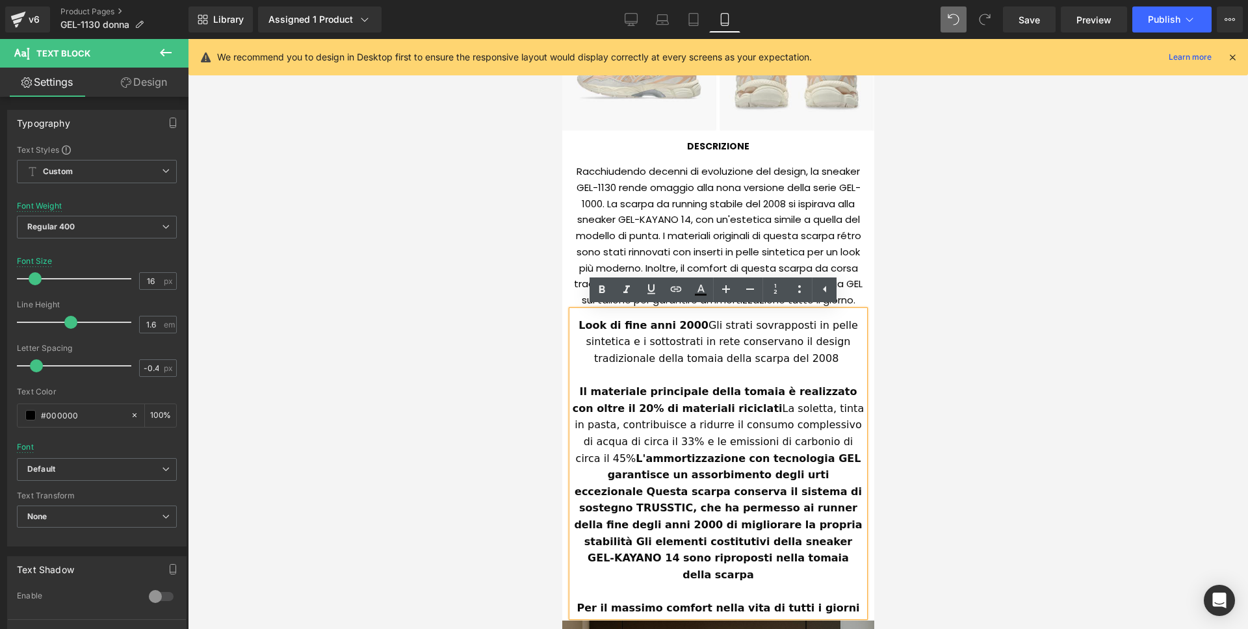
click at [853, 440] on div "Il materiale principale della tomaia è realizzato con oltre il 20% di materiali…" at bounding box center [717, 483] width 292 height 200
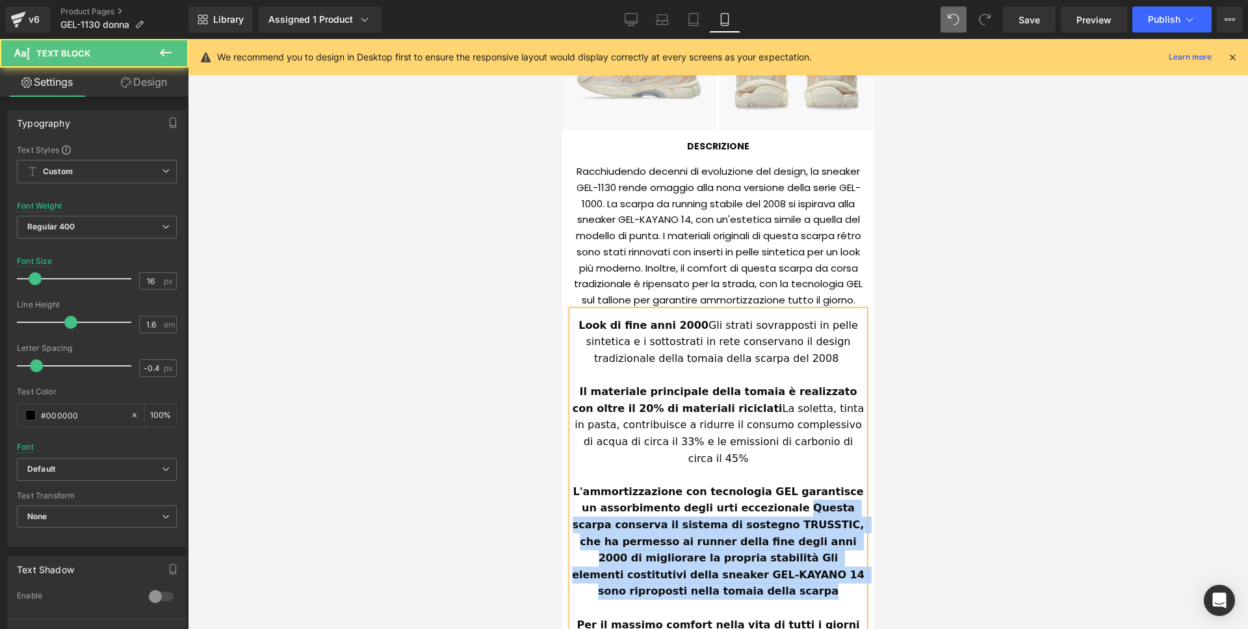
drag, startPoint x: 770, startPoint y: 491, endPoint x: 736, endPoint y: 404, distance: 93.7
click at [858, 554] on div "L'ammortizzazione con tecnologia GEL garantisce un assorbimento degli urti ecce…" at bounding box center [717, 542] width 292 height 116
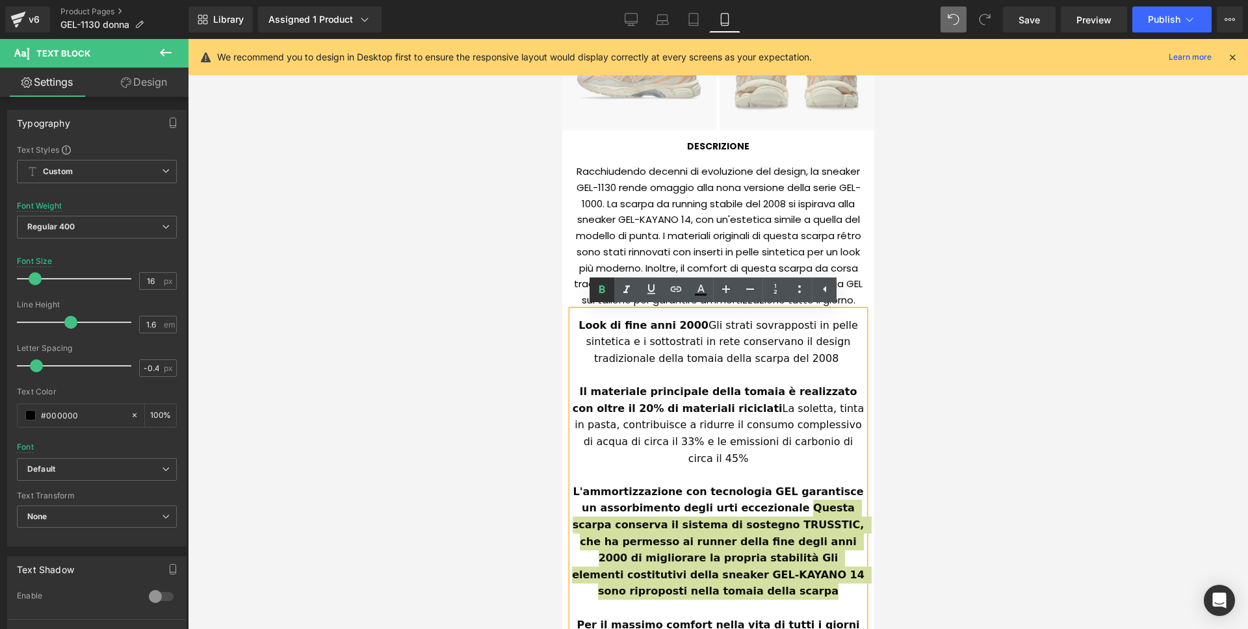
click at [602, 289] on icon at bounding box center [602, 289] width 6 height 8
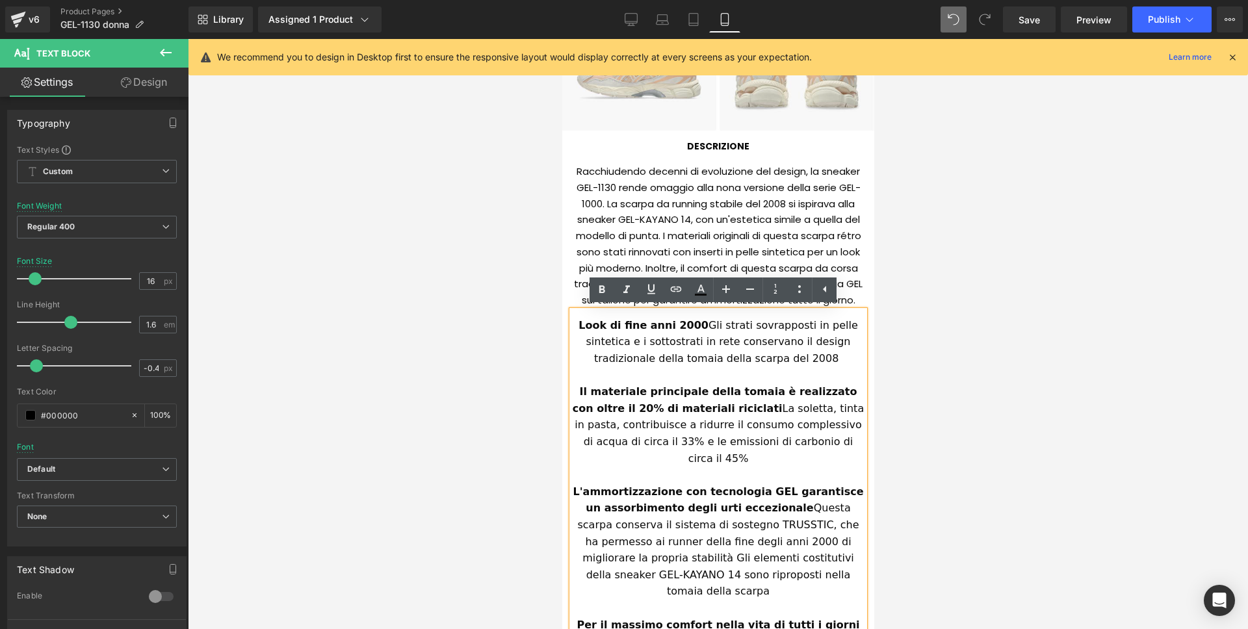
click at [749, 540] on span "Questa scarpa conserva il sistema di sostegno TRUSSTIC, che ha permesso ai runn…" at bounding box center [718, 550] width 285 height 96
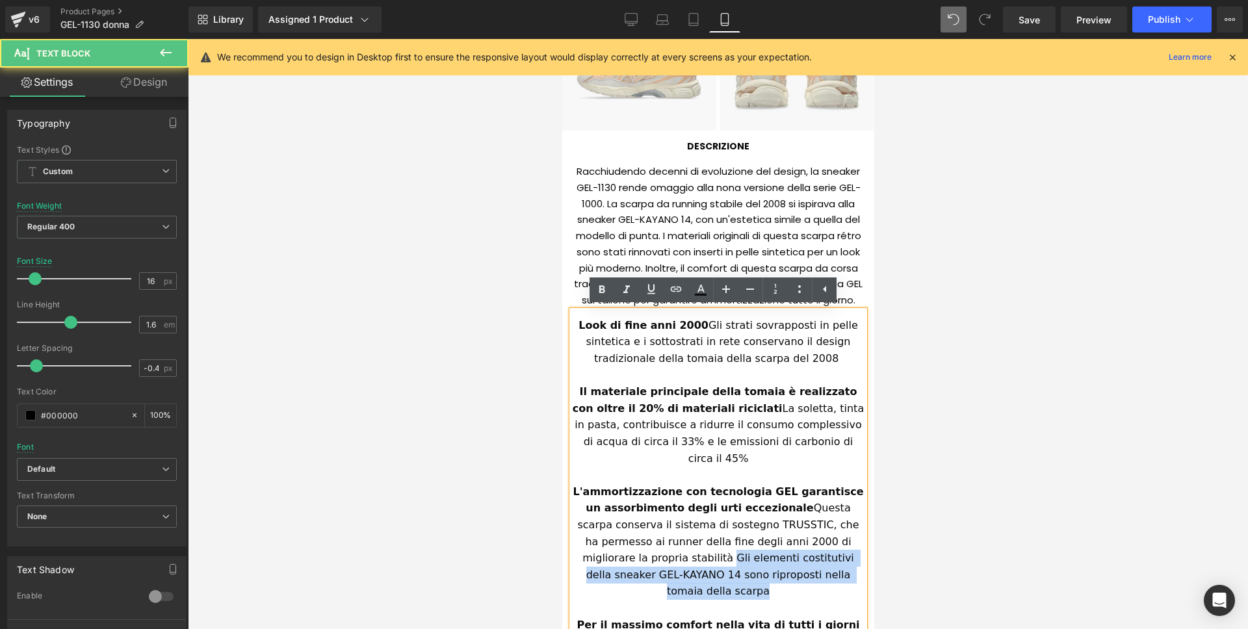
drag, startPoint x: 610, startPoint y: 538, endPoint x: 813, endPoint y: 567, distance: 205.5
click at [813, 567] on div "Look di fine anni 2000 Gli strati sovrapposti in pelle sintetica e i sottostrat…" at bounding box center [717, 472] width 292 height 322
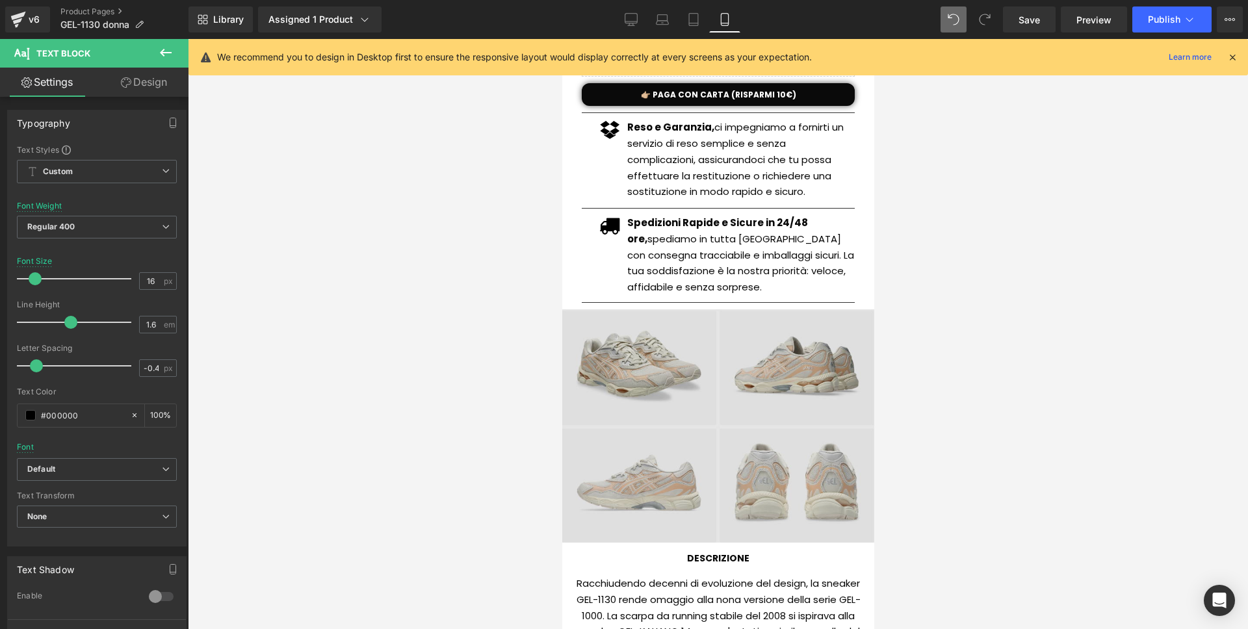
scroll to position [618, 0]
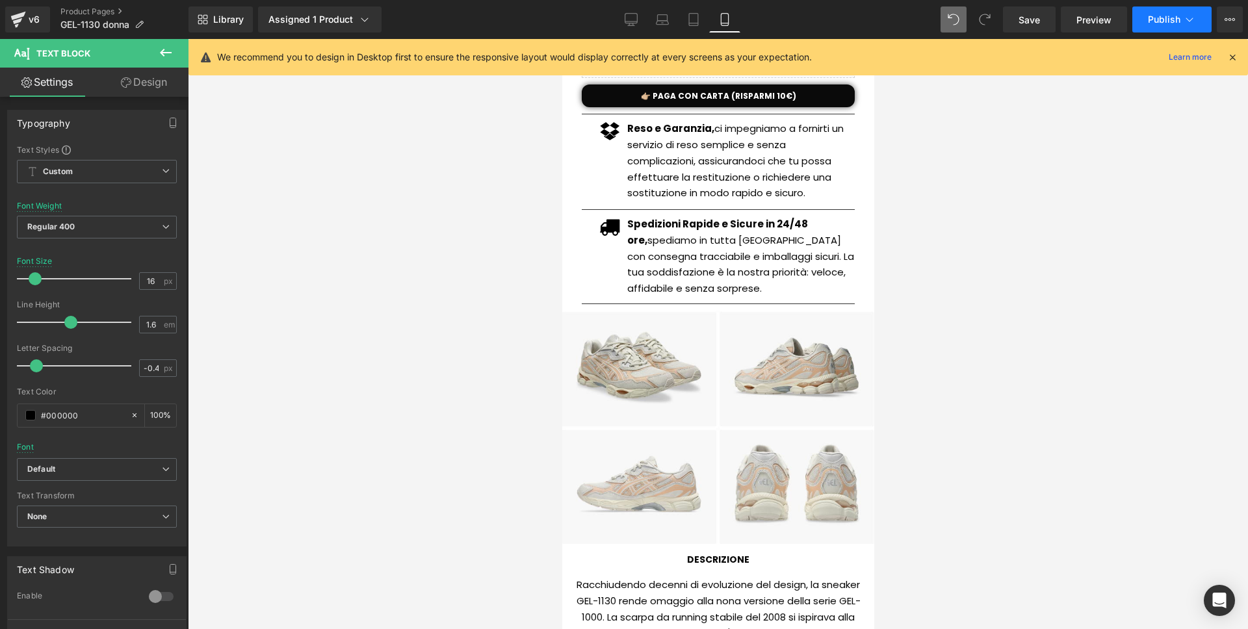
click at [1169, 26] on button "Publish" at bounding box center [1171, 19] width 79 height 26
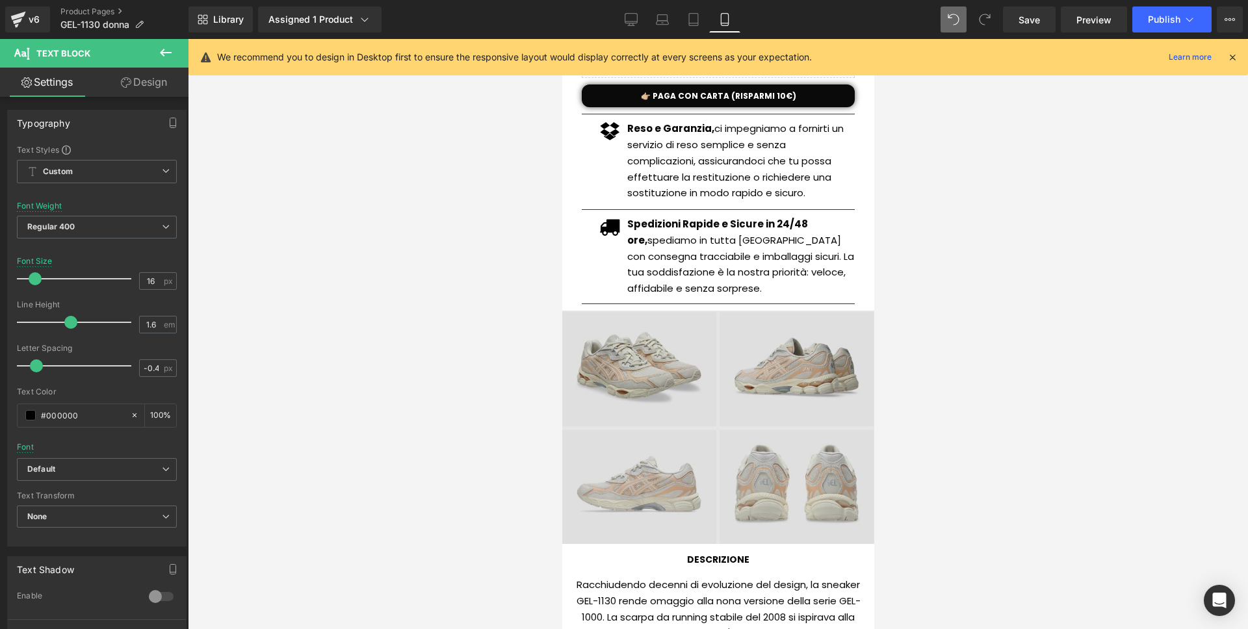
click at [718, 417] on img at bounding box center [718, 427] width 312 height 233
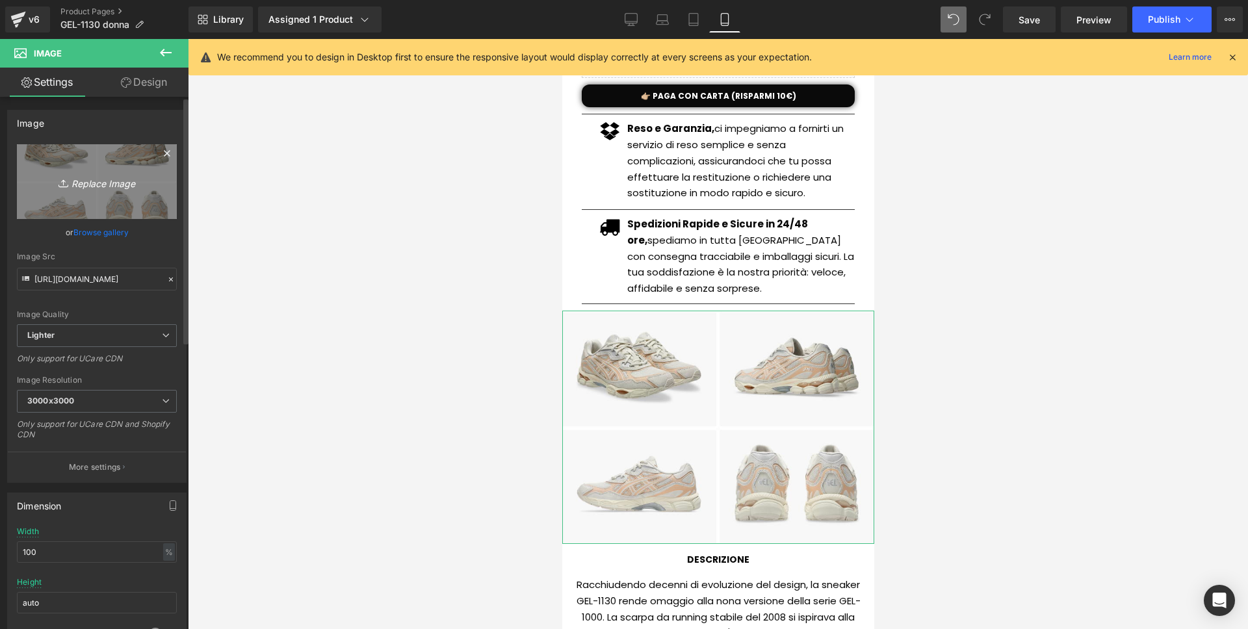
click at [97, 203] on link "Replace Image" at bounding box center [97, 181] width 160 height 75
type input "C:\fakepath\Screenshot 2025-09-02 alle 16.50.40.png"
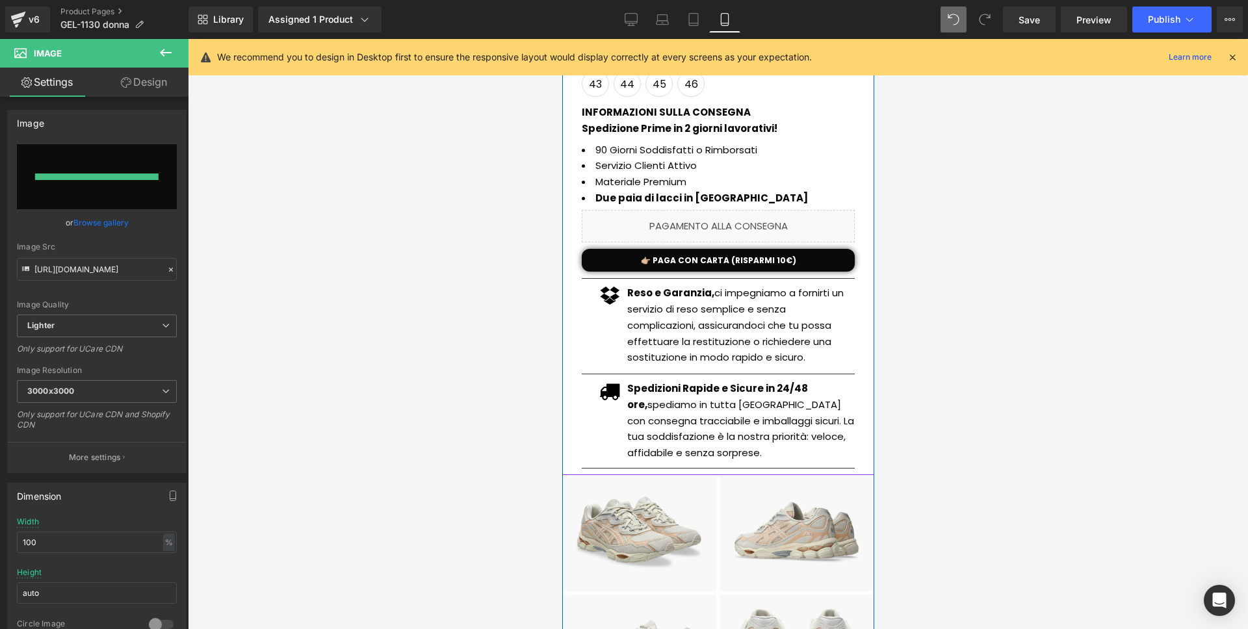
type input "https://ucarecdn.com/b740e29c-1754-4682-b628-93900af9ef43/-/format/auto/-/previ…"
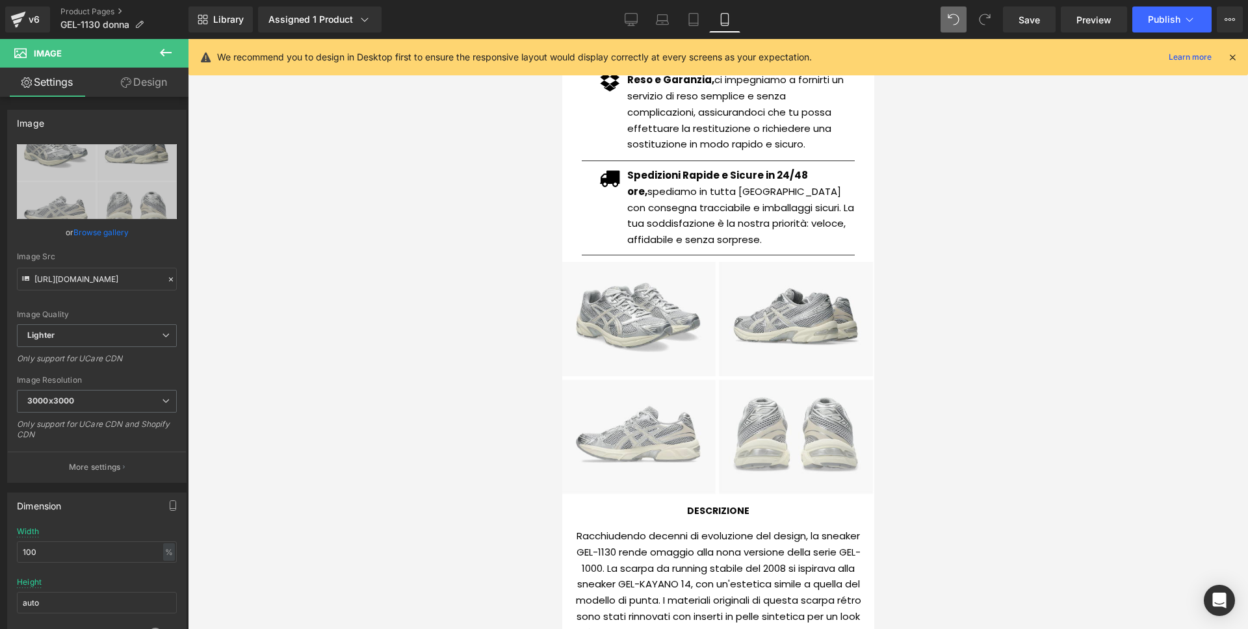
scroll to position [667, 0]
click at [1149, 23] on span "Publish" at bounding box center [1164, 19] width 32 height 10
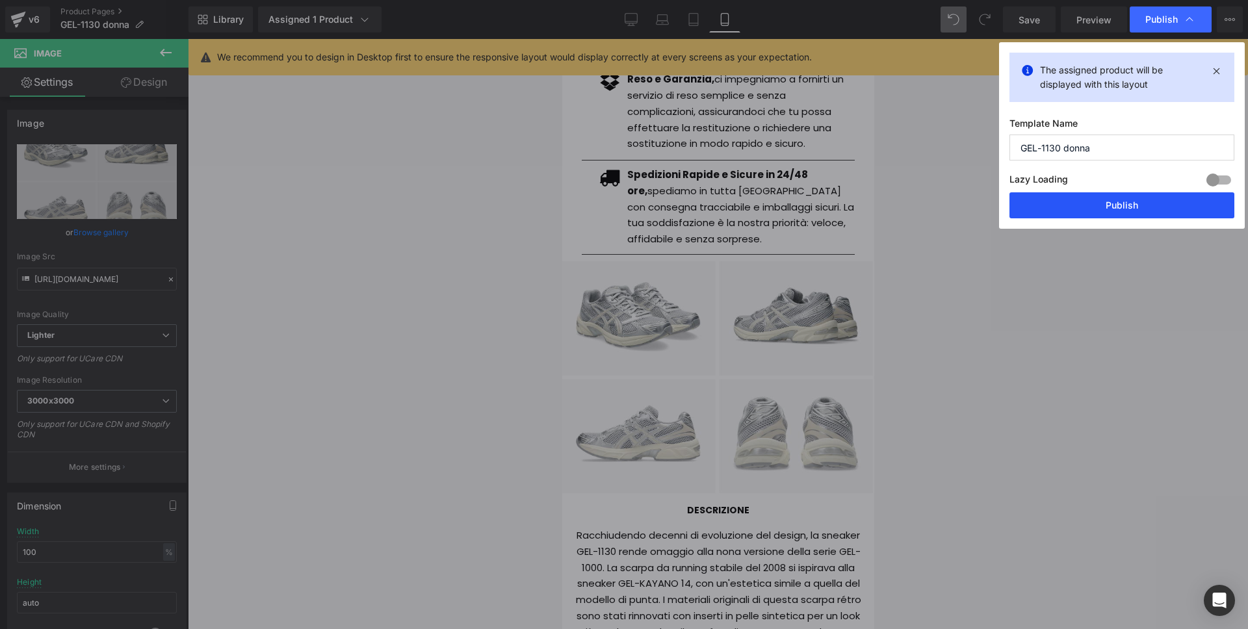
click at [1105, 200] on button "Publish" at bounding box center [1121, 205] width 225 height 26
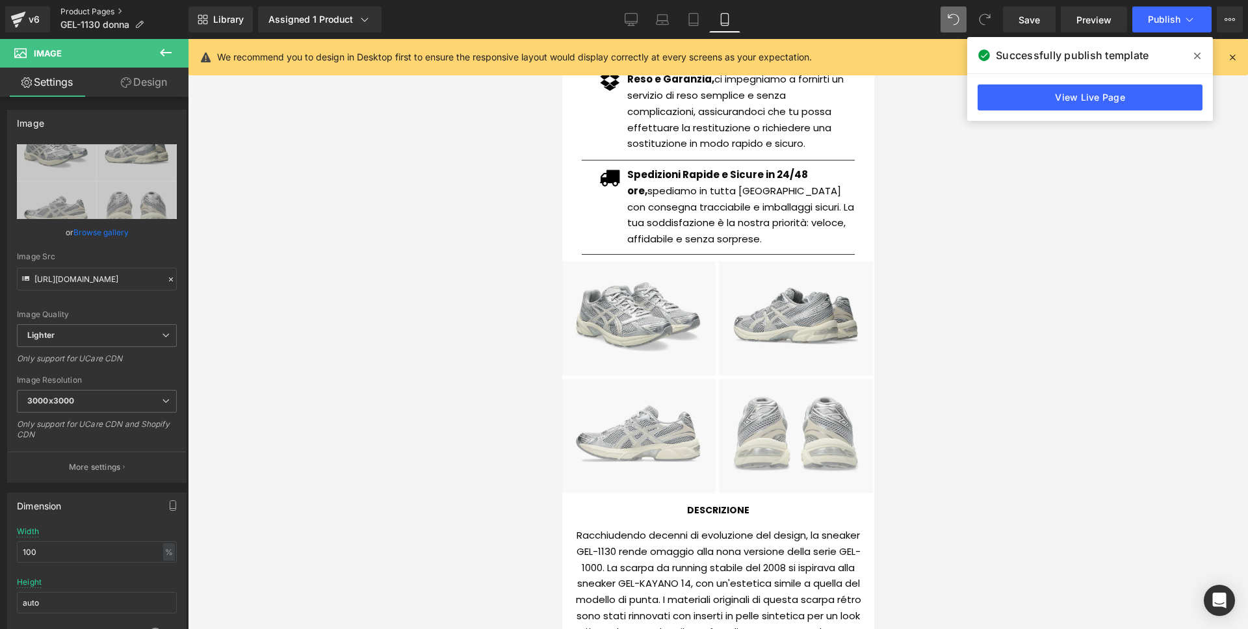
click at [110, 9] on link "Product Pages" at bounding box center [124, 11] width 128 height 10
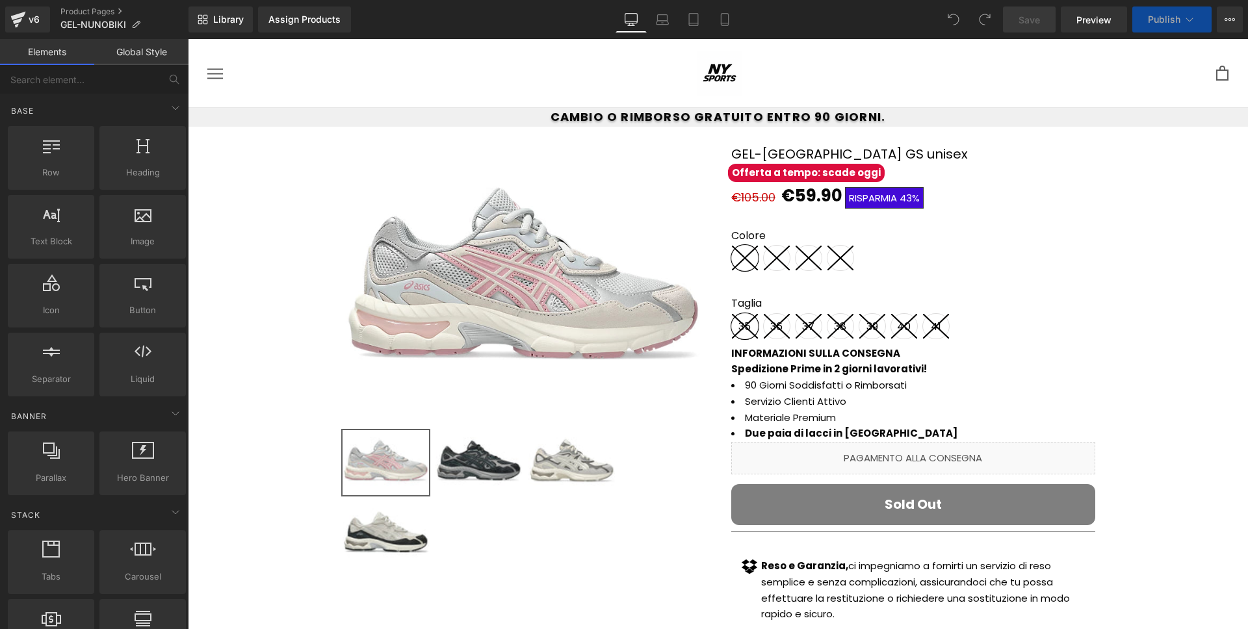
click at [696, 131] on div "Sale Off (P) Image" at bounding box center [718, 440] width 1060 height 627
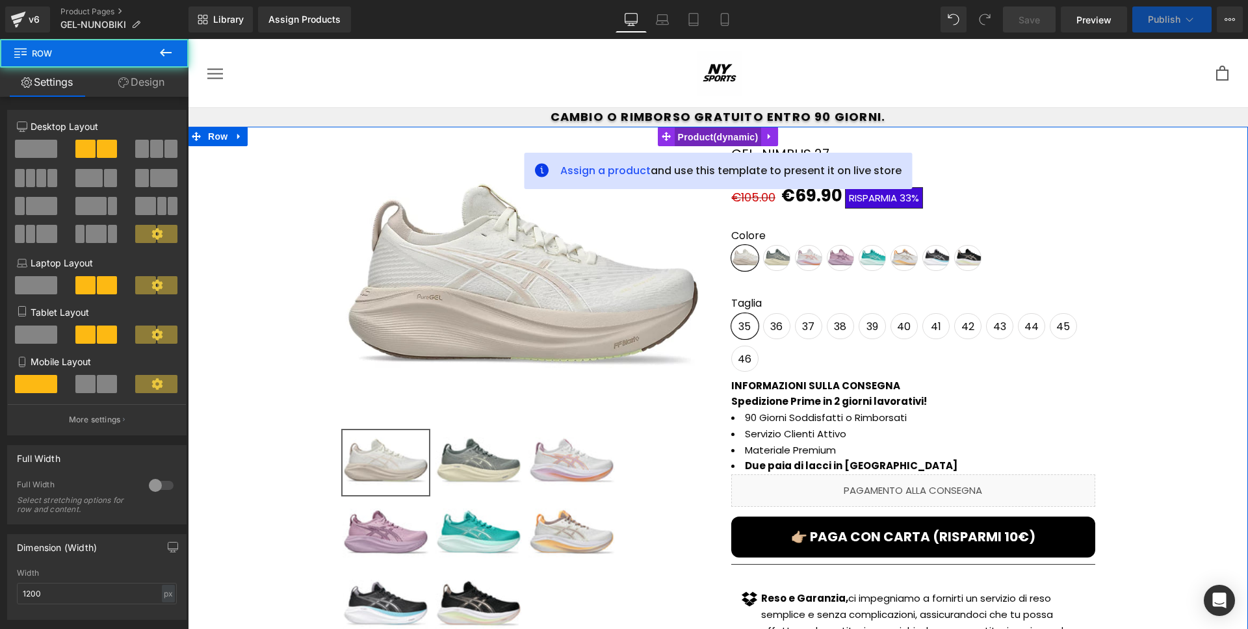
click at [680, 136] on span "Product" at bounding box center [718, 136] width 87 height 19
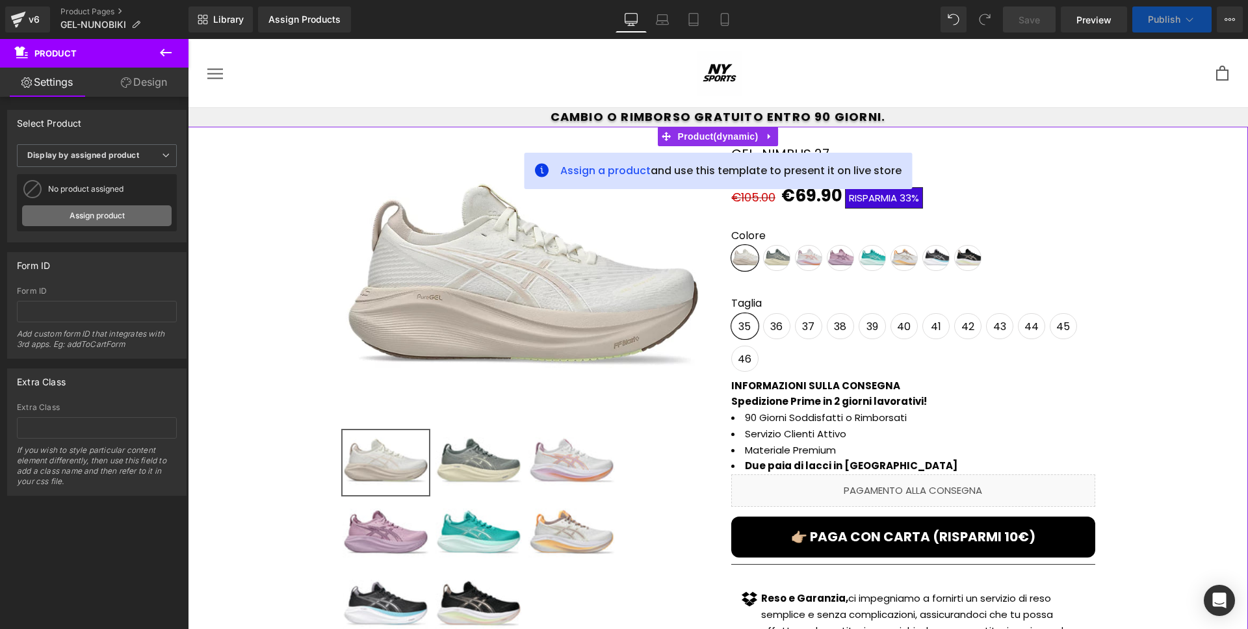
click at [88, 209] on link "Assign product" at bounding box center [96, 215] width 149 height 21
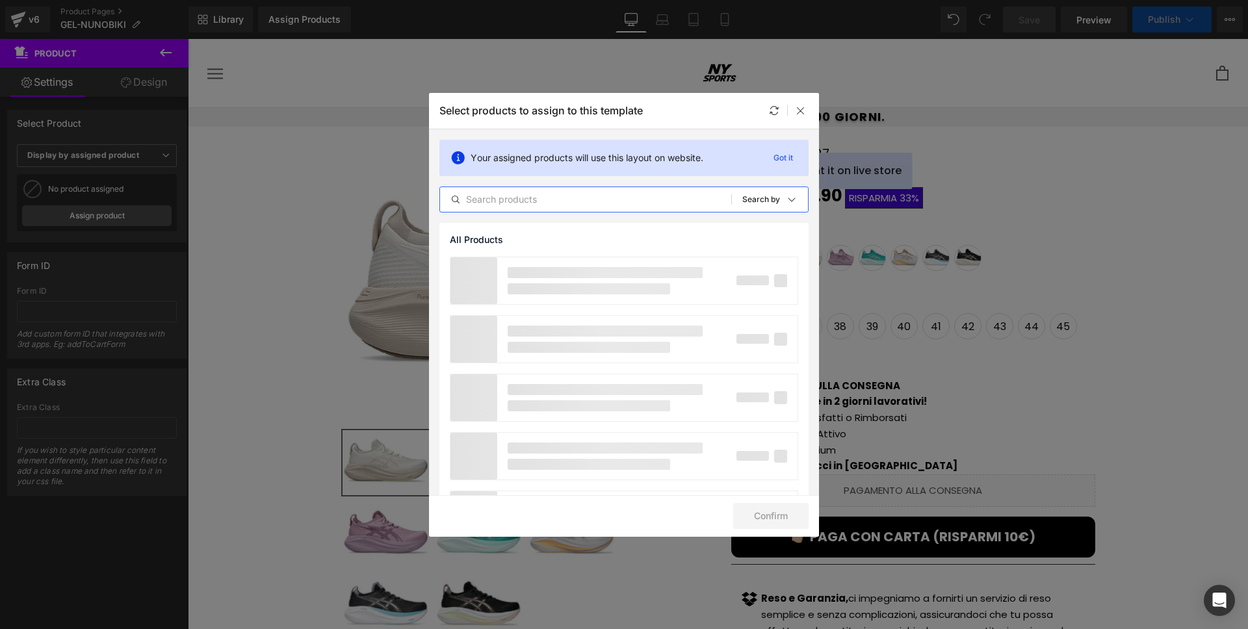
click at [563, 201] on input "text" at bounding box center [585, 200] width 291 height 16
paste input "GEL-NUNOBIKI"
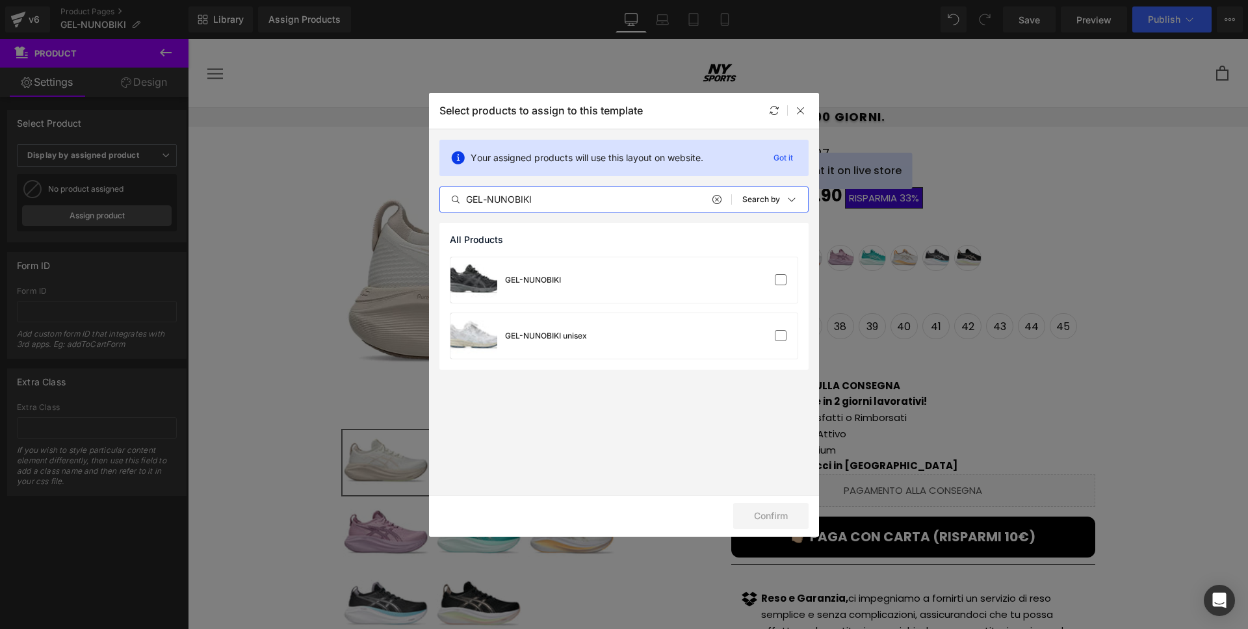
type input "GEL-NUNOBIKI"
click at [677, 284] on div "GEL-NUNOBIKI" at bounding box center [623, 279] width 347 height 45
click at [773, 517] on button "Confirm" at bounding box center [770, 516] width 75 height 26
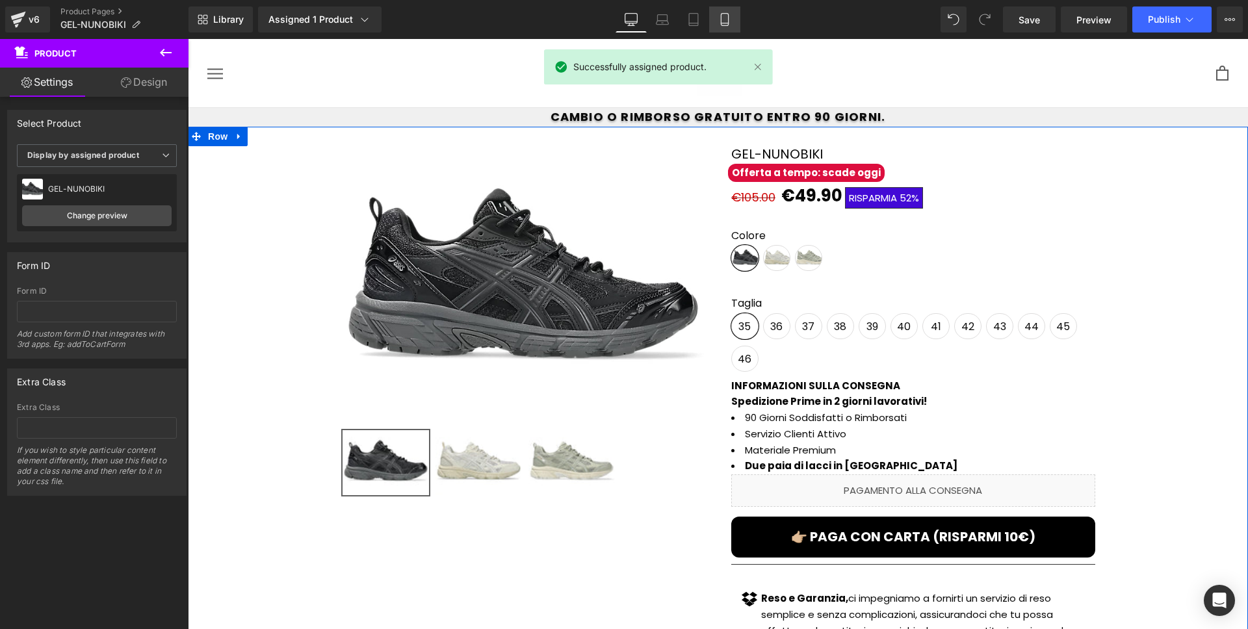
click at [714, 24] on link "Mobile" at bounding box center [724, 19] width 31 height 26
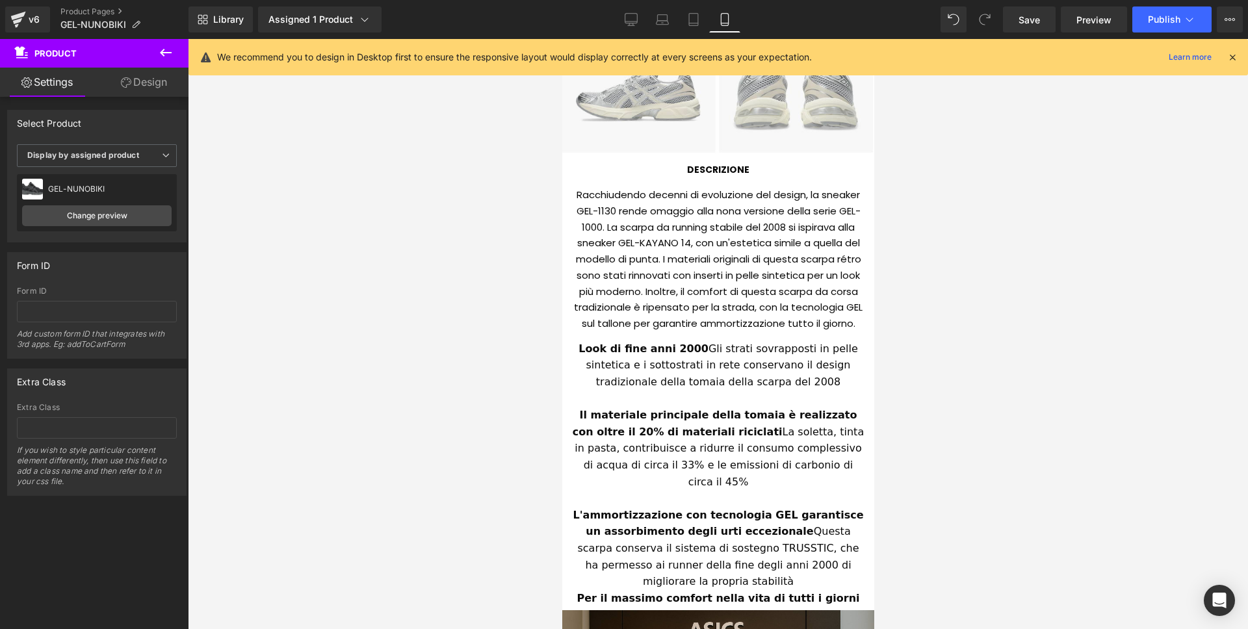
scroll to position [1012, 0]
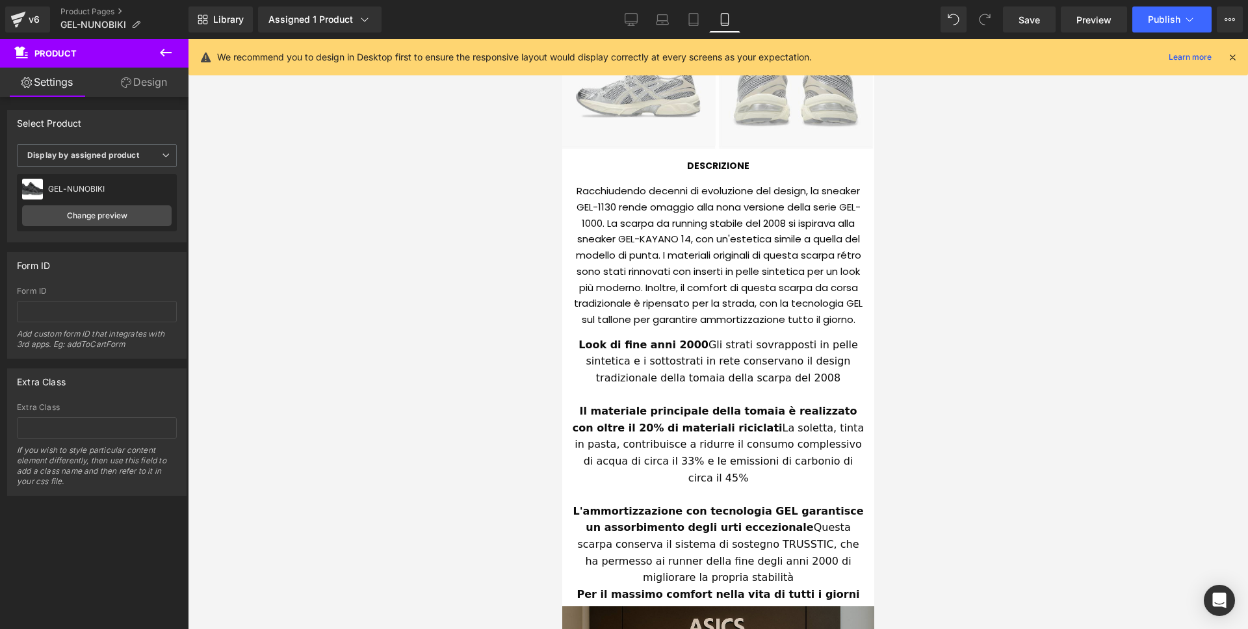
click at [653, 293] on div "Racchiudendo decenni di evoluzione del design, la sneaker GEL-1130 rende omaggi…" at bounding box center [717, 252] width 292 height 155
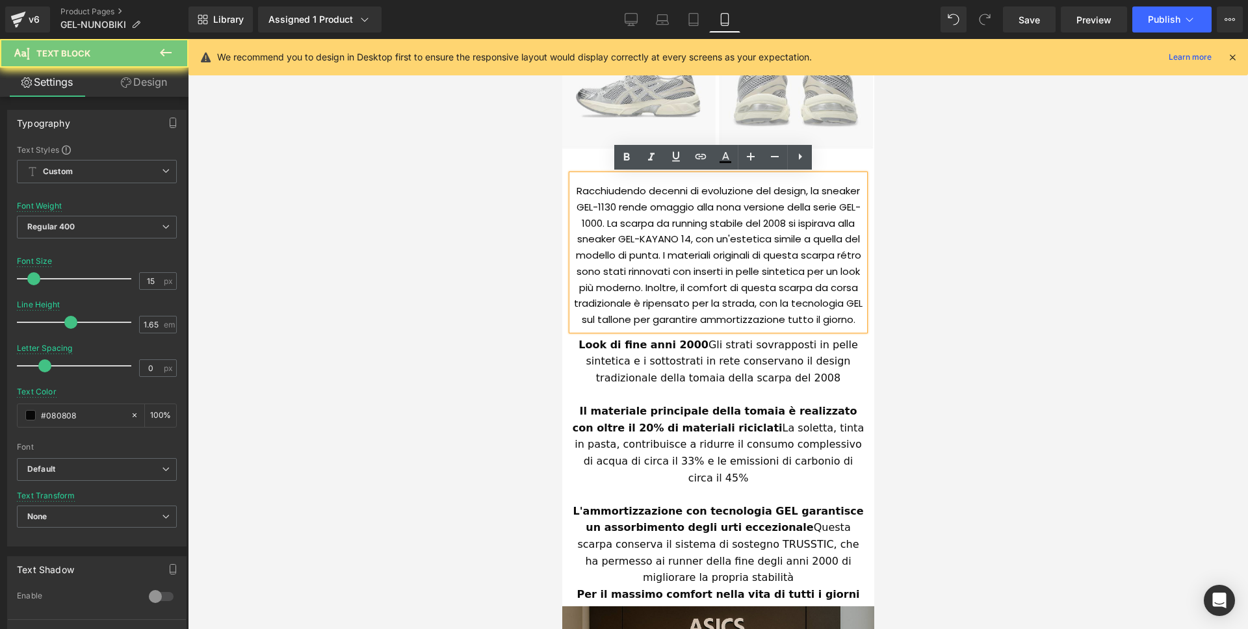
paste div
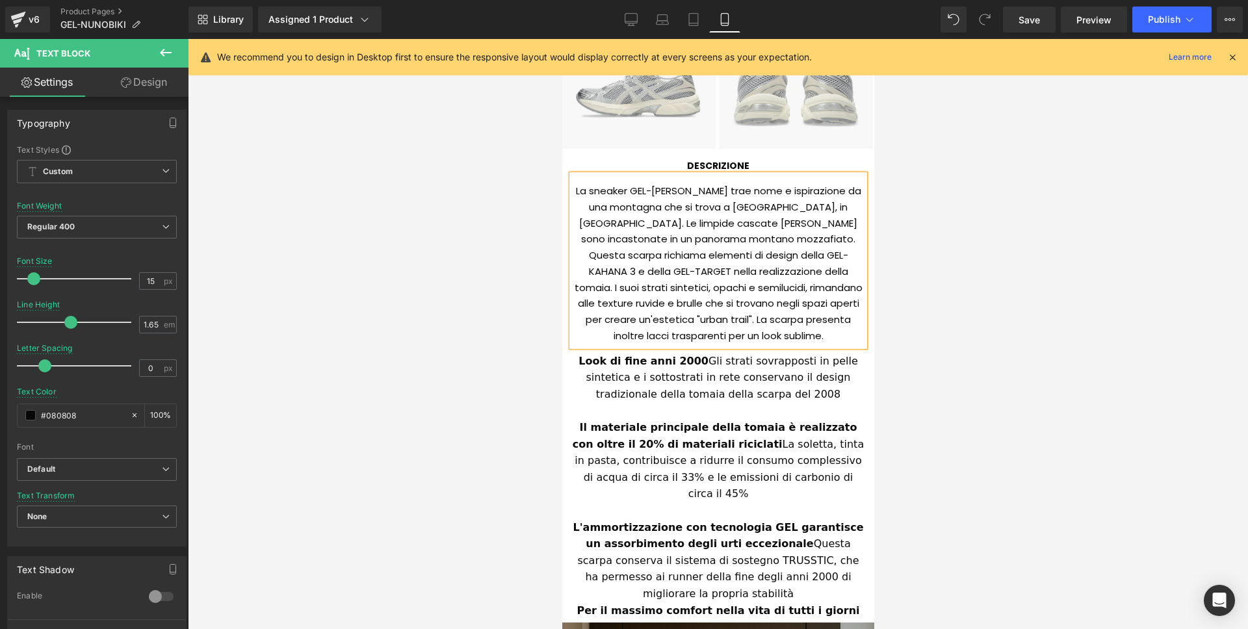
drag, startPoint x: 607, startPoint y: 378, endPoint x: 588, endPoint y: 372, distance: 19.9
click at [606, 378] on span "Look di fine anni 2000 Gli strati sovrapposti in pelle sintetica e i sottostrat…" at bounding box center [719, 377] width 283 height 45
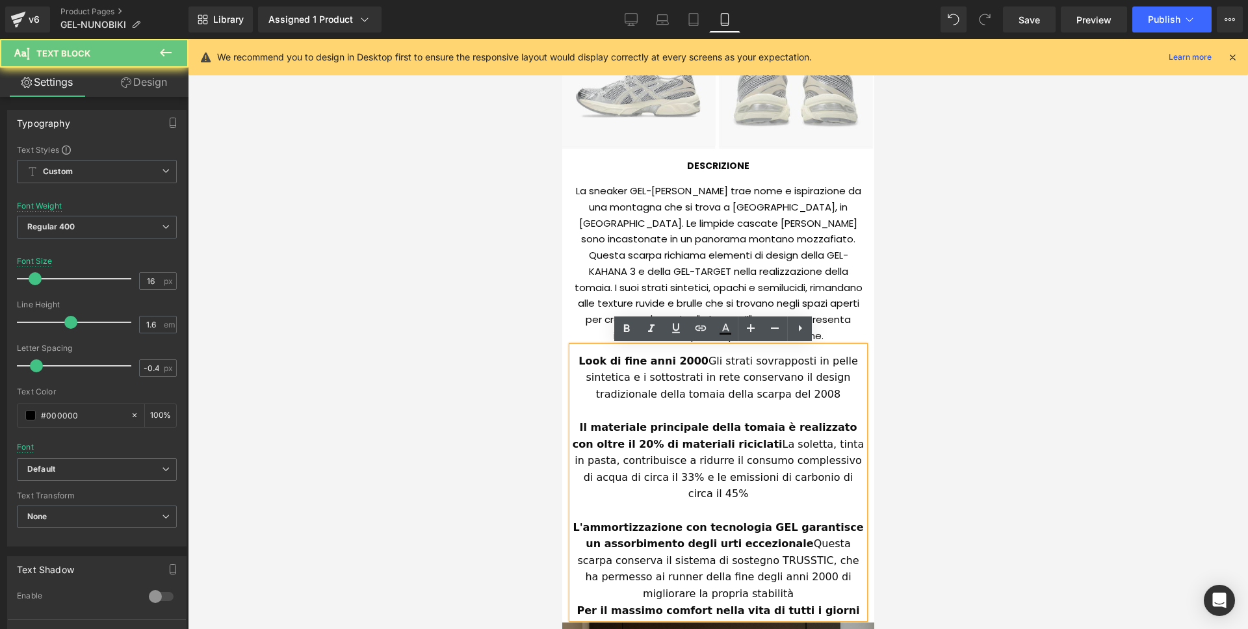
drag, startPoint x: 588, startPoint y: 372, endPoint x: 580, endPoint y: 366, distance: 9.7
click at [588, 371] on span "Look di fine anni 2000 Gli strati sovrapposti in pelle sintetica e i sottostrat…" at bounding box center [719, 377] width 283 height 45
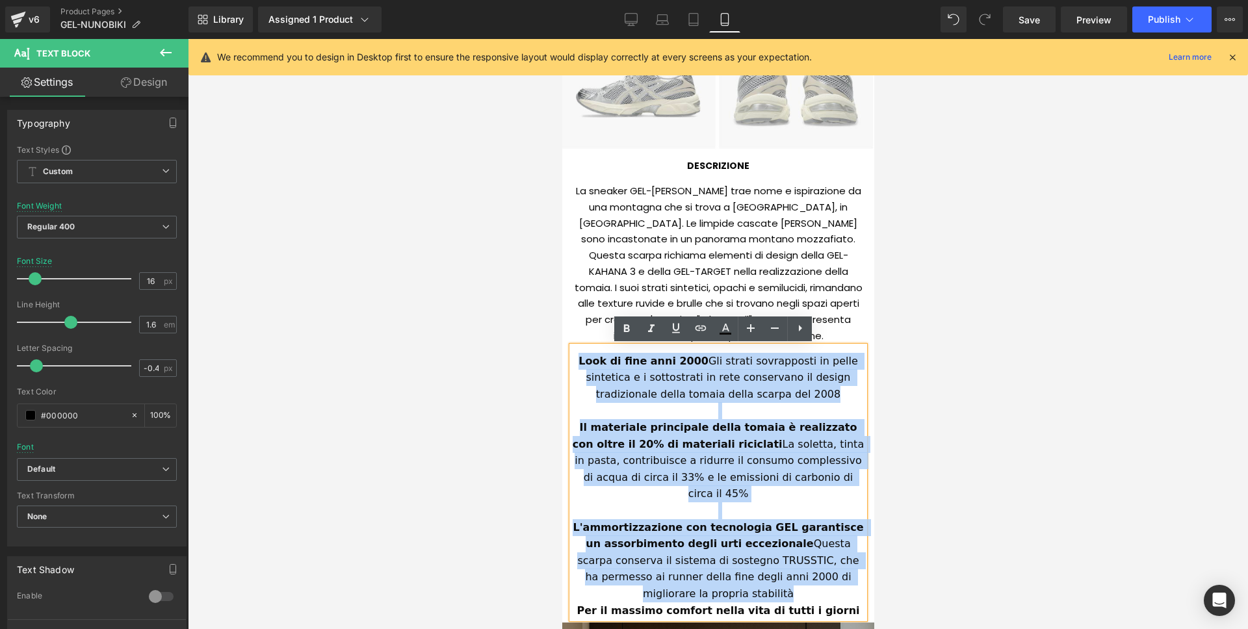
drag, startPoint x: 568, startPoint y: 361, endPoint x: 792, endPoint y: 571, distance: 307.1
click at [792, 571] on div "Look di fine anni 2000 Gli strati sovrapposti in pelle sintetica e i sottostrat…" at bounding box center [717, 482] width 292 height 273
paste div
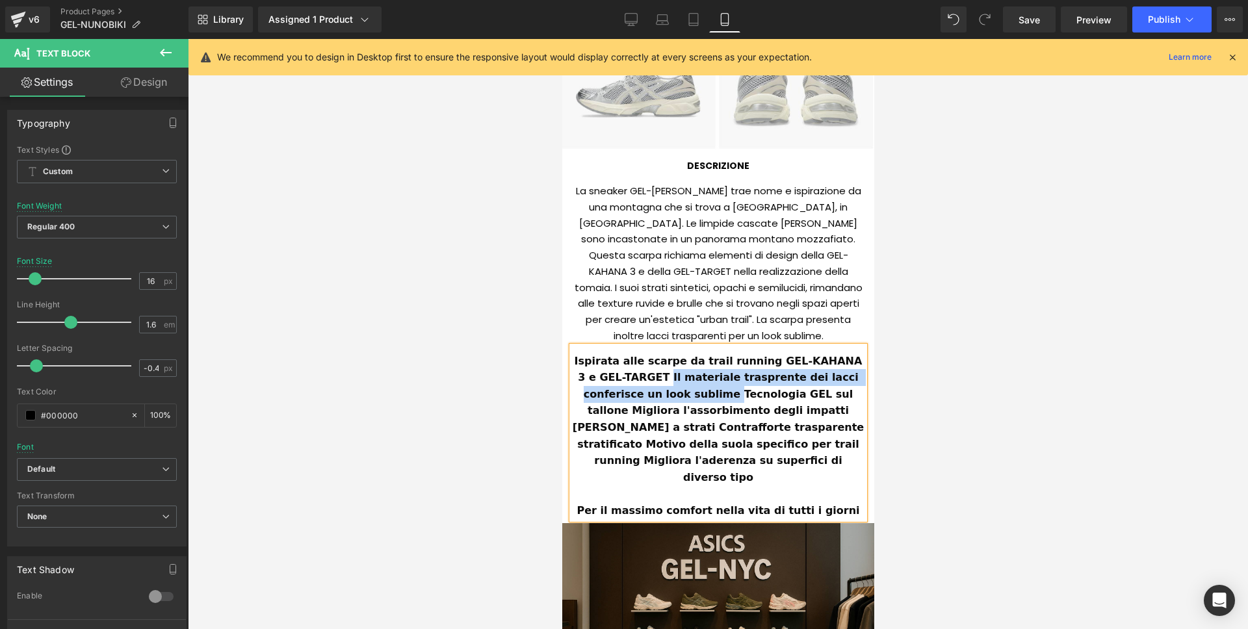
drag, startPoint x: 634, startPoint y: 377, endPoint x: 658, endPoint y: 393, distance: 28.1
click at [658, 393] on b "Ispirata alle scarpe da trail running GEL-KAHANA 3 e GEL-TARGET Il materiale tr…" at bounding box center [719, 419] width 295 height 129
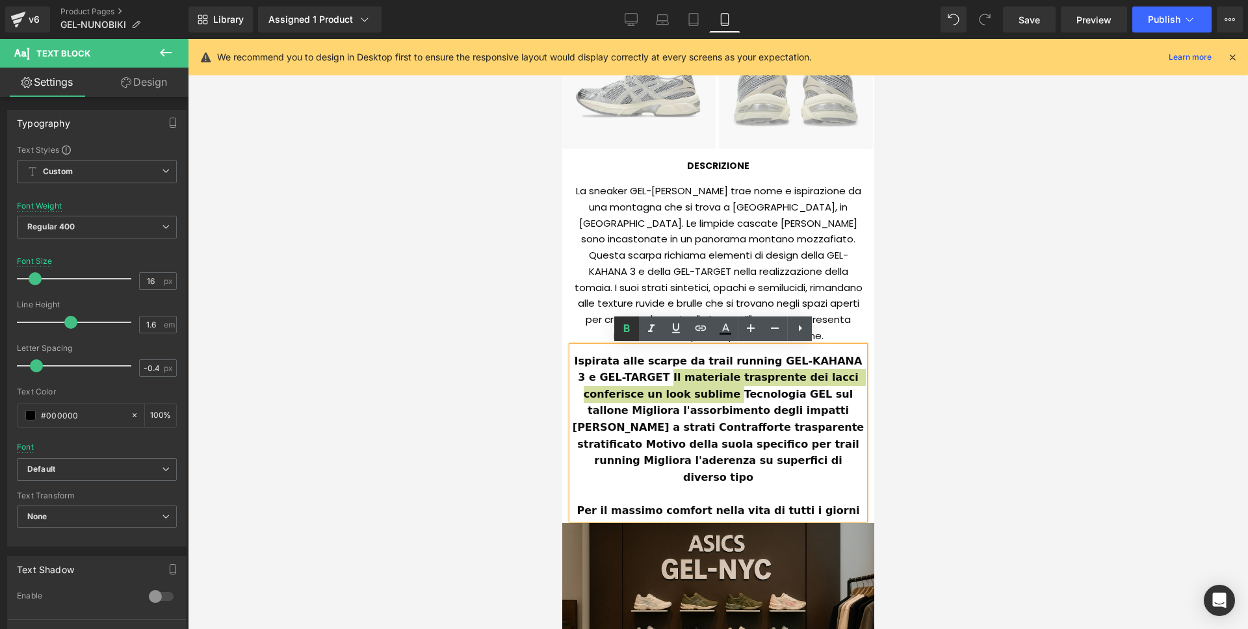
click at [625, 327] on icon at bounding box center [627, 328] width 6 height 8
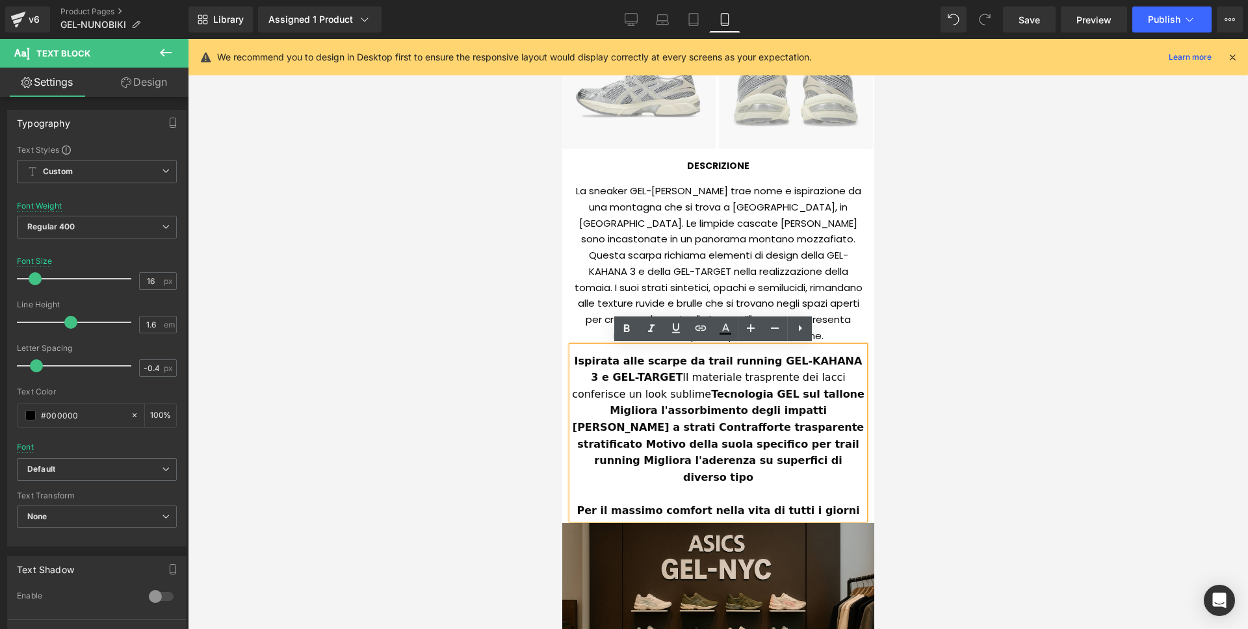
click at [609, 392] on strong "Tecnologia GEL sul tallone Migliora l'assorbimento degli impatti Tomaia a strat…" at bounding box center [720, 436] width 296 height 96
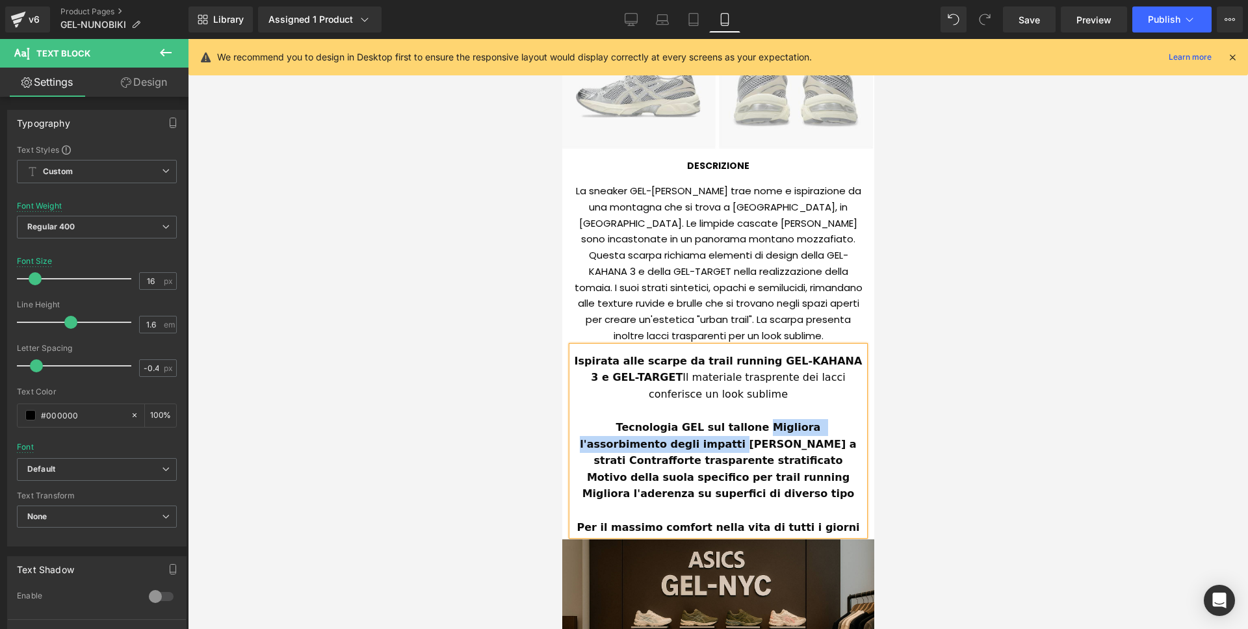
drag, startPoint x: 706, startPoint y: 428, endPoint x: 632, endPoint y: 438, distance: 74.8
click at [632, 438] on strong "Tecnologia GEL sul tallone Migliora l'assorbimento degli impatti Tomaia a strat…" at bounding box center [719, 460] width 280 height 79
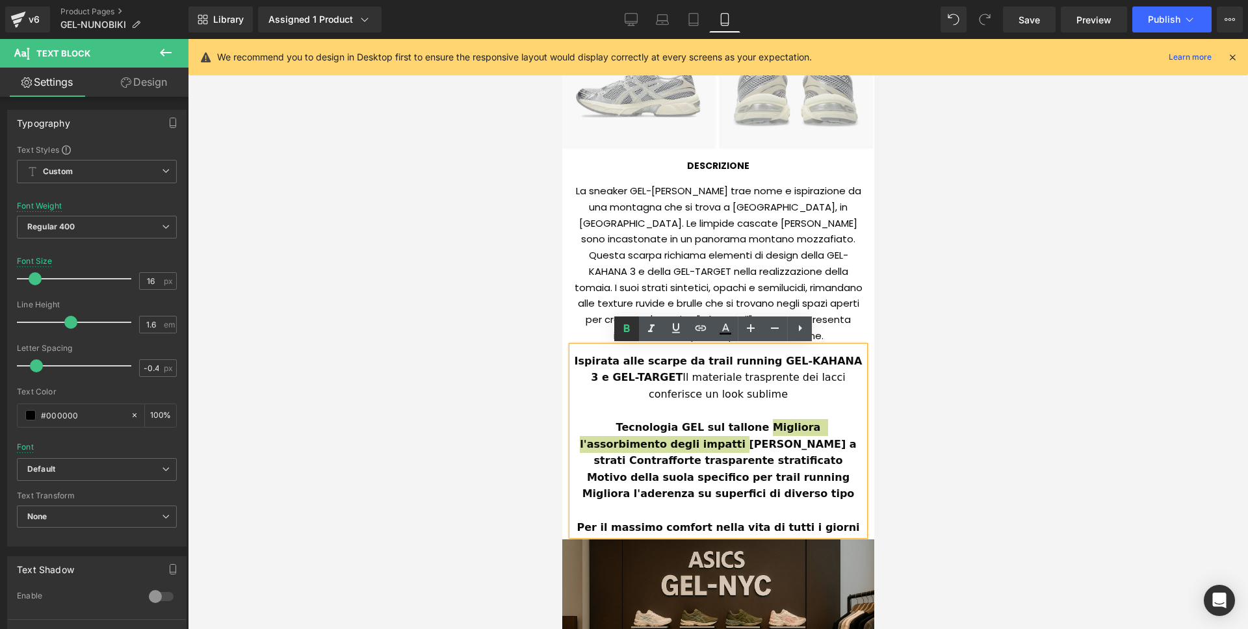
click at [628, 330] on icon at bounding box center [627, 328] width 6 height 8
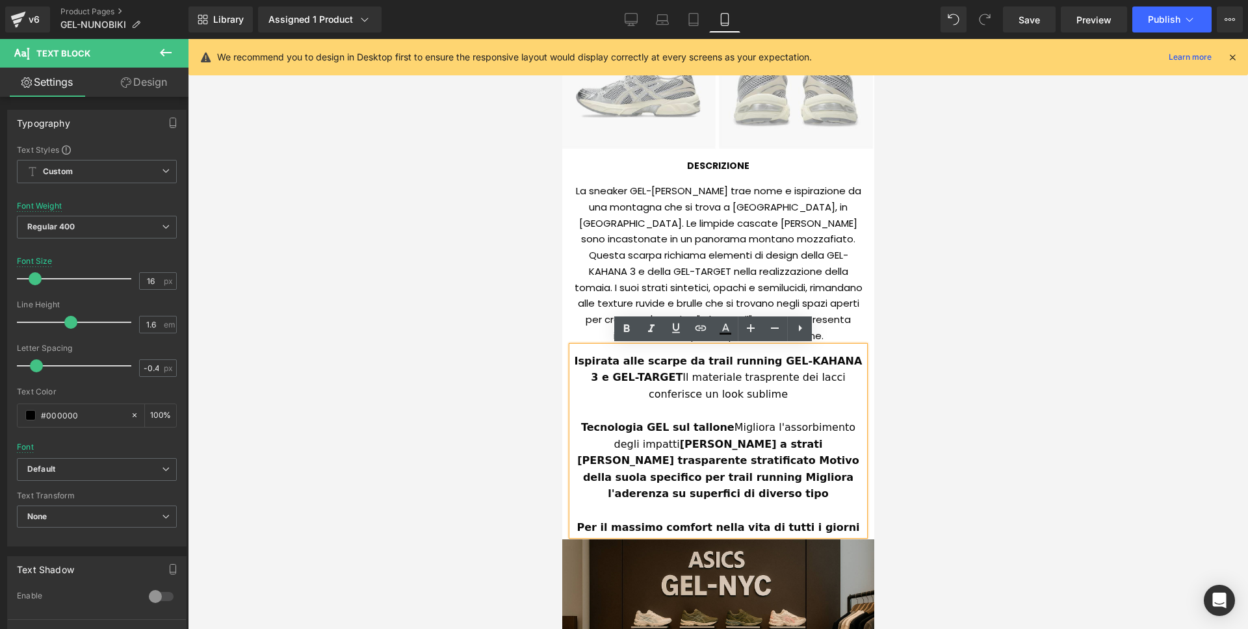
click at [631, 439] on strong "Tomaia a strati Contrafforte trasparente stratificato Motivo della suola specif…" at bounding box center [718, 469] width 285 height 62
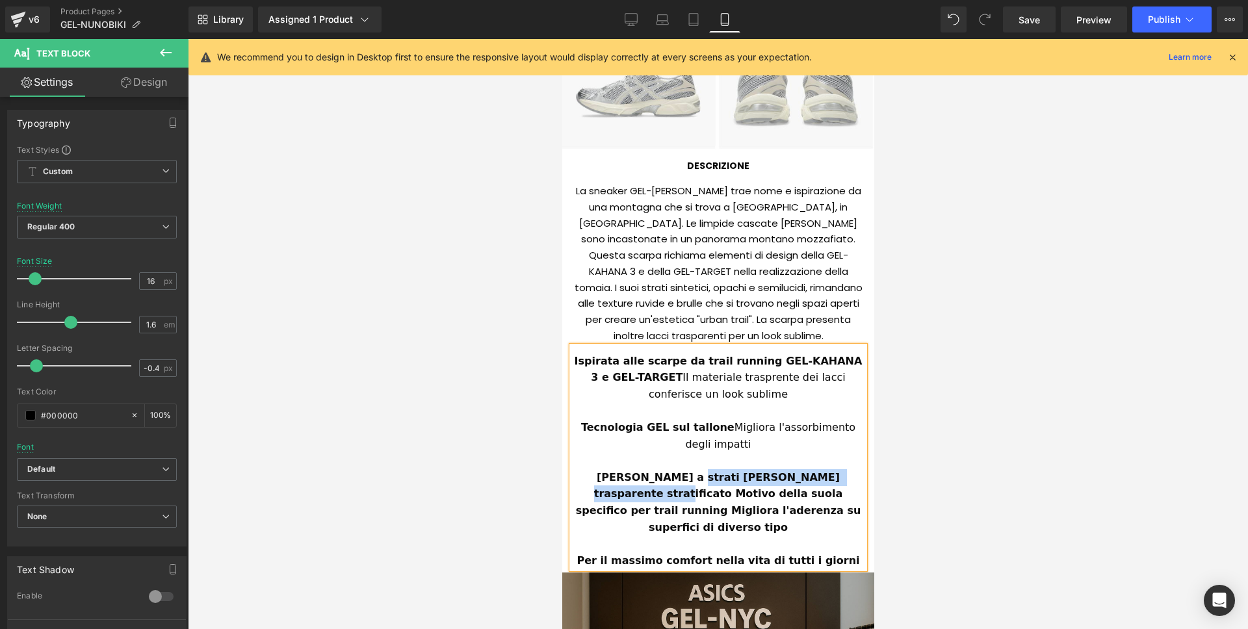
drag, startPoint x: 662, startPoint y: 476, endPoint x: 845, endPoint y: 475, distance: 182.6
click at [845, 475] on div "Tomaia a strati Contrafforte trasparente stratificato Motivo della suola specif…" at bounding box center [717, 502] width 292 height 66
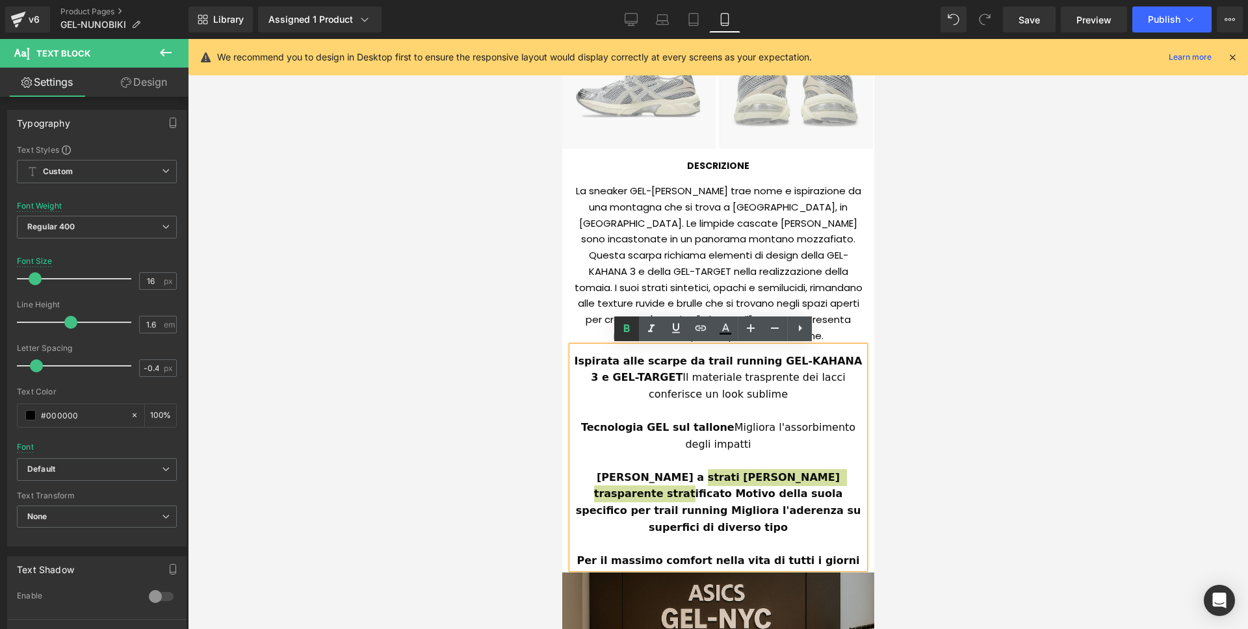
drag, startPoint x: 630, startPoint y: 338, endPoint x: 149, endPoint y: 415, distance: 487.8
click at [630, 338] on link at bounding box center [626, 329] width 25 height 25
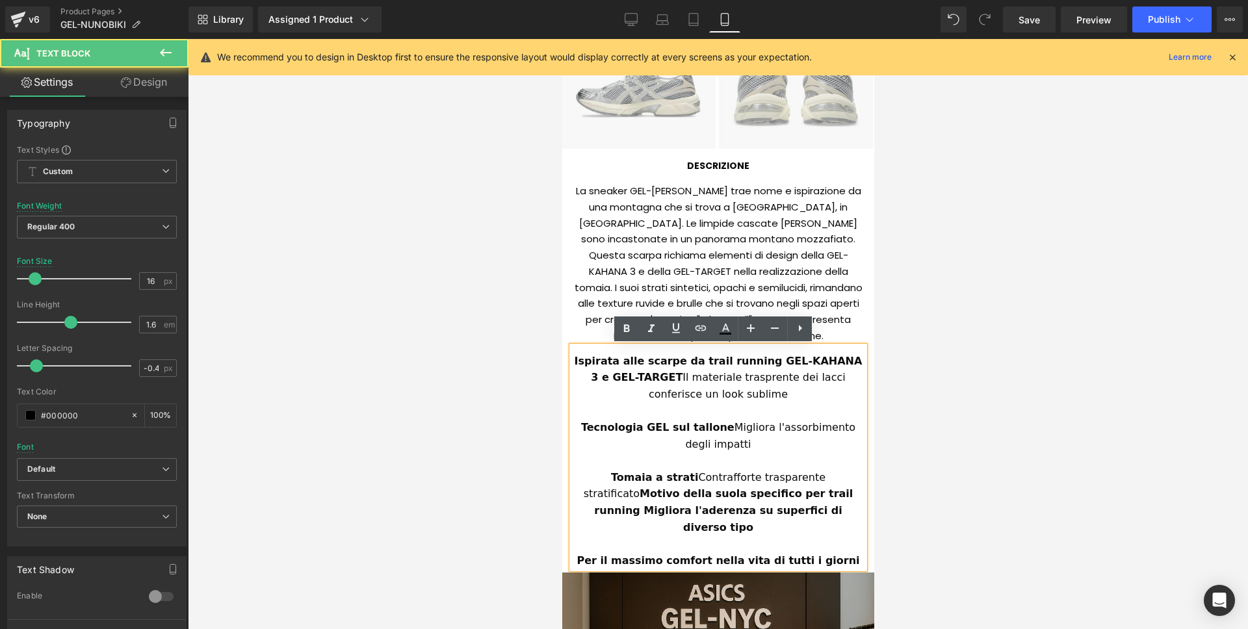
click at [820, 487] on strong "Motivo della suola specifico per trail running Migliora l'aderenza su superfici…" at bounding box center [724, 509] width 263 height 45
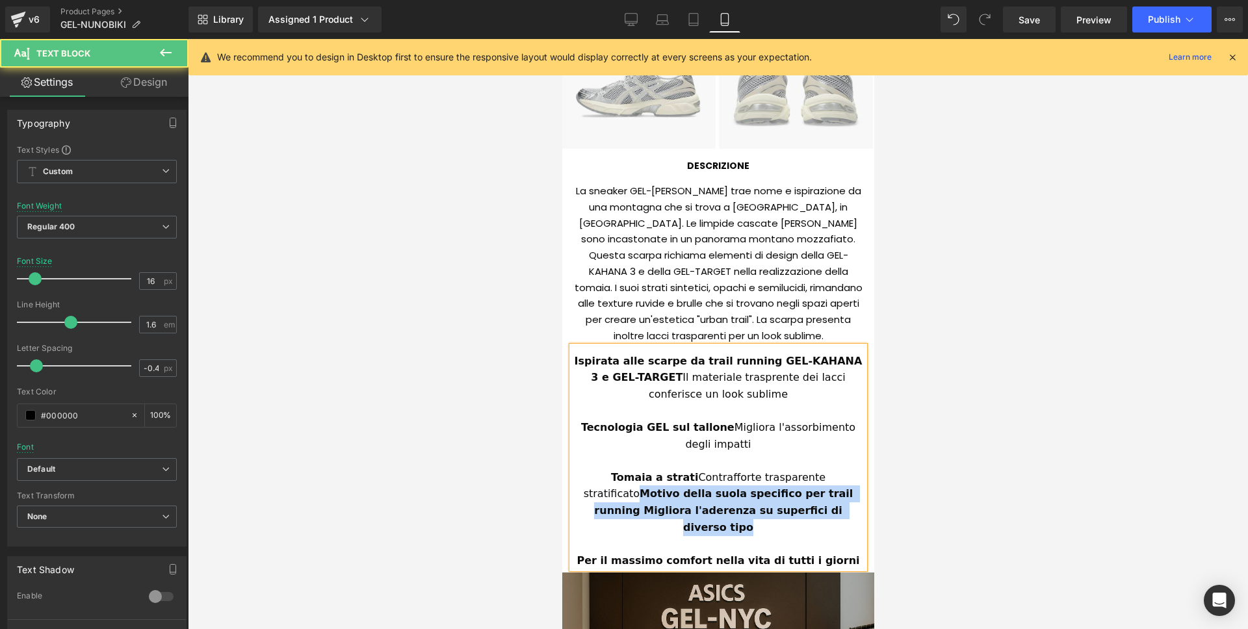
drag, startPoint x: 805, startPoint y: 506, endPoint x: 821, endPoint y: 482, distance: 29.6
click at [821, 482] on div "Tomaia a strati Contrafforte trasparente stratificato Motivo della suola specif…" at bounding box center [717, 502] width 292 height 66
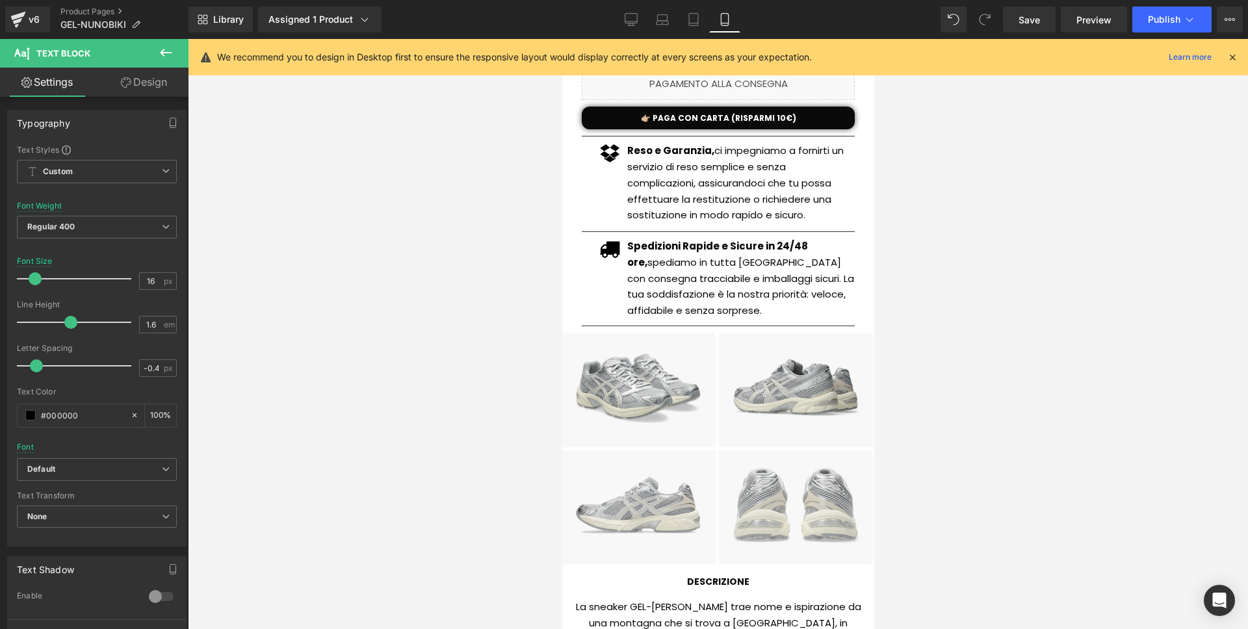
scroll to position [597, 0]
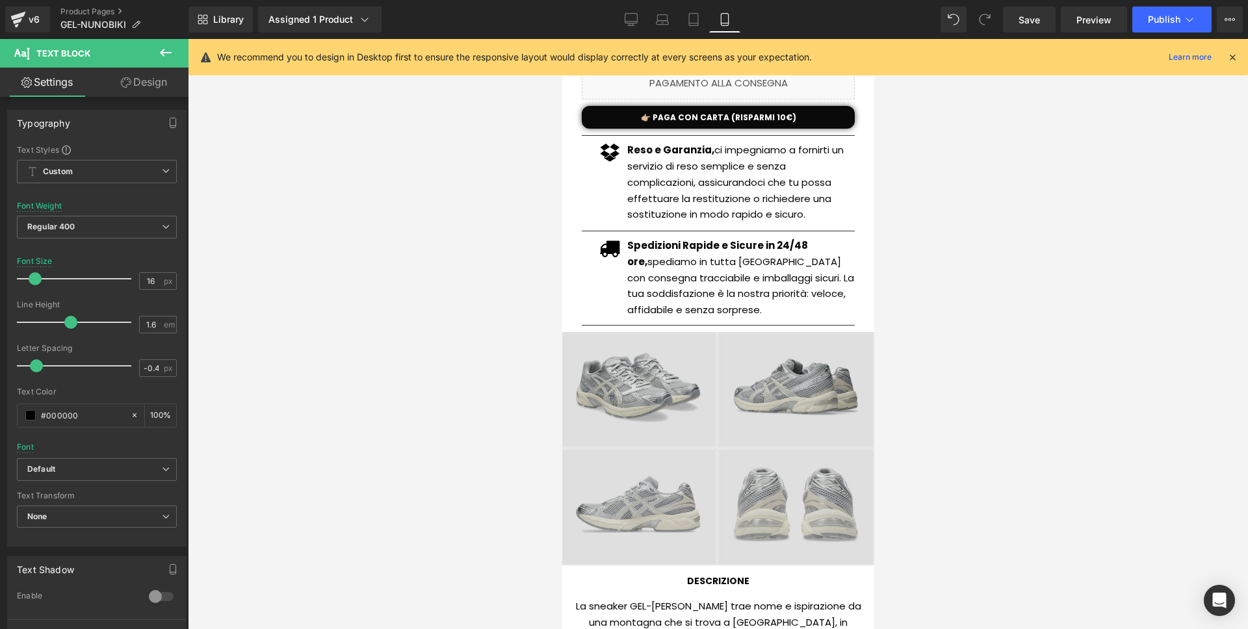
click at [661, 458] on img at bounding box center [718, 448] width 312 height 233
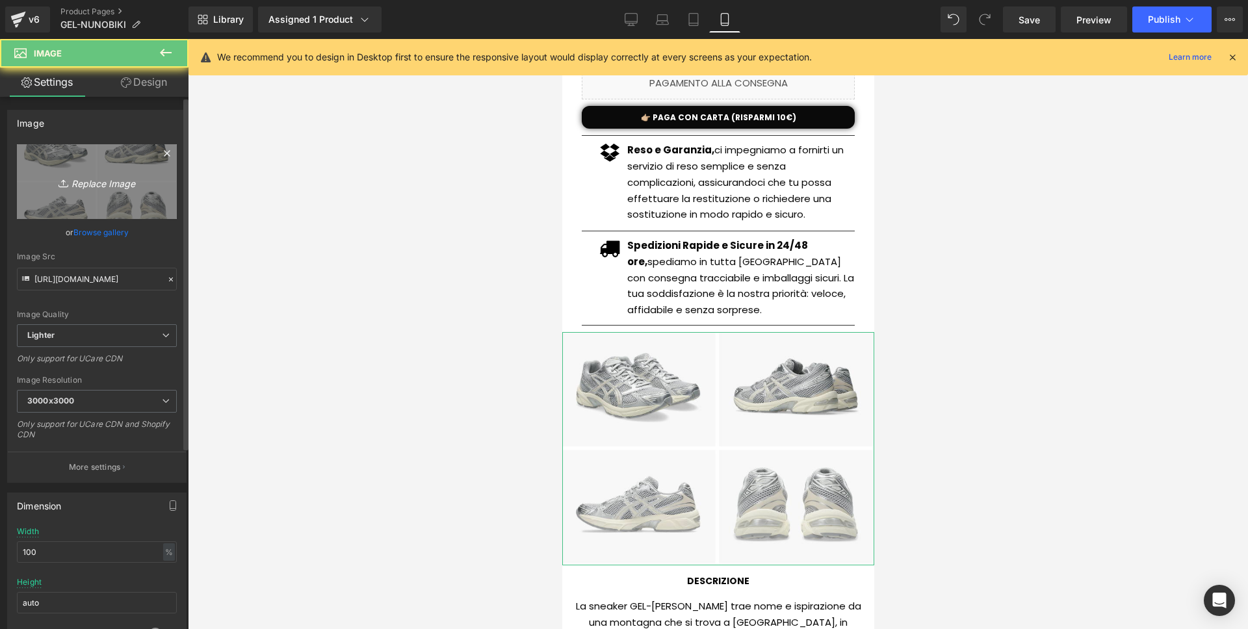
click at [75, 180] on icon "Replace Image" at bounding box center [97, 182] width 104 height 16
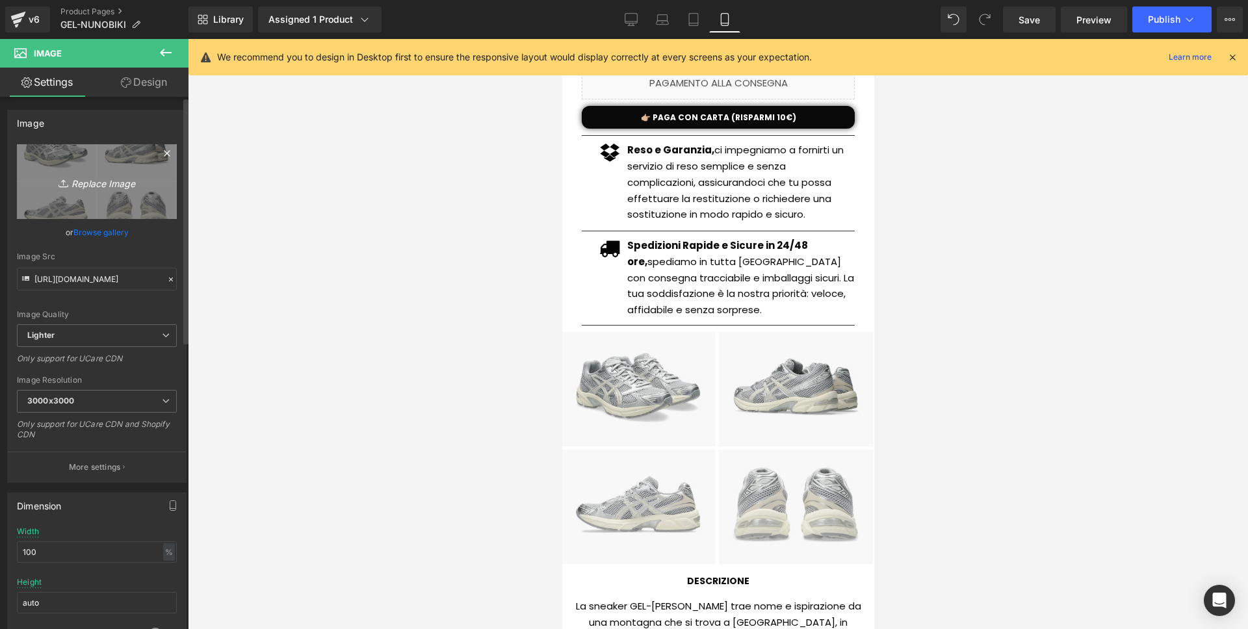
type input "C:\fakepath\Screenshot 2025-09-02 alle 16.53.00.png"
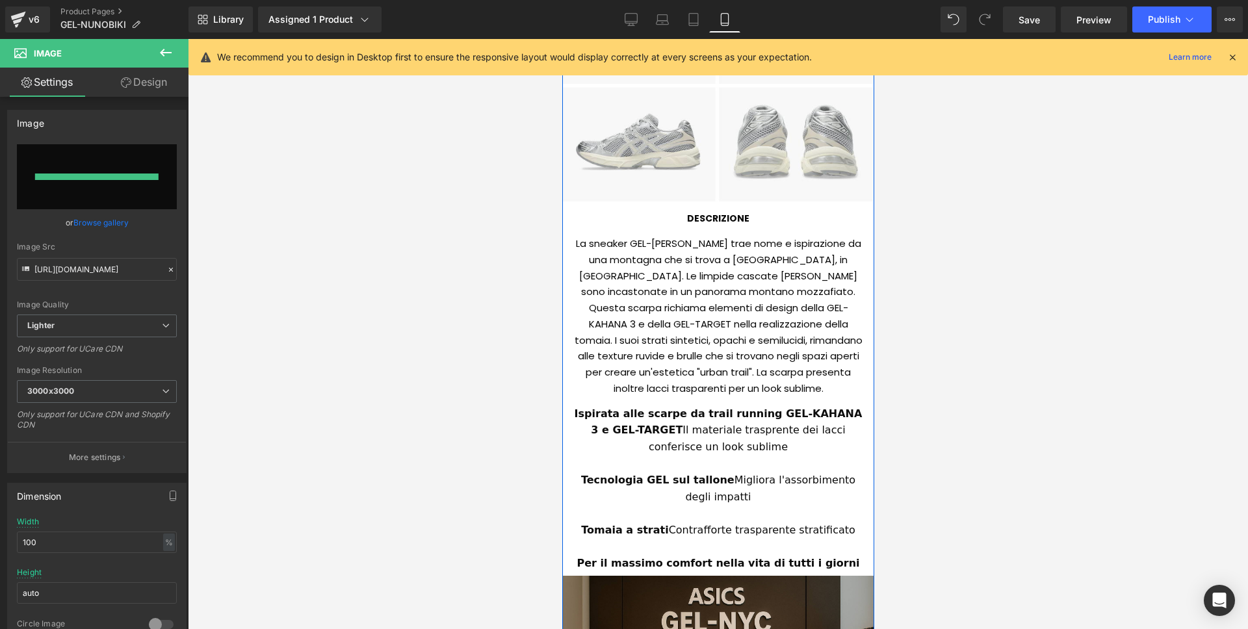
type input "[URL][DOMAIN_NAME]"
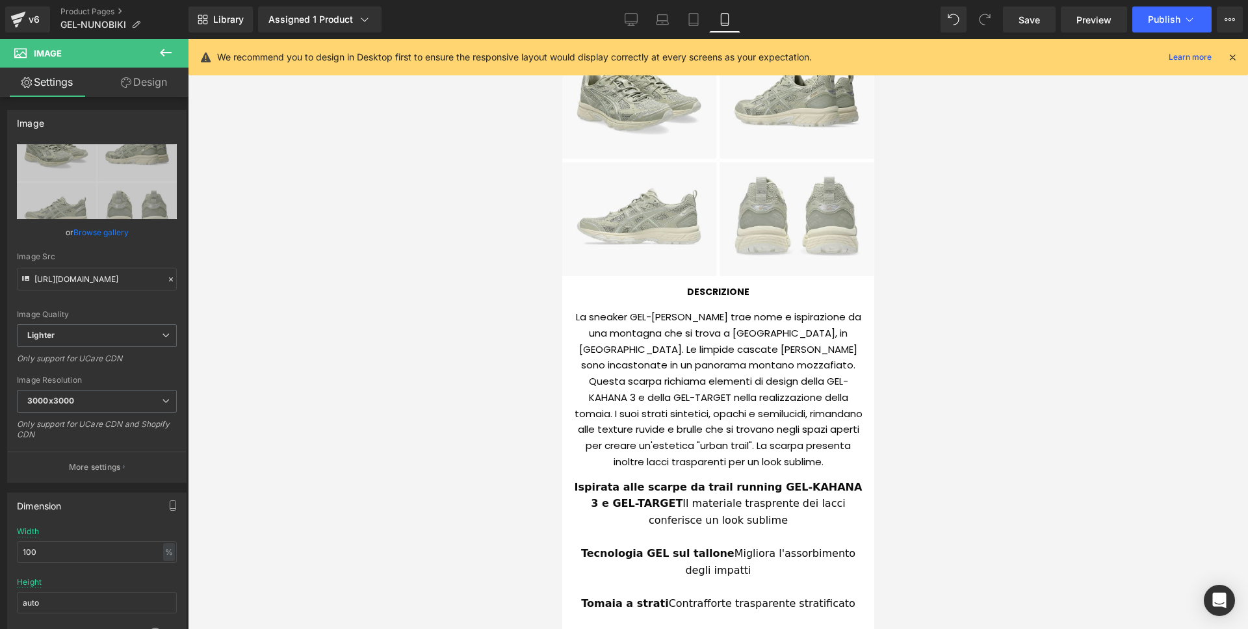
scroll to position [681, 0]
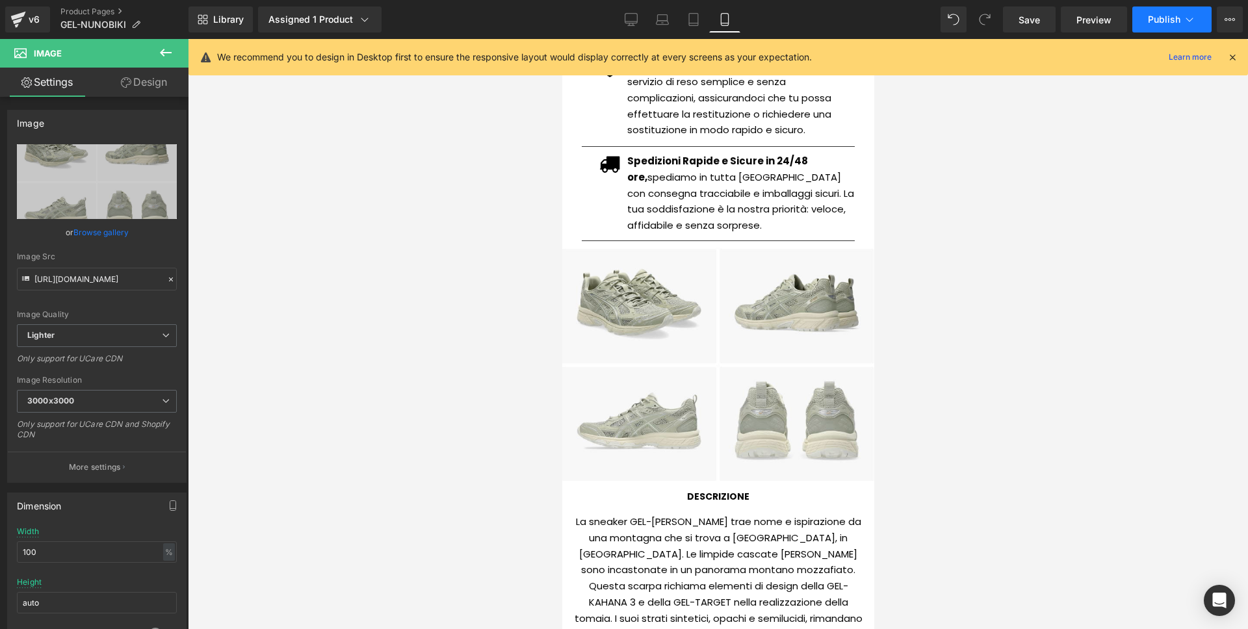
click at [1156, 29] on button "Publish" at bounding box center [1171, 19] width 79 height 26
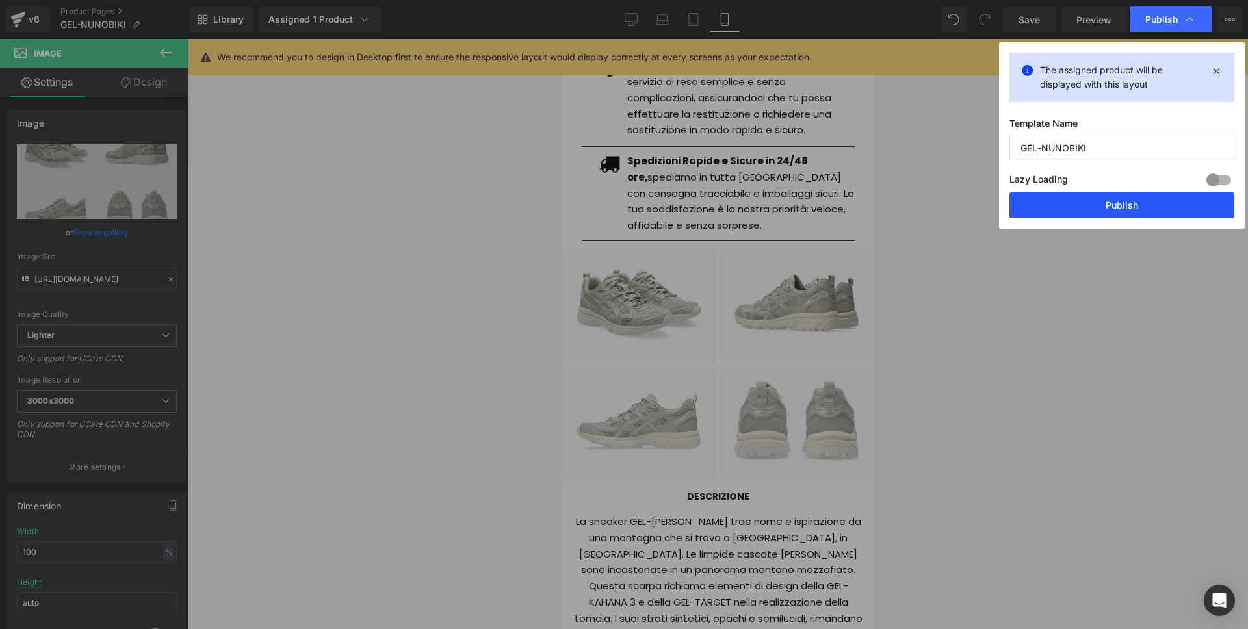
click at [1074, 199] on button "Publish" at bounding box center [1121, 205] width 225 height 26
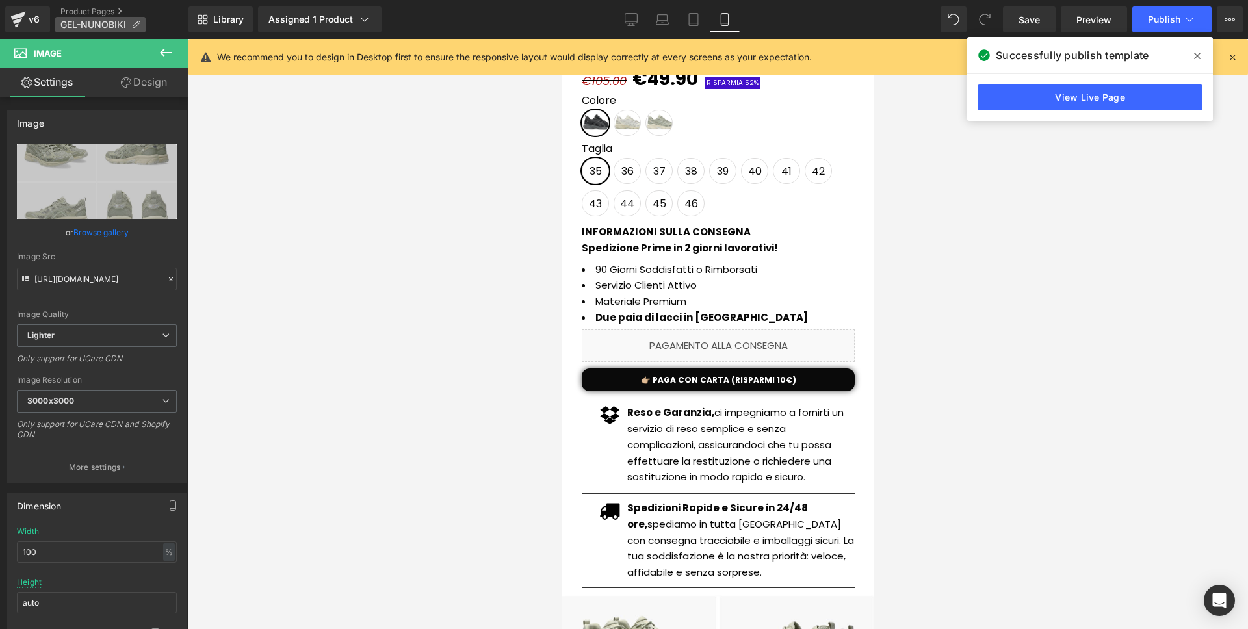
scroll to position [300, 0]
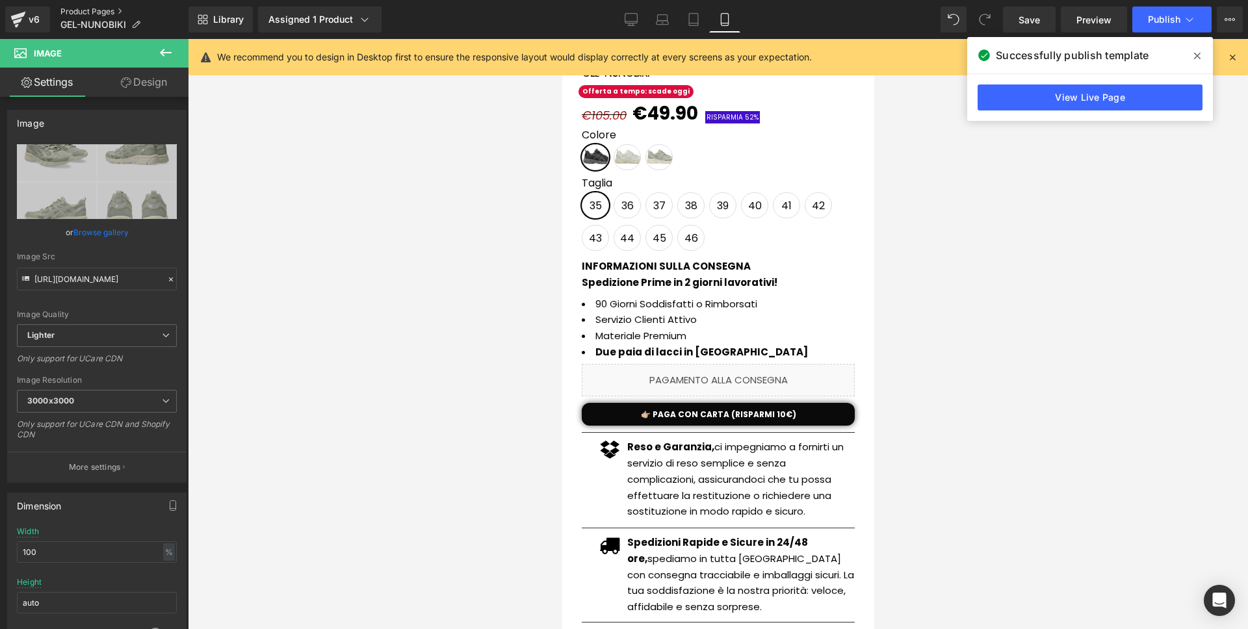
click at [68, 8] on link "Product Pages" at bounding box center [124, 11] width 128 height 10
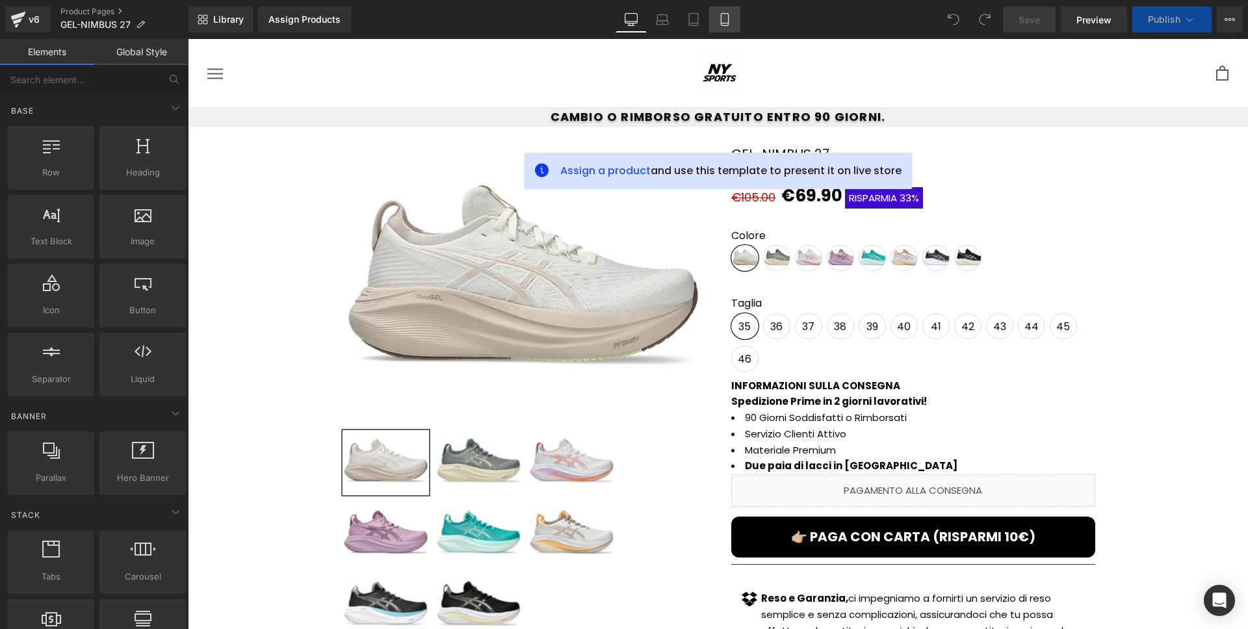
click at [722, 14] on icon at bounding box center [724, 20] width 7 height 12
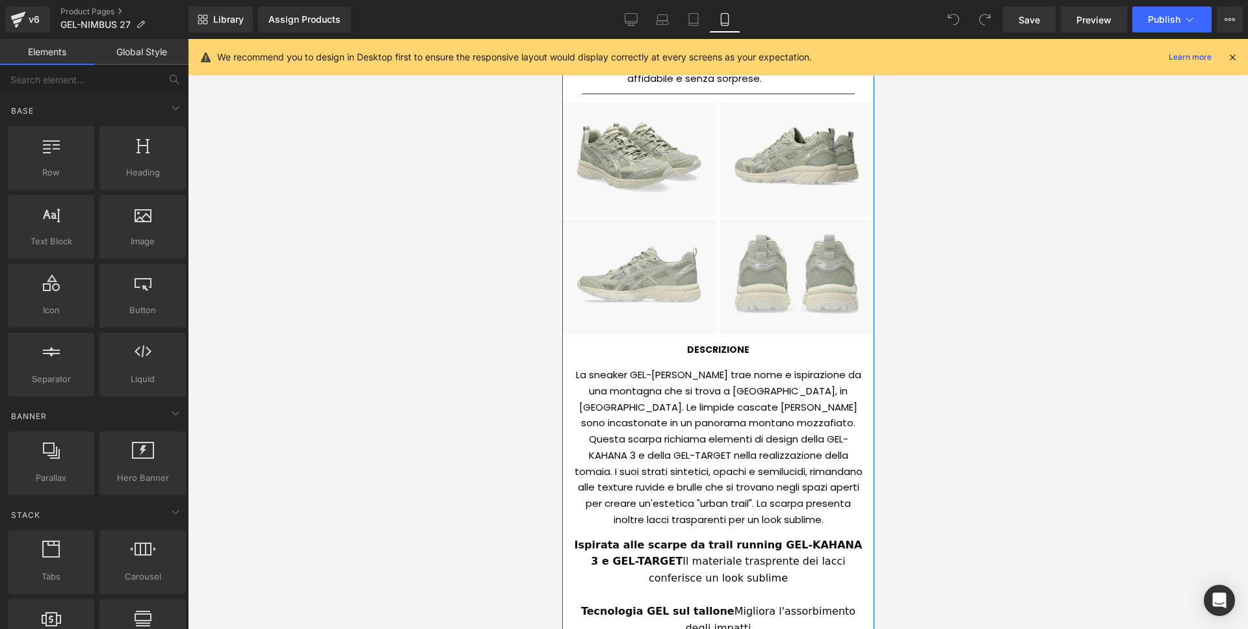
click at [692, 406] on div "La sneaker GEL-[PERSON_NAME] trae nome e ispirazione da una montagna che si tro…" at bounding box center [717, 445] width 292 height 172
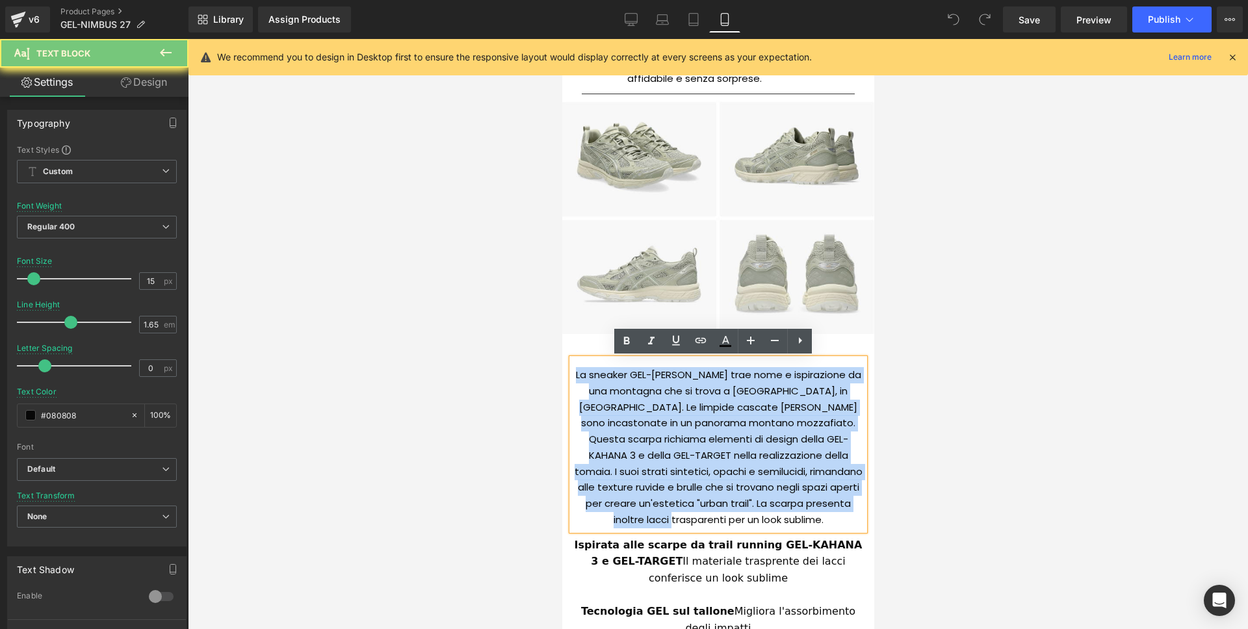
click at [692, 406] on div "La sneaker GEL-[PERSON_NAME] trae nome e ispirazione da una montagna che si tro…" at bounding box center [717, 445] width 292 height 172
paste div
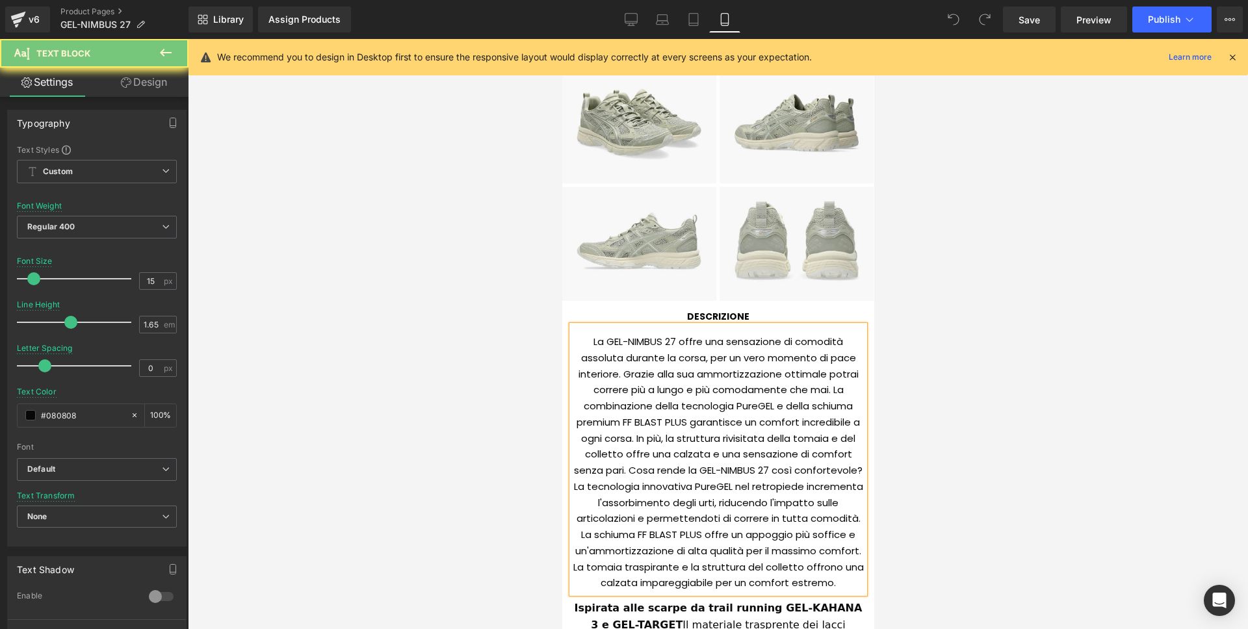
scroll to position [1135, 0]
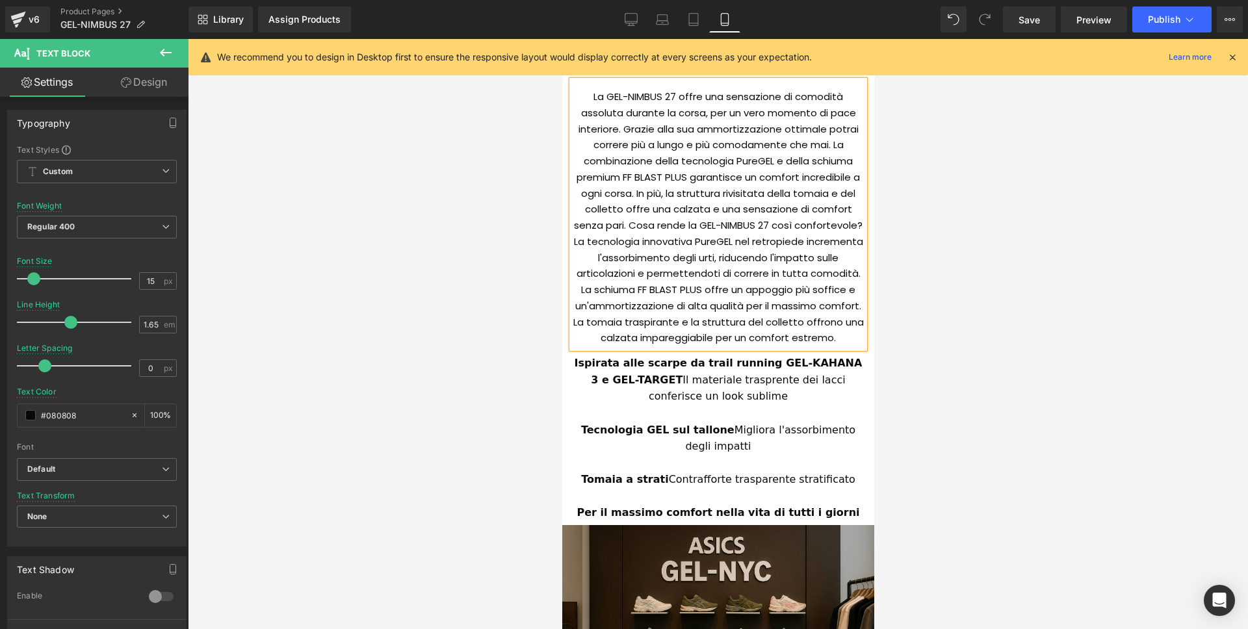
click at [703, 419] on div at bounding box center [717, 413] width 292 height 17
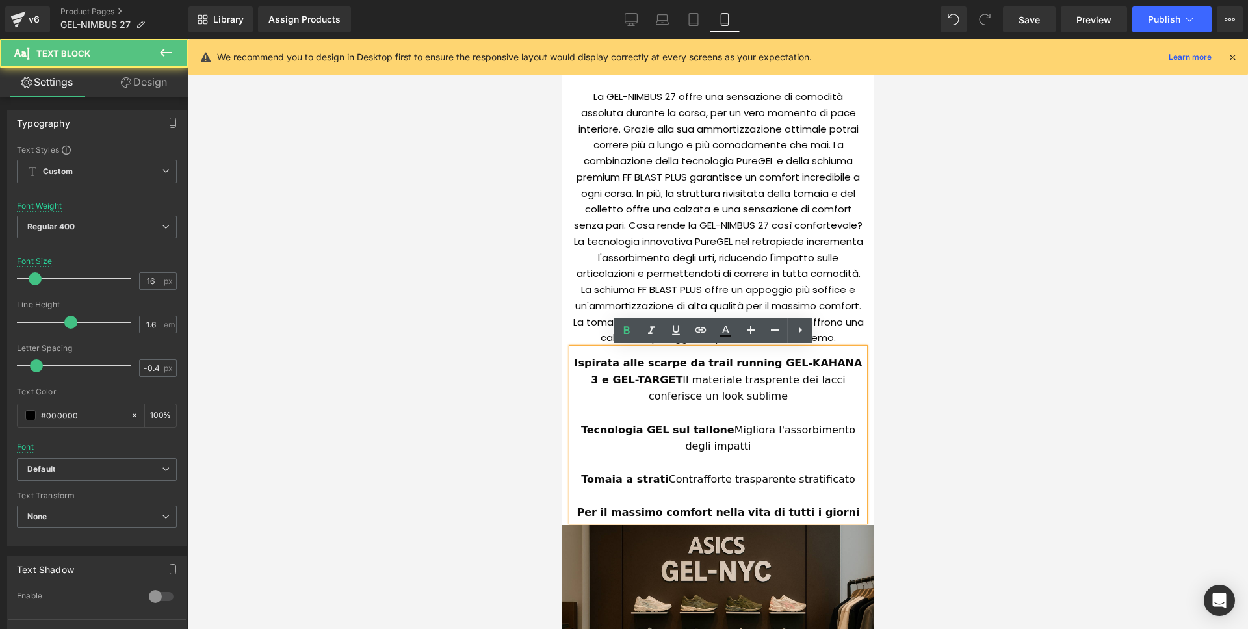
click at [616, 391] on div "Ispirata alle scarpe da trail running GEL-KAHANA 3 e GEL-TARGET Il materiale tr…" at bounding box center [717, 380] width 292 height 50
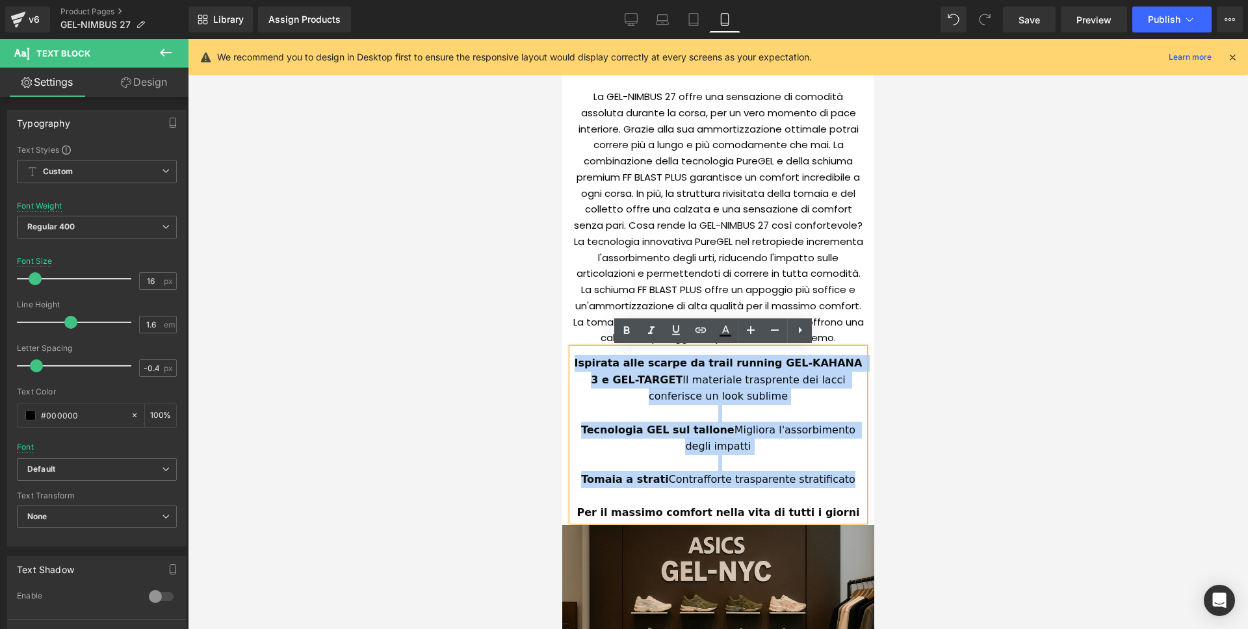
drag, startPoint x: 566, startPoint y: 365, endPoint x: 834, endPoint y: 486, distance: 293.8
click at [834, 486] on div "Ispirata alle scarpe da trail running GEL-KAHANA 3 e GEL-TARGET Il materiale tr…" at bounding box center [717, 434] width 292 height 173
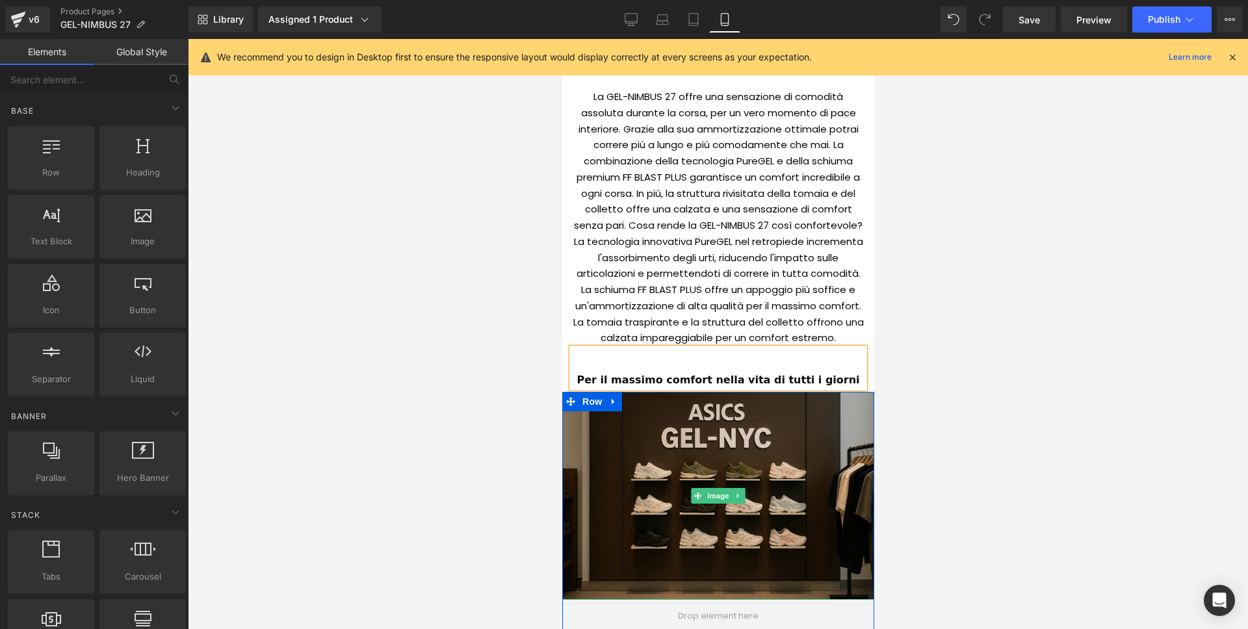
click at [1059, 335] on div at bounding box center [718, 334] width 1060 height 590
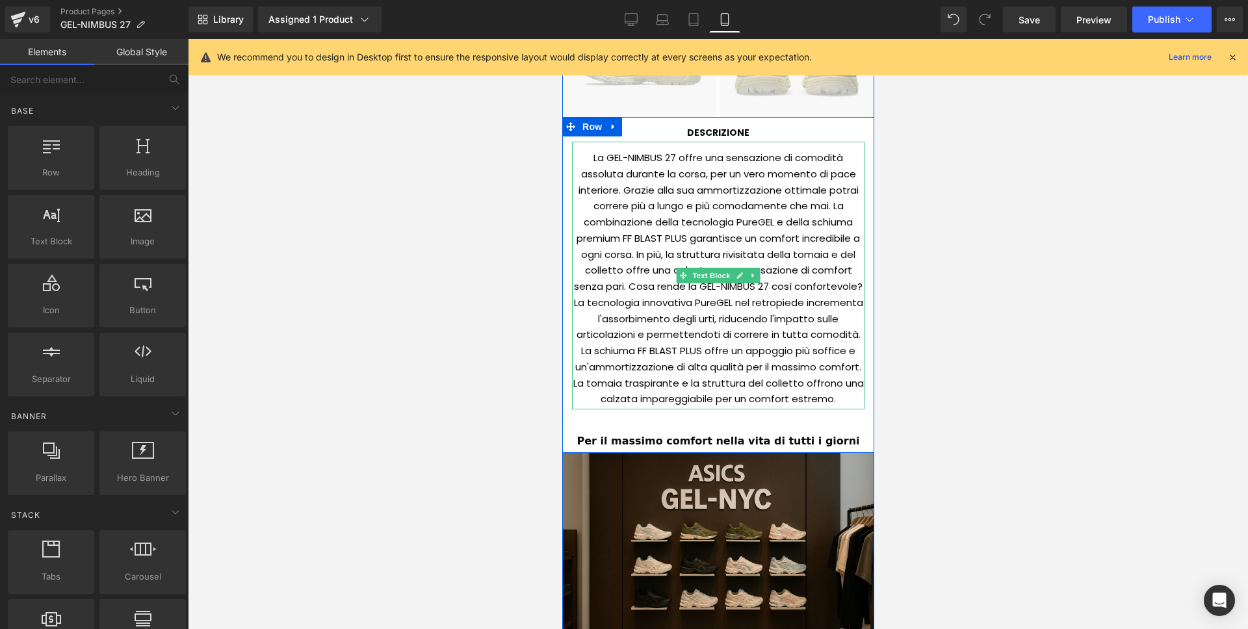
scroll to position [985, 0]
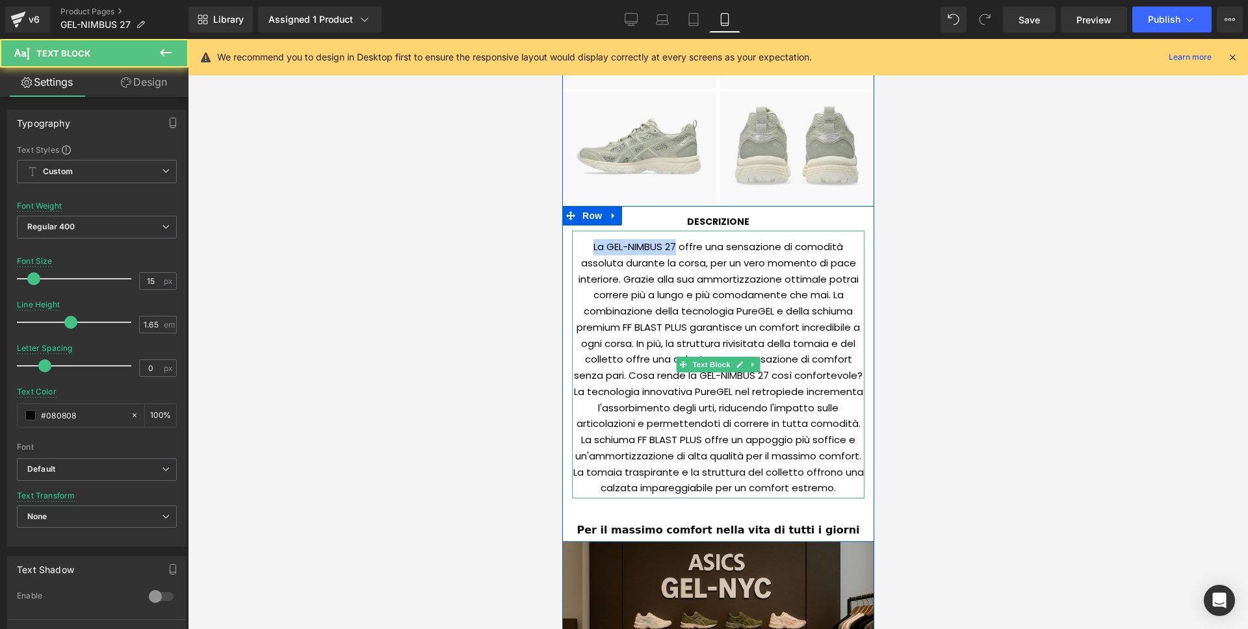
drag, startPoint x: 702, startPoint y: 248, endPoint x: 673, endPoint y: 245, distance: 28.8
click at [673, 245] on div "La GEL-NIMBUS 27 offre una sensazione di comodità assoluta durante la corsa, pe…" at bounding box center [717, 365] width 292 height 268
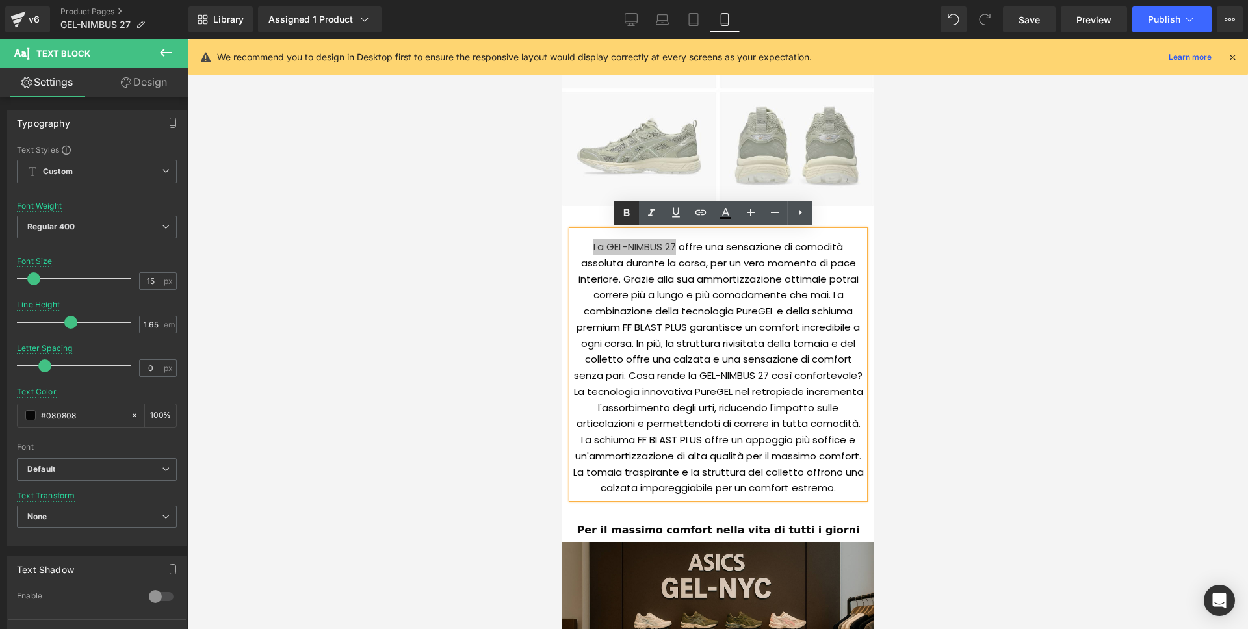
click at [626, 212] on icon at bounding box center [627, 213] width 6 height 8
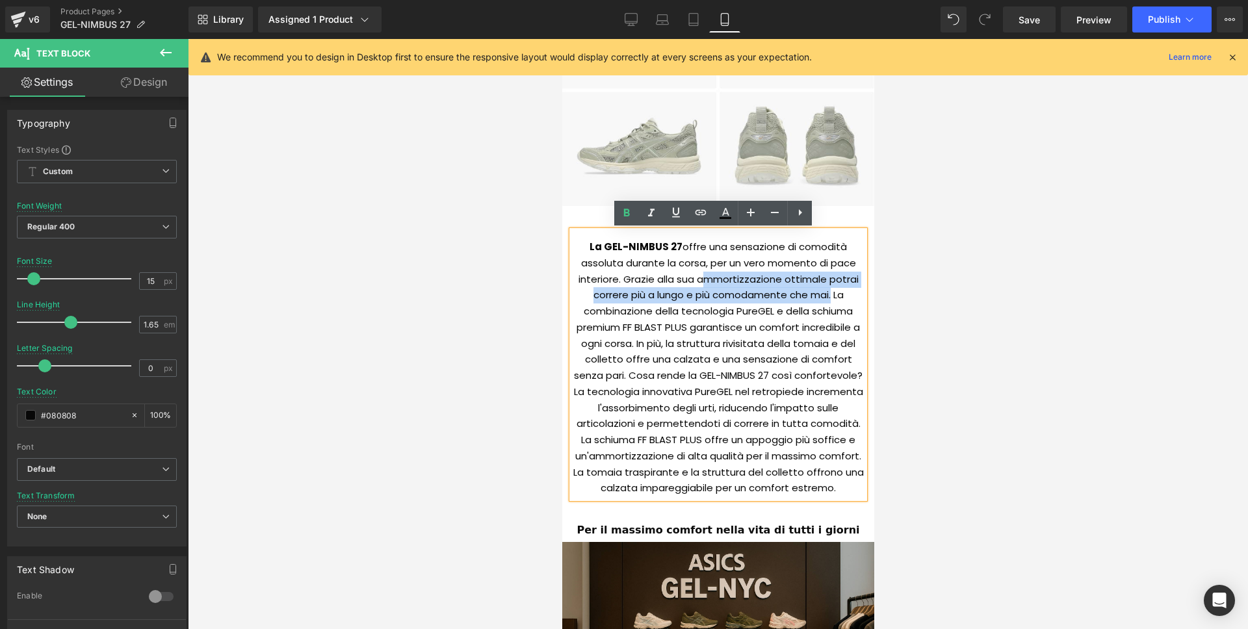
drag, startPoint x: 694, startPoint y: 277, endPoint x: 824, endPoint y: 294, distance: 131.1
click at [824, 294] on div "La GEL-NIMBUS 27 offre una sensazione di comodità assoluta durante la corsa, pe…" at bounding box center [717, 365] width 292 height 268
click at [630, 208] on icon at bounding box center [627, 213] width 16 height 16
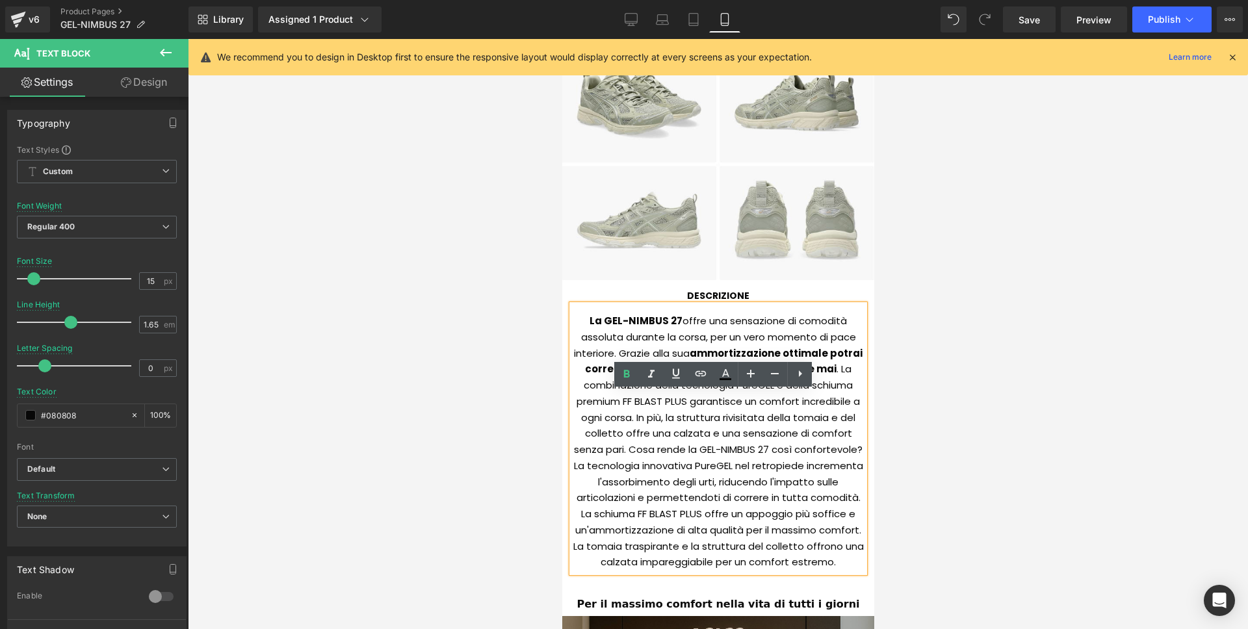
scroll to position [1054, 0]
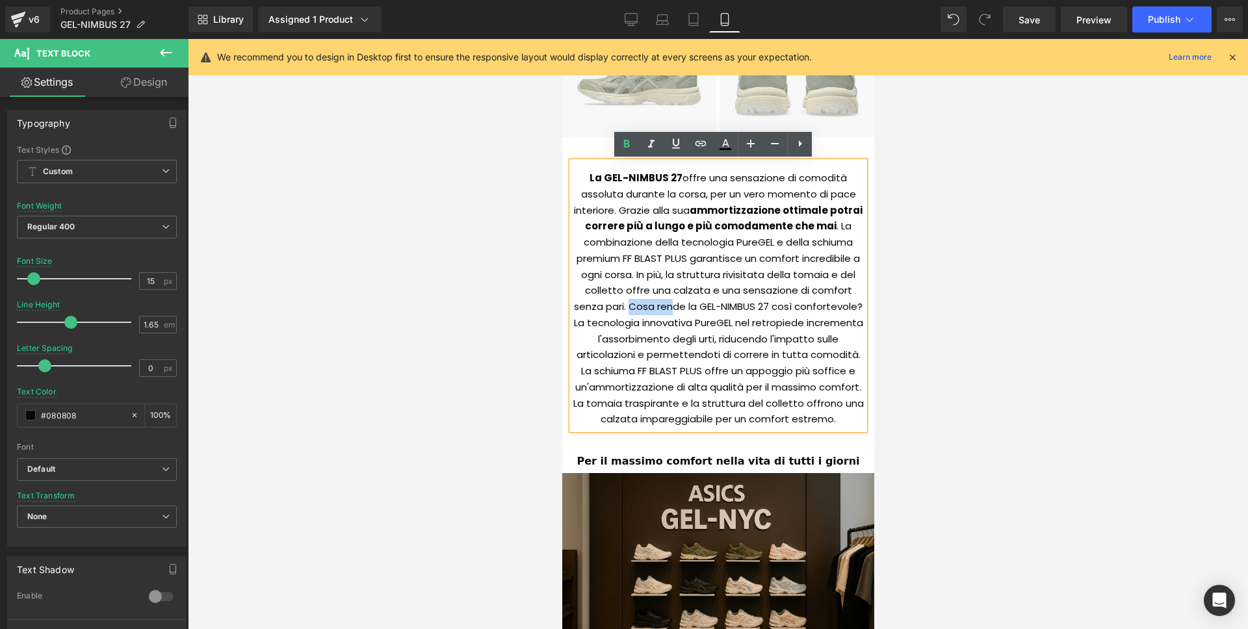
drag, startPoint x: 621, startPoint y: 306, endPoint x: 670, endPoint y: 311, distance: 49.0
click at [670, 311] on div "La GEL-NIMBUS 27 offre una sensazione di comodità assoluta durante la corsa, pe…" at bounding box center [717, 296] width 292 height 268
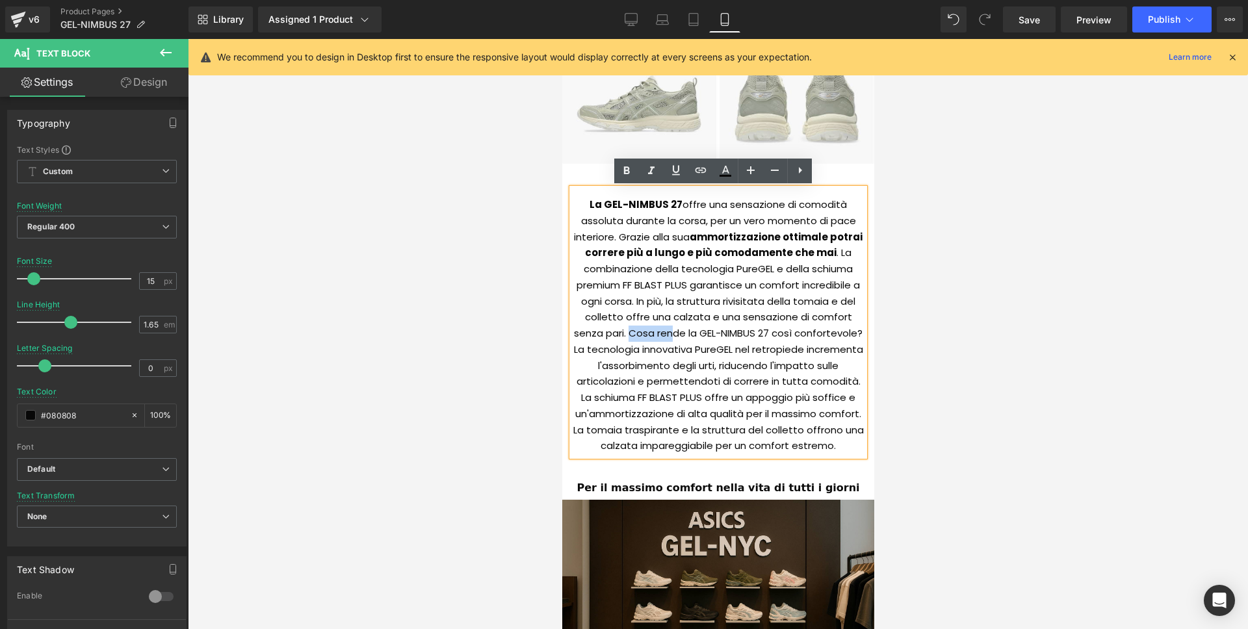
scroll to position [1018, 0]
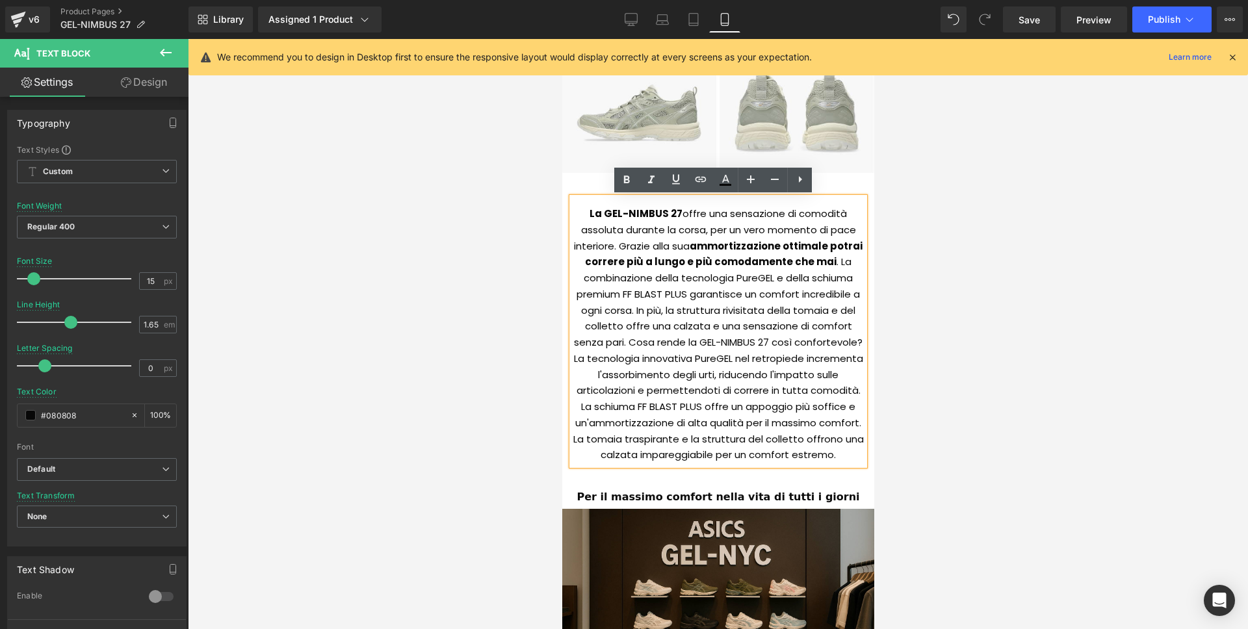
click at [640, 341] on div "La GEL-NIMBUS 27 offre una sensazione di comodità assoluta durante la corsa, pe…" at bounding box center [717, 332] width 292 height 268
drag, startPoint x: 621, startPoint y: 340, endPoint x: 628, endPoint y: 332, distance: 10.2
click at [660, 345] on div "La GEL-NIMBUS 27 offre una sensazione di comodità assoluta durante la corsa, pe…" at bounding box center [717, 332] width 292 height 268
click at [628, 332] on div "La GEL-NIMBUS 27 offre una sensazione di comodità assoluta durante la corsa, pe…" at bounding box center [717, 332] width 292 height 268
drag, startPoint x: 625, startPoint y: 339, endPoint x: 693, endPoint y: 343, distance: 69.0
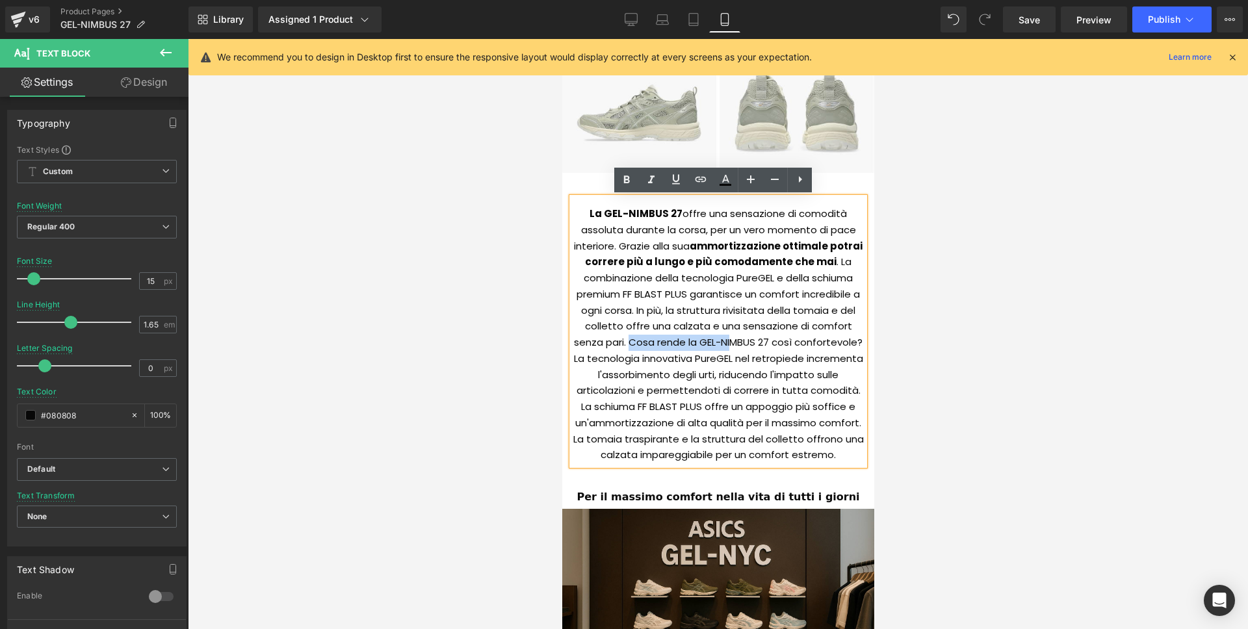
click at [722, 343] on div "La GEL-NIMBUS 27 offre una sensazione di comodità assoluta durante la corsa, pe…" at bounding box center [717, 332] width 292 height 268
click at [643, 356] on div "La GEL-NIMBUS 27 offre una sensazione di comodità assoluta durante la corsa, pe…" at bounding box center [717, 332] width 292 height 268
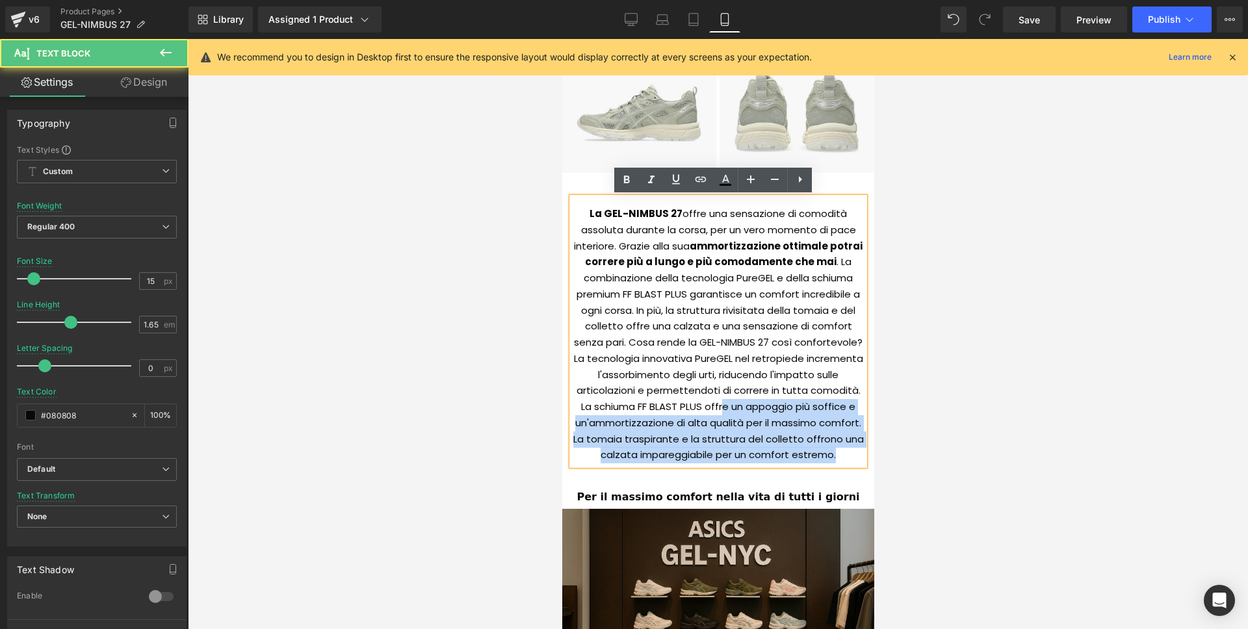
drag, startPoint x: 565, startPoint y: 409, endPoint x: 717, endPoint y: 407, distance: 151.4
click at [717, 407] on div "La GEL-NIMBUS 27 offre una sensazione di comodità assoluta durante la corsa, pe…" at bounding box center [717, 332] width 292 height 268
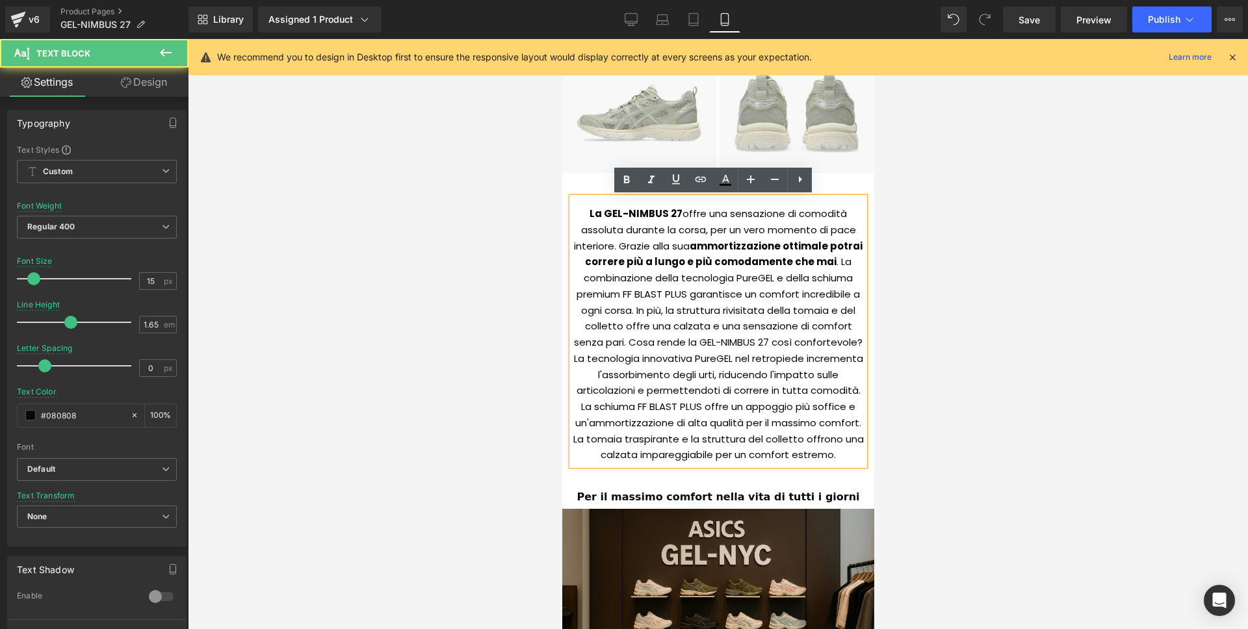
click at [692, 404] on div "La GEL-NIMBUS 27 offre una sensazione di comodità assoluta durante la corsa, pe…" at bounding box center [717, 332] width 292 height 268
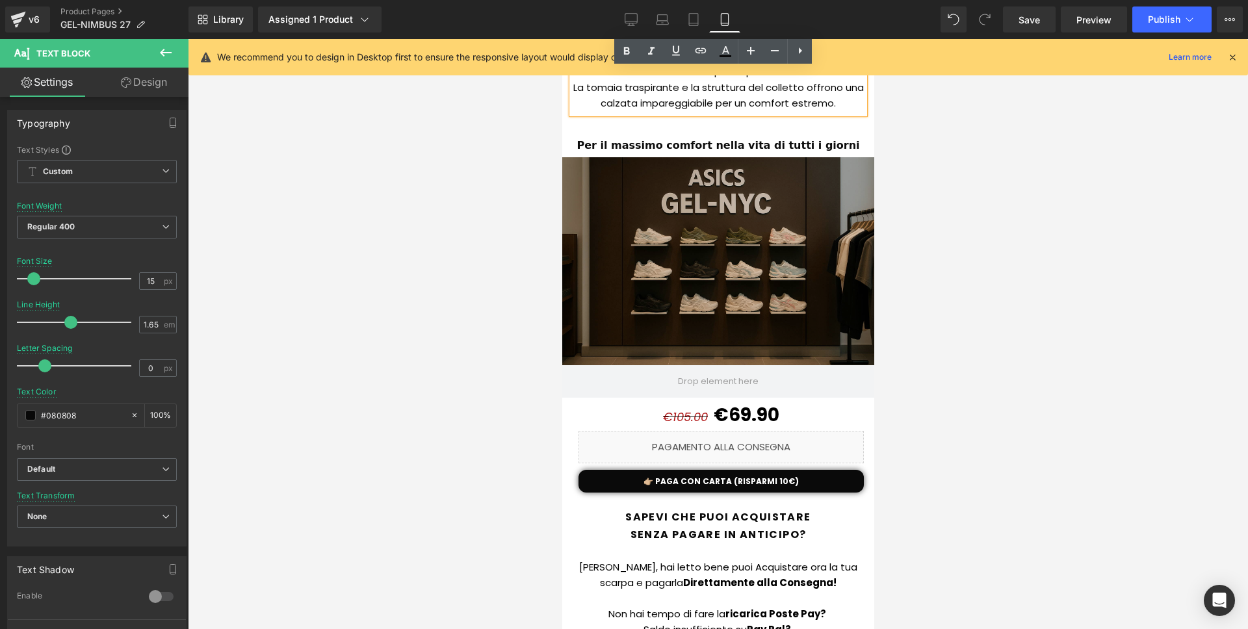
scroll to position [1381, 0]
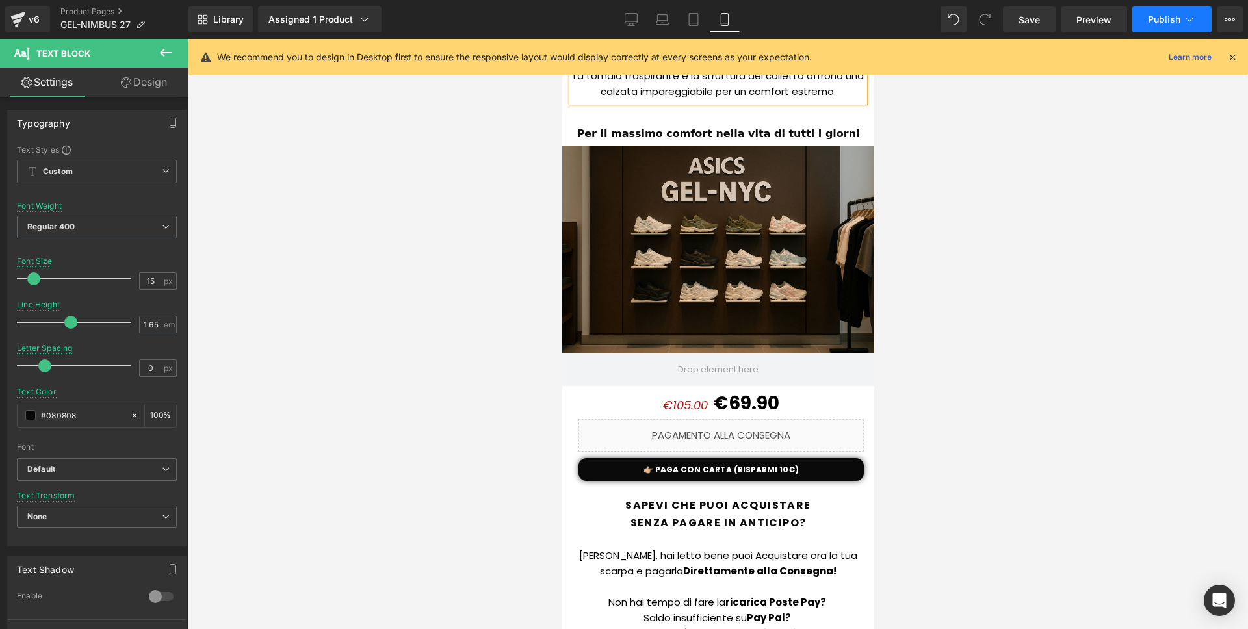
click at [1154, 29] on button "Publish" at bounding box center [1171, 19] width 79 height 26
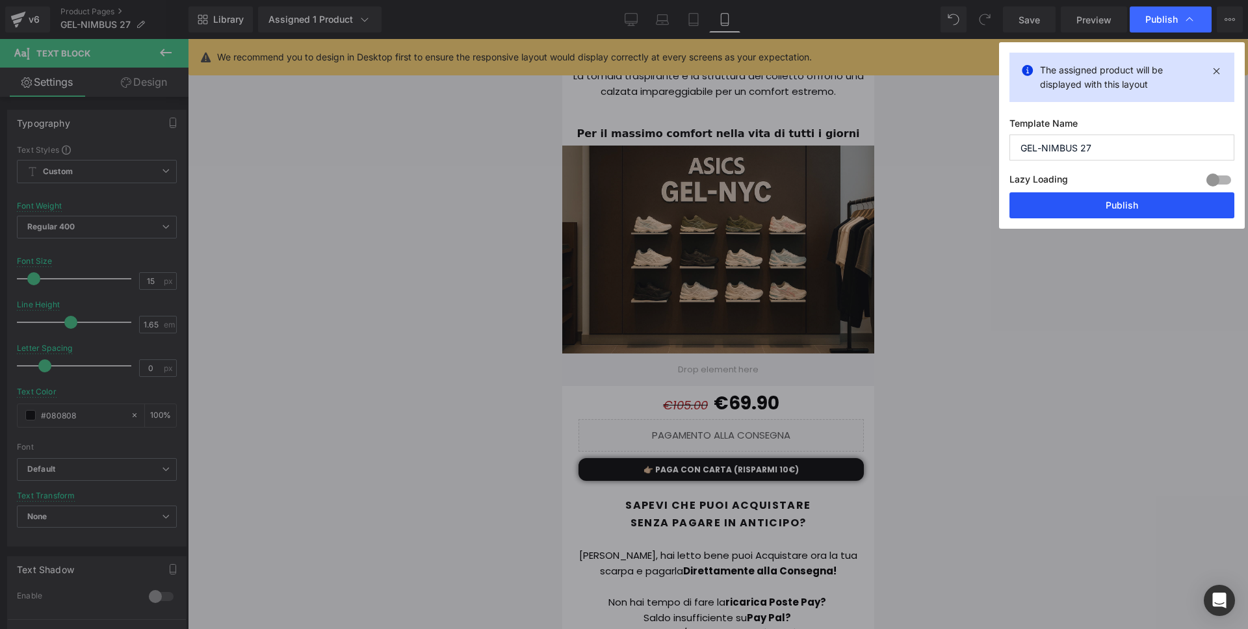
drag, startPoint x: 1089, startPoint y: 195, endPoint x: 129, endPoint y: 239, distance: 960.9
click at [1089, 195] on button "Publish" at bounding box center [1121, 205] width 225 height 26
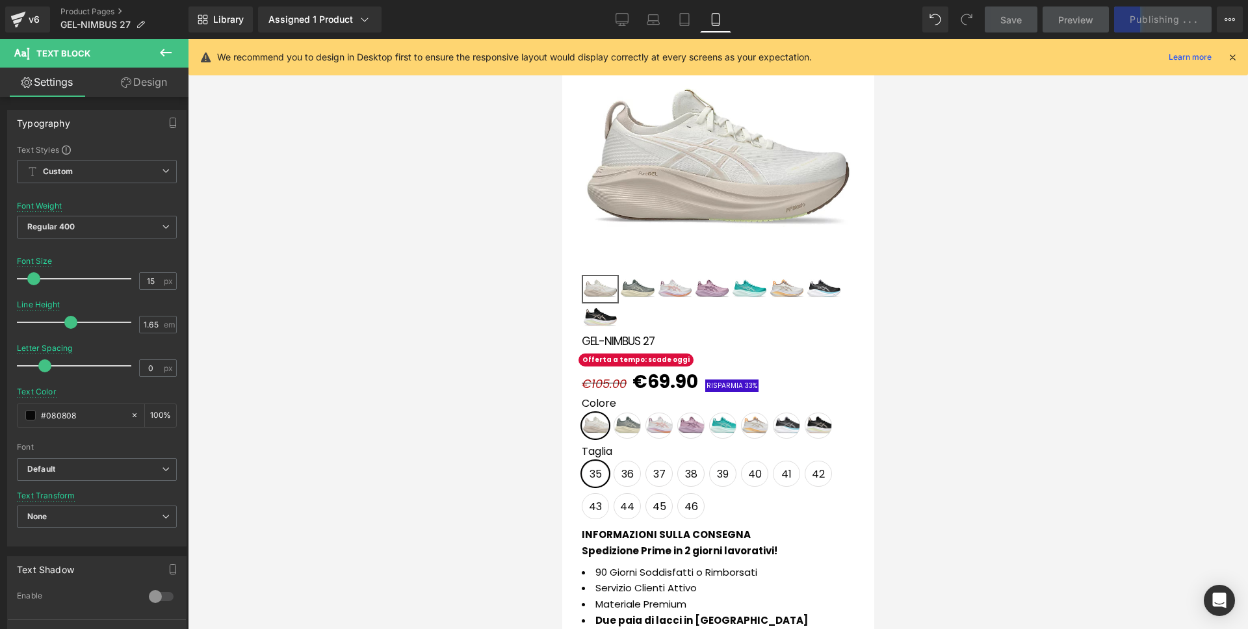
scroll to position [0, 0]
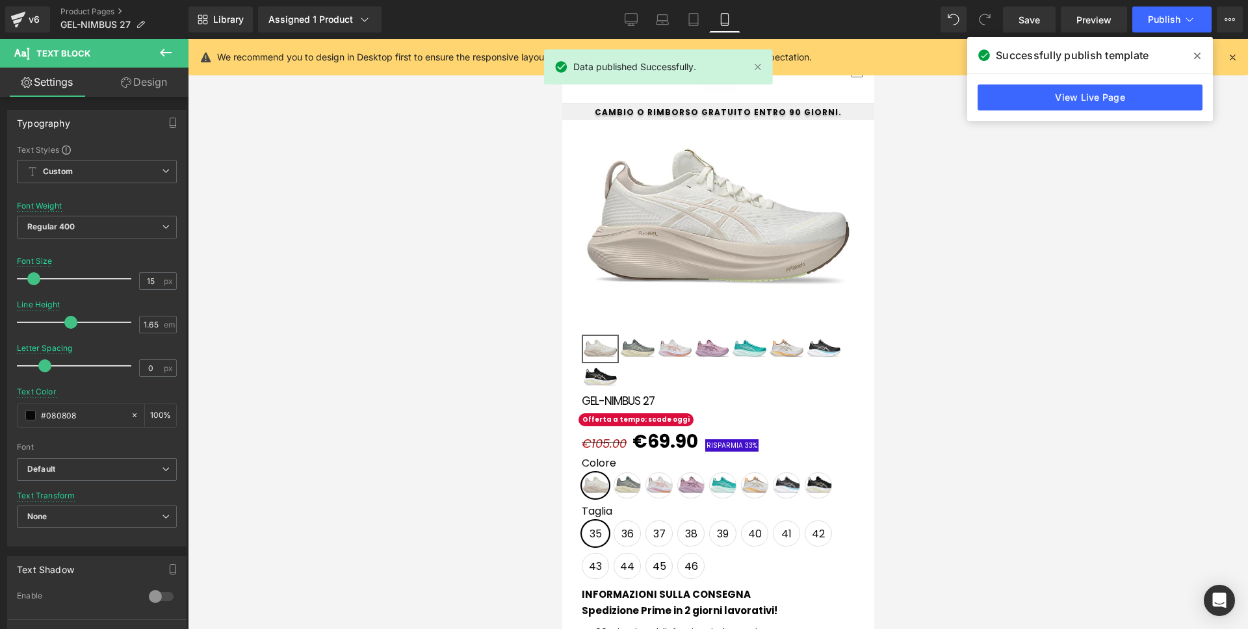
click at [1122, 235] on div at bounding box center [718, 334] width 1060 height 590
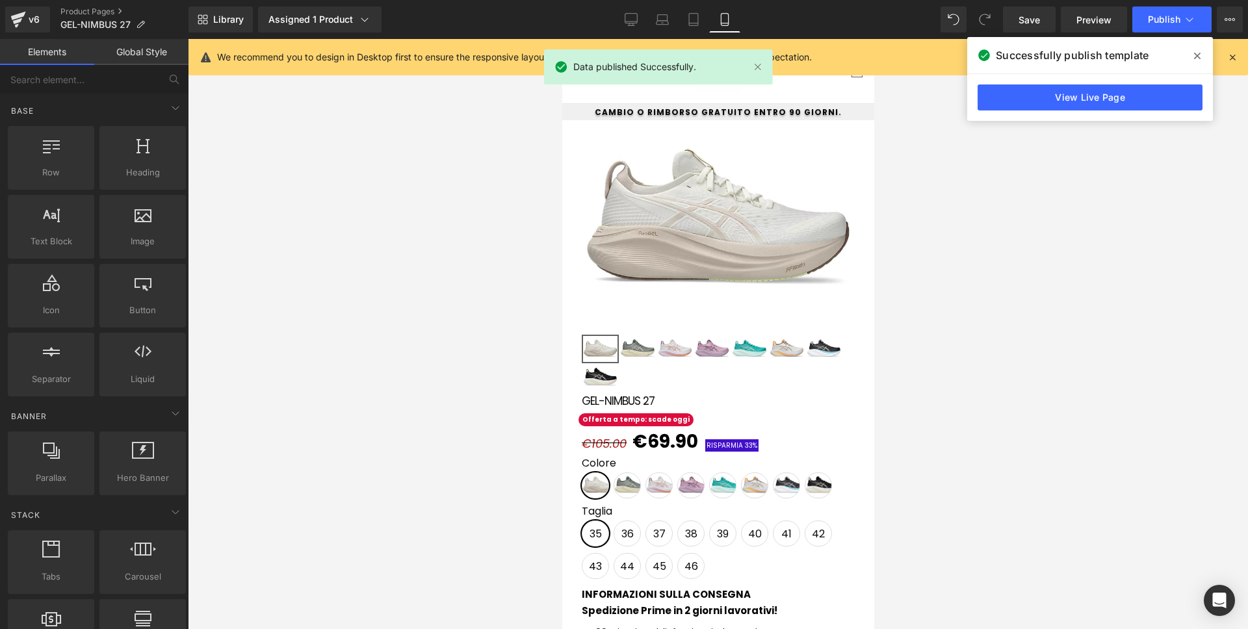
click at [1202, 53] on span at bounding box center [1197, 55] width 21 height 21
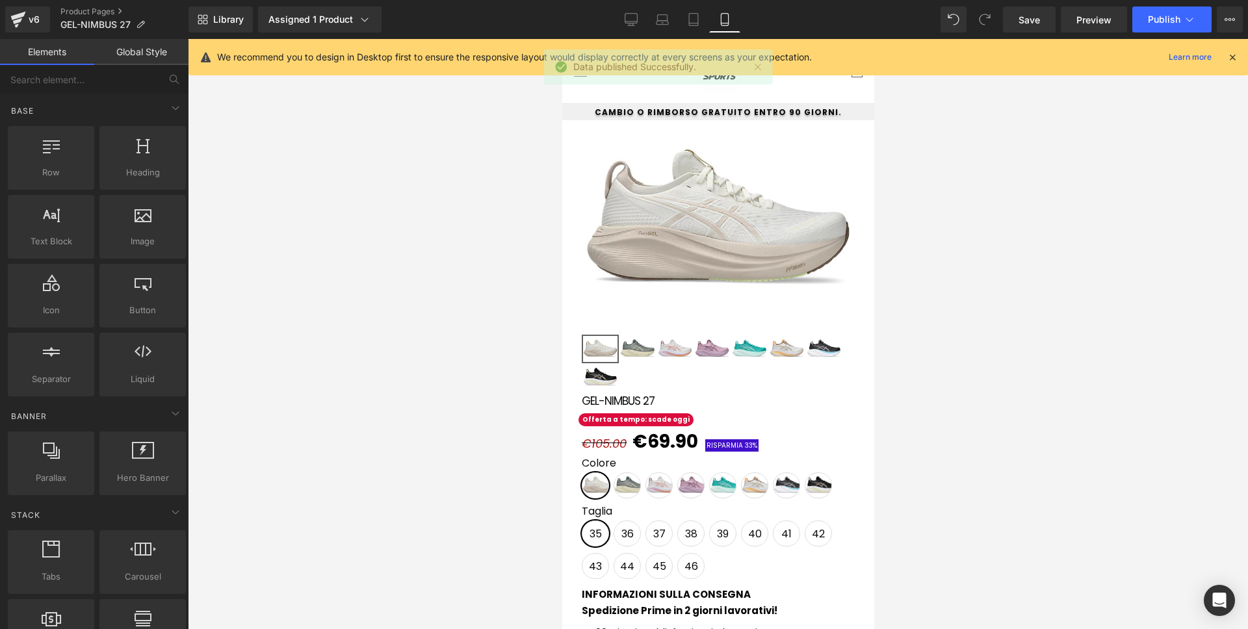
click at [1230, 54] on icon at bounding box center [1232, 57] width 12 height 12
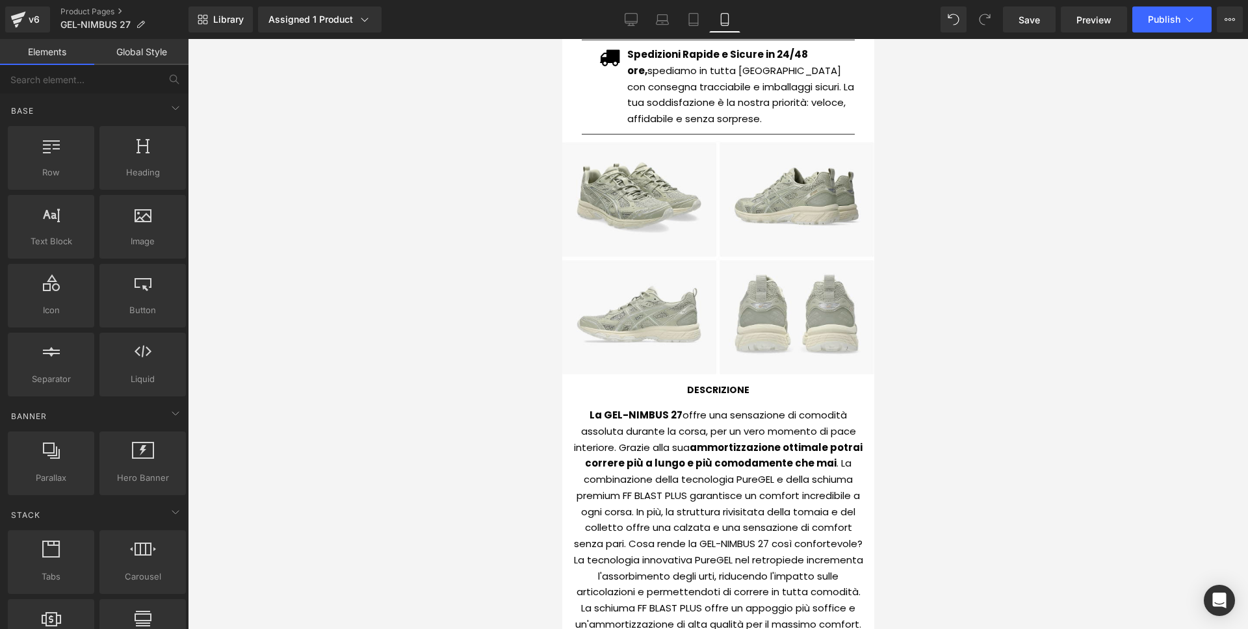
scroll to position [849, 0]
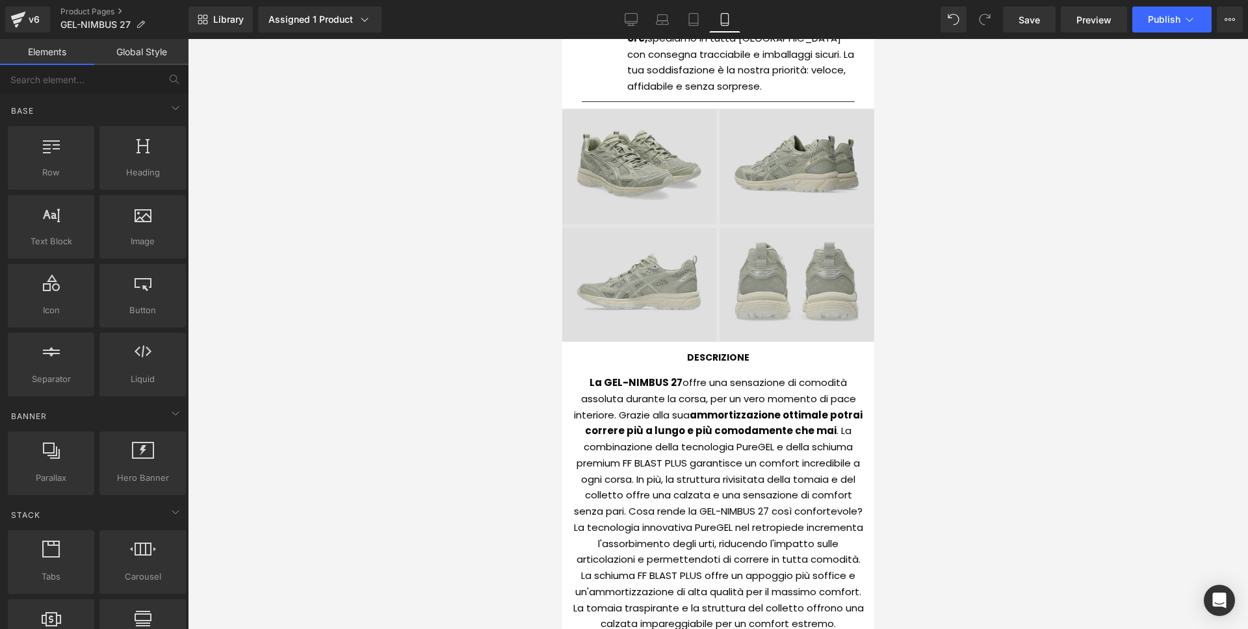
drag, startPoint x: 867, startPoint y: 150, endPoint x: 863, endPoint y: 186, distance: 36.0
click at [863, 186] on img at bounding box center [718, 225] width 312 height 233
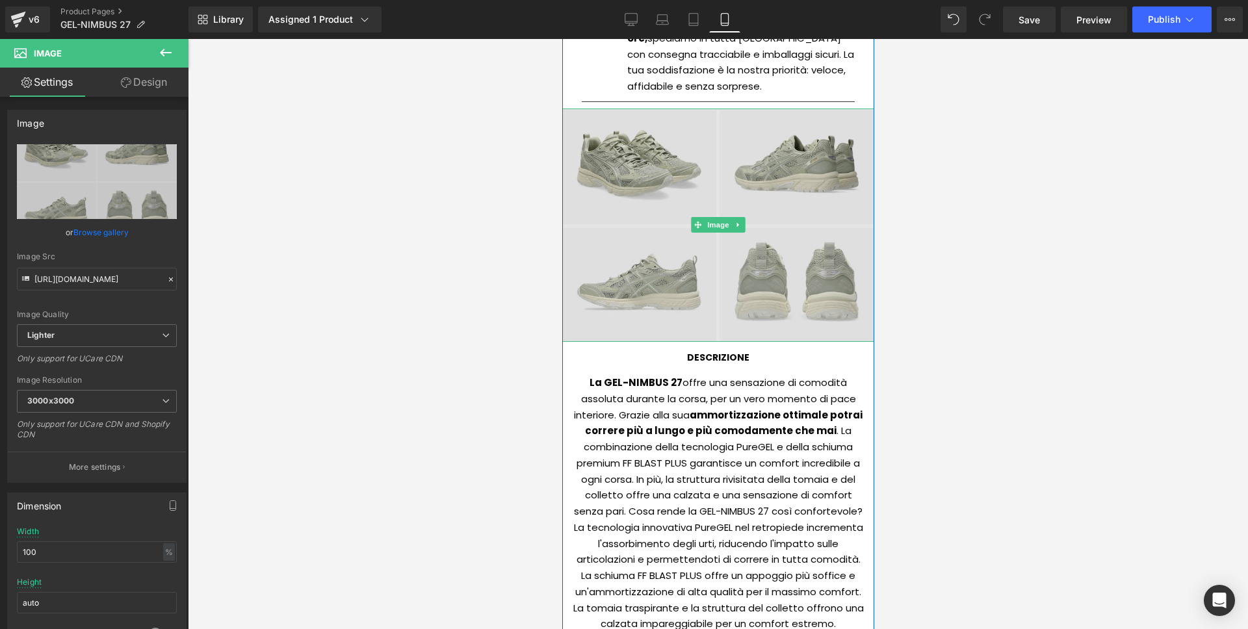
scroll to position [828, 0]
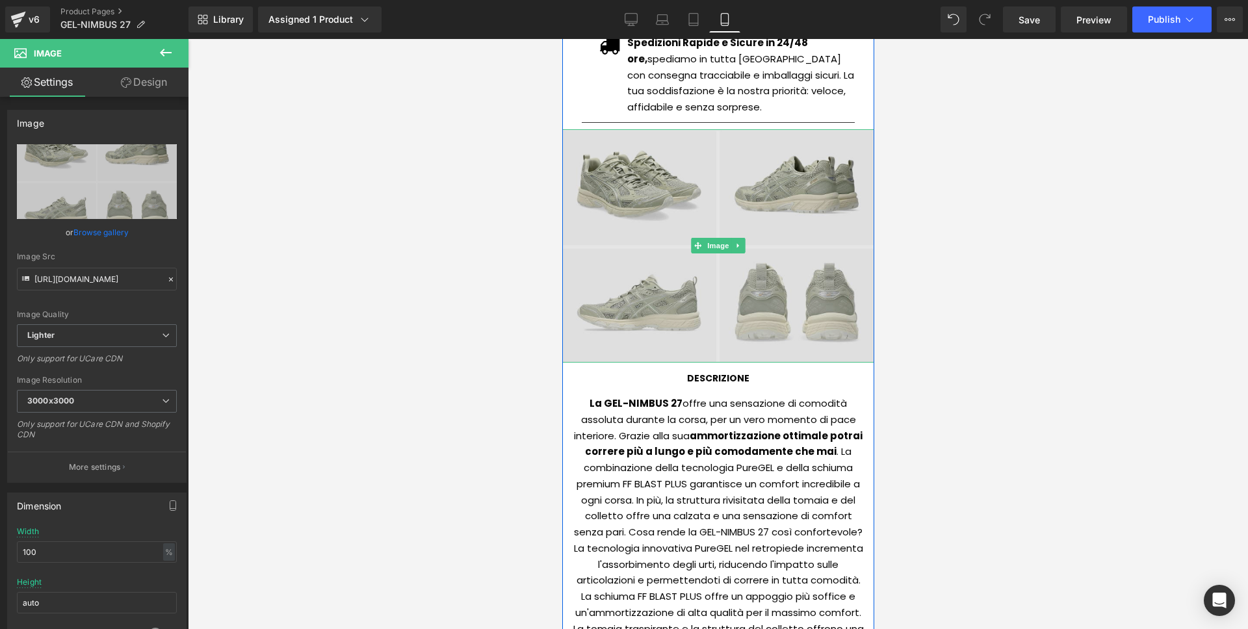
click at [720, 203] on img at bounding box center [718, 245] width 312 height 233
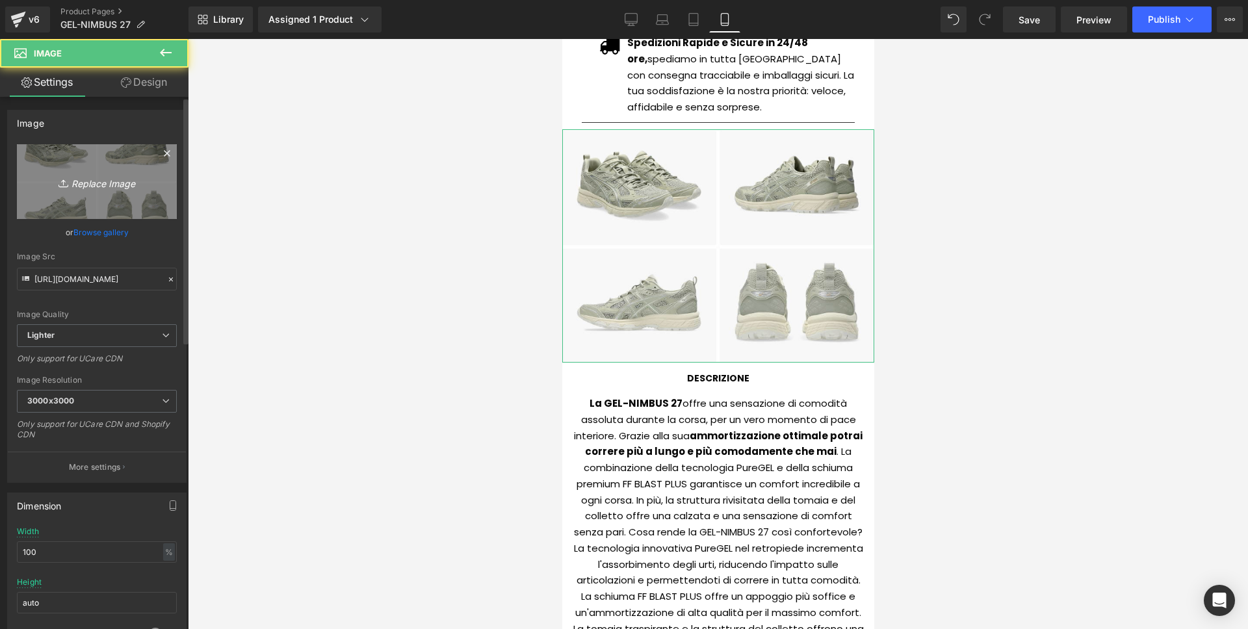
click at [132, 174] on icon "Replace Image" at bounding box center [97, 182] width 104 height 16
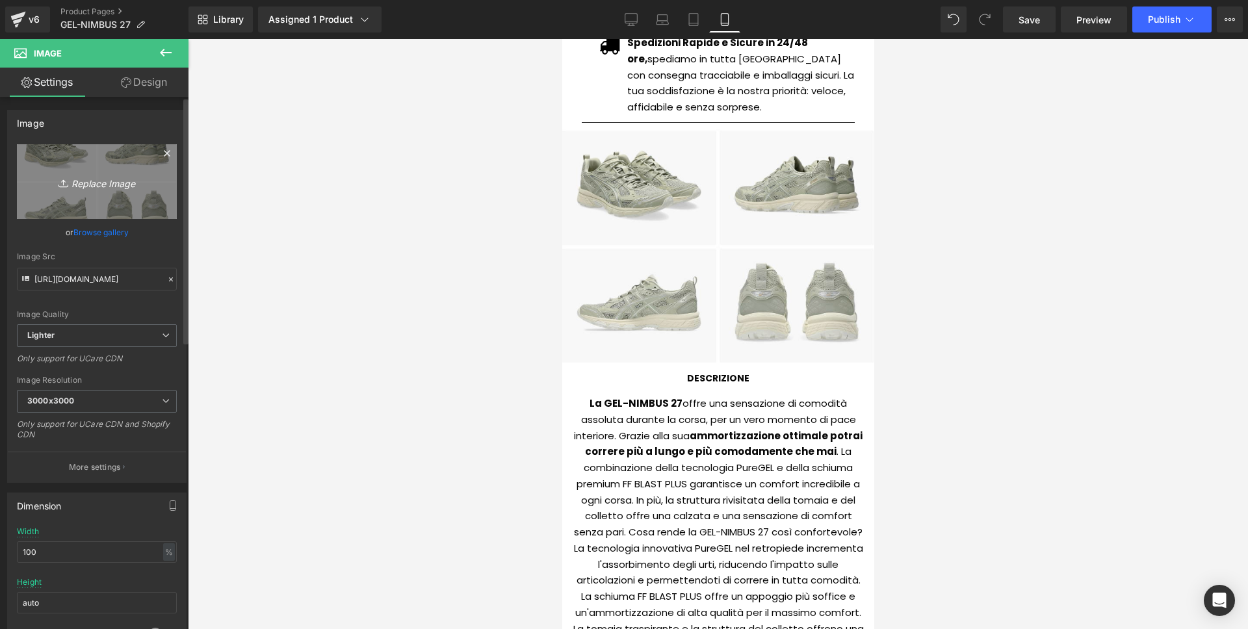
type input "C:\fakepath\Screenshot [DATE] alle 16.54.08.png"
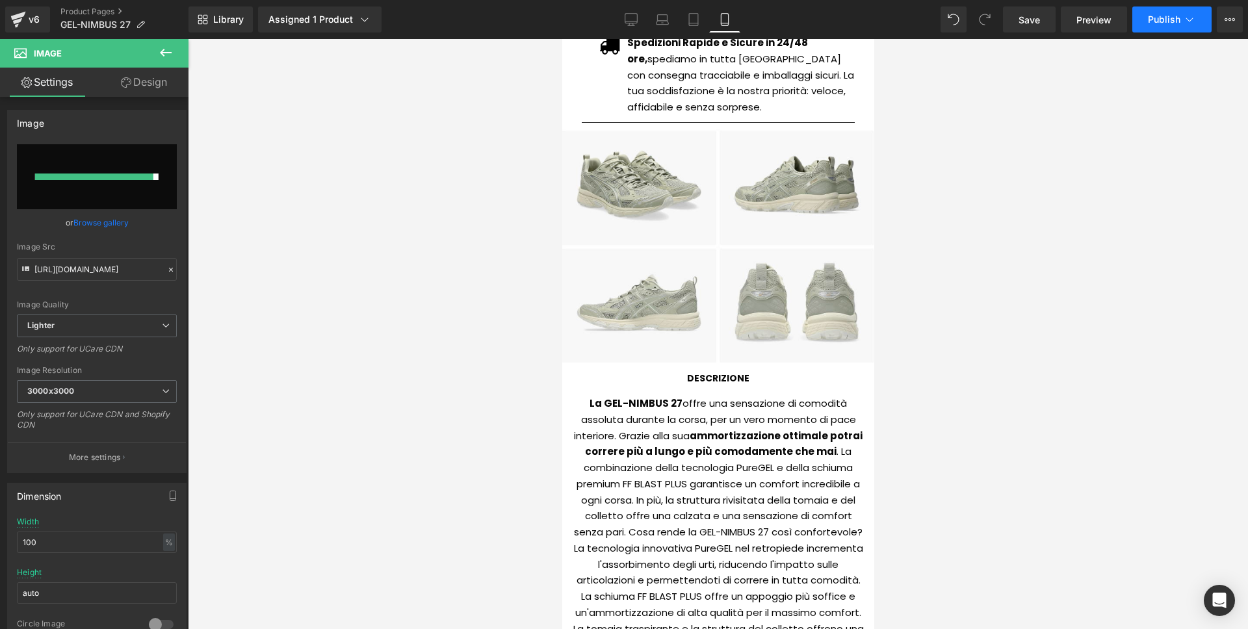
type input "[URL][DOMAIN_NAME]"
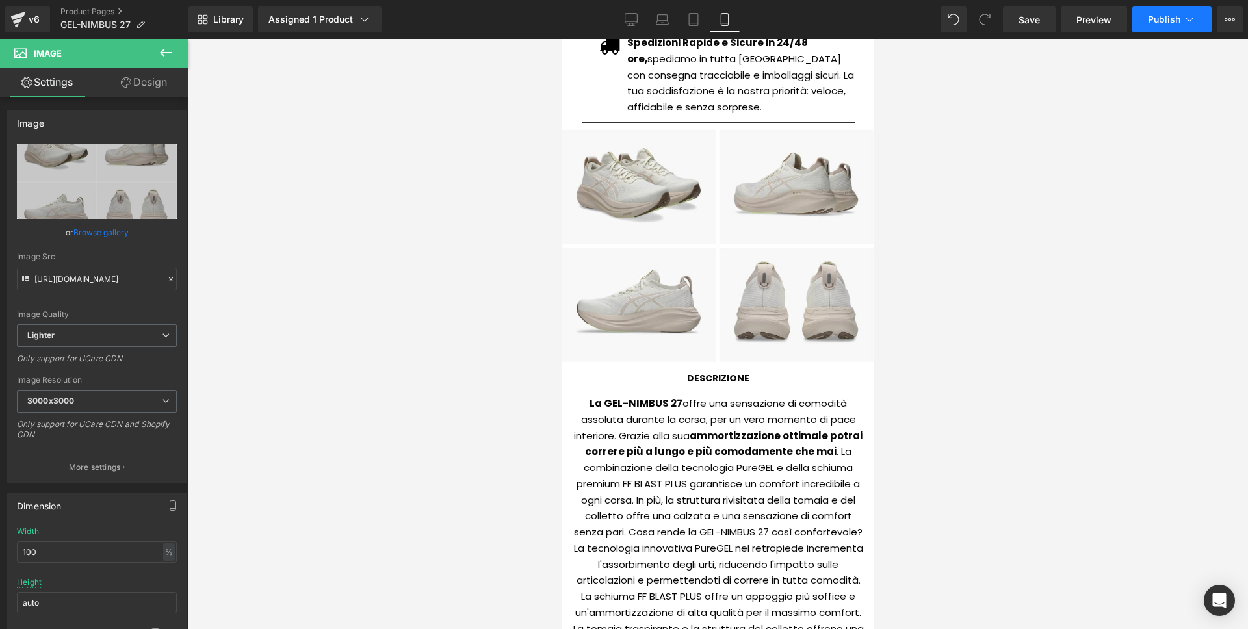
click at [1199, 26] on button "Publish" at bounding box center [1171, 19] width 79 height 26
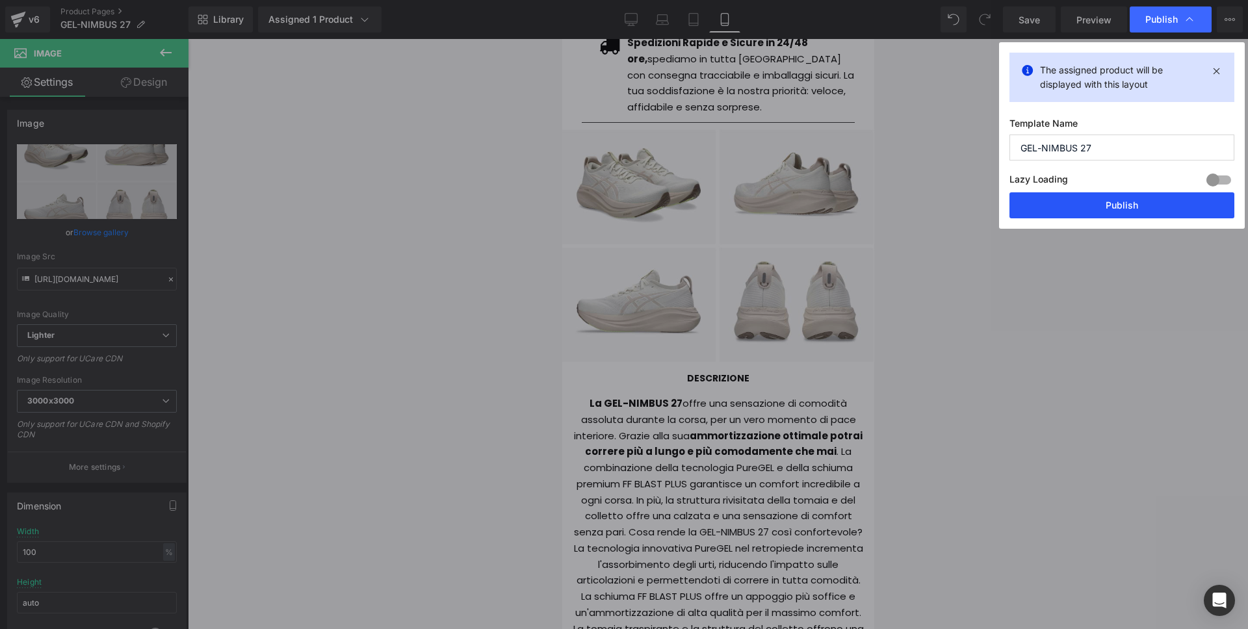
click at [1028, 200] on button "Publish" at bounding box center [1121, 205] width 225 height 26
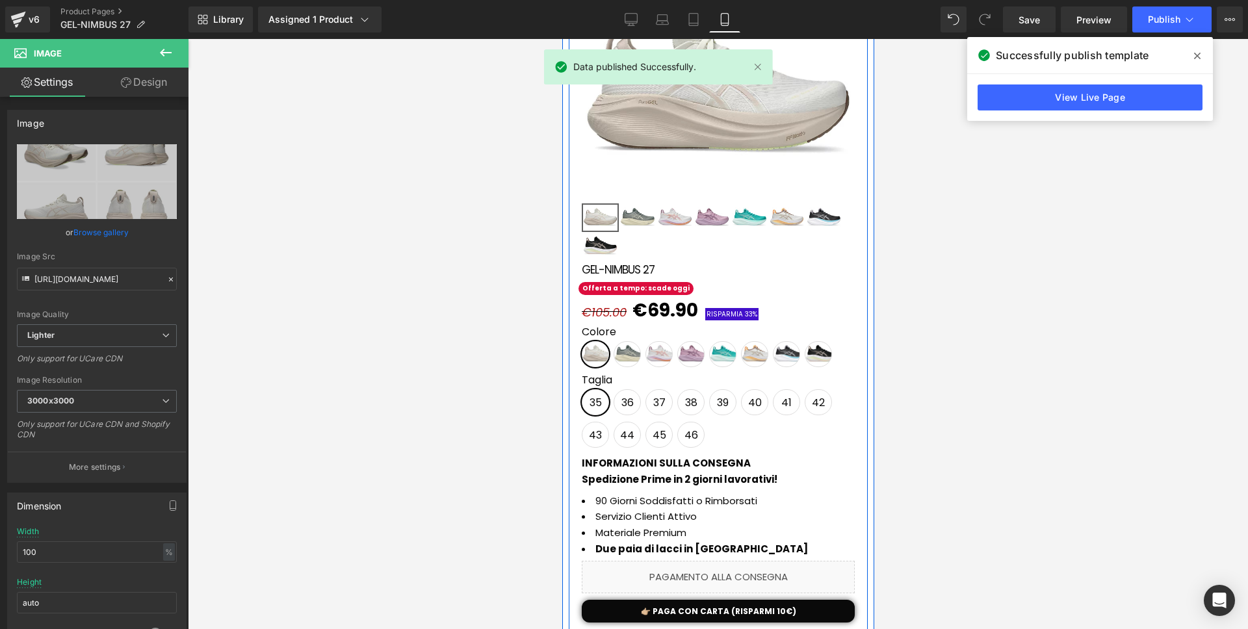
scroll to position [0, 0]
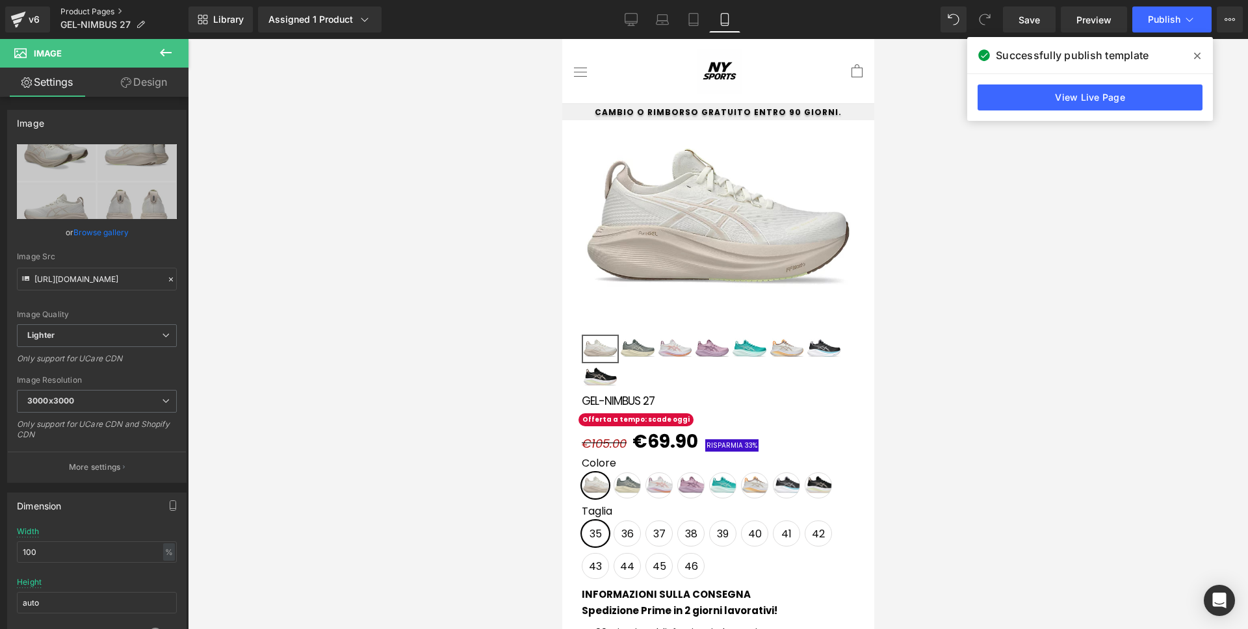
click at [99, 9] on link "Product Pages" at bounding box center [124, 11] width 128 height 10
